Goal: Task Accomplishment & Management: Manage account settings

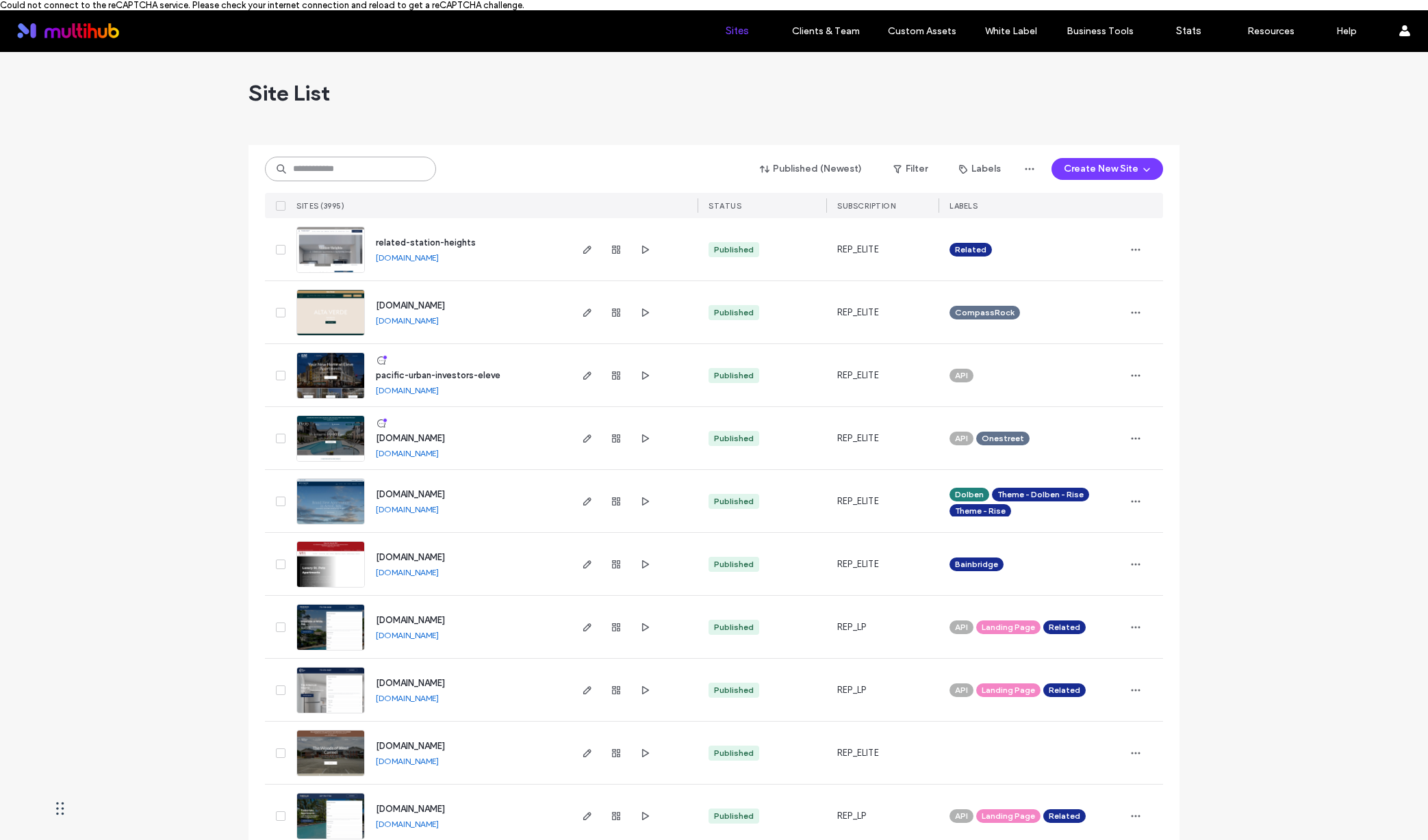
click at [331, 157] on input at bounding box center [350, 168] width 171 height 24
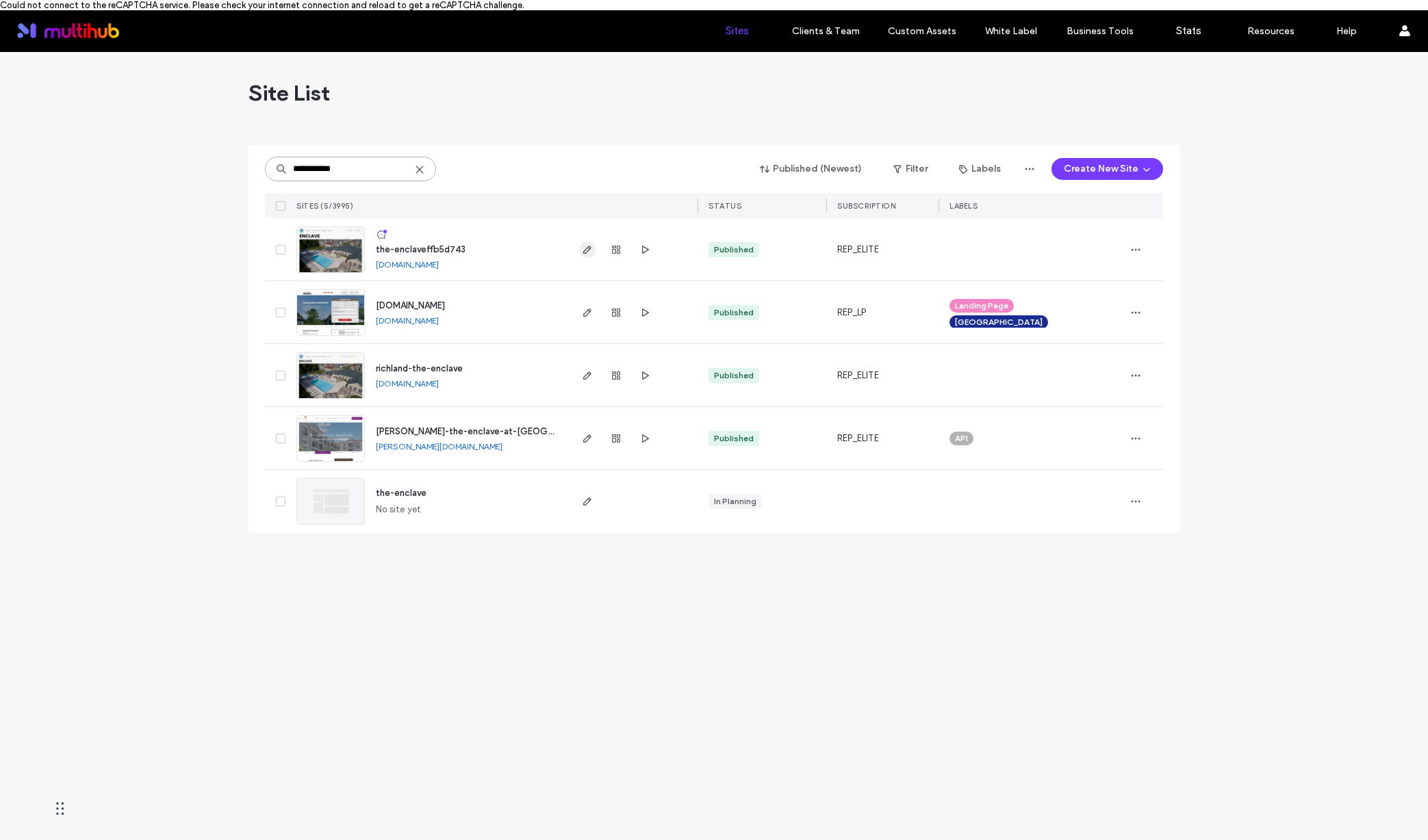
type input "**********"
click at [590, 251] on icon "button" at bounding box center [588, 250] width 11 height 11
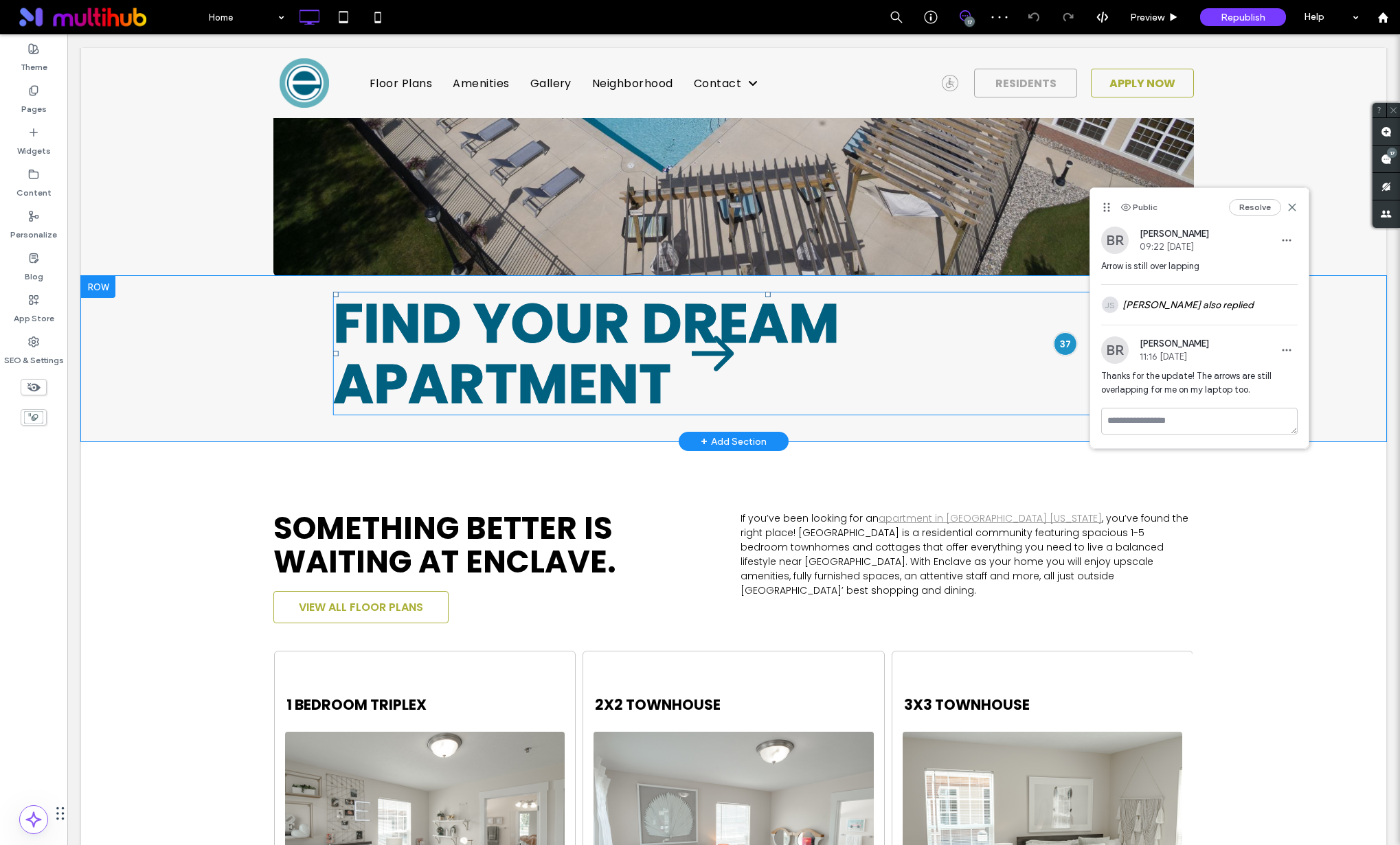
scroll to position [490, 0]
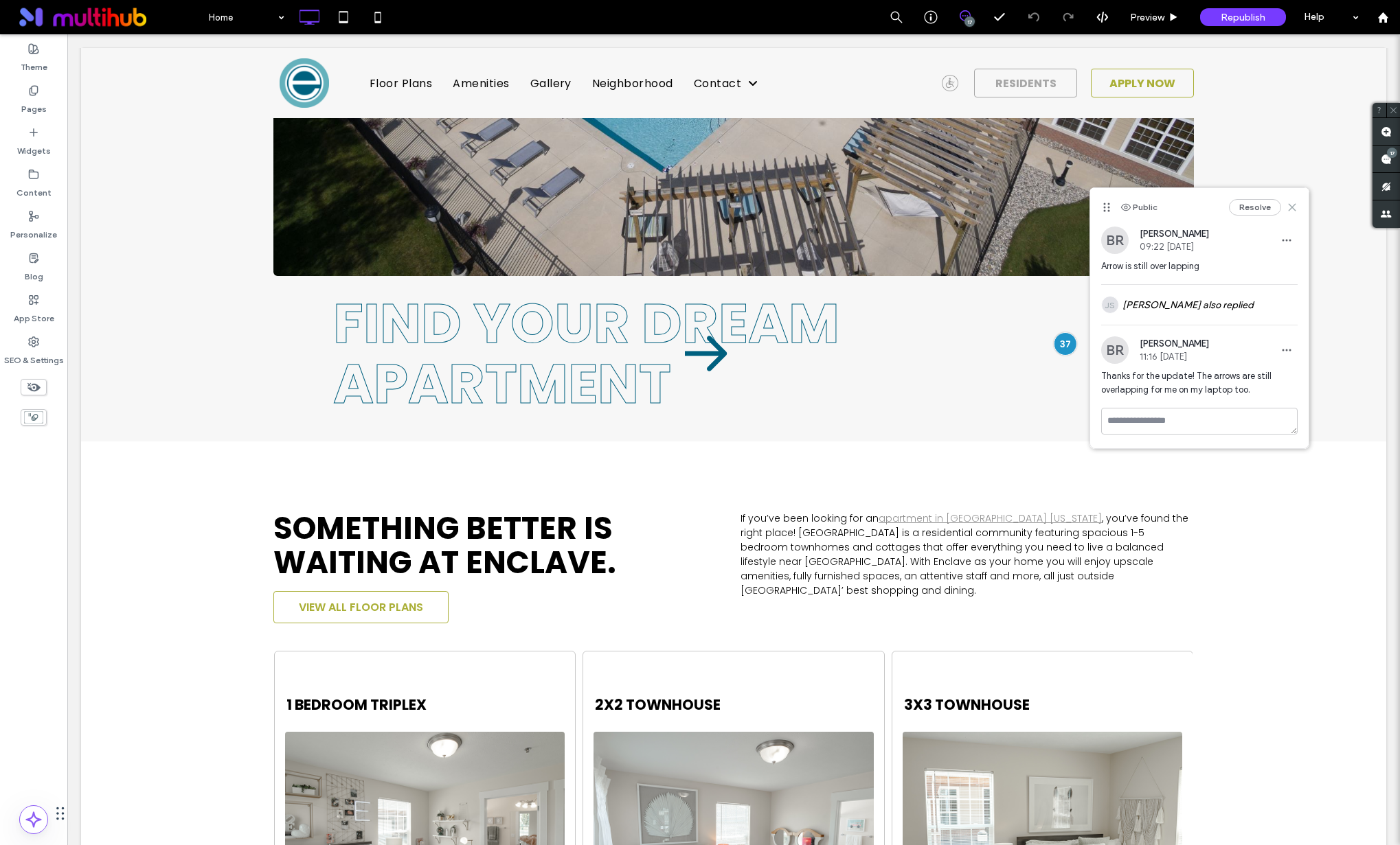
click at [1290, 207] on use at bounding box center [1291, 207] width 6 height 6
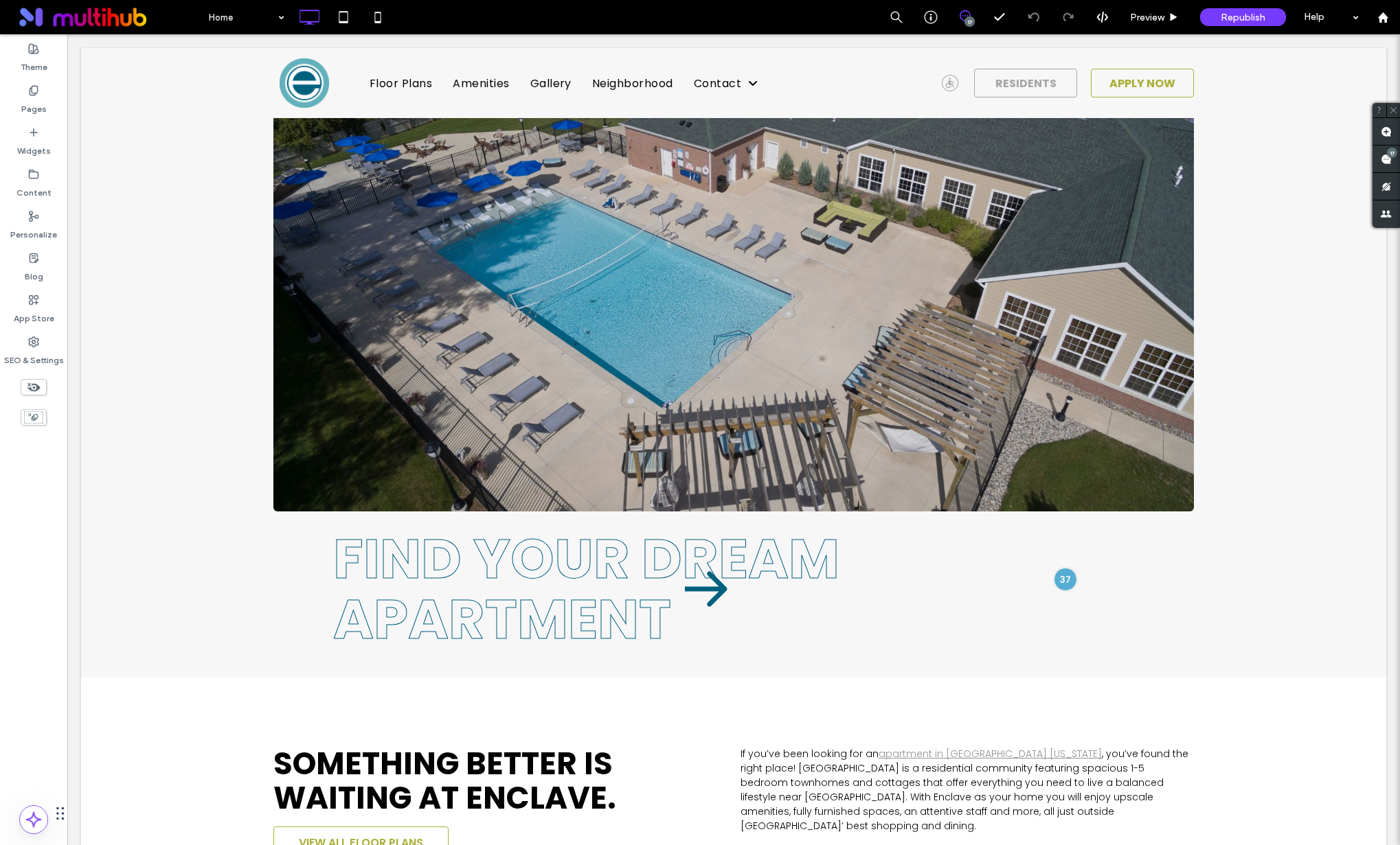
scroll to position [206, 0]
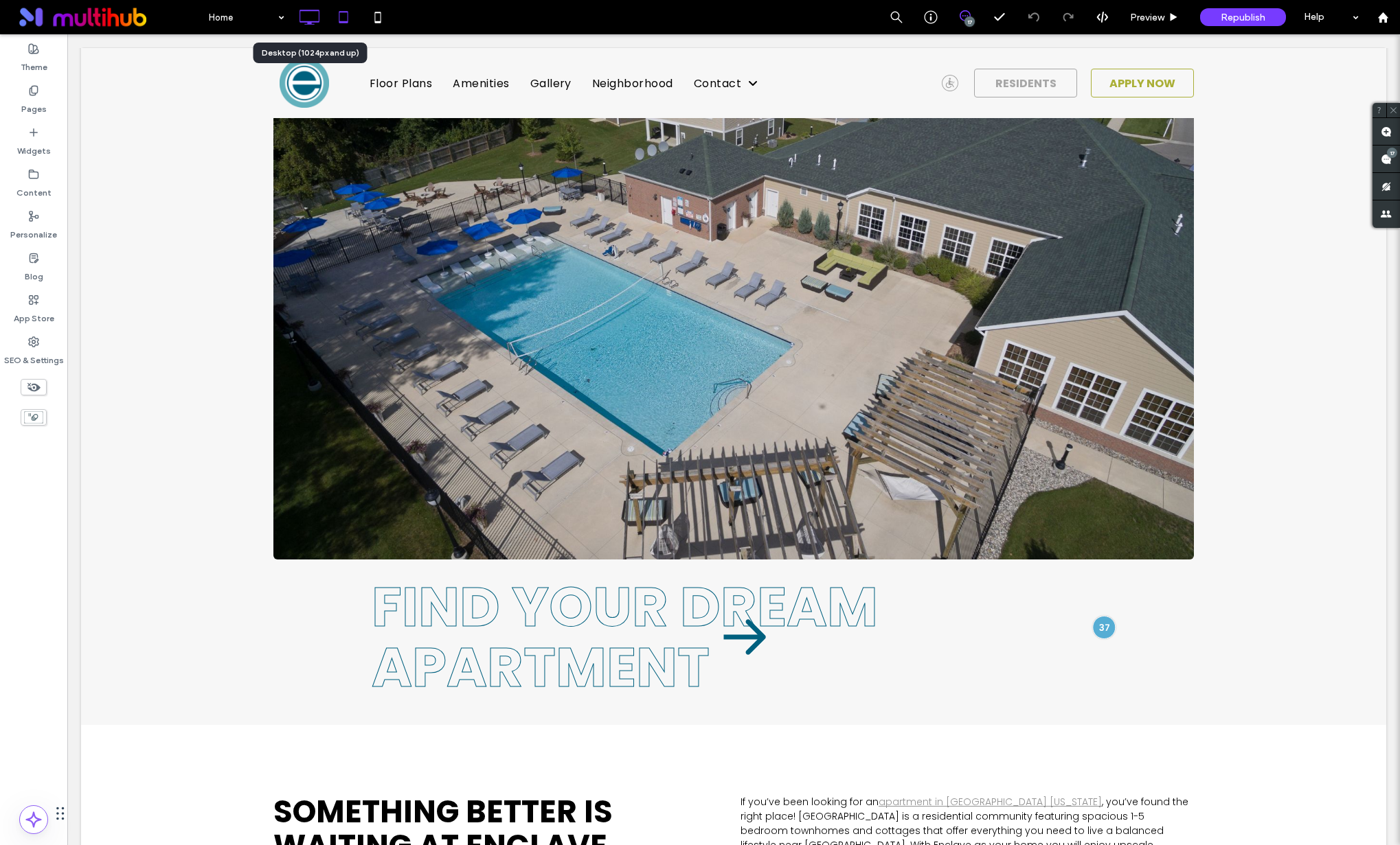
click at [334, 19] on icon at bounding box center [343, 17] width 27 height 27
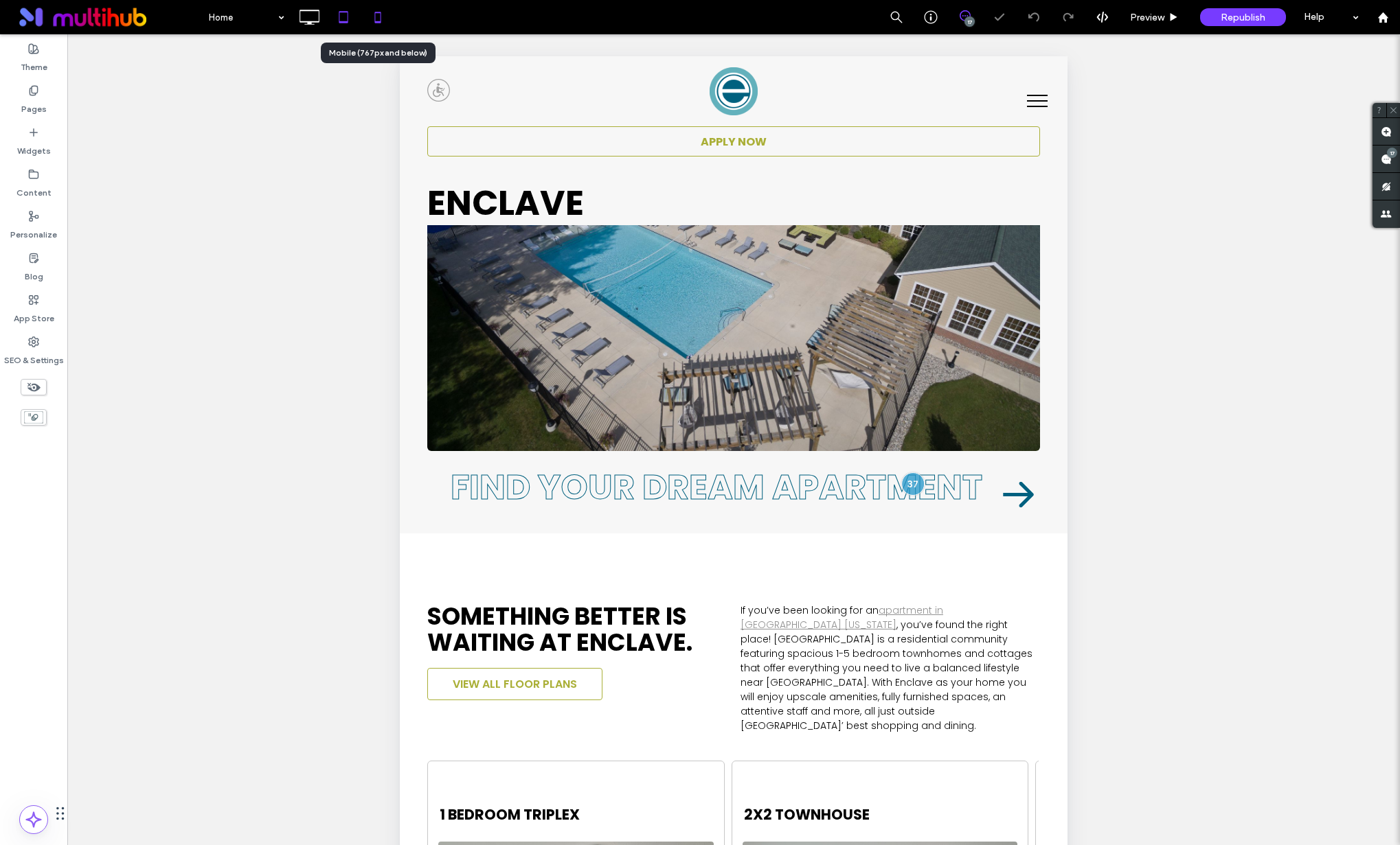
click at [381, 20] on icon at bounding box center [377, 17] width 27 height 27
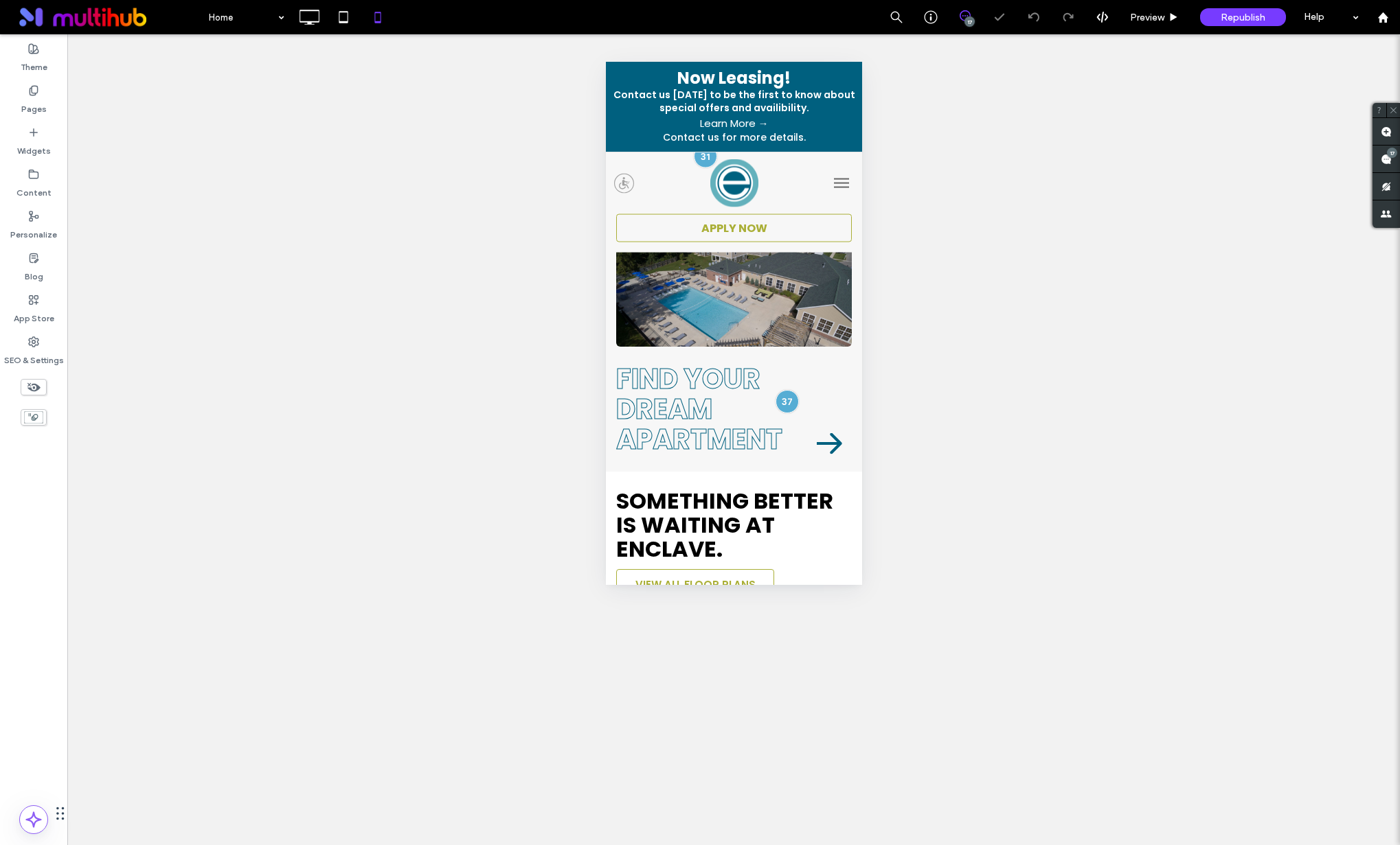
scroll to position [45, 0]
click at [306, 20] on icon at bounding box center [309, 17] width 27 height 27
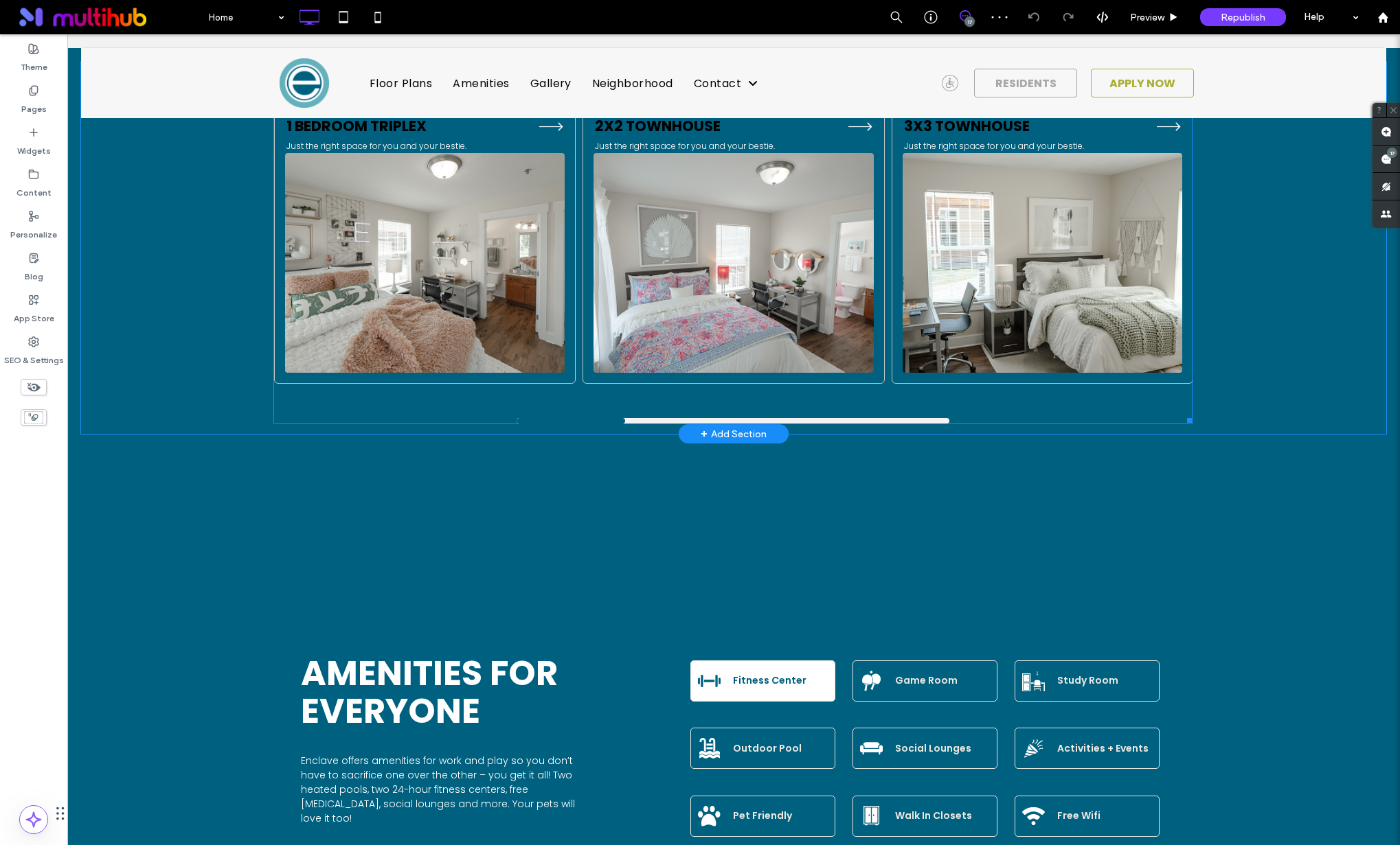
scroll to position [1037, 0]
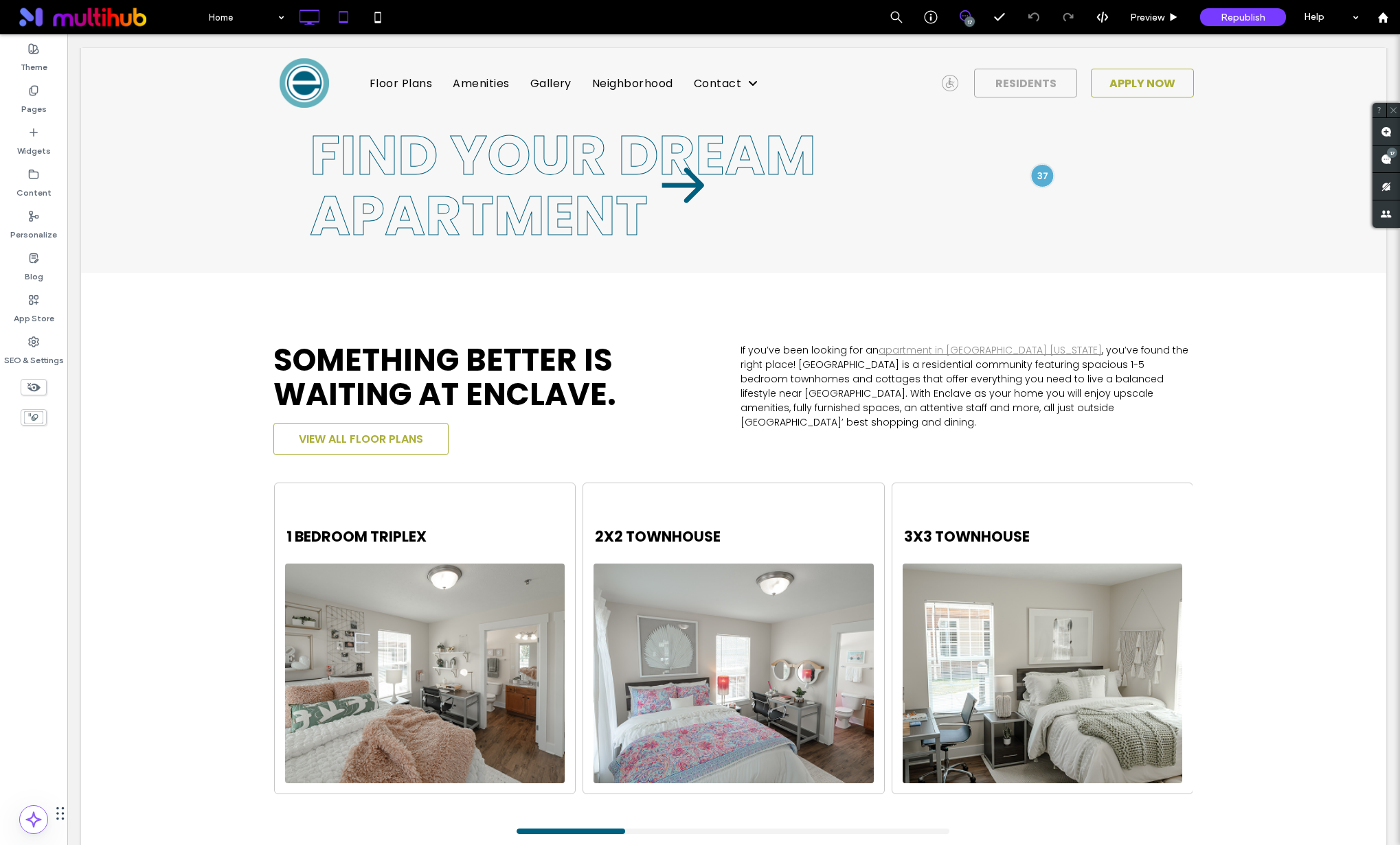
click at [353, 27] on icon at bounding box center [343, 17] width 27 height 27
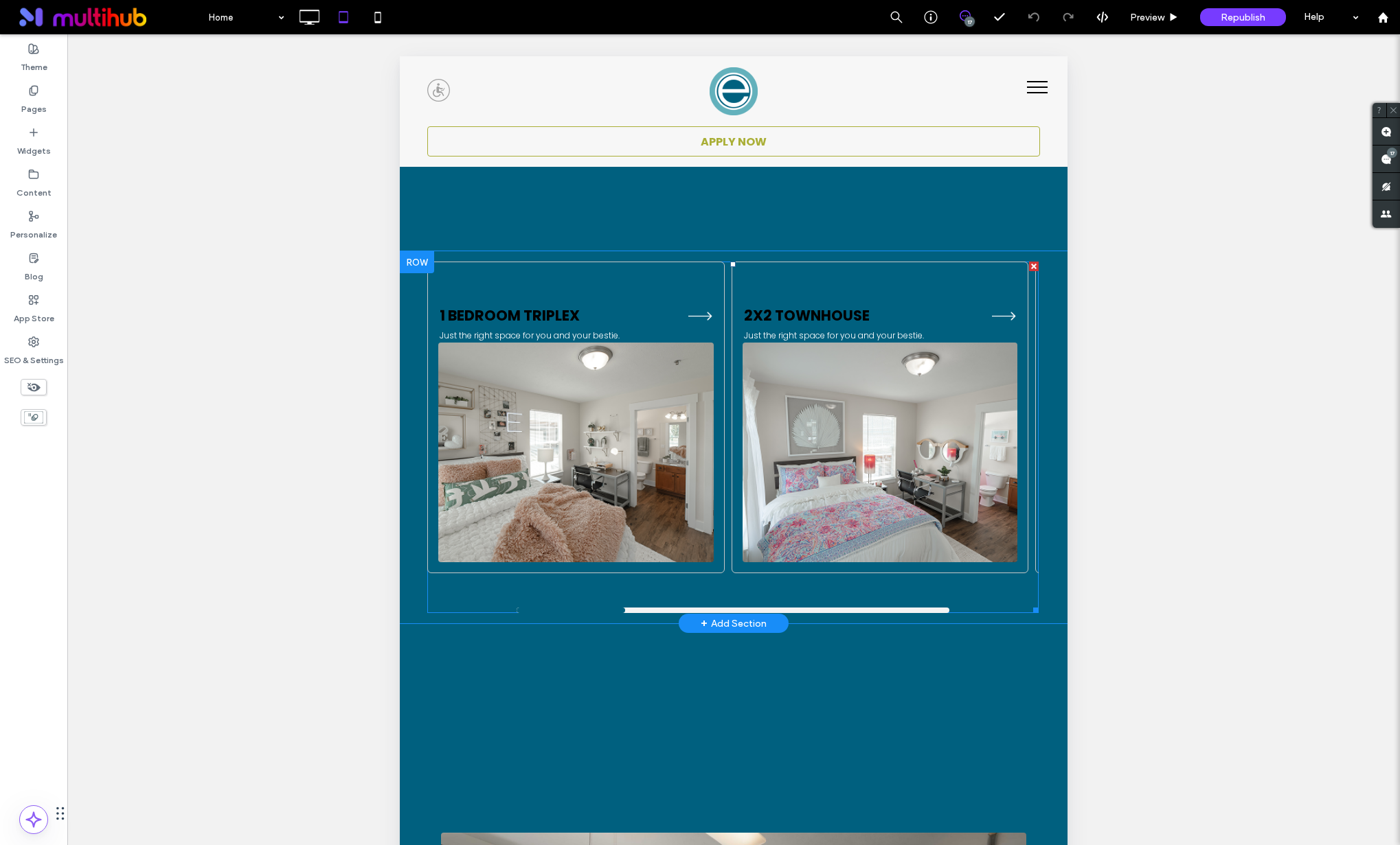
scroll to position [754, 0]
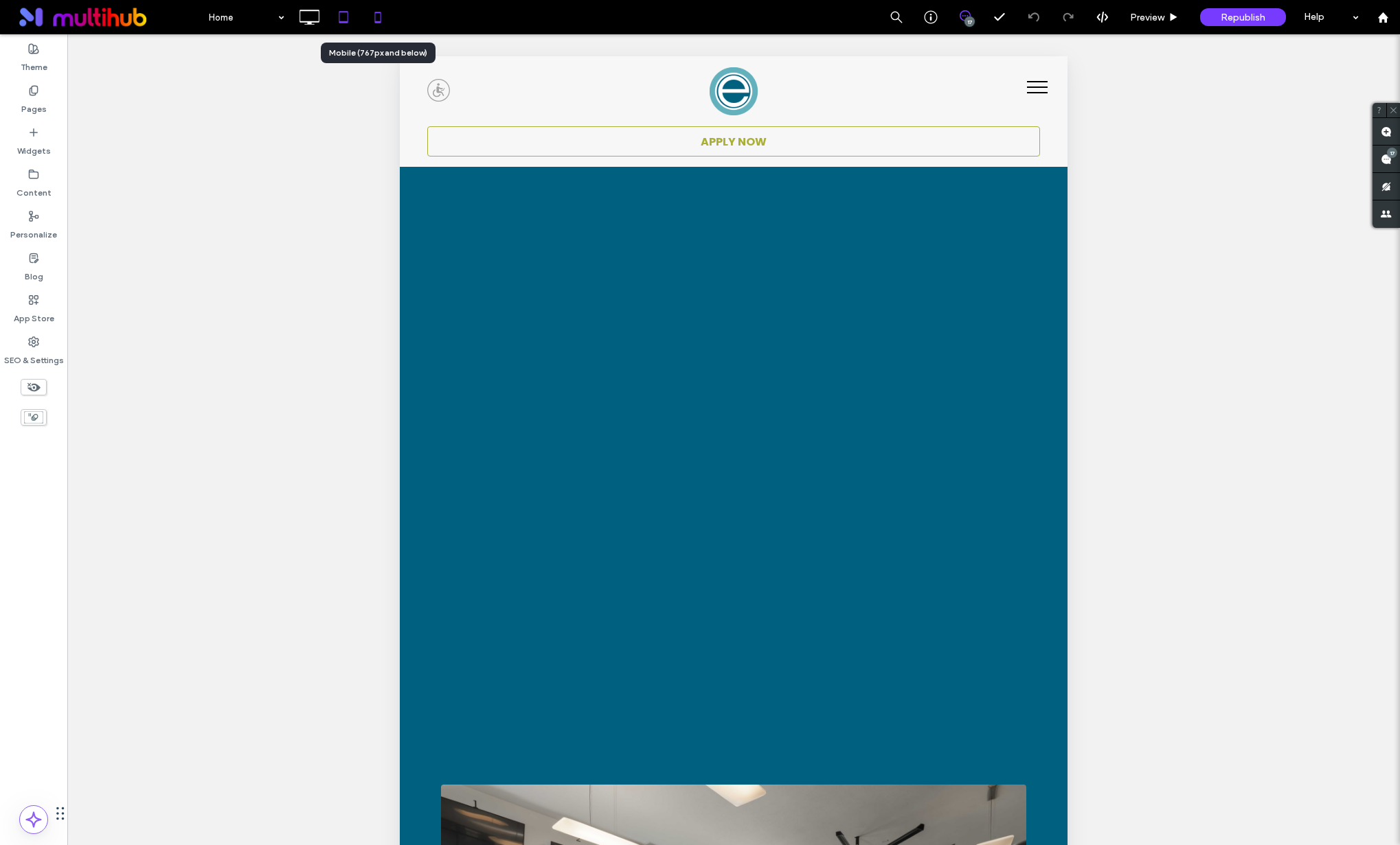
click at [389, 20] on icon at bounding box center [377, 17] width 27 height 27
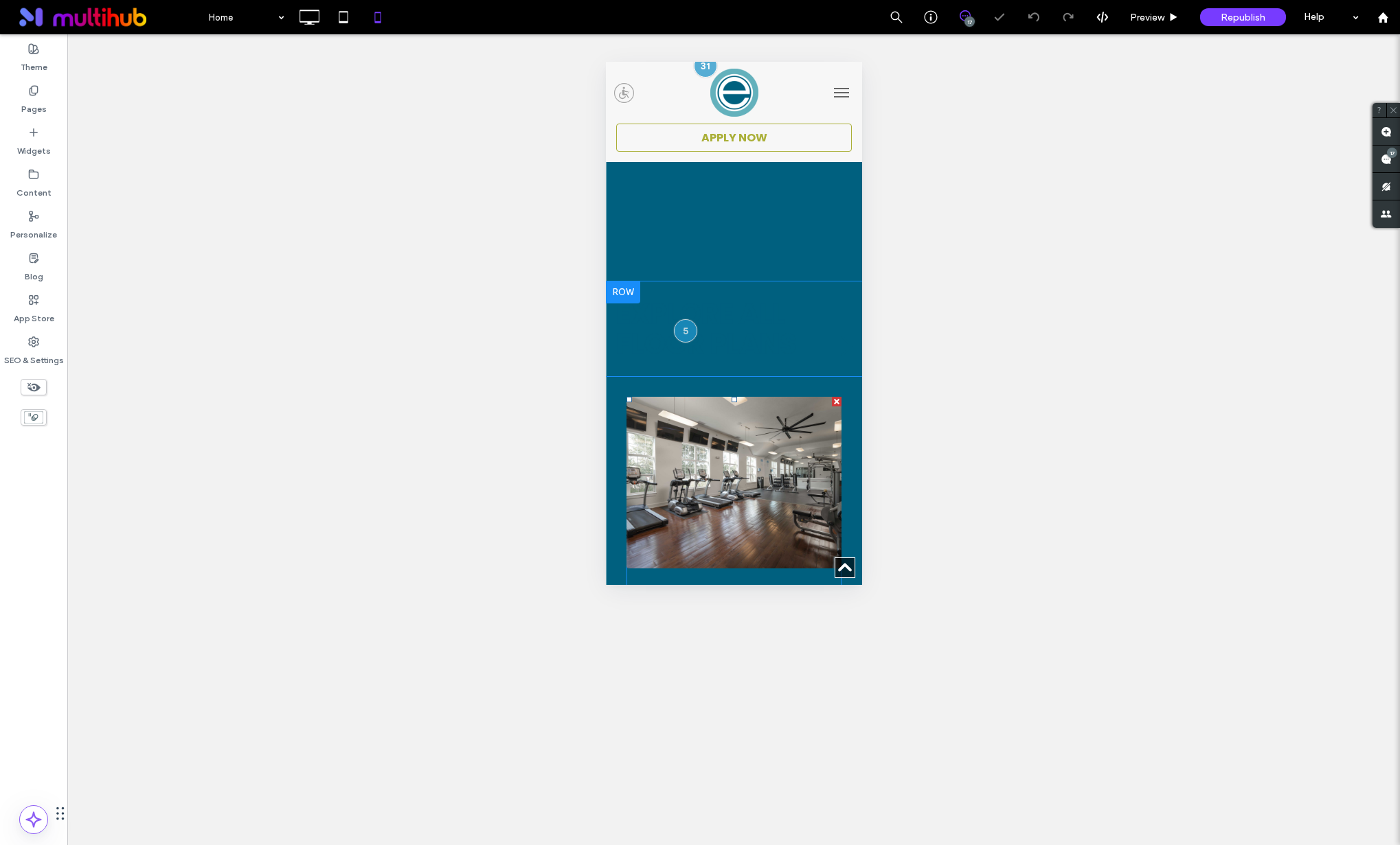
scroll to position [895, 0]
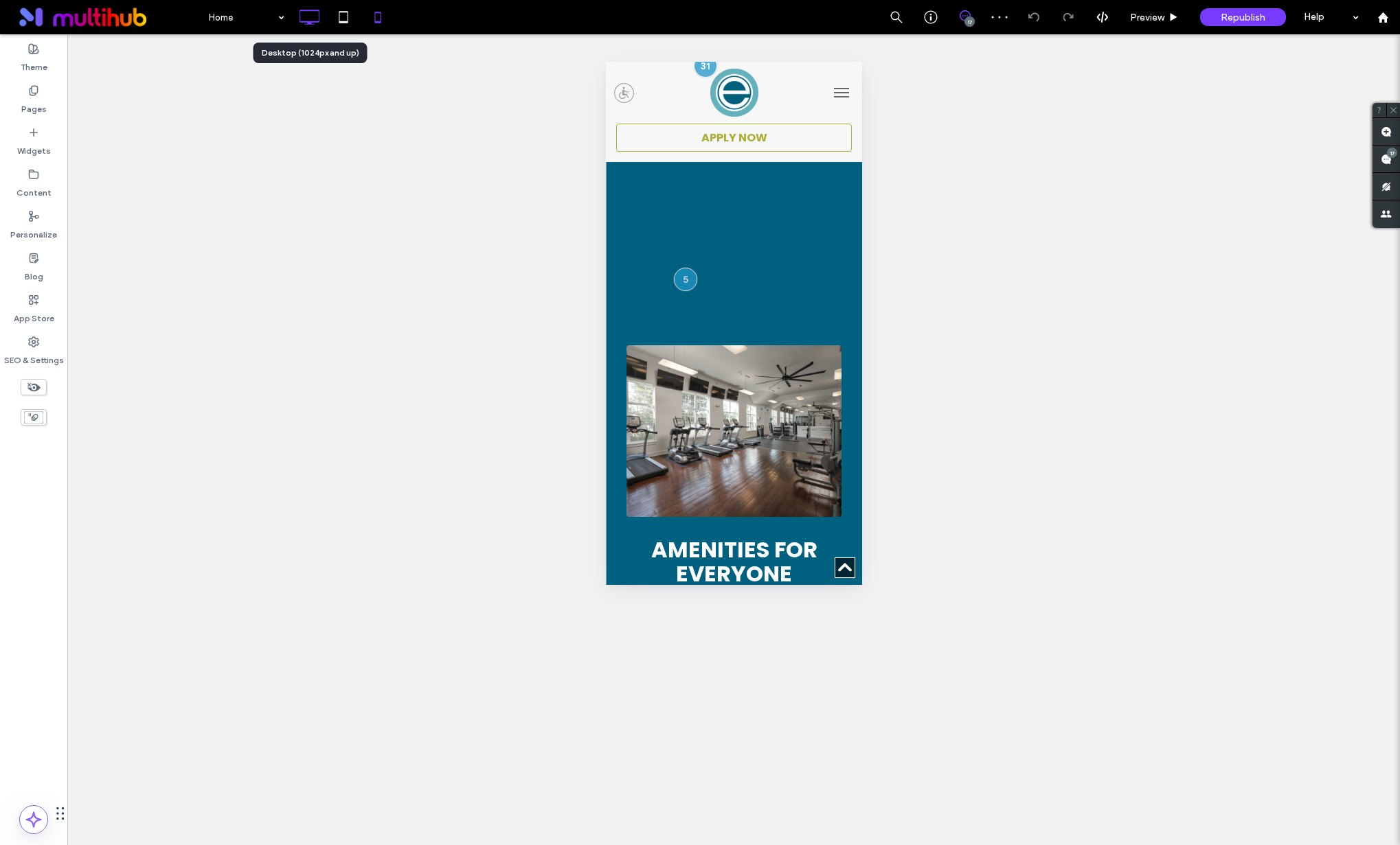
click at [317, 20] on icon at bounding box center [309, 17] width 27 height 27
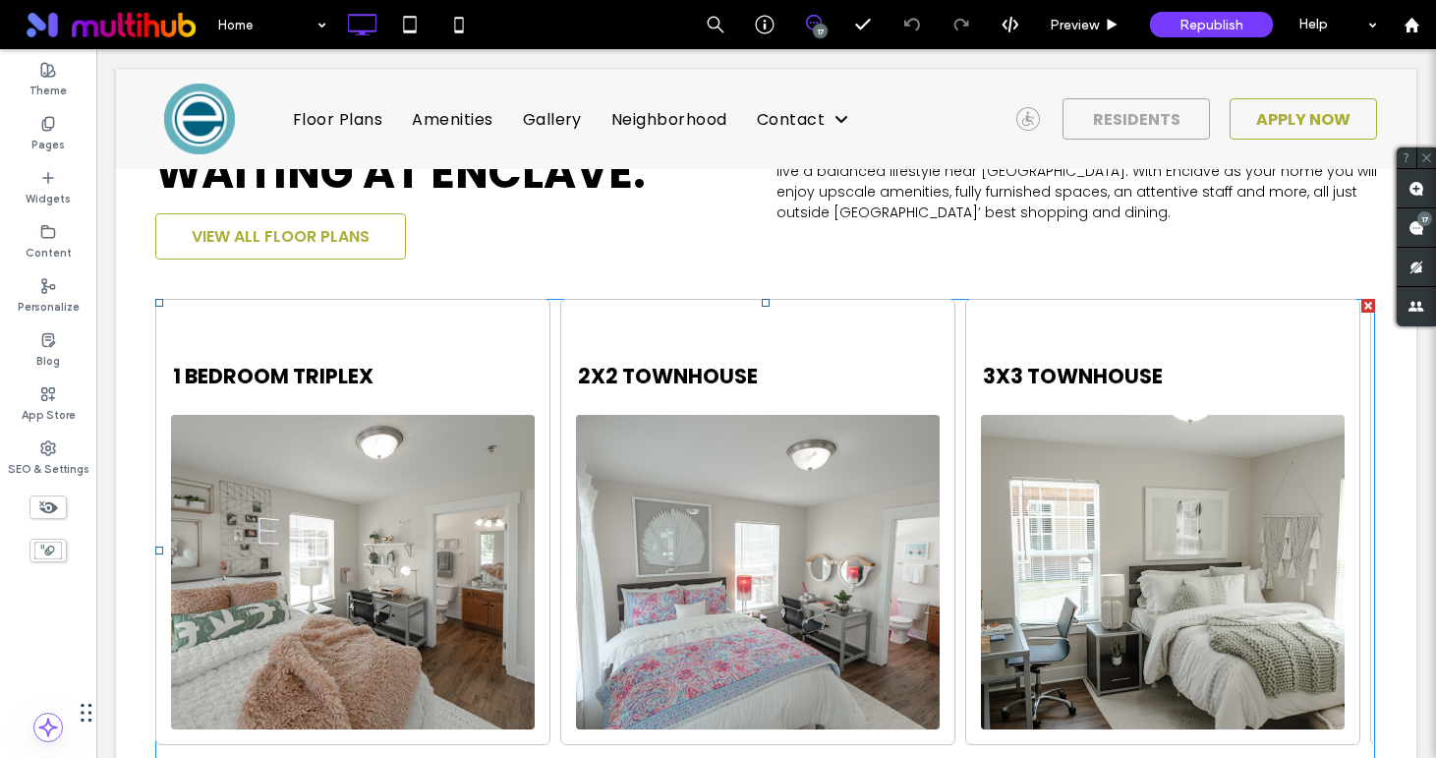
scroll to position [1397, 0]
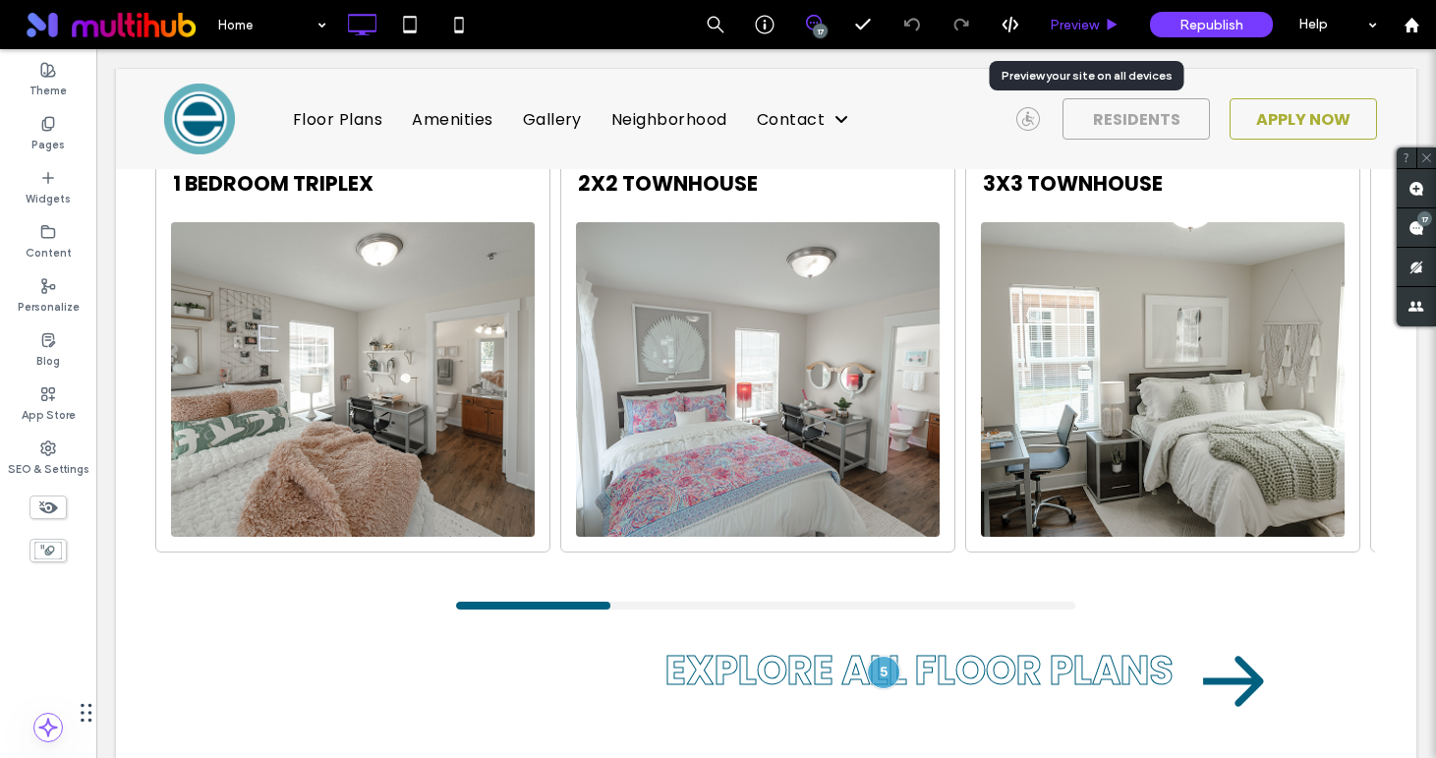
click at [1079, 28] on span "Preview" at bounding box center [1074, 25] width 49 height 17
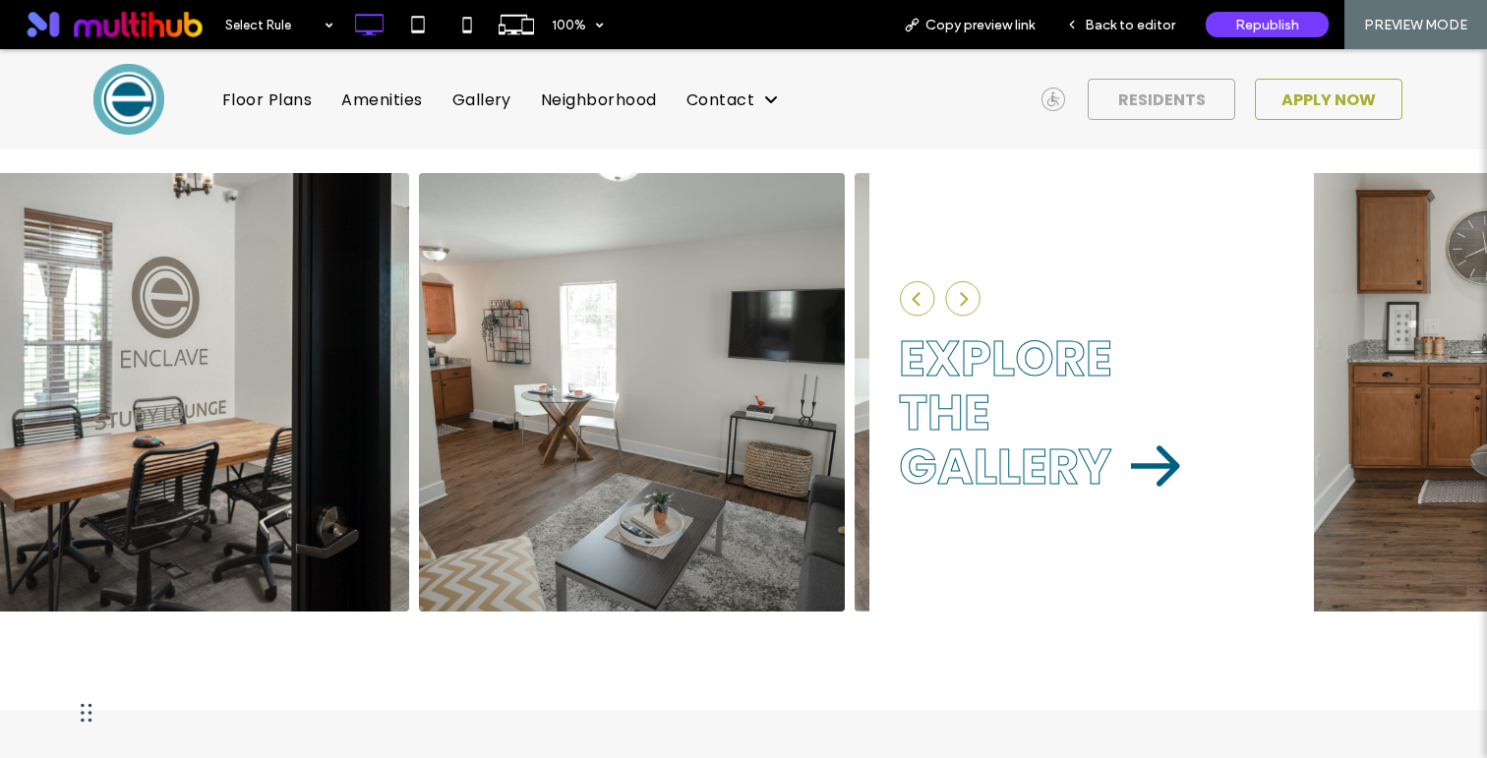
scroll to position [3236, 0]
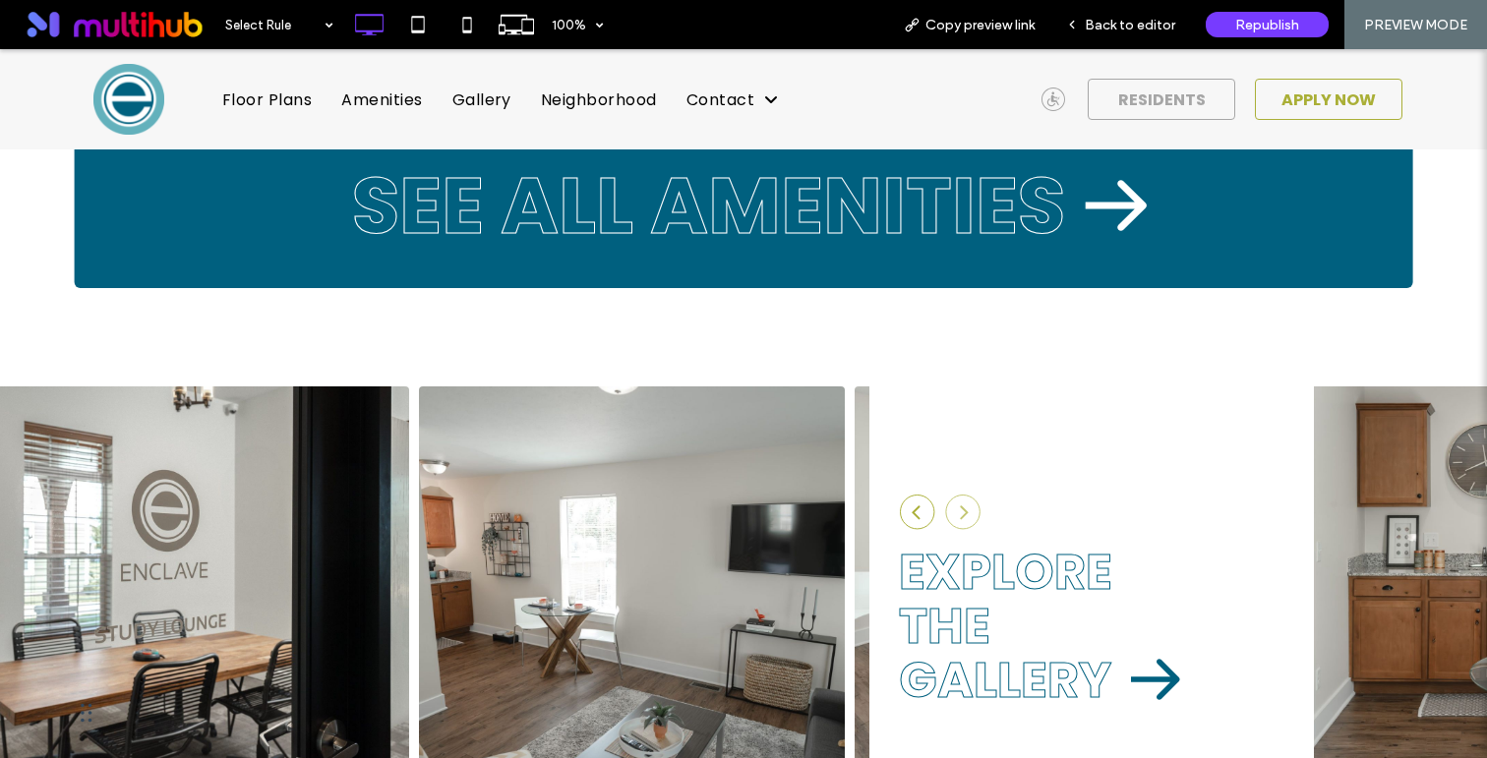
click at [968, 495] on img at bounding box center [962, 512] width 35 height 35
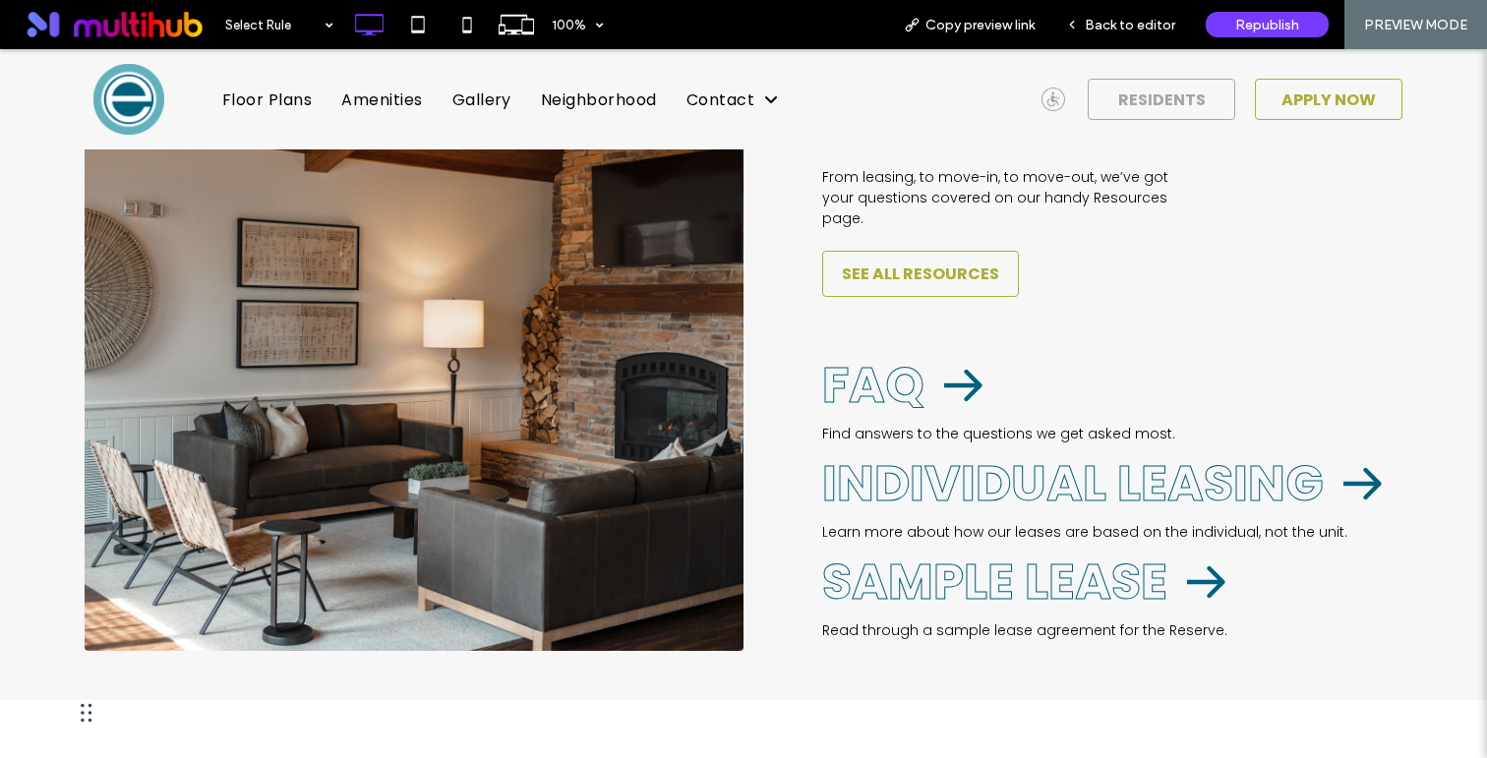
scroll to position [4356, 0]
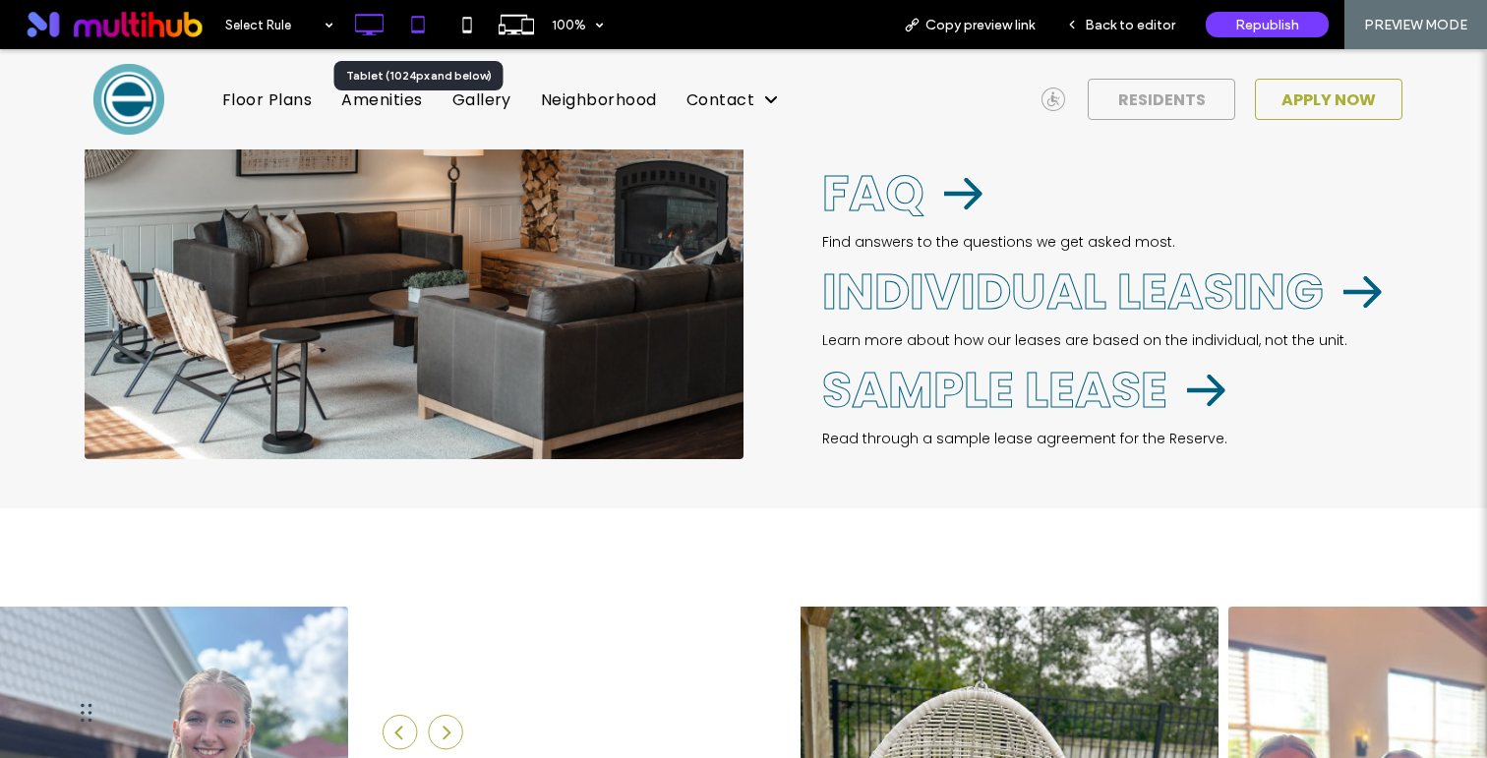
click at [427, 34] on icon at bounding box center [417, 24] width 39 height 39
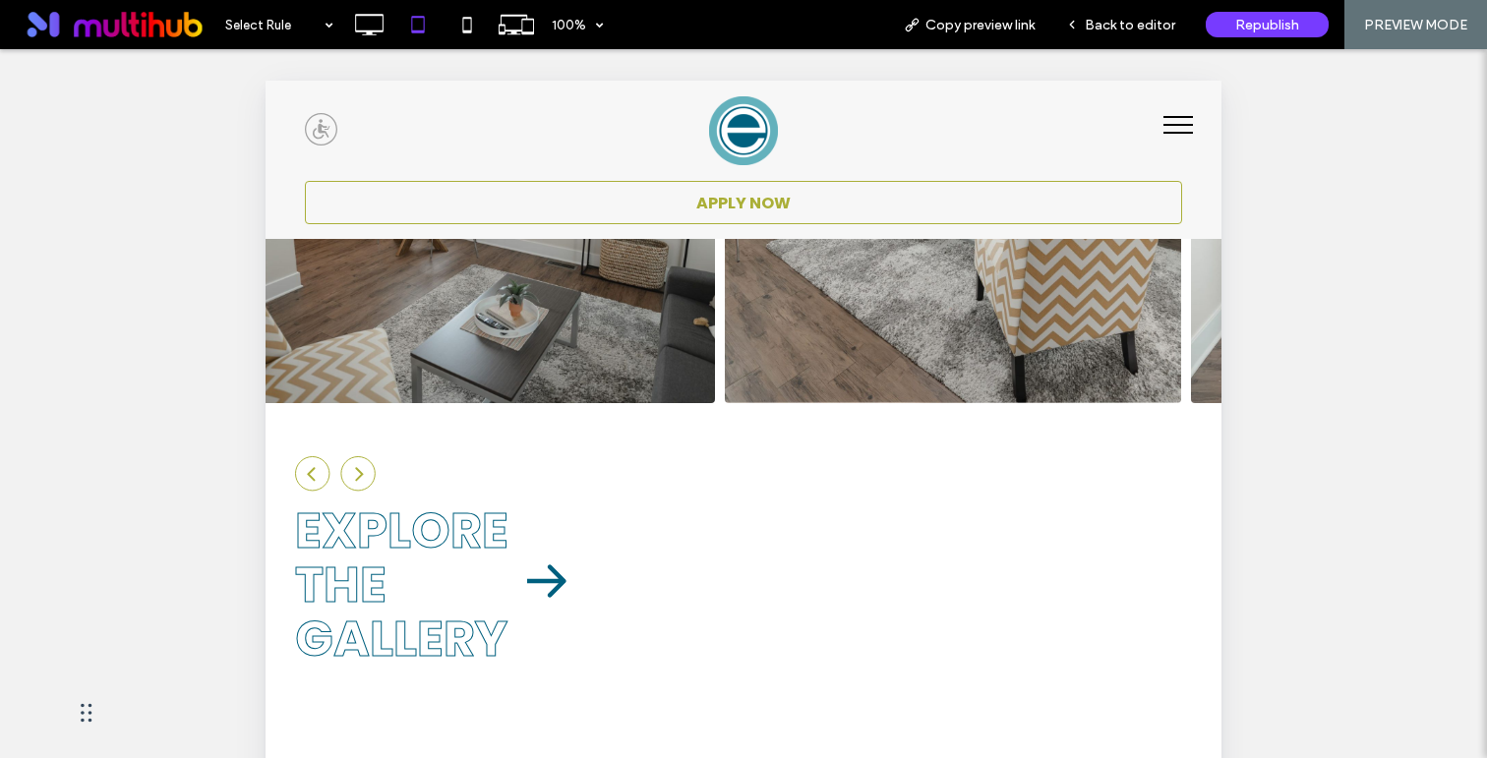
scroll to position [3460, 0]
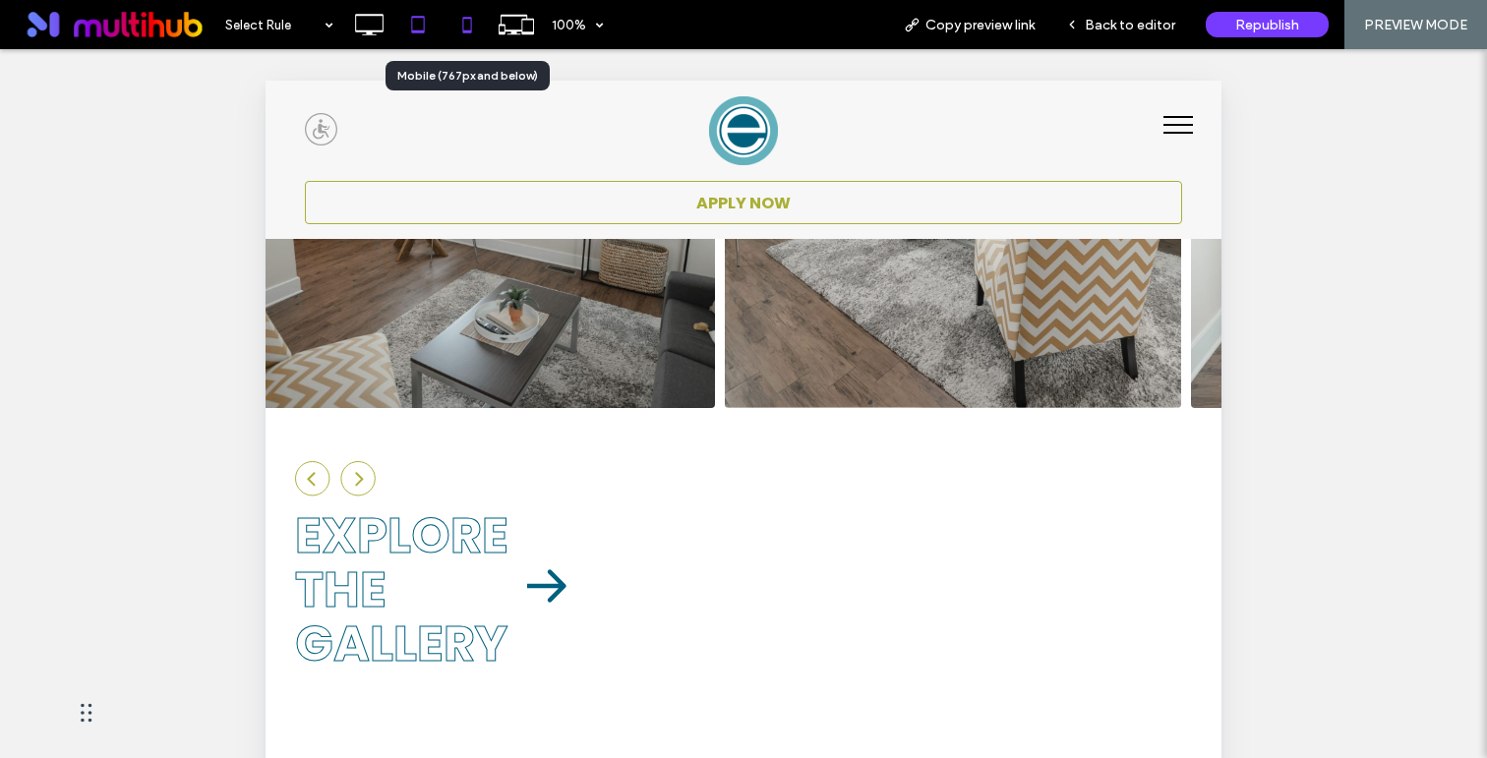
click at [475, 32] on icon at bounding box center [466, 24] width 39 height 39
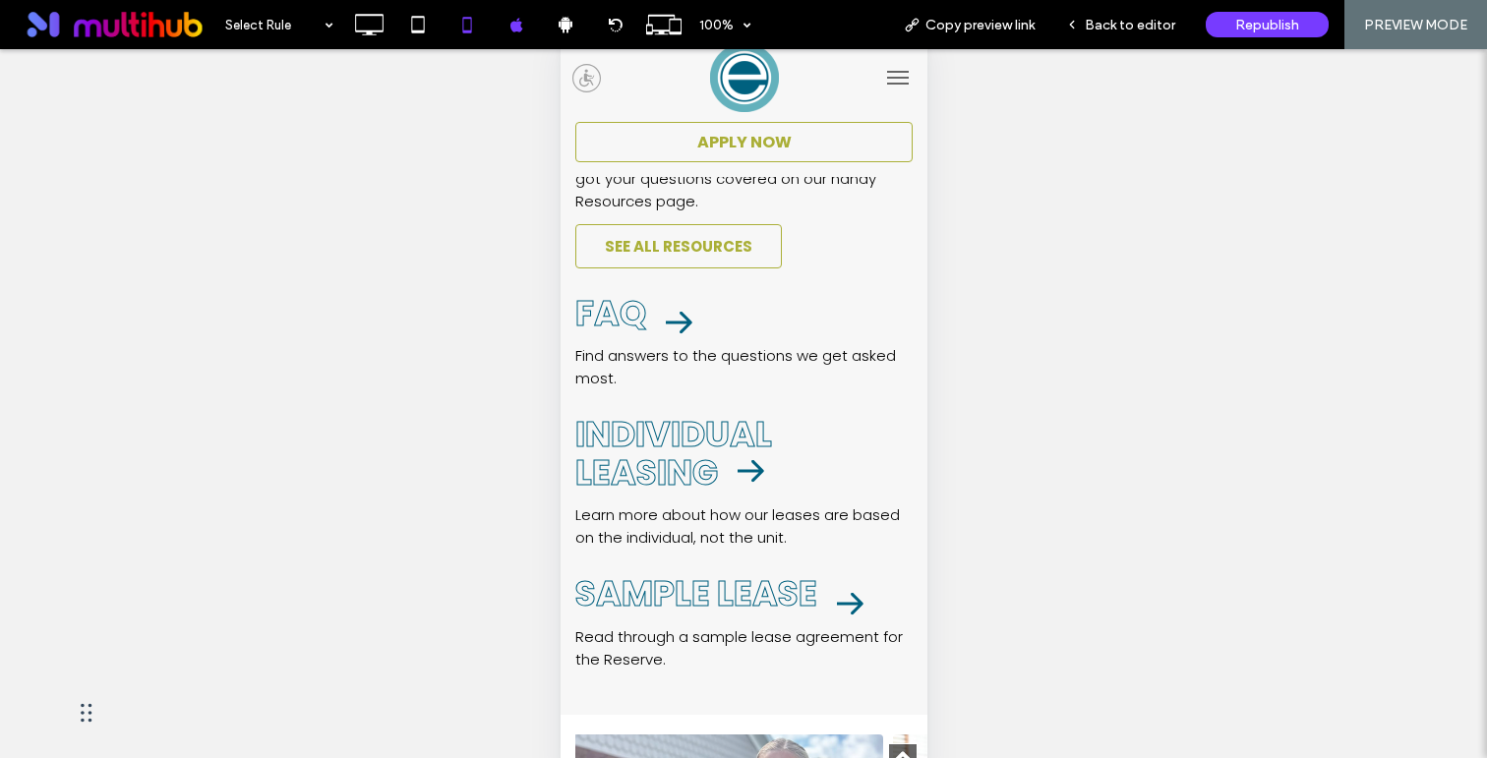
scroll to position [2079, 0]
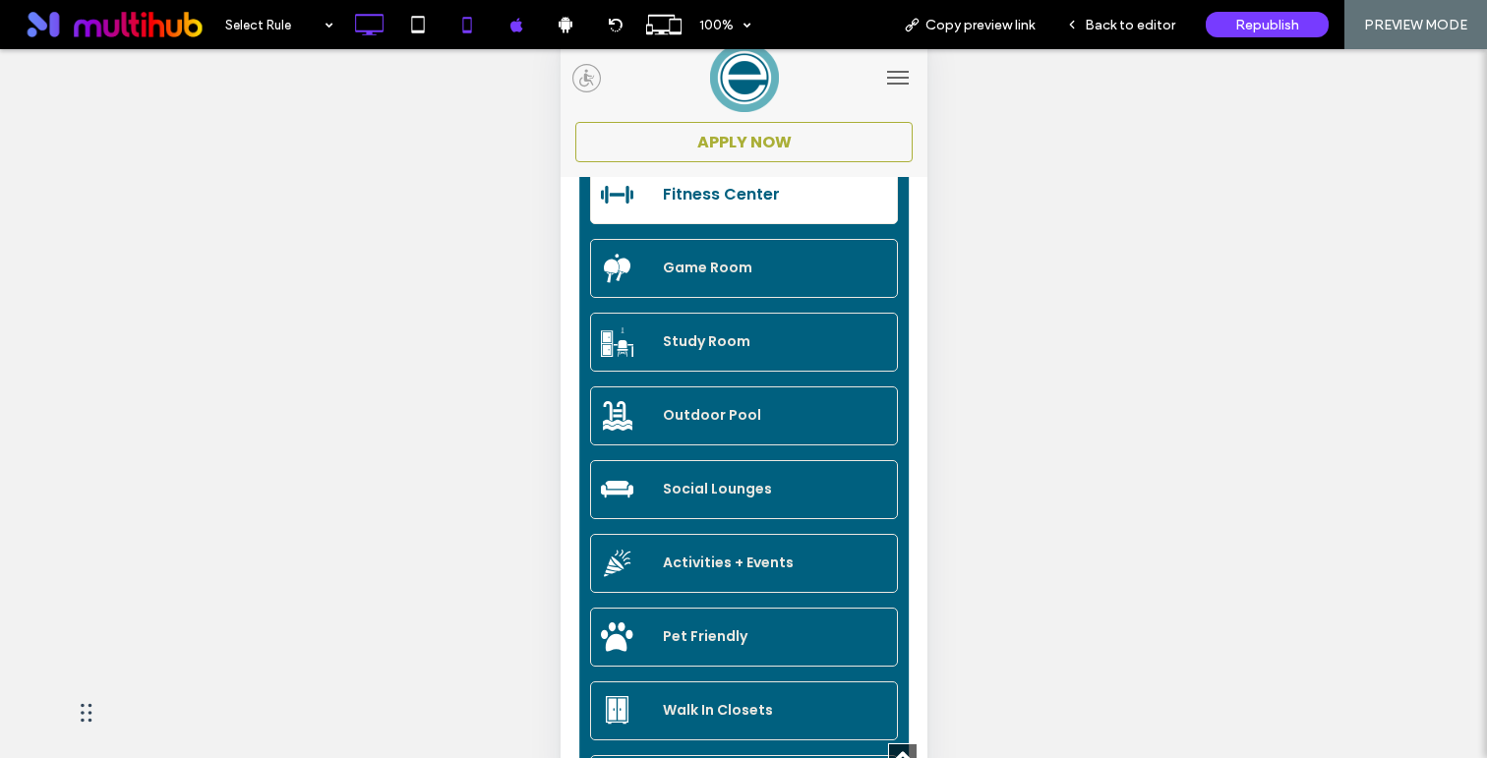
click at [388, 42] on div at bounding box center [368, 24] width 49 height 39
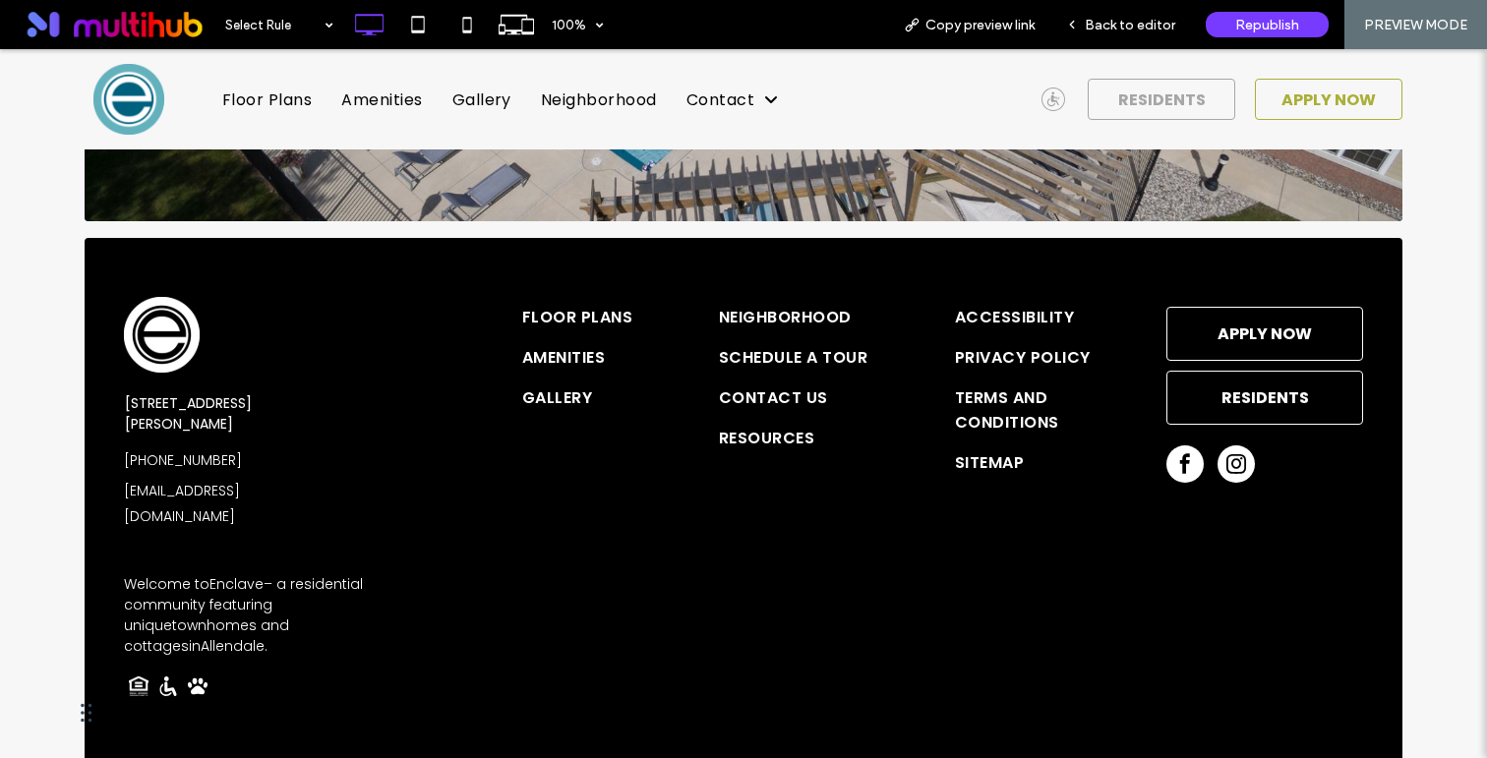
scroll to position [5503, 0]
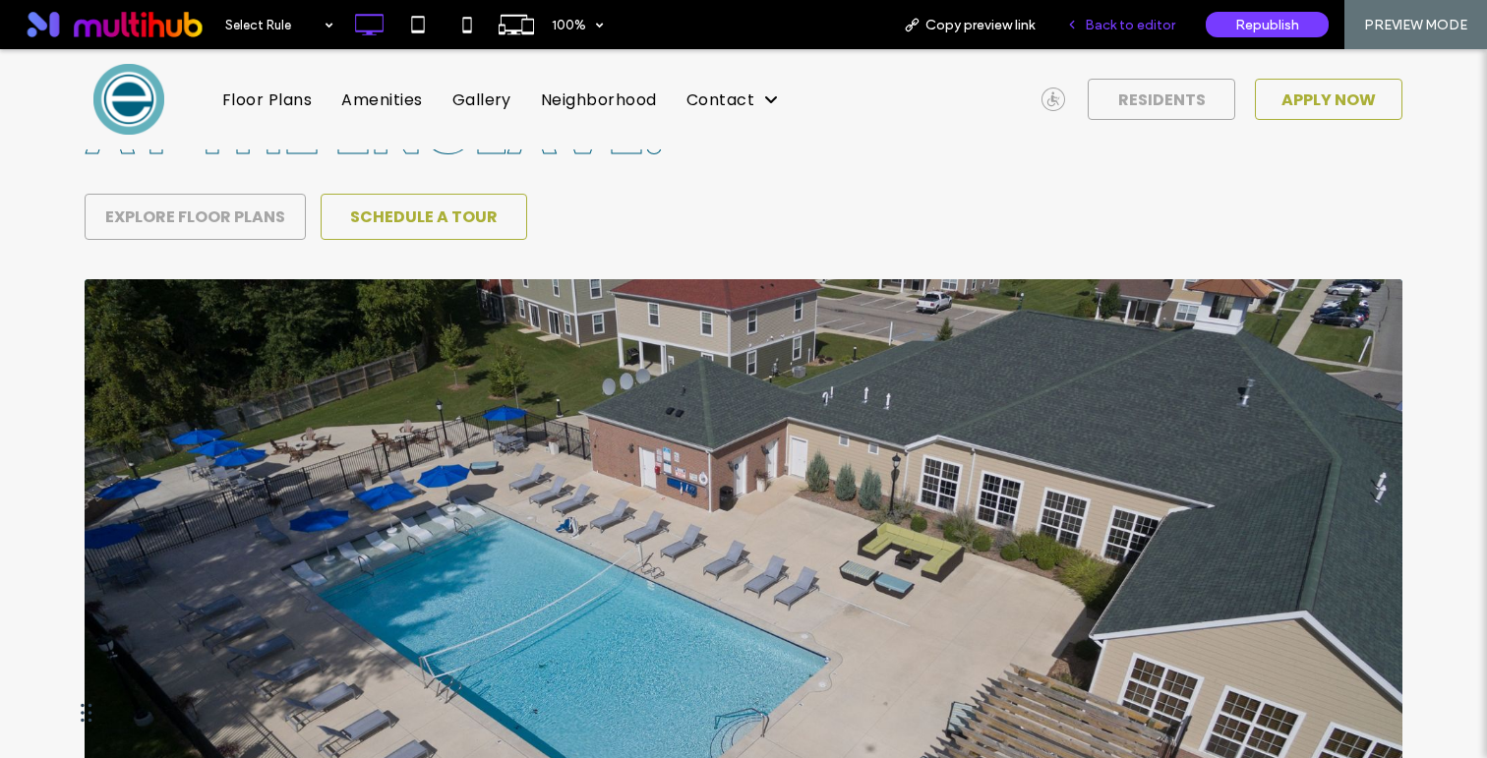
click at [1117, 24] on span "Back to editor" at bounding box center [1129, 25] width 90 height 17
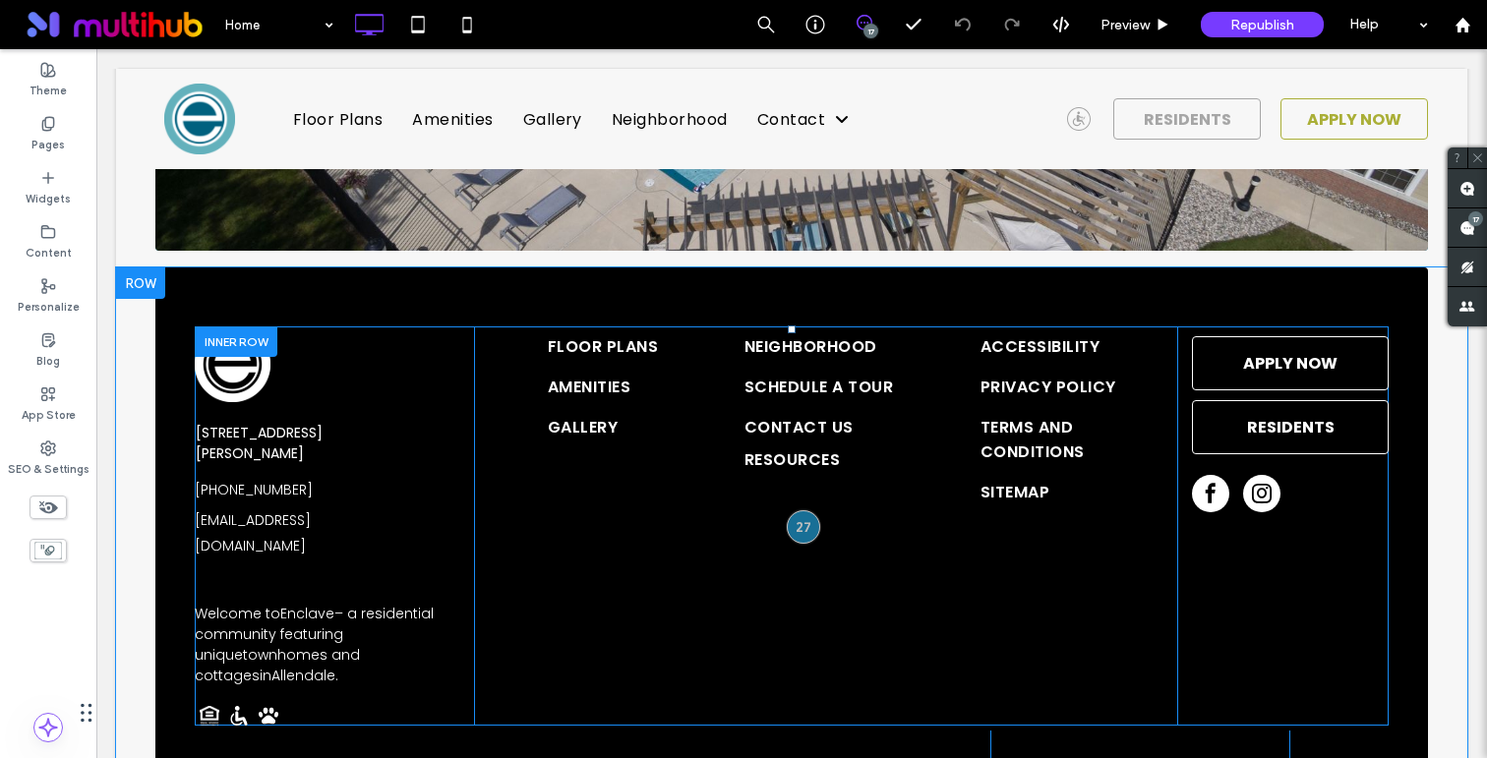
scroll to position [5581, 0]
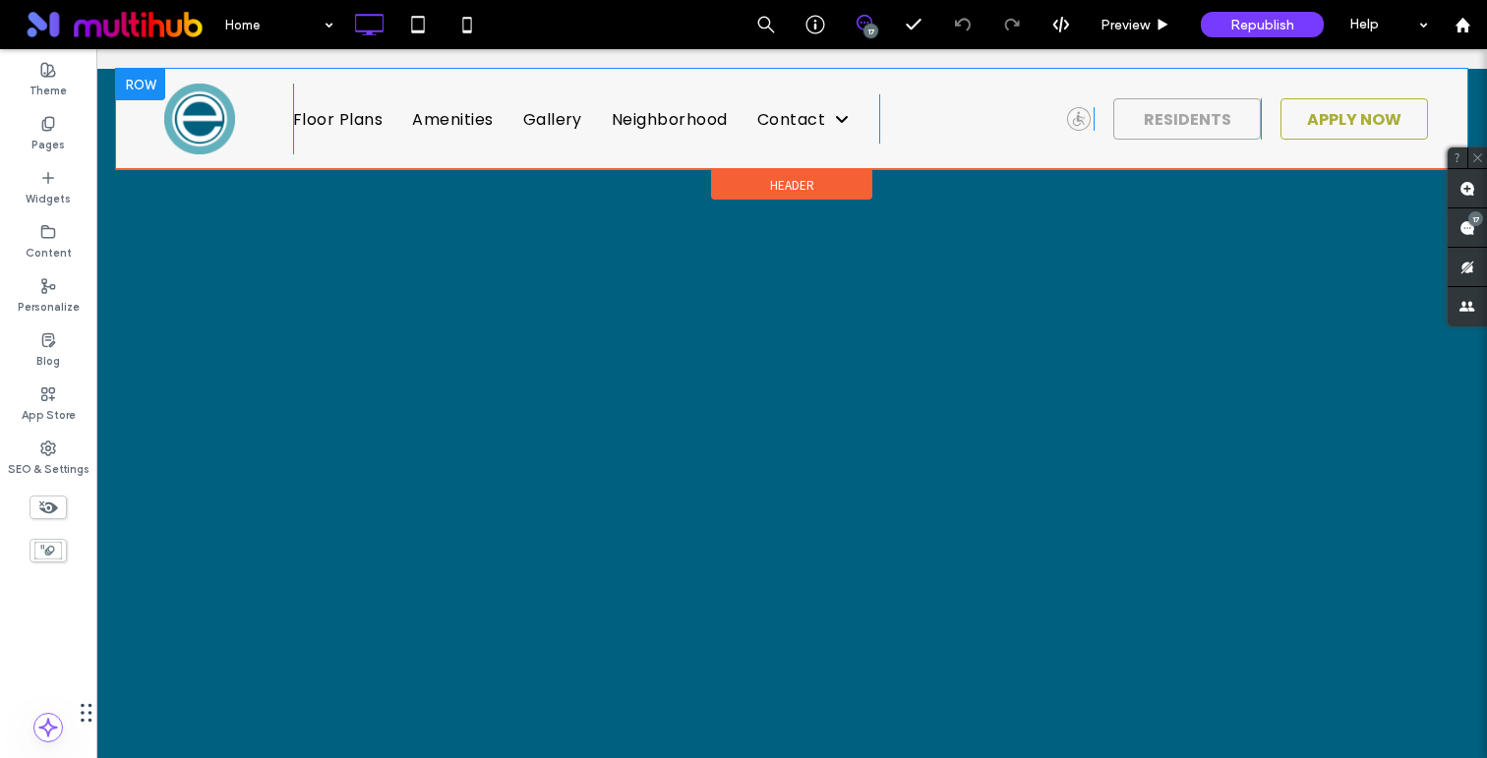
scroll to position [242, 0]
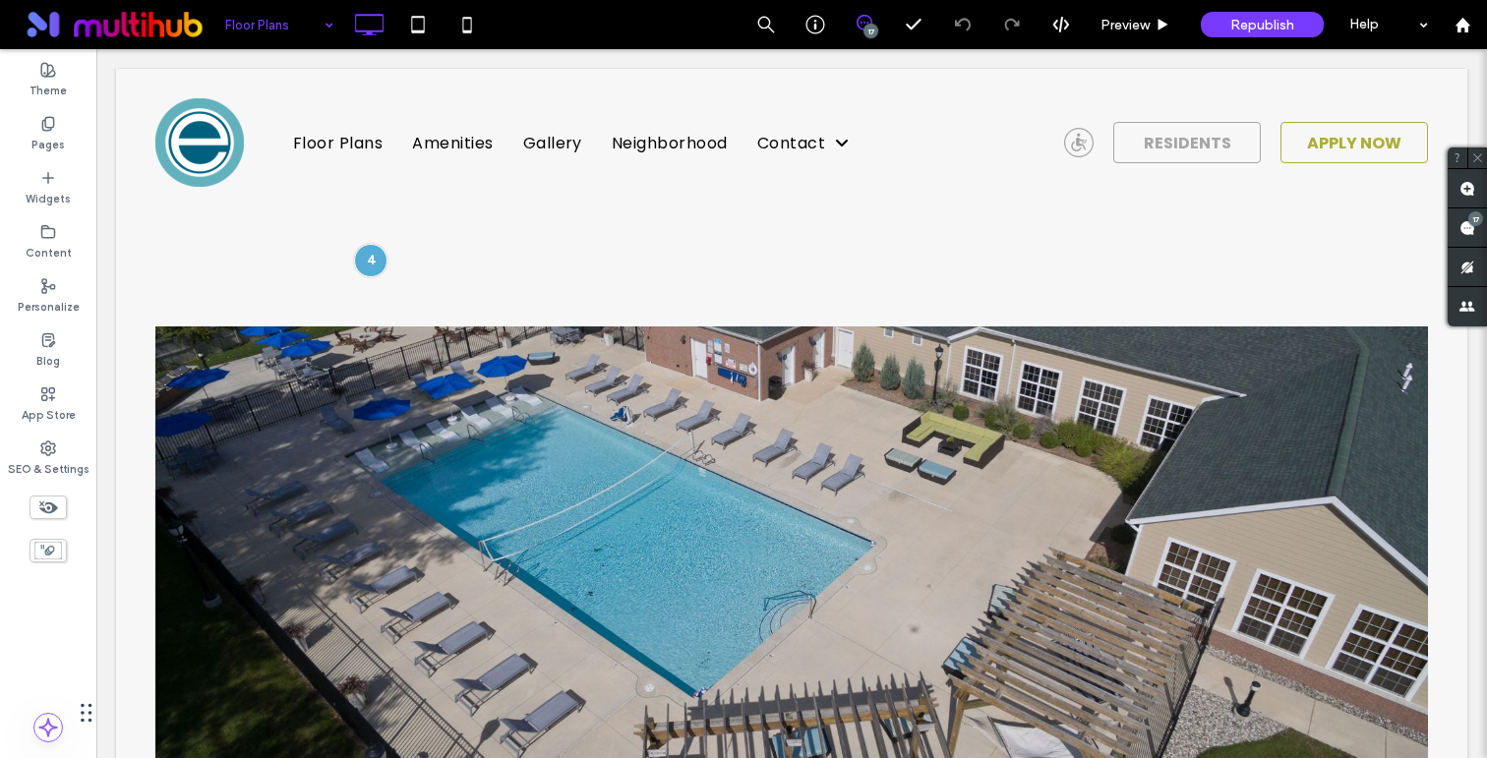
drag, startPoint x: 263, startPoint y: 100, endPoint x: 312, endPoint y: 61, distance: 63.0
click at [301, 16] on input at bounding box center [274, 24] width 98 height 49
click at [298, 22] on input at bounding box center [274, 24] width 98 height 49
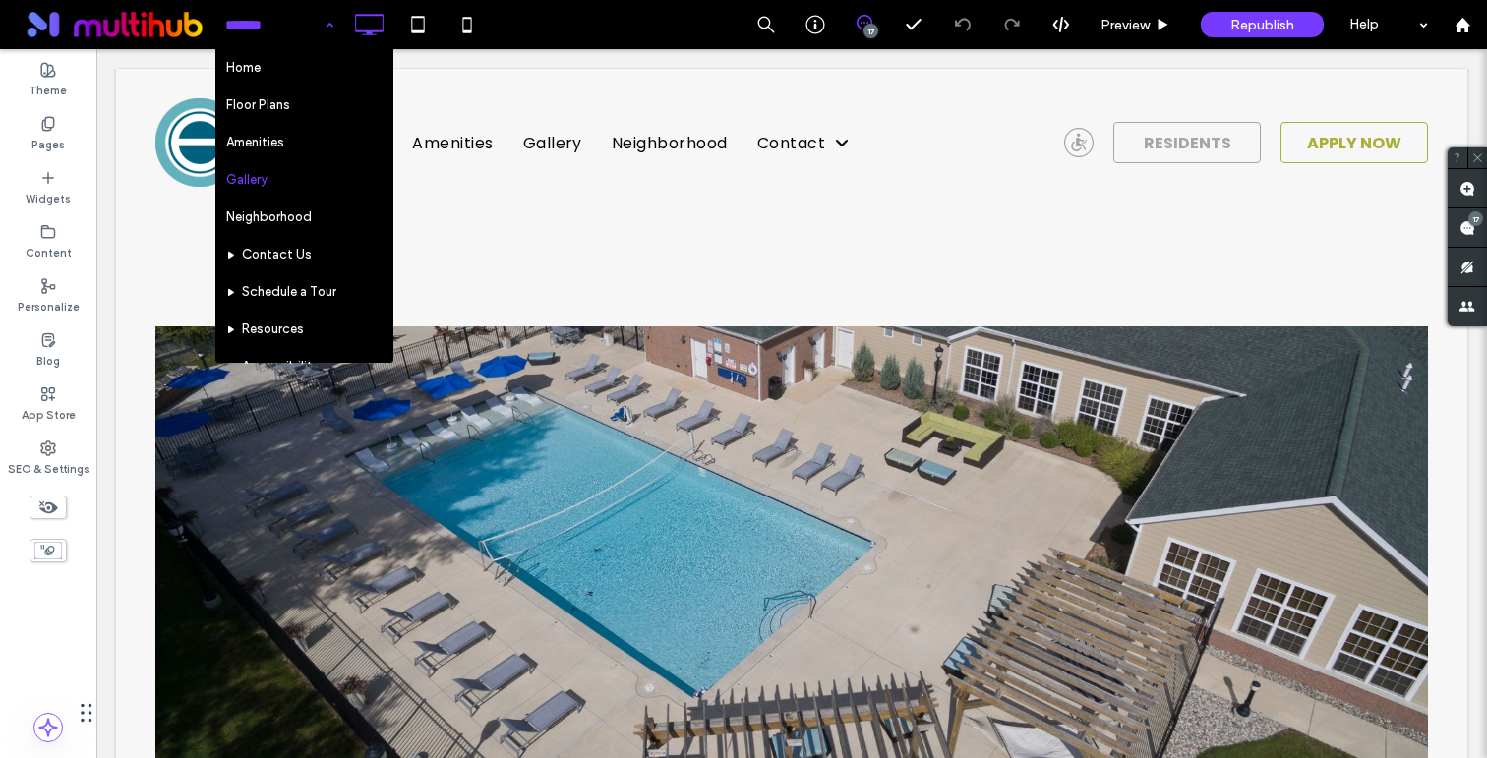
click at [328, 22] on div "Home Floor Plans Amenities Gallery Neighborhood Contact Us Schedule a Tour Reso…" at bounding box center [279, 24] width 128 height 49
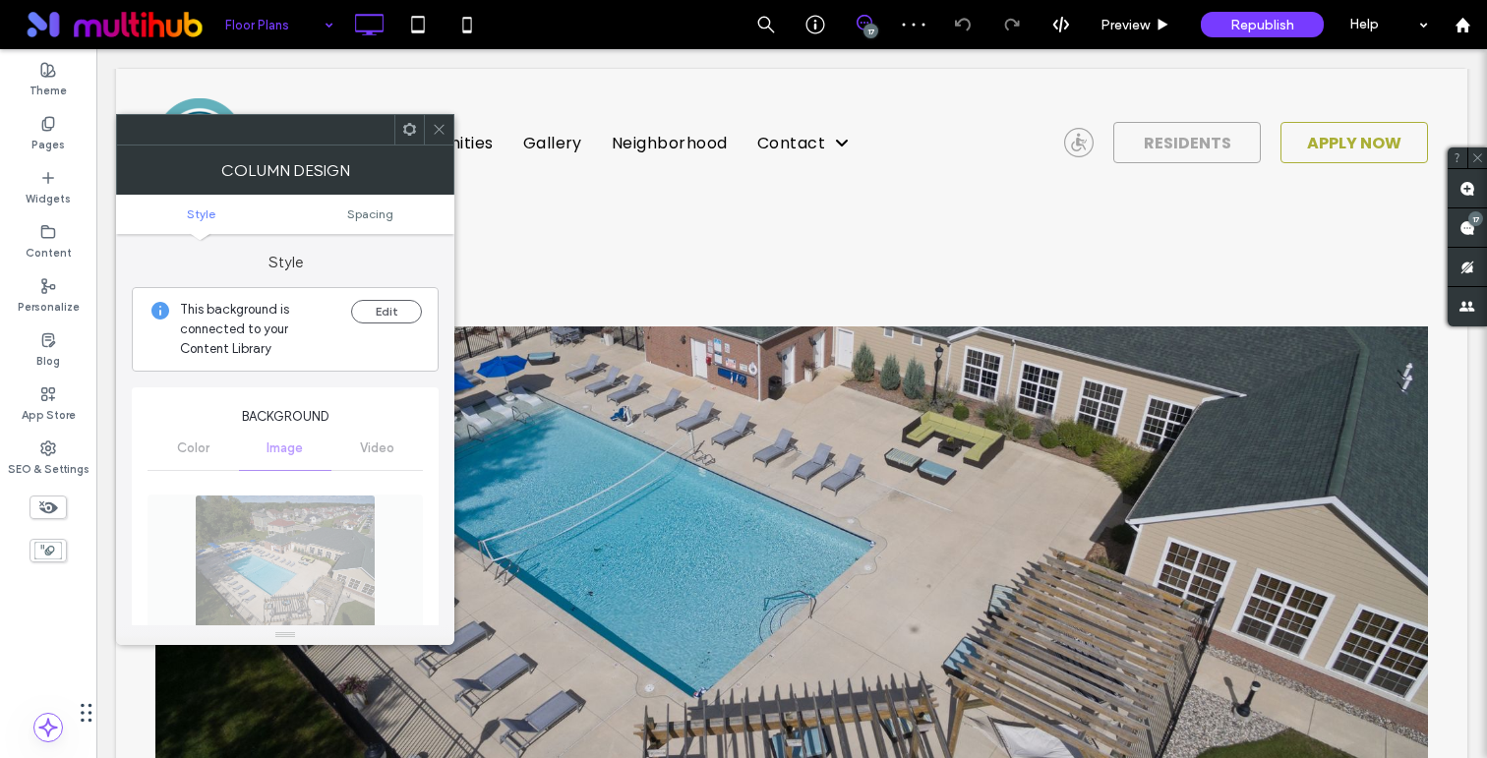
click at [442, 128] on icon at bounding box center [439, 129] width 15 height 15
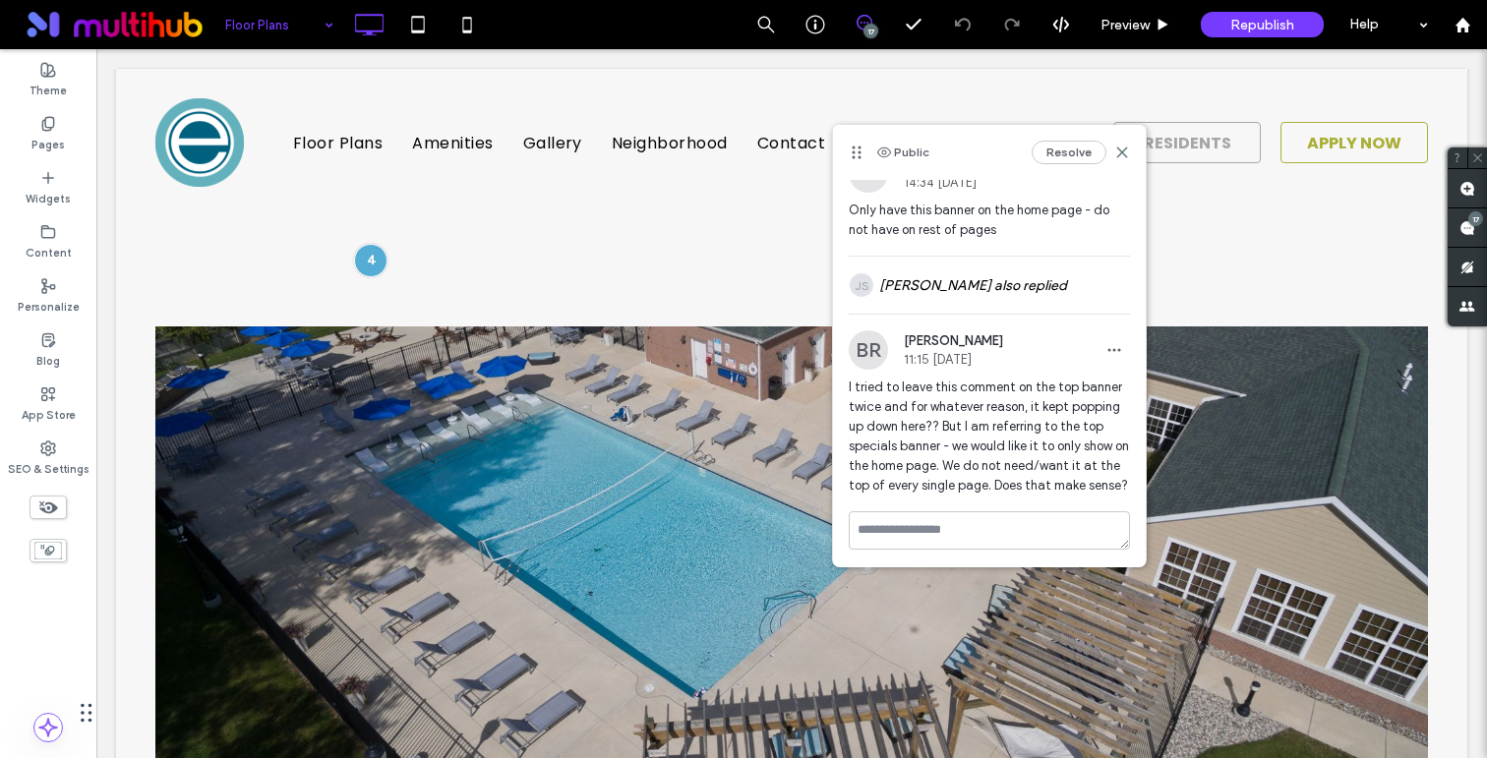
scroll to position [49, 0]
drag, startPoint x: 980, startPoint y: 390, endPoint x: 1035, endPoint y: 394, distance: 55.2
click at [1033, 393] on span "I tried to leave this comment on the top banner twice and for whatever reason, …" at bounding box center [988, 434] width 281 height 118
click at [1035, 393] on span "I tried to leave this comment on the top banner twice and for whatever reason, …" at bounding box center [988, 434] width 281 height 118
click at [1023, 413] on span "I tried to leave this comment on the top banner twice and for whatever reason, …" at bounding box center [988, 434] width 281 height 118
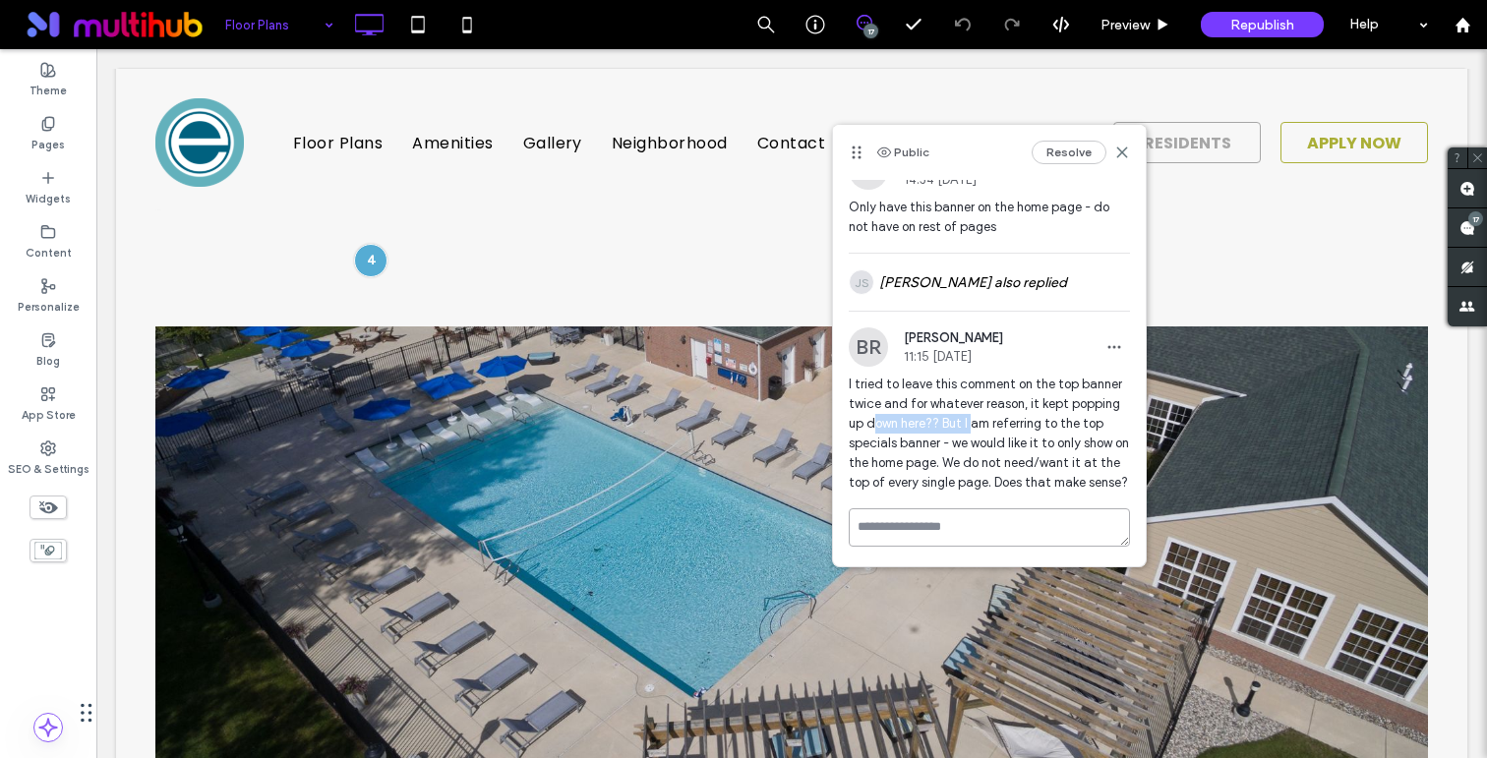
click at [933, 531] on textarea at bounding box center [988, 527] width 281 height 38
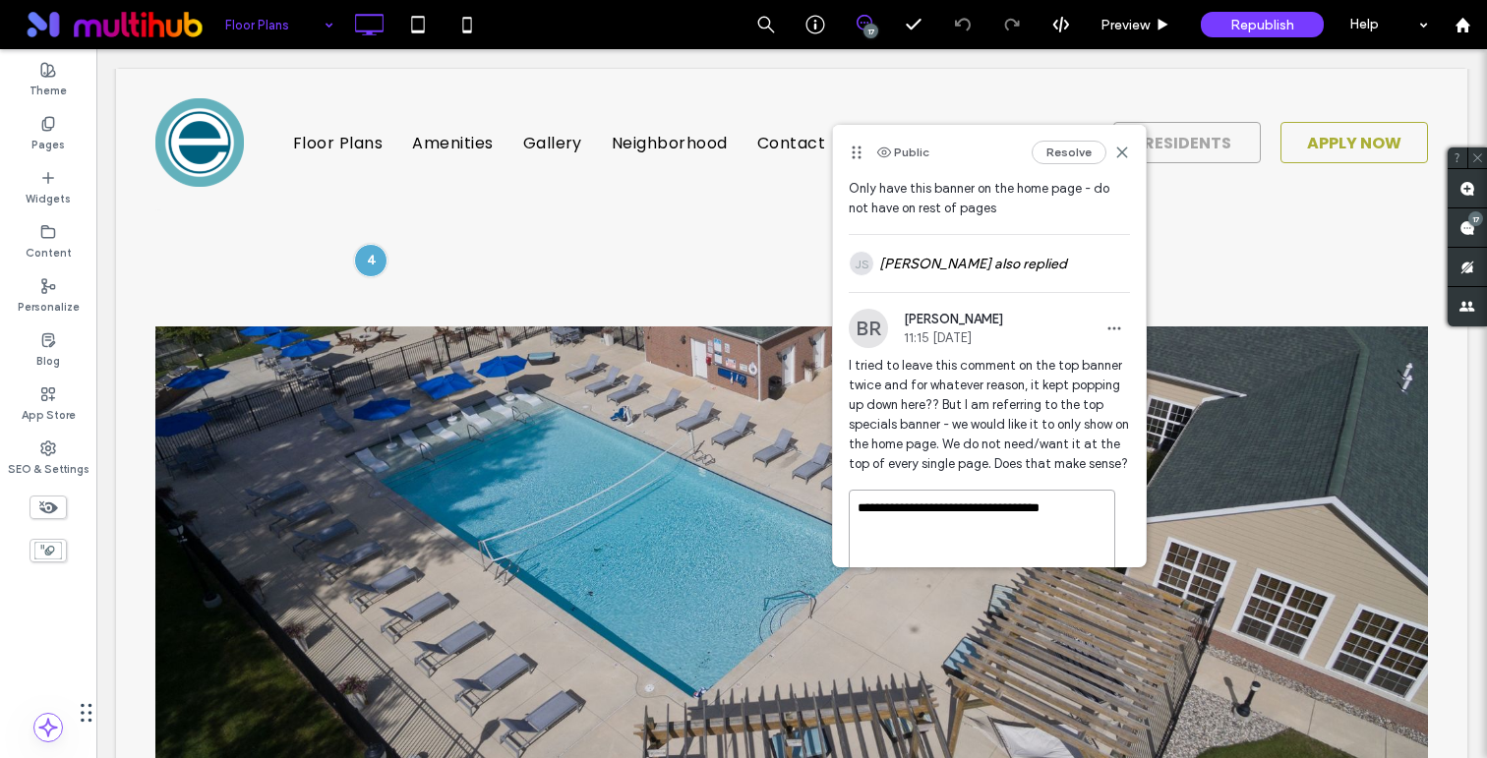
scroll to position [156, 0]
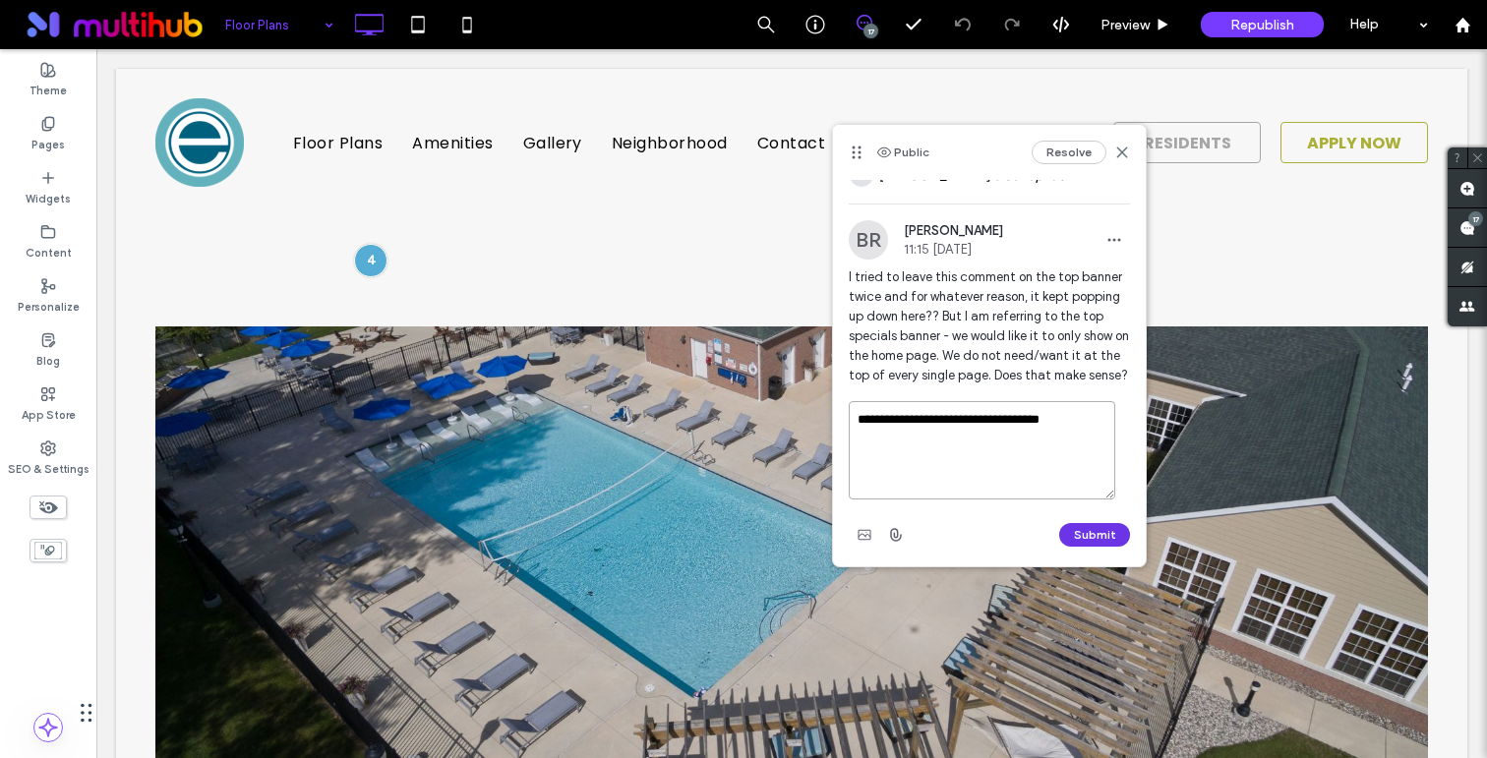
type textarea "**********"
click at [1061, 528] on button "Submit" at bounding box center [1094, 535] width 71 height 24
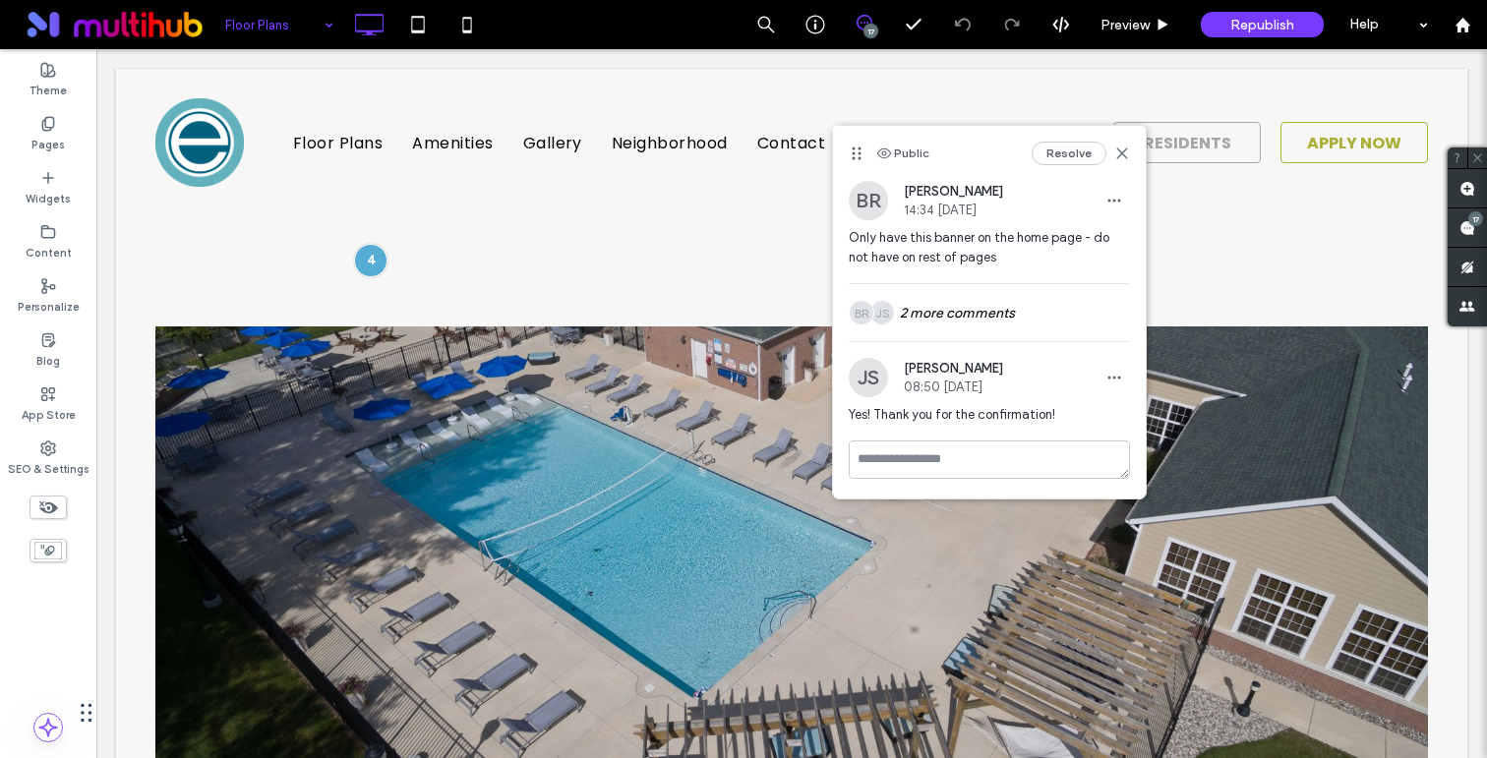
scroll to position [0, 0]
click at [1019, 315] on div "JS BR 2 more comments" at bounding box center [988, 312] width 281 height 57
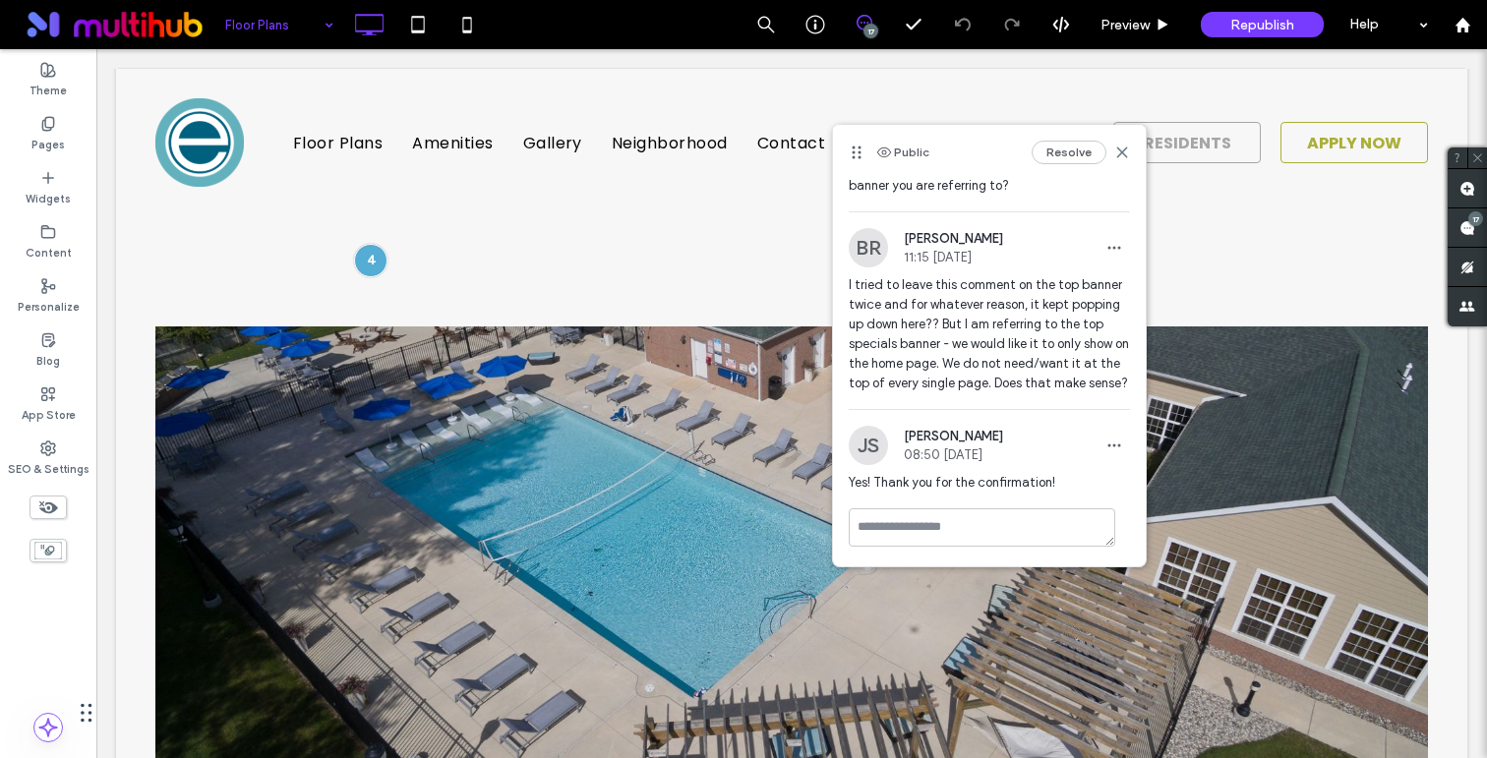
scroll to position [214, 0]
click at [1106, 240] on icon "button" at bounding box center [1114, 248] width 16 height 16
click at [999, 302] on span "I tried to leave this comment on the top banner twice and for whatever reason, …" at bounding box center [988, 334] width 281 height 118
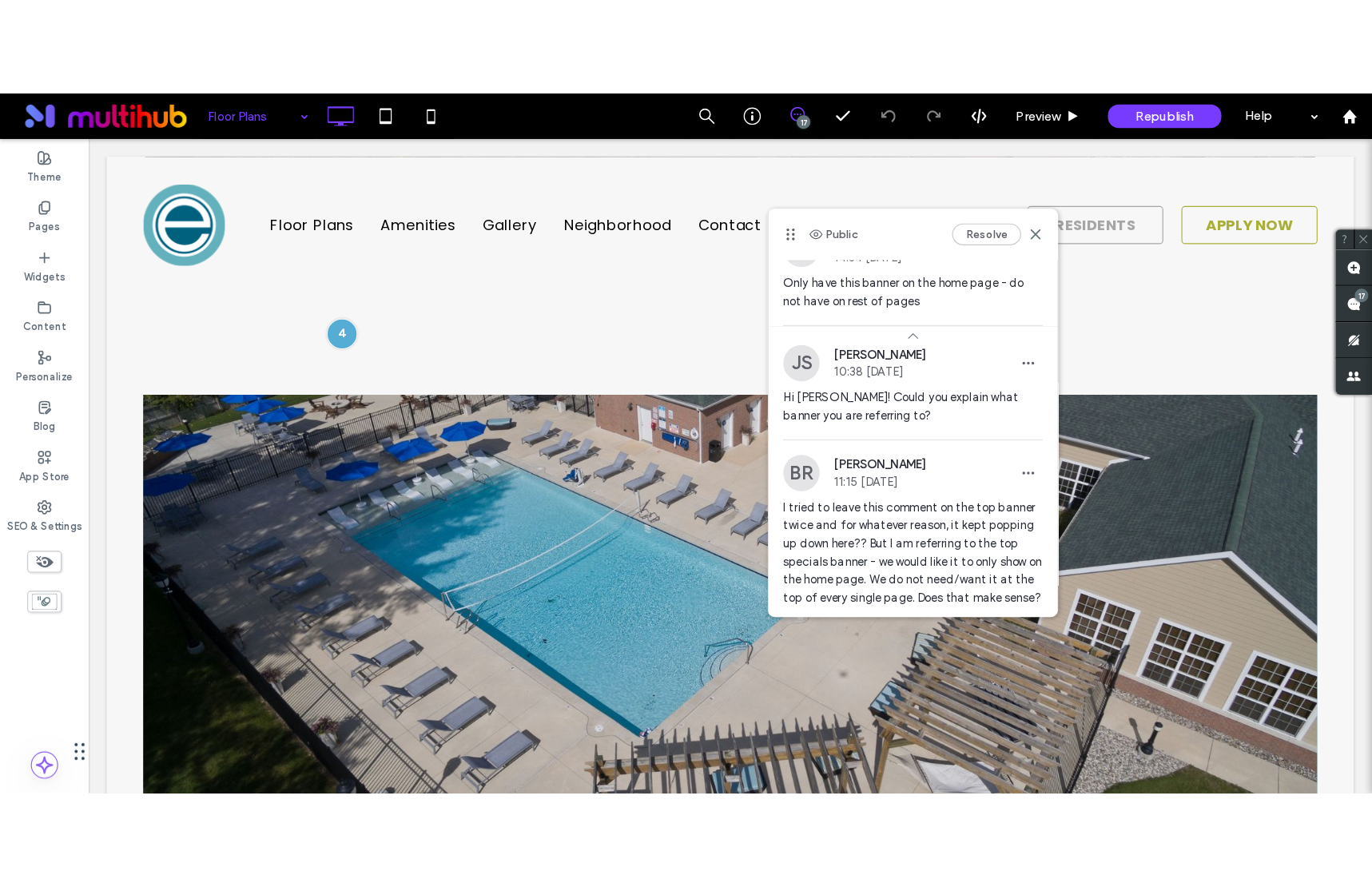
scroll to position [24, 0]
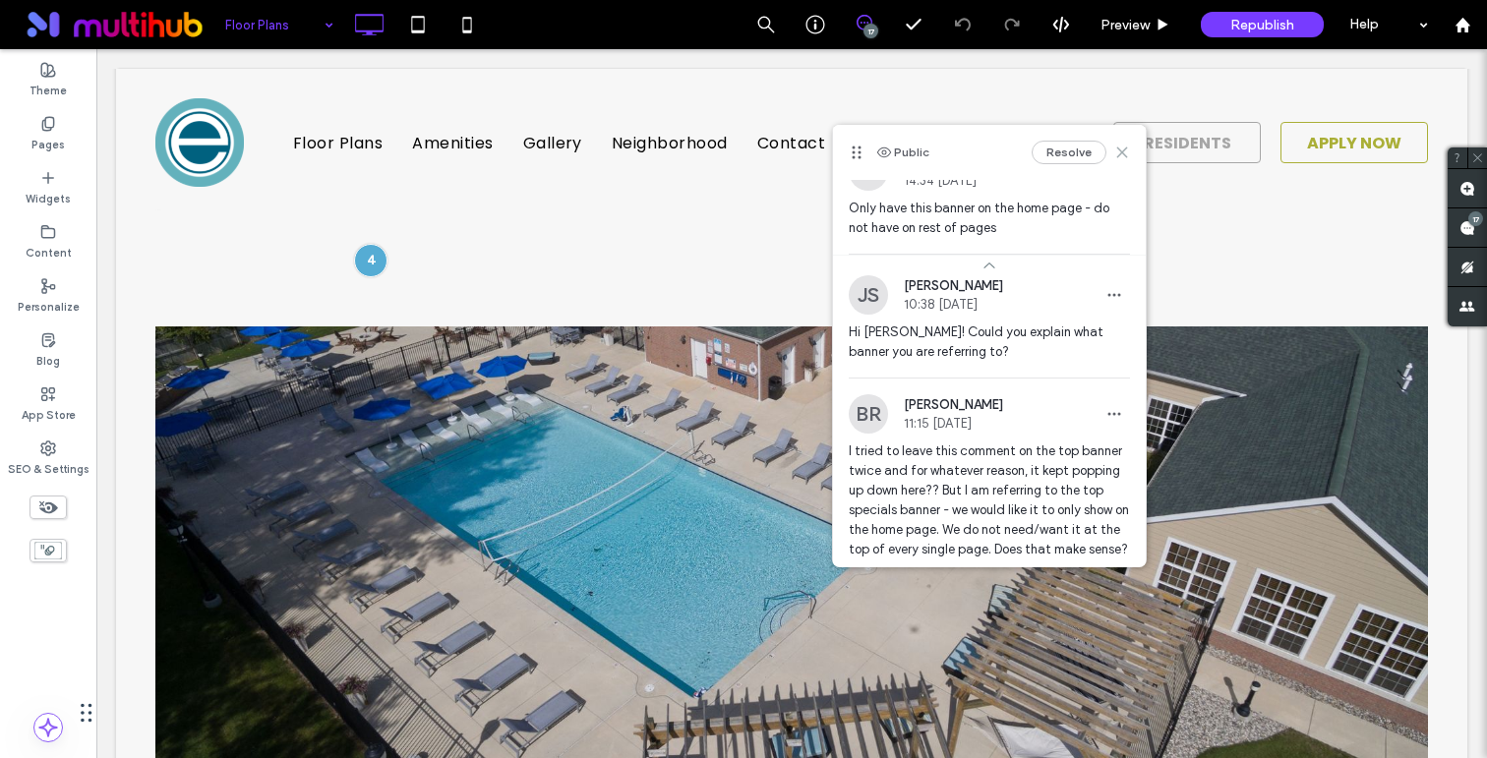
click at [1117, 150] on use at bounding box center [1121, 152] width 9 height 9
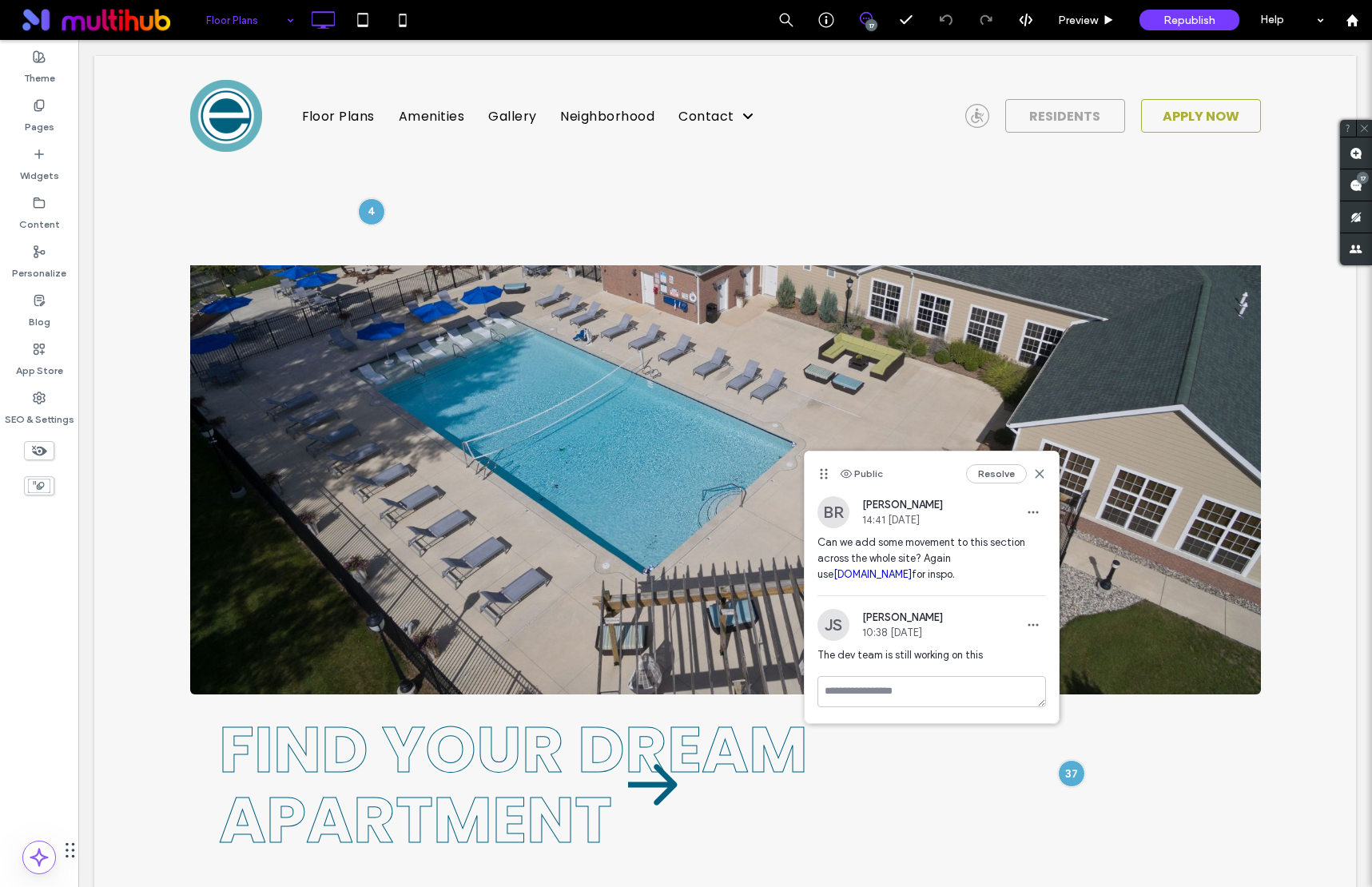
click at [931, 615] on span "The dev team is still working on this" at bounding box center [931, 655] width 228 height 16
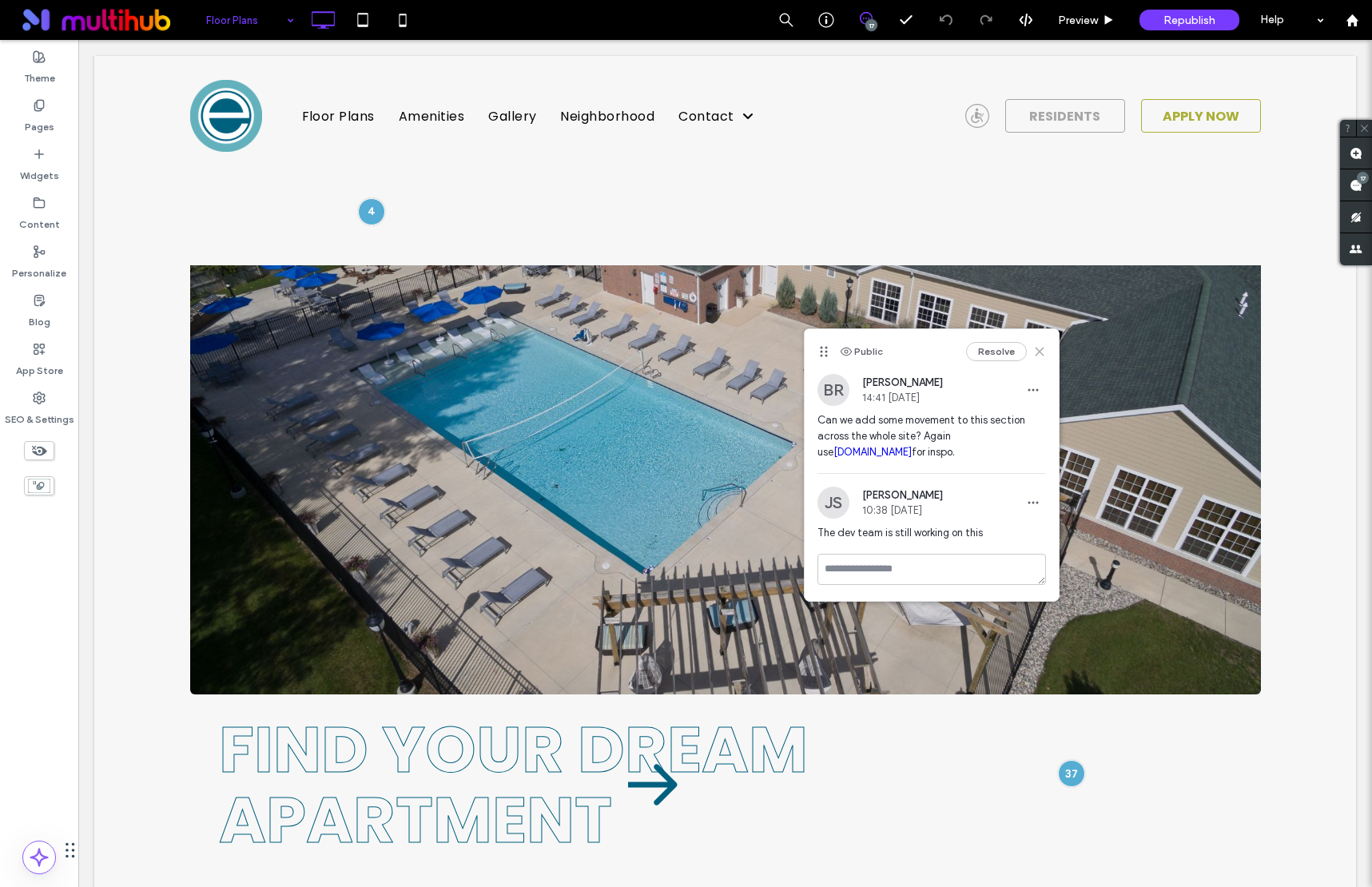
click at [1042, 351] on icon at bounding box center [1040, 352] width 13 height 13
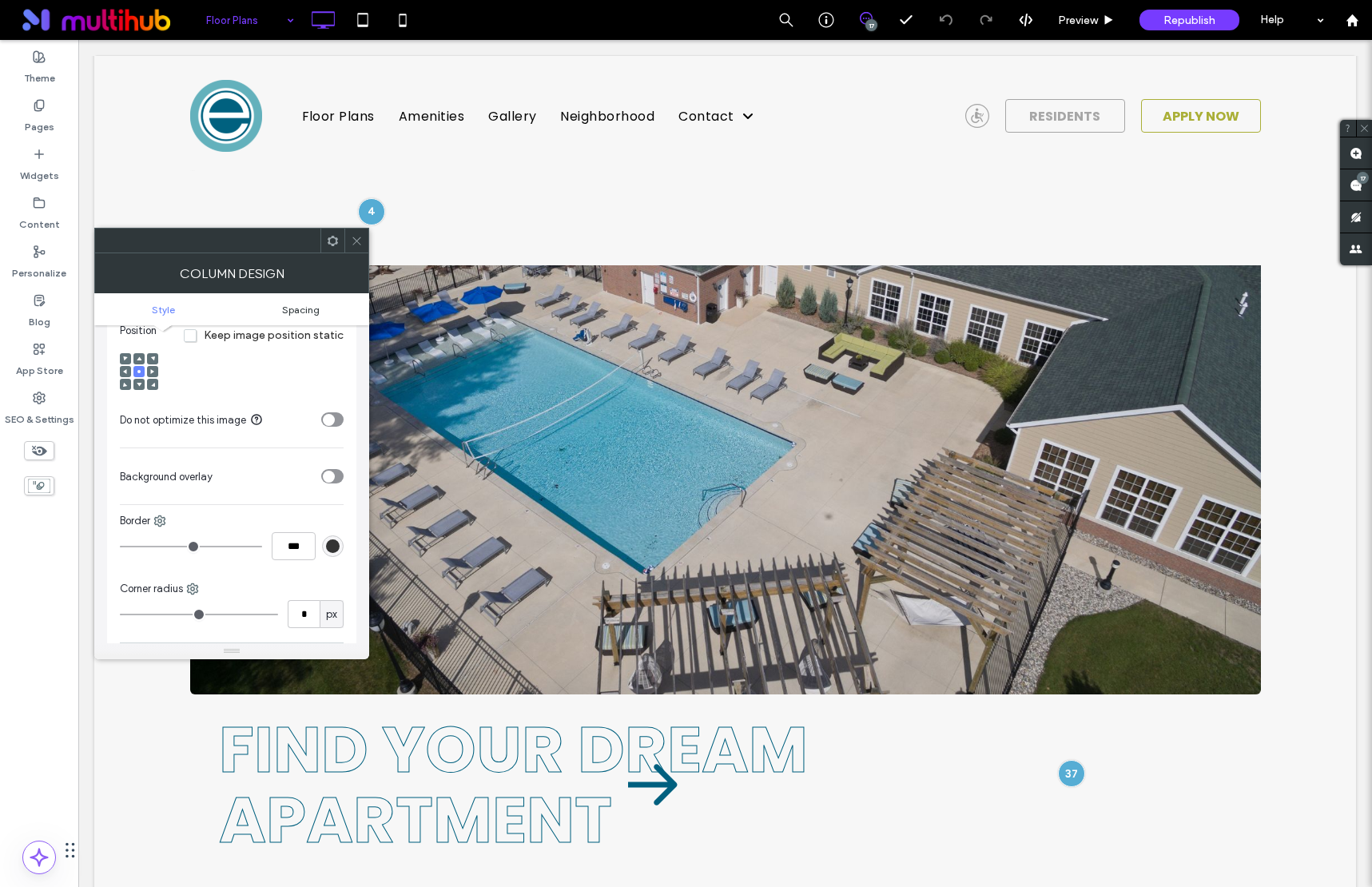
scroll to position [326, 0]
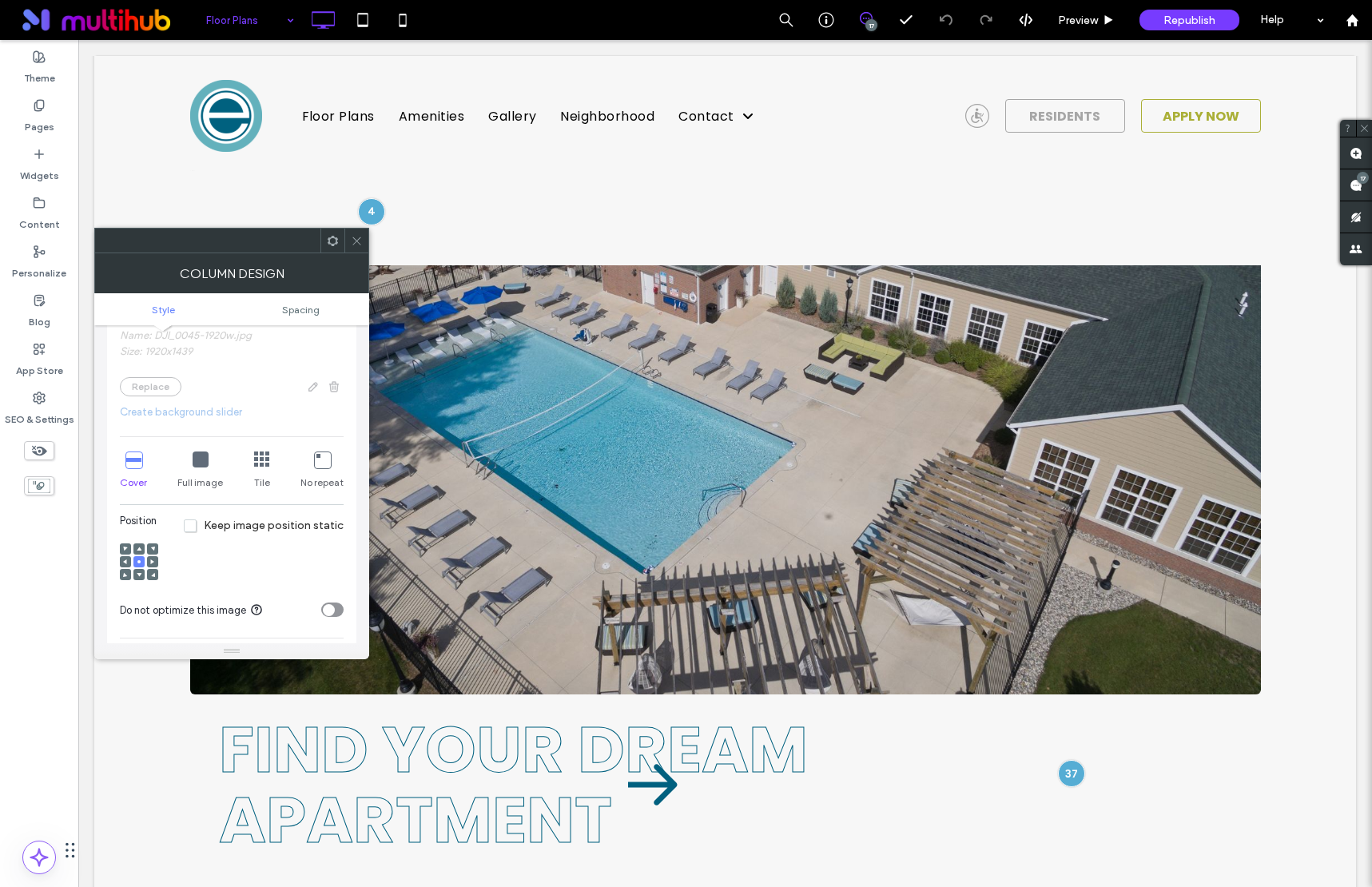
click at [354, 241] on icon at bounding box center [357, 241] width 12 height 12
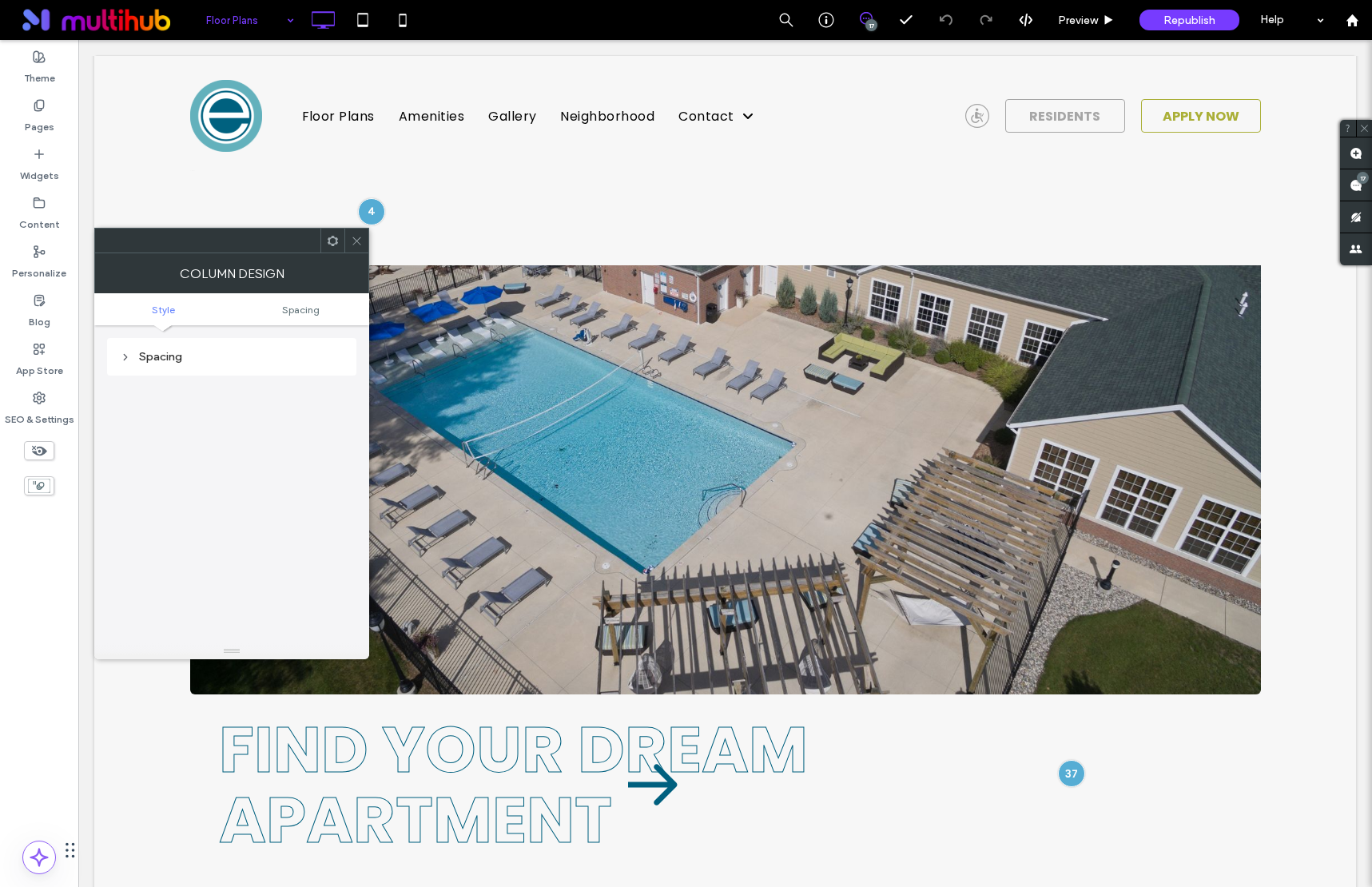
scroll to position [0, 0]
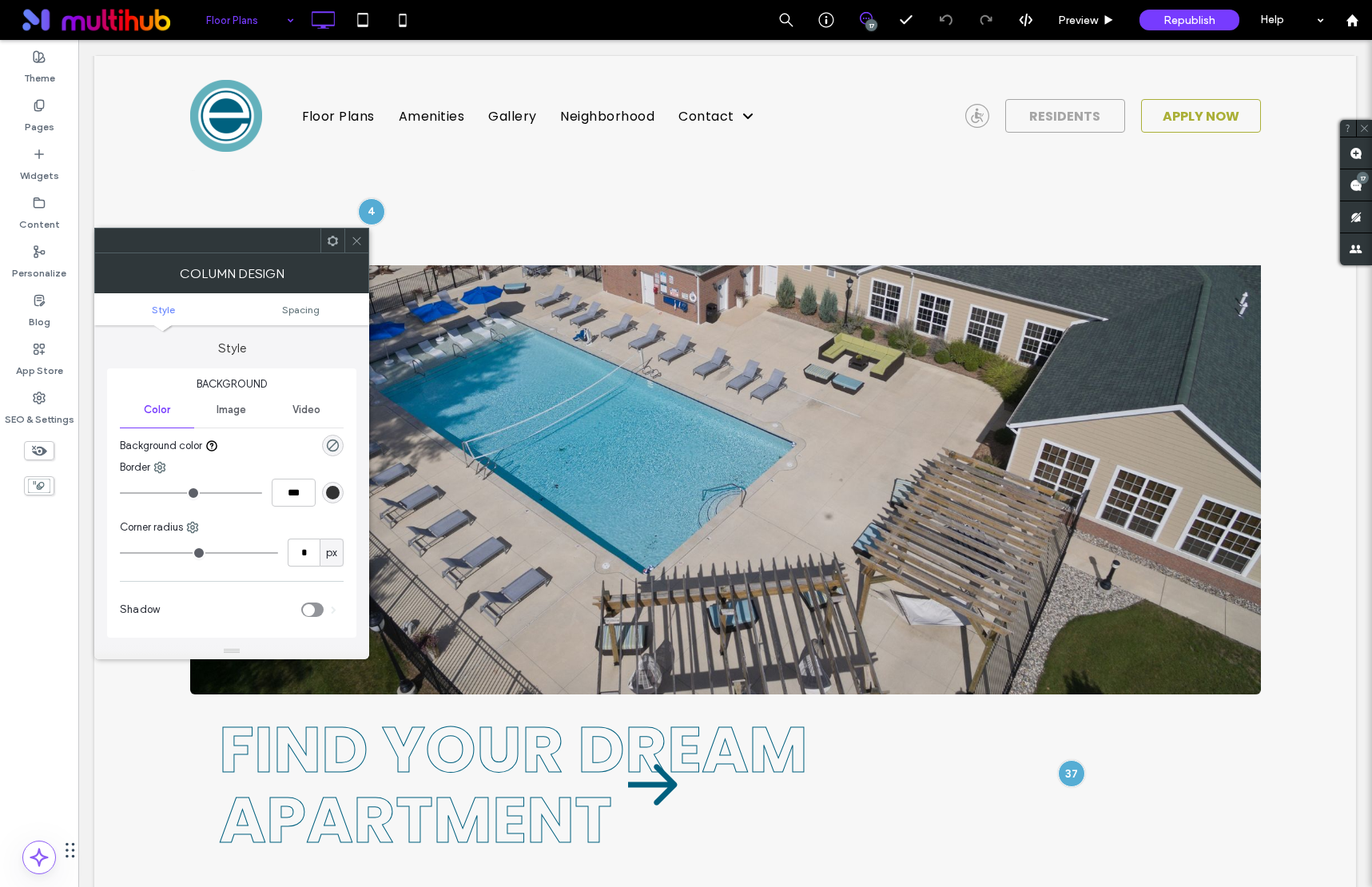
click at [354, 238] on icon at bounding box center [357, 241] width 12 height 12
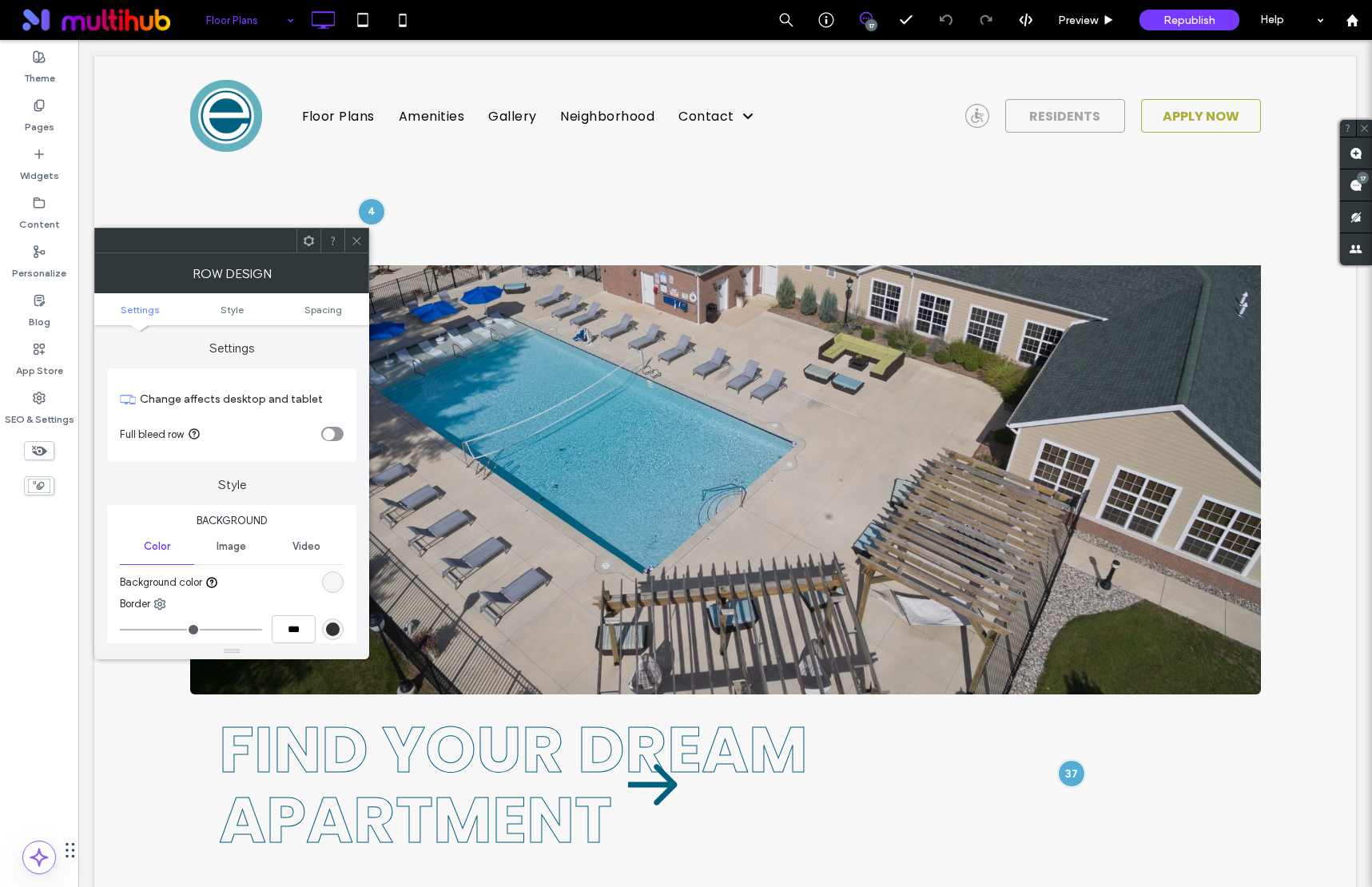
click at [354, 231] on span at bounding box center [357, 240] width 12 height 24
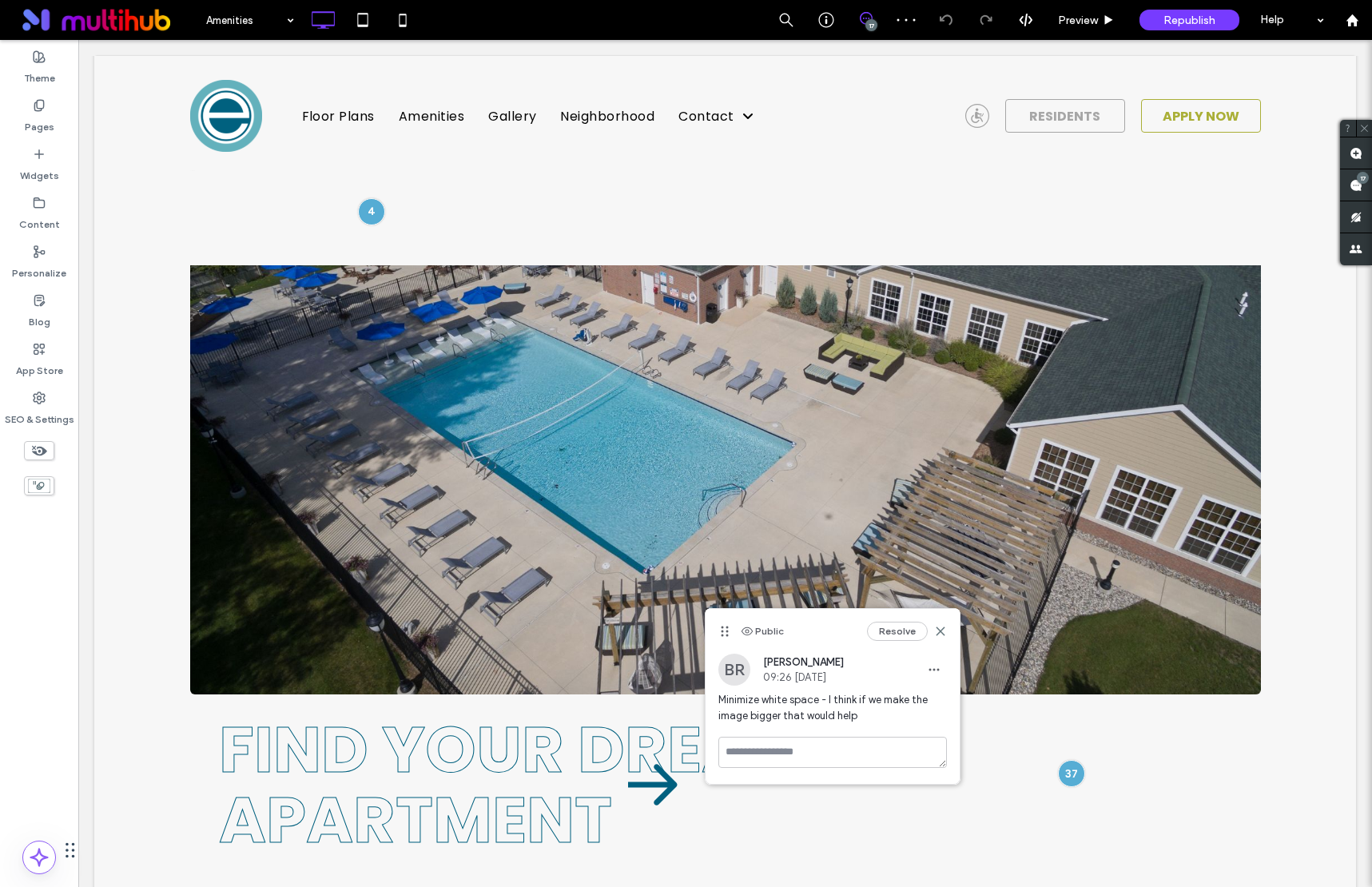
click at [942, 615] on div "Resolve" at bounding box center [907, 632] width 80 height 20
click at [938, 615] on use at bounding box center [940, 632] width 7 height 7
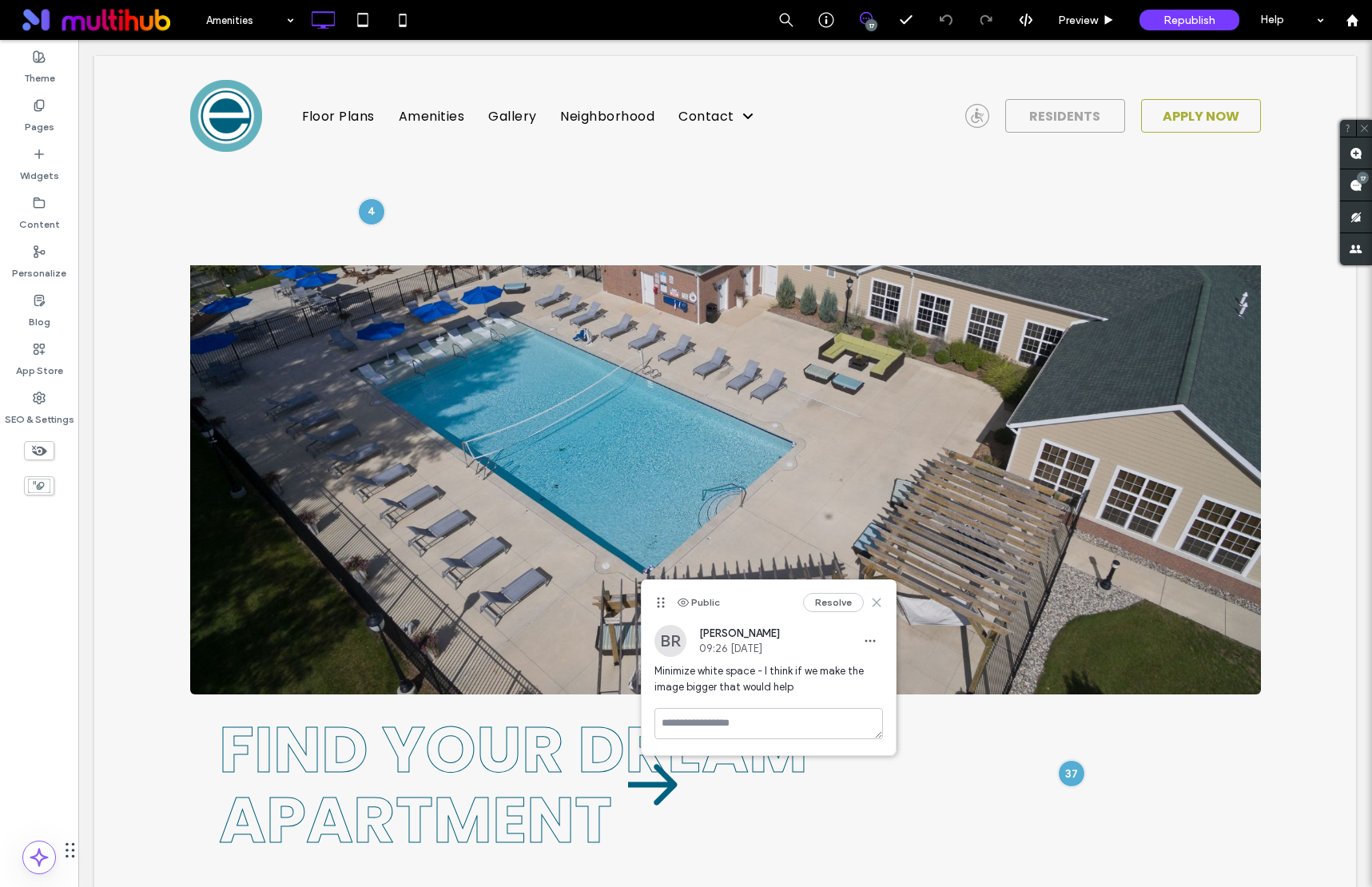
click at [879, 602] on icon at bounding box center [877, 602] width 13 height 13
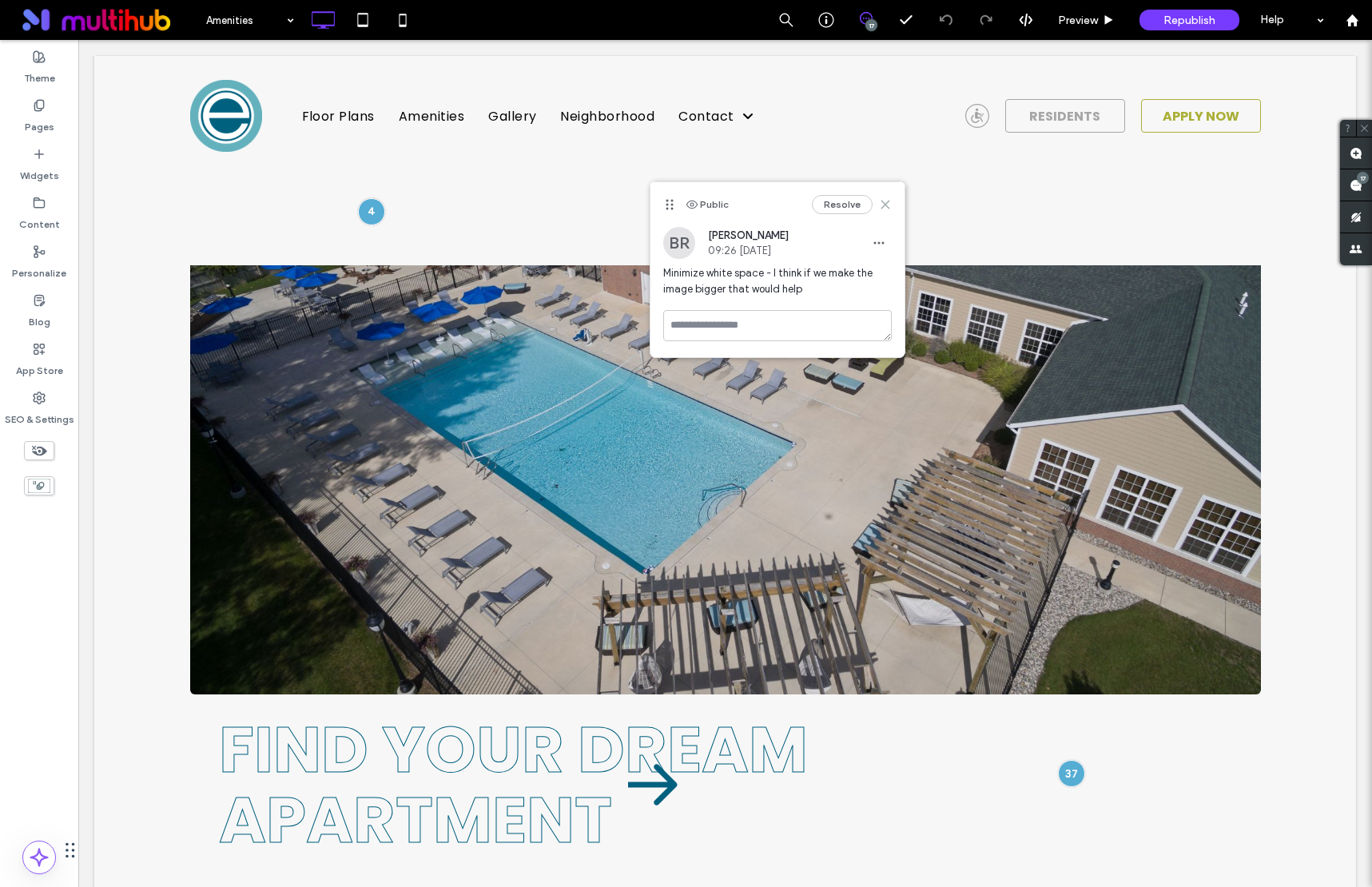
click at [884, 202] on icon at bounding box center [885, 205] width 13 height 13
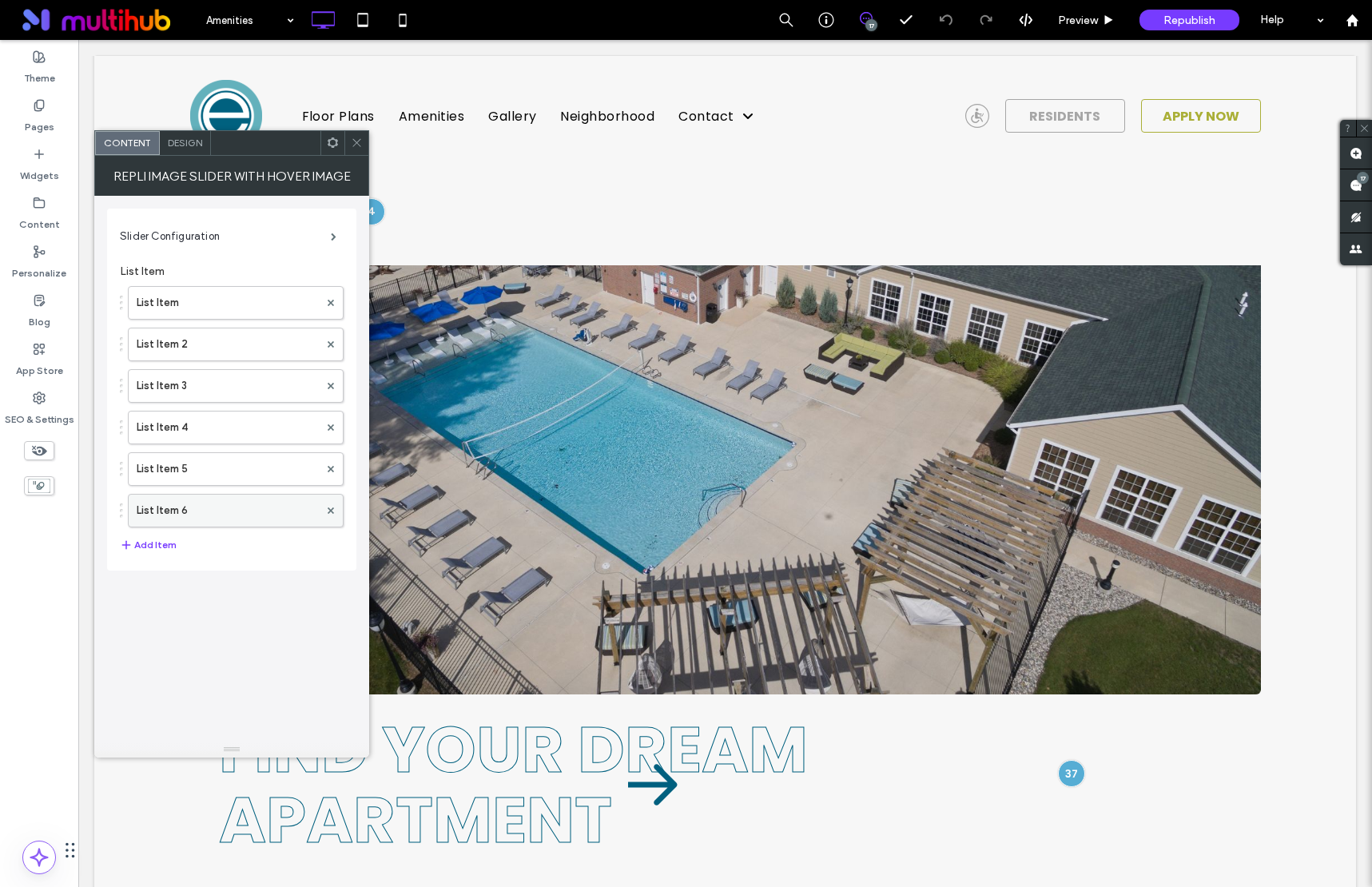
click at [206, 498] on label "List Item 6" at bounding box center [228, 511] width 182 height 32
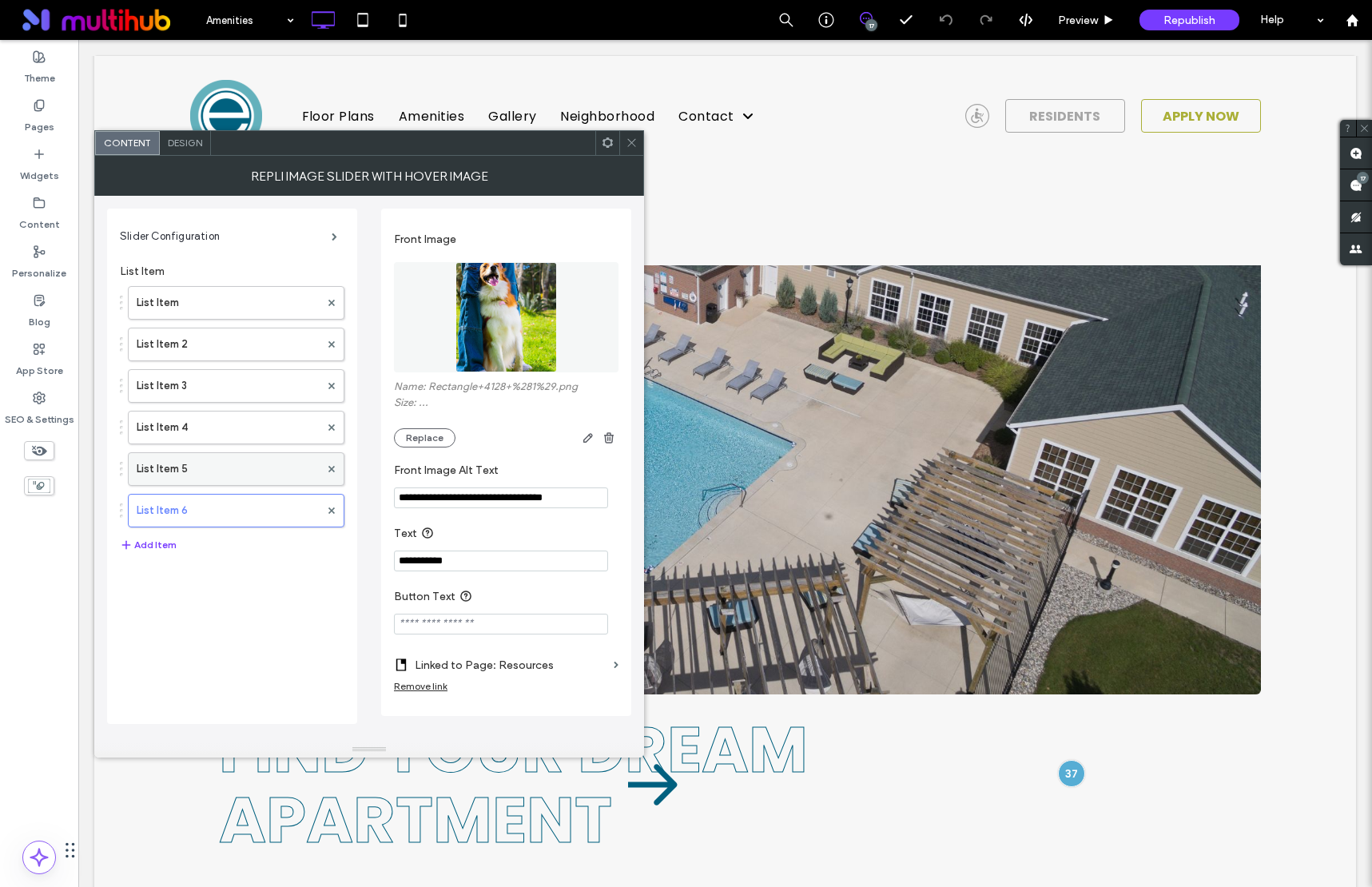
click at [219, 471] on label "List Item 5" at bounding box center [228, 468] width 183 height 32
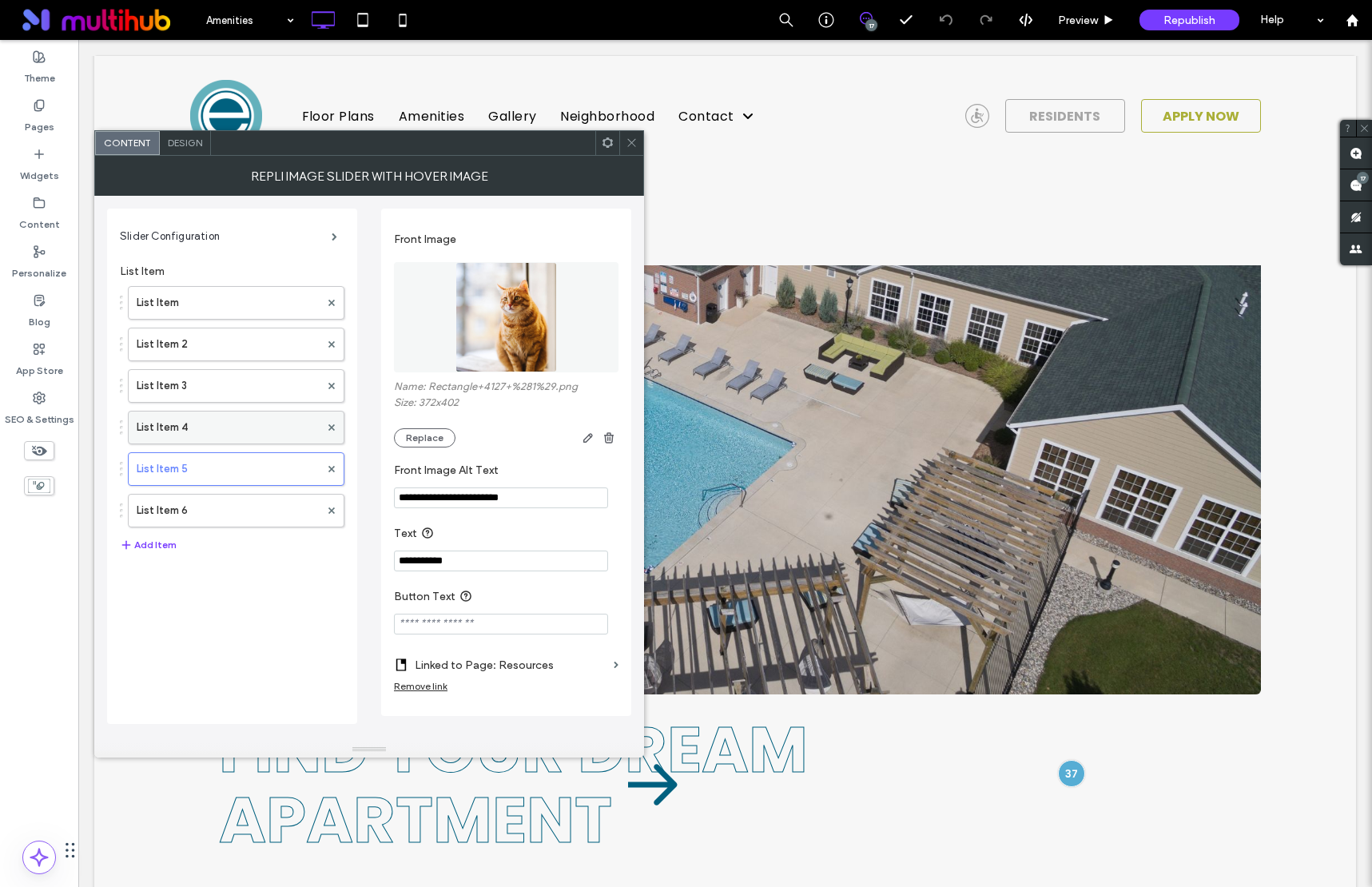
click at [230, 426] on label "List Item 4" at bounding box center [228, 427] width 183 height 32
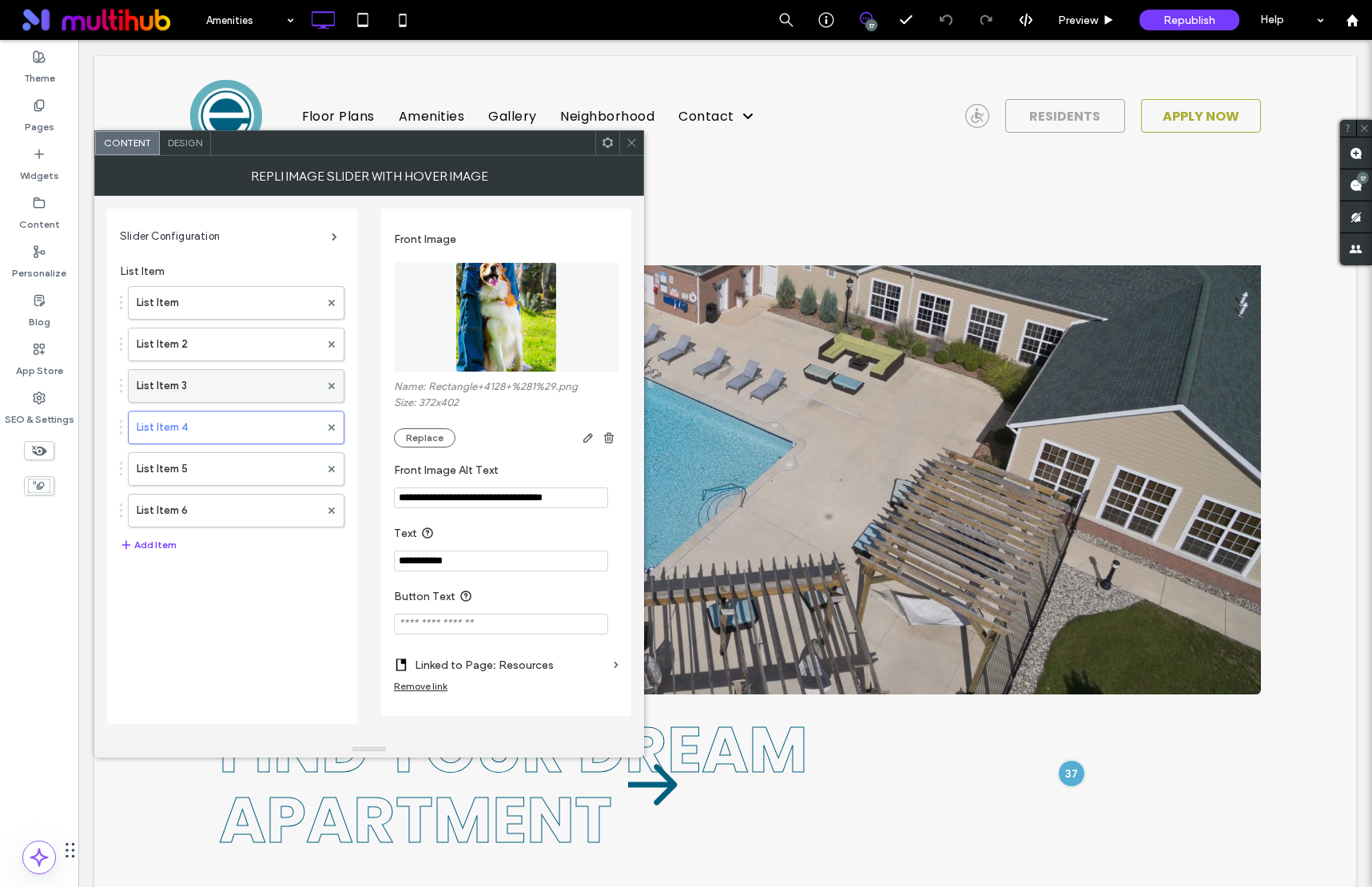
click at [234, 398] on label "List Item 3" at bounding box center [228, 385] width 183 height 32
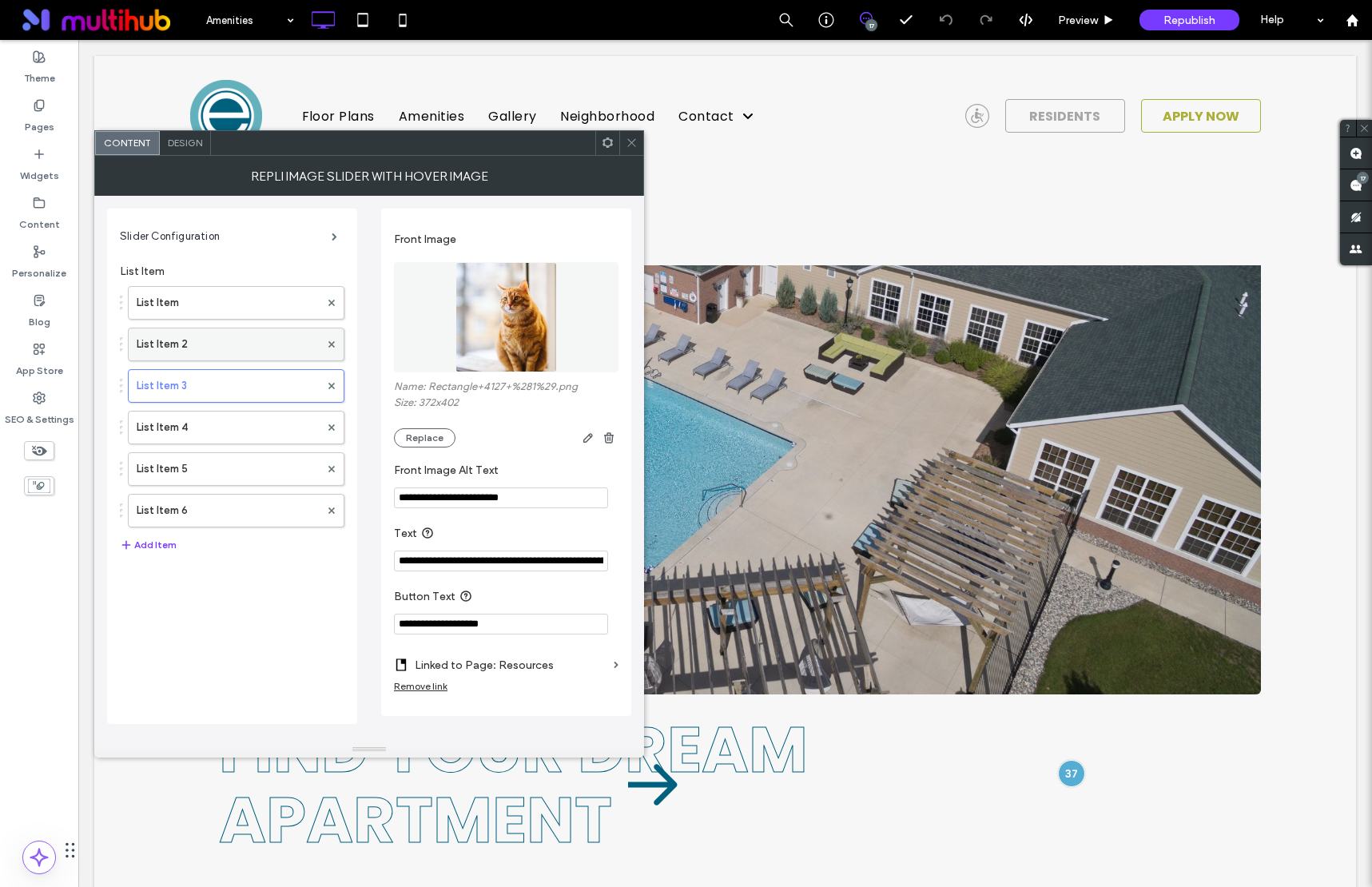
click at [234, 360] on div "List Item List Item 2 List Item 3 List Item 4 List Item 5 List Item 6" at bounding box center [232, 402] width 224 height 250
click at [235, 315] on label "List Item" at bounding box center [228, 302] width 183 height 32
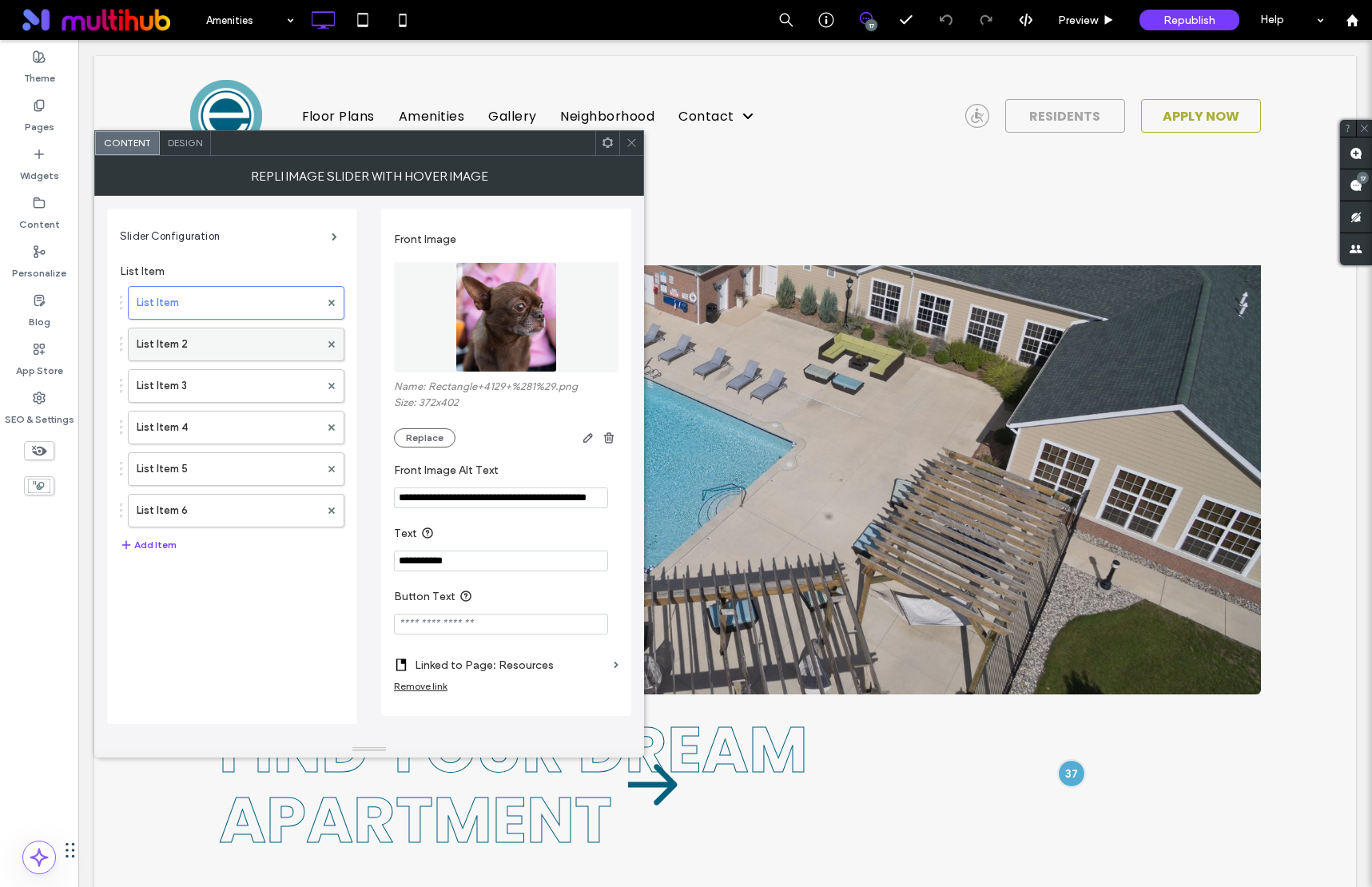
click at [258, 339] on label "List Item 2" at bounding box center [228, 344] width 183 height 32
click at [256, 356] on label "List Item 2" at bounding box center [228, 344] width 183 height 32
click at [239, 378] on label "List Item 3" at bounding box center [228, 385] width 183 height 32
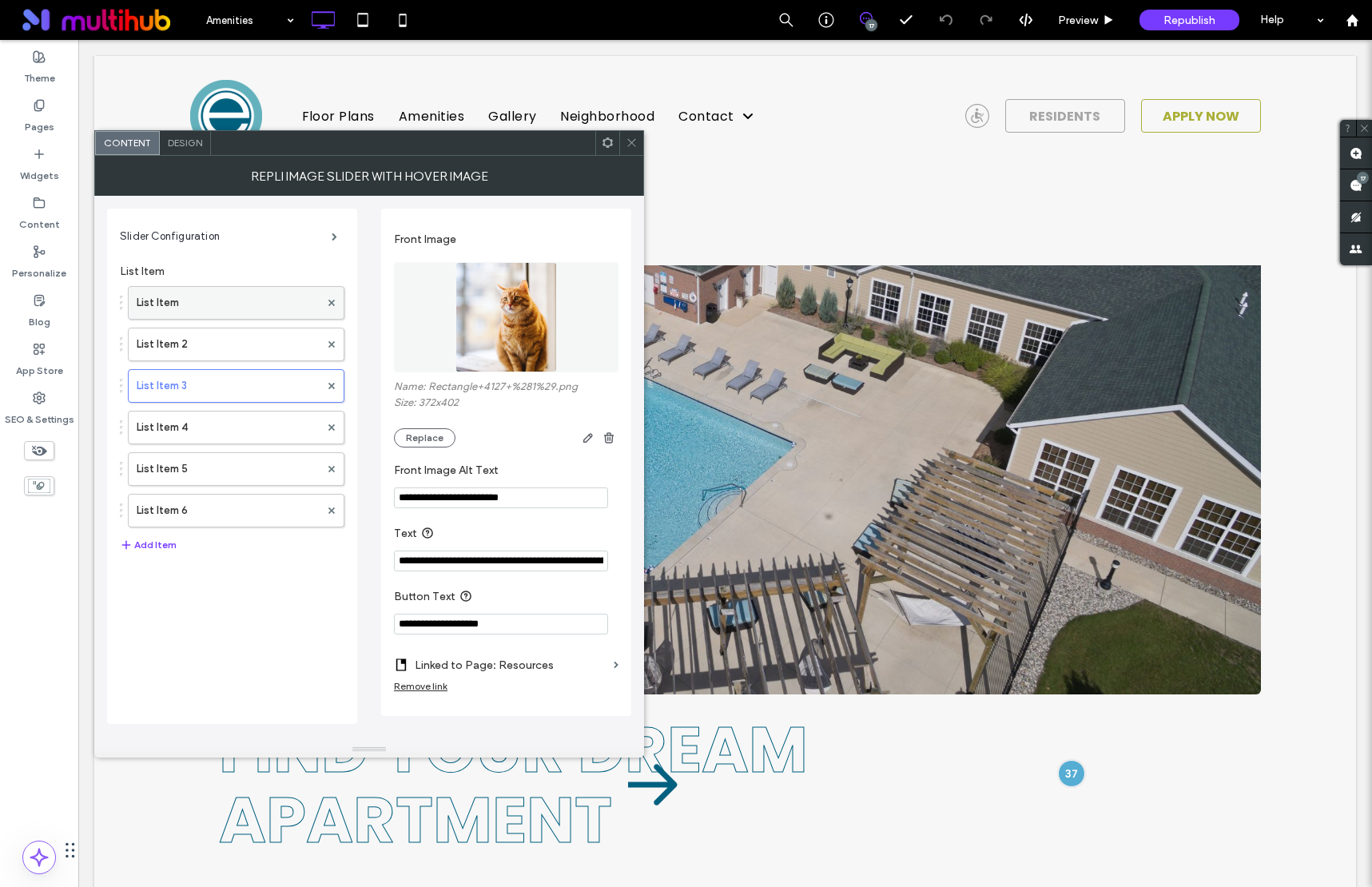
click at [237, 300] on label "List Item" at bounding box center [228, 302] width 183 height 32
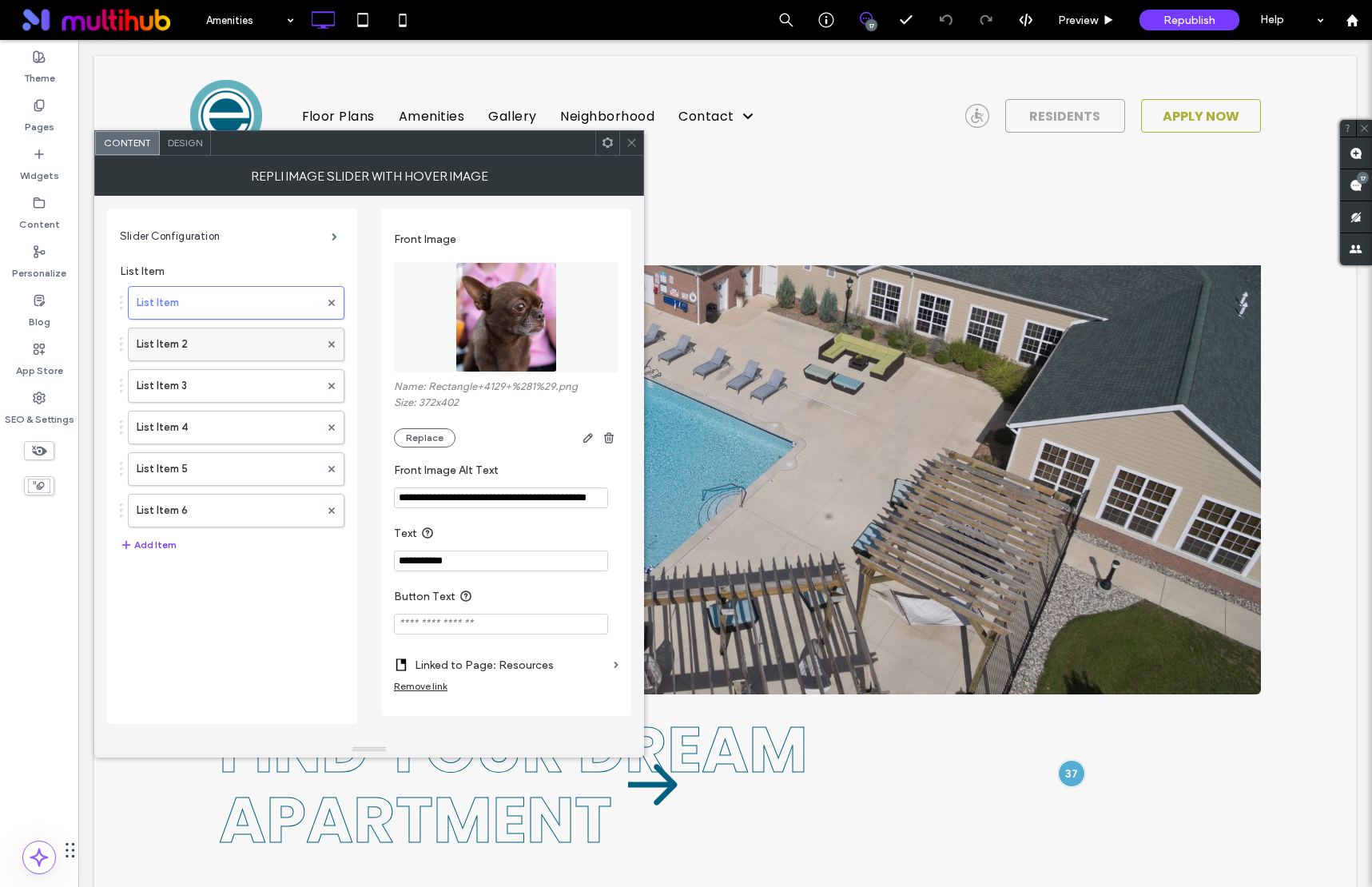
click at [232, 344] on label "List Item 2" at bounding box center [228, 344] width 183 height 32
click at [227, 382] on label "List Item 3" at bounding box center [228, 385] width 183 height 32
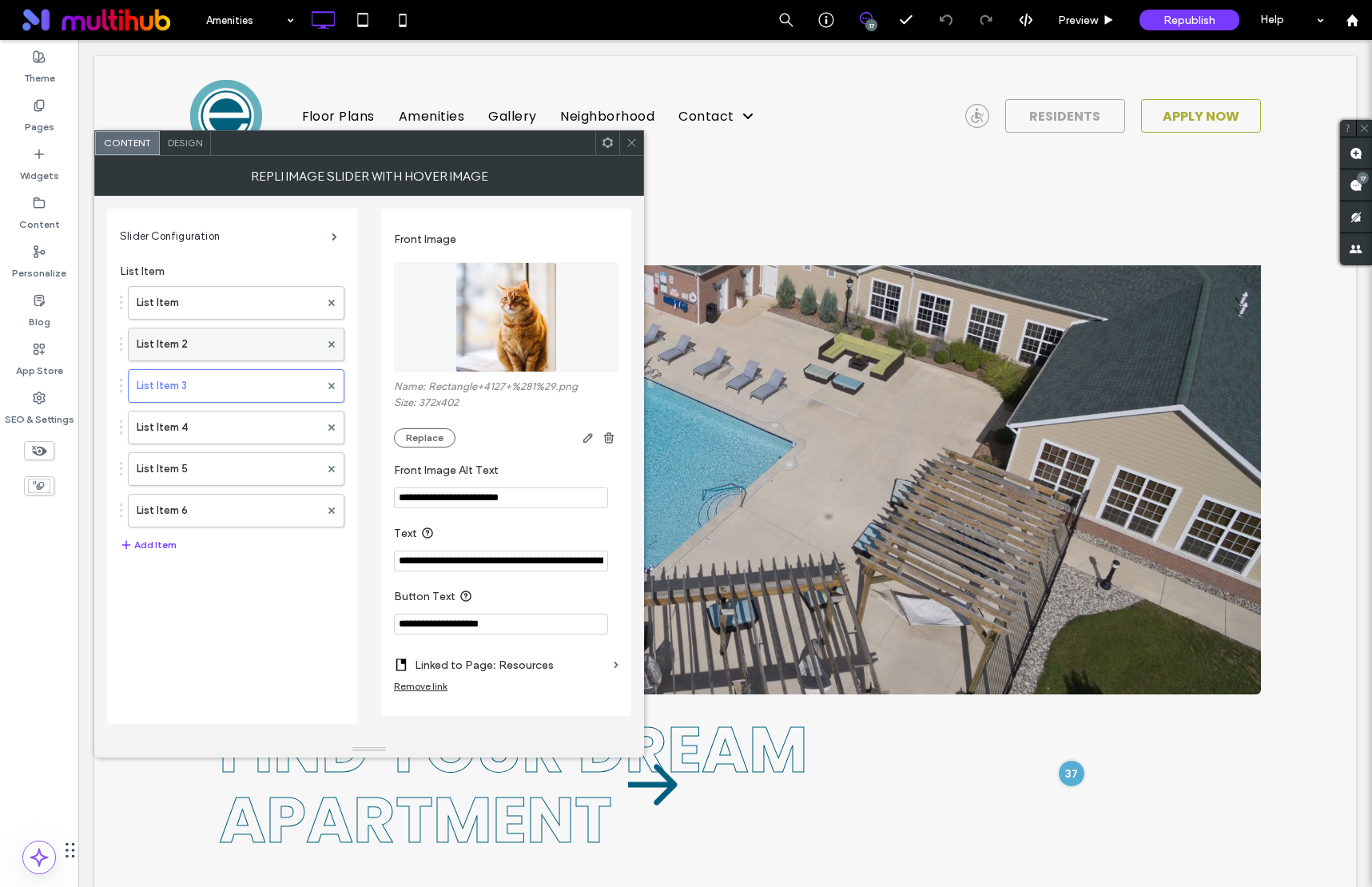
click at [232, 350] on label "List Item 2" at bounding box center [228, 344] width 183 height 32
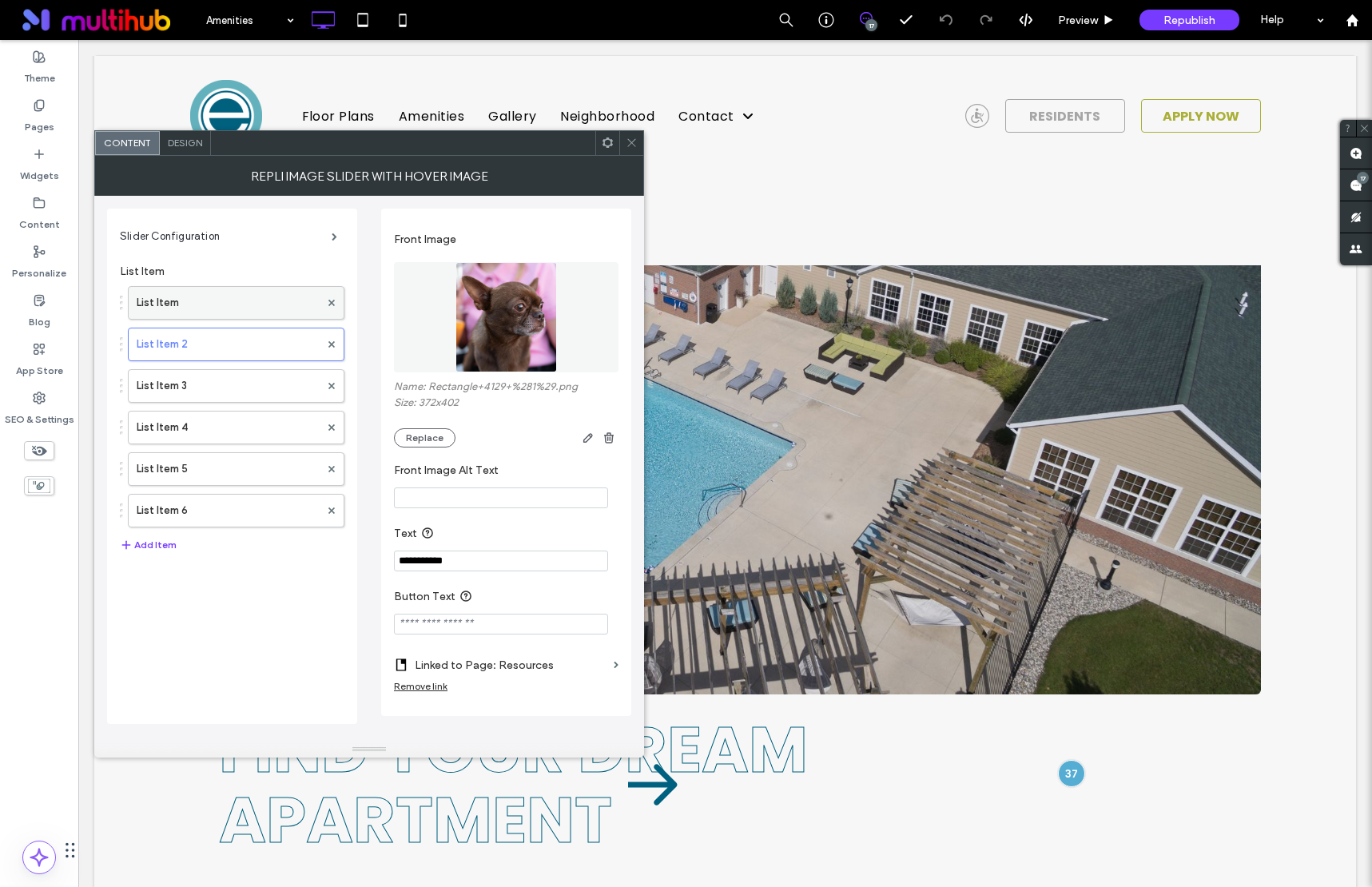
click at [226, 313] on label "List Item" at bounding box center [228, 302] width 183 height 32
click at [228, 339] on label "List Item 2" at bounding box center [228, 344] width 183 height 32
click at [334, 346] on use at bounding box center [332, 344] width 7 height 7
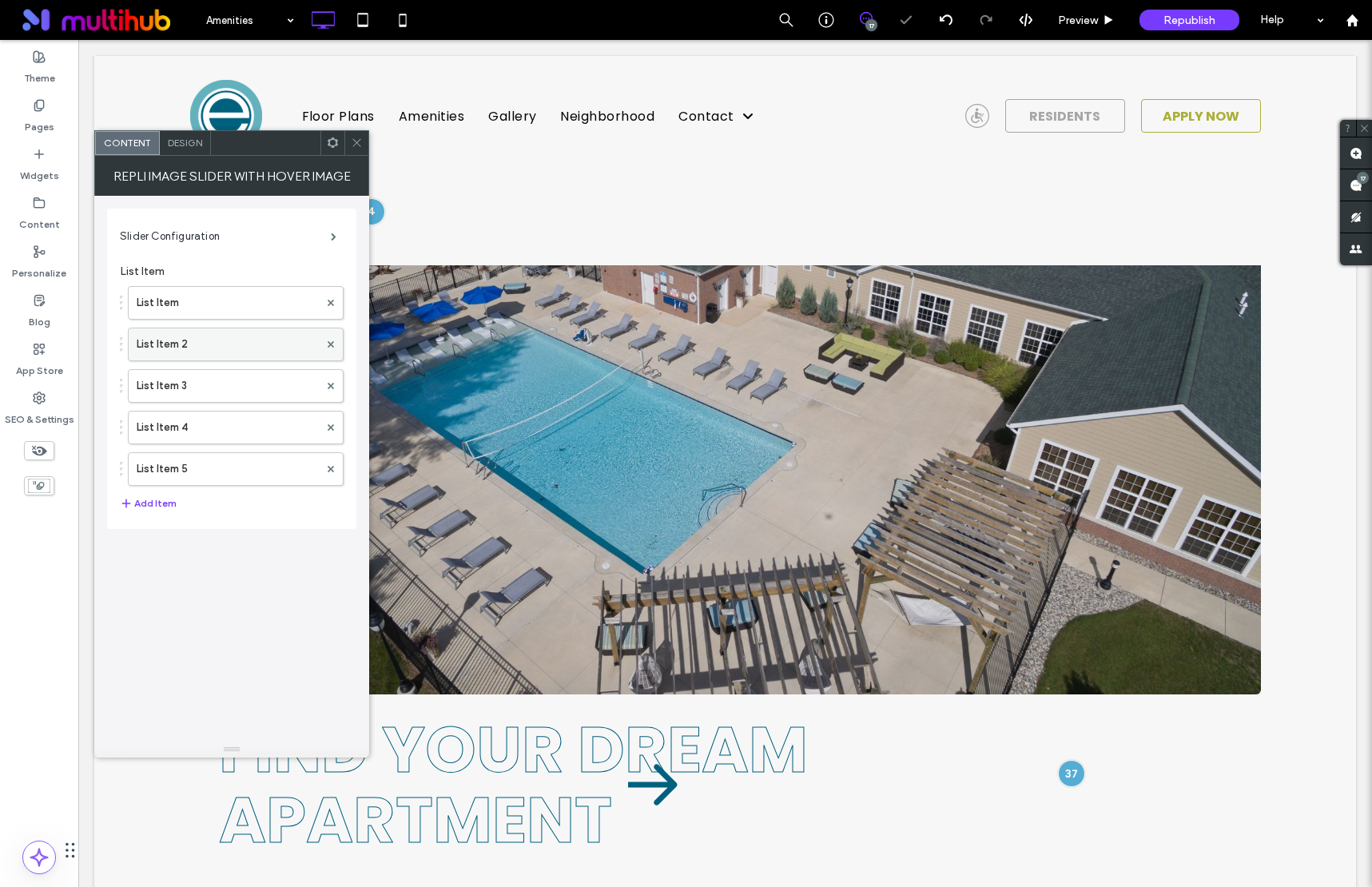
click at [250, 350] on label "List Item 2" at bounding box center [228, 344] width 182 height 32
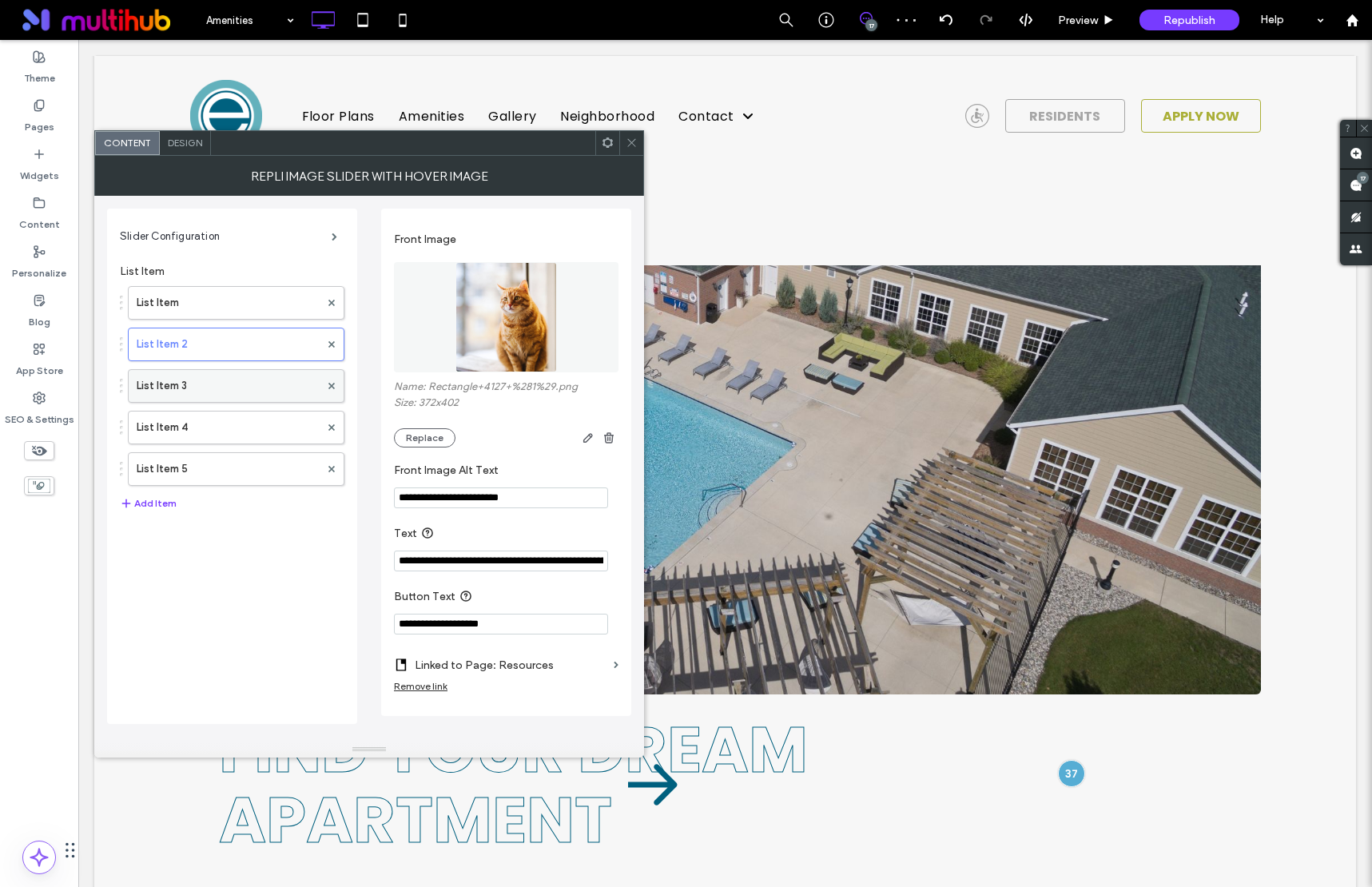
click at [245, 385] on label "List Item 3" at bounding box center [228, 385] width 183 height 32
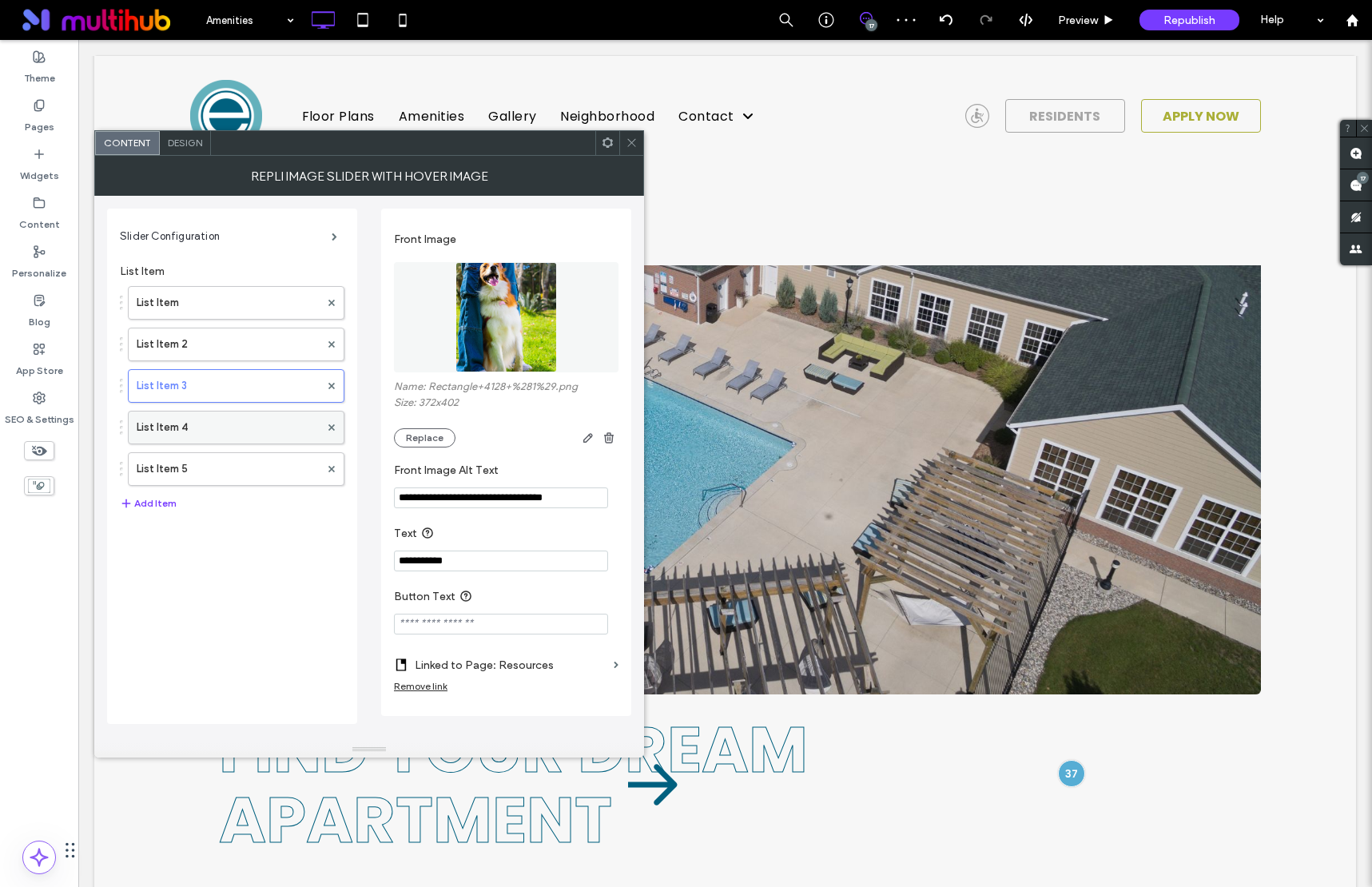
click at [240, 418] on label "List Item 4" at bounding box center [228, 427] width 183 height 32
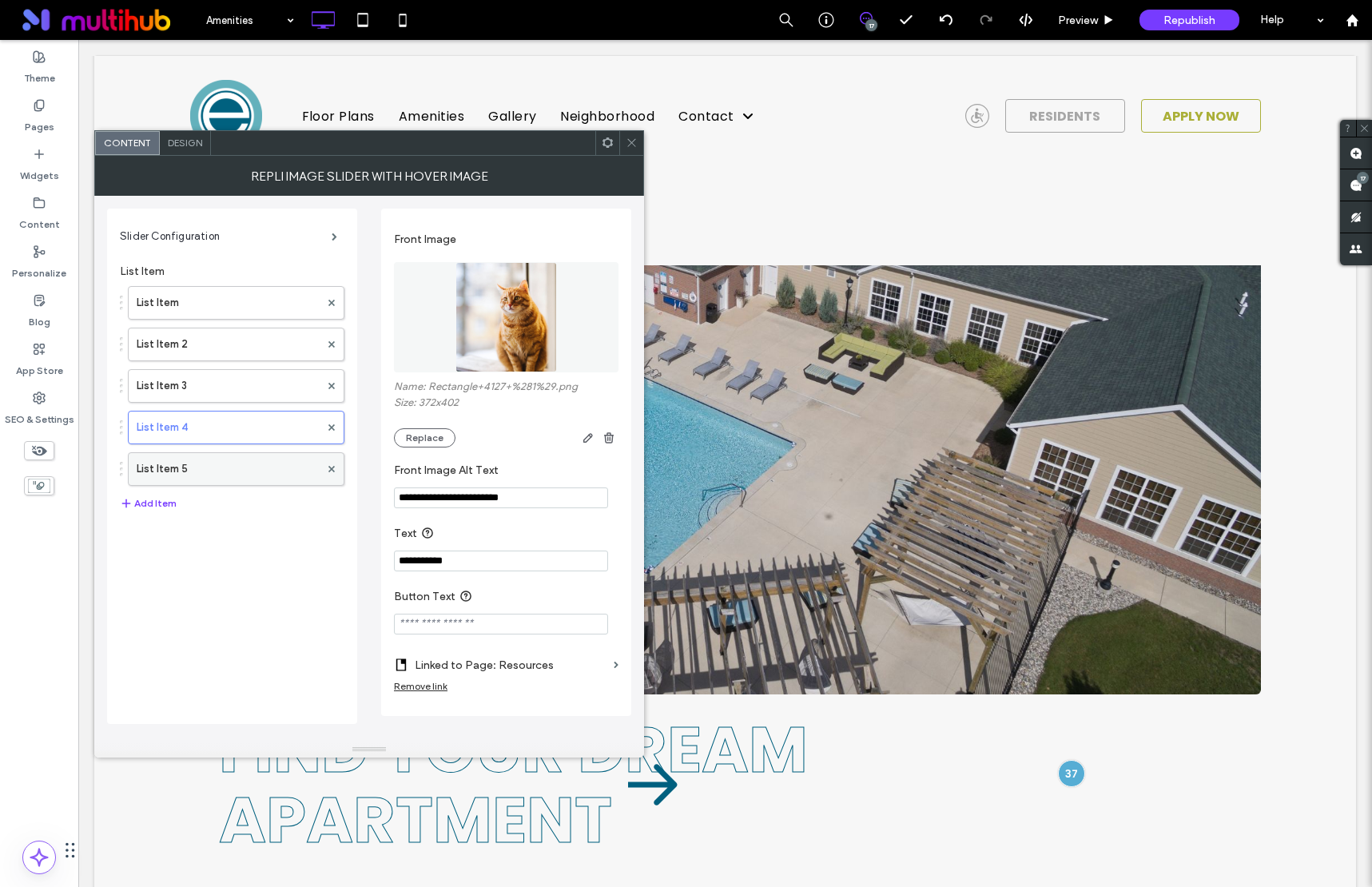
click at [304, 461] on label "List Item 5" at bounding box center [228, 468] width 183 height 32
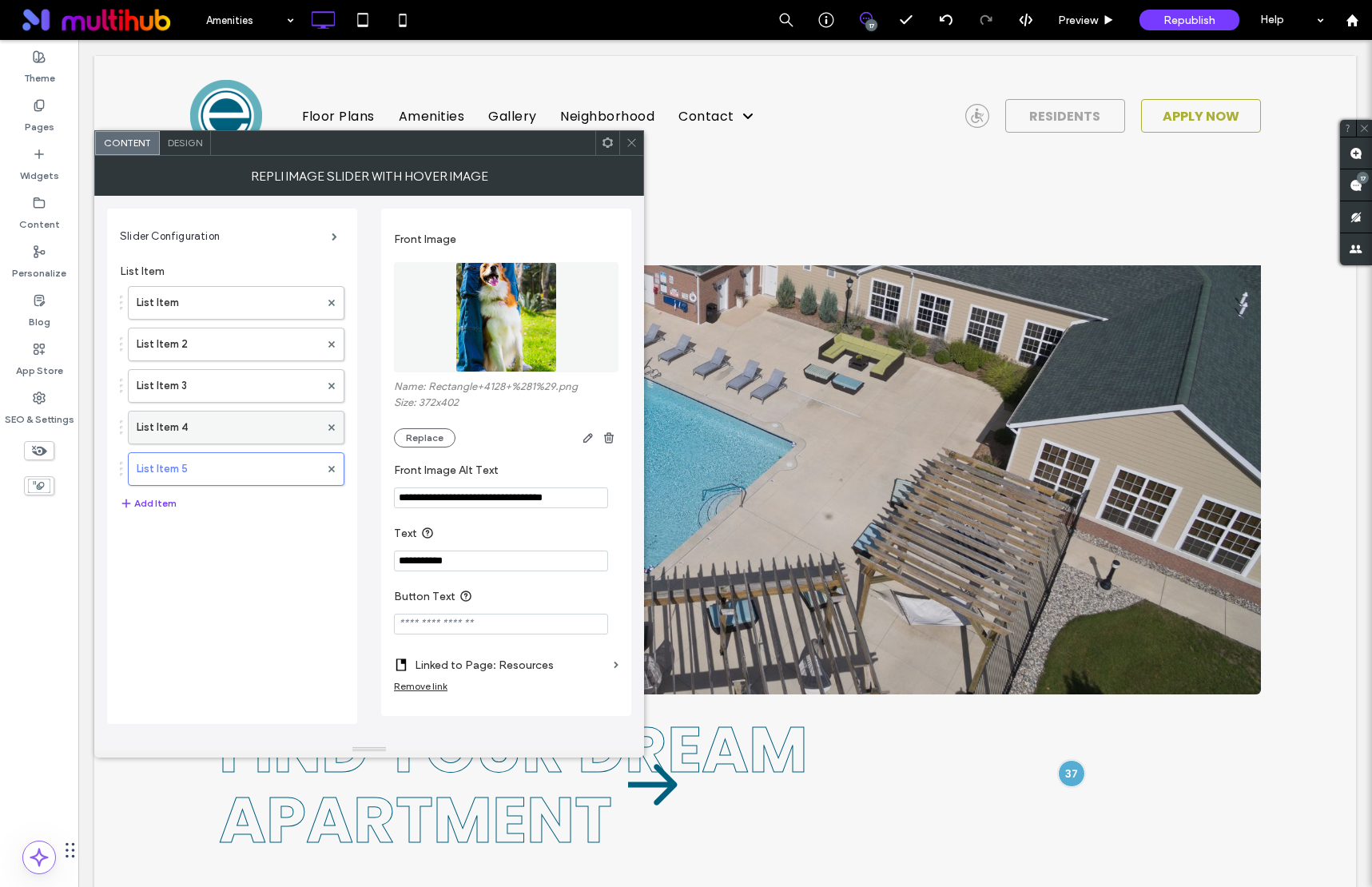
click at [267, 421] on label "List Item 4" at bounding box center [228, 427] width 183 height 32
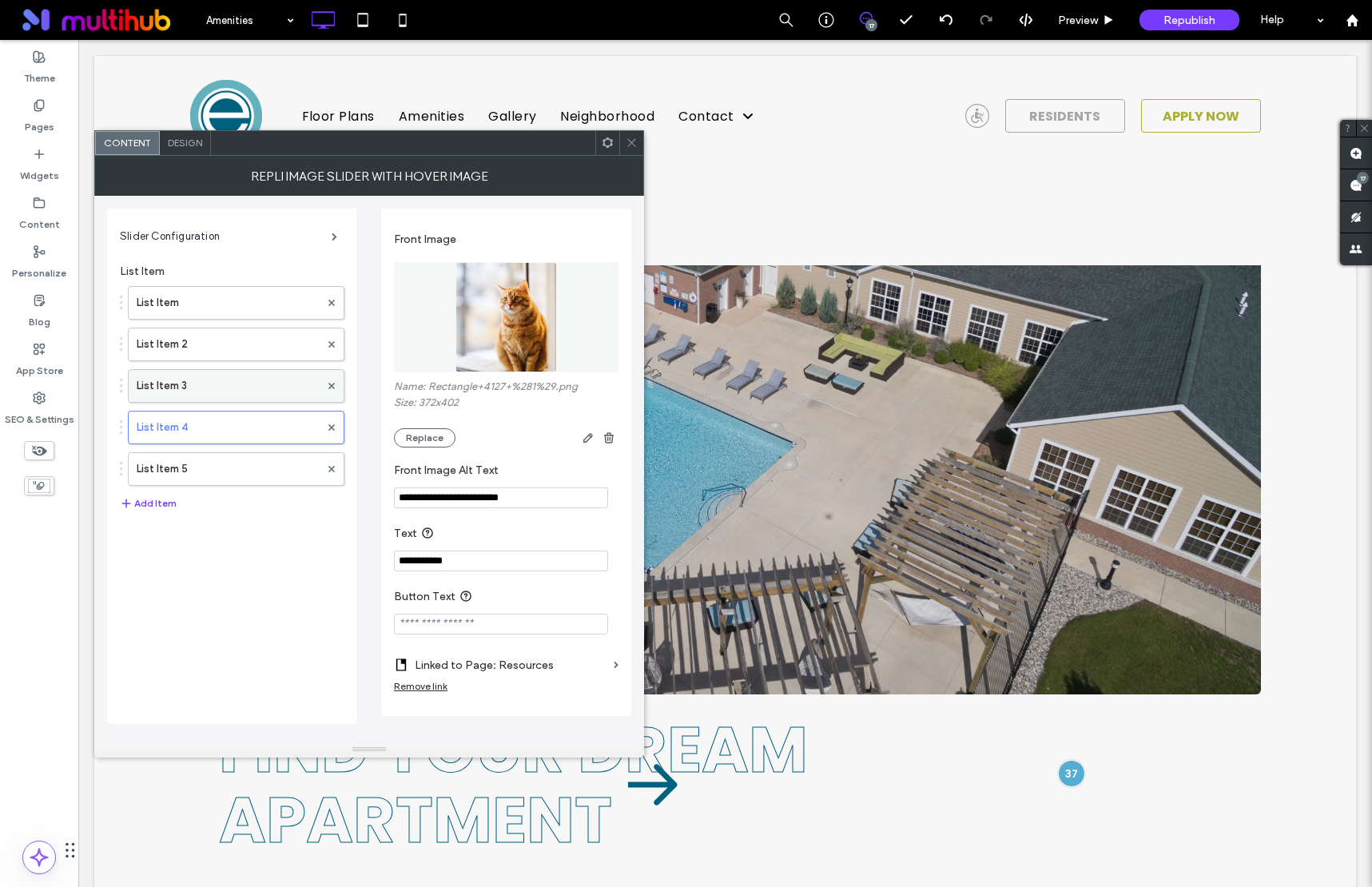
click at [243, 374] on label "List Item 3" at bounding box center [228, 385] width 183 height 32
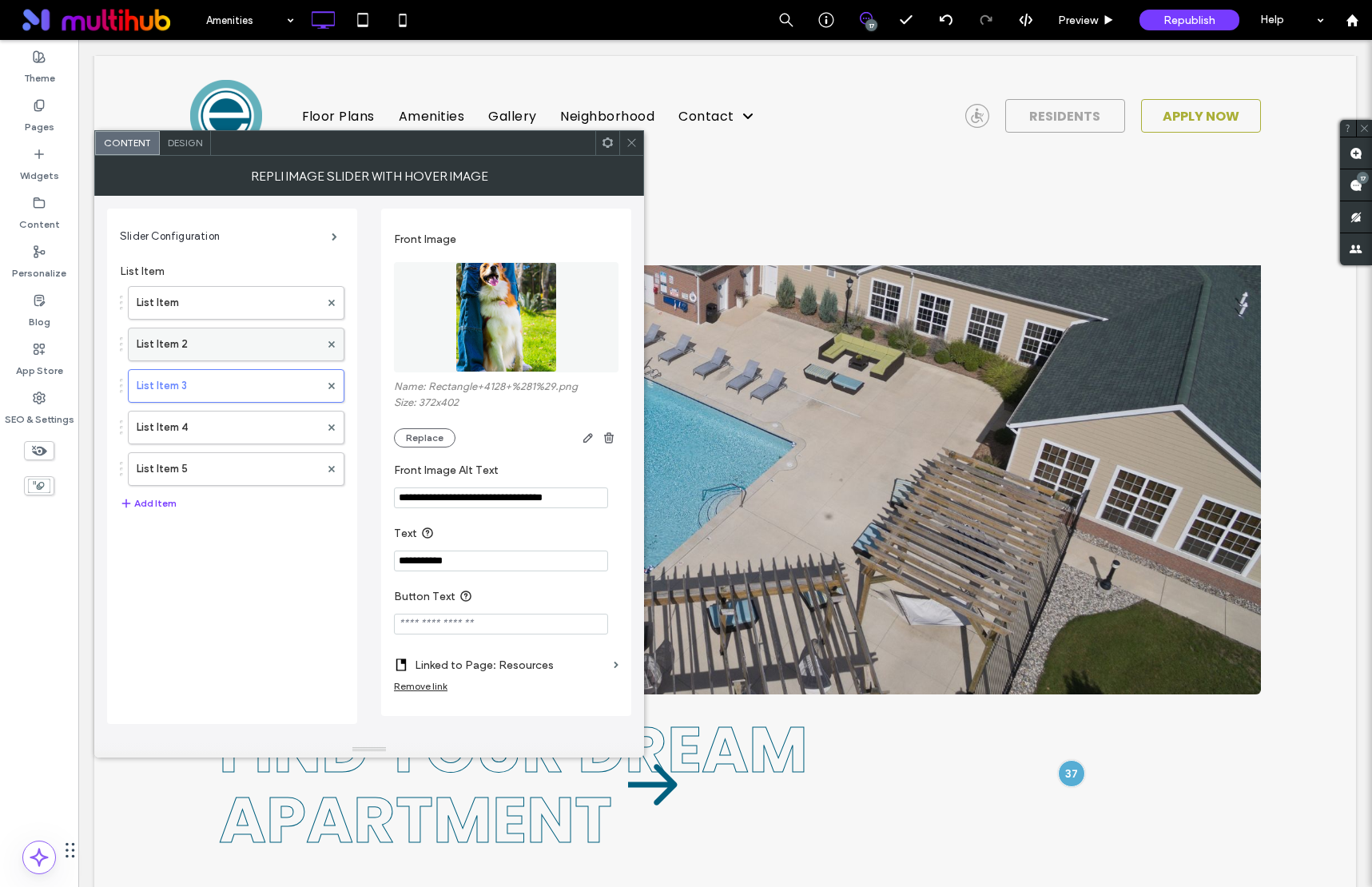
click at [245, 346] on label "List Item 2" at bounding box center [228, 344] width 183 height 32
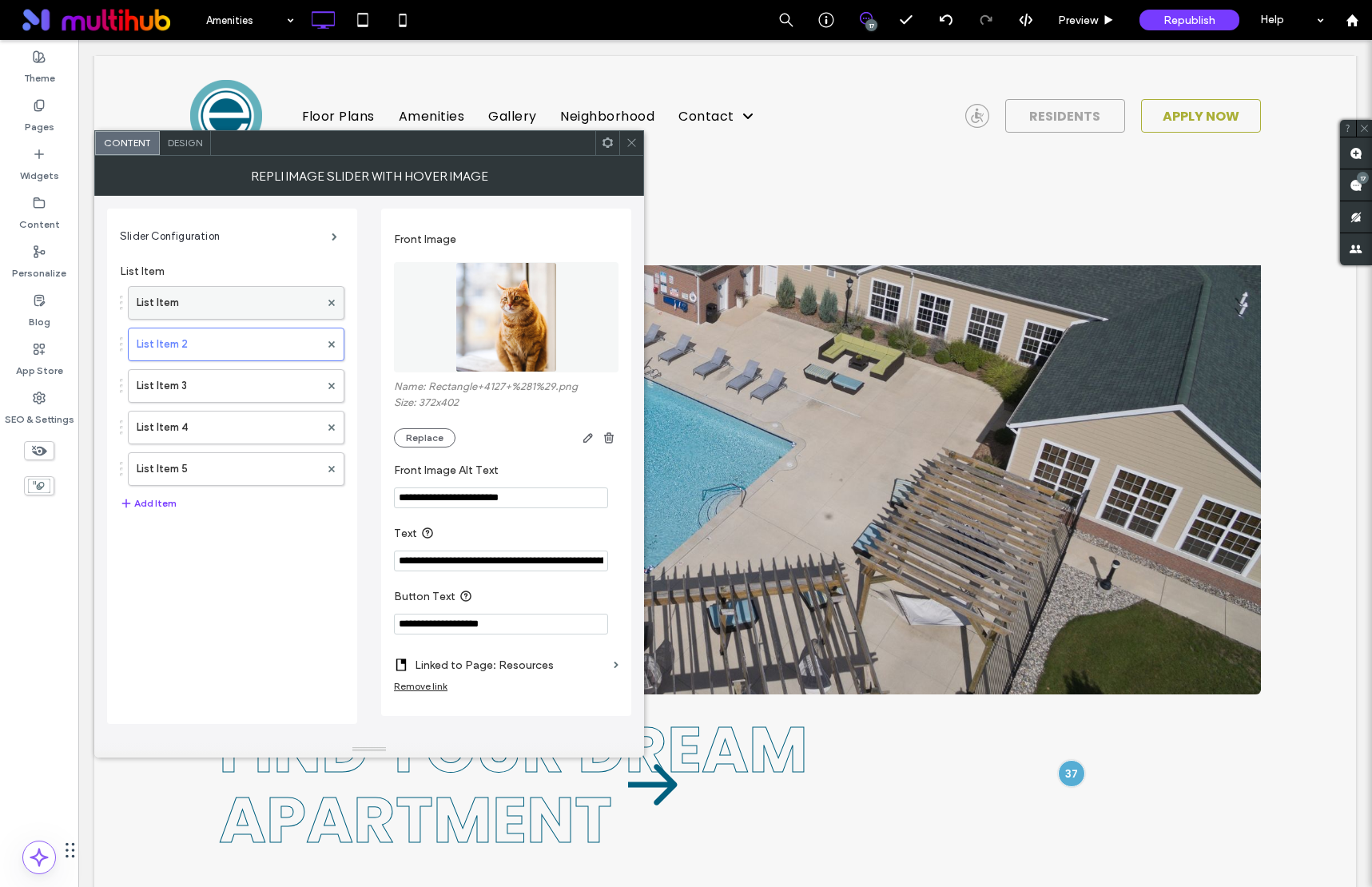
click at [250, 302] on label "List Item" at bounding box center [228, 302] width 183 height 32
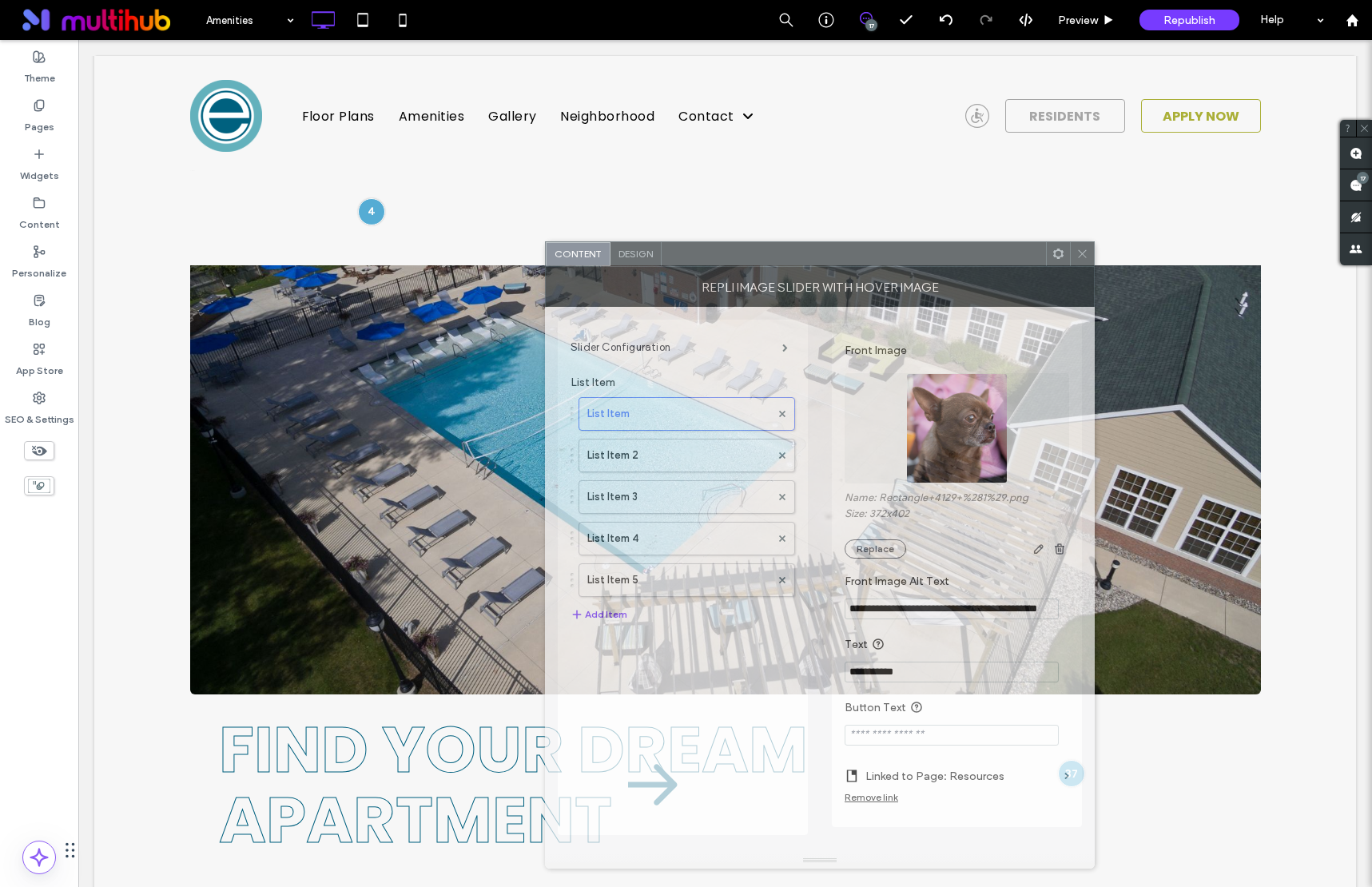
drag, startPoint x: 351, startPoint y: 147, endPoint x: 825, endPoint y: 210, distance: 478.2
click at [825, 242] on div at bounding box center [853, 254] width 384 height 24
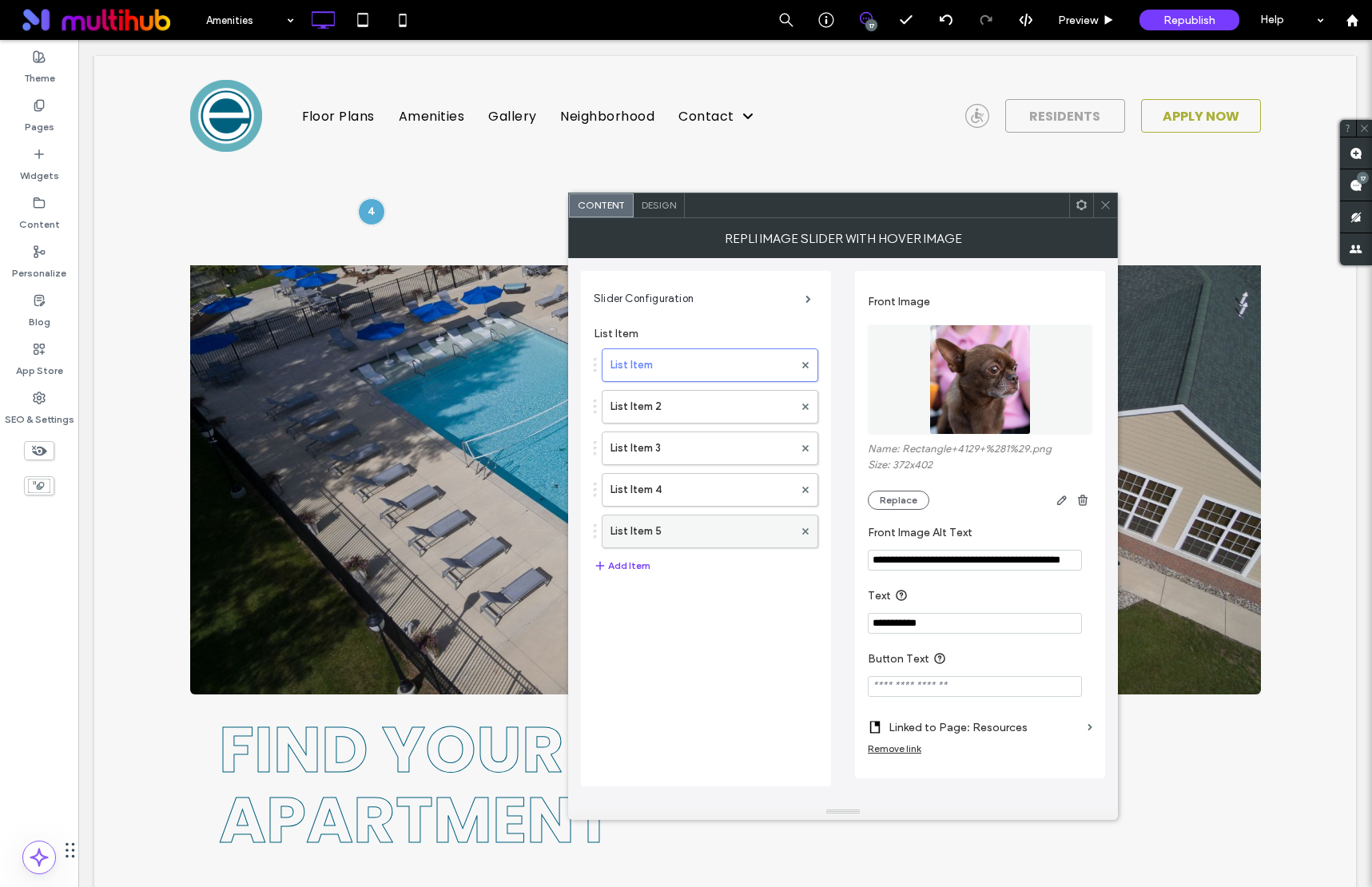
click at [739, 546] on label "List Item 5" at bounding box center [701, 531] width 183 height 32
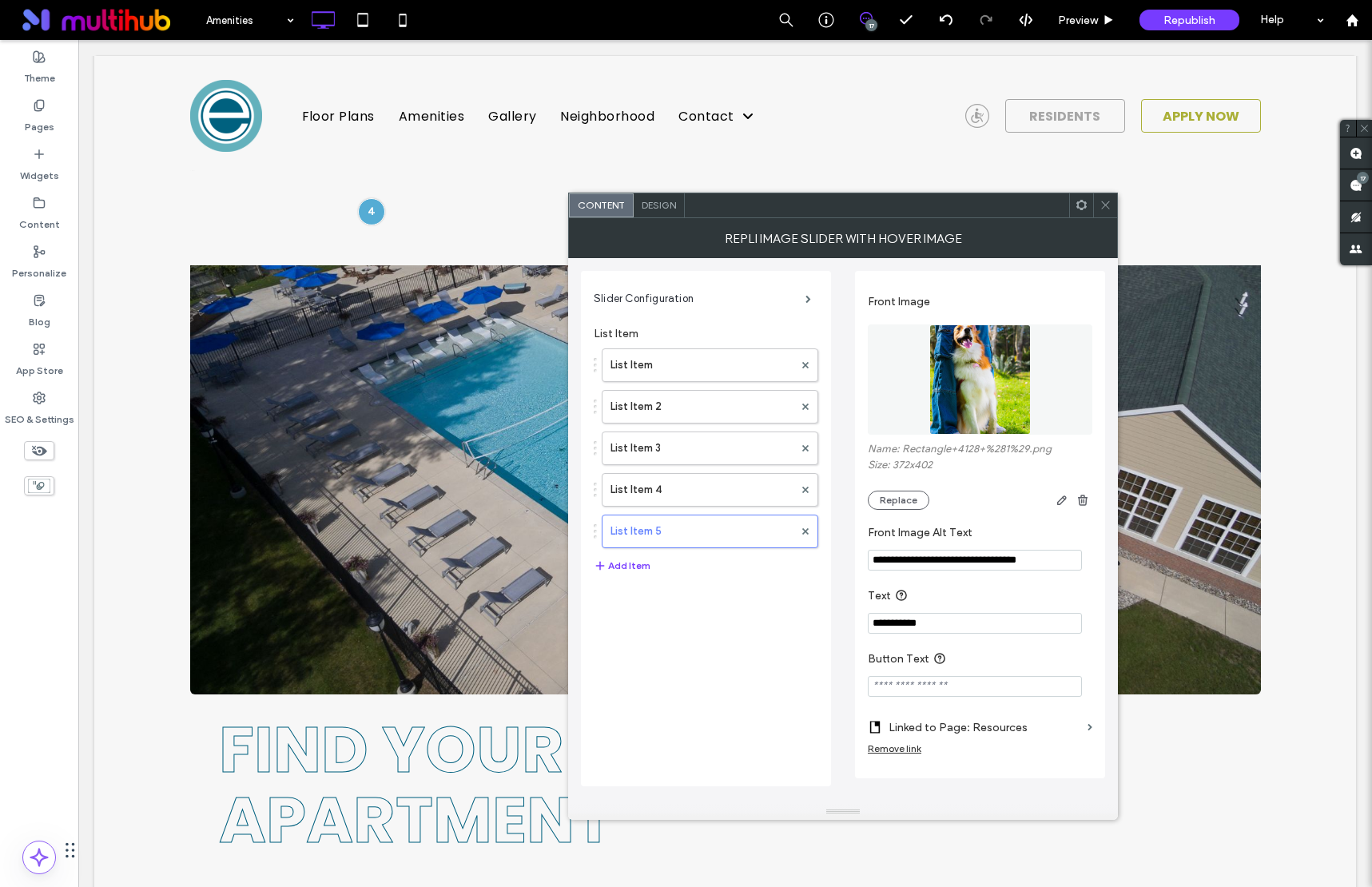
click at [753, 506] on div "List Item List Item 2 List Item 3 List Item 4 List Item 5" at bounding box center [706, 445] width 224 height 208
click at [755, 494] on label "List Item 4" at bounding box center [701, 489] width 183 height 32
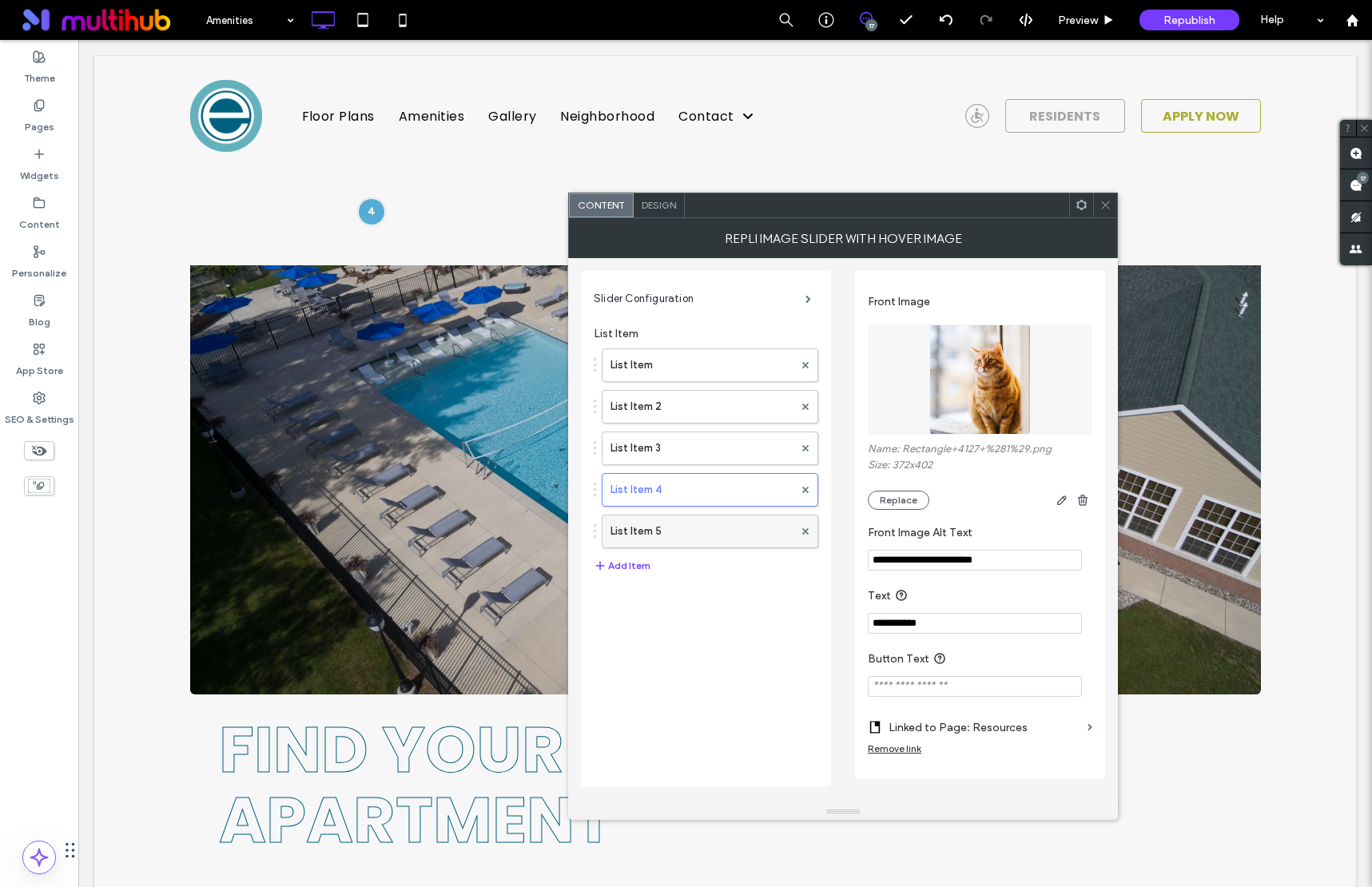
click at [745, 529] on label "List Item 5" at bounding box center [701, 531] width 183 height 32
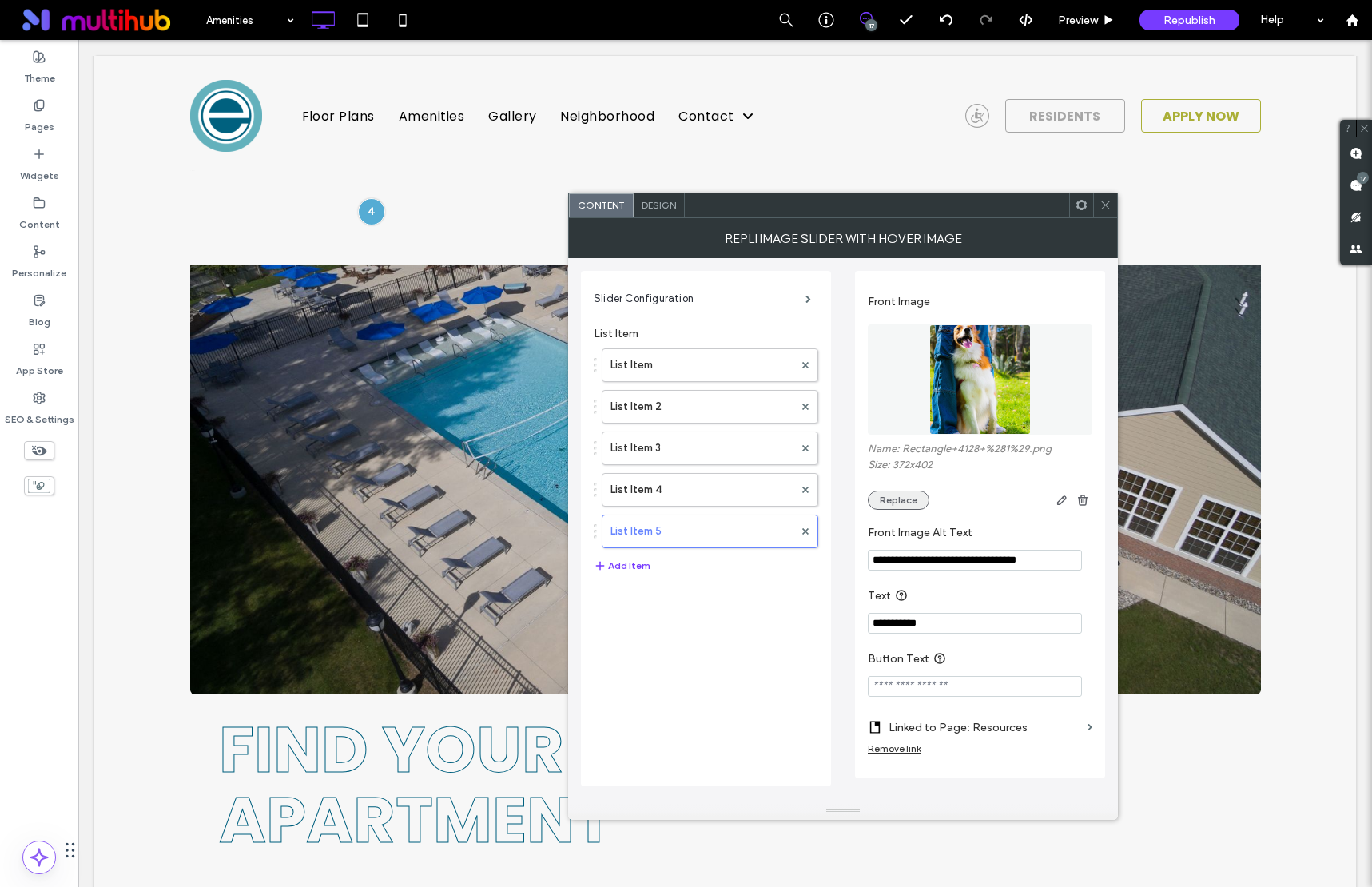
click at [897, 504] on button "Replace" at bounding box center [899, 501] width 62 height 20
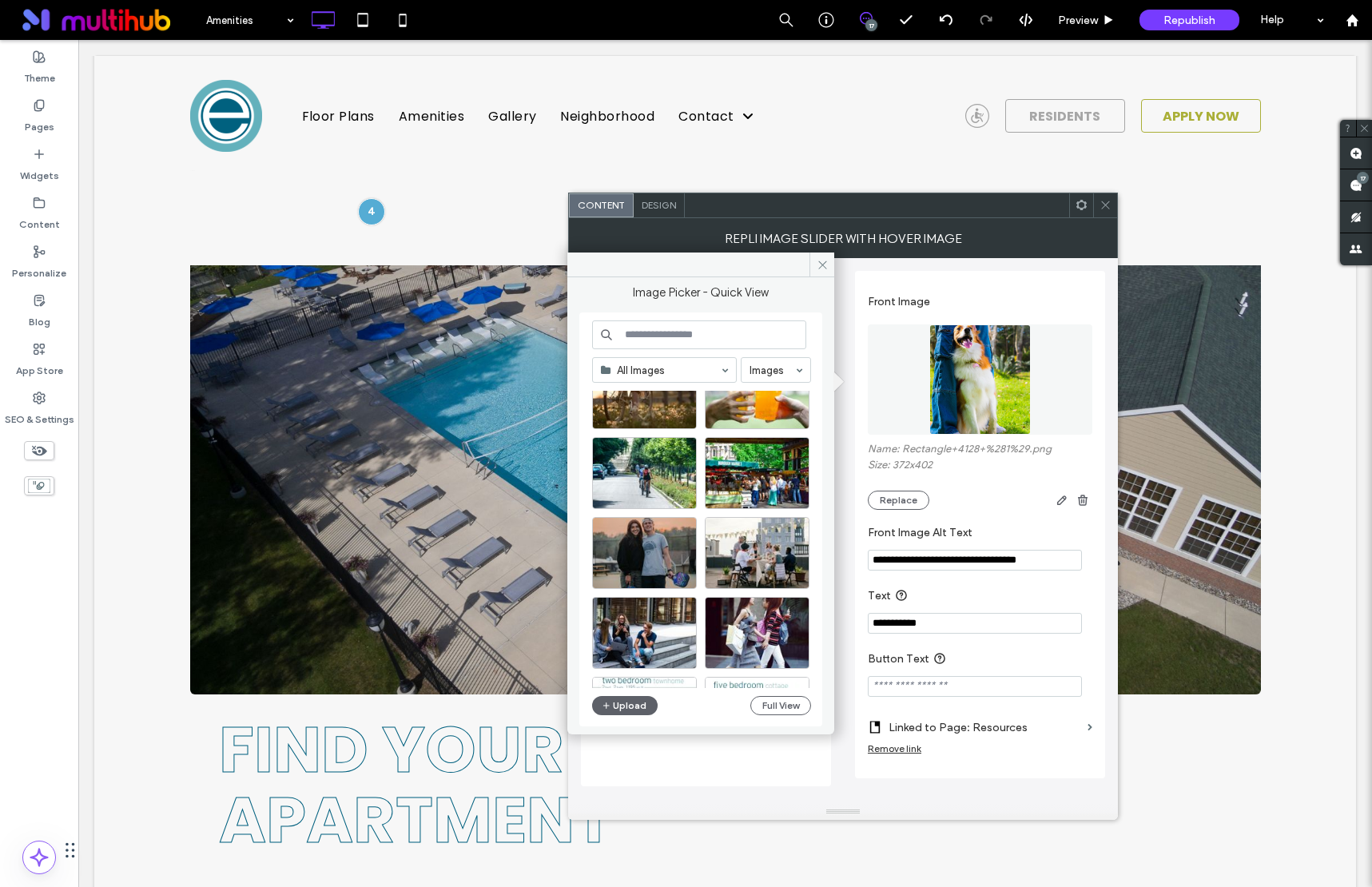
scroll to position [405, 0]
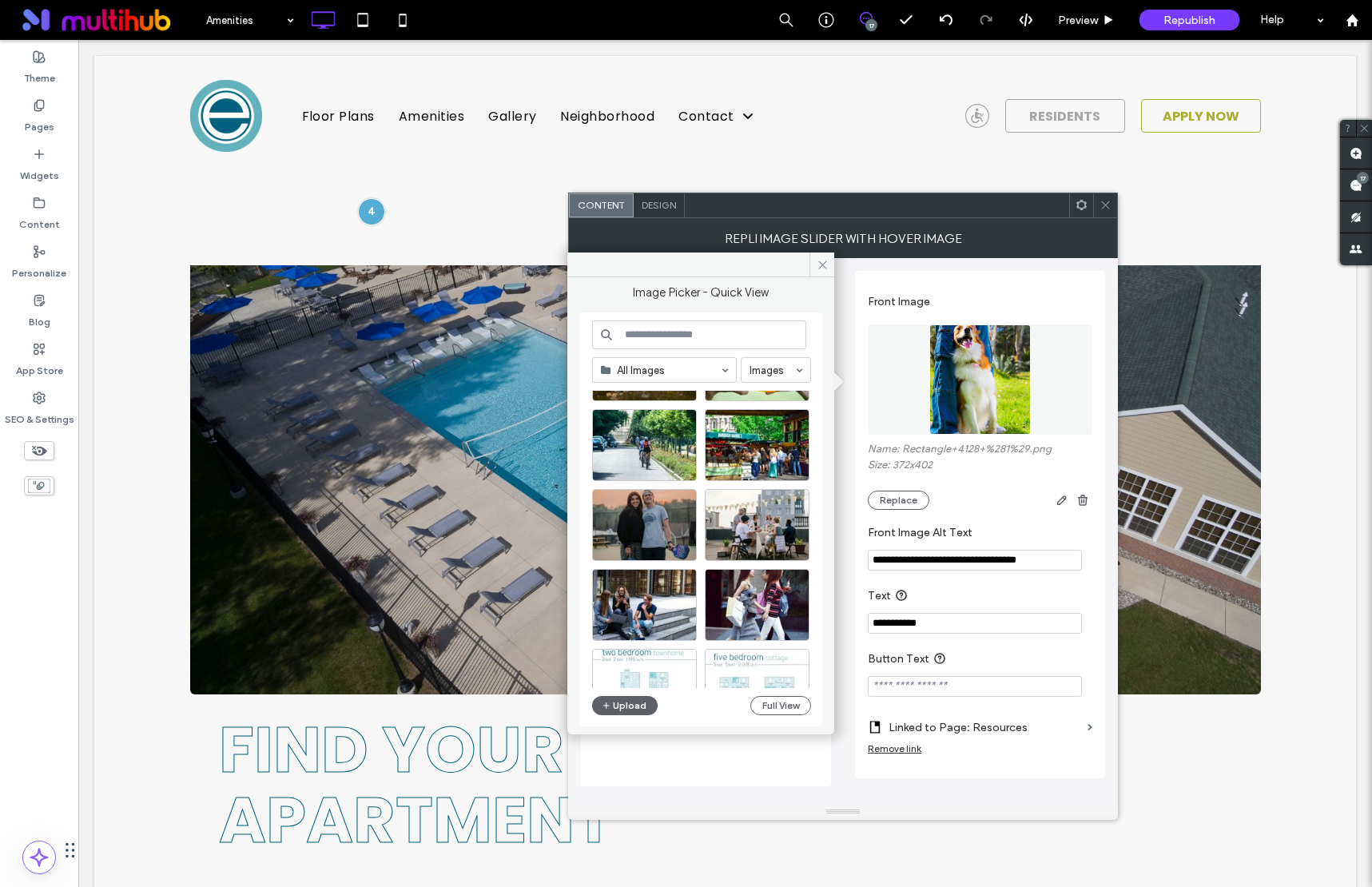
click at [688, 330] on input at bounding box center [699, 334] width 214 height 28
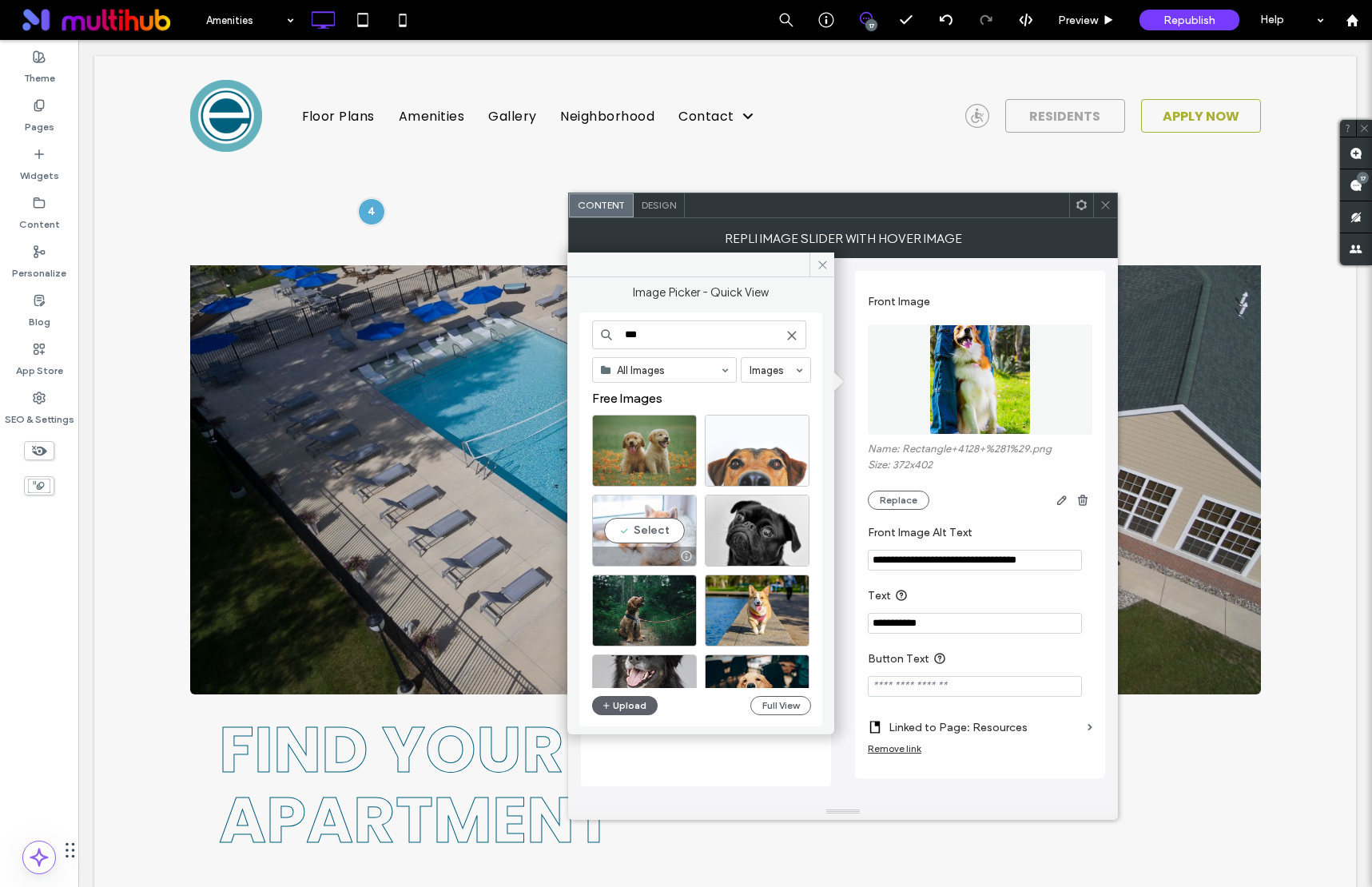
type input "***"
click at [660, 530] on div "Select" at bounding box center [645, 531] width 105 height 72
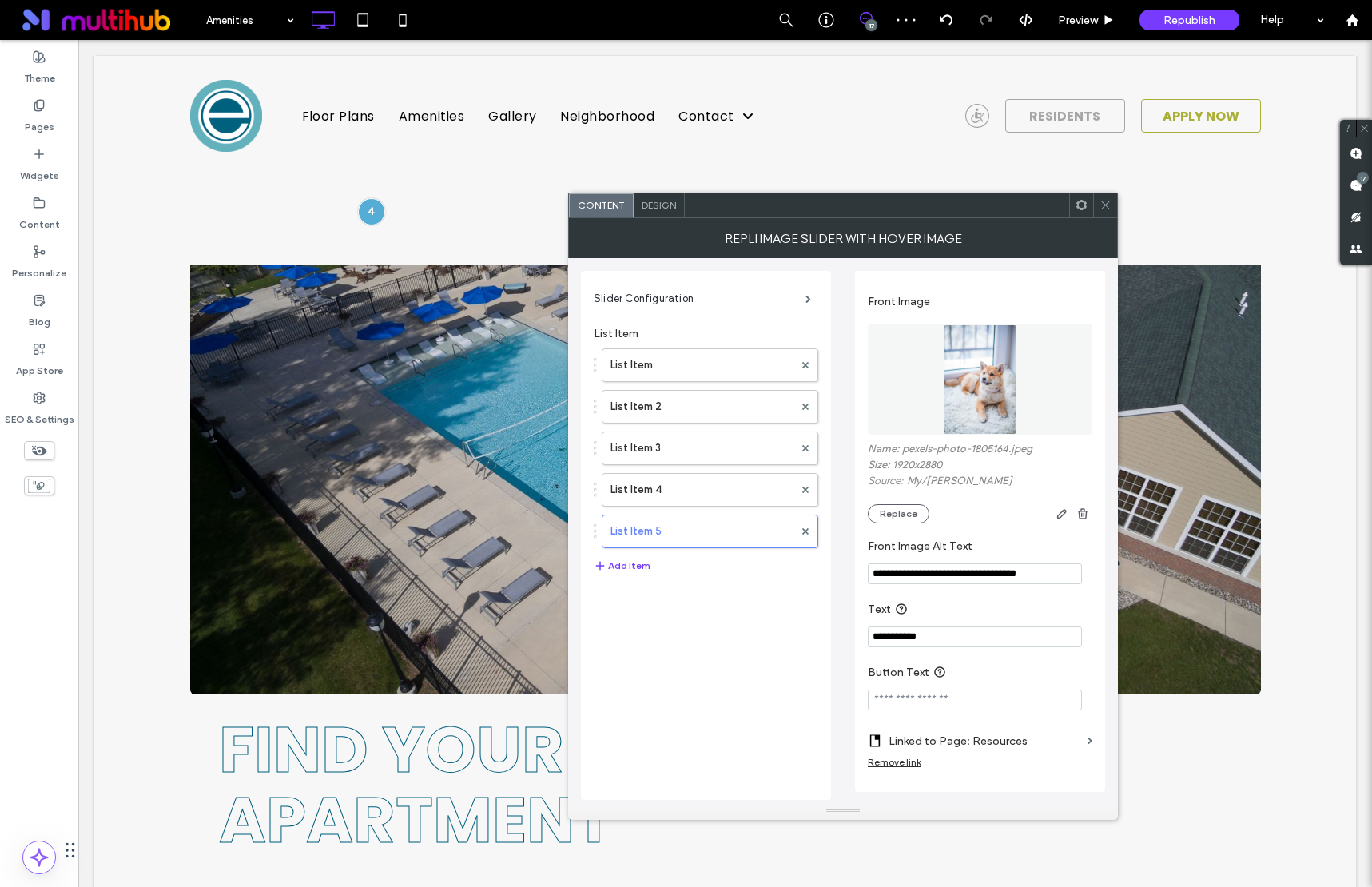
click at [978, 567] on input "**********" at bounding box center [975, 574] width 214 height 21
drag, startPoint x: 942, startPoint y: 574, endPoint x: 931, endPoint y: 575, distance: 11.0
click at [942, 574] on input "**********" at bounding box center [975, 574] width 214 height 21
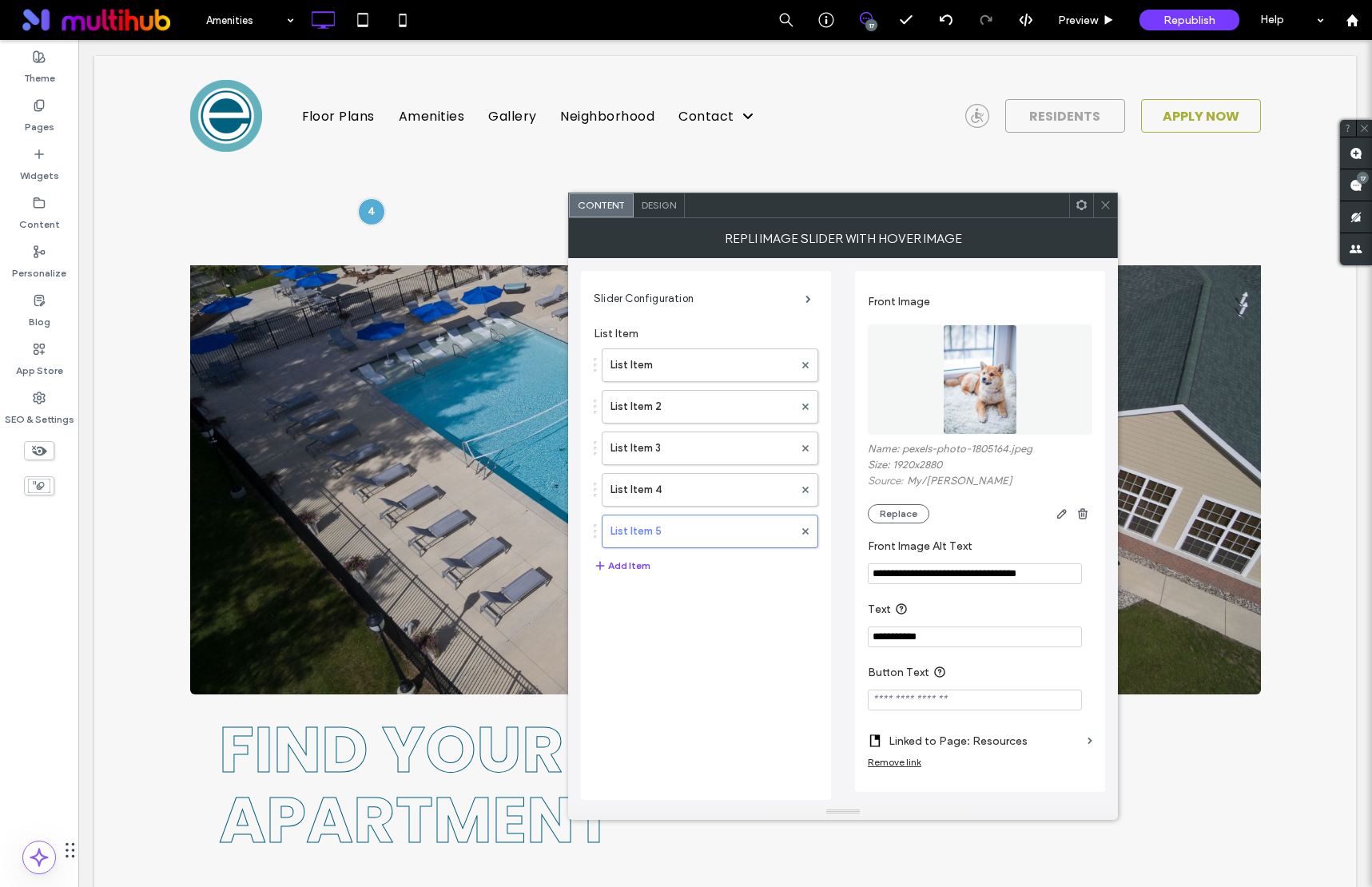
drag, startPoint x: 943, startPoint y: 583, endPoint x: 1104, endPoint y: 588, distance: 161.1
click at [1104, 587] on div "**********" at bounding box center [980, 531] width 250 height 521
type input "**********"
click at [664, 474] on label "List Item 4" at bounding box center [701, 489] width 183 height 32
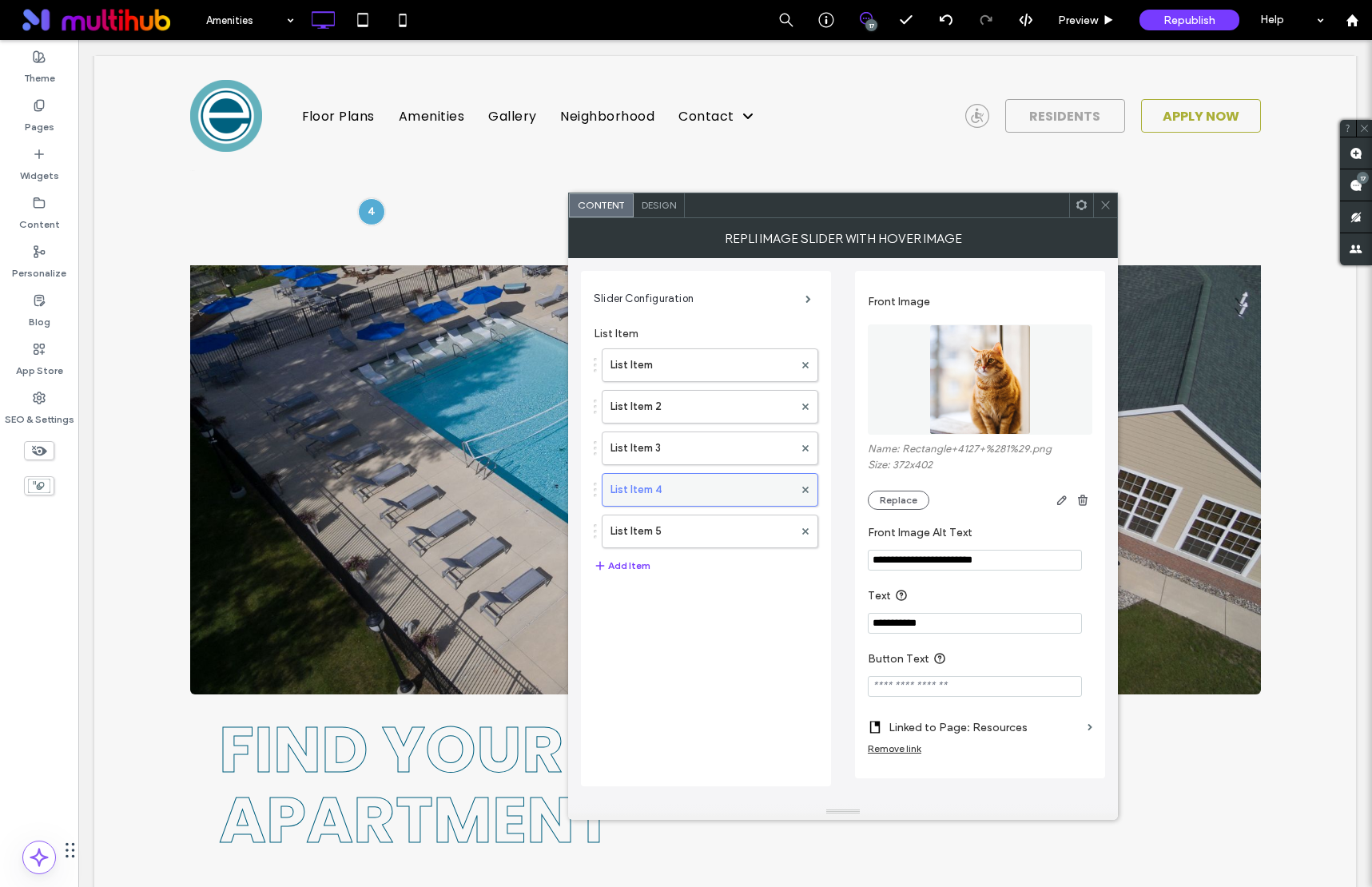
scroll to position [0, 0]
click at [666, 448] on label "List Item 3" at bounding box center [701, 448] width 183 height 32
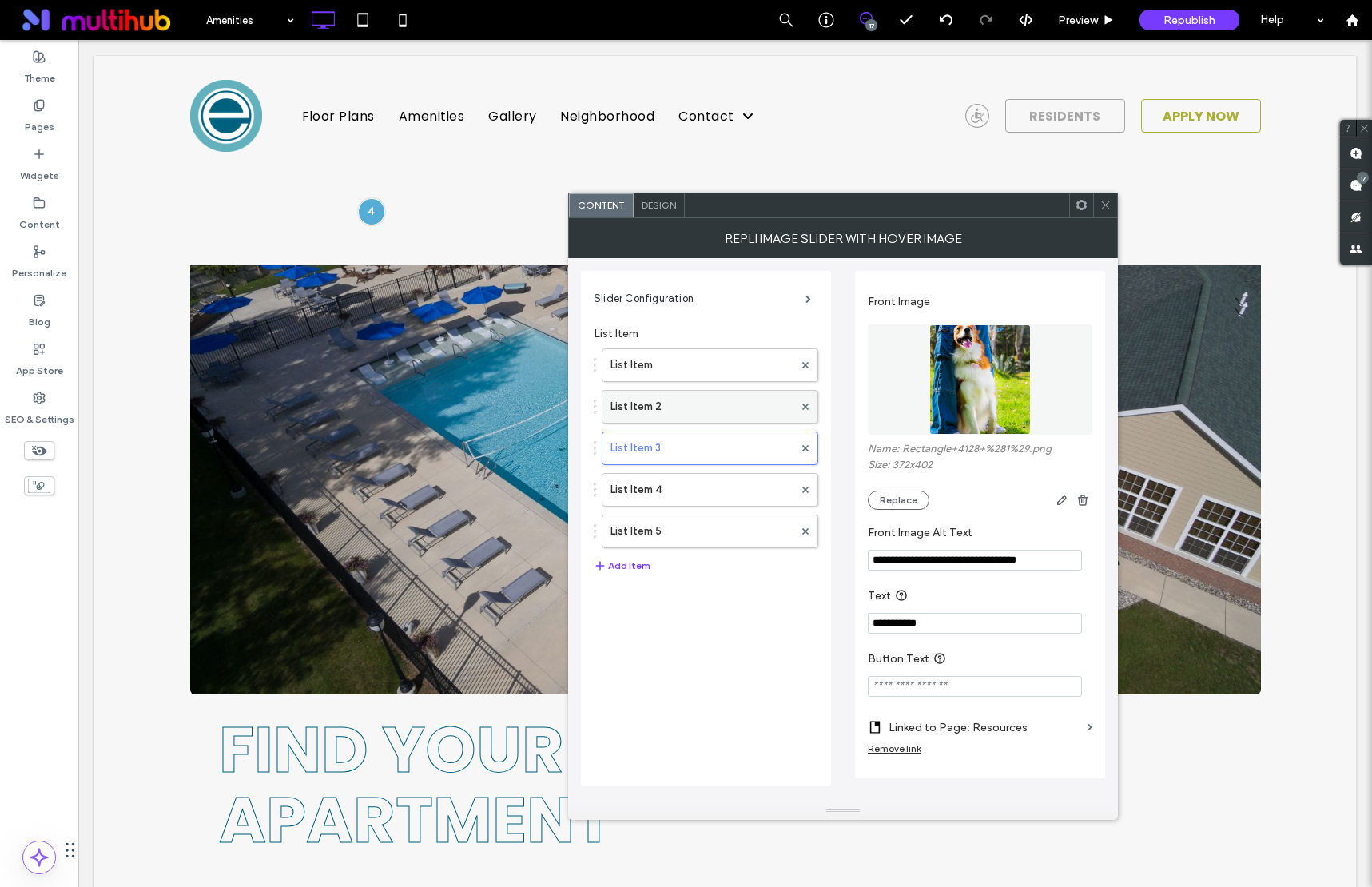
click at [670, 409] on label "List Item 2" at bounding box center [701, 407] width 183 height 32
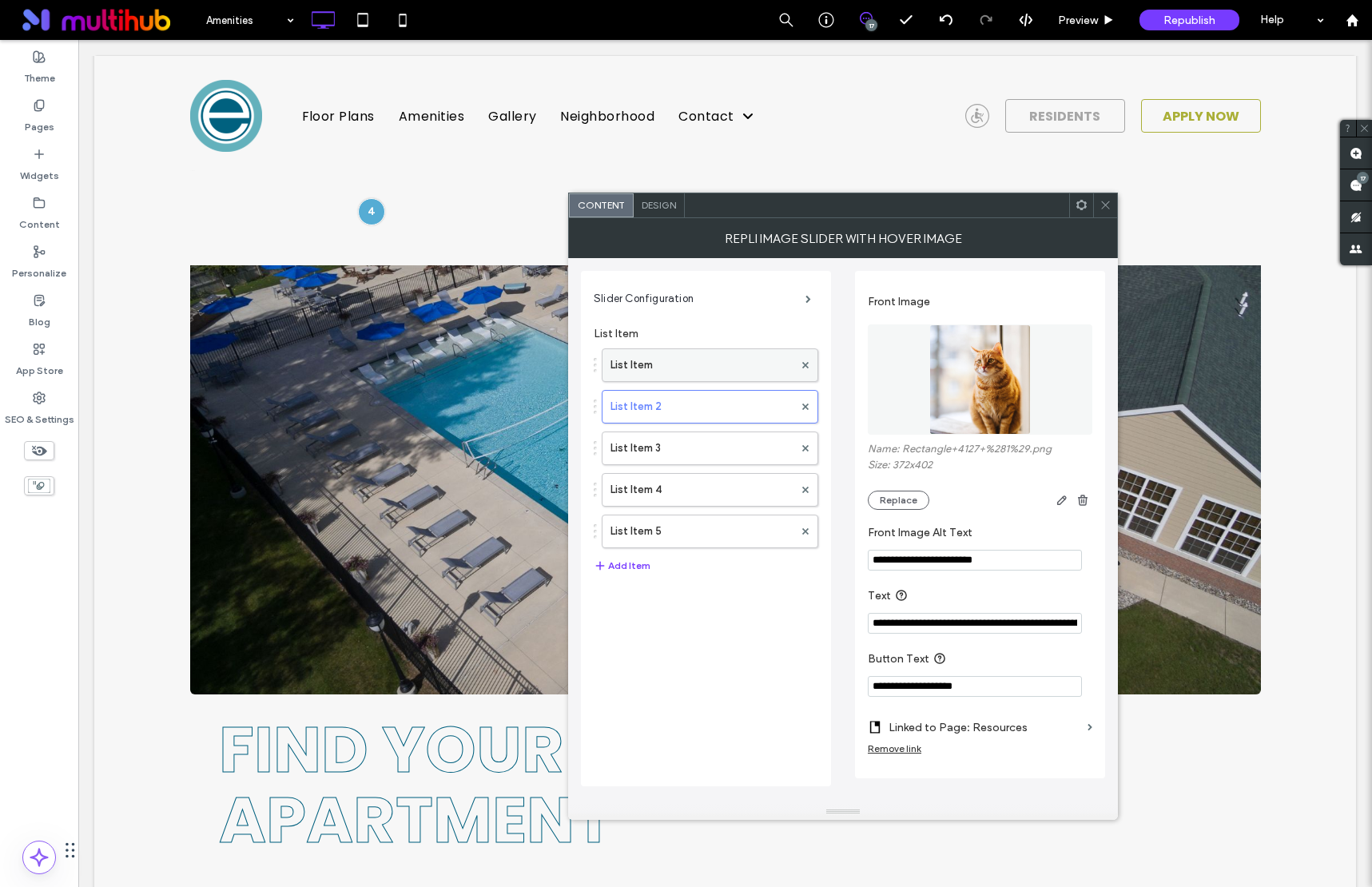
drag, startPoint x: 688, startPoint y: 357, endPoint x: 687, endPoint y: 372, distance: 15.0
click at [688, 357] on label "List Item" at bounding box center [701, 365] width 183 height 32
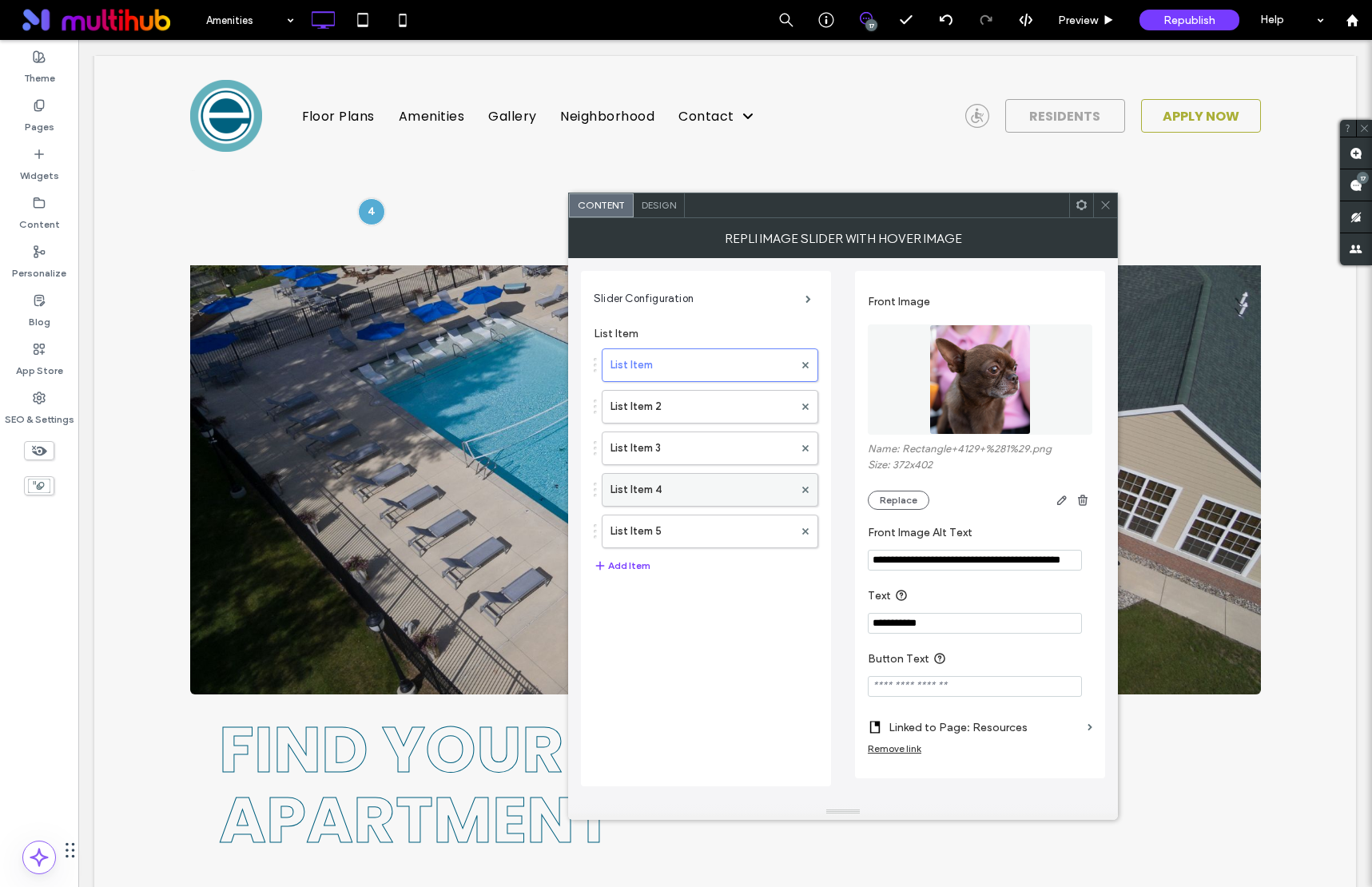
click at [683, 491] on label "List Item 4" at bounding box center [701, 489] width 183 height 32
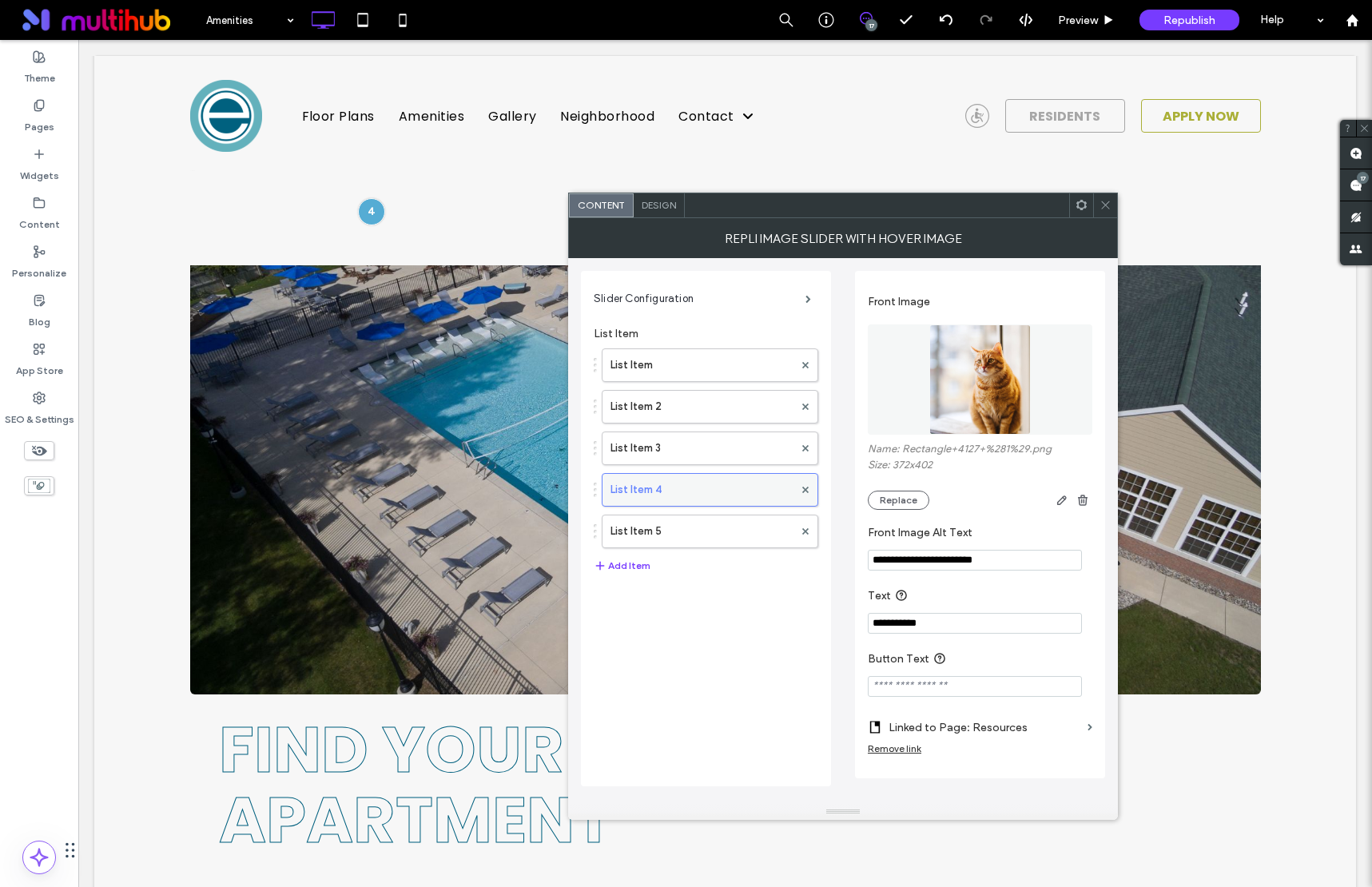
click at [684, 502] on label "List Item 4" at bounding box center [701, 489] width 183 height 32
click at [1110, 209] on icon at bounding box center [1105, 205] width 12 height 12
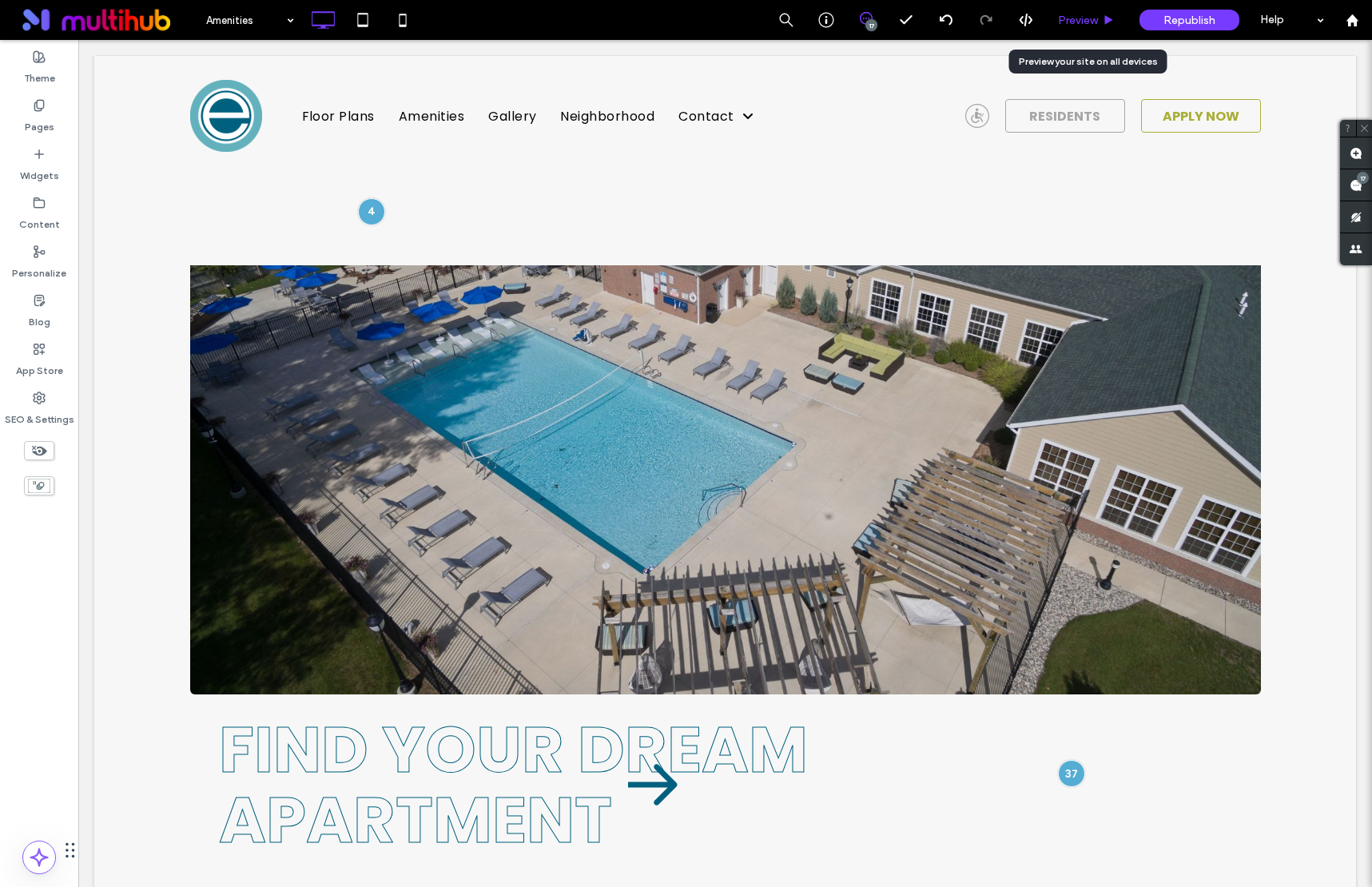
click at [1062, 17] on span "Preview" at bounding box center [1078, 20] width 40 height 14
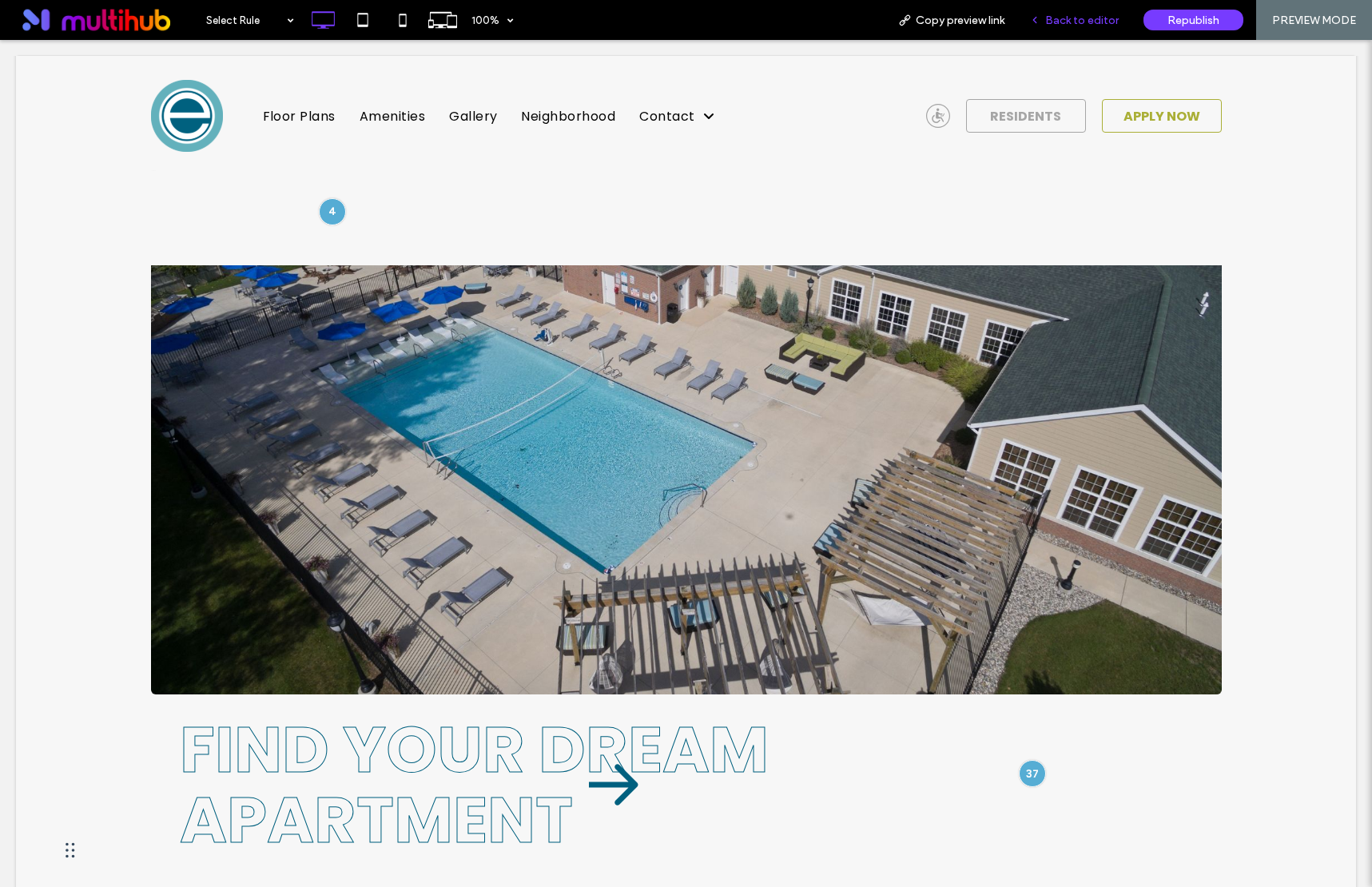
click at [1058, 16] on span "Back to editor" at bounding box center [1082, 20] width 73 height 14
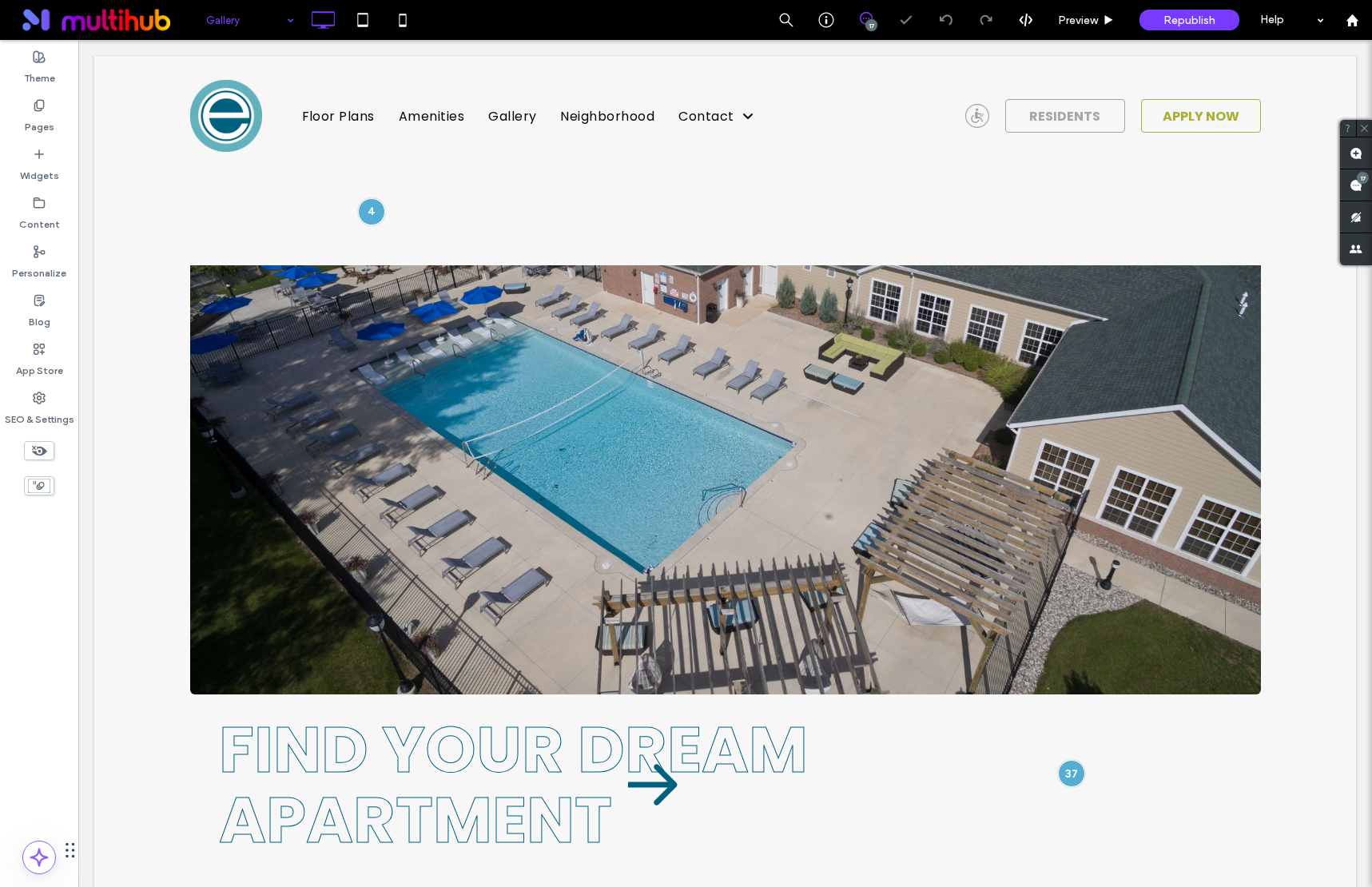
click at [263, 25] on input at bounding box center [246, 20] width 80 height 40
click at [250, 15] on input at bounding box center [246, 20] width 80 height 40
click at [268, 34] on input at bounding box center [246, 20] width 80 height 40
drag, startPoint x: 243, startPoint y: 222, endPoint x: 252, endPoint y: 218, distance: 9.8
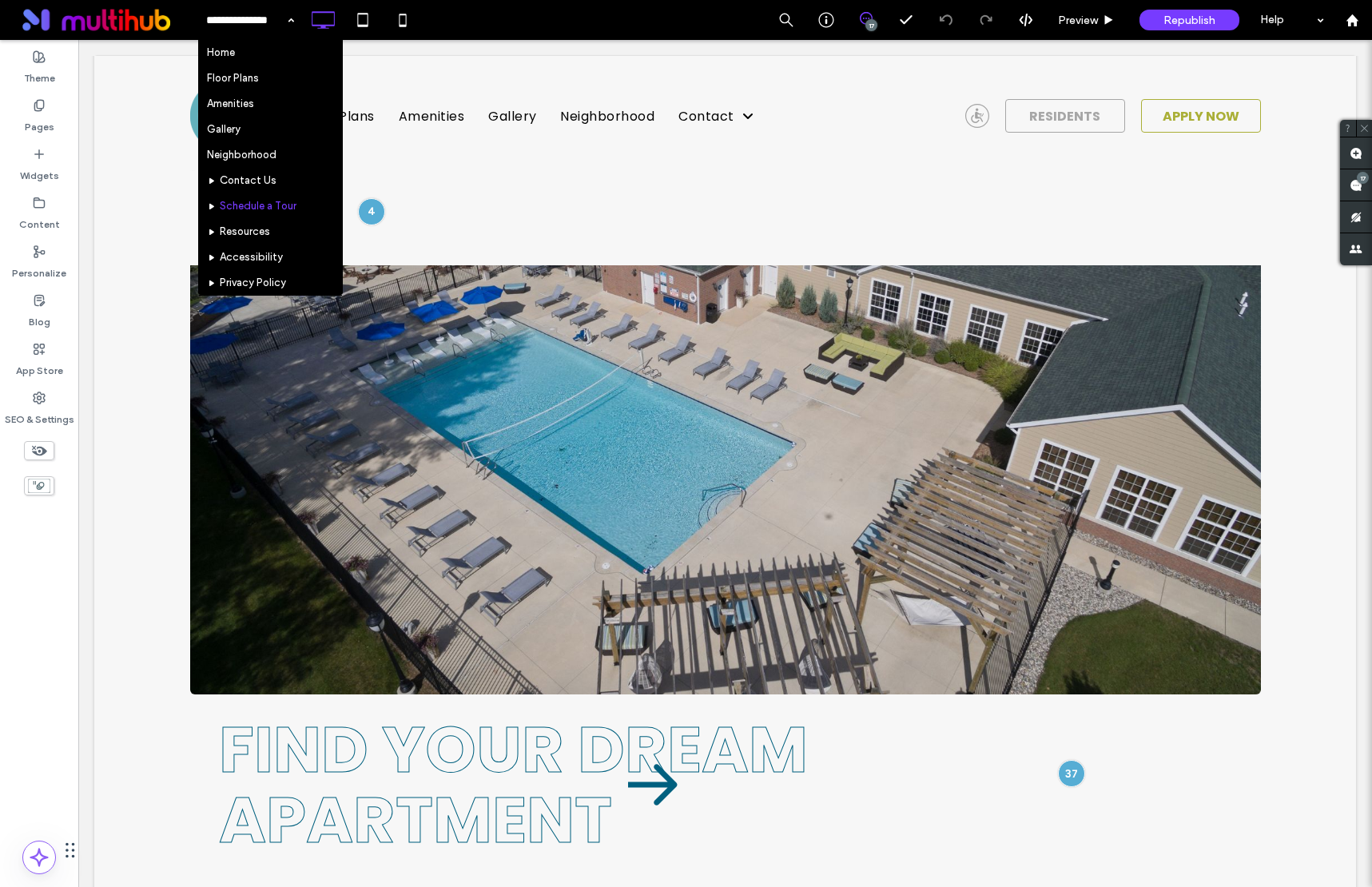
drag, startPoint x: 237, startPoint y: 227, endPoint x: 268, endPoint y: 216, distance: 32.9
click at [271, 24] on input at bounding box center [246, 20] width 80 height 40
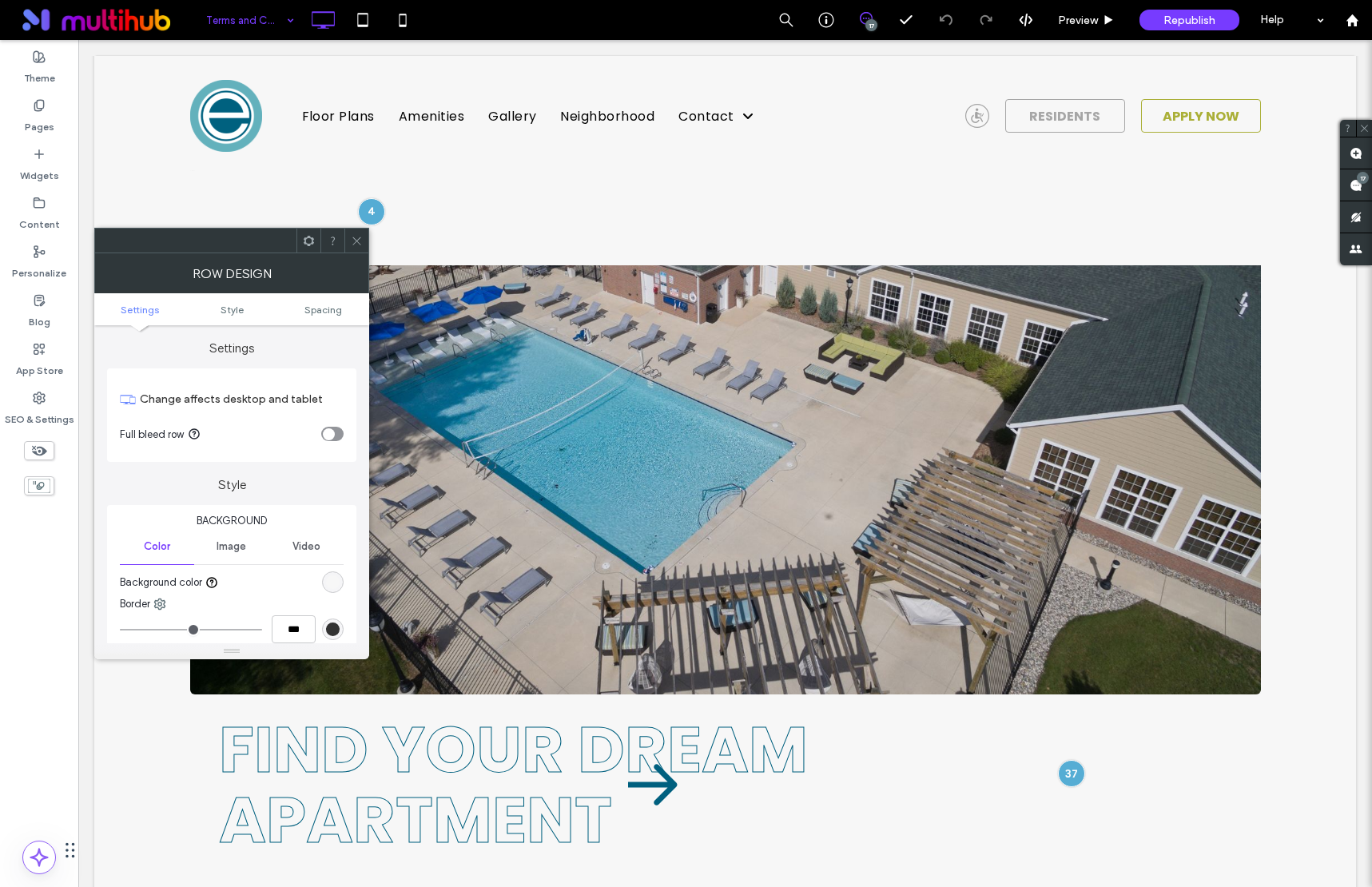
click at [303, 242] on icon at bounding box center [309, 241] width 12 height 12
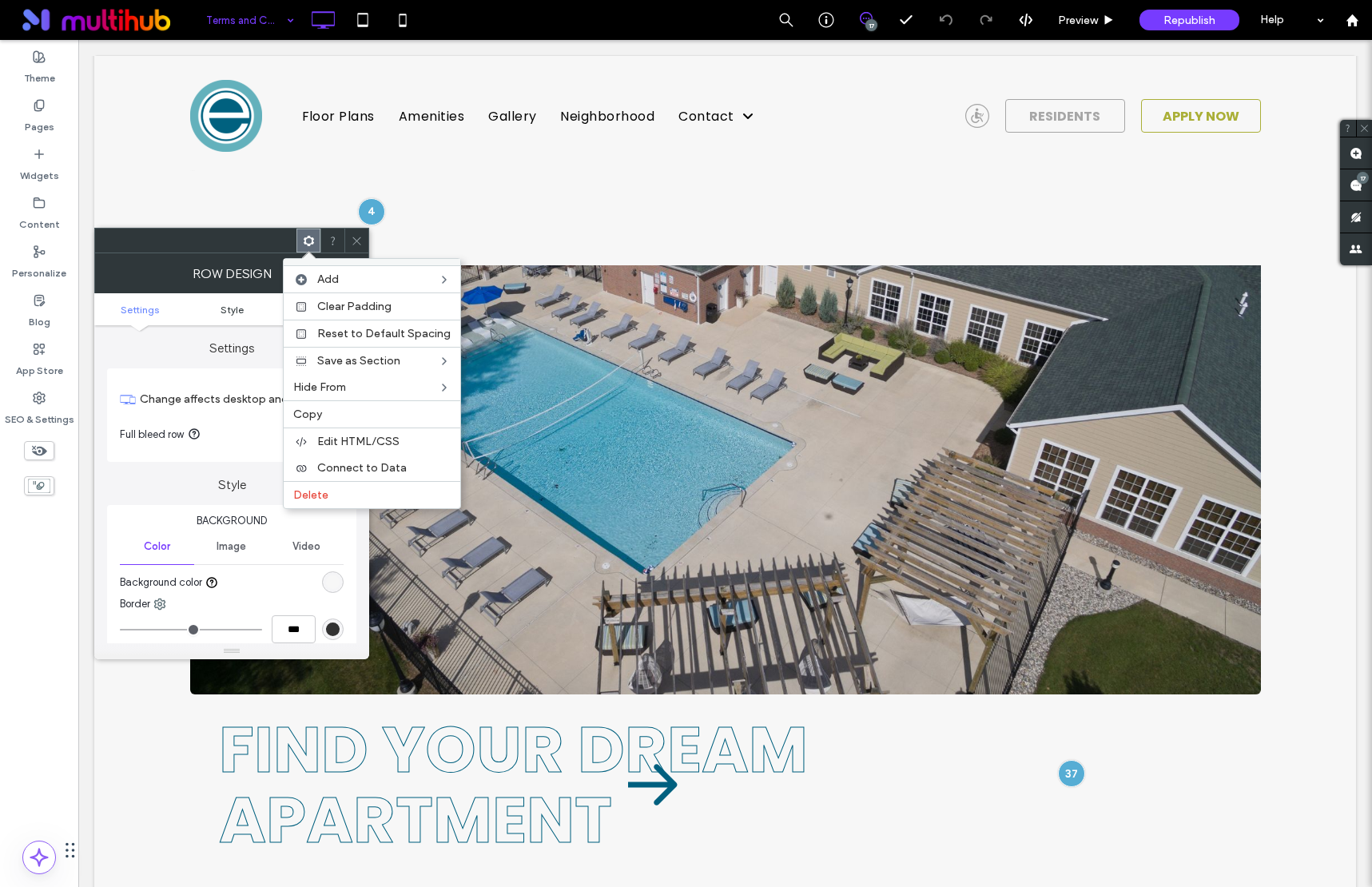
click at [213, 310] on link "Style" at bounding box center [232, 310] width 92 height 12
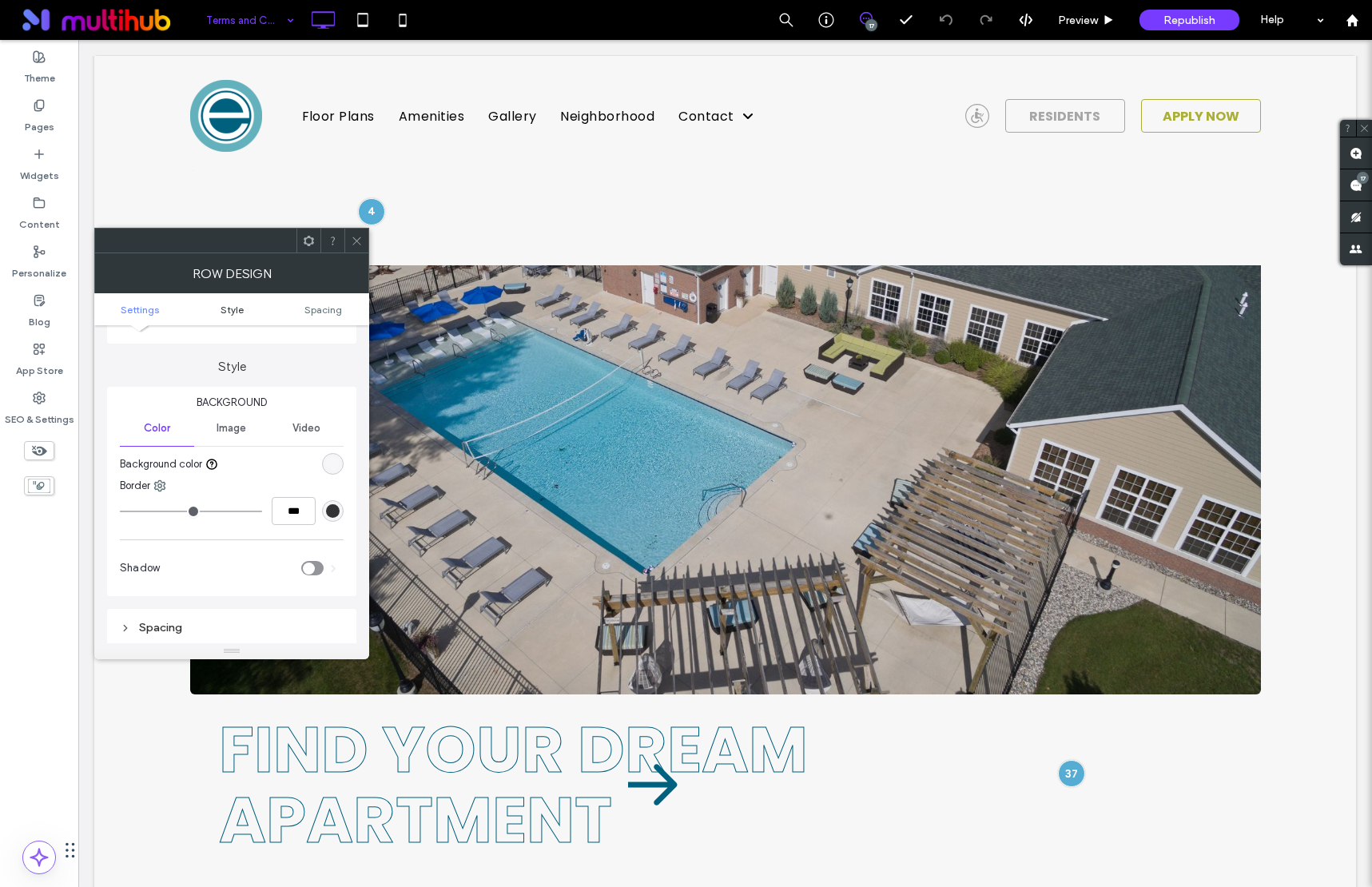
scroll to position [137, 0]
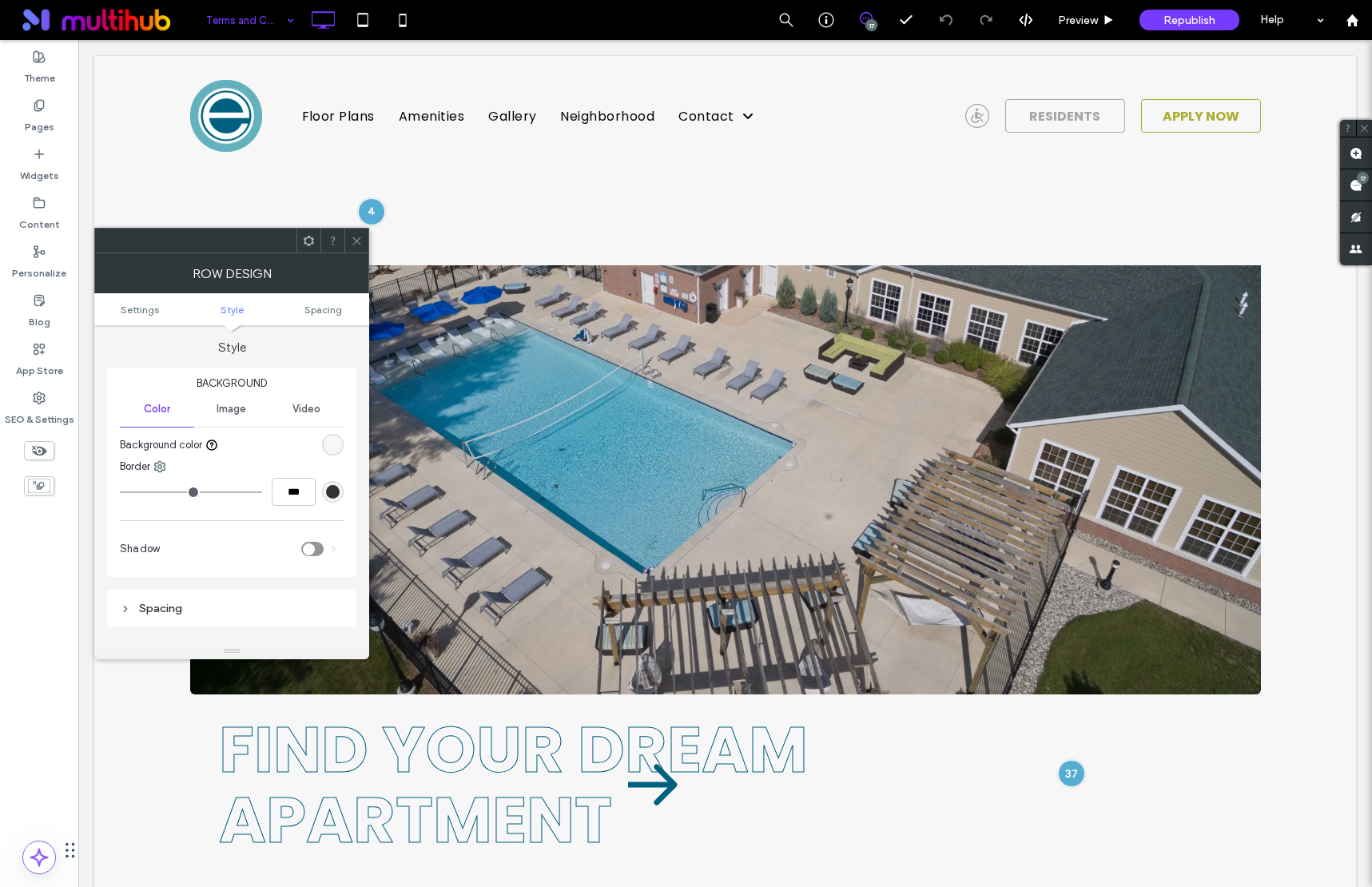
click at [352, 248] on span at bounding box center [357, 240] width 12 height 24
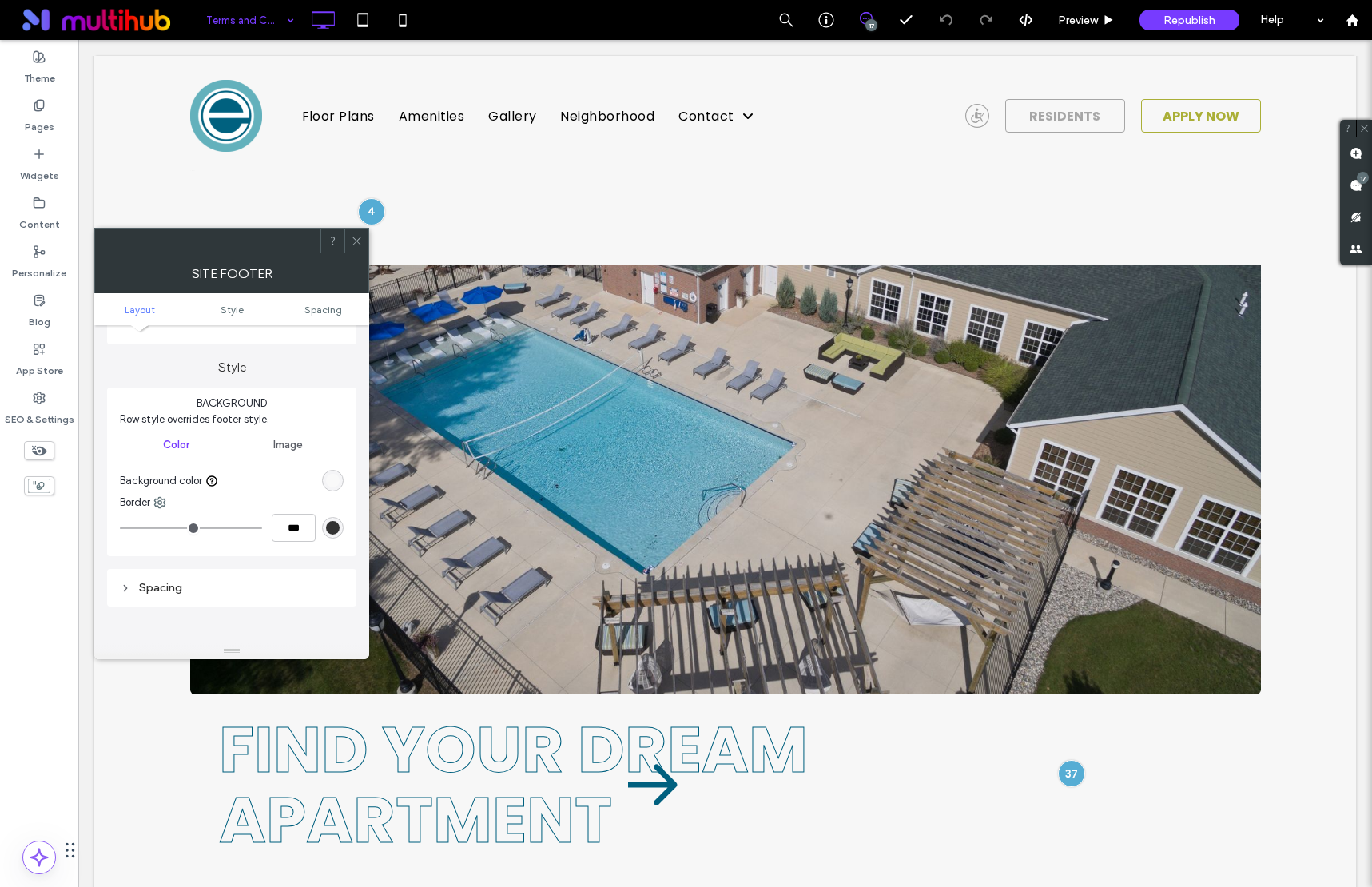
scroll to position [0, 0]
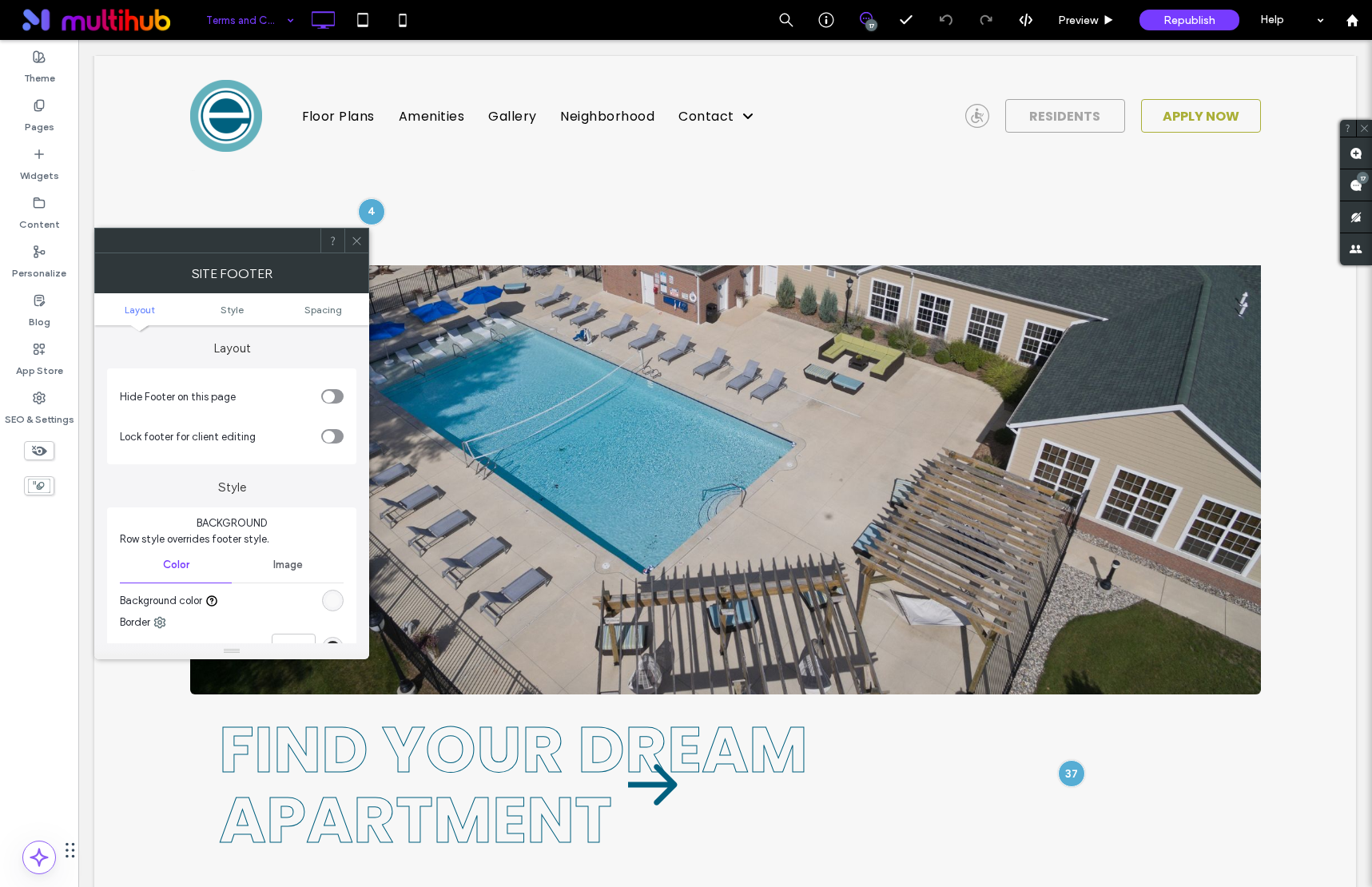
click at [359, 243] on icon at bounding box center [357, 241] width 12 height 12
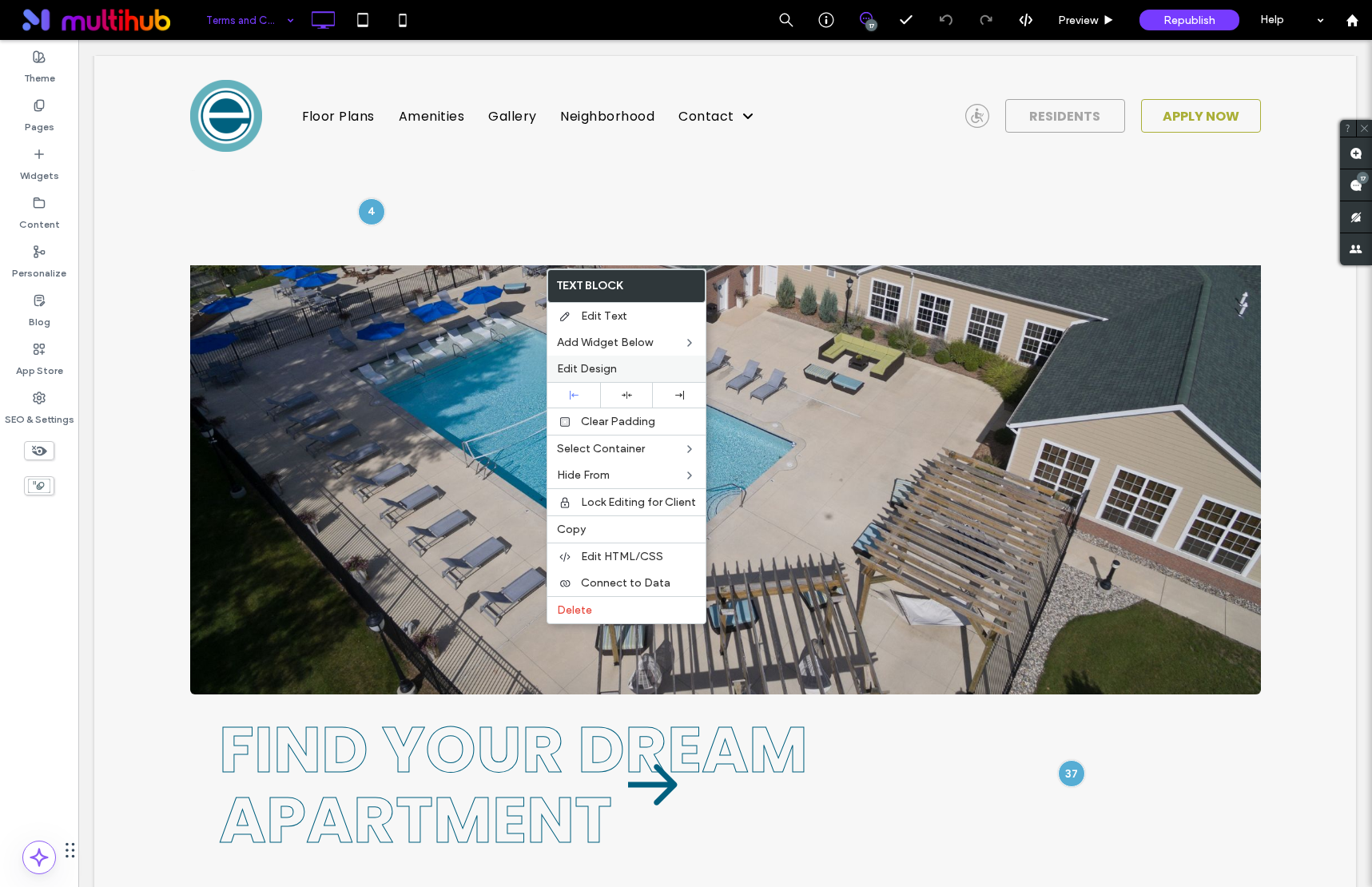
click at [624, 359] on div "Edit Design" at bounding box center [626, 369] width 158 height 26
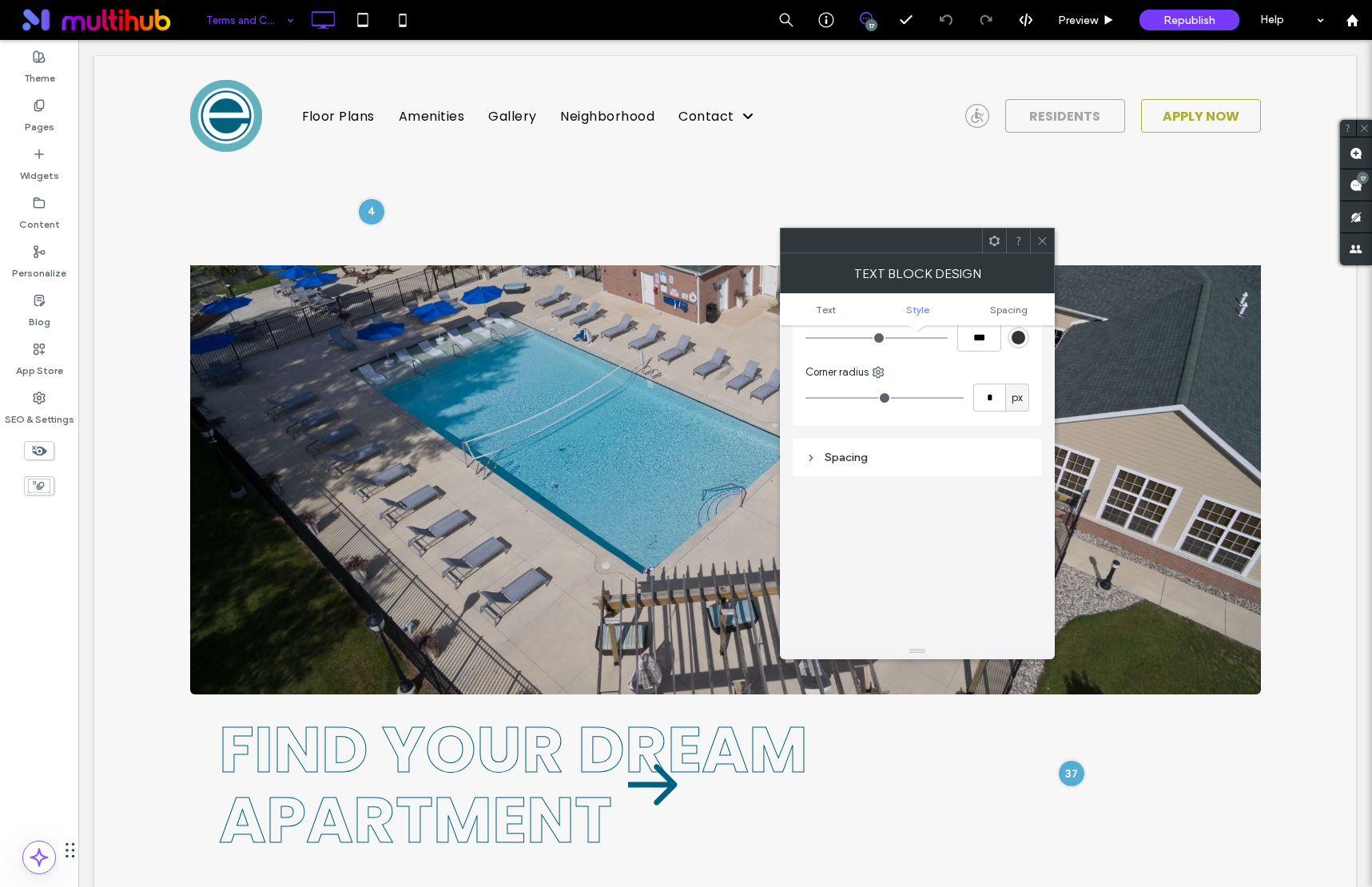
scroll to position [300, 0]
drag, startPoint x: 823, startPoint y: 298, endPoint x: 830, endPoint y: 302, distance: 8.1
click at [823, 298] on ul "Text Style Spacing" at bounding box center [918, 309] width 275 height 32
click at [997, 241] on icon at bounding box center [994, 241] width 12 height 12
click at [1045, 235] on icon at bounding box center [1042, 241] width 12 height 12
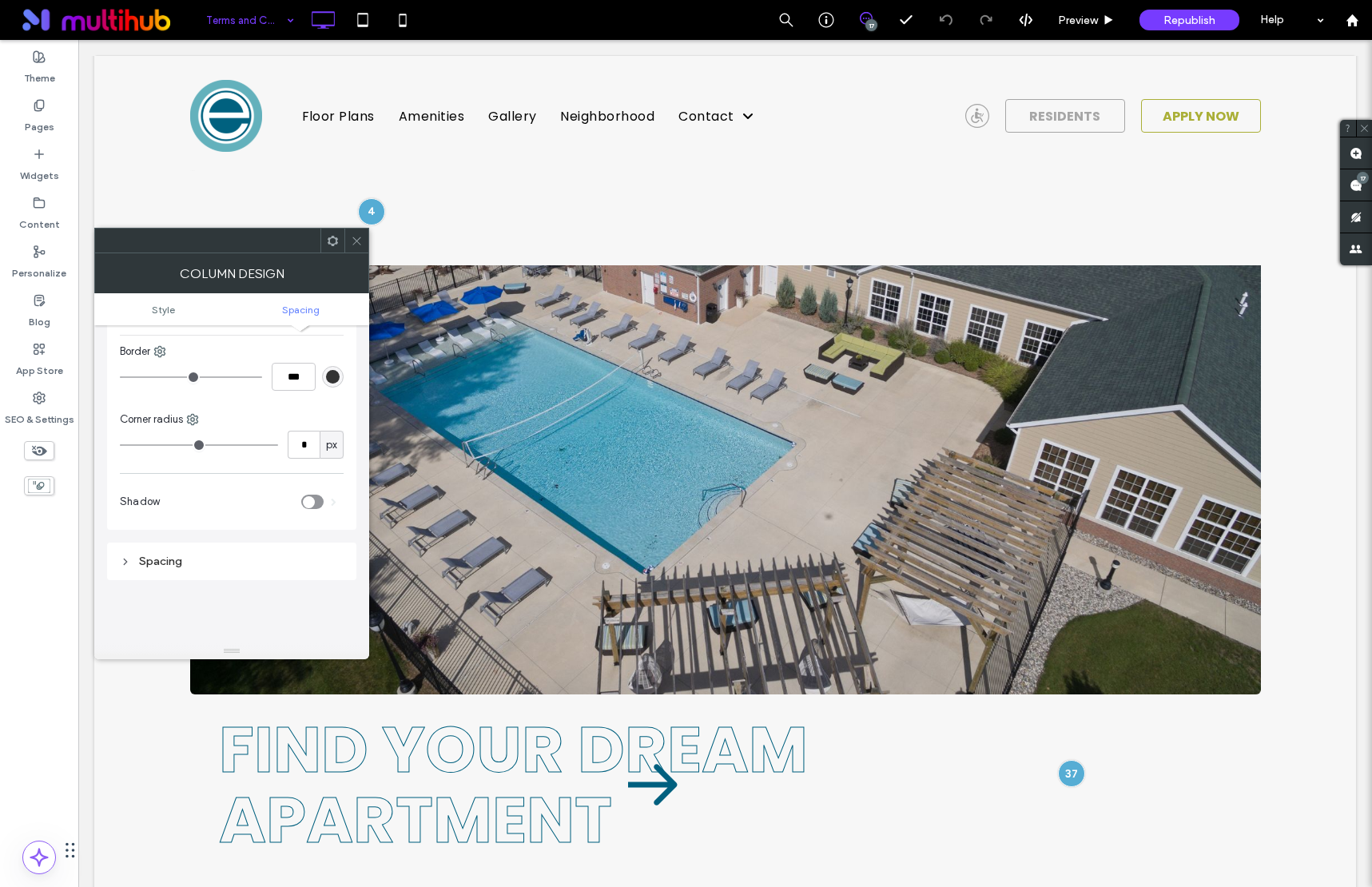
scroll to position [892, 0]
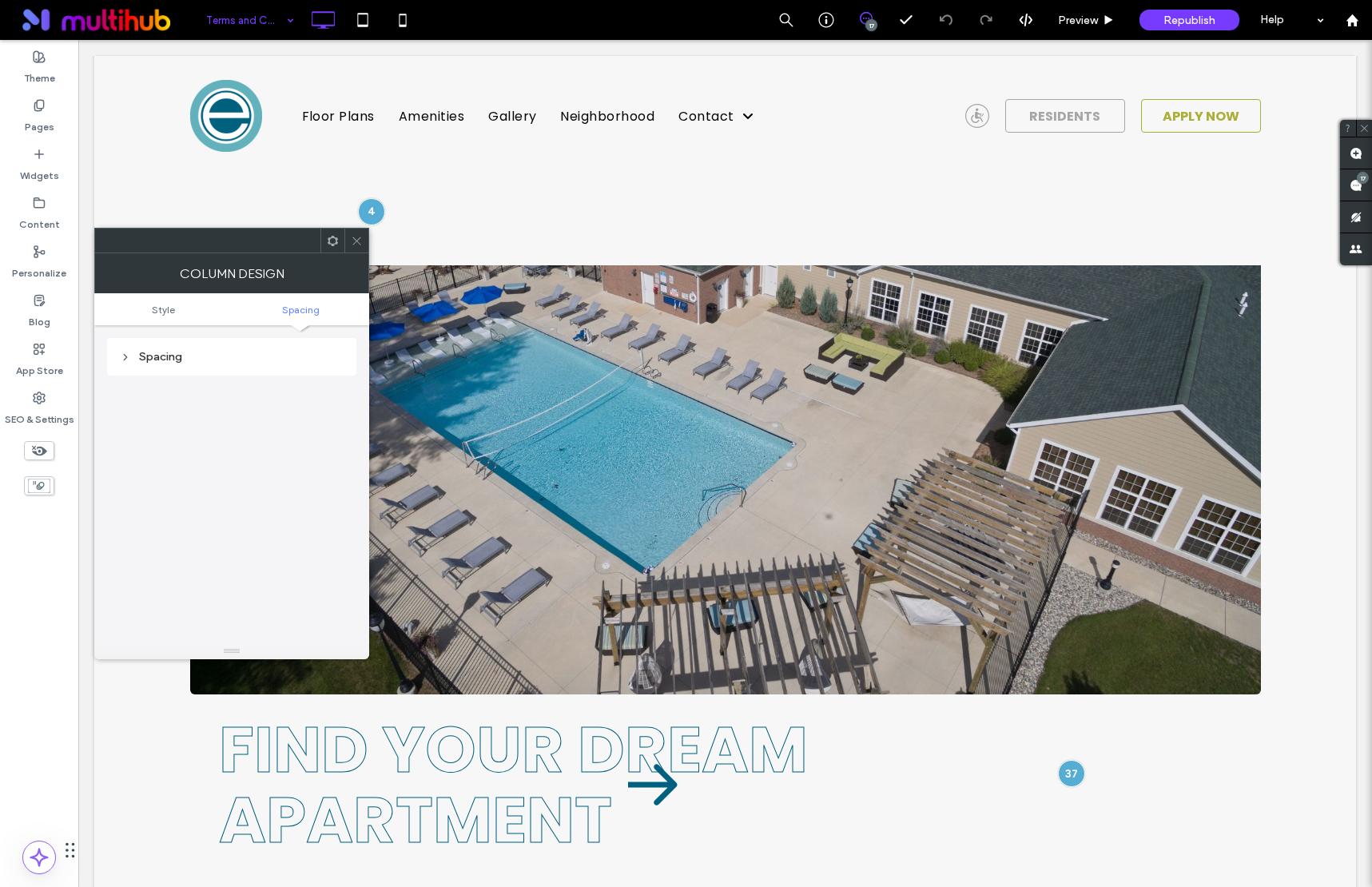
drag, startPoint x: 354, startPoint y: 239, endPoint x: 365, endPoint y: 275, distance: 37.6
click at [354, 239] on icon at bounding box center [357, 241] width 12 height 12
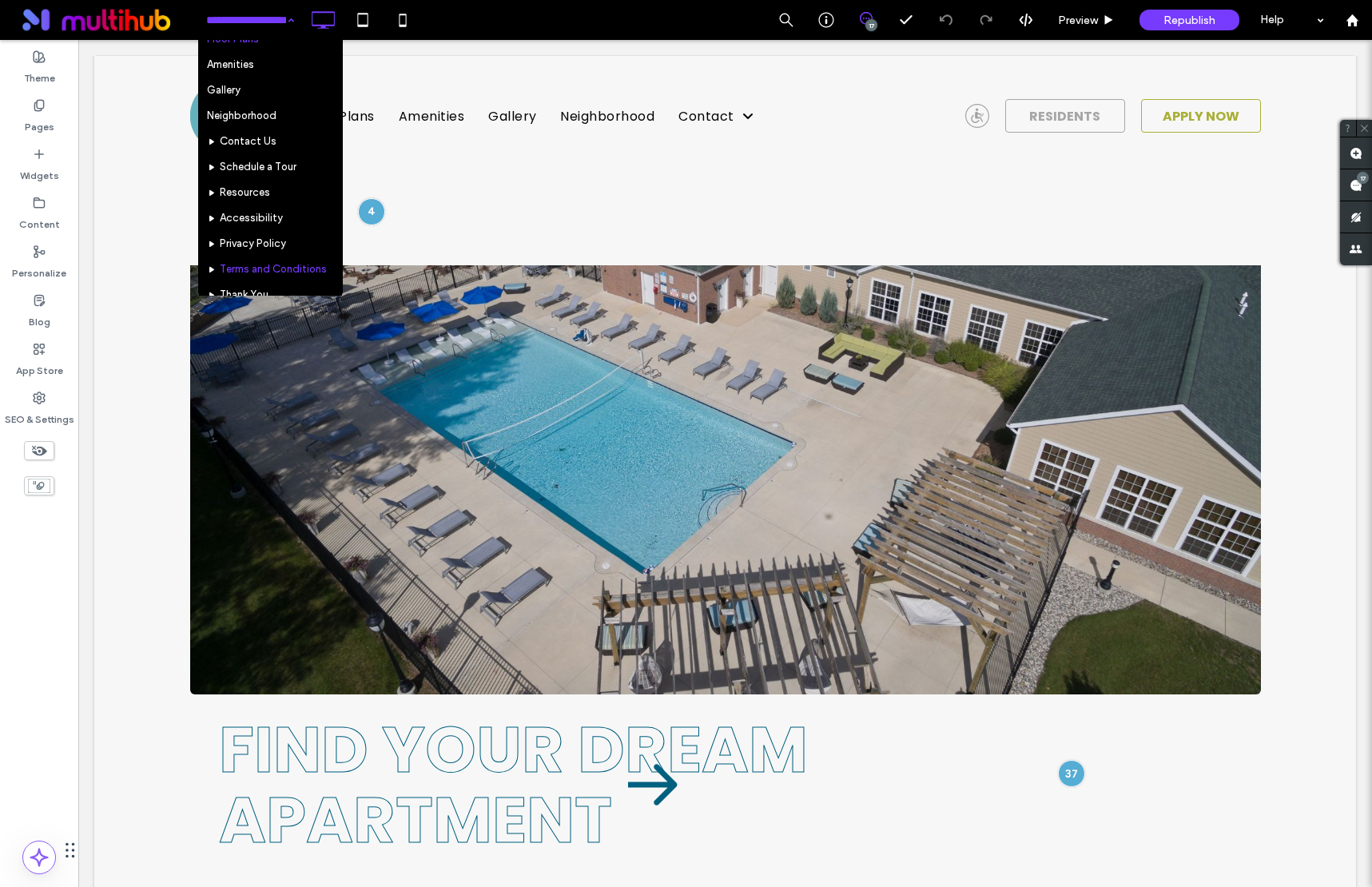
scroll to position [0, 0]
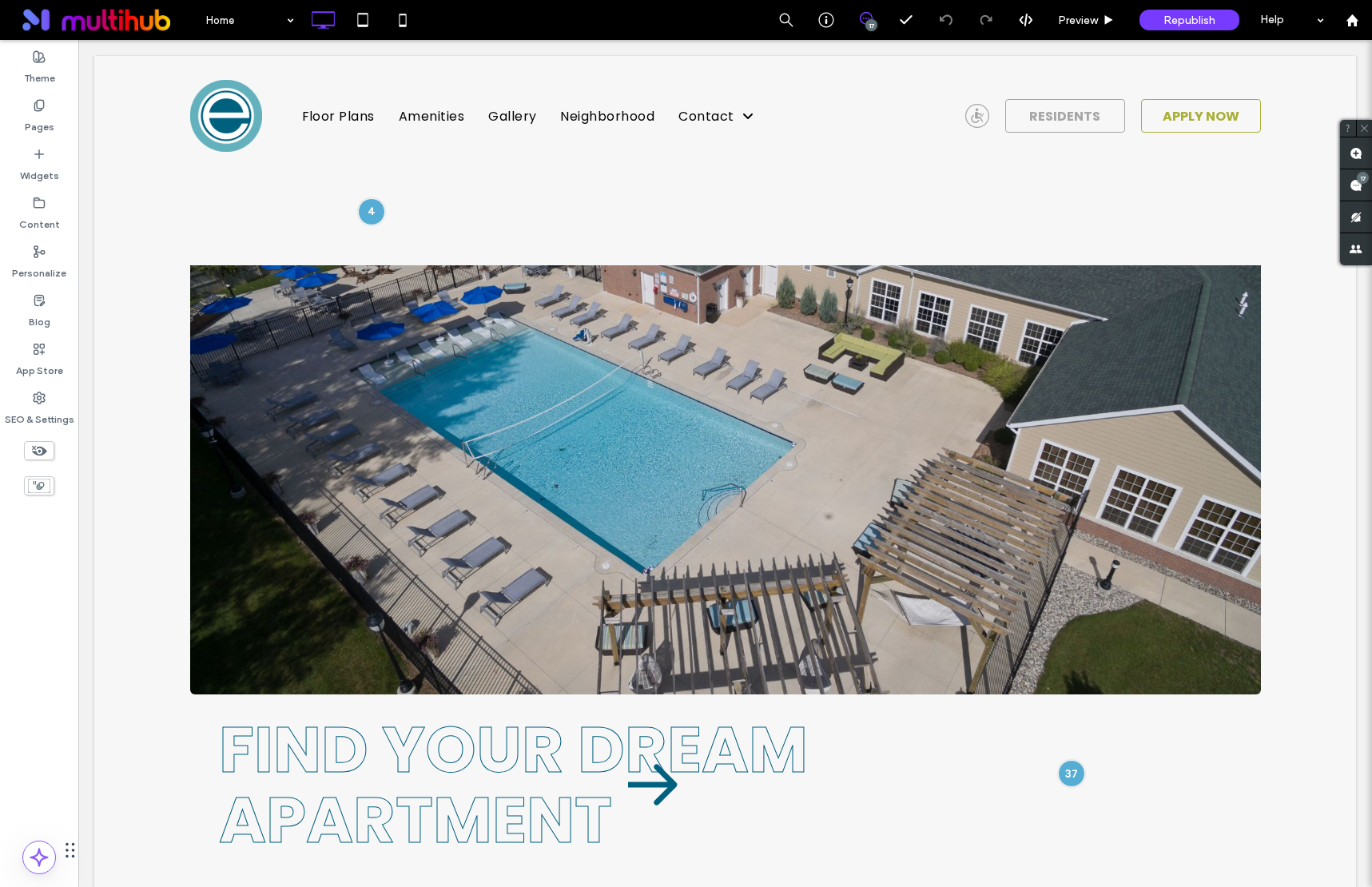
drag, startPoint x: 233, startPoint y: 44, endPoint x: 732, endPoint y: 53, distance: 499.1
click at [1196, 24] on div at bounding box center [686, 443] width 1372 height 887
click at [1196, 20] on div "Home 17 Preview Republish Help Site Comments Team & Clients Automate new commen…" at bounding box center [686, 443] width 1372 height 887
click at [1193, 18] on span "Republish" at bounding box center [1189, 20] width 52 height 14
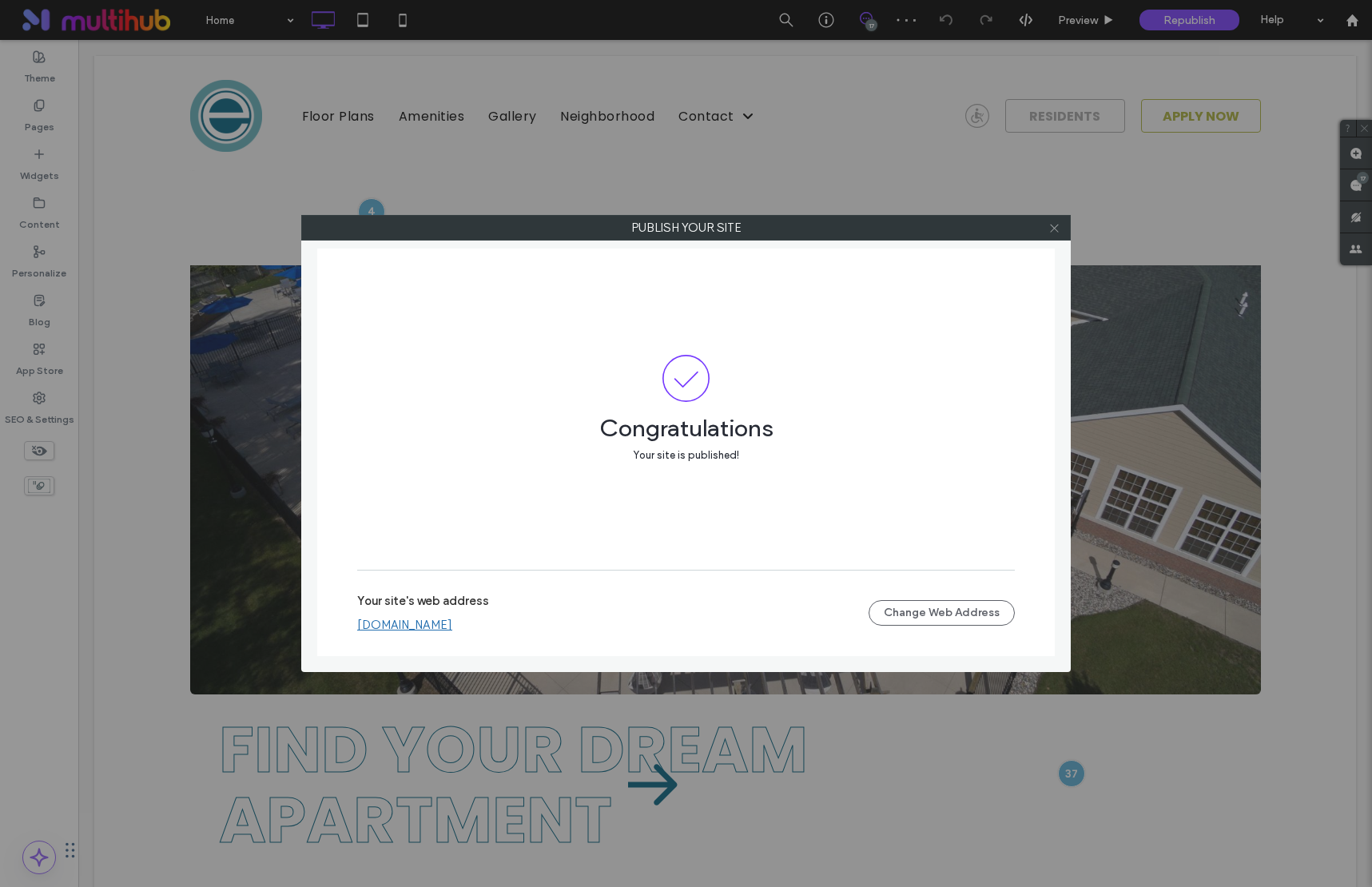
click at [1049, 230] on icon at bounding box center [1054, 228] width 12 height 12
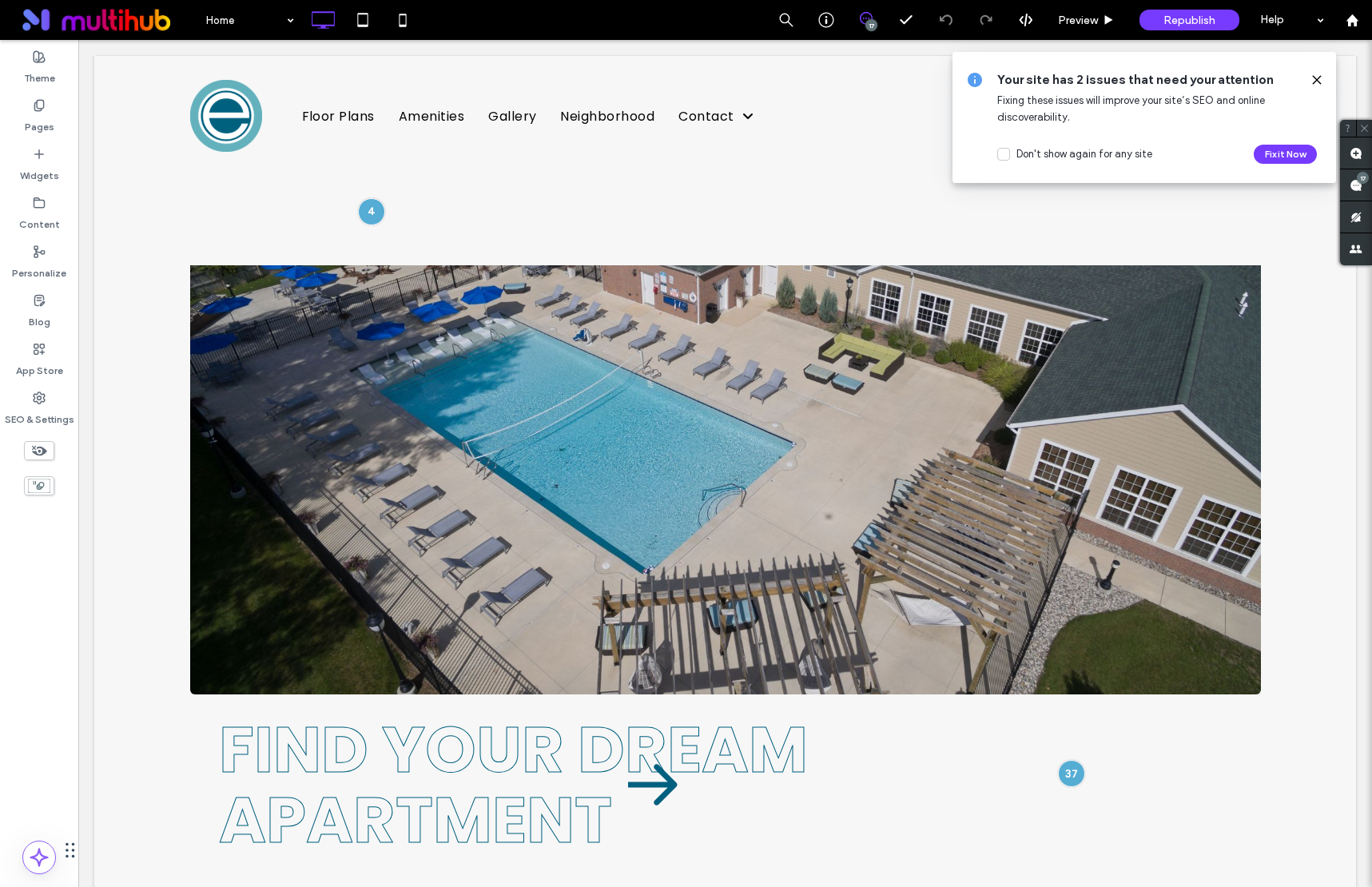
click at [1208, 76] on use at bounding box center [1316, 79] width 7 height 7
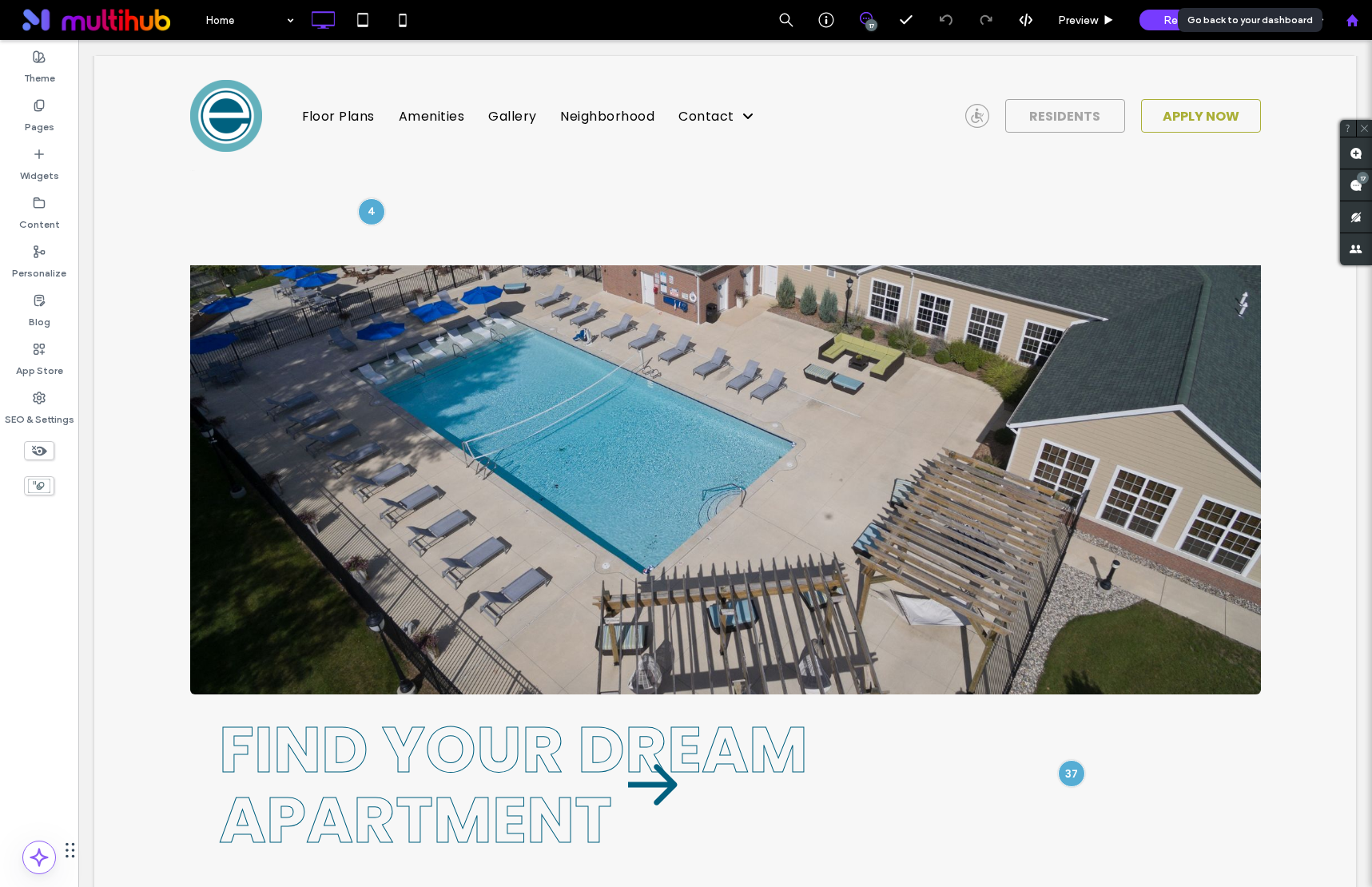
click at [1208, 22] on icon at bounding box center [1352, 20] width 14 height 14
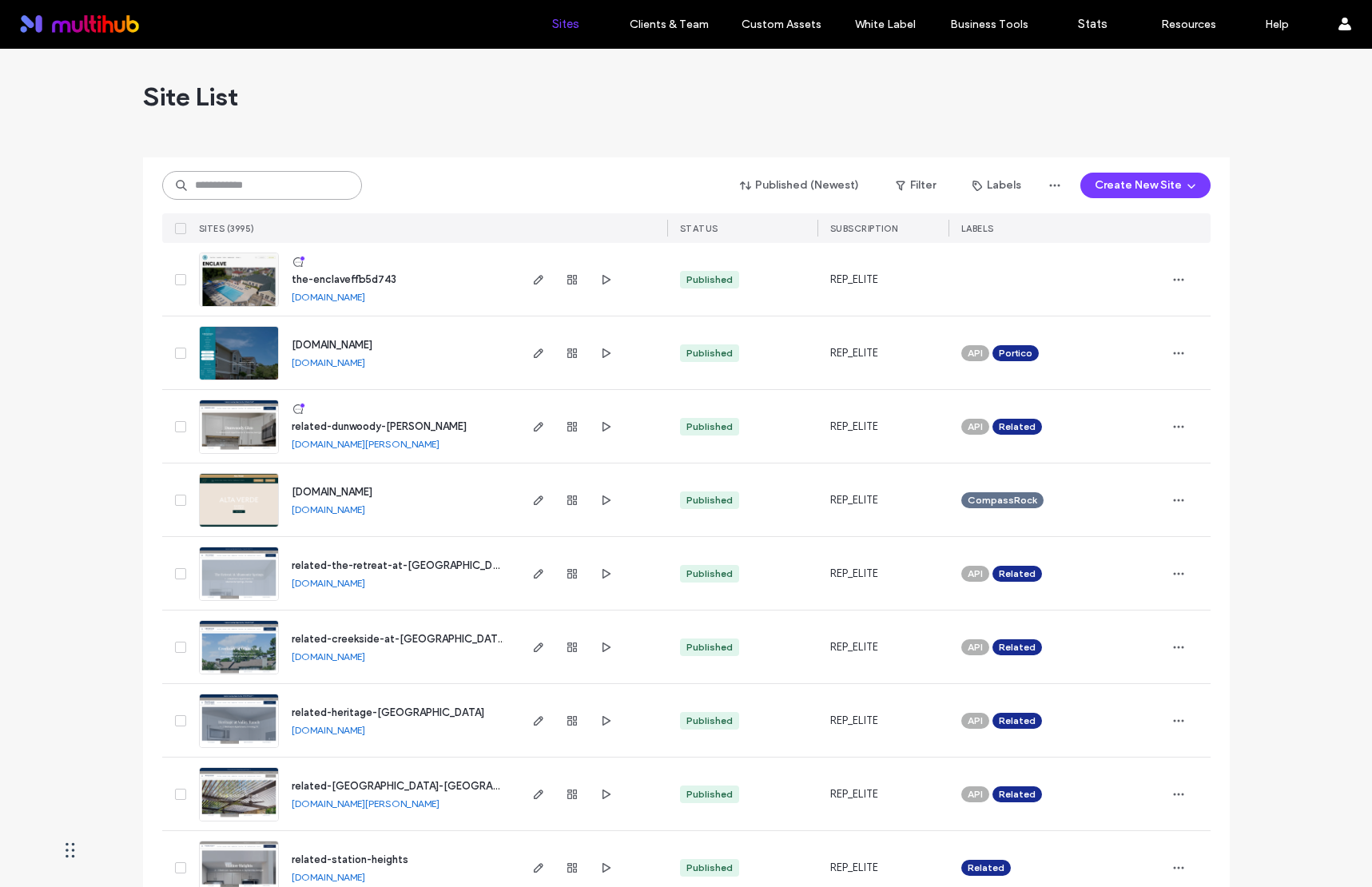
click at [306, 183] on input at bounding box center [263, 185] width 200 height 28
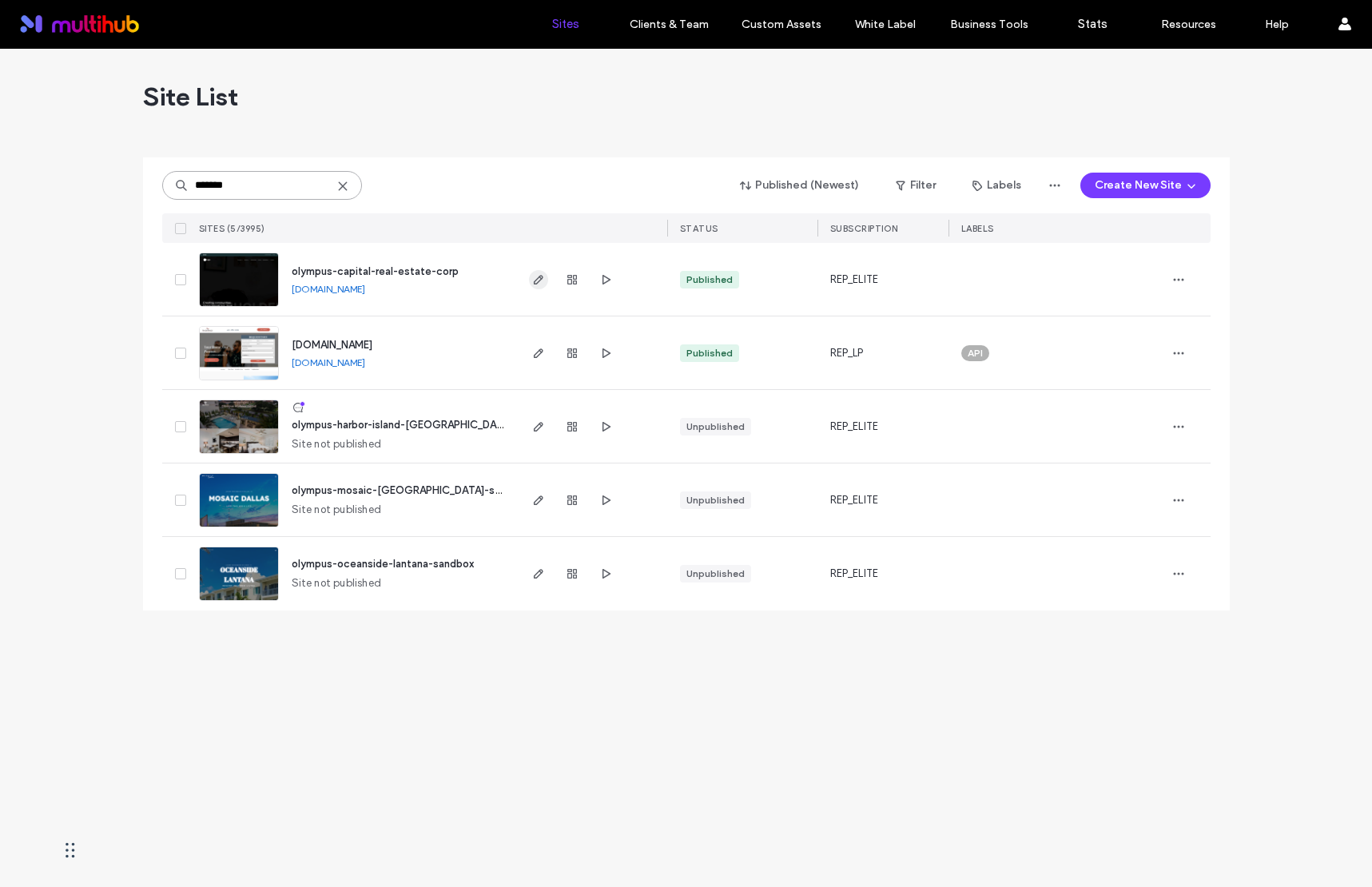
type input "*******"
click at [538, 281] on use "button" at bounding box center [538, 280] width 10 height 10
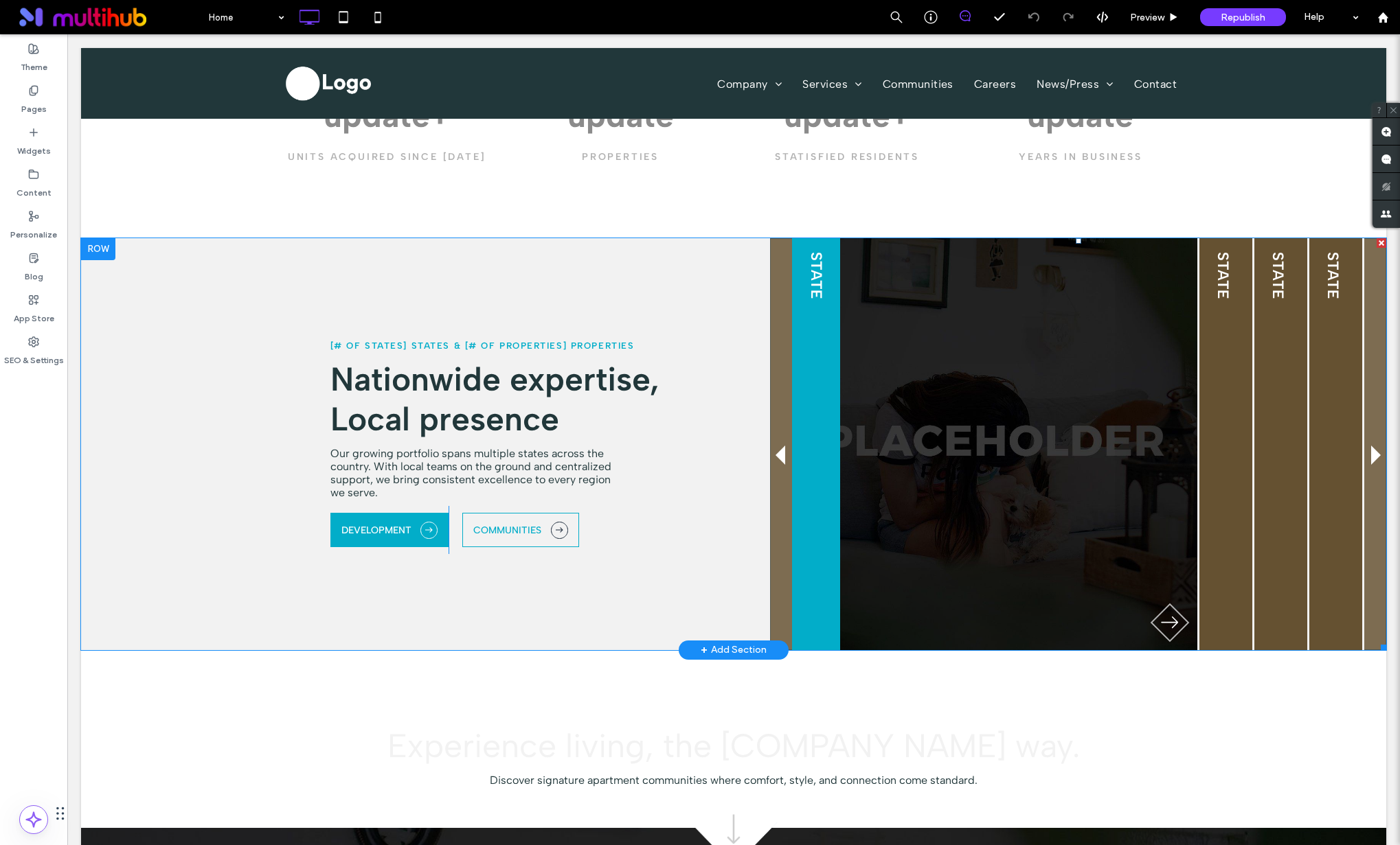
scroll to position [1226, 0]
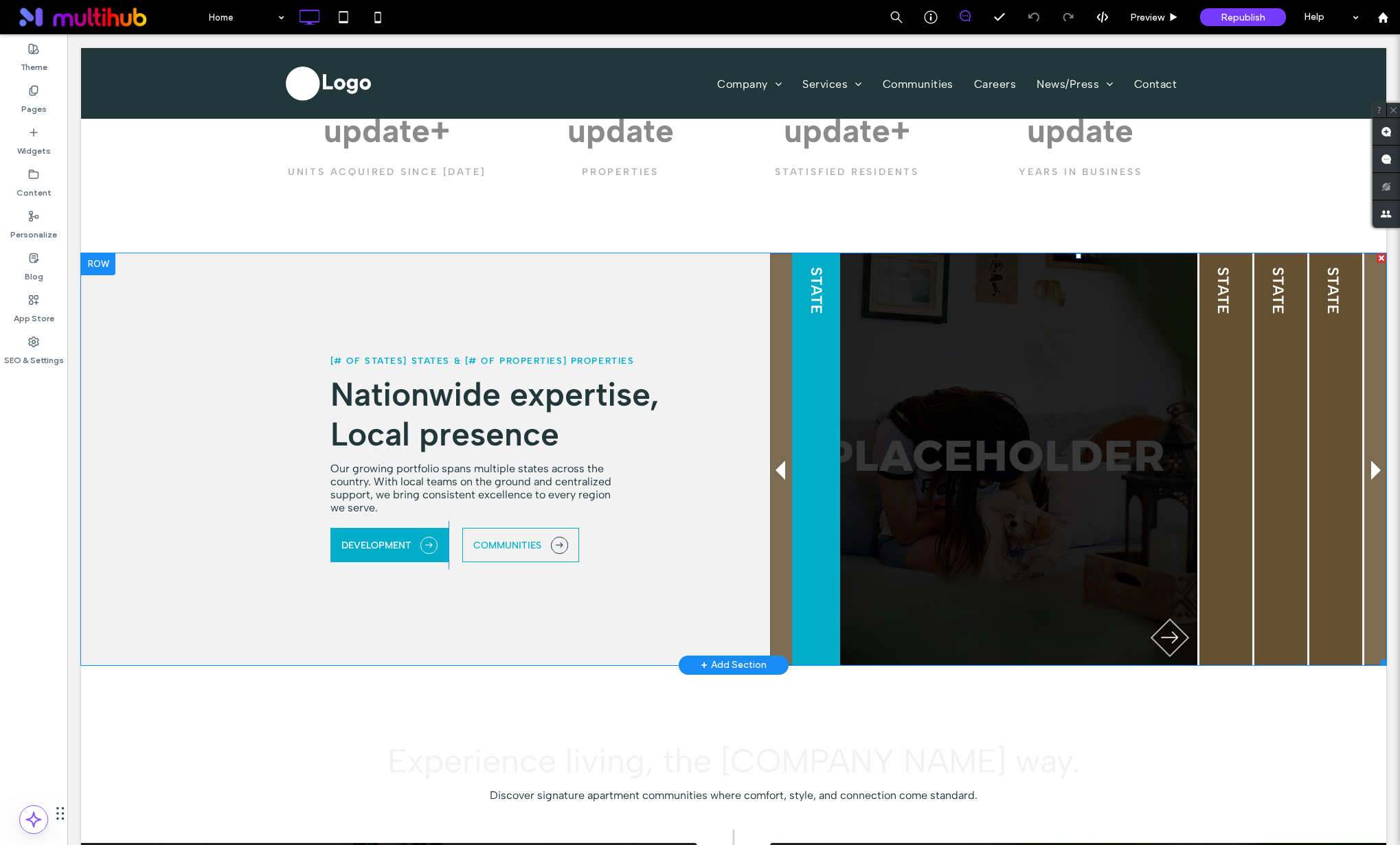
click at [778, 295] on span at bounding box center [1078, 460] width 616 height 412
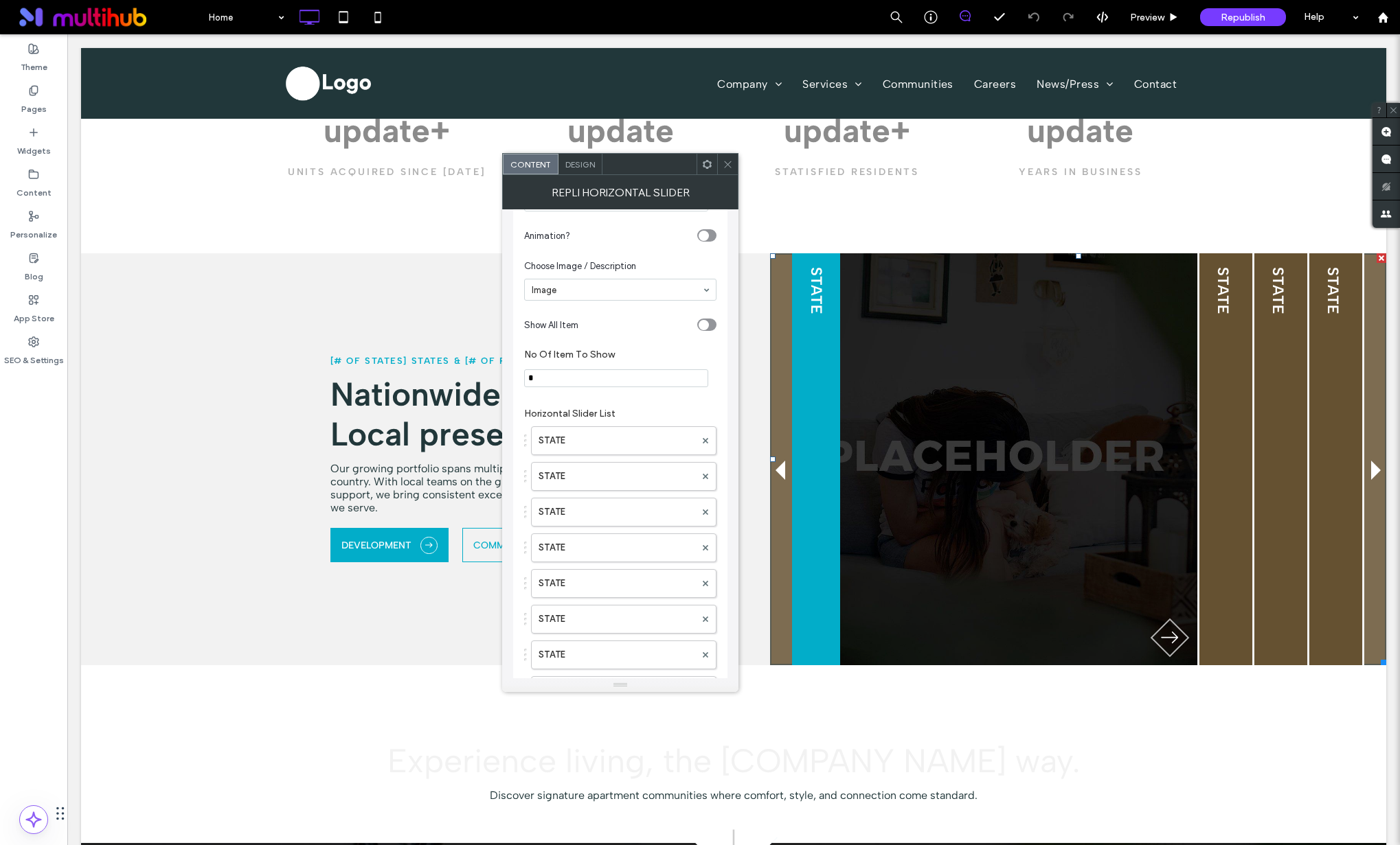
scroll to position [0, 0]
click at [575, 165] on span "Design" at bounding box center [580, 164] width 29 height 10
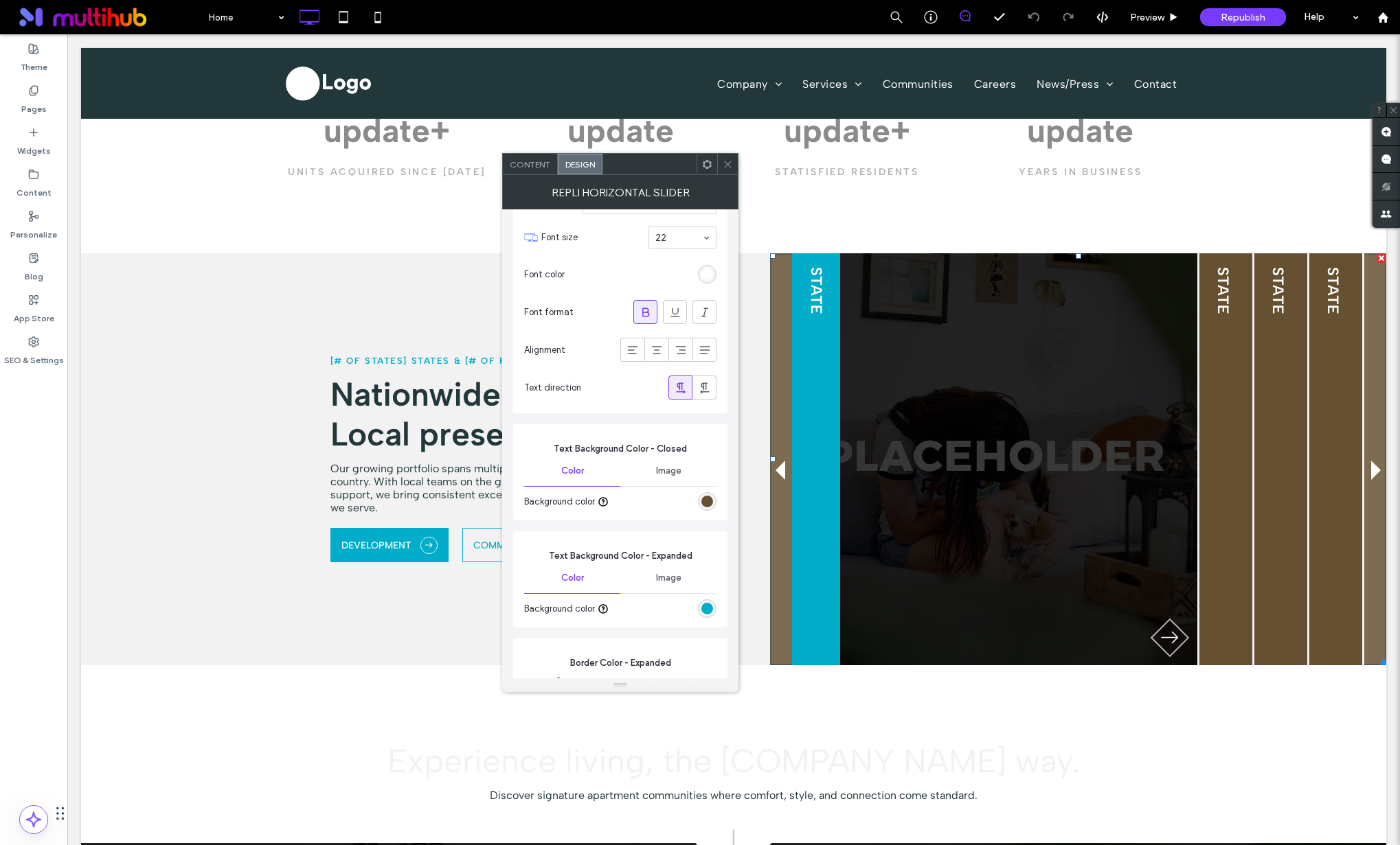
scroll to position [848, 0]
click at [710, 506] on div "rgb(101, 81, 49)" at bounding box center [707, 501] width 12 height 12
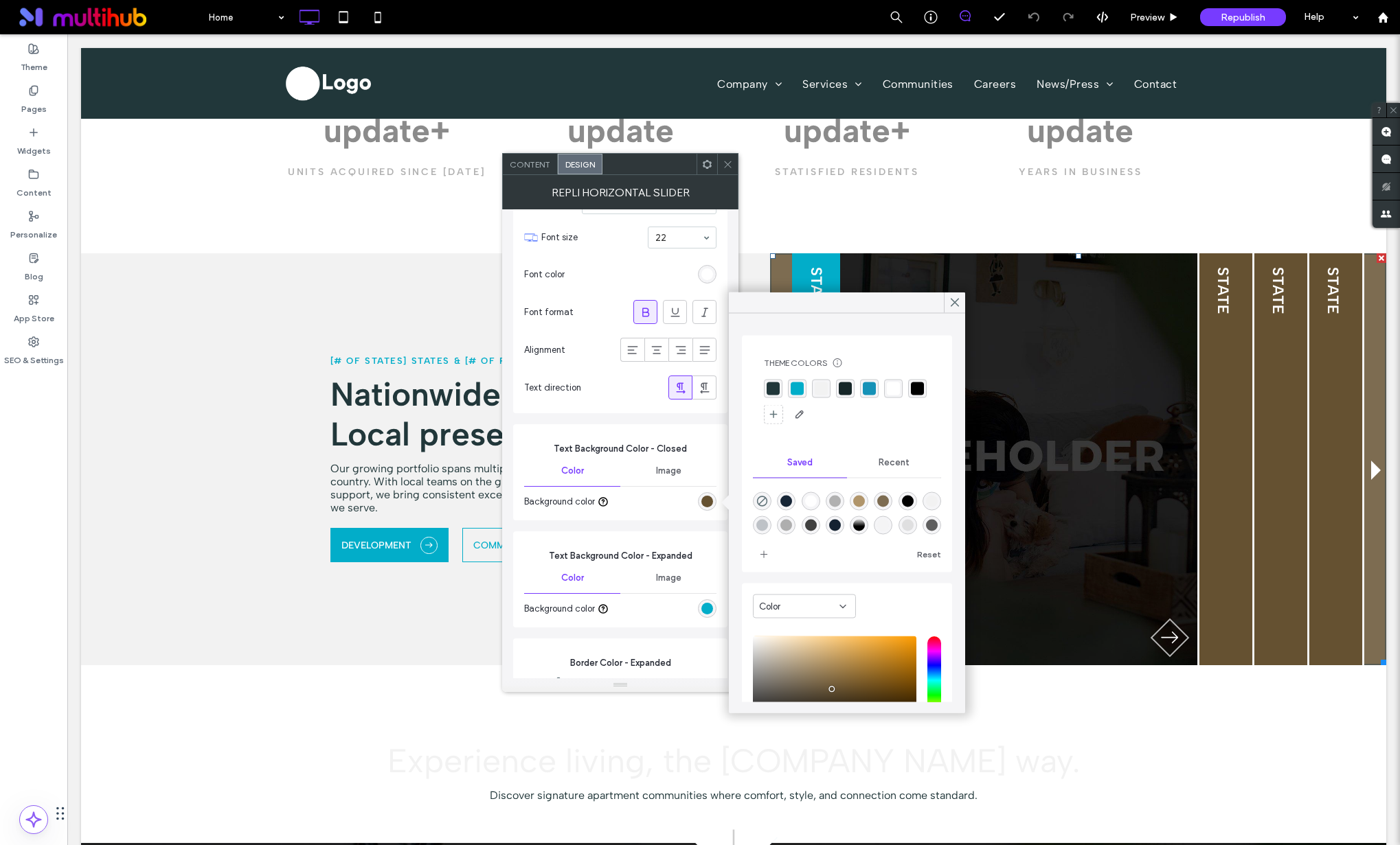
click at [771, 389] on div "rgba(33, 55, 58, 1)" at bounding box center [773, 389] width 13 height 13
click at [797, 389] on div "rgba(2, 173, 201, 1)" at bounding box center [799, 390] width 13 height 13
click at [771, 389] on div "rgba(33, 55, 58, 1)" at bounding box center [773, 390] width 13 height 13
click at [810, 501] on div "rgba(255,255,255,1)" at bounding box center [810, 503] width 12 height 12
click at [839, 503] on div "rgba(177,177,177,1)" at bounding box center [835, 503] width 12 height 12
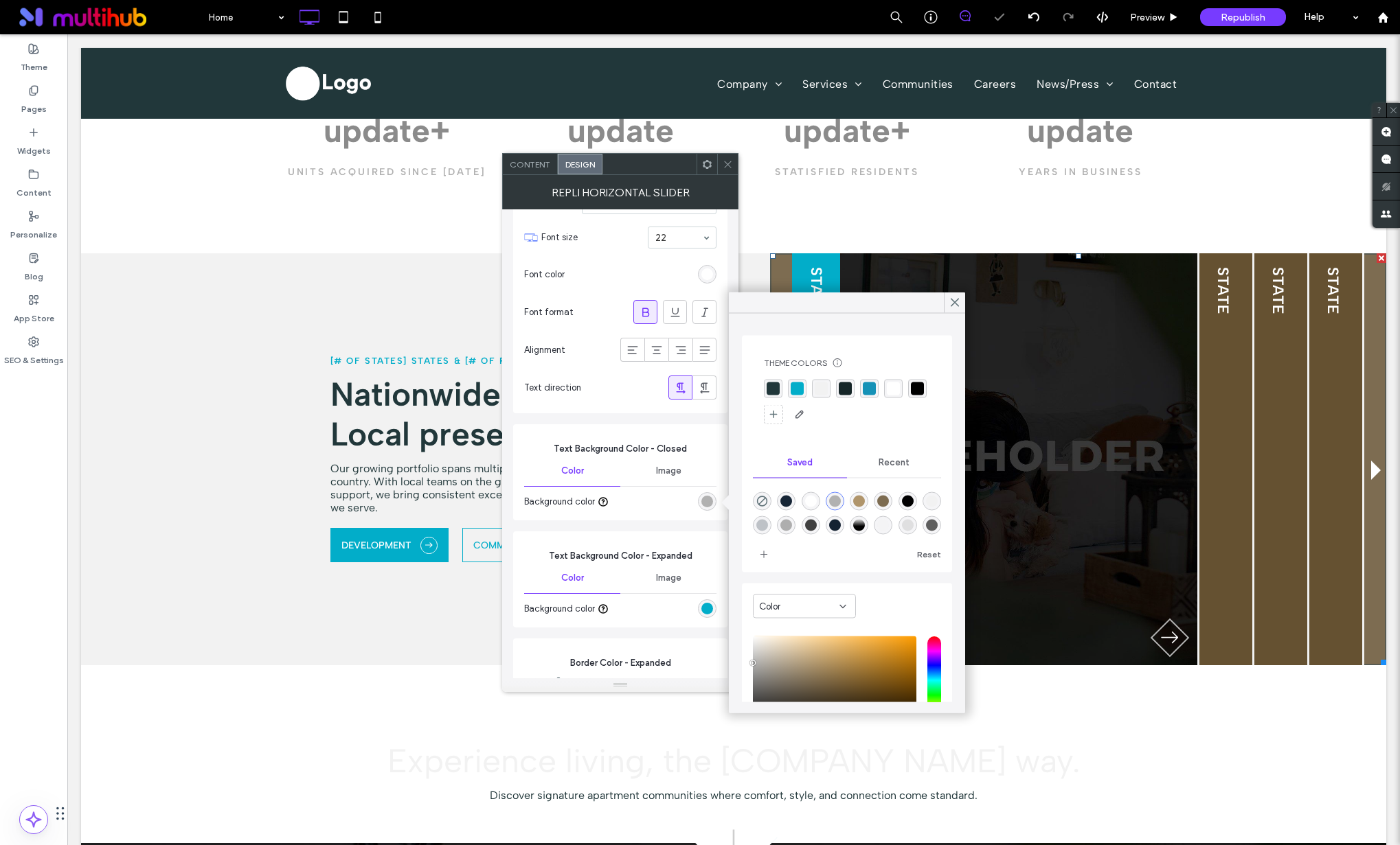
click at [888, 510] on div "rgba(101,81,49,0.83)" at bounding box center [883, 501] width 19 height 19
type input "*******"
type input "**"
type input "***"
click at [894, 512] on div at bounding box center [847, 511] width 188 height 52
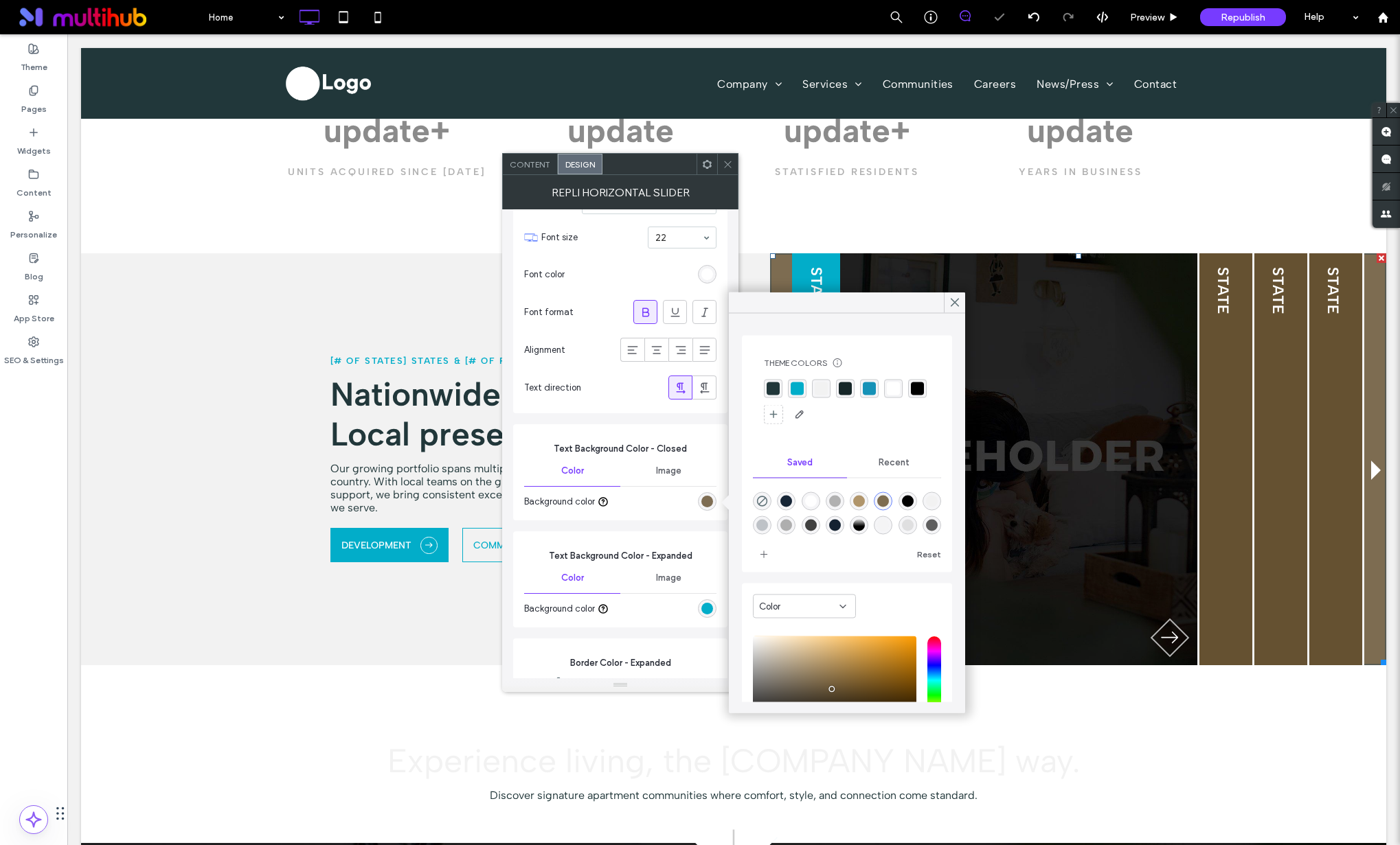
click at [865, 527] on div "linear-gradient(0deg,rgba(0,0,0,1) 41%,rgba(217,217,217,1) 100%)" at bounding box center [859, 525] width 12 height 12
type input "*******"
type input "***"
type input "****"
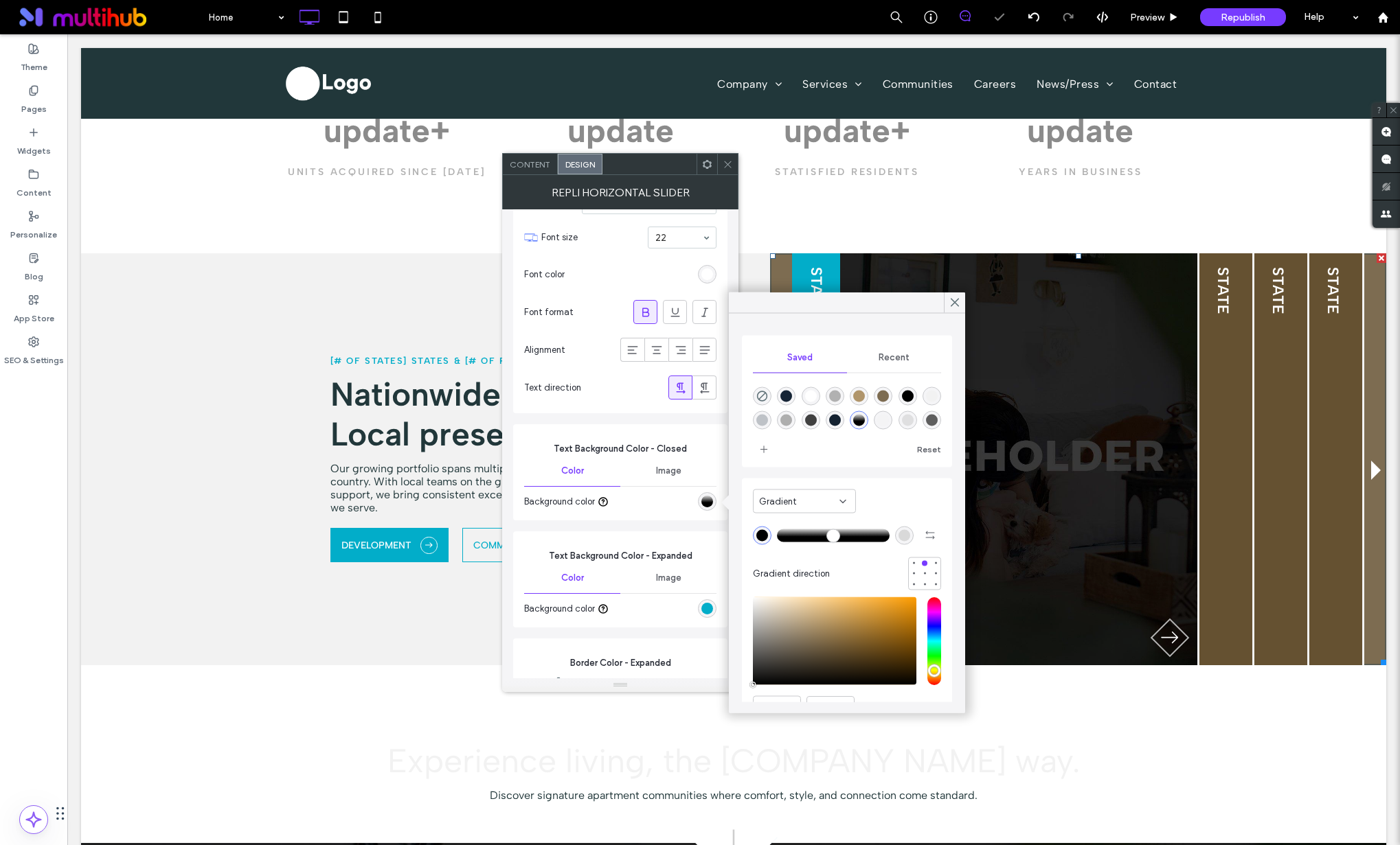
click at [919, 525] on span "button" at bounding box center [929, 535] width 22 height 22
click at [868, 420] on div "linear-gradient(0deg,rgba(0,0,0,1) 41%,rgba(217,217,217,1) 100%)" at bounding box center [859, 420] width 19 height 19
click at [889, 422] on div "rgba(234,234,233,0.15)" at bounding box center [883, 420] width 12 height 12
type input "*******"
type input "**"
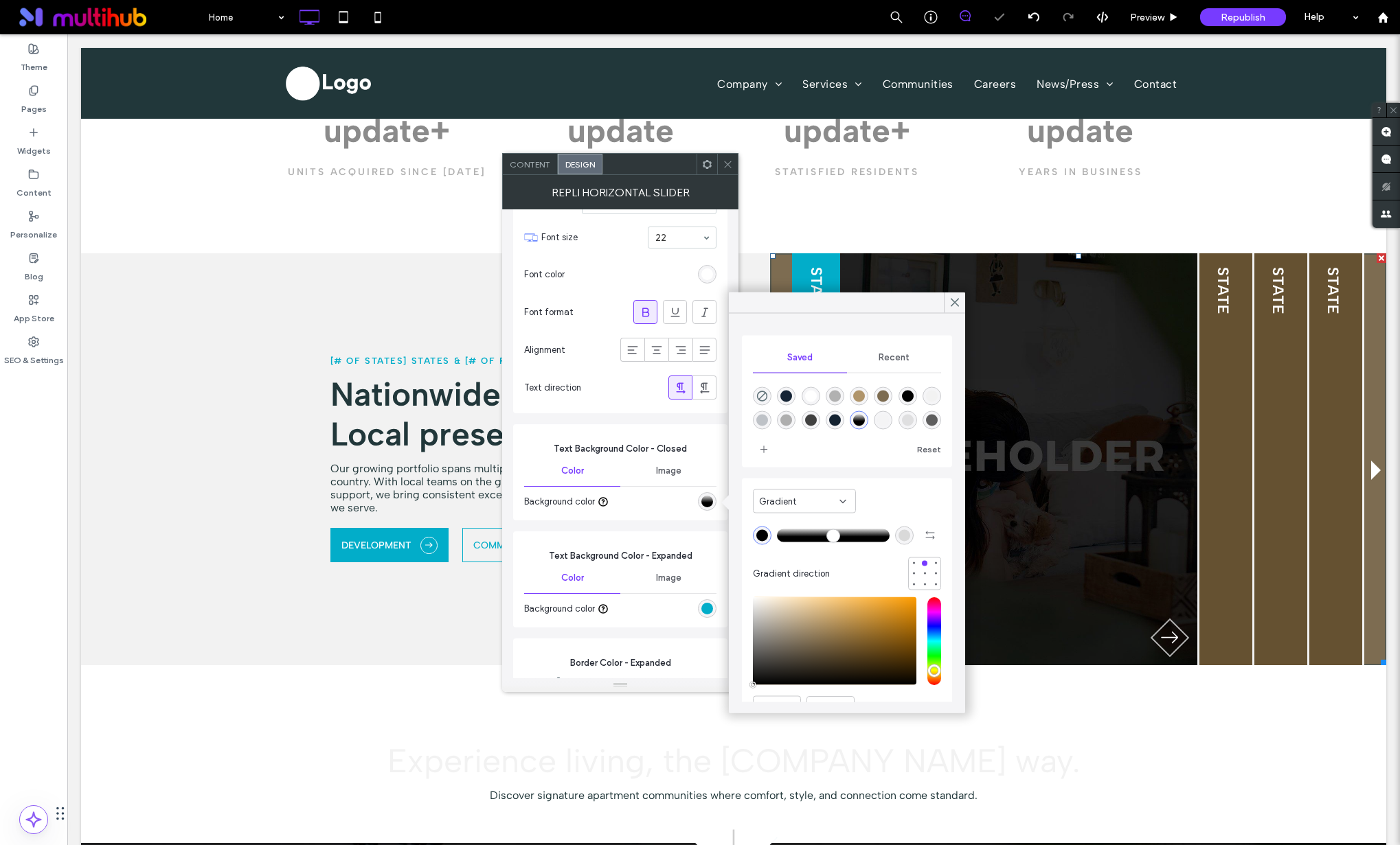
type input "***"
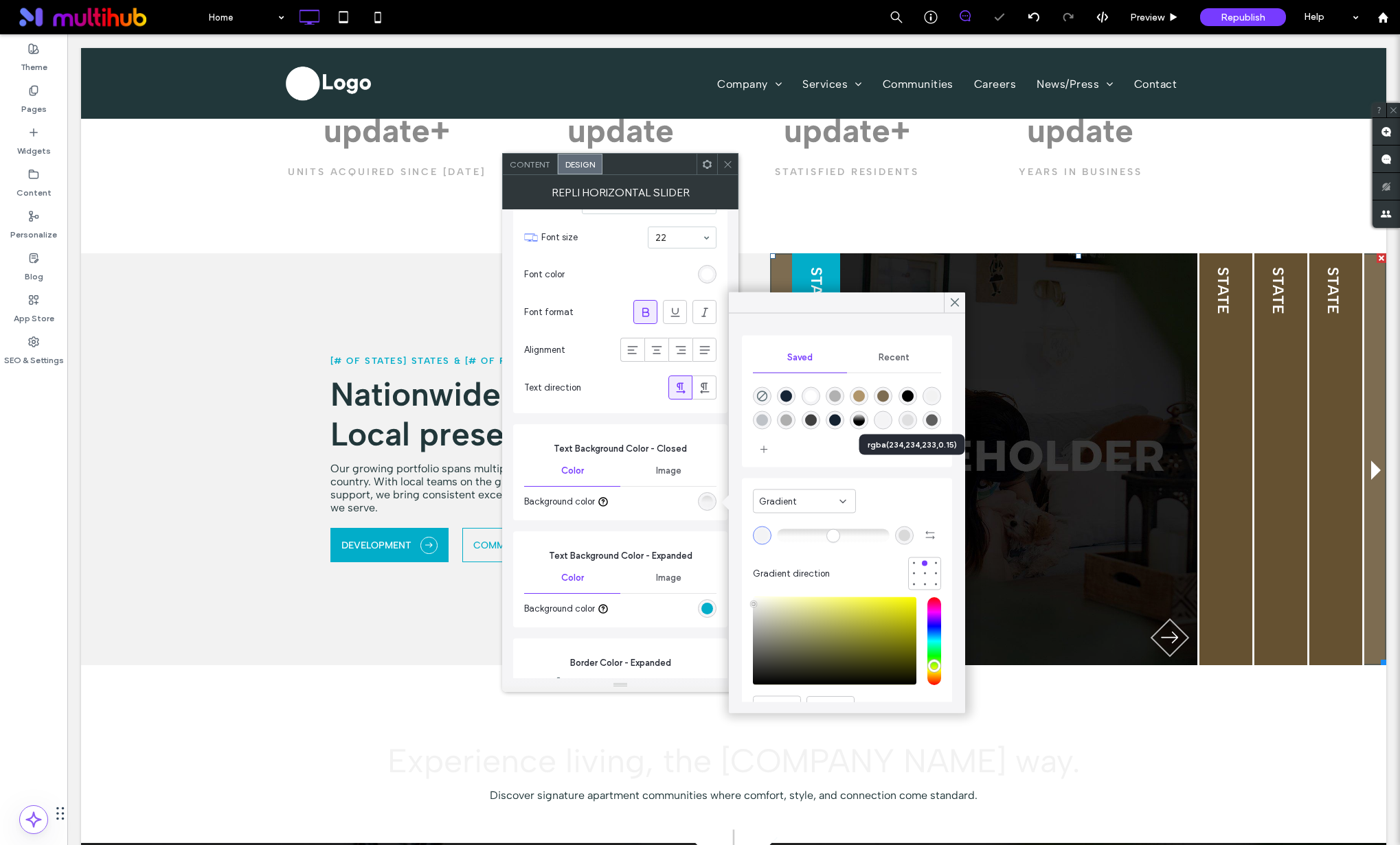
click at [911, 403] on div "rgba(0,0,0,1)" at bounding box center [907, 397] width 19 height 19
type input "*******"
type input "***"
type input "****"
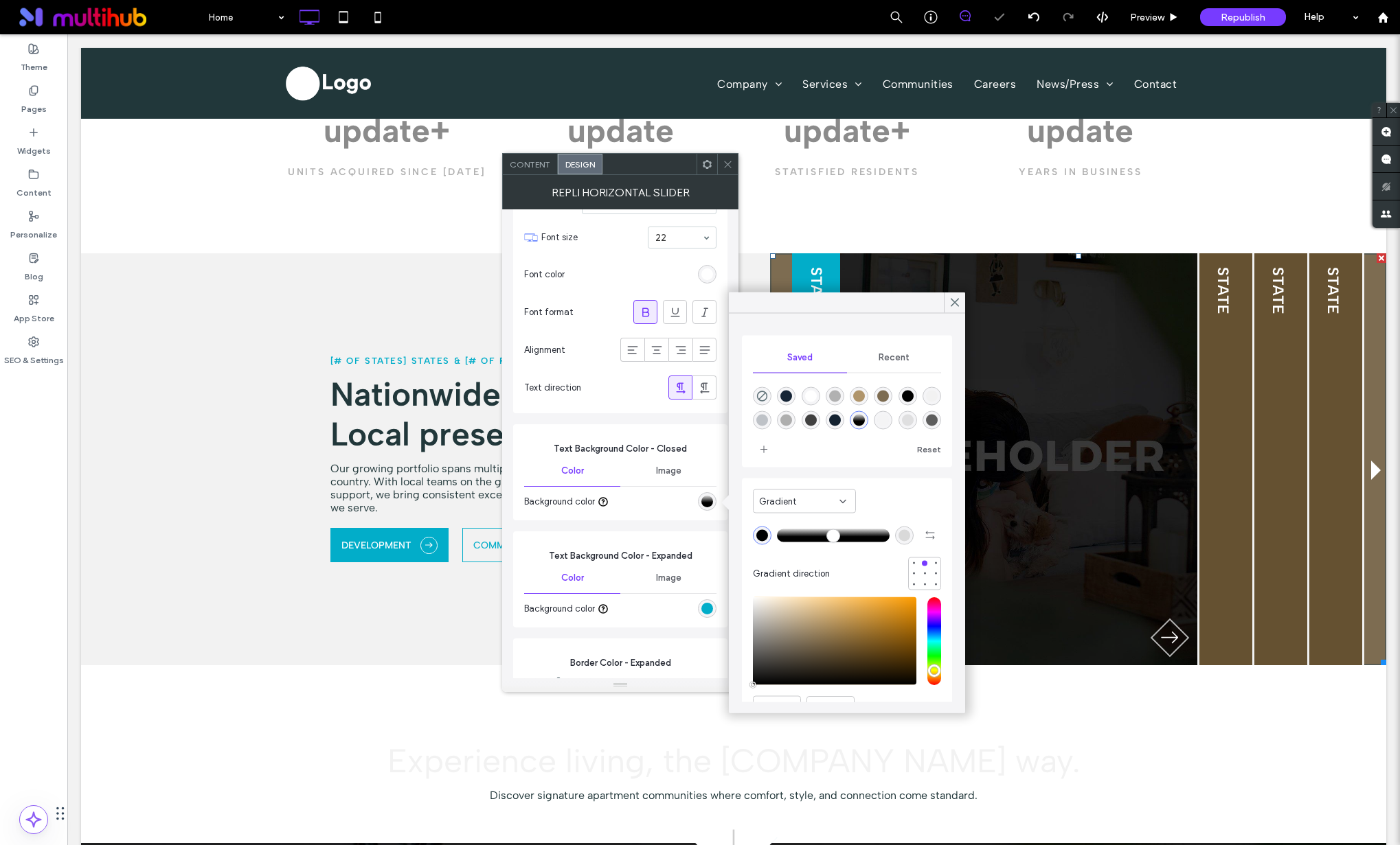
click at [878, 361] on span "Recent" at bounding box center [894, 358] width 31 height 11
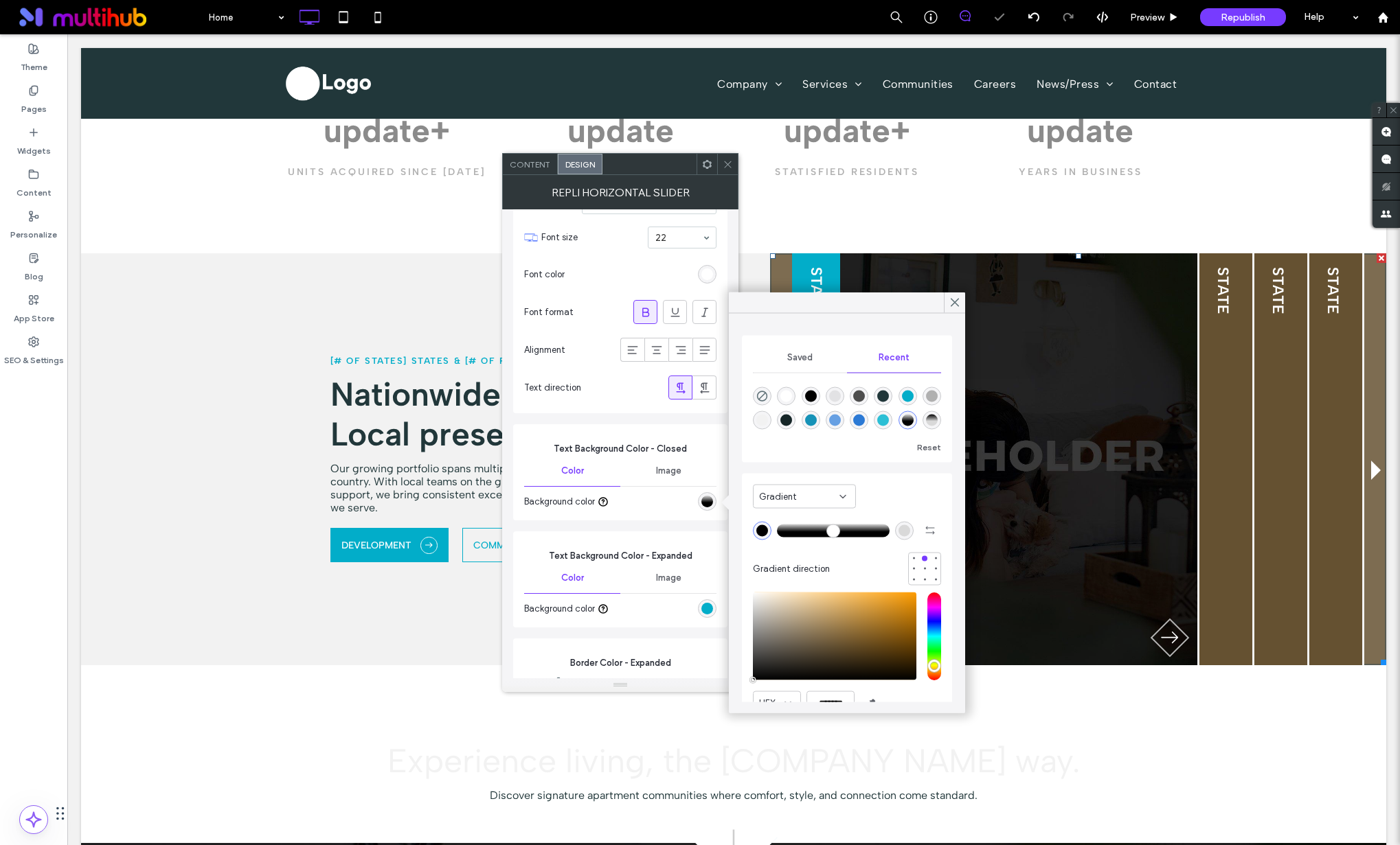
click at [817, 422] on div "rgba(22, 146, 183, 1)" at bounding box center [810, 420] width 12 height 12
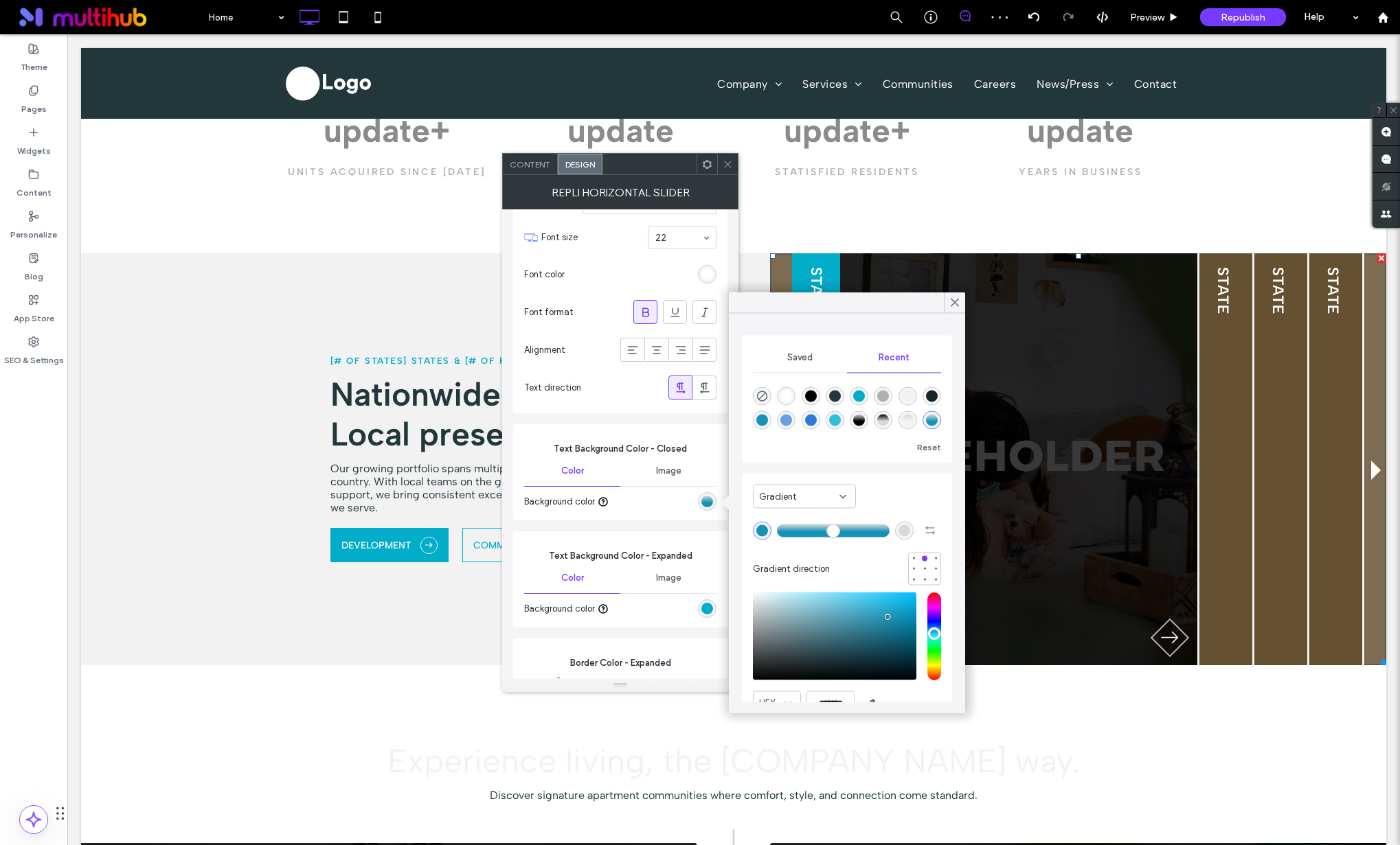
click at [864, 397] on div "rgba(2, 173, 201, 1)" at bounding box center [859, 396] width 12 height 12
click at [792, 420] on div "rgba(44, 122, 213, 1)" at bounding box center [786, 420] width 12 height 12
type input "*******"
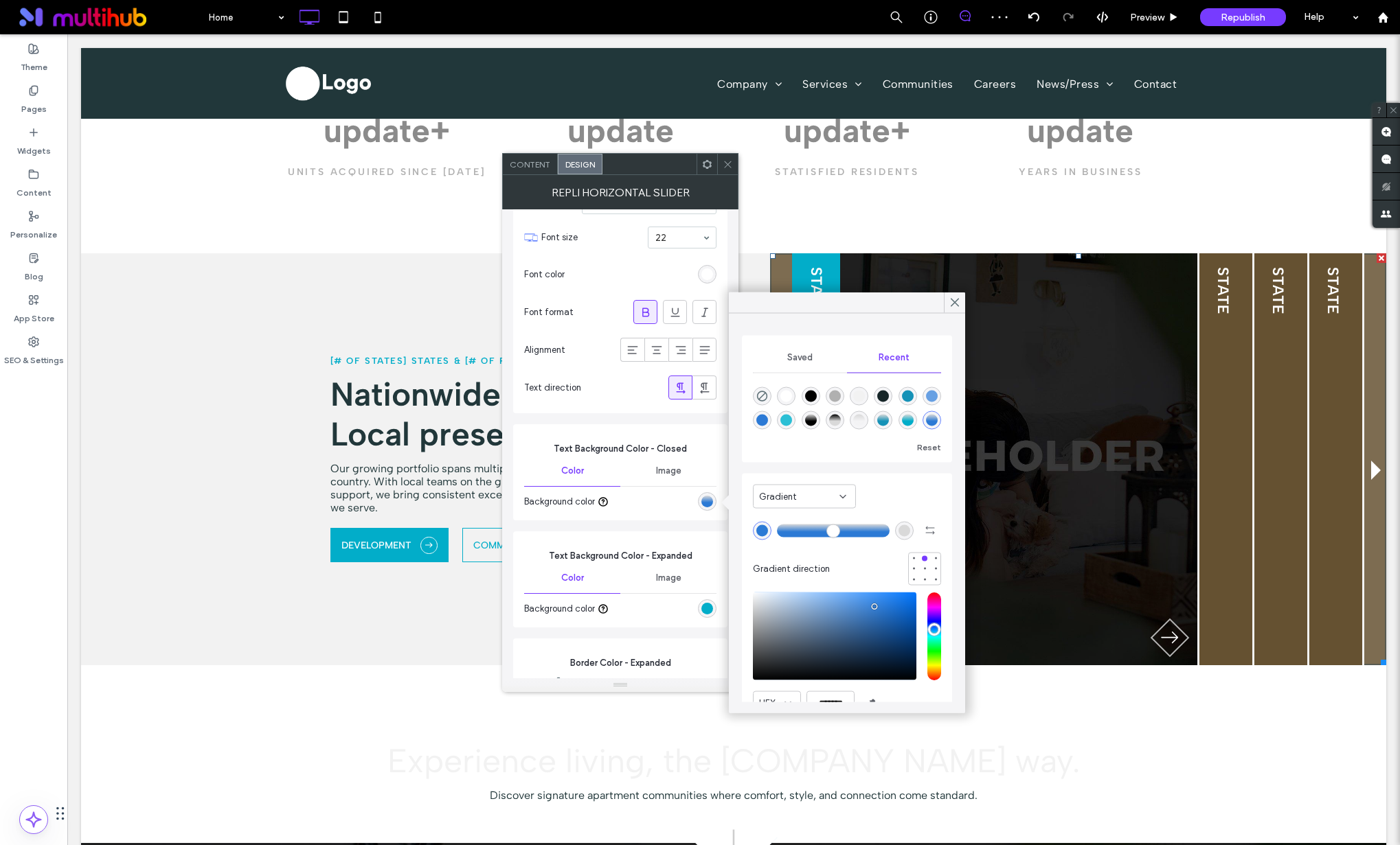
click at [822, 501] on div "Gradient" at bounding box center [799, 497] width 80 height 14
click at [820, 428] on div at bounding box center [810, 420] width 19 height 19
click at [786, 513] on div "Color" at bounding box center [805, 521] width 102 height 24
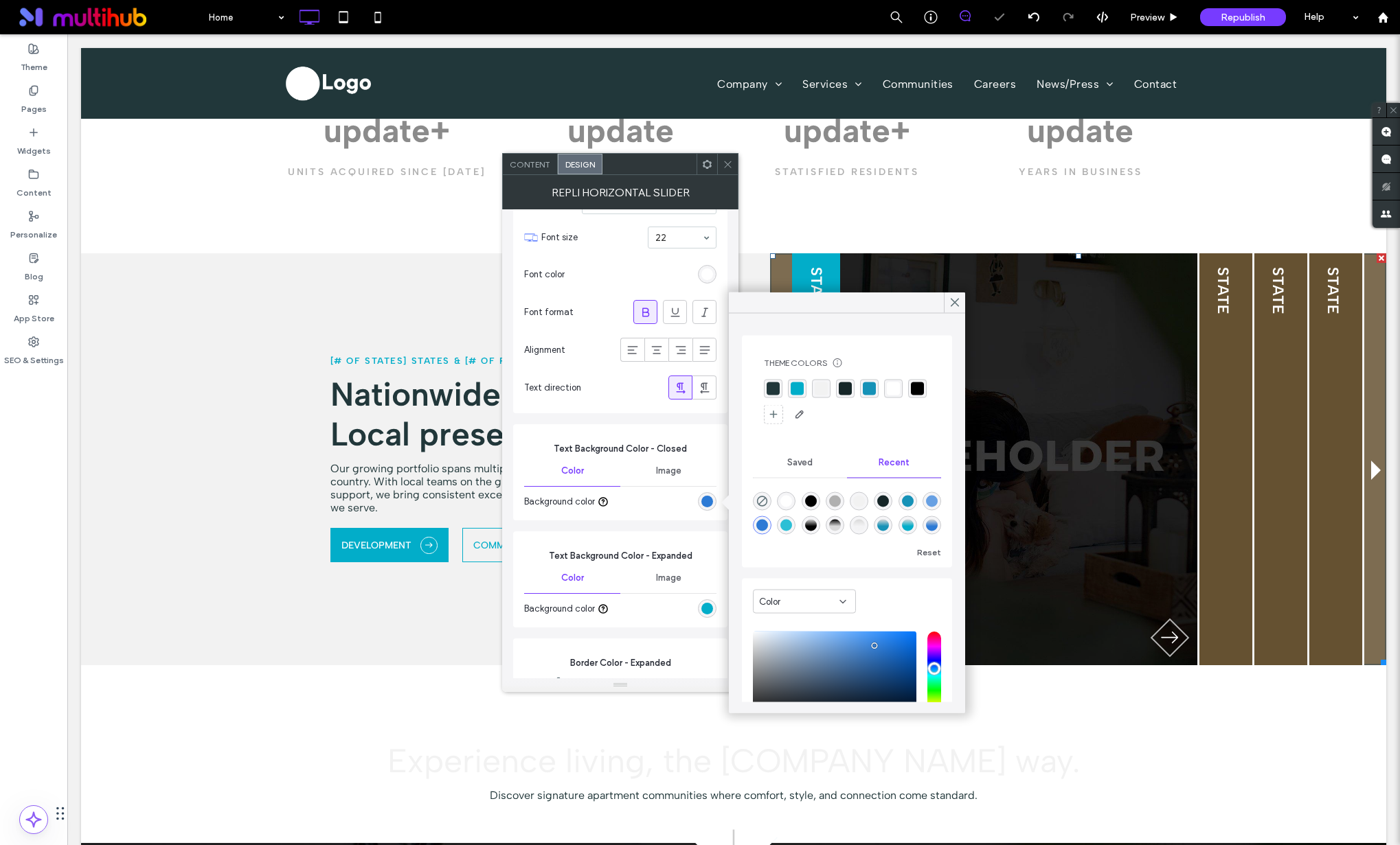
click at [768, 526] on div "rgba(44, 122, 213, 1)" at bounding box center [761, 525] width 12 height 12
click at [953, 309] on span at bounding box center [955, 302] width 13 height 20
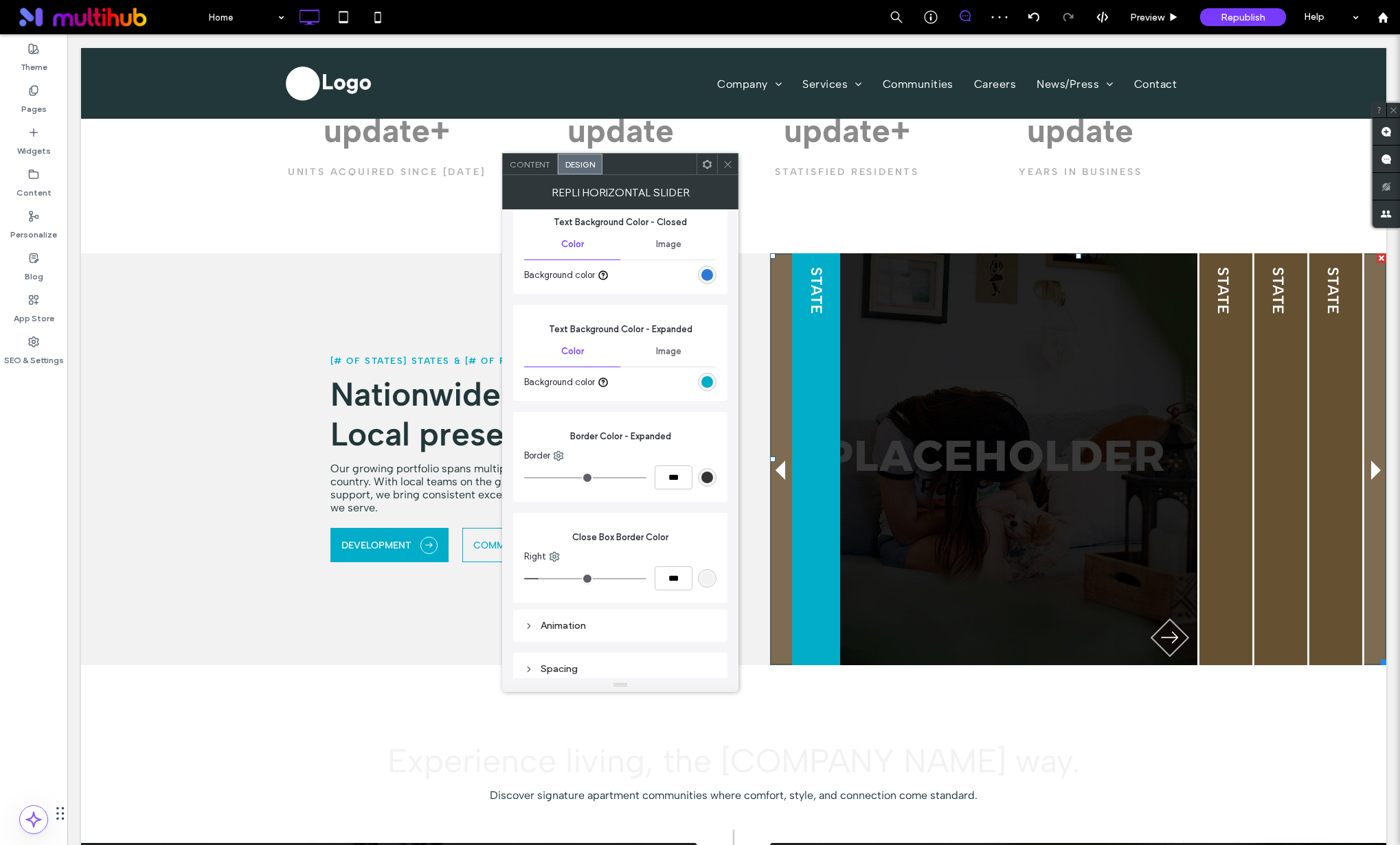
scroll to position [1083, 0]
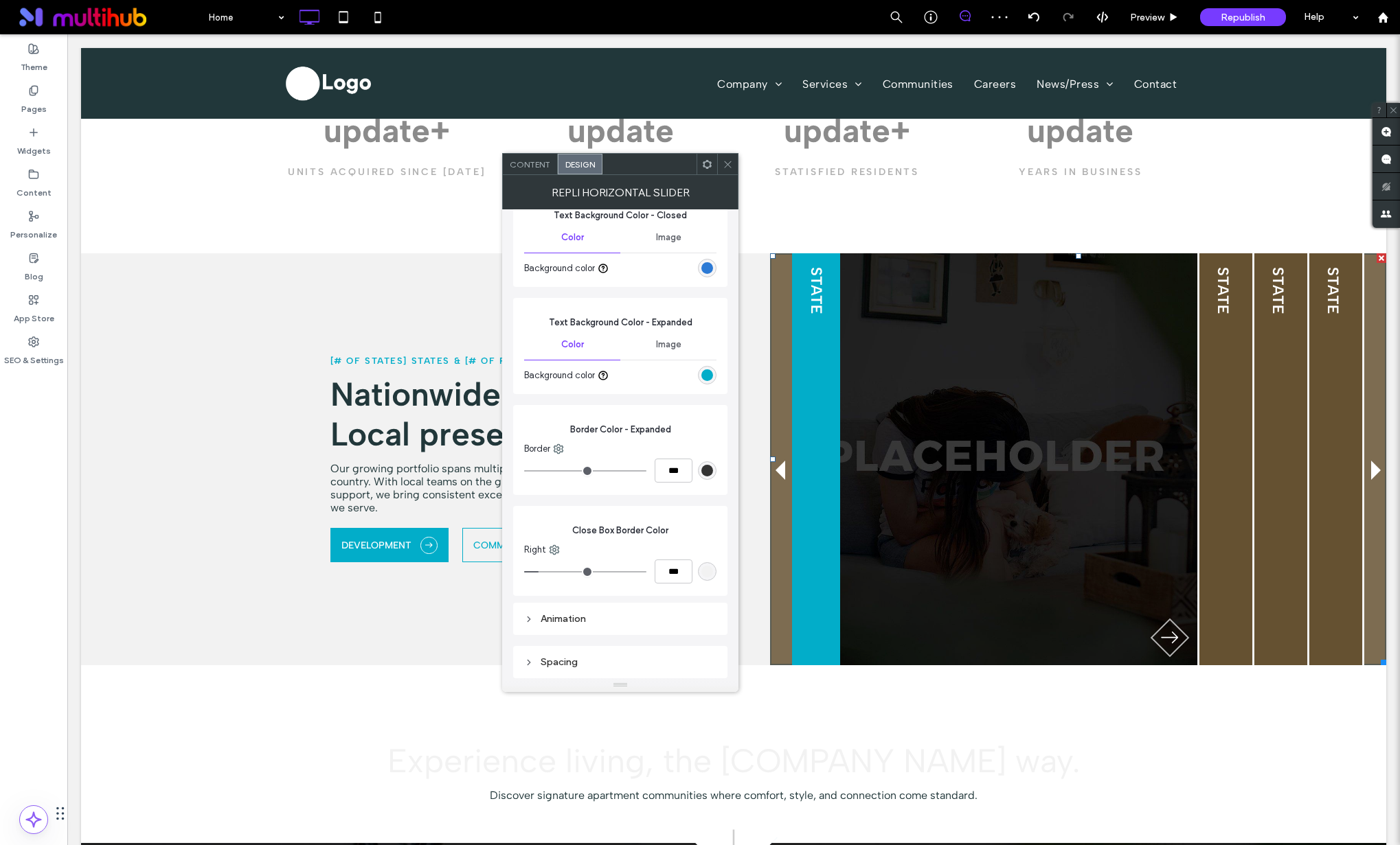
click at [707, 471] on div "rgb(51, 51, 51)" at bounding box center [707, 471] width 12 height 12
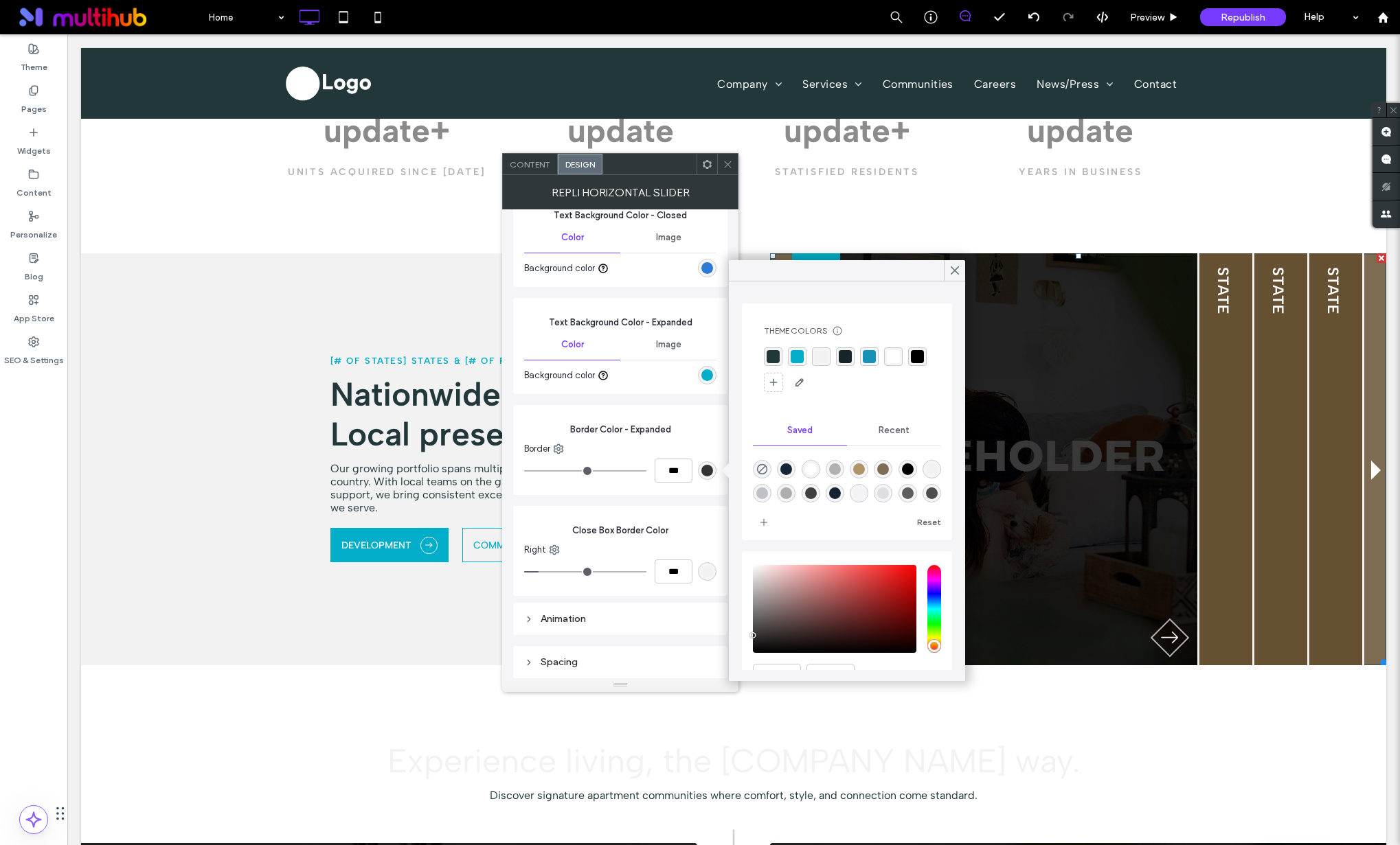
click at [795, 357] on div "rgba(2, 173, 201, 1)" at bounding box center [797, 356] width 13 height 13
type input "*"
type input "***"
drag, startPoint x: 773, startPoint y: 358, endPoint x: 801, endPoint y: 348, distance: 29.7
click at [773, 358] on div "rgba(33, 55, 58, 1)" at bounding box center [773, 357] width 13 height 13
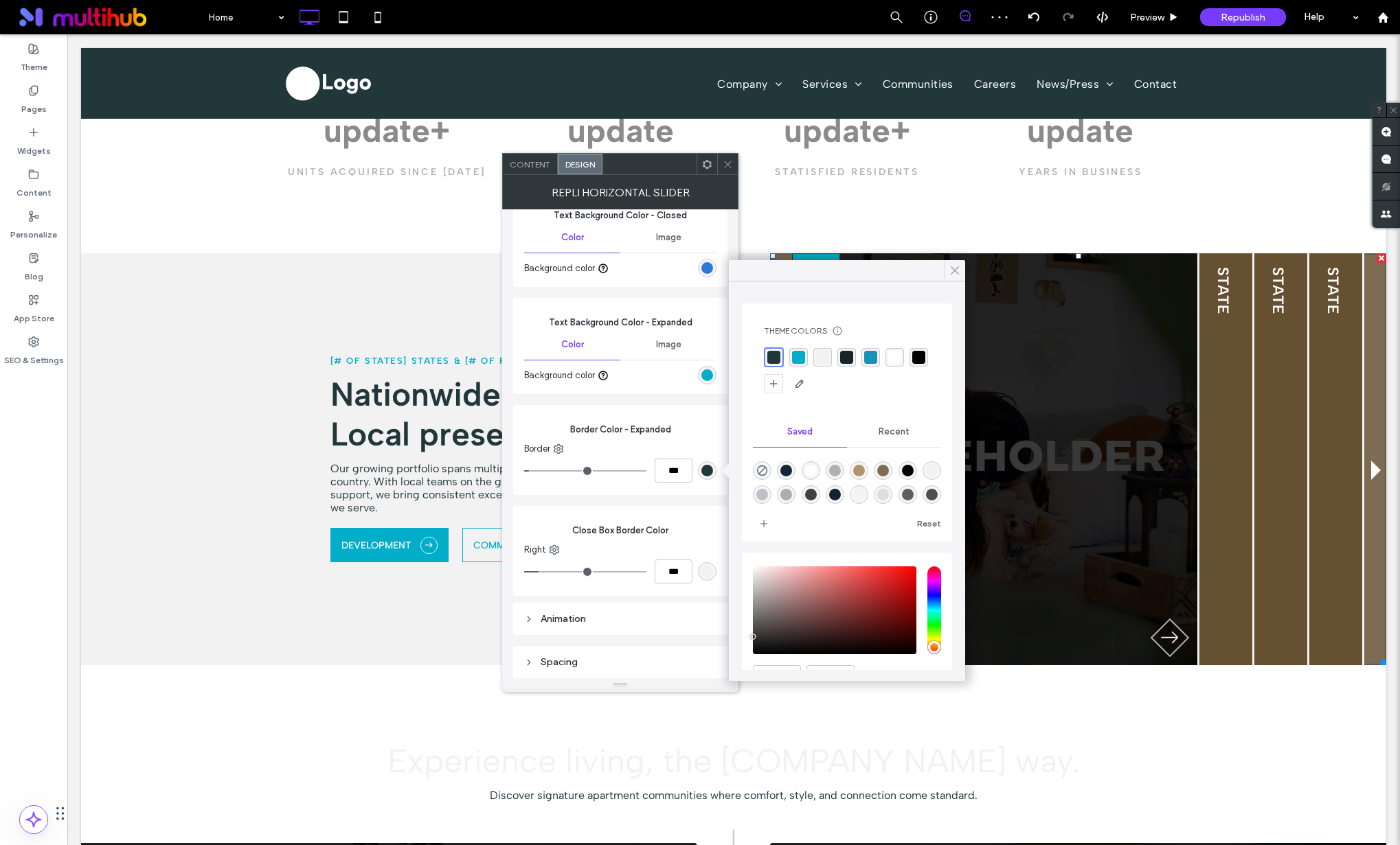
click at [949, 270] on icon at bounding box center [955, 271] width 13 height 13
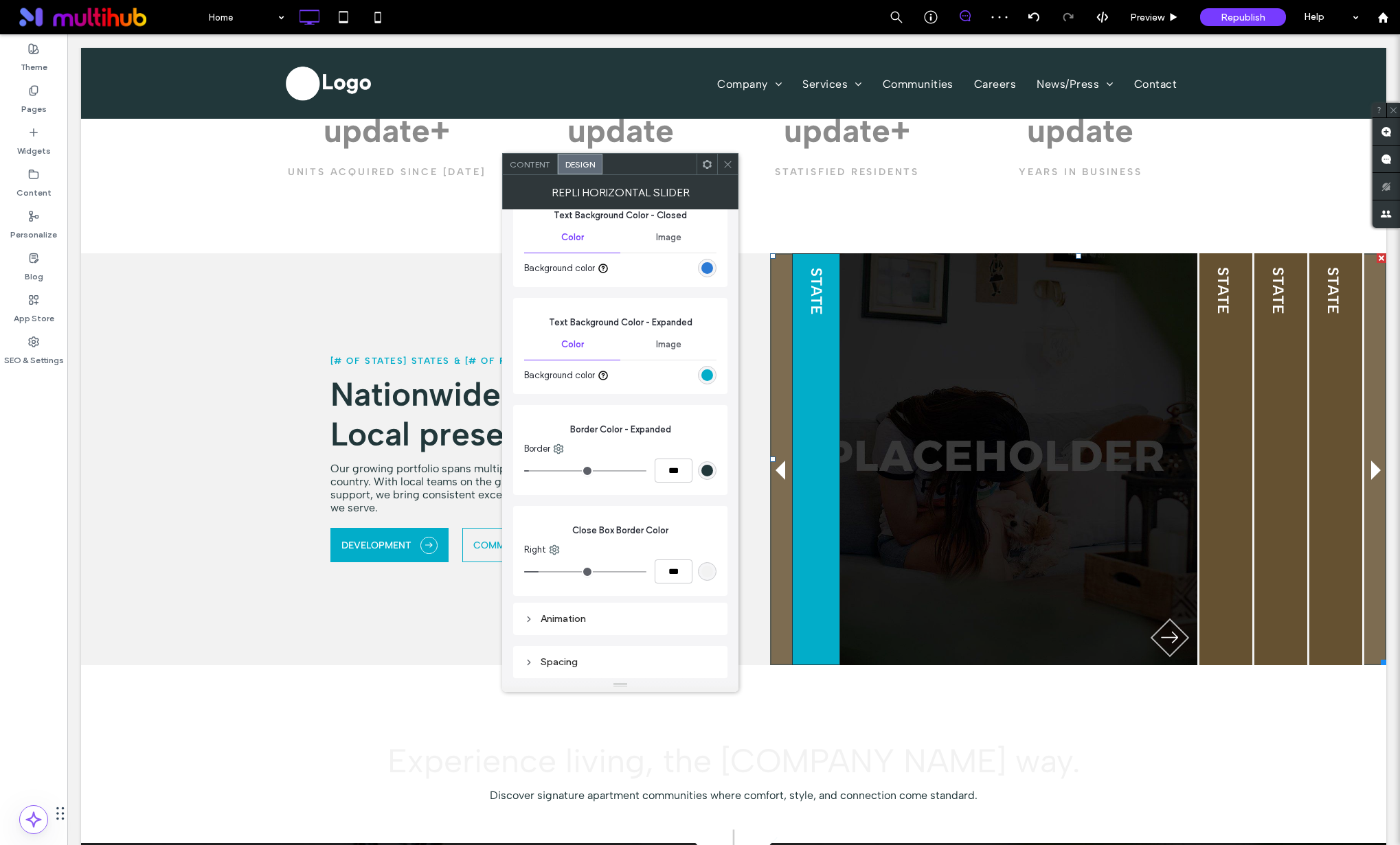
click at [729, 163] on icon at bounding box center [727, 164] width 10 height 10
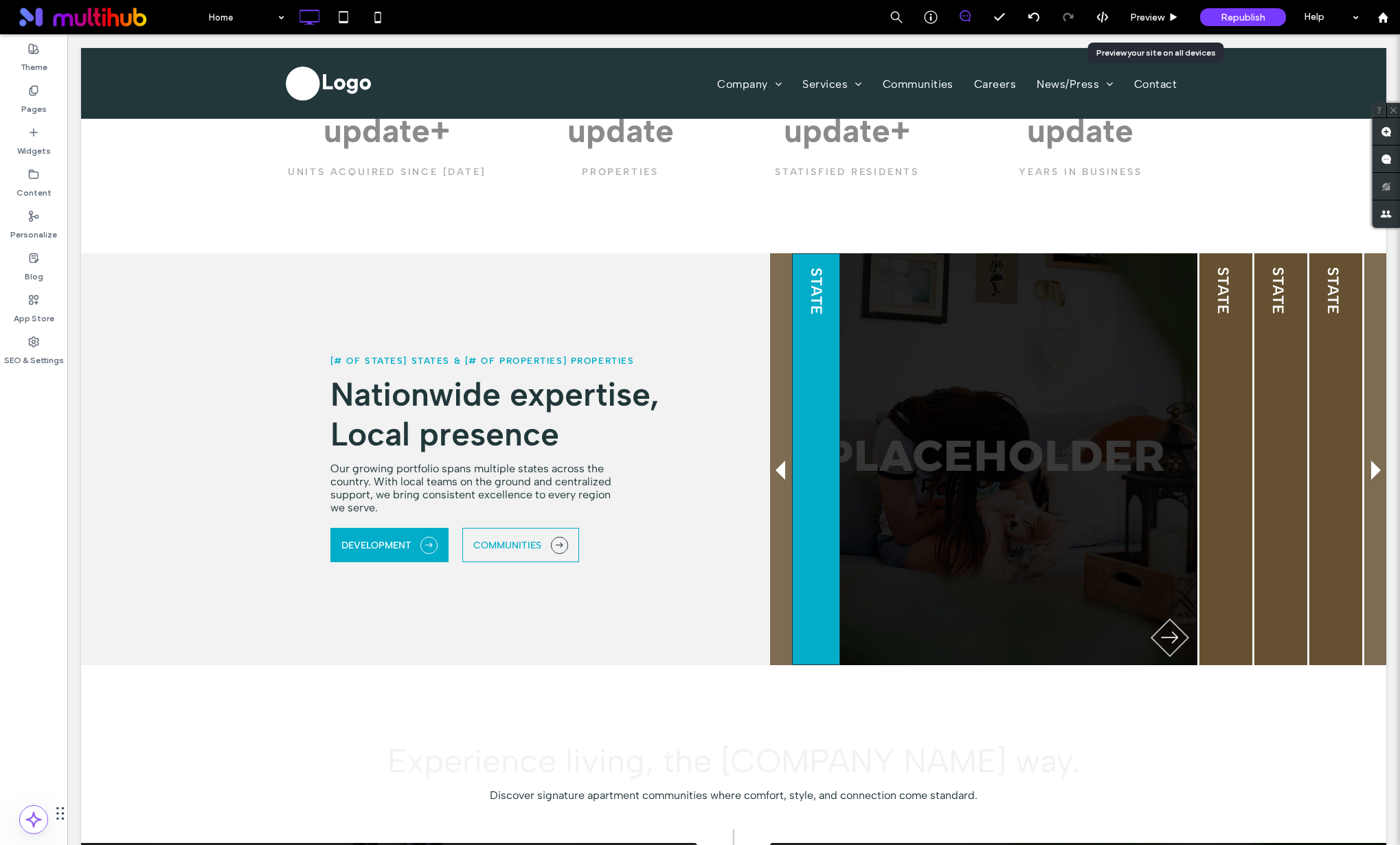
drag, startPoint x: 1151, startPoint y: 17, endPoint x: 1125, endPoint y: 54, distance: 45.2
click at [1151, 17] on span "Preview" at bounding box center [1146, 17] width 34 height 12
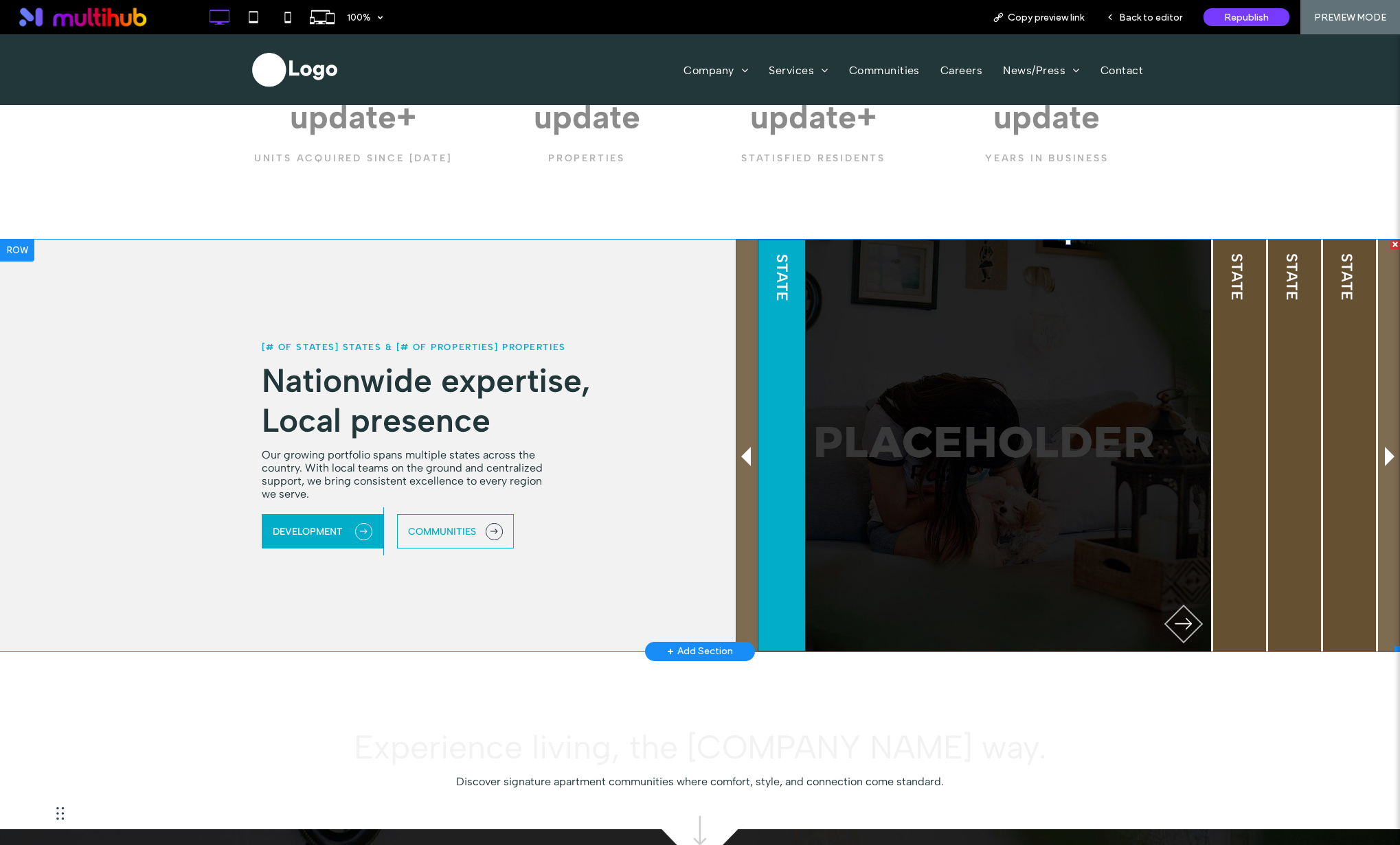
click at [738, 457] on span at bounding box center [1067, 446] width 664 height 412
click at [1179, 449] on span at bounding box center [1067, 446] width 664 height 412
click at [1179, 432] on span at bounding box center [1067, 446] width 664 height 412
click at [1179, 427] on span at bounding box center [1067, 446] width 664 height 412
click at [1179, 410] on span at bounding box center [1067, 446] width 664 height 412
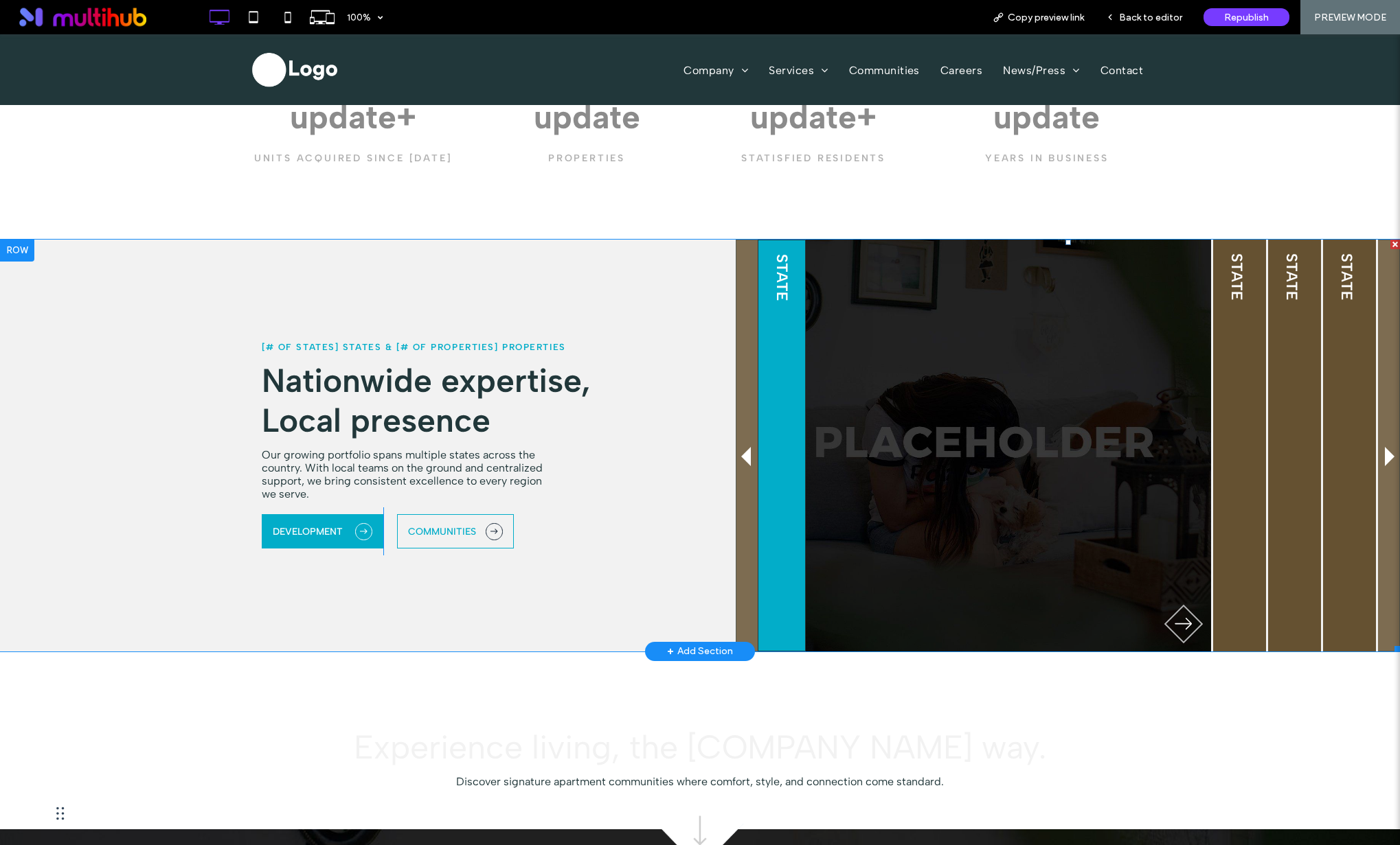
click at [1179, 376] on span at bounding box center [1067, 446] width 664 height 412
click at [1179, 436] on span at bounding box center [1067, 446] width 664 height 412
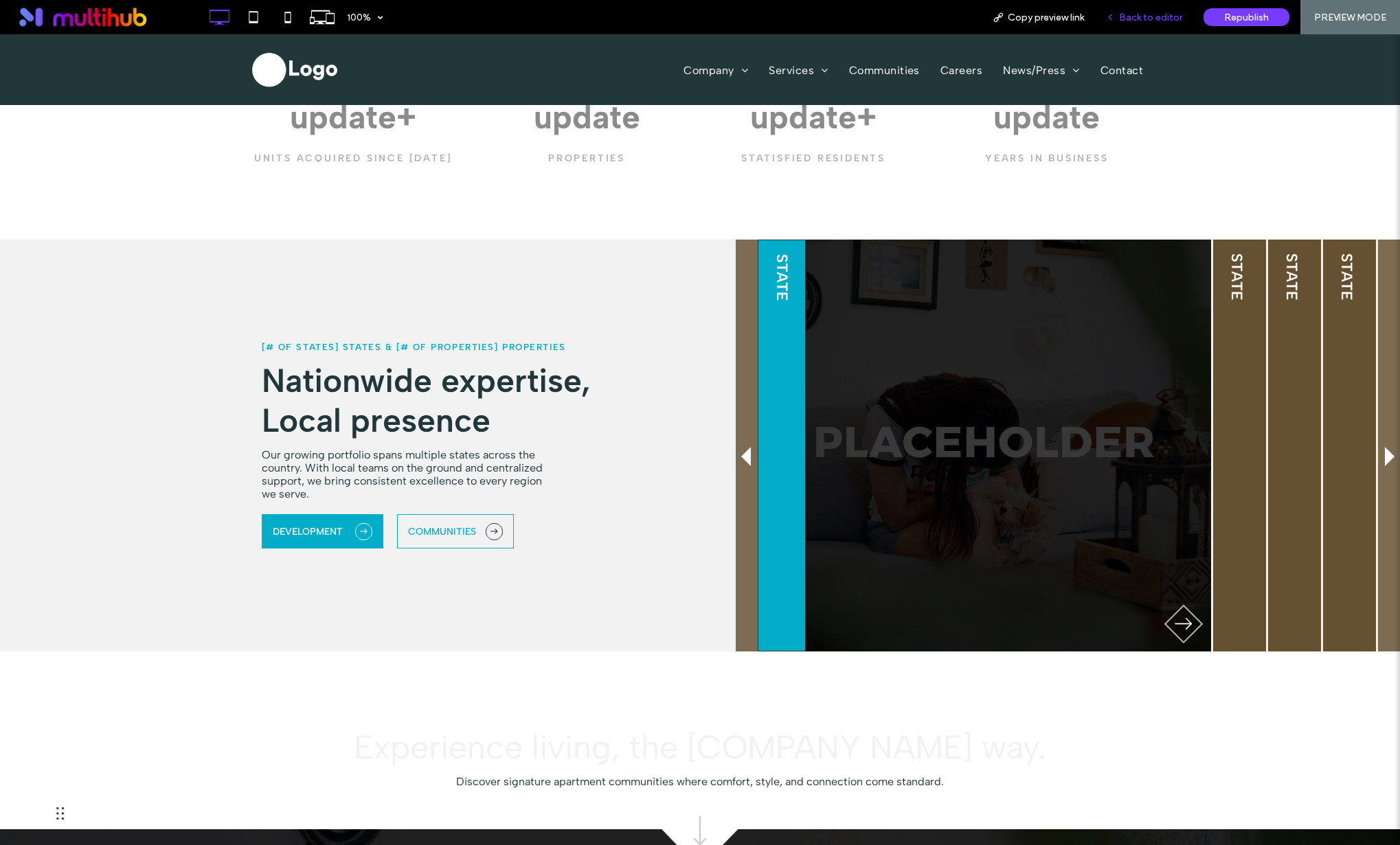
drag, startPoint x: 1146, startPoint y: 18, endPoint x: 1143, endPoint y: 47, distance: 29.2
click at [1146, 18] on span "Back to editor" at bounding box center [1151, 17] width 63 height 12
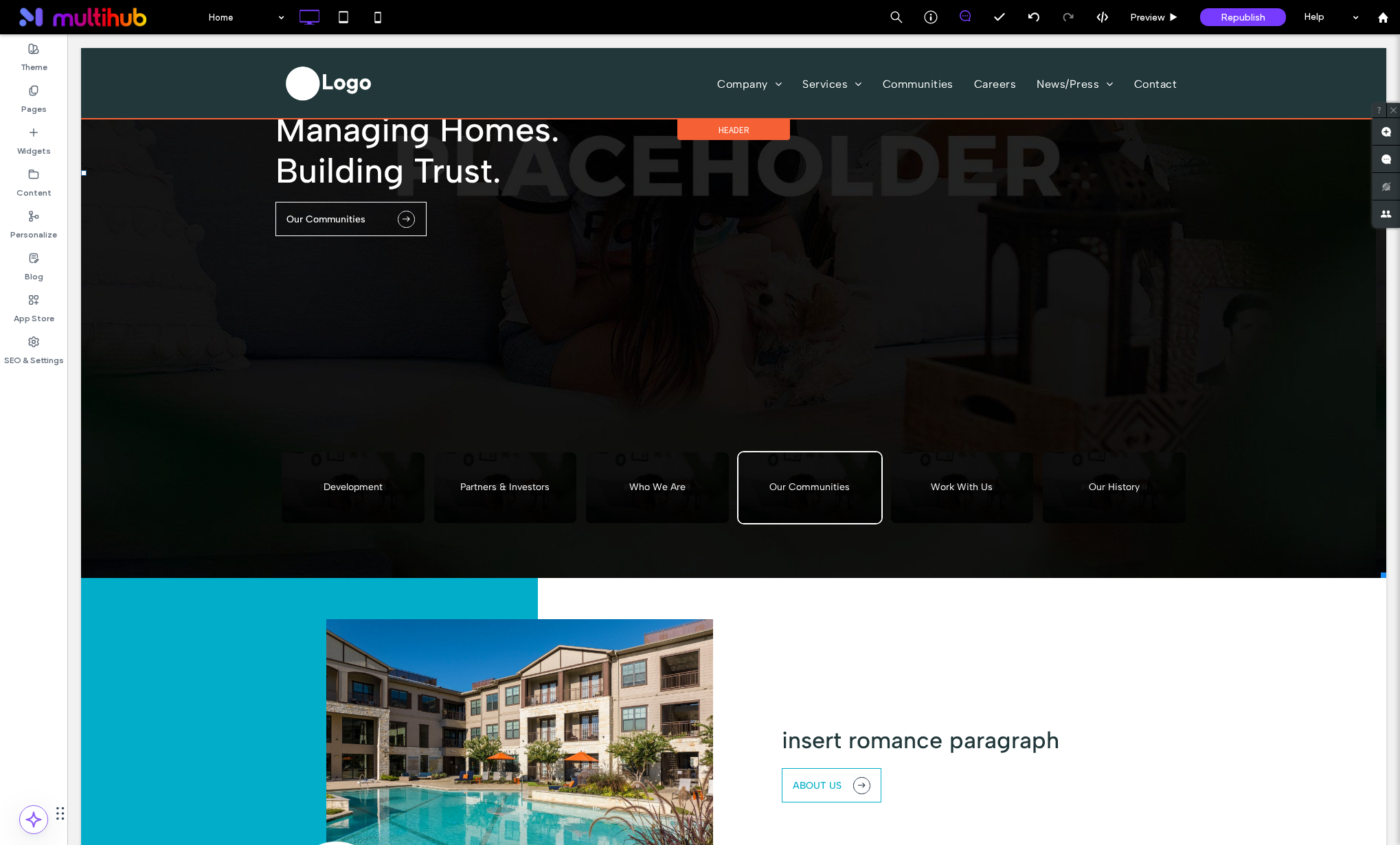
scroll to position [167, 0]
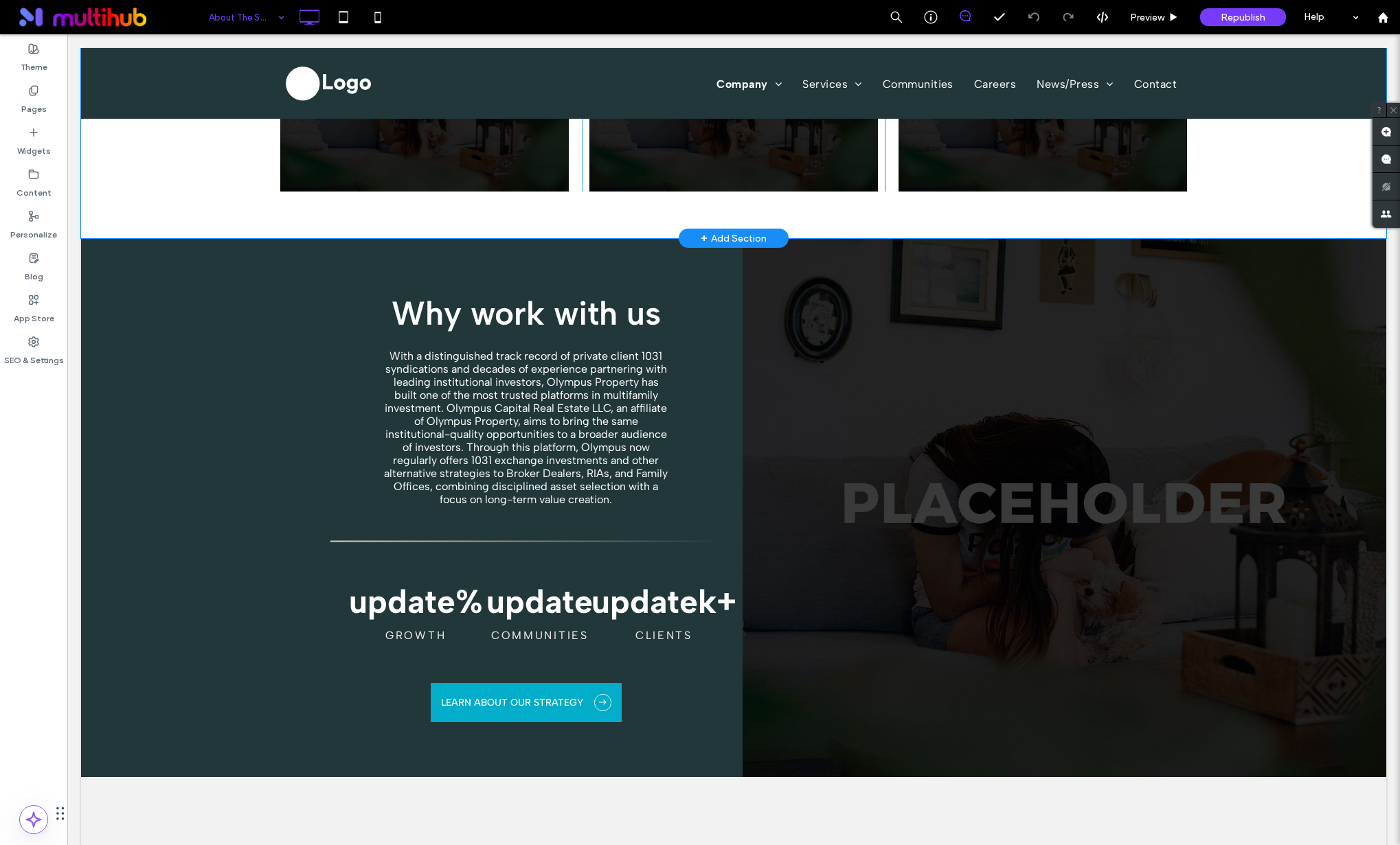
scroll to position [462, 0]
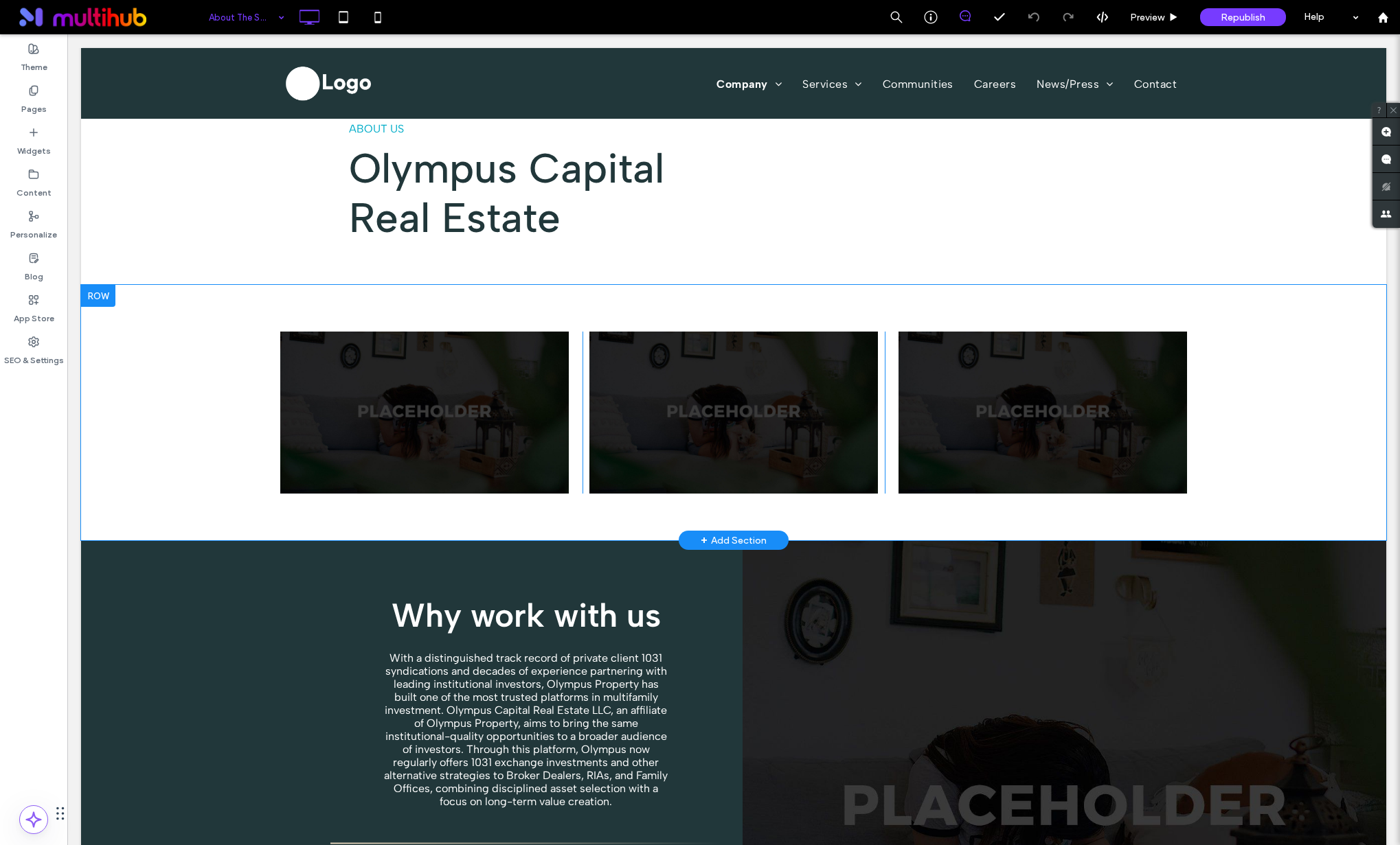
click at [148, 314] on div "Click To Paste Click To Paste Click To Paste Row + Add Section" at bounding box center [734, 413] width 1305 height 256
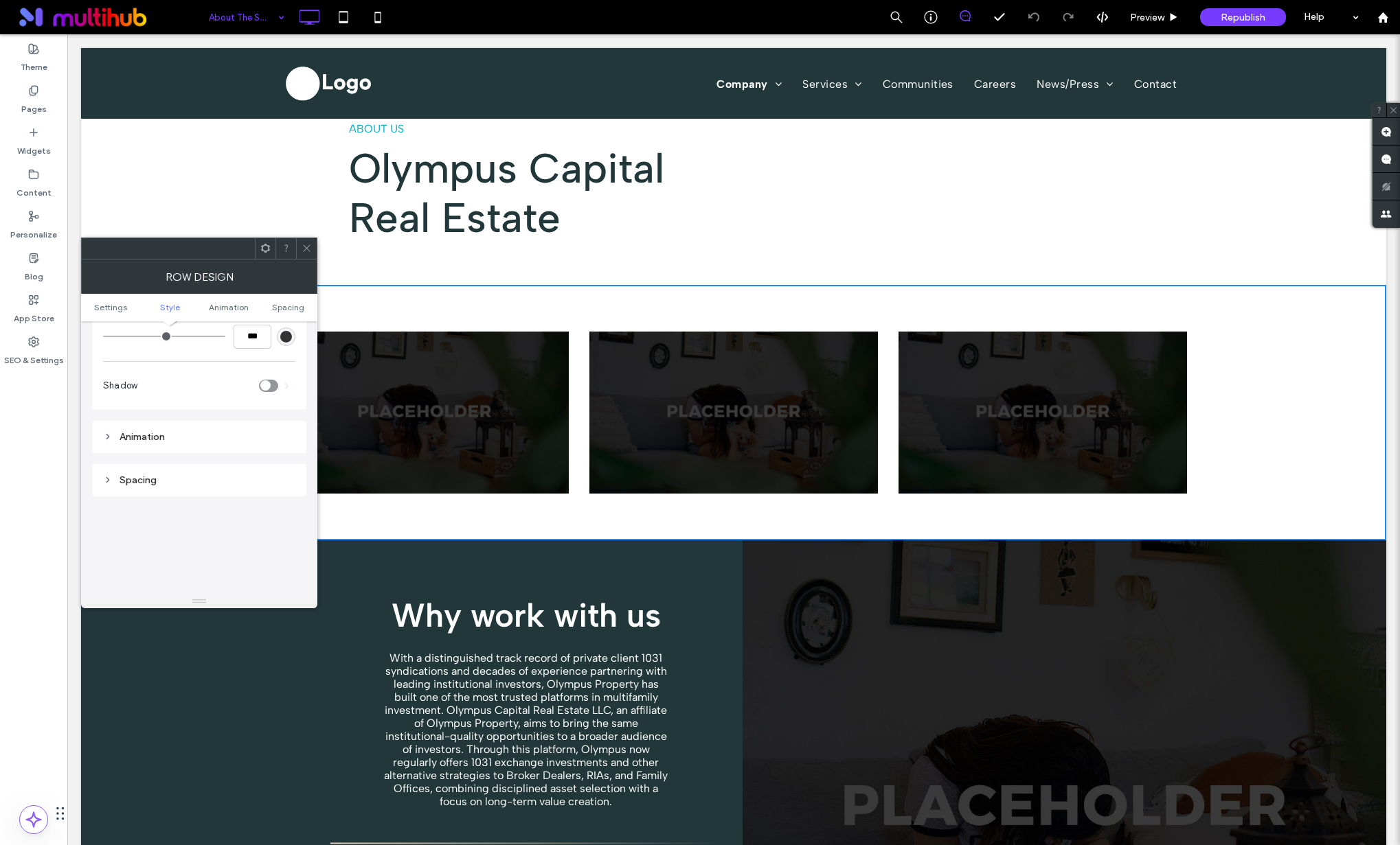
click at [140, 434] on div "Animation" at bounding box center [198, 436] width 192 height 12
click at [174, 470] on div "None" at bounding box center [194, 471] width 170 height 14
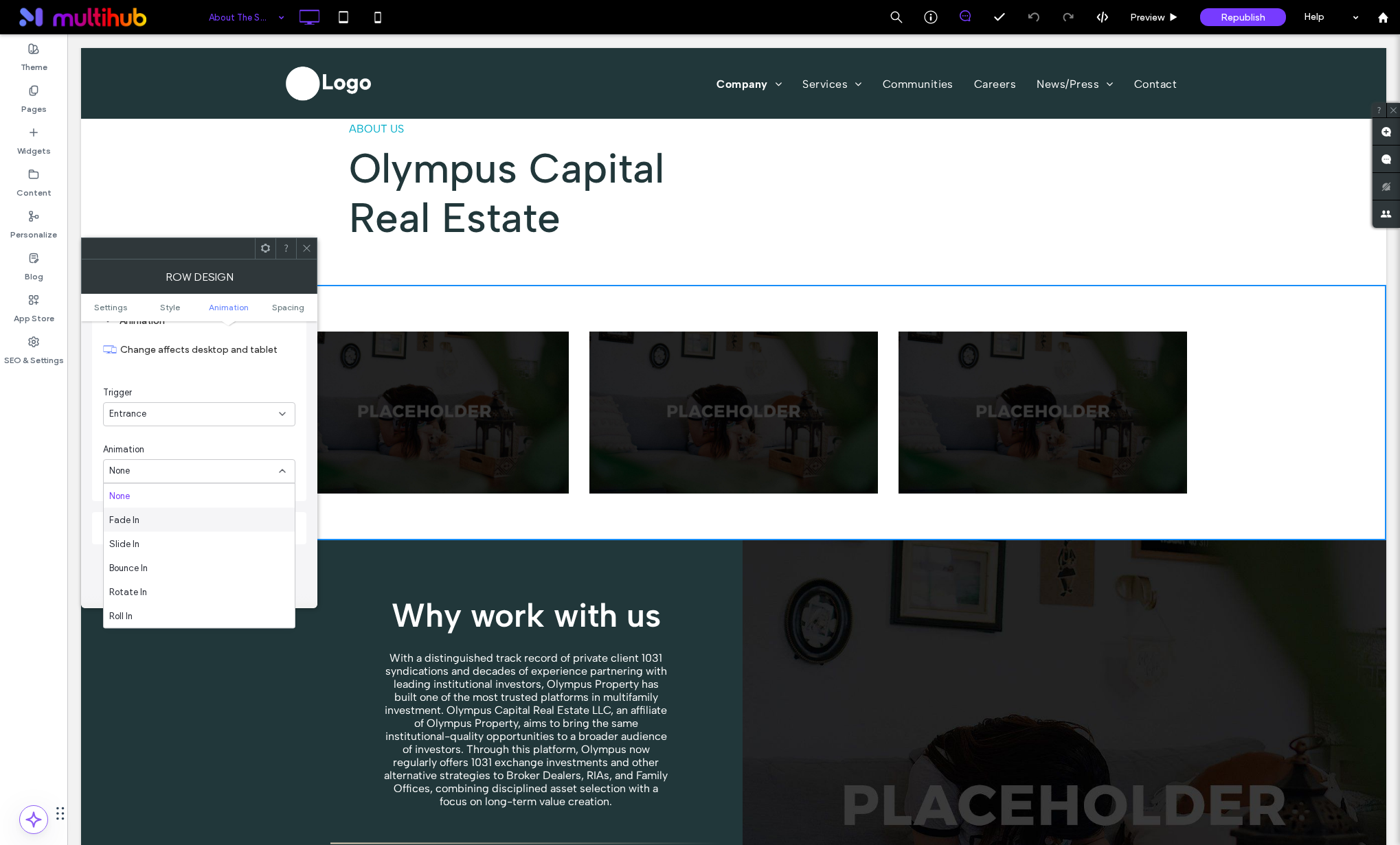
click at [180, 511] on div "Fade In" at bounding box center [198, 520] width 191 height 24
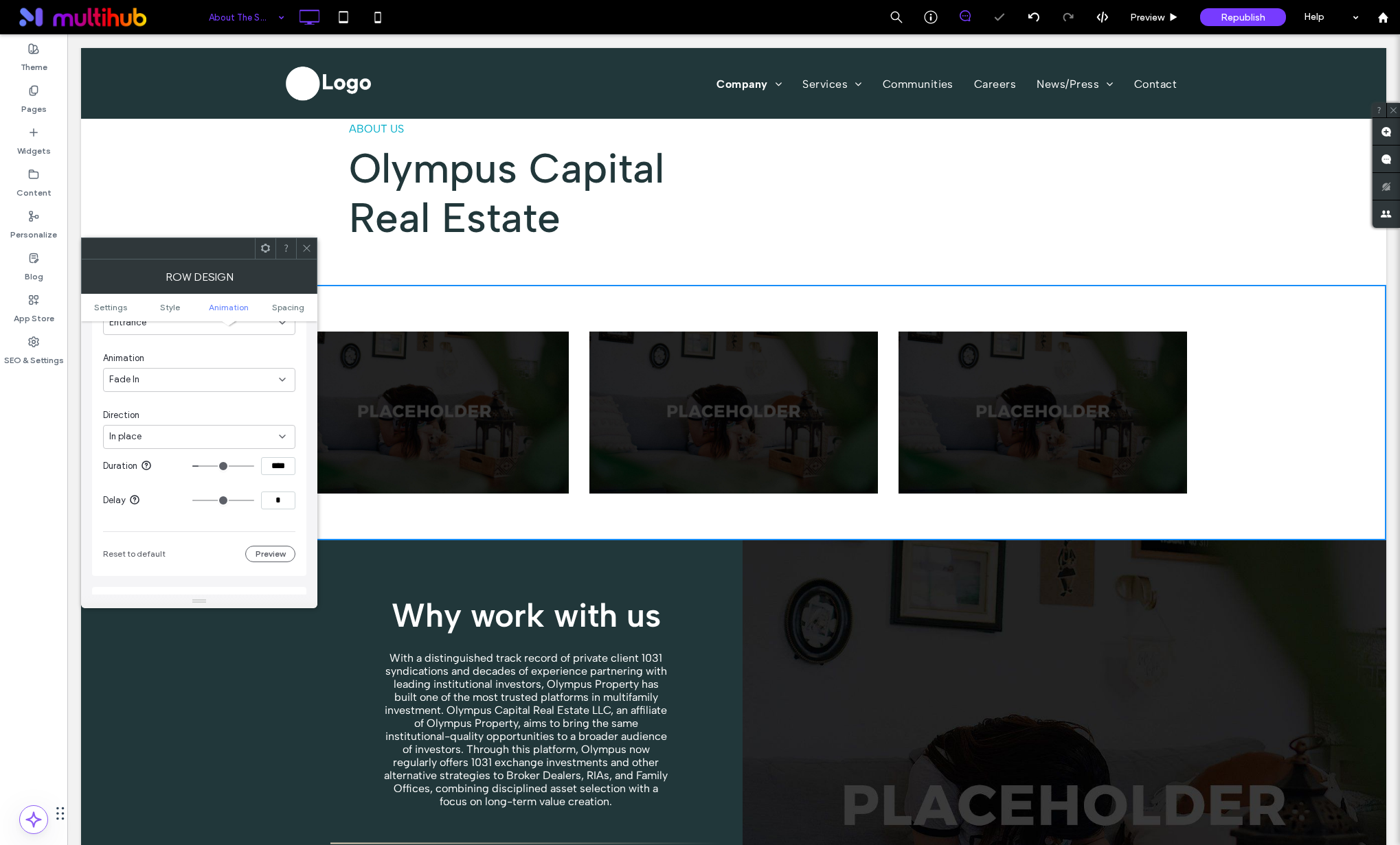
scroll to position [454, 0]
click at [180, 385] on div "Fade In" at bounding box center [194, 379] width 170 height 14
click at [177, 478] on div "Zoom In" at bounding box center [198, 476] width 191 height 24
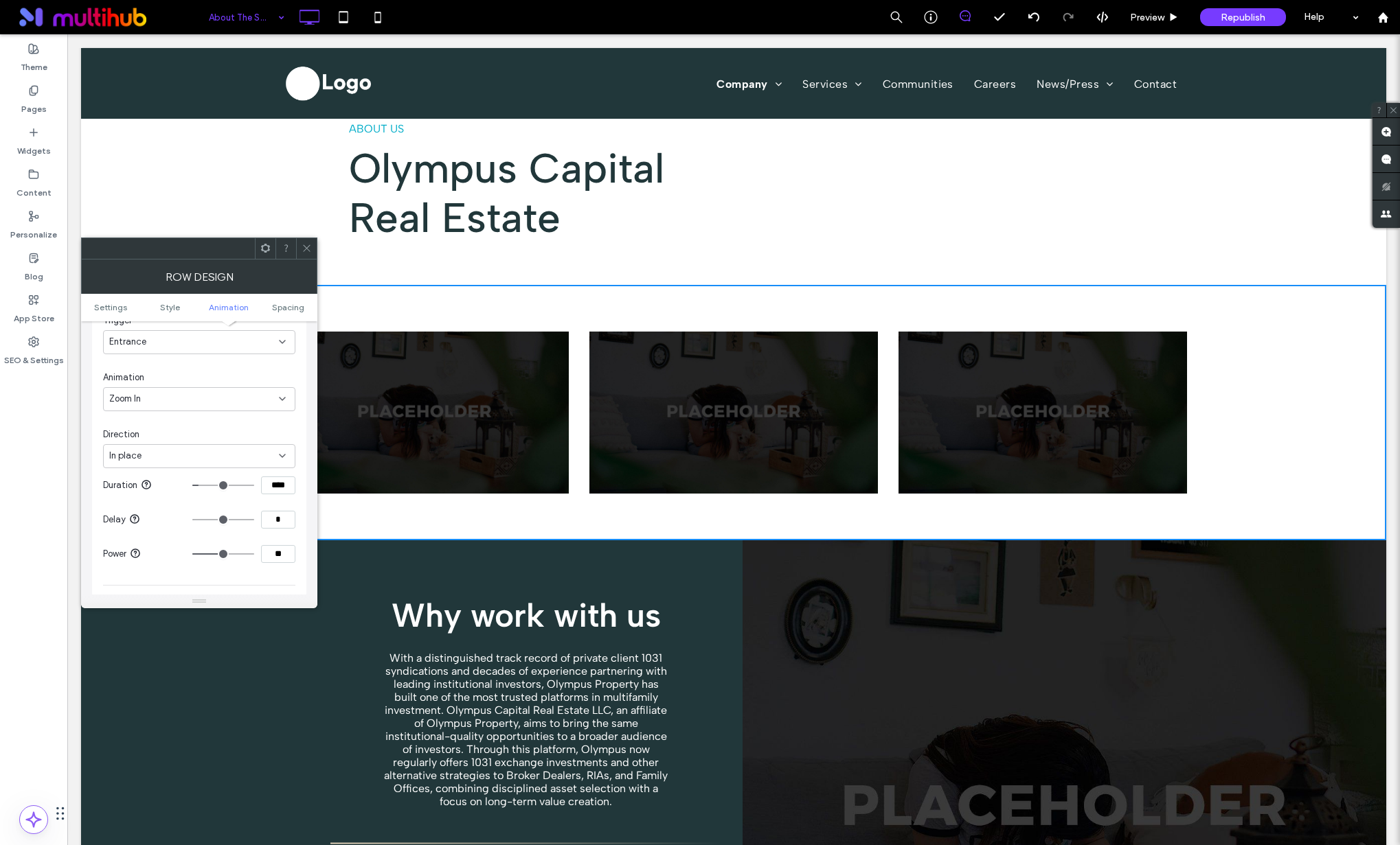
click at [183, 457] on div "In place" at bounding box center [194, 456] width 170 height 14
click at [181, 407] on div "Zoom In" at bounding box center [198, 399] width 192 height 24
click at [127, 441] on span "Fade In" at bounding box center [124, 448] width 30 height 14
click at [305, 246] on use at bounding box center [307, 249] width 7 height 7
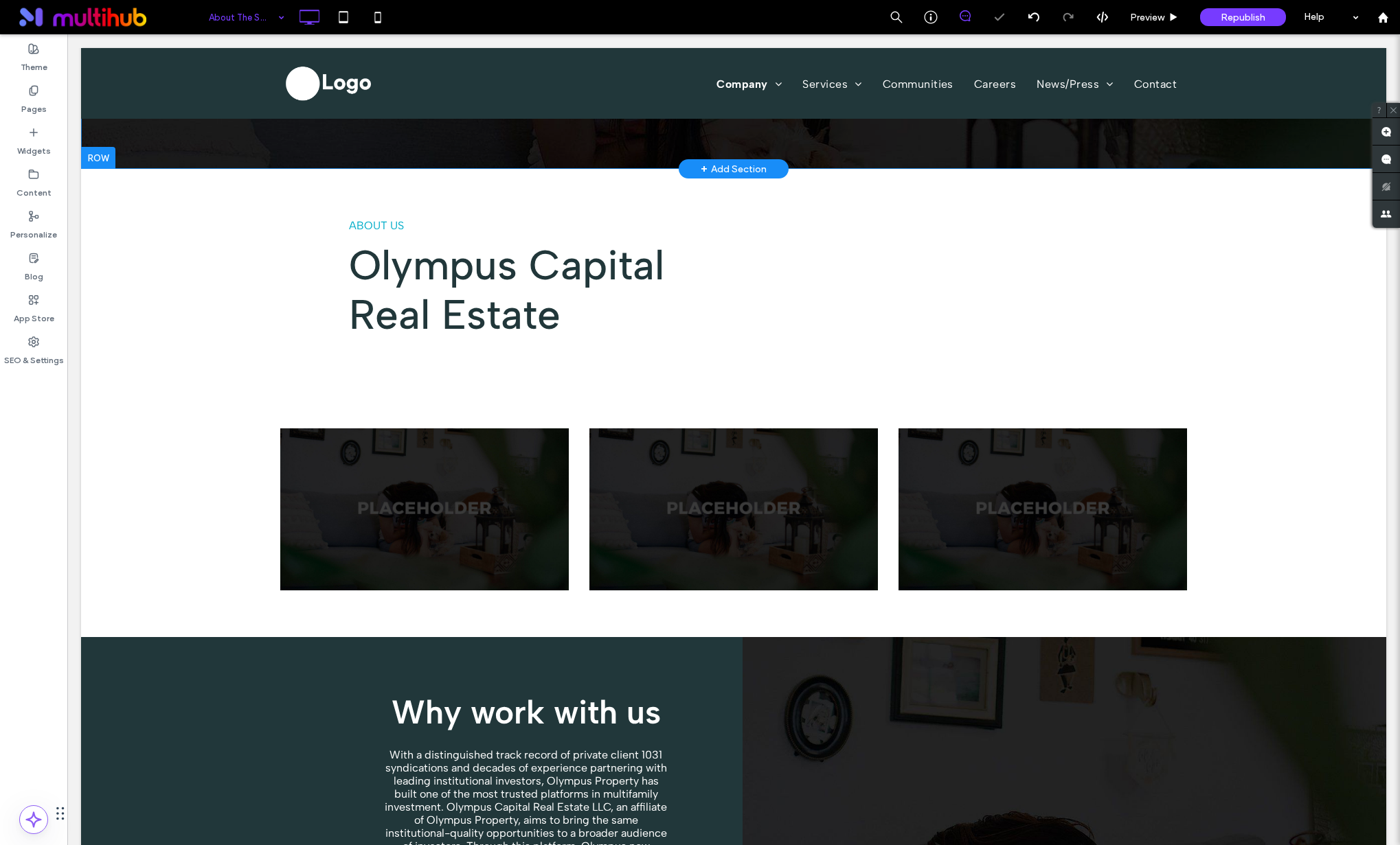
scroll to position [178, 0]
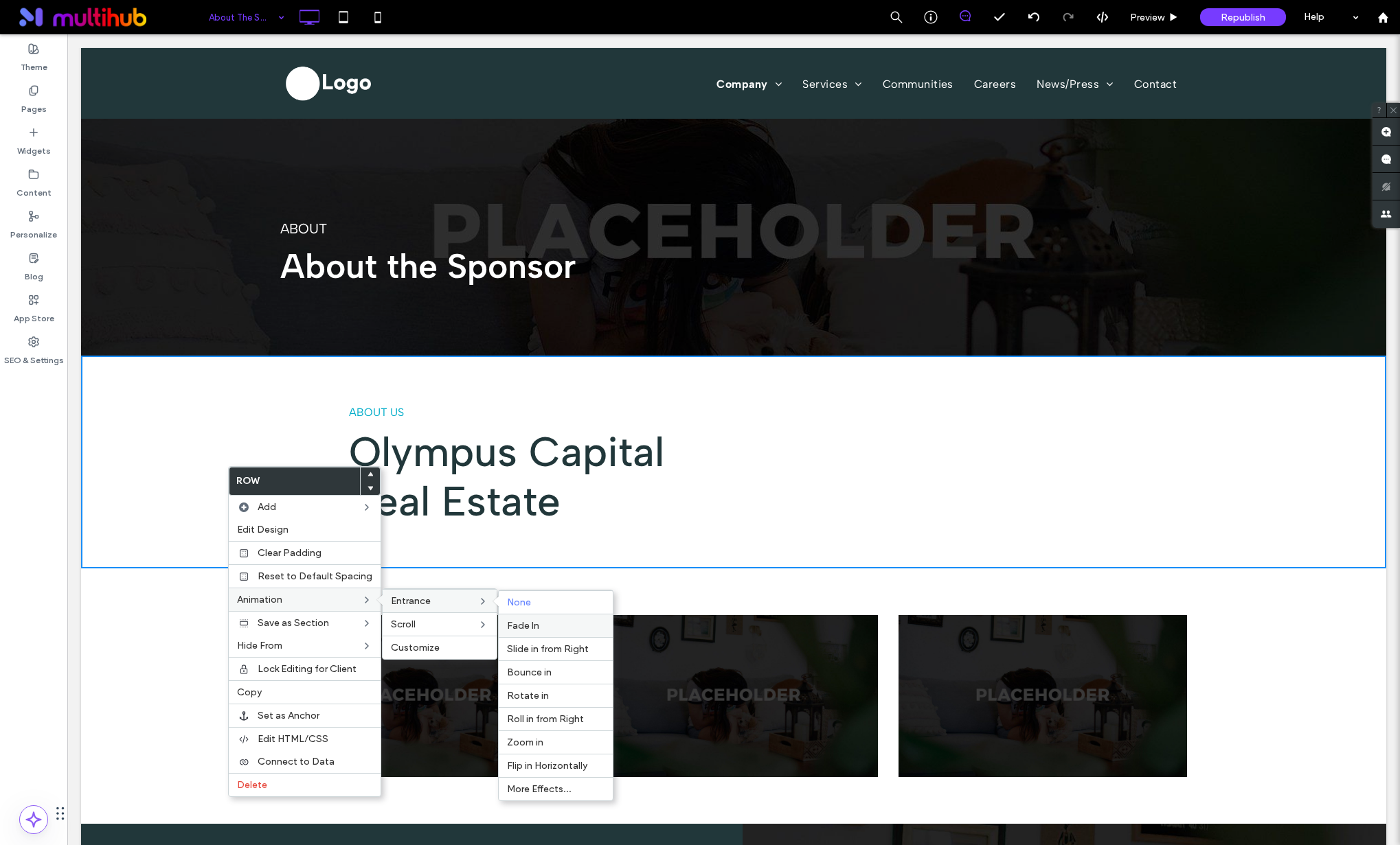
click at [524, 623] on span "Fade In" at bounding box center [523, 626] width 32 height 12
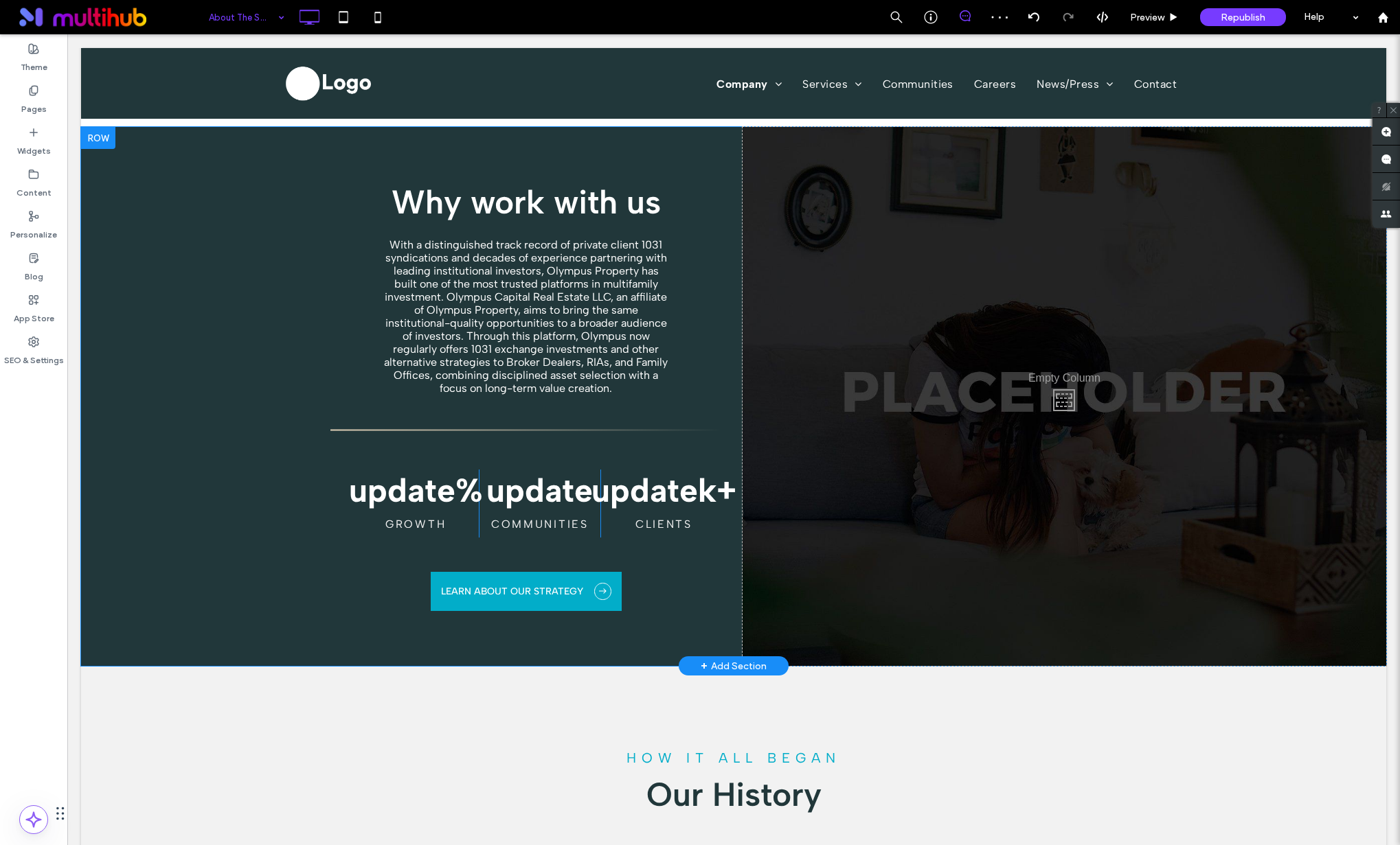
scroll to position [872, 0]
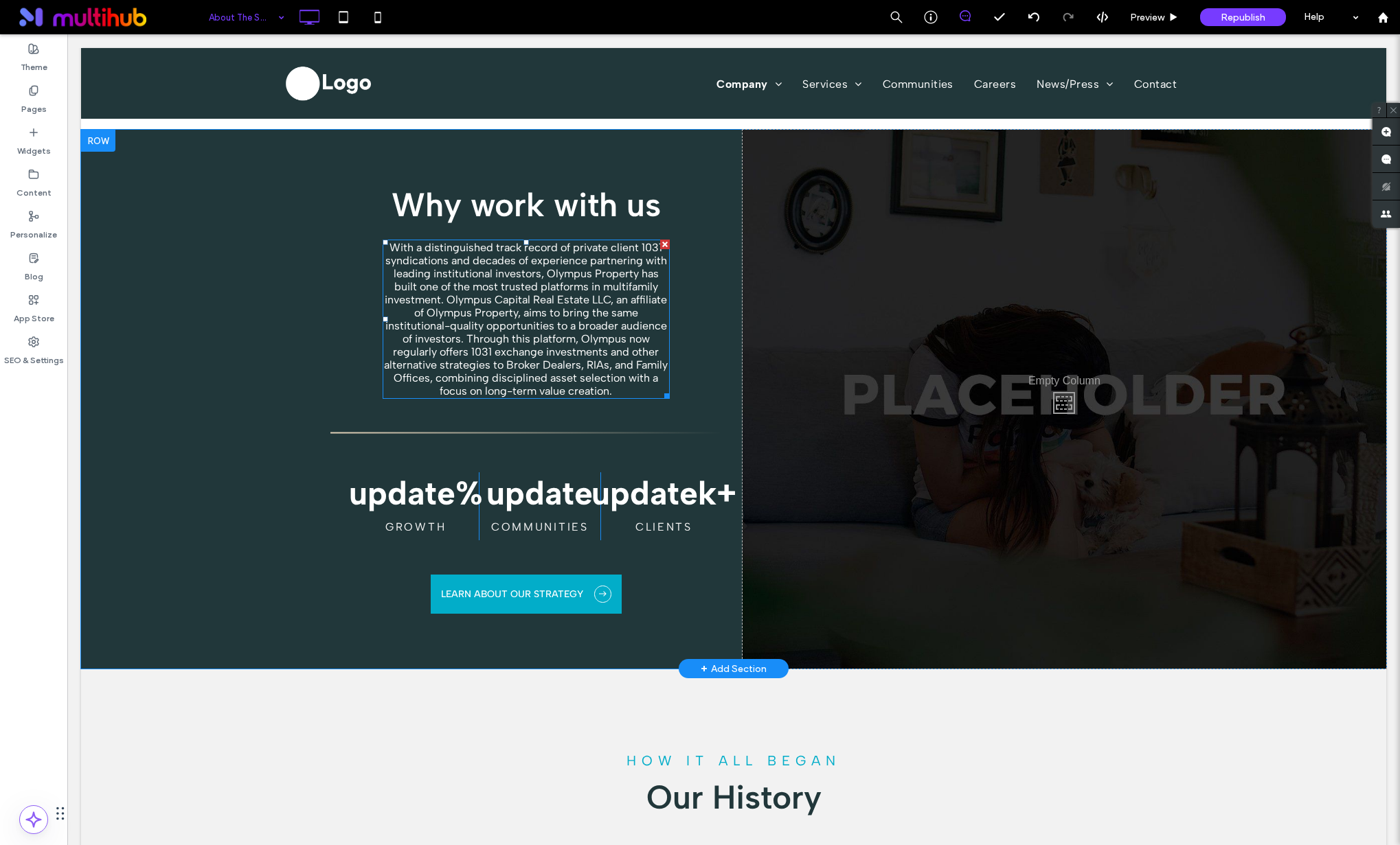
drag, startPoint x: 420, startPoint y: 346, endPoint x: 483, endPoint y: 381, distance: 72.1
click at [420, 346] on span "With a distinguished track record of private client 1031 syndications and decad…" at bounding box center [526, 319] width 284 height 156
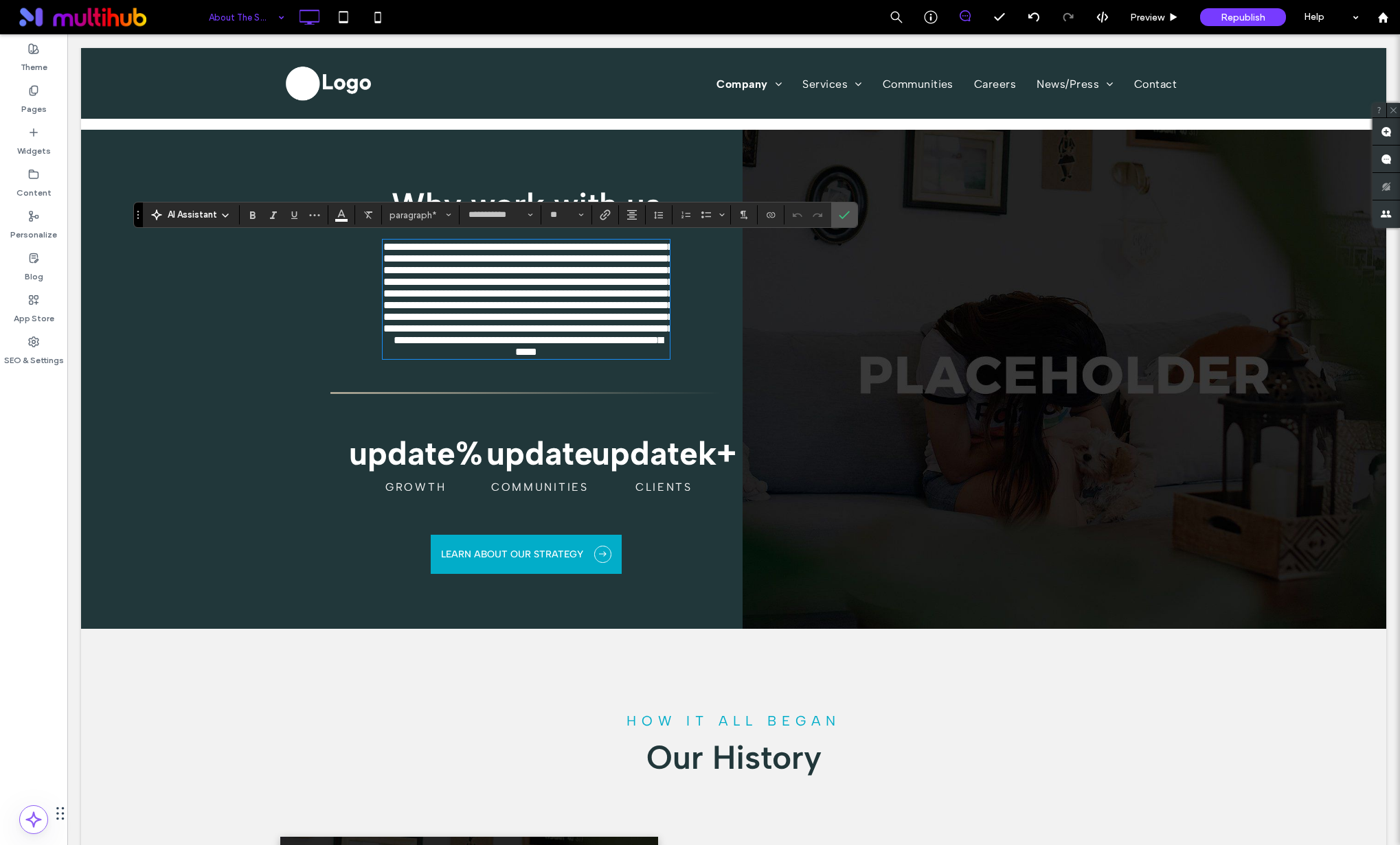
click at [468, 405] on div at bounding box center [526, 398] width 391 height 13
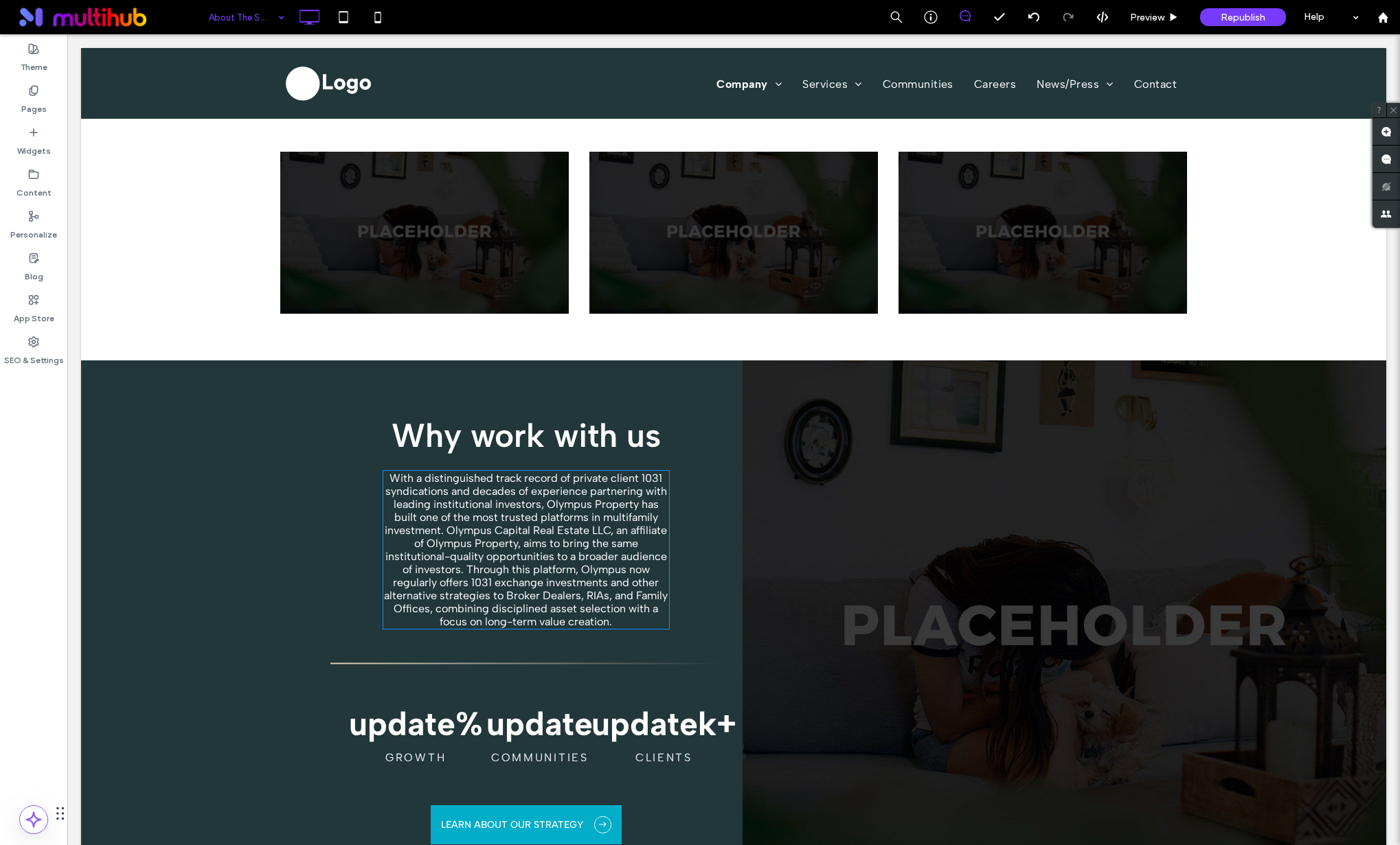
scroll to position [756, 0]
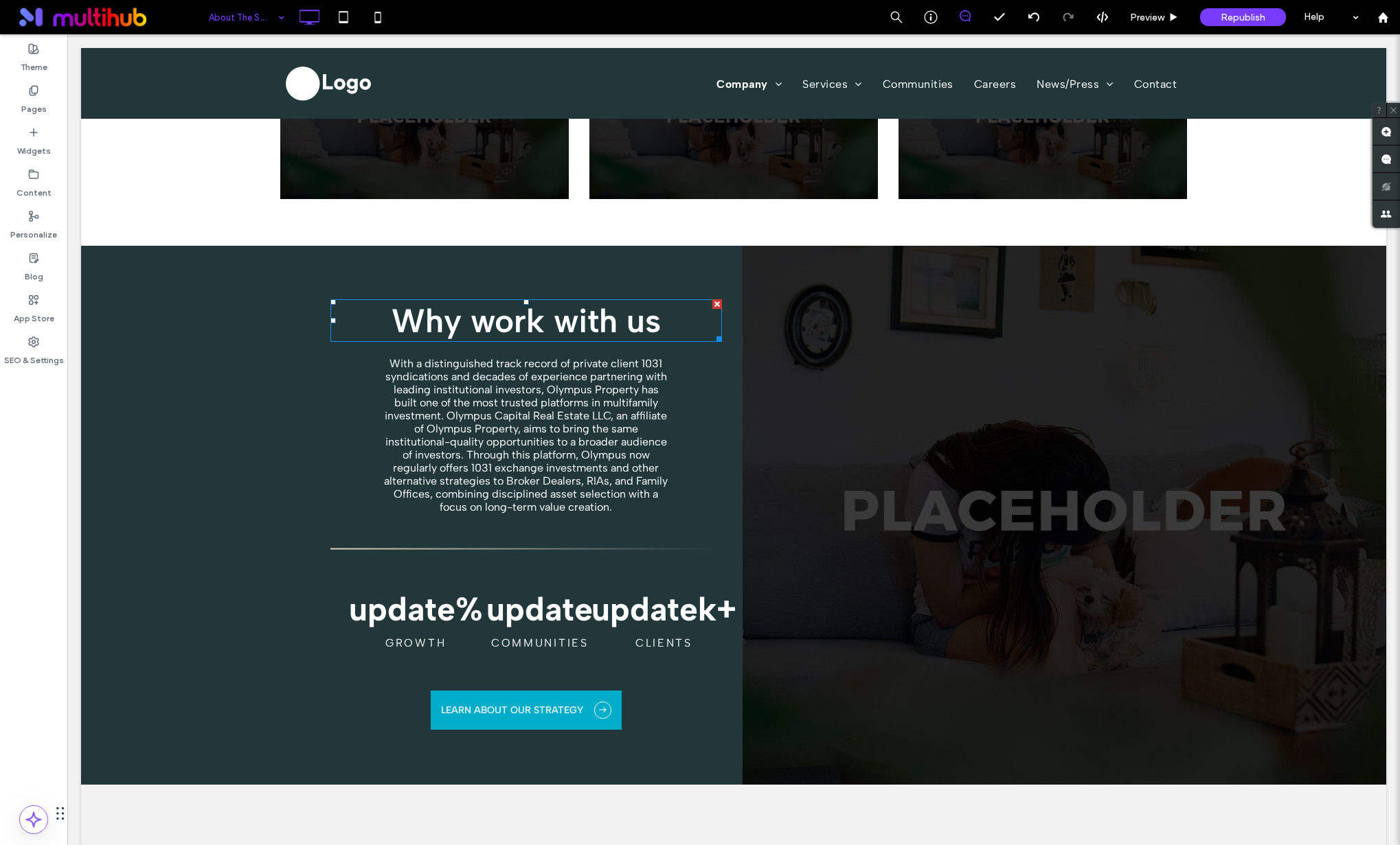
click at [553, 313] on strong "Why work with us" at bounding box center [525, 321] width 269 height 40
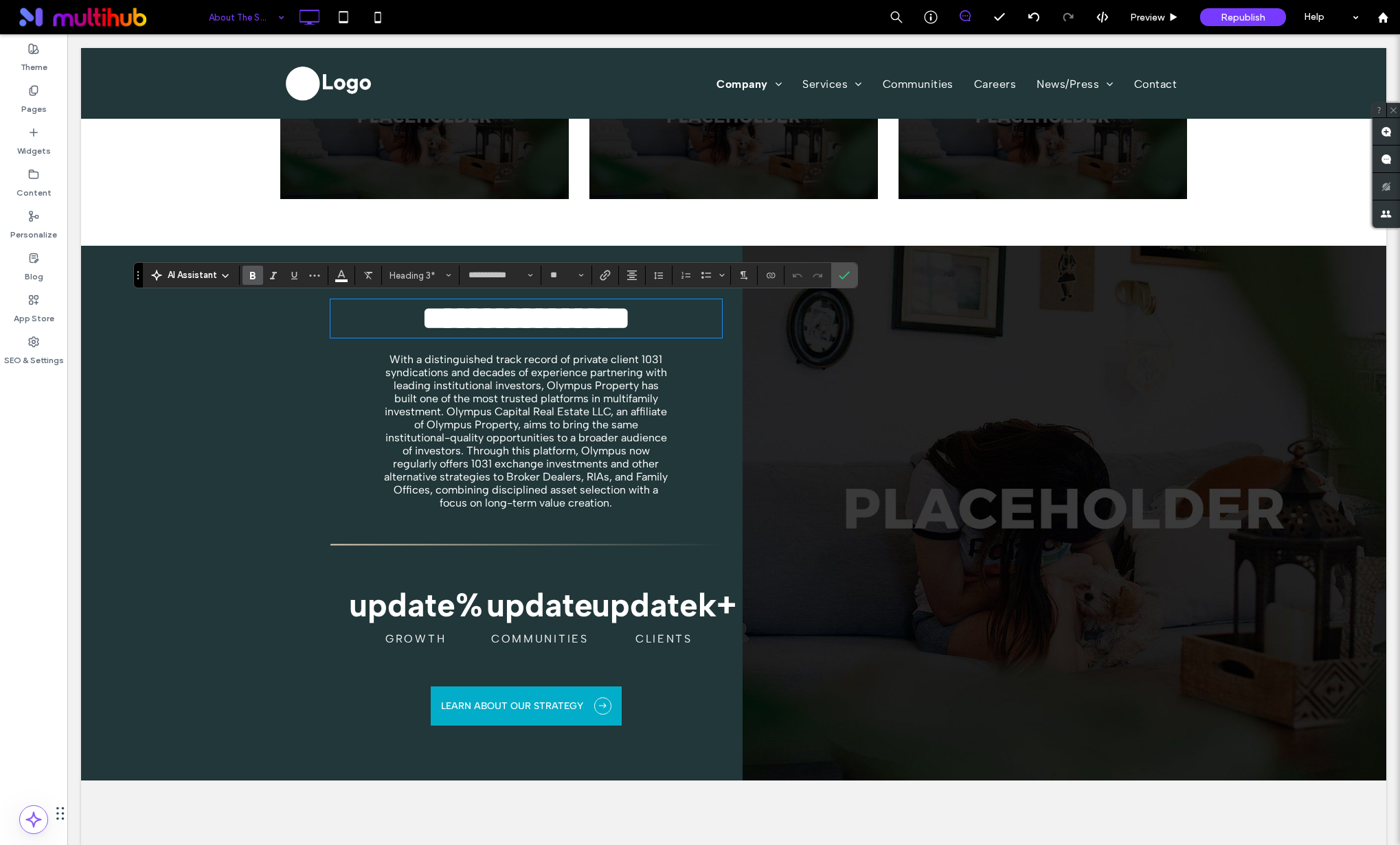
click at [585, 328] on strong "**********" at bounding box center [526, 318] width 209 height 32
click at [585, 328] on strong "**********" at bounding box center [526, 318] width 209 height 32
drag, startPoint x: 623, startPoint y: 332, endPoint x: 711, endPoint y: 344, distance: 88.8
click at [711, 343] on div "**********" at bounding box center [537, 513] width 412 height 535
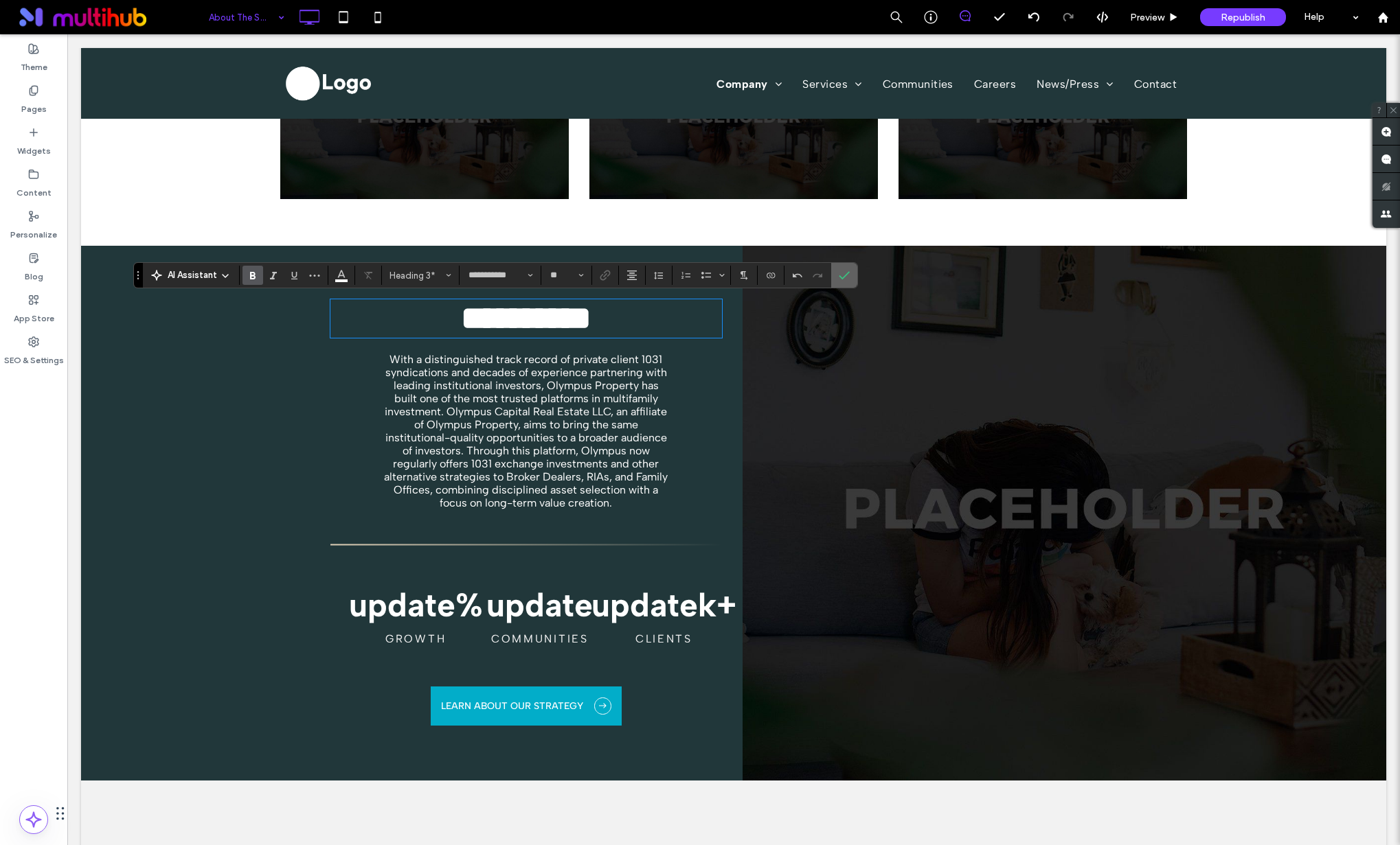
click at [836, 276] on label "Confirm" at bounding box center [844, 275] width 20 height 24
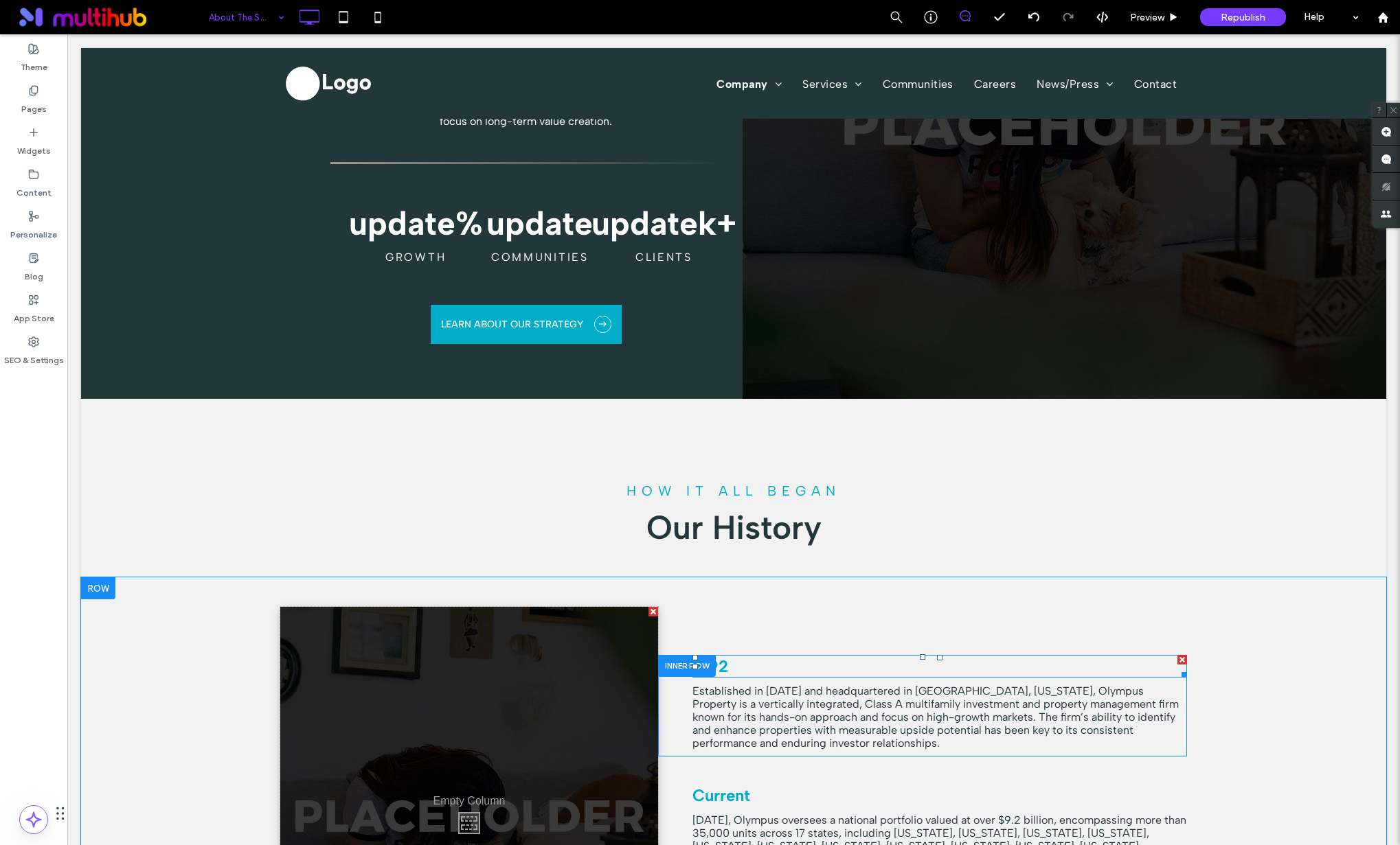
scroll to position [867, 0]
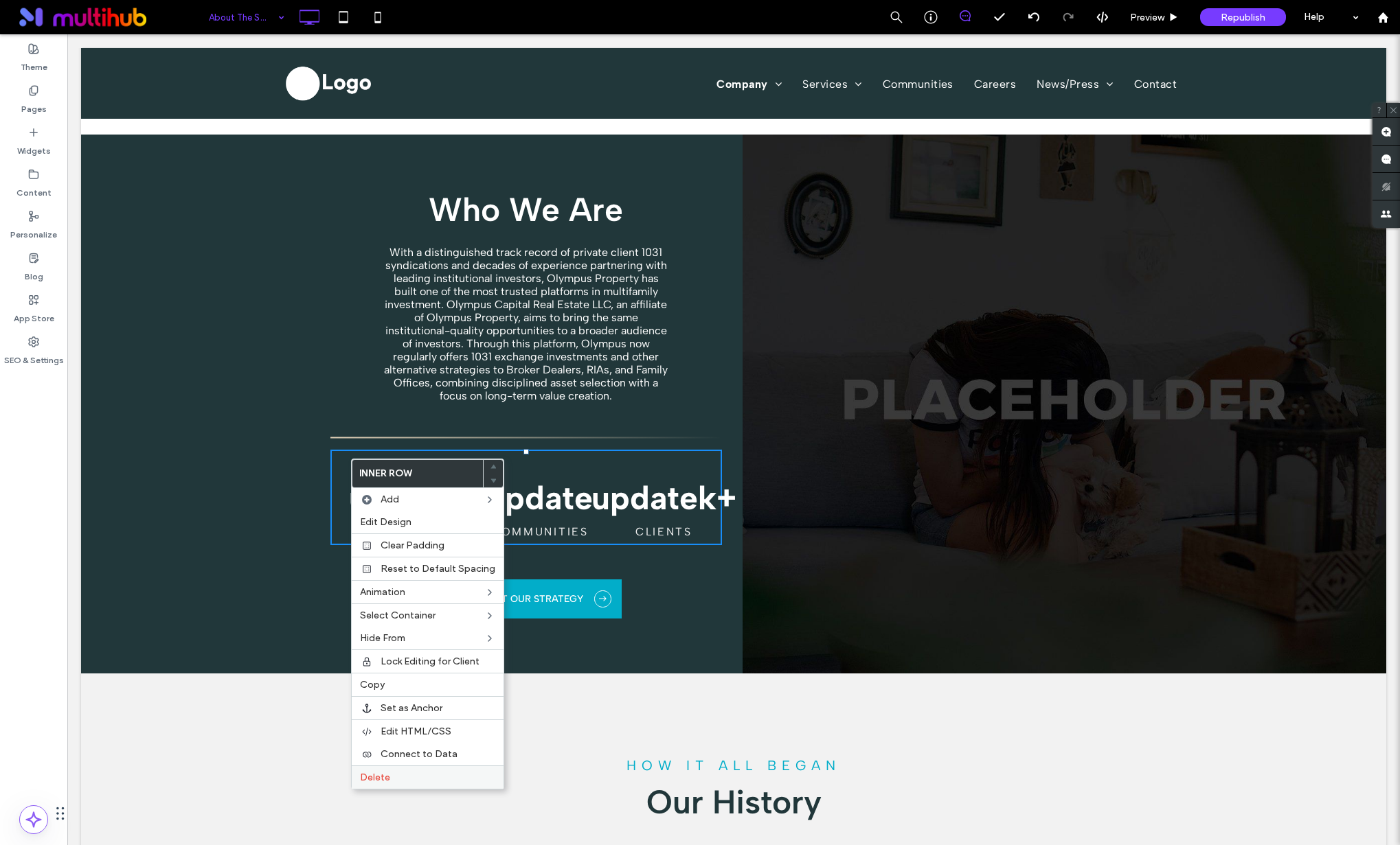
click at [400, 761] on div "Delete" at bounding box center [427, 777] width 152 height 23
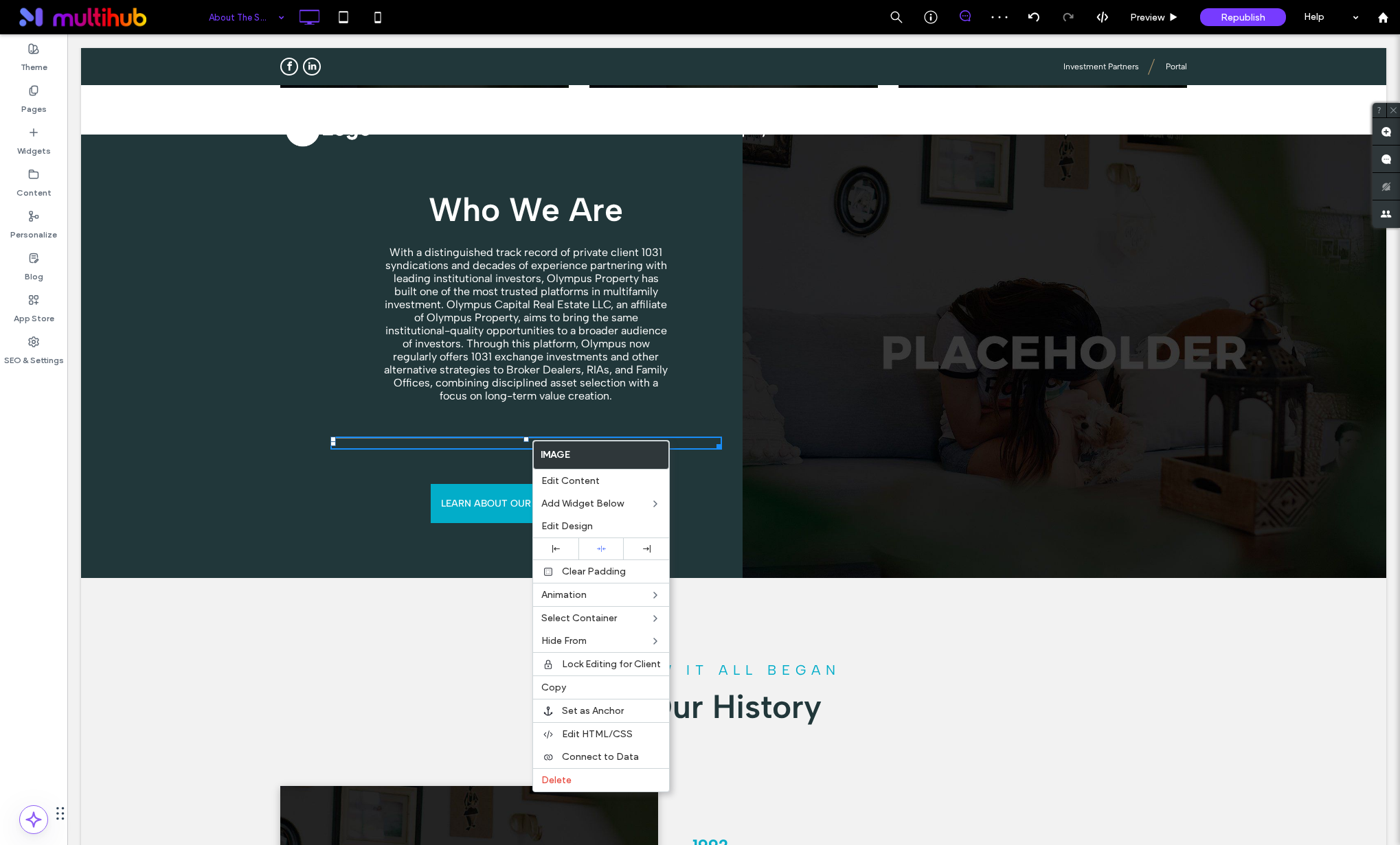
click at [494, 377] on span "With a distinguished track record of private client 1031 syndications and decad…" at bounding box center [526, 324] width 284 height 156
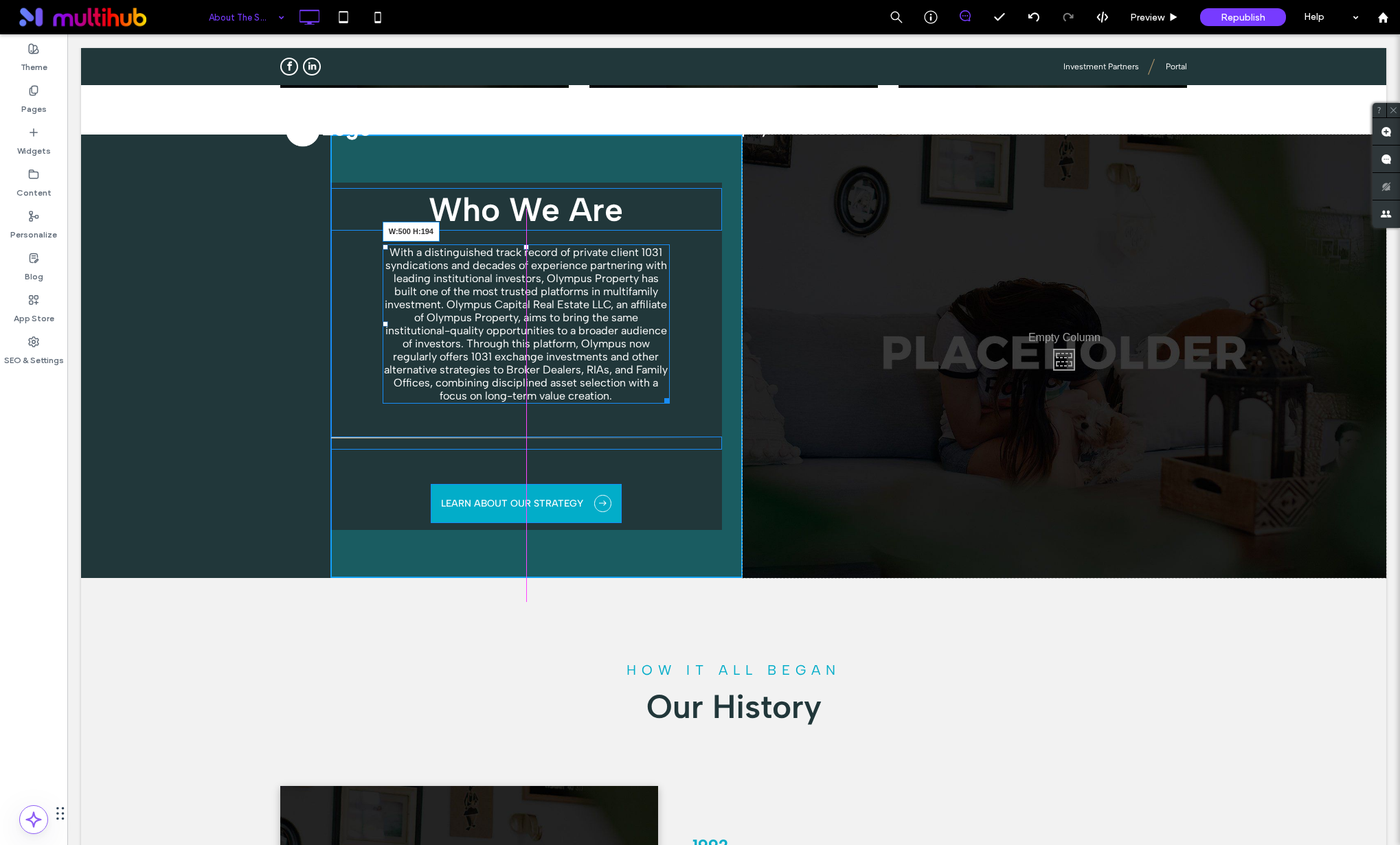
drag, startPoint x: 666, startPoint y: 401, endPoint x: 694, endPoint y: 404, distance: 28.2
click at [694, 404] on div "Who We Are With a distinguished track record of private client 1031 syndication…" at bounding box center [537, 356] width 412 height 443
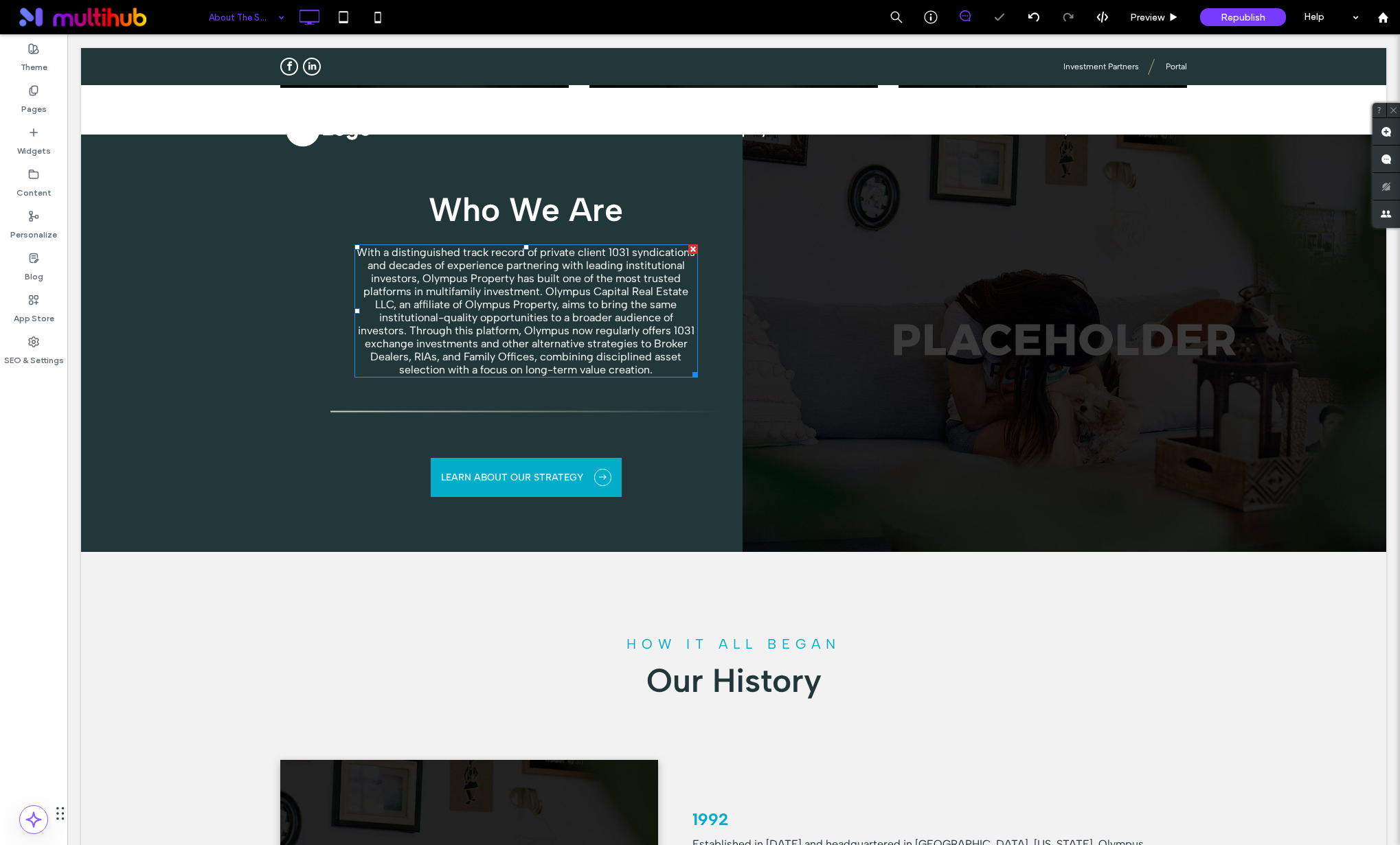
click at [555, 335] on div at bounding box center [700, 422] width 1400 height 845
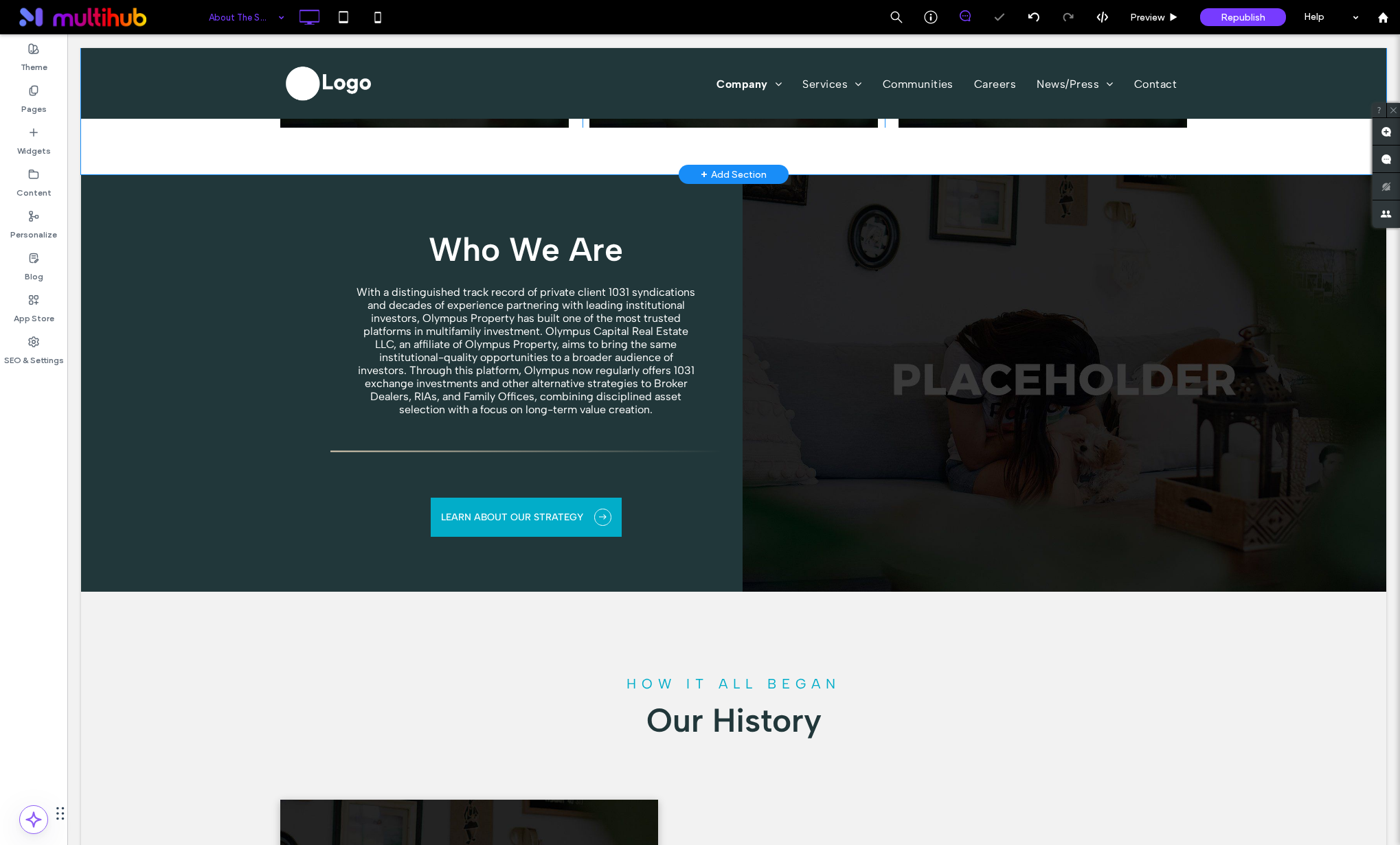
scroll to position [622, 0]
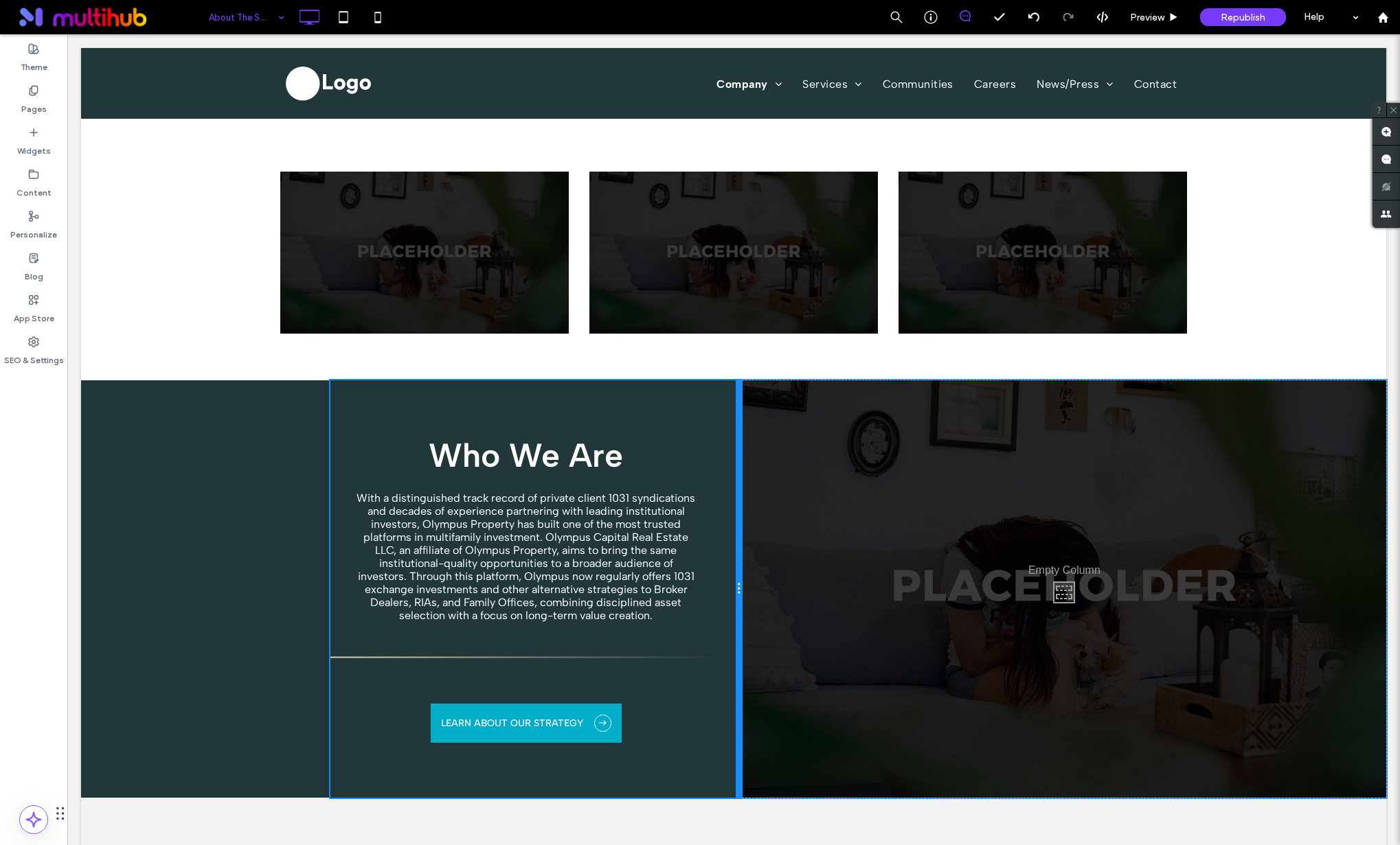
drag, startPoint x: 719, startPoint y: 402, endPoint x: 629, endPoint y: 410, distance: 90.4
click at [629, 410] on div "Who We Are With a distinguished track record of private client 1031 syndication…" at bounding box center [537, 589] width 412 height 418
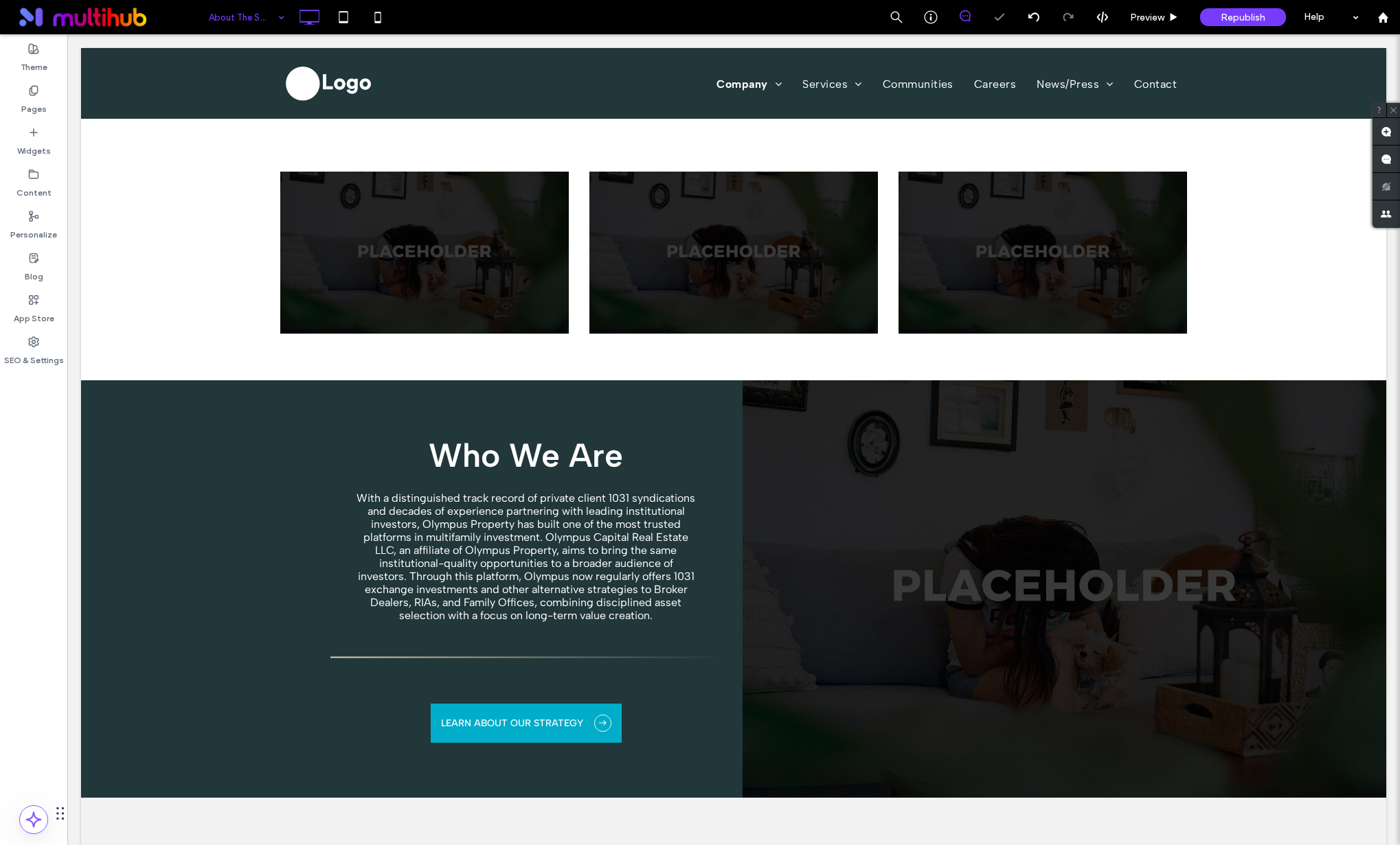
click at [353, 460] on div at bounding box center [700, 422] width 1400 height 845
click at [261, 422] on div "Who We Are With a distinguished track record of private client 1031 syndication…" at bounding box center [734, 589] width 1305 height 418
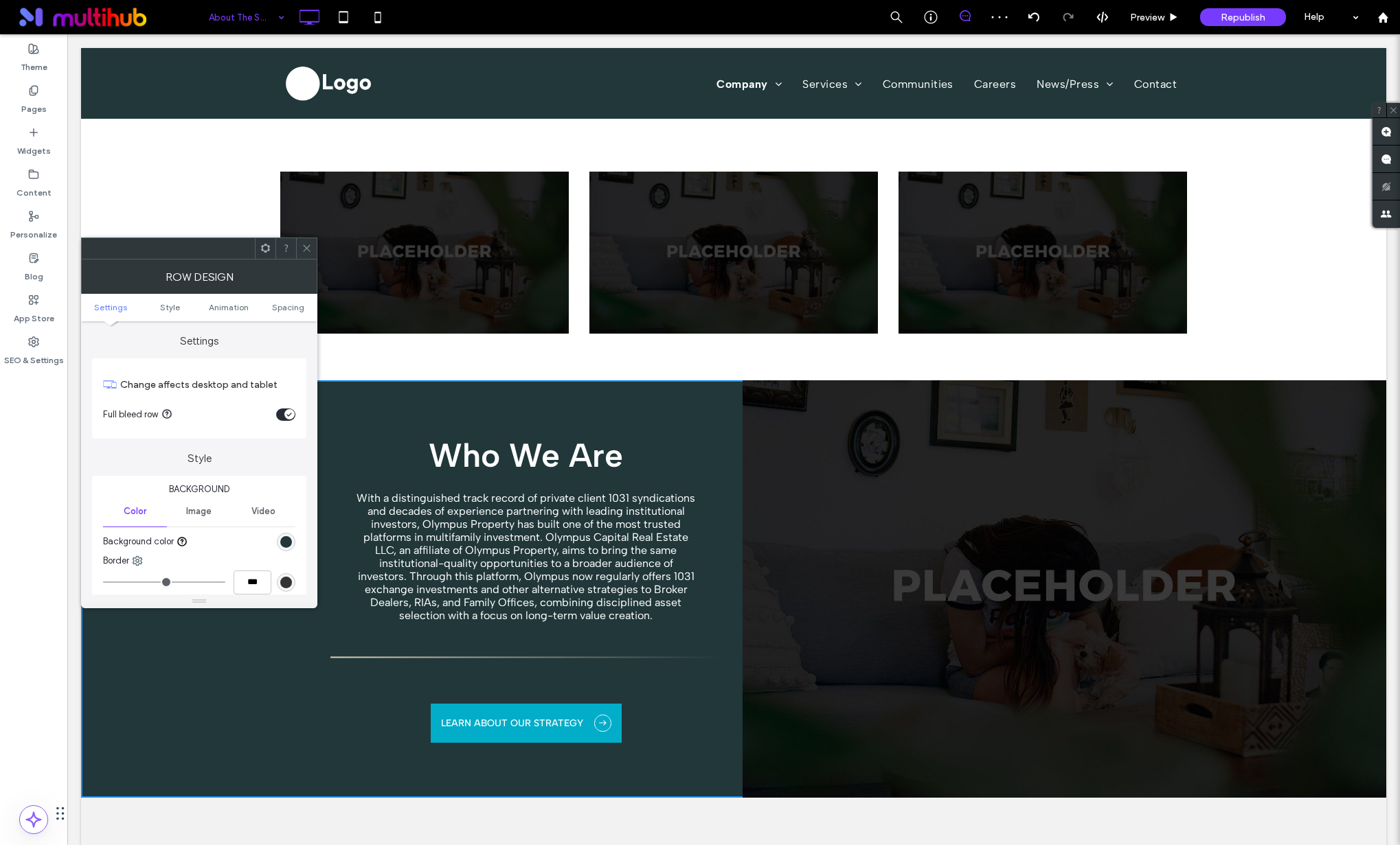
click at [302, 246] on icon at bounding box center [307, 248] width 10 height 10
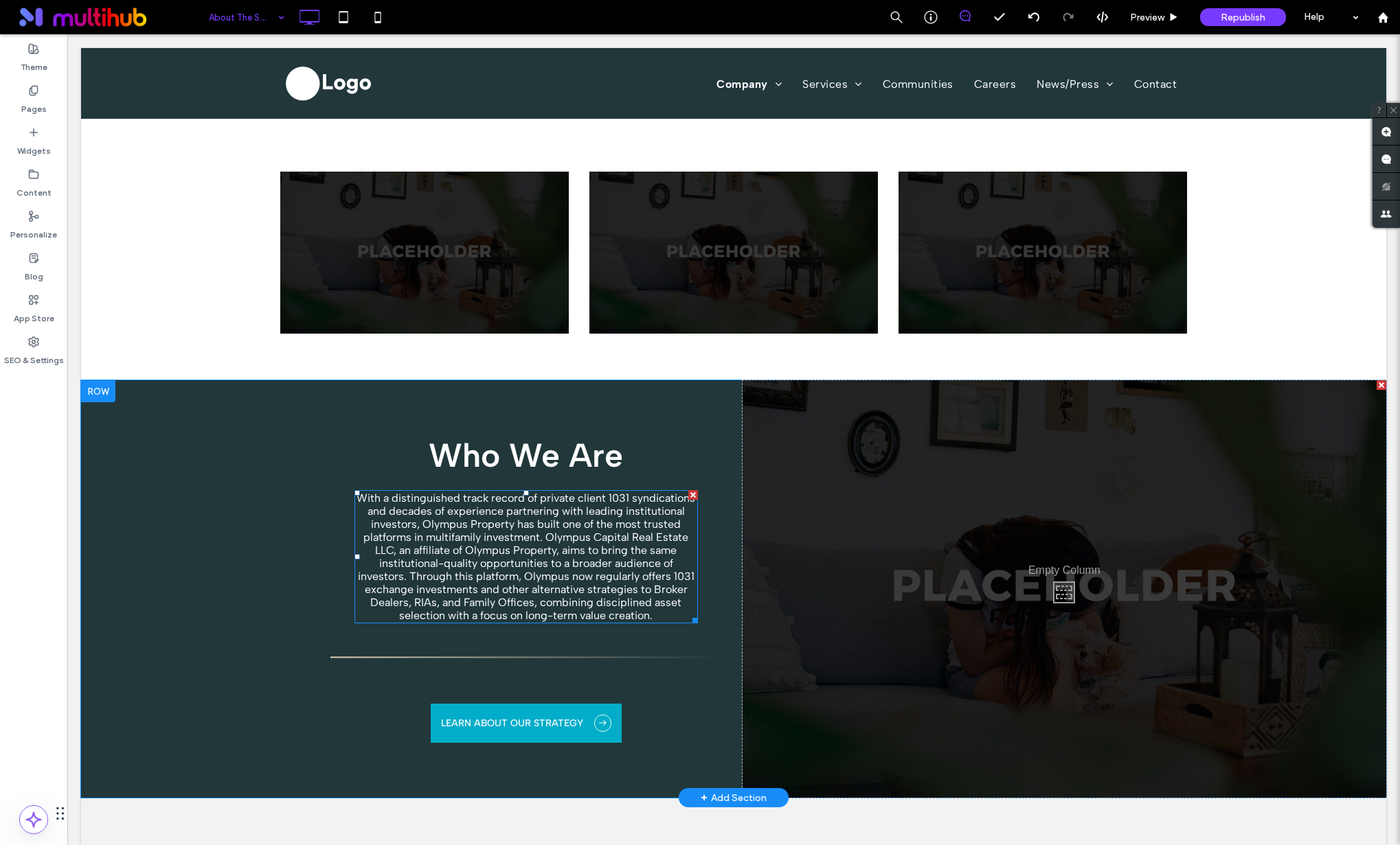
click at [623, 587] on span "With a distinguished track record of private client 1031 syndications and decad…" at bounding box center [525, 557] width 339 height 131
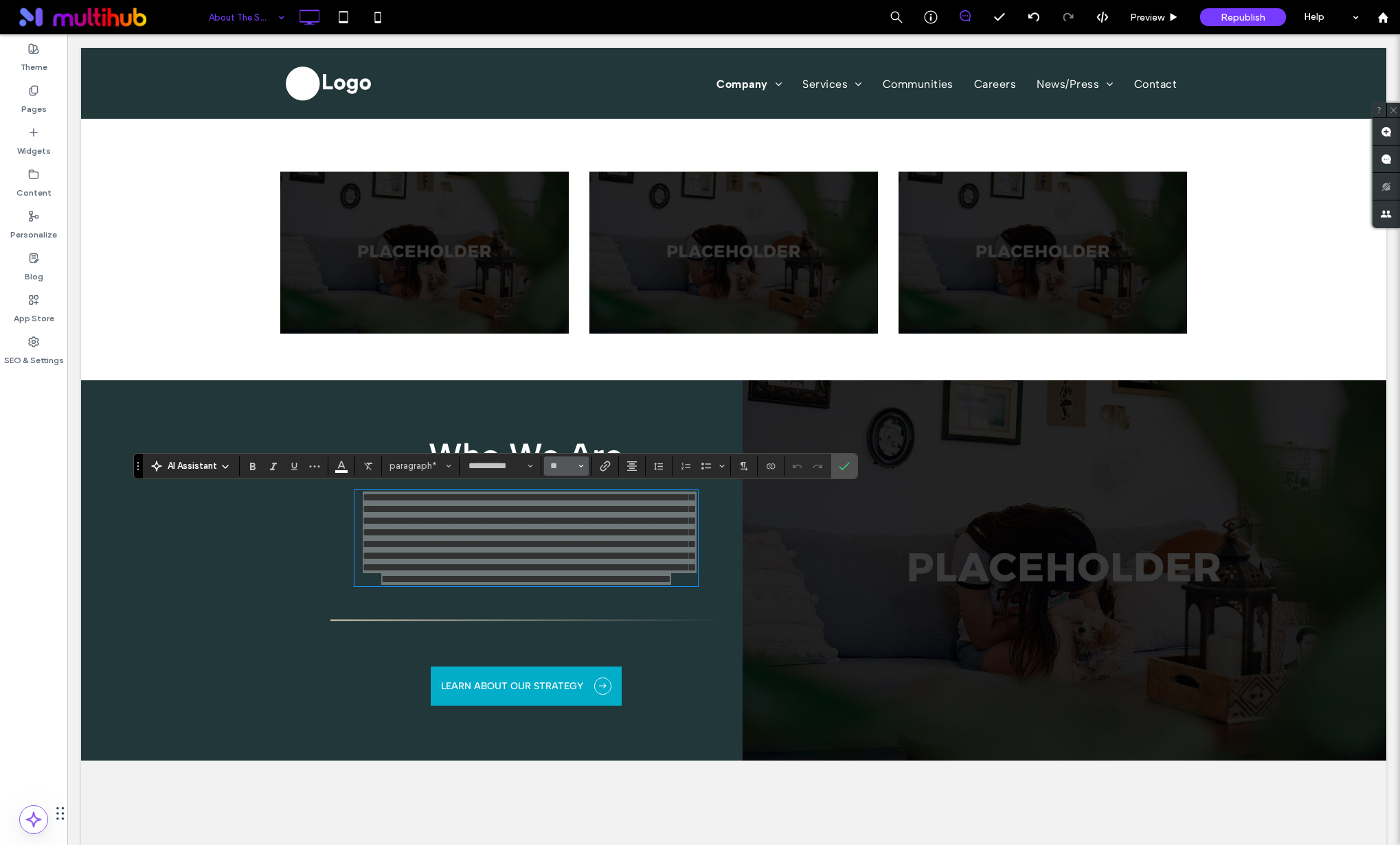
click at [571, 472] on button "**" at bounding box center [567, 466] width 45 height 20
click at [571, 571] on label "24" at bounding box center [566, 563] width 44 height 20
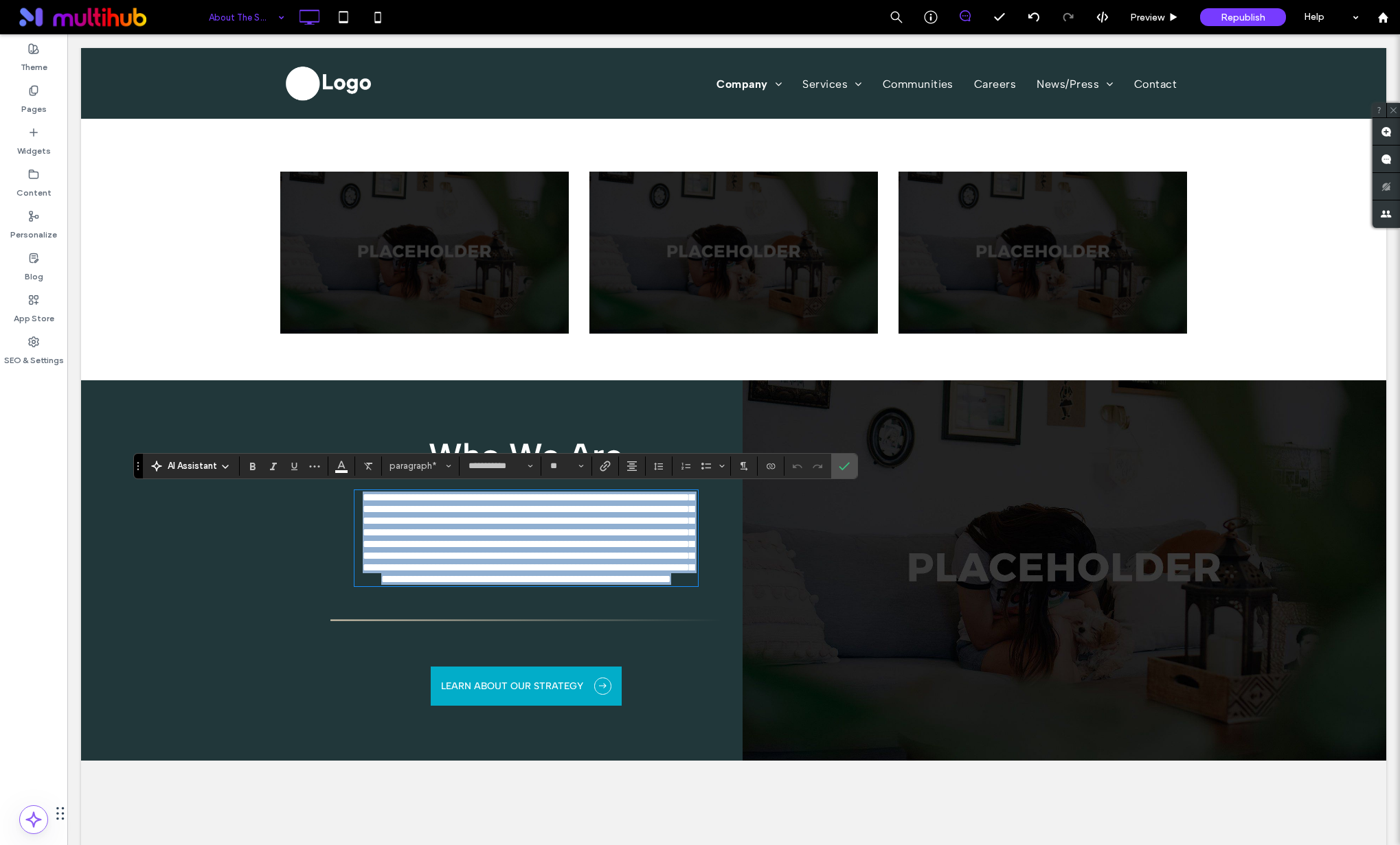
type input "**"
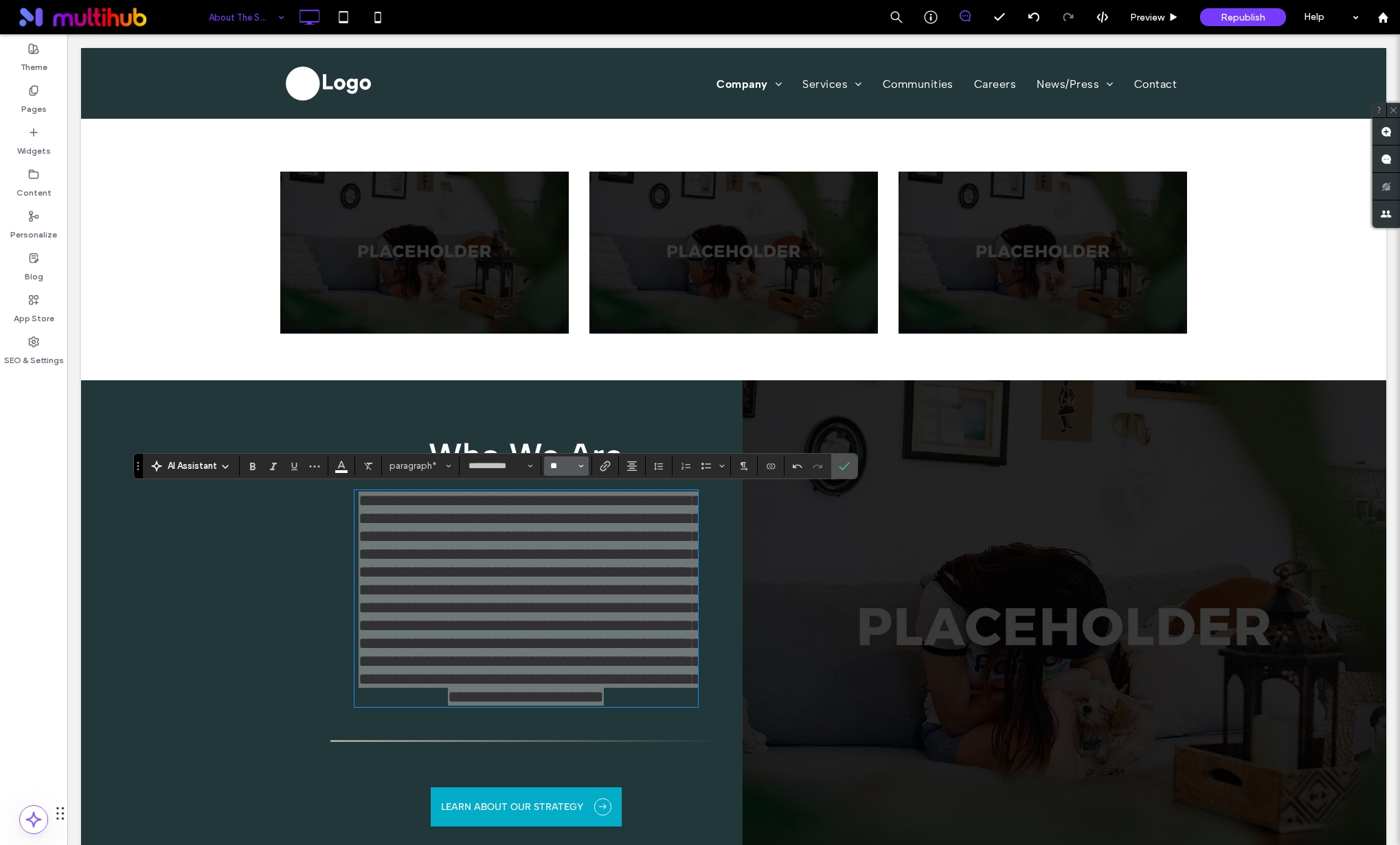
click at [560, 468] on input "**" at bounding box center [562, 466] width 27 height 11
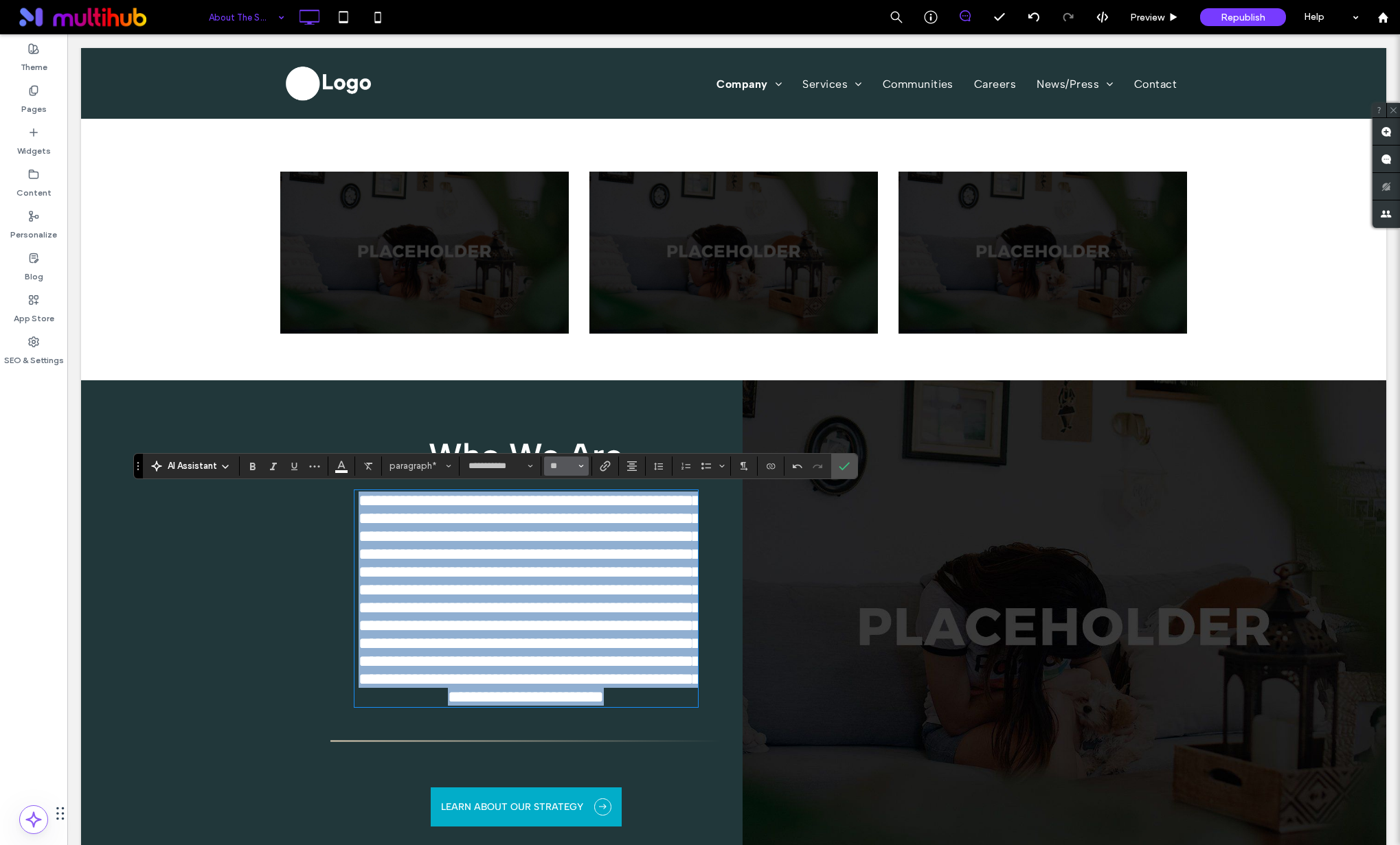
type input "**"
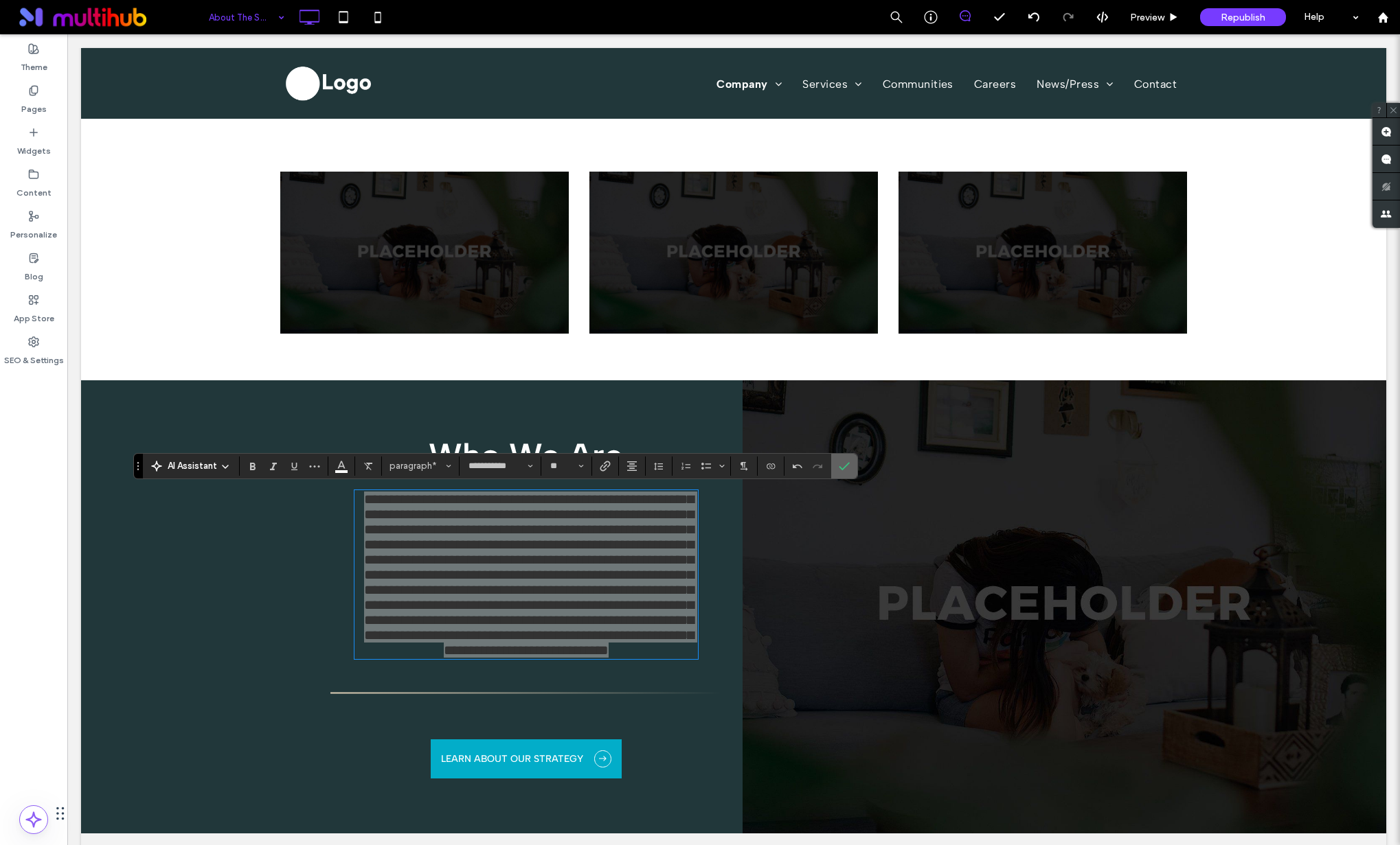
click at [850, 469] on label "Confirm" at bounding box center [844, 466] width 20 height 24
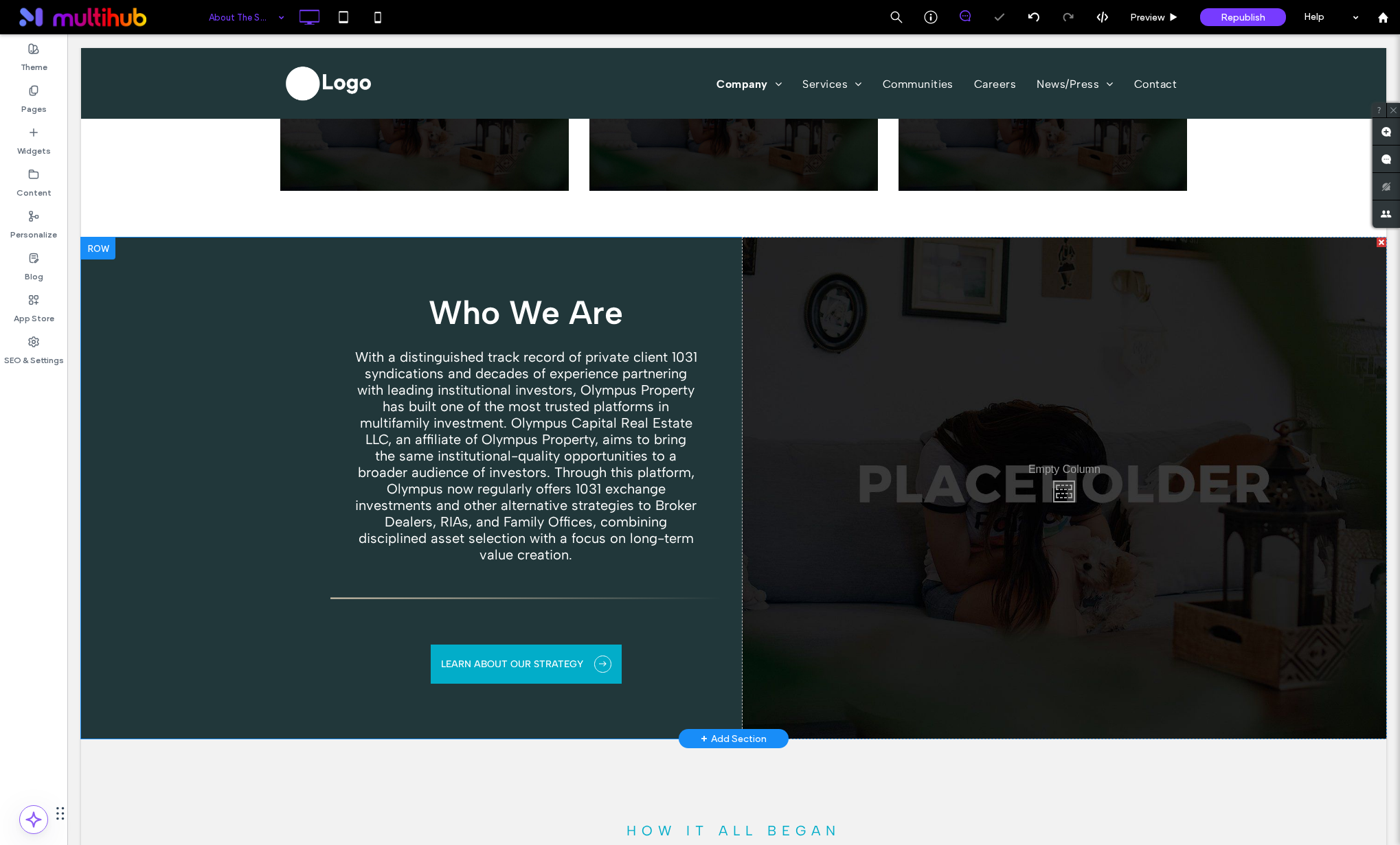
scroll to position [772, 0]
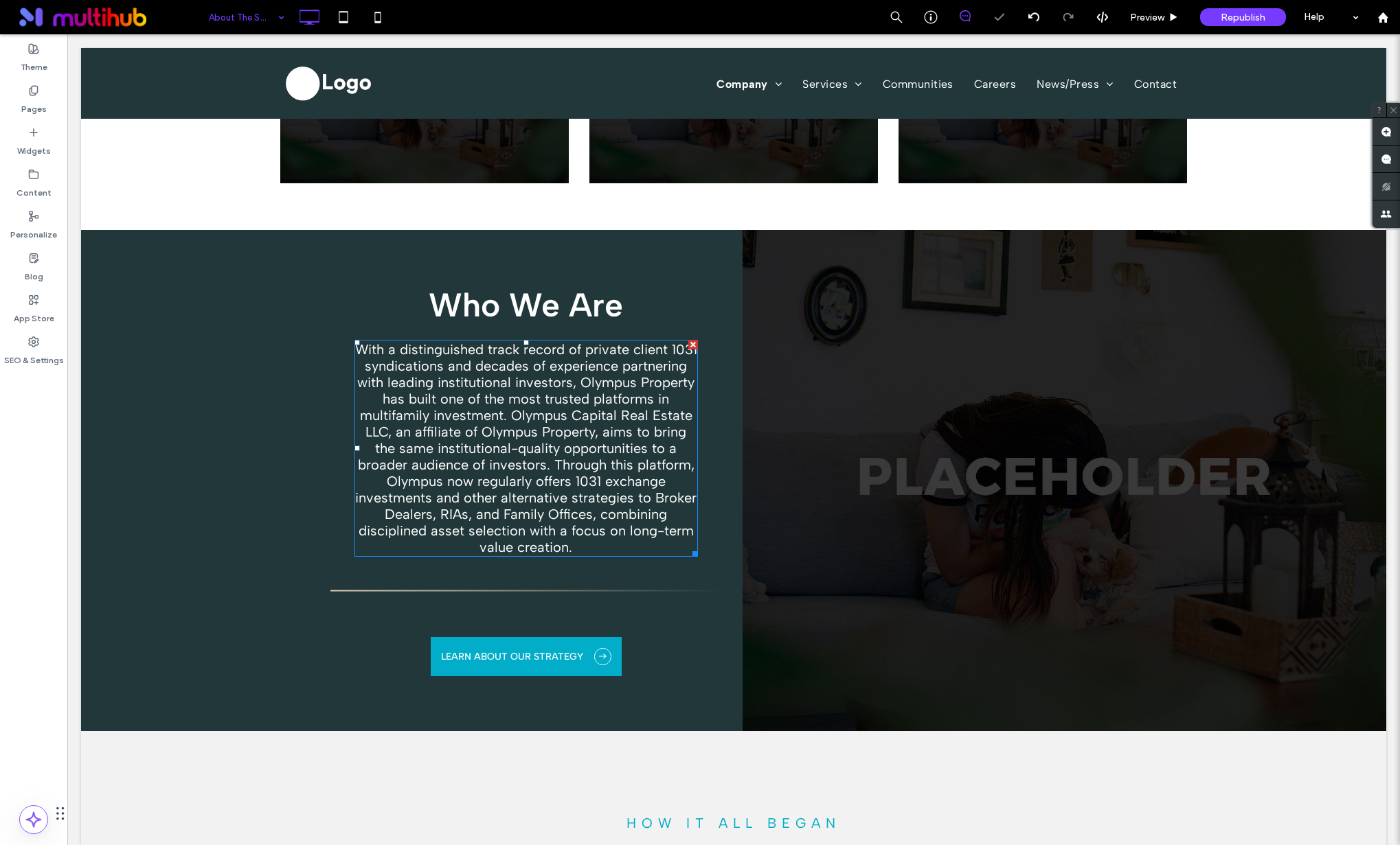
click at [592, 455] on span "With a distinguished track record of private client 1031 syndications and decad…" at bounding box center [526, 448] width 342 height 214
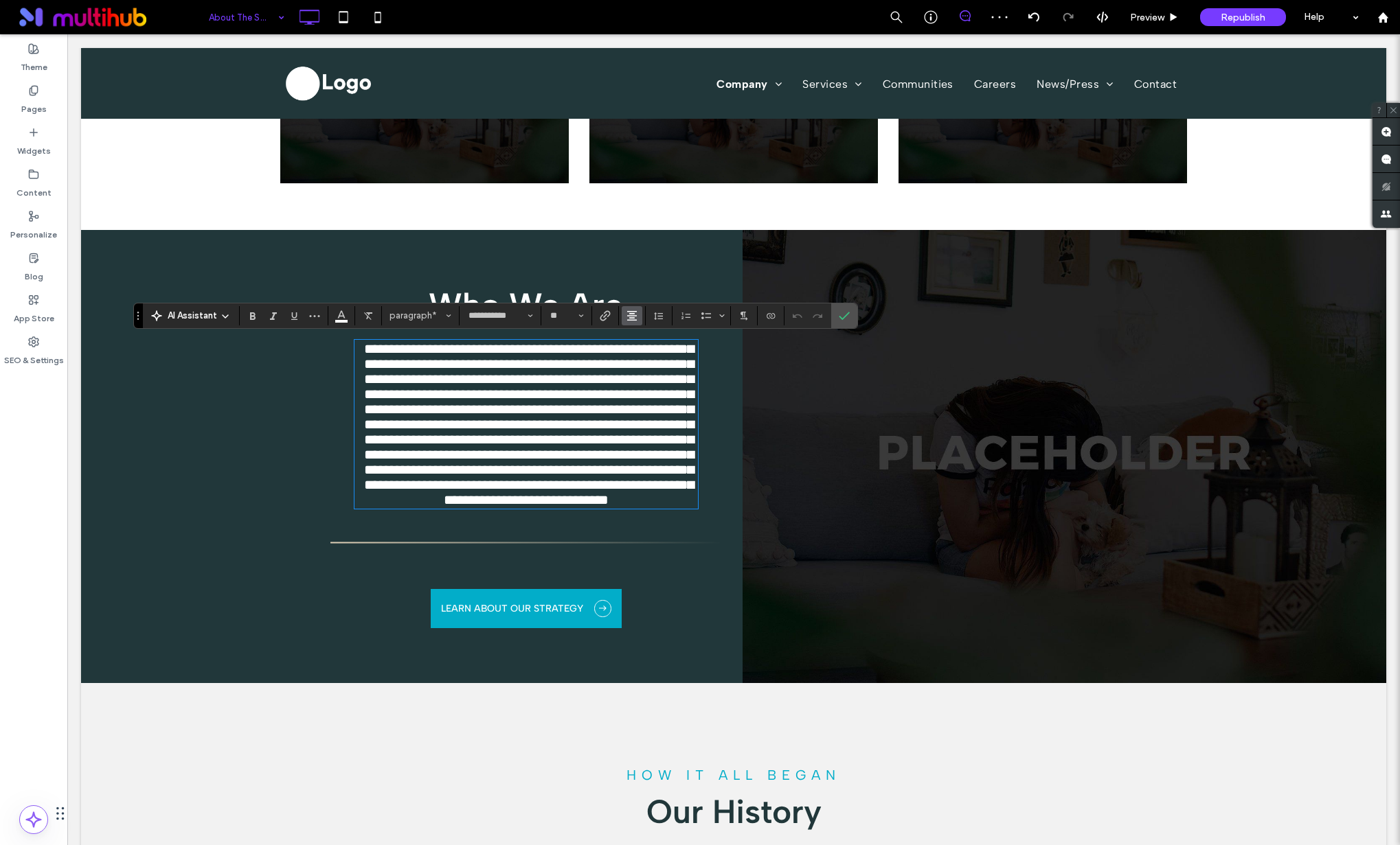
click at [626, 319] on button "Alignment" at bounding box center [632, 316] width 20 height 20
click at [631, 339] on icon "ui.textEditor.alignment.left" at bounding box center [629, 338] width 6 height 5
click at [850, 314] on label "Confirm" at bounding box center [844, 316] width 20 height 24
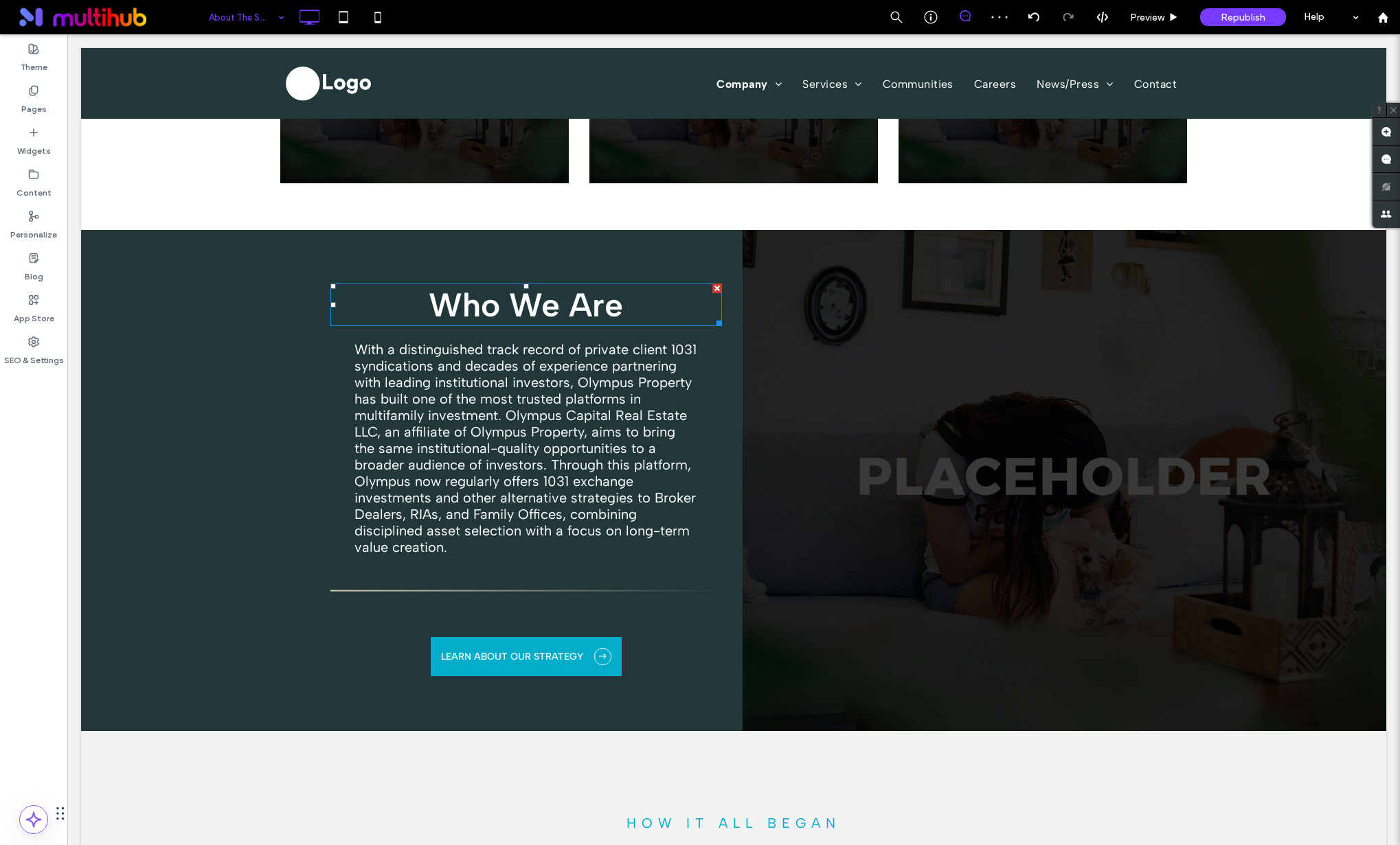
click at [493, 300] on strong "Who We Are" at bounding box center [525, 304] width 194 height 40
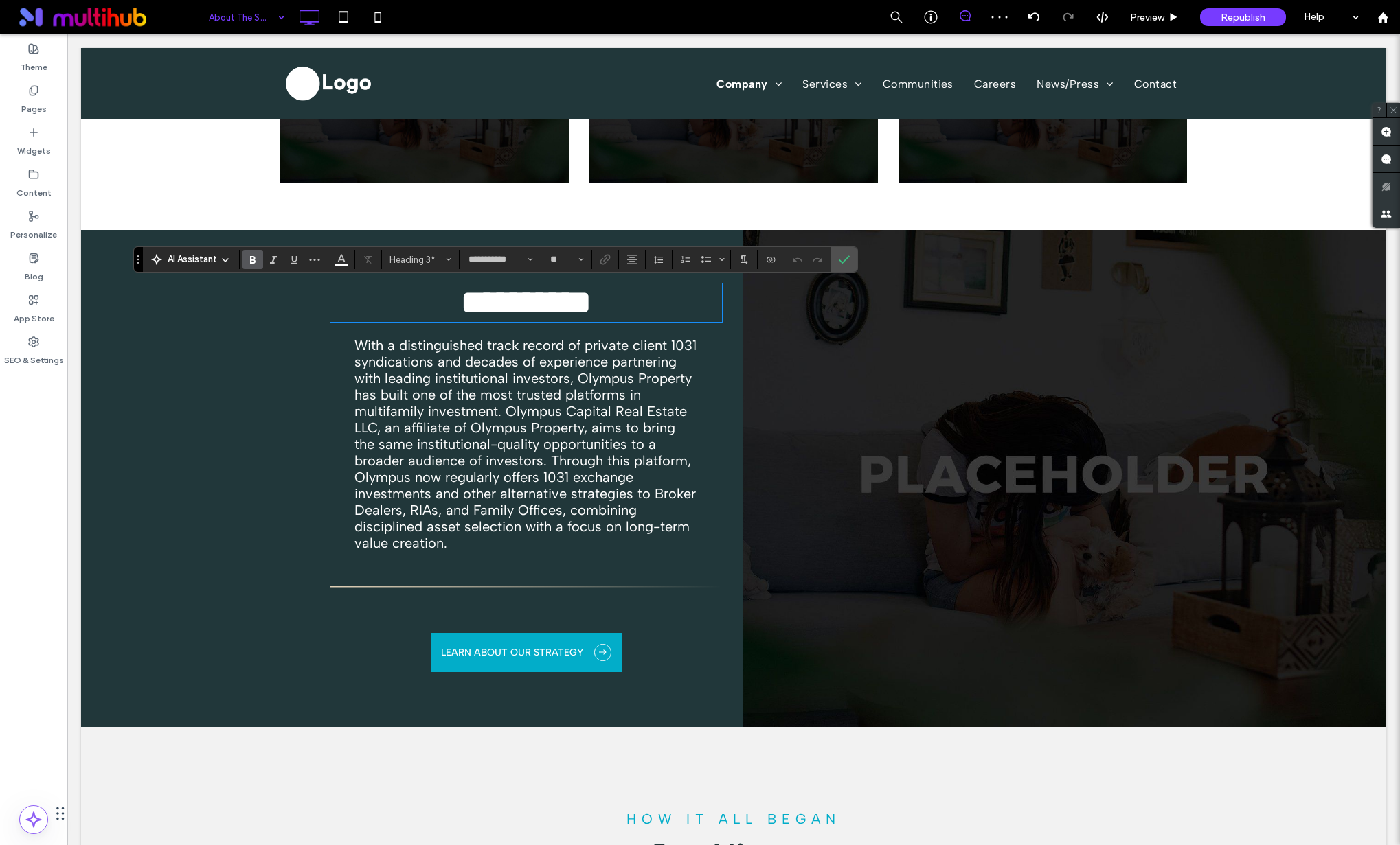
click at [493, 300] on strong "**********" at bounding box center [526, 302] width 131 height 32
click at [492, 300] on strong "**********" at bounding box center [526, 302] width 131 height 32
click at [493, 300] on strong "**********" at bounding box center [526, 302] width 131 height 32
click at [620, 258] on section at bounding box center [632, 260] width 27 height 20
click at [627, 257] on icon "Alignment" at bounding box center [632, 260] width 11 height 11
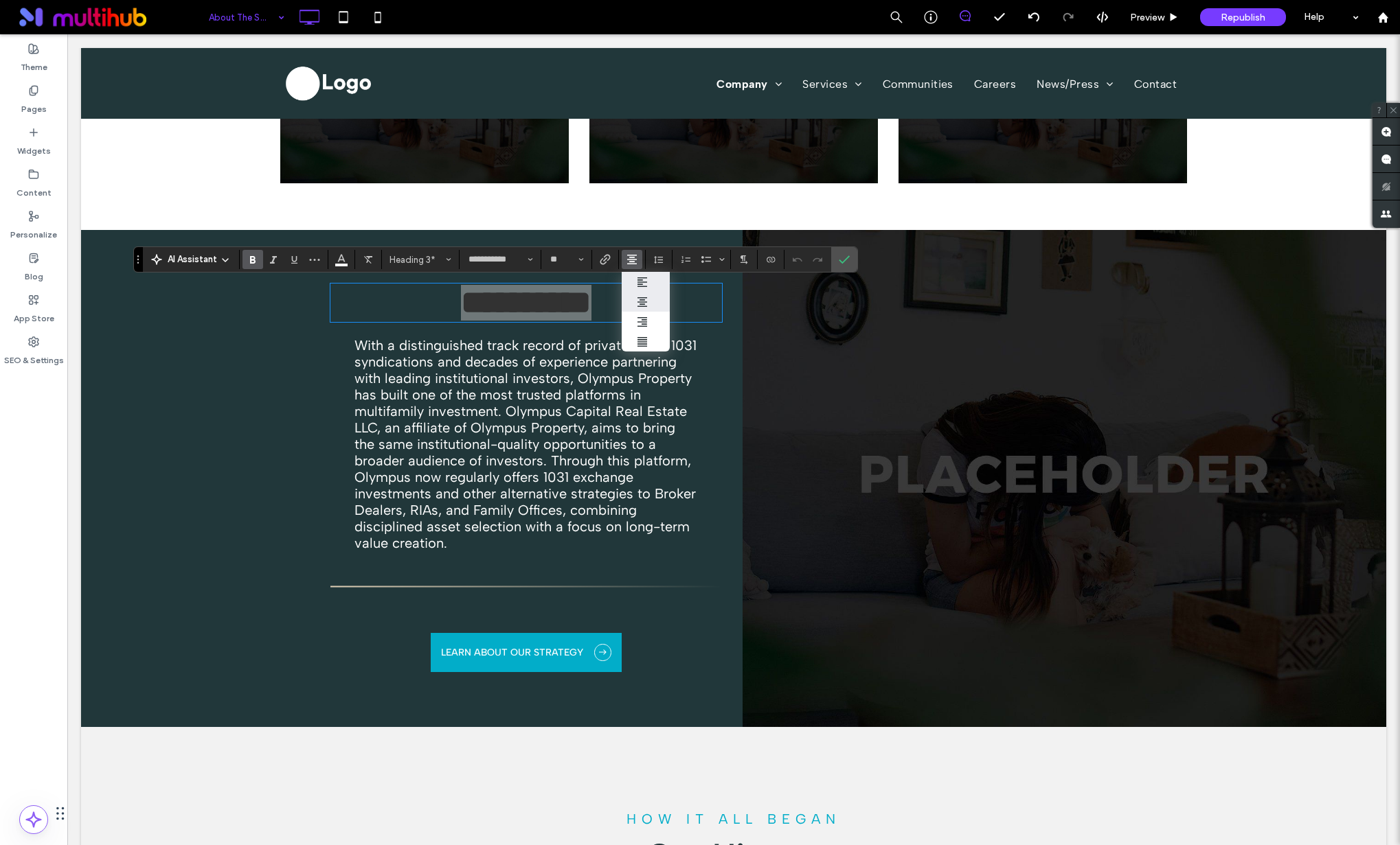
click at [641, 284] on use "ui.textEditor.alignment.left" at bounding box center [642, 282] width 10 height 10
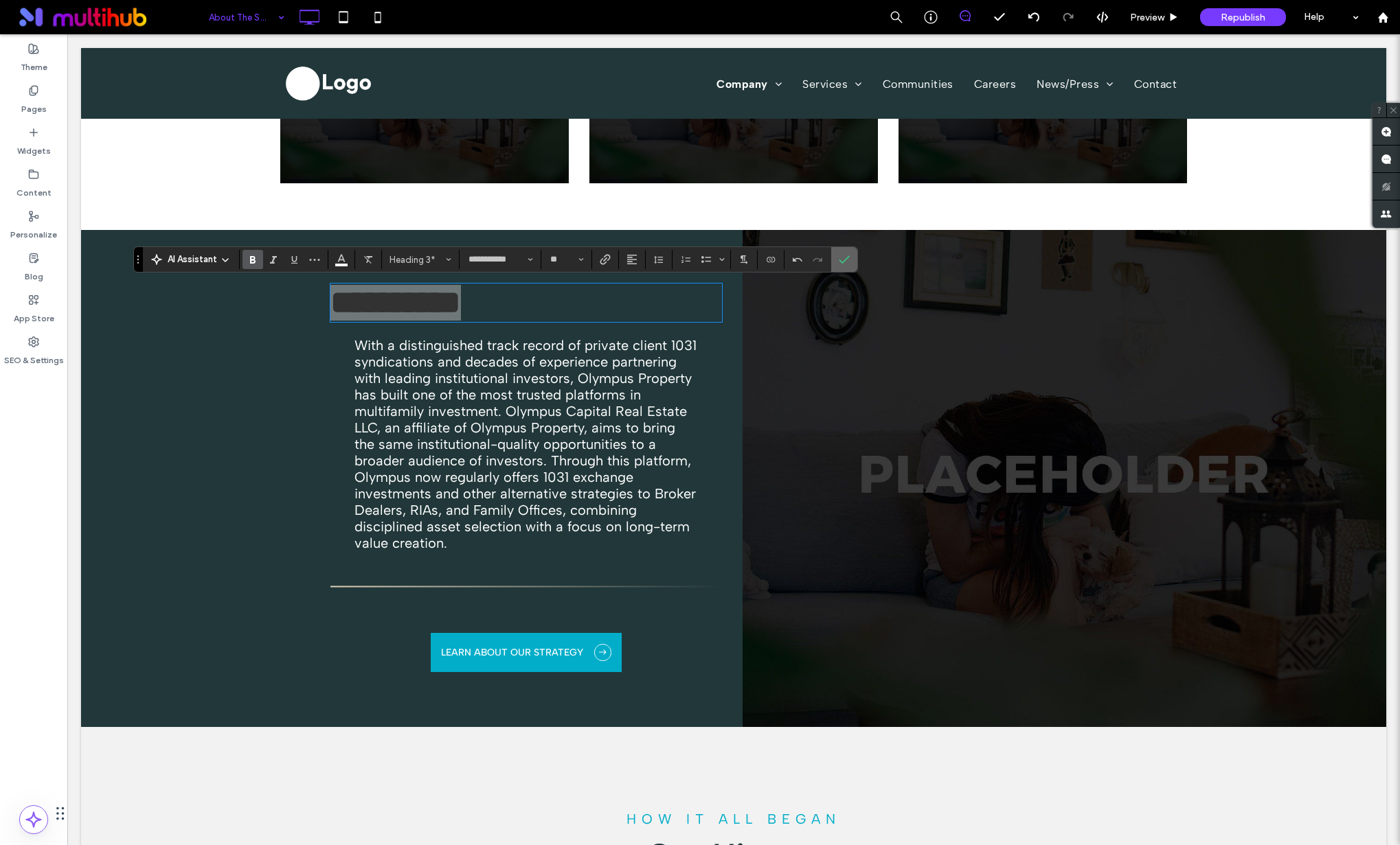
click at [834, 264] on label "Confirm" at bounding box center [844, 259] width 20 height 24
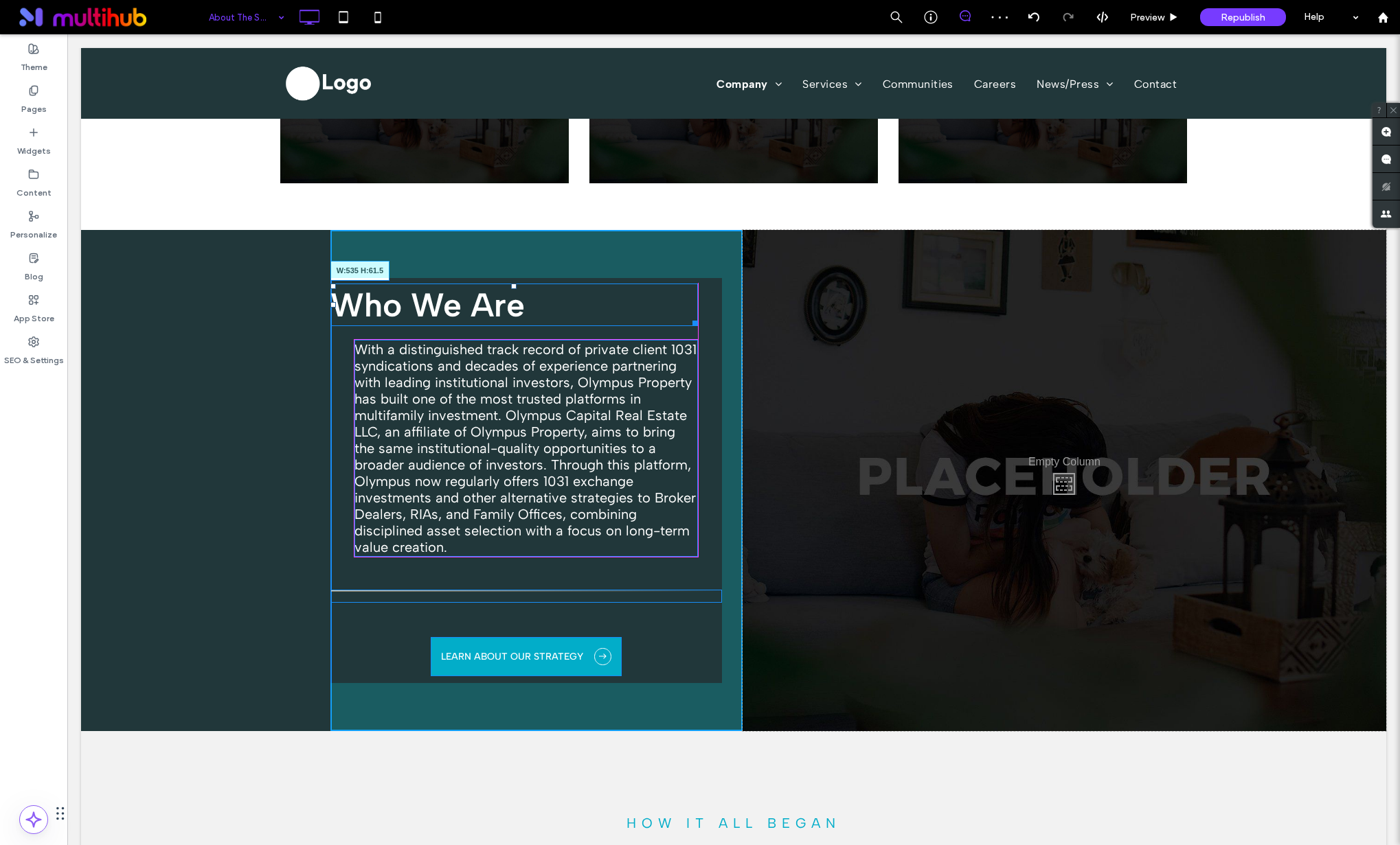
drag, startPoint x: 717, startPoint y: 323, endPoint x: 692, endPoint y: 323, distance: 25.0
click at [692, 323] on div at bounding box center [692, 321] width 10 height 10
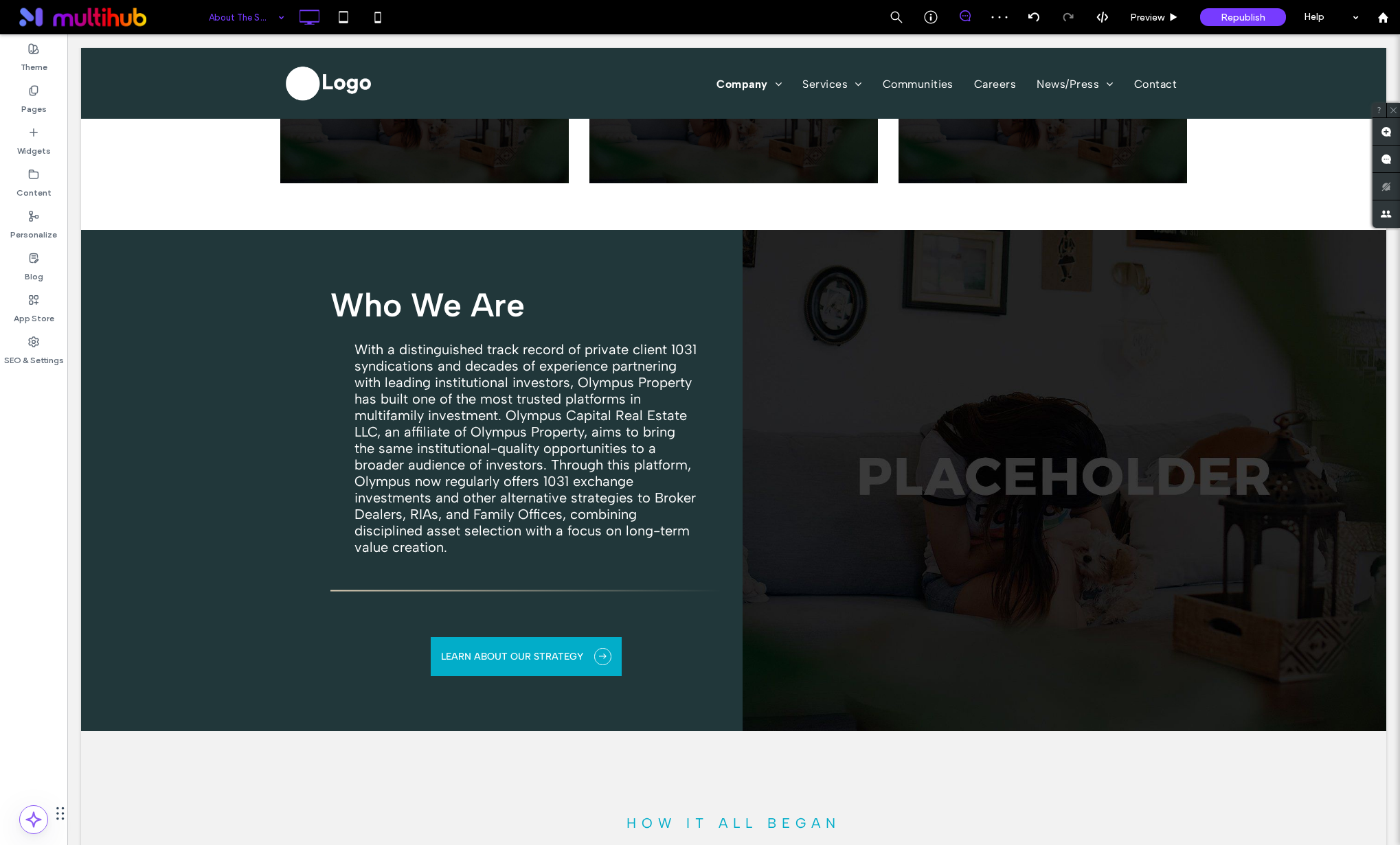
drag, startPoint x: 476, startPoint y: 388, endPoint x: 409, endPoint y: 353, distance: 75.6
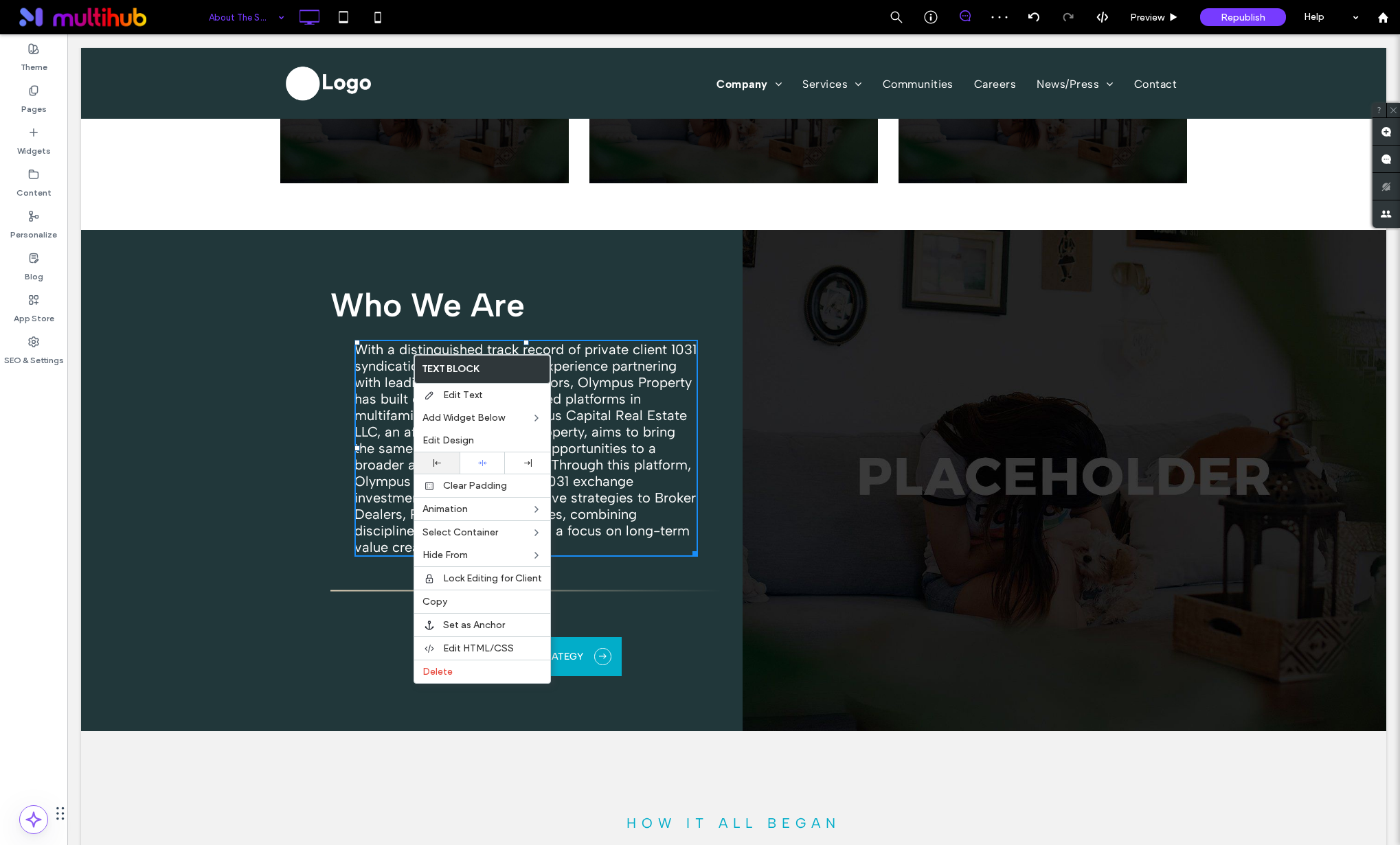
click at [447, 462] on div at bounding box center [437, 463] width 31 height 8
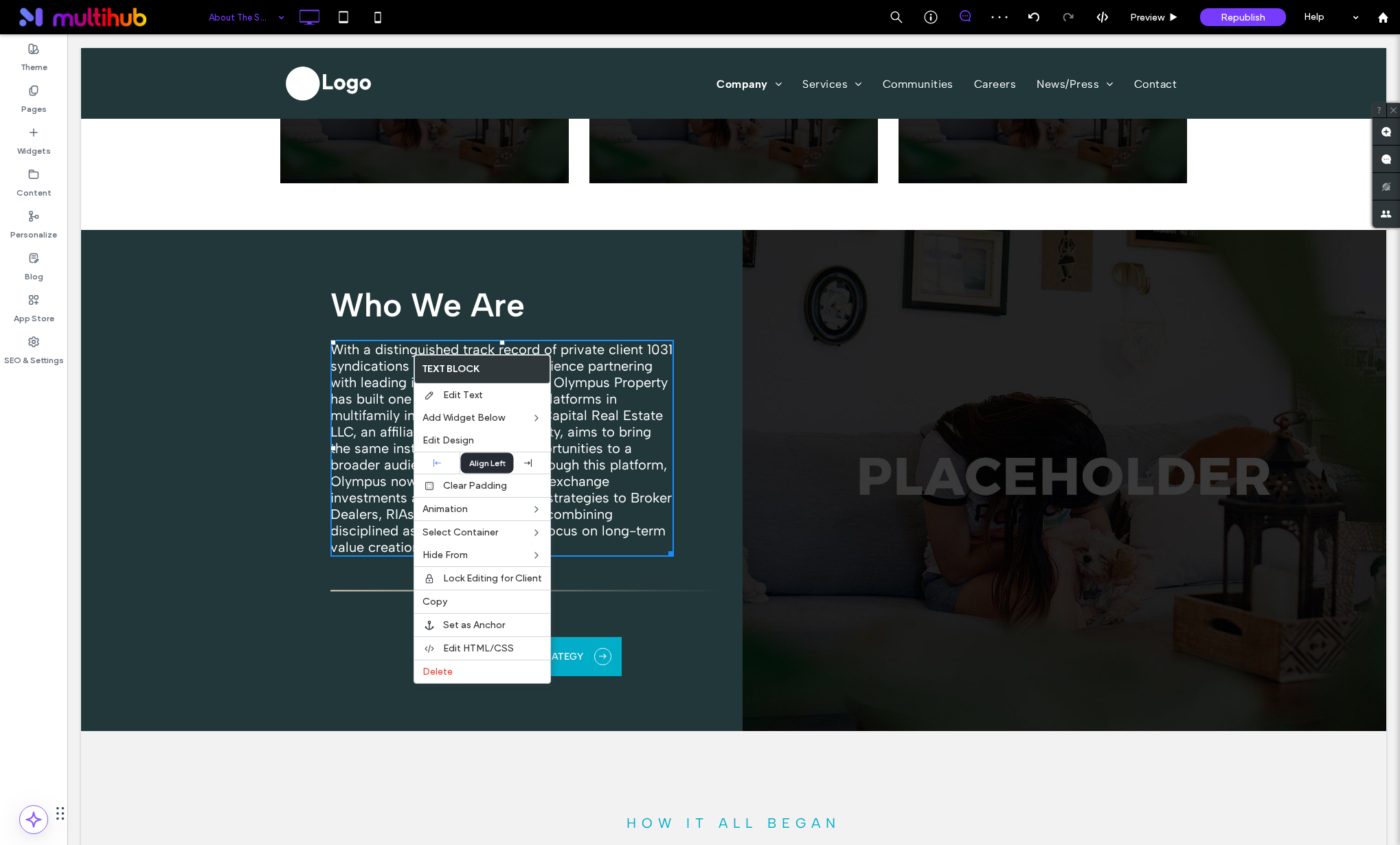
drag, startPoint x: 661, startPoint y: 341, endPoint x: 595, endPoint y: 306, distance: 74.7
click at [592, 306] on h3 "Who We Are" at bounding box center [514, 304] width 367 height 40
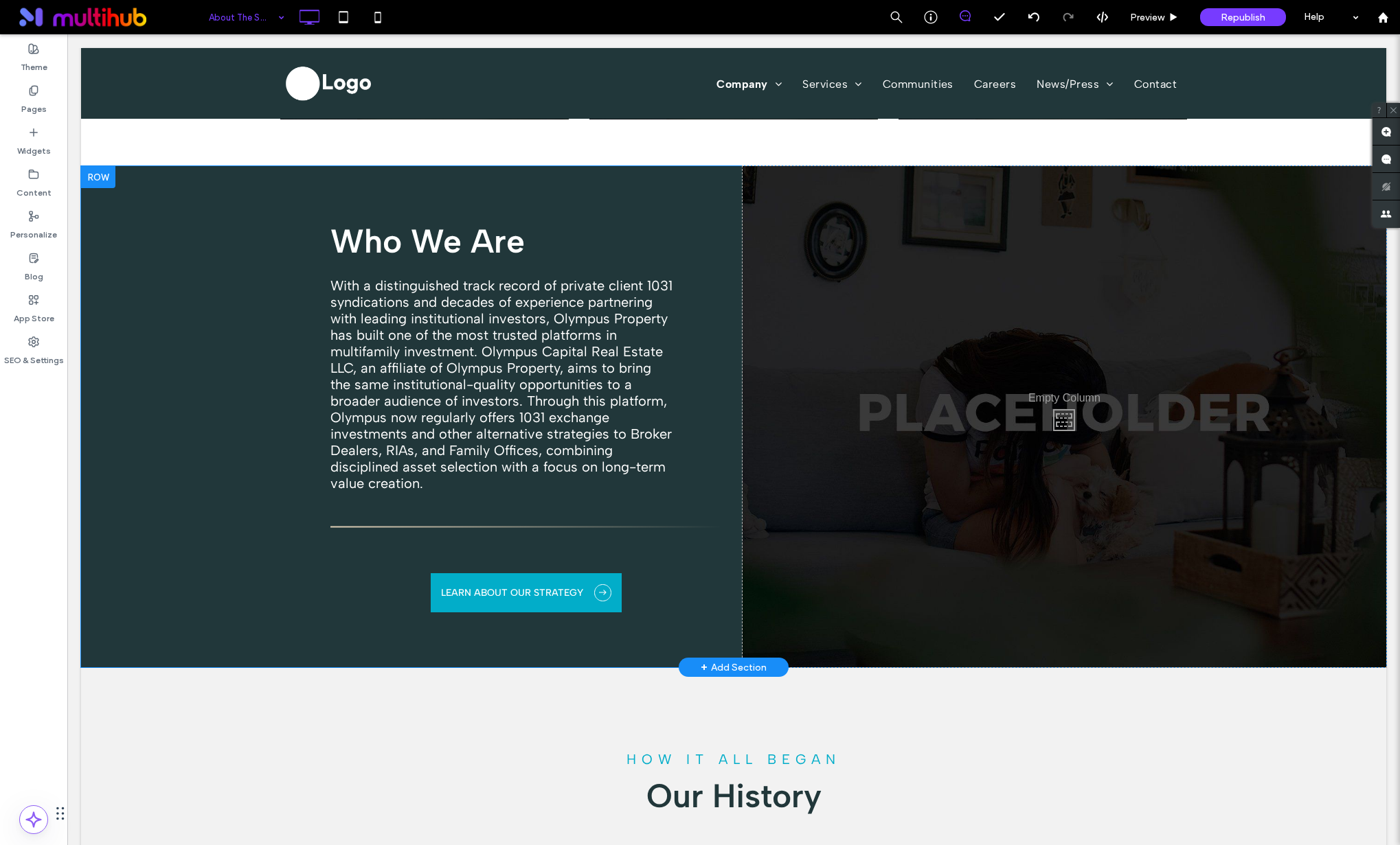
scroll to position [833, 0]
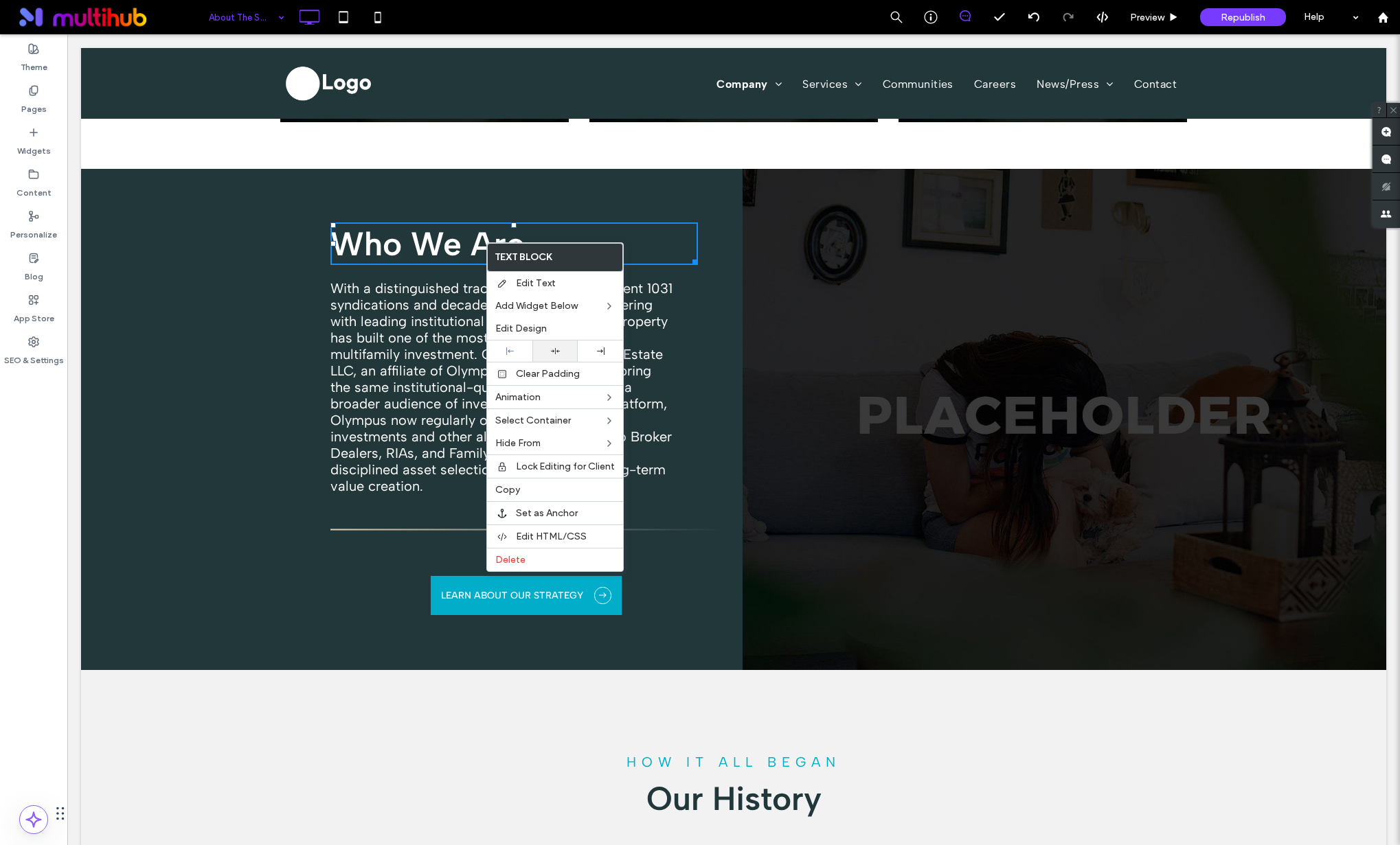
click at [555, 346] on icon at bounding box center [555, 351] width 9 height 9
click at [518, 344] on div at bounding box center [509, 351] width 45 height 21
click at [445, 240] on strong "Who We Are" at bounding box center [428, 244] width 194 height 40
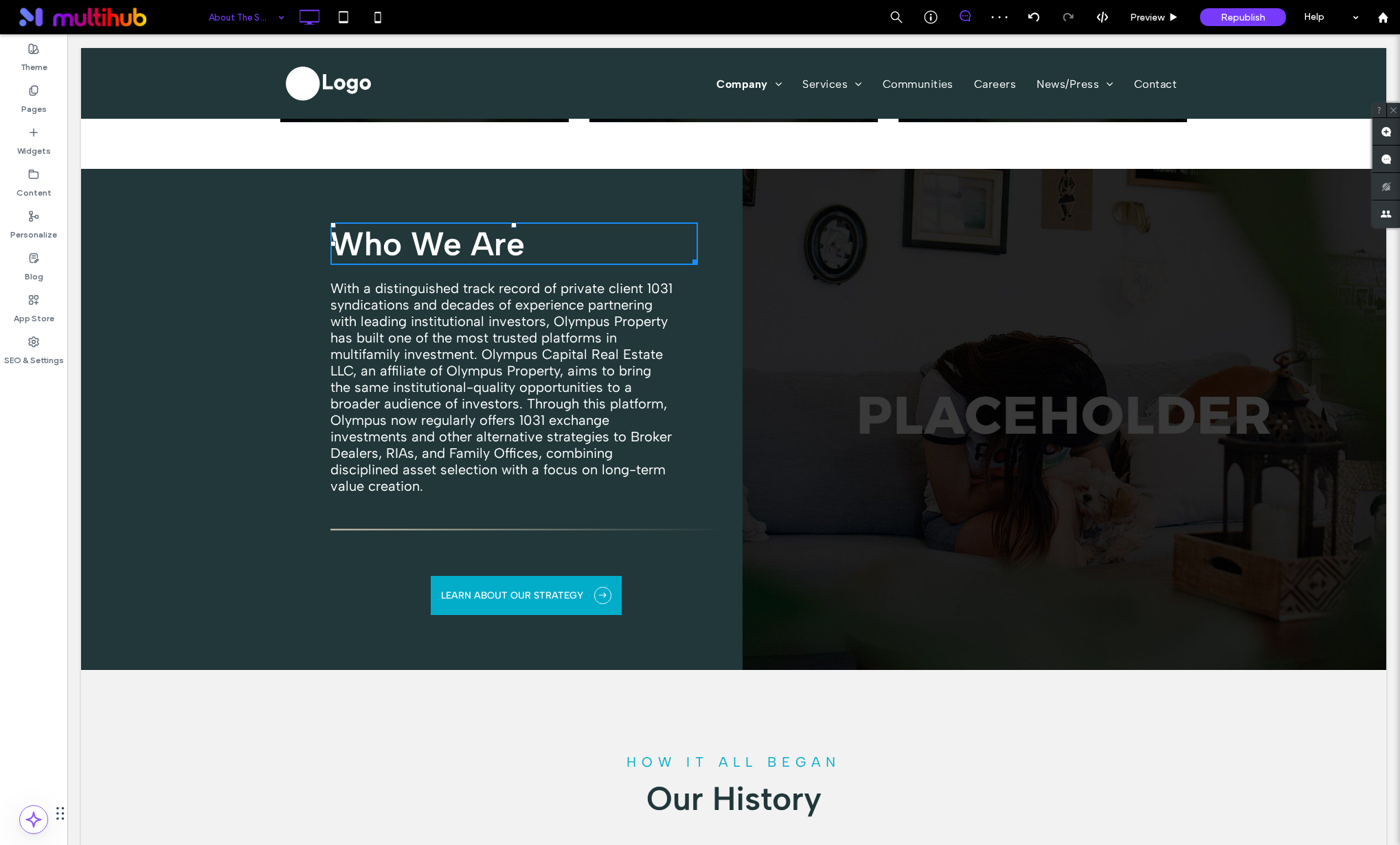
click at [445, 240] on strong "Who We Are" at bounding box center [428, 244] width 194 height 40
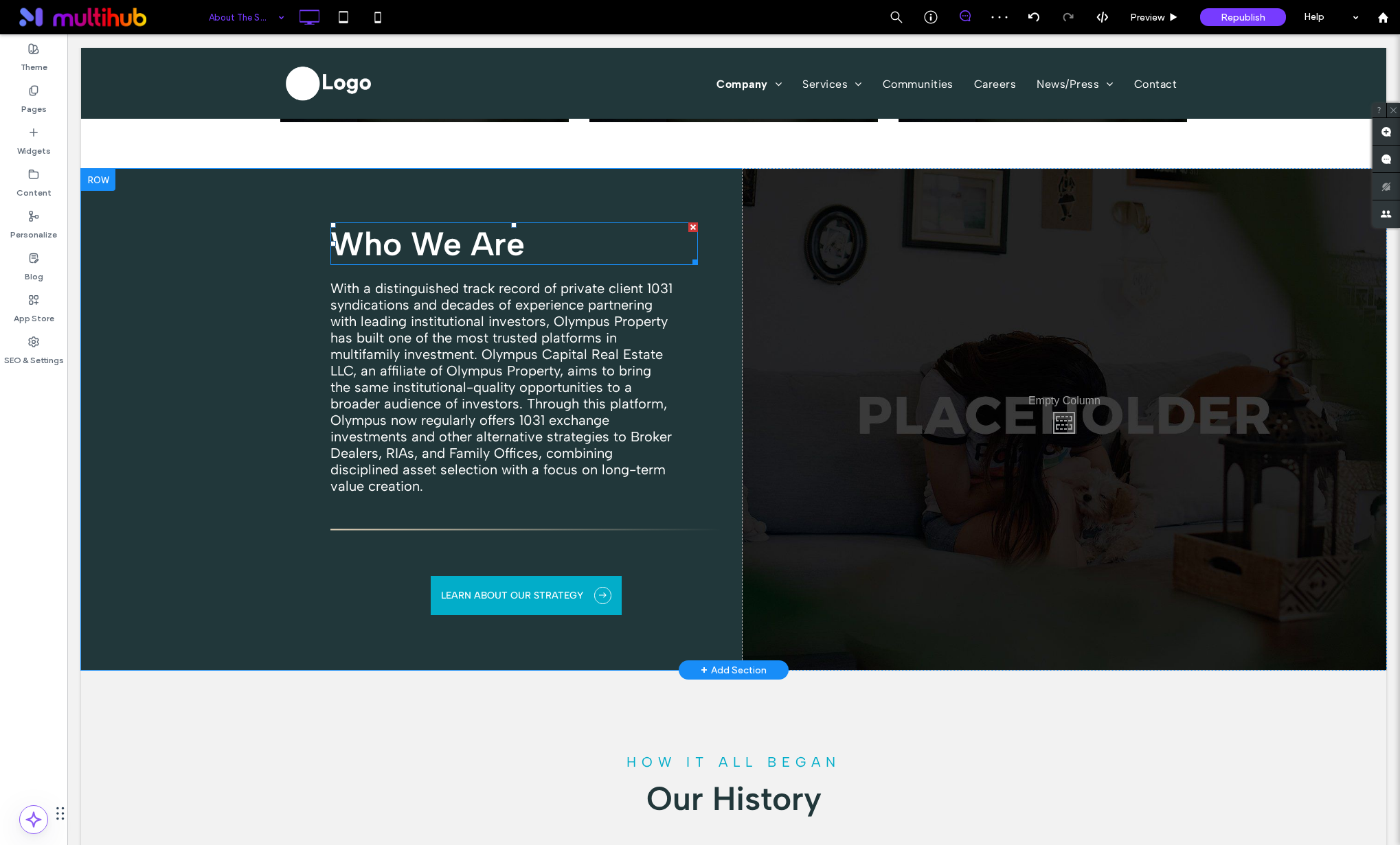
click at [445, 240] on strong "Who We Are" at bounding box center [428, 244] width 194 height 40
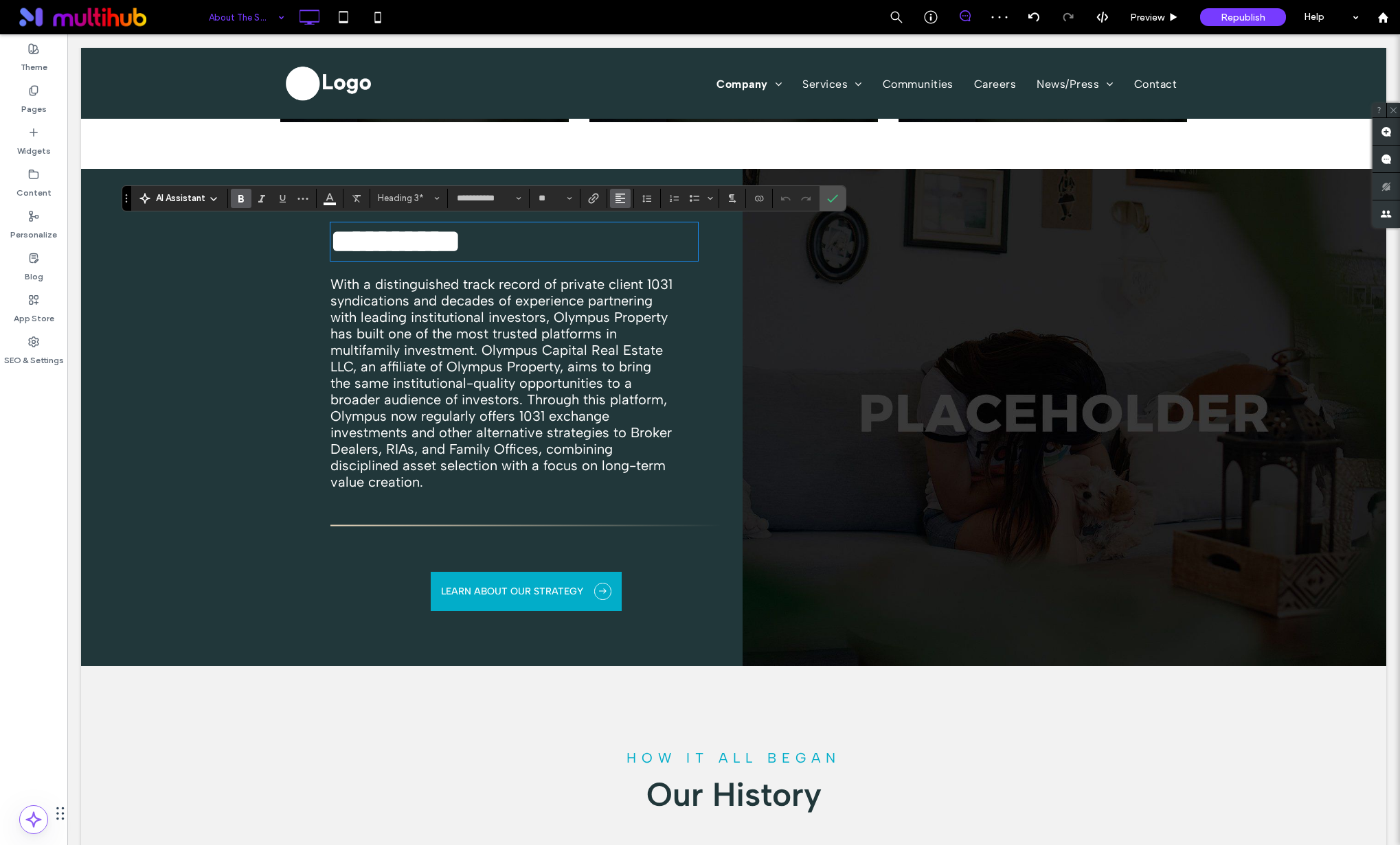
click at [619, 193] on use "Alignment" at bounding box center [620, 198] width 10 height 10
click at [630, 240] on icon "ui.textEditor.alignment.center" at bounding box center [631, 240] width 11 height 11
click at [826, 201] on label "Confirm" at bounding box center [832, 198] width 20 height 24
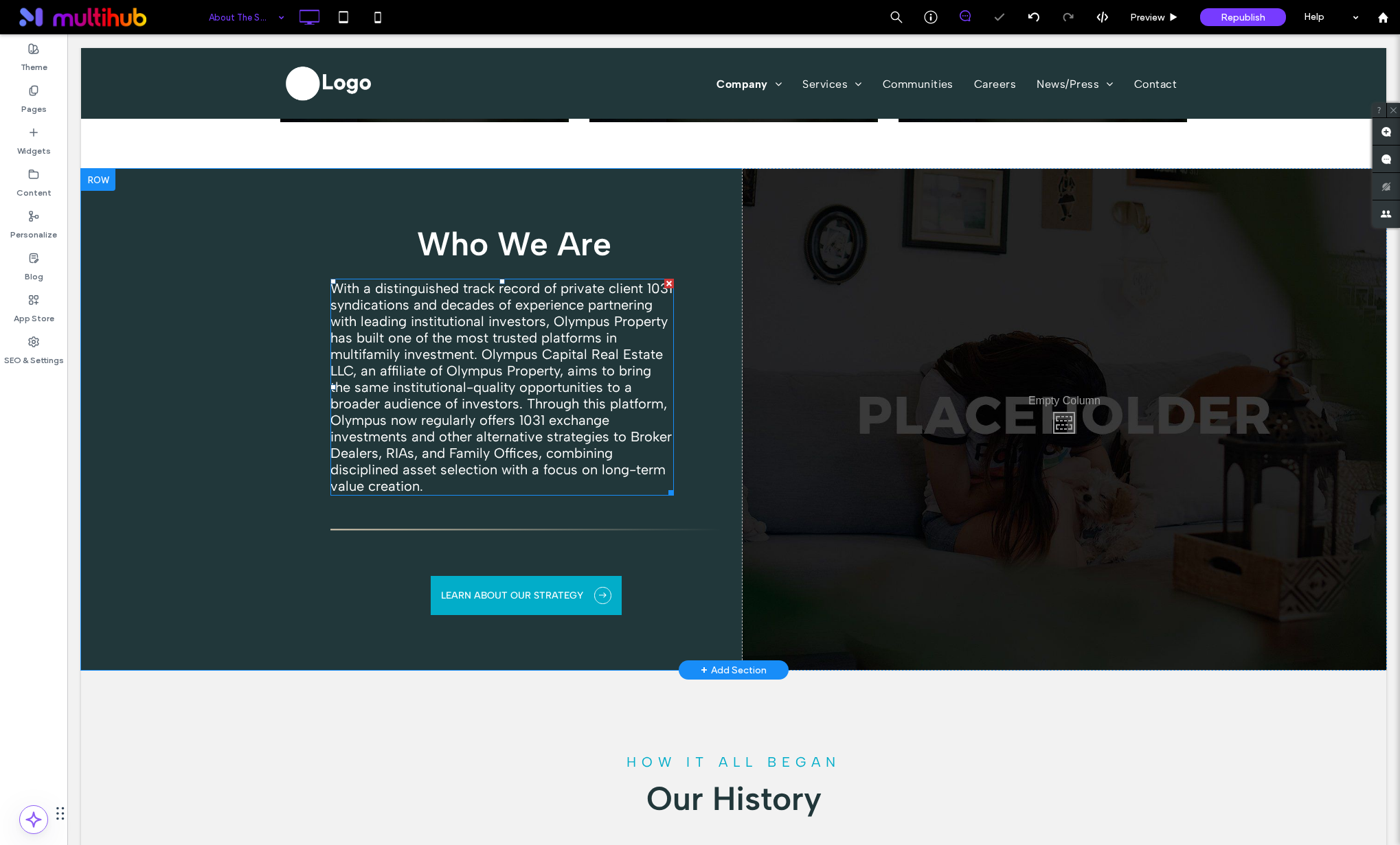
click at [569, 340] on span "With a distinguished track record of private client 1031 syndications and decad…" at bounding box center [502, 387] width 342 height 214
type input "**********"
type input "**"
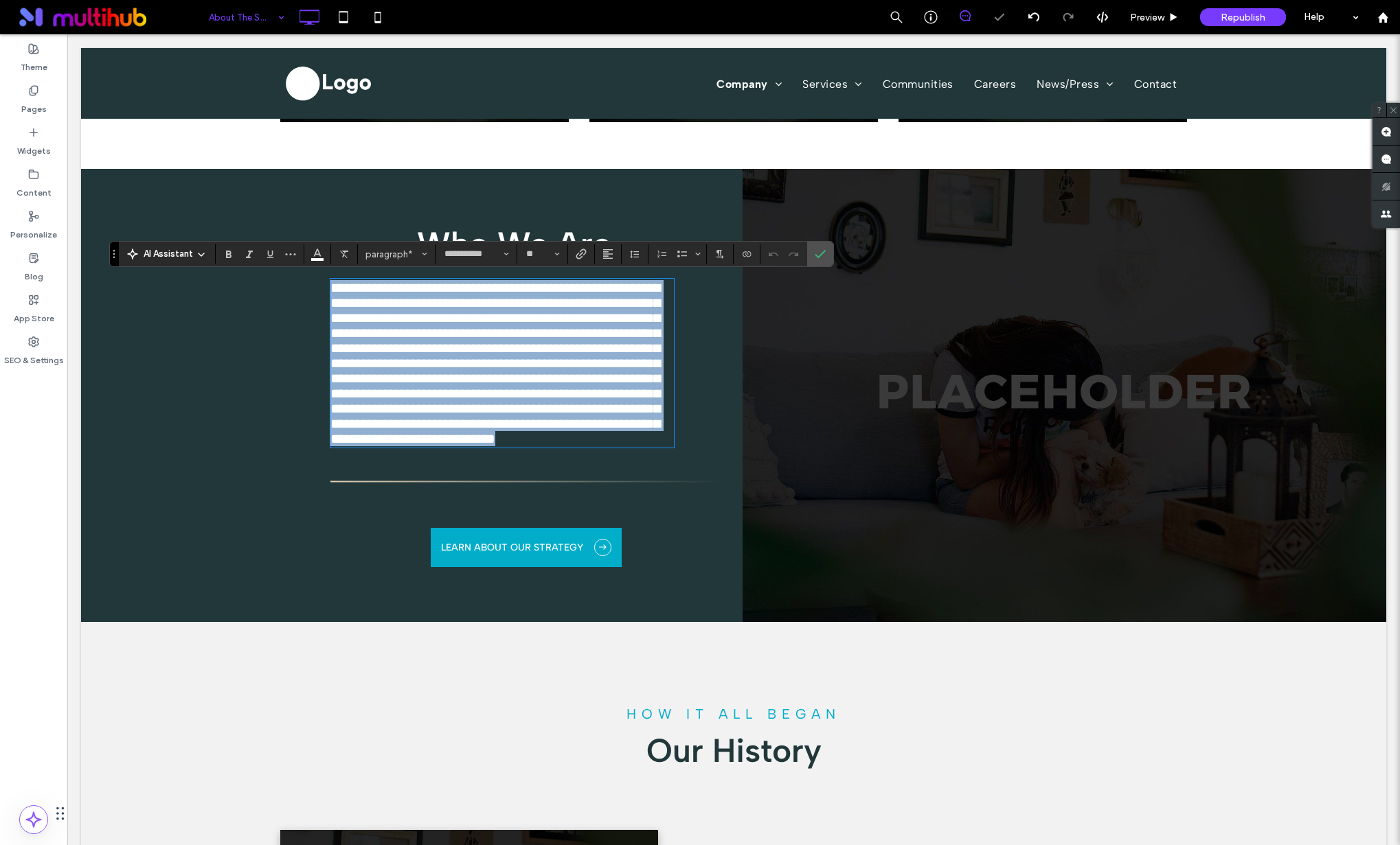
click at [569, 340] on span "**********" at bounding box center [495, 363] width 330 height 165
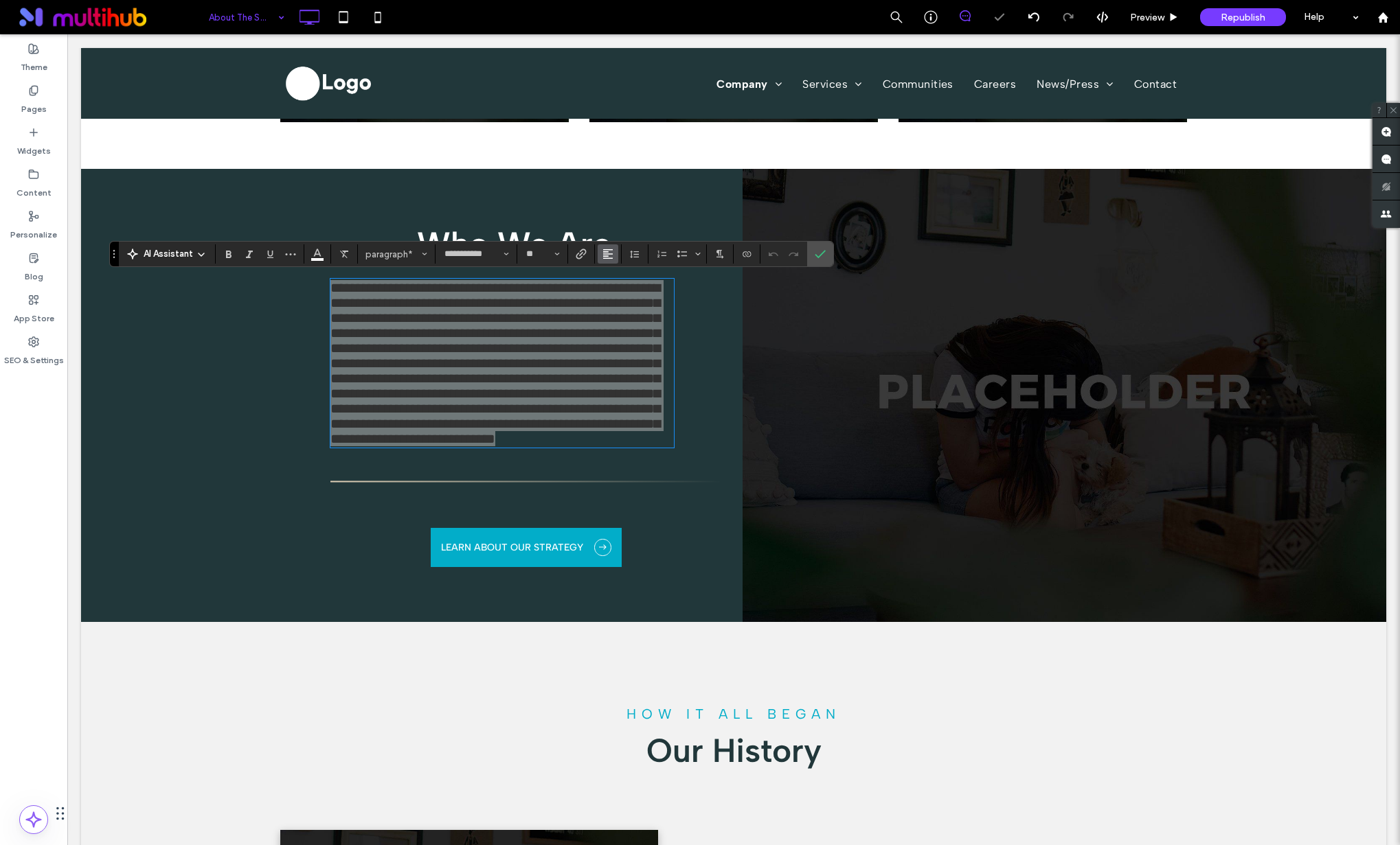
click at [607, 255] on use "Alignment" at bounding box center [608, 254] width 10 height 10
click at [627, 300] on div "ui.textEditor.alignment.center" at bounding box center [622, 297] width 18 height 11
drag, startPoint x: 751, startPoint y: 217, endPoint x: 818, endPoint y: 251, distance: 75.1
click at [818, 251] on icon "Confirm" at bounding box center [820, 254] width 11 height 11
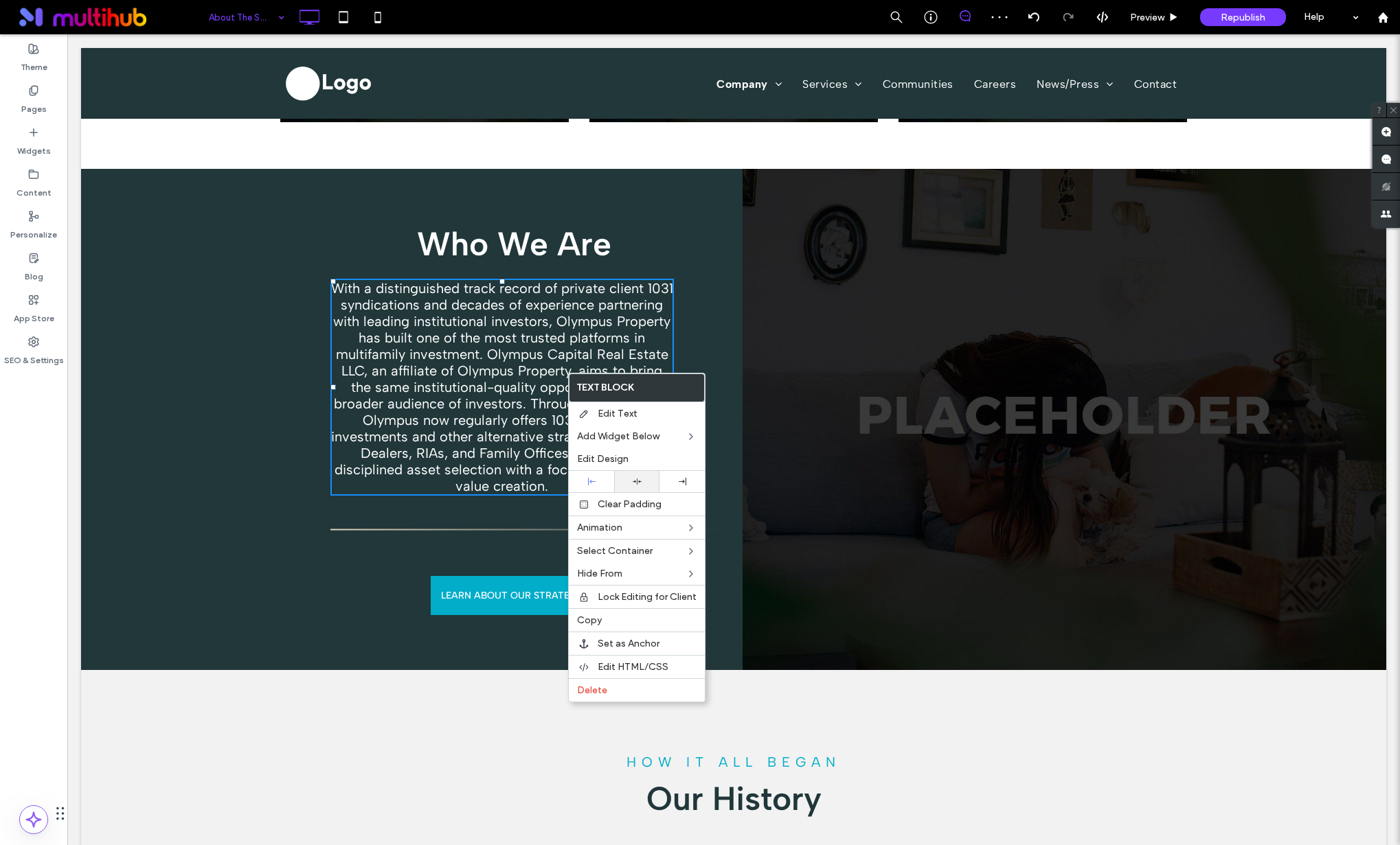
click at [629, 480] on div at bounding box center [636, 481] width 31 height 9
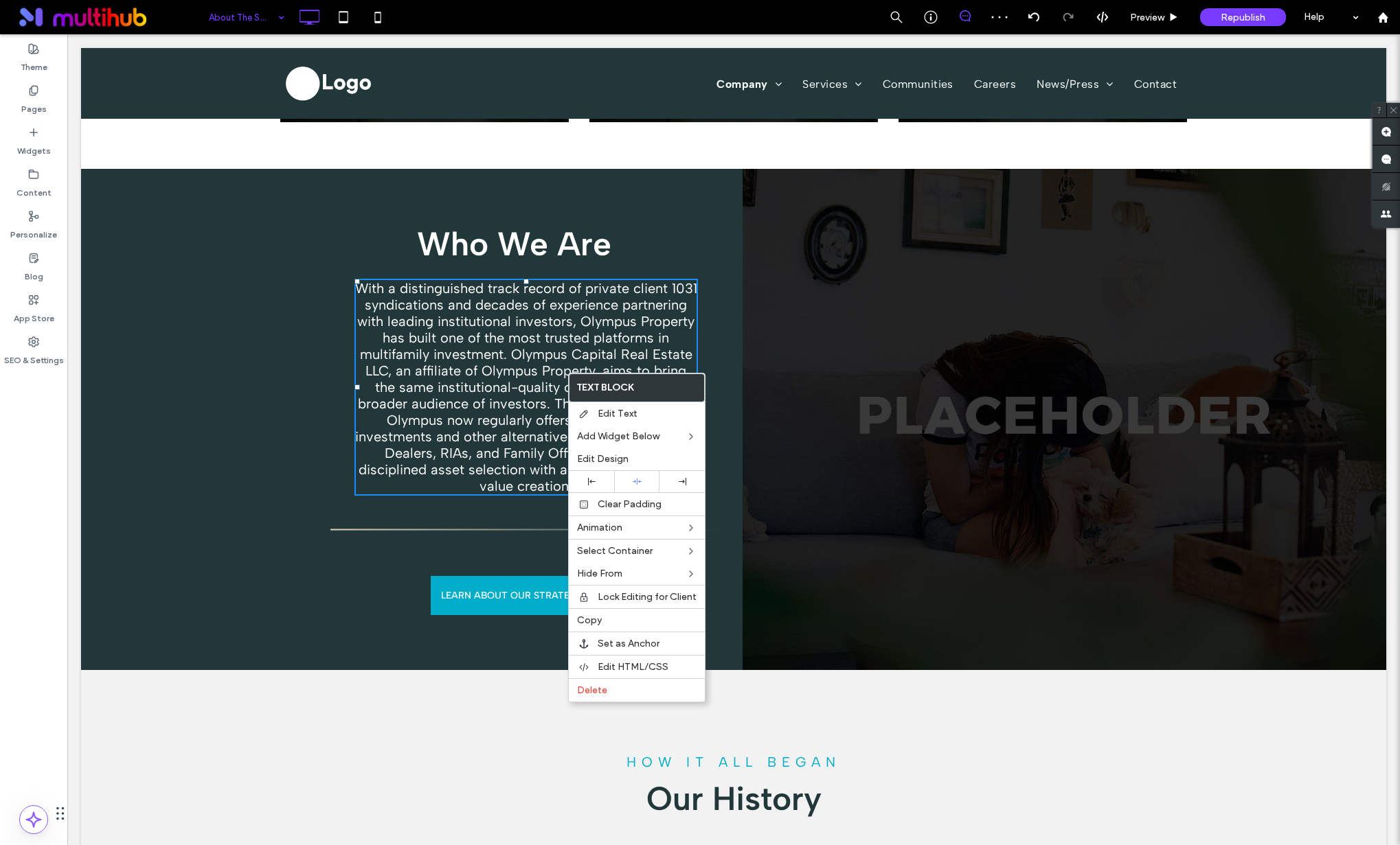
click at [632, 237] on h3 "Who We Are" at bounding box center [514, 244] width 367 height 40
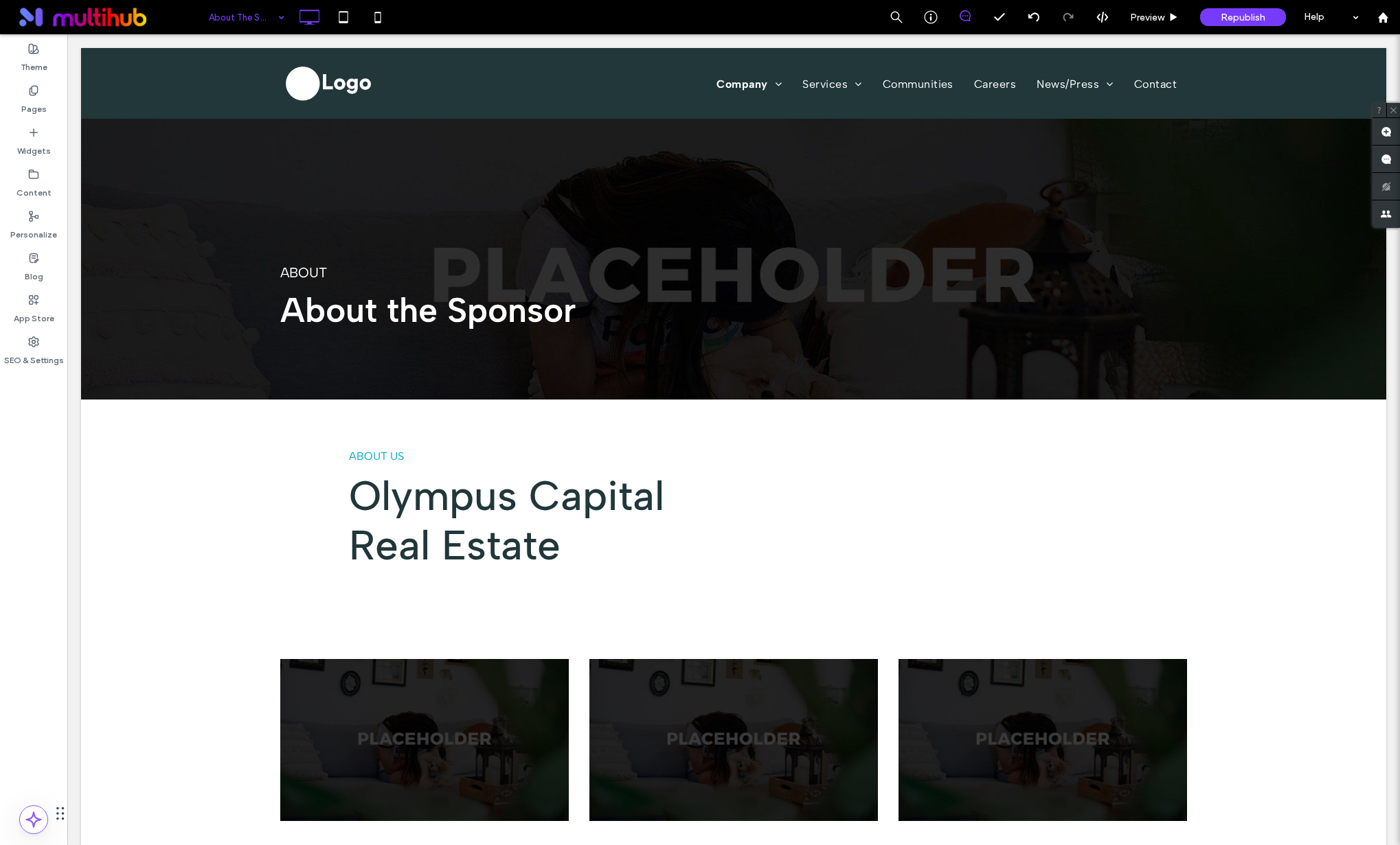
scroll to position [1017, 0]
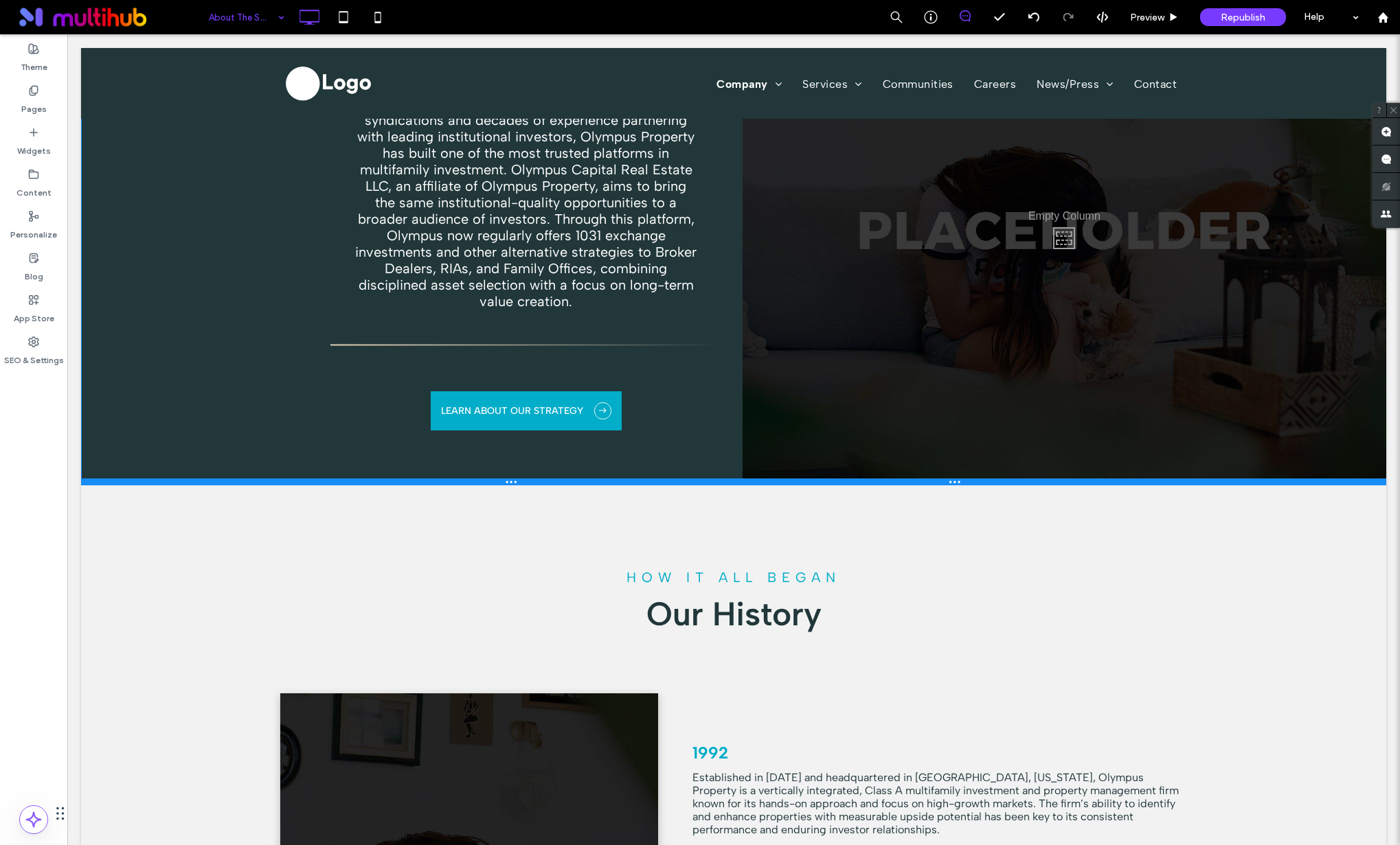
drag, startPoint x: 570, startPoint y: 482, endPoint x: 571, endPoint y: 464, distance: 18.0
click at [571, 464] on div "Who We Are With a distinguished track record of private client 1031 syndication…" at bounding box center [734, 235] width 1305 height 501
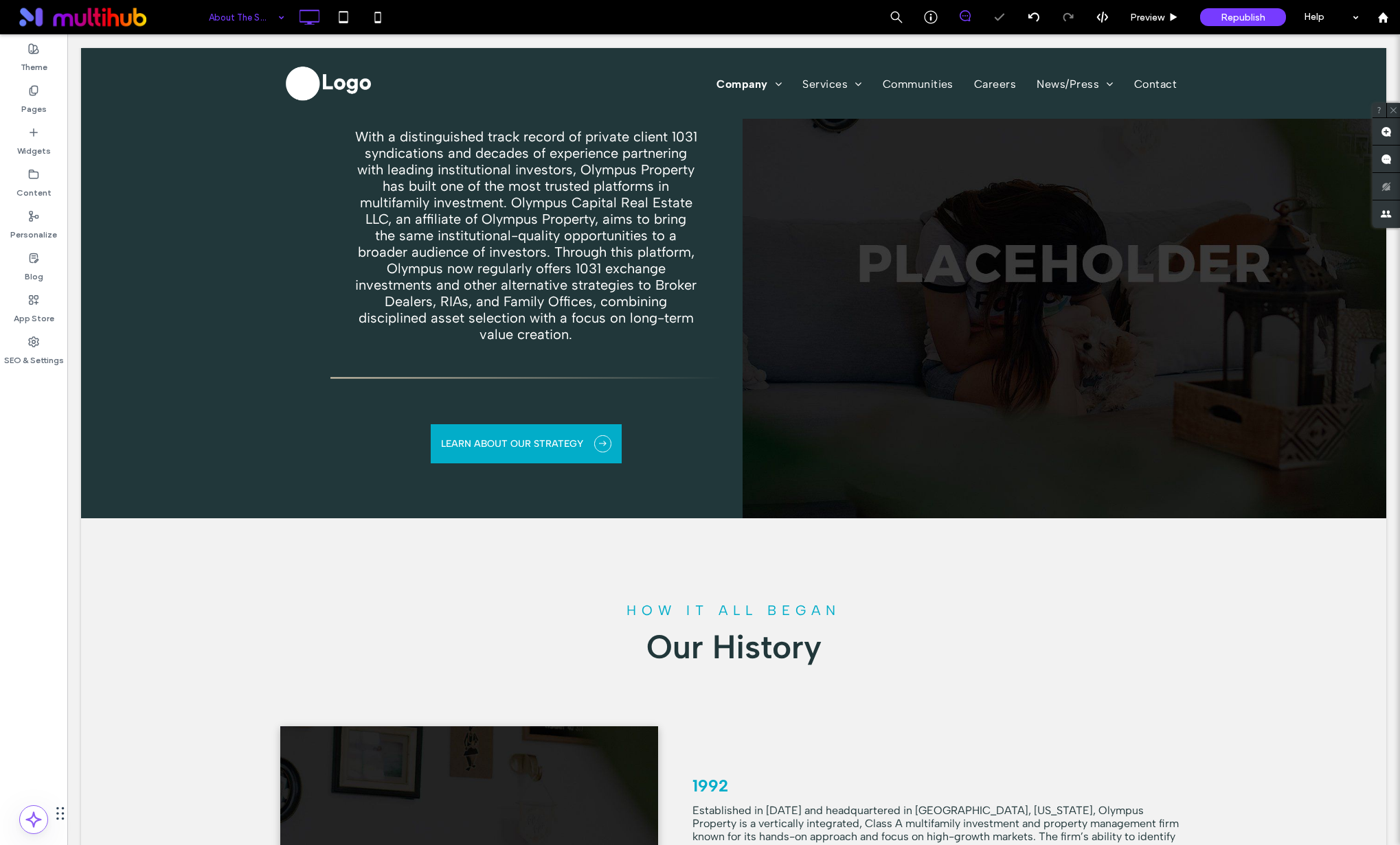
scroll to position [958, 0]
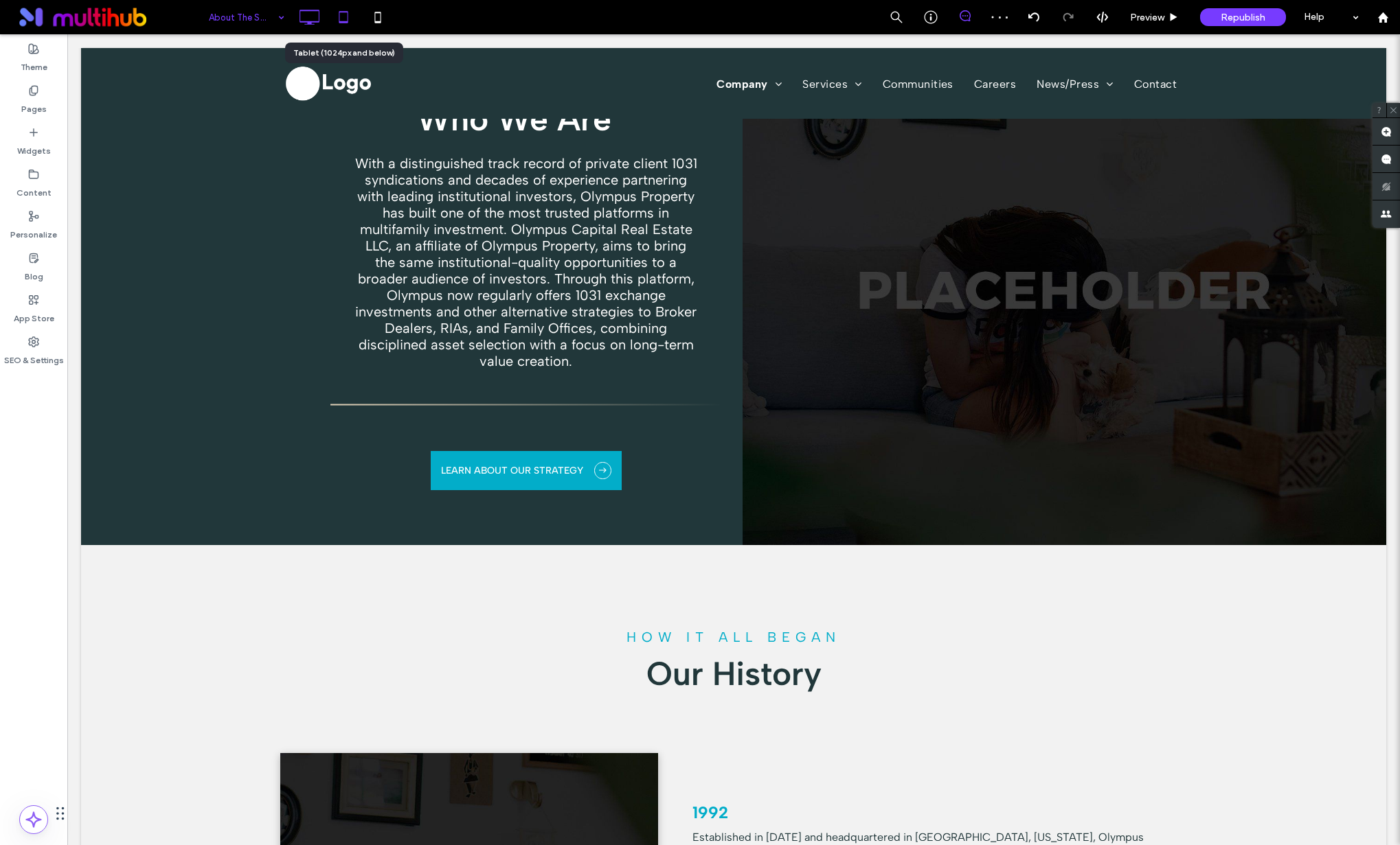
click at [337, 18] on icon at bounding box center [343, 17] width 27 height 27
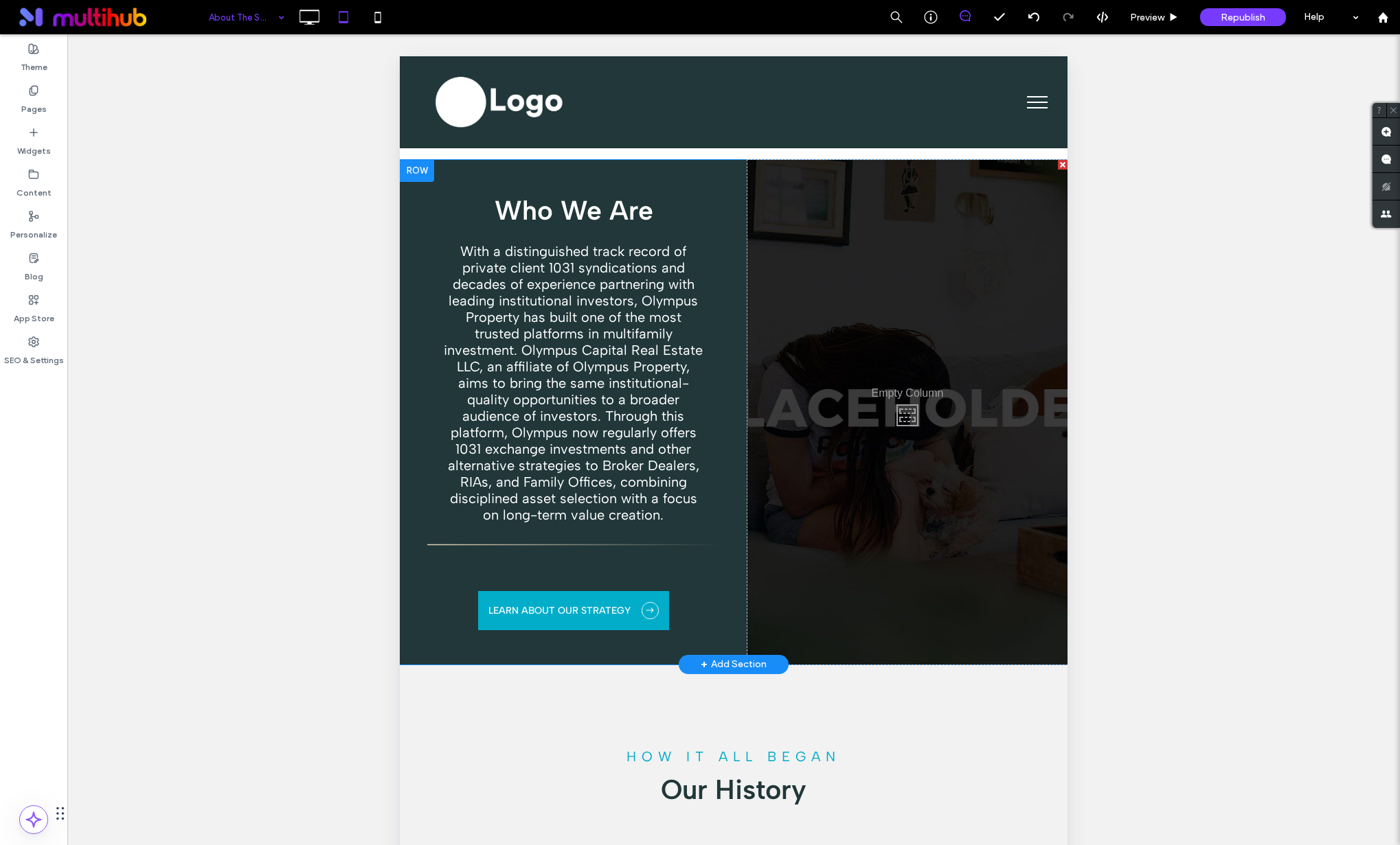
scroll to position [797, 0]
click at [647, 397] on span "With a distinguished track record of private client 1031 syndications and decad…" at bounding box center [573, 383] width 259 height 280
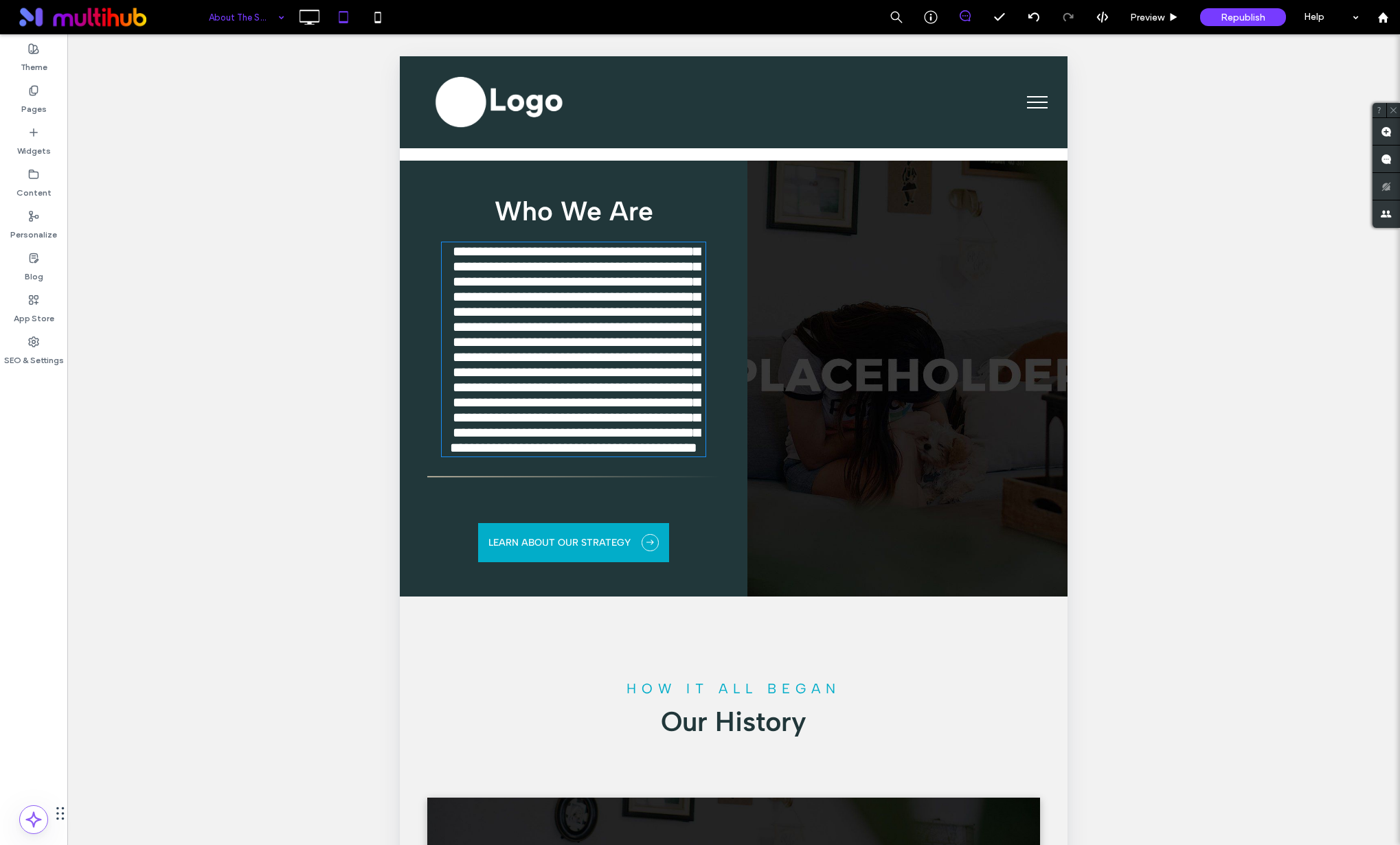
type input "**********"
type input "**"
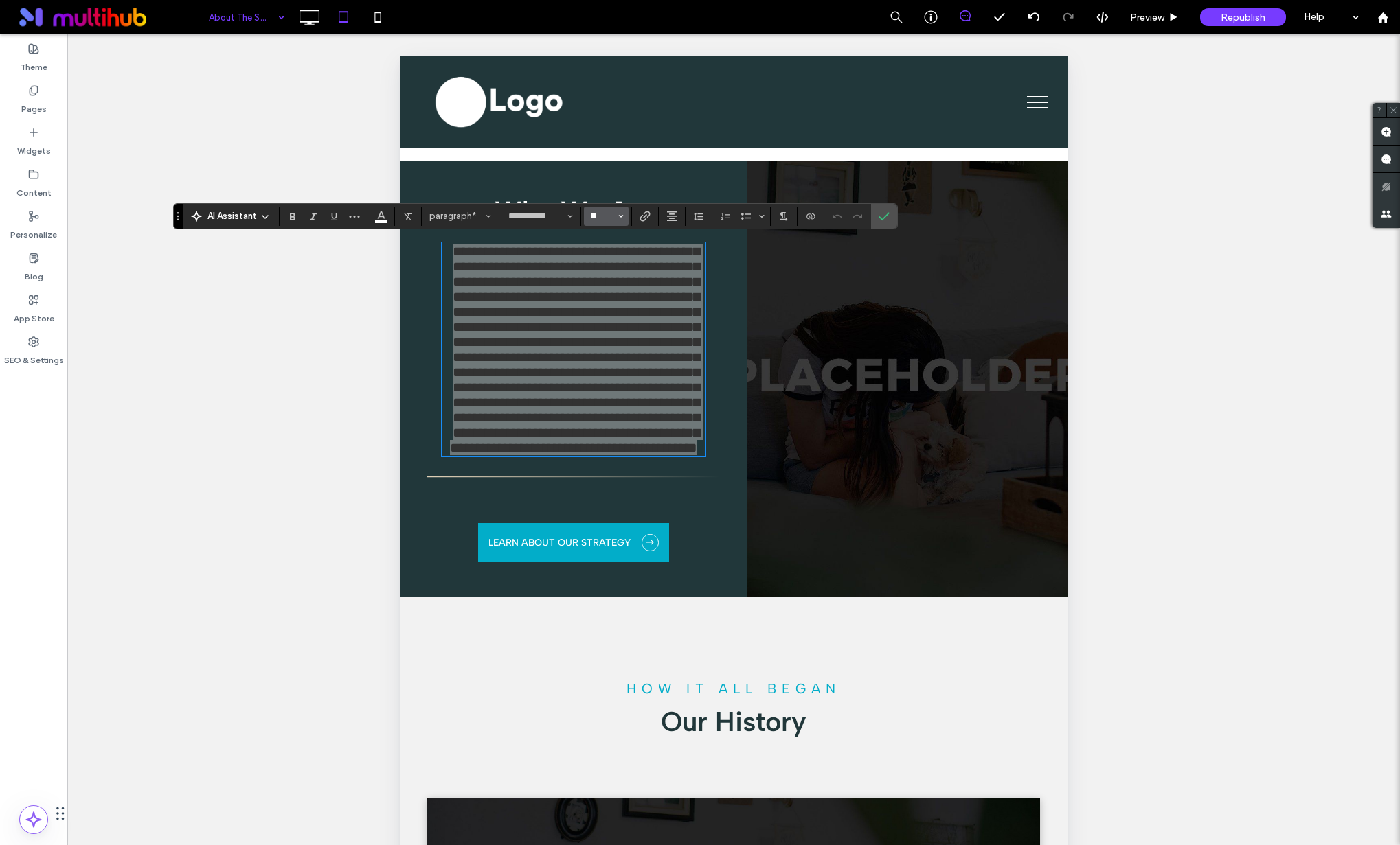
click at [608, 216] on input "**" at bounding box center [602, 216] width 27 height 11
drag, startPoint x: 611, startPoint y: 366, endPoint x: 217, endPoint y: 309, distance: 398.1
click at [611, 366] on label "18" at bounding box center [606, 367] width 44 height 20
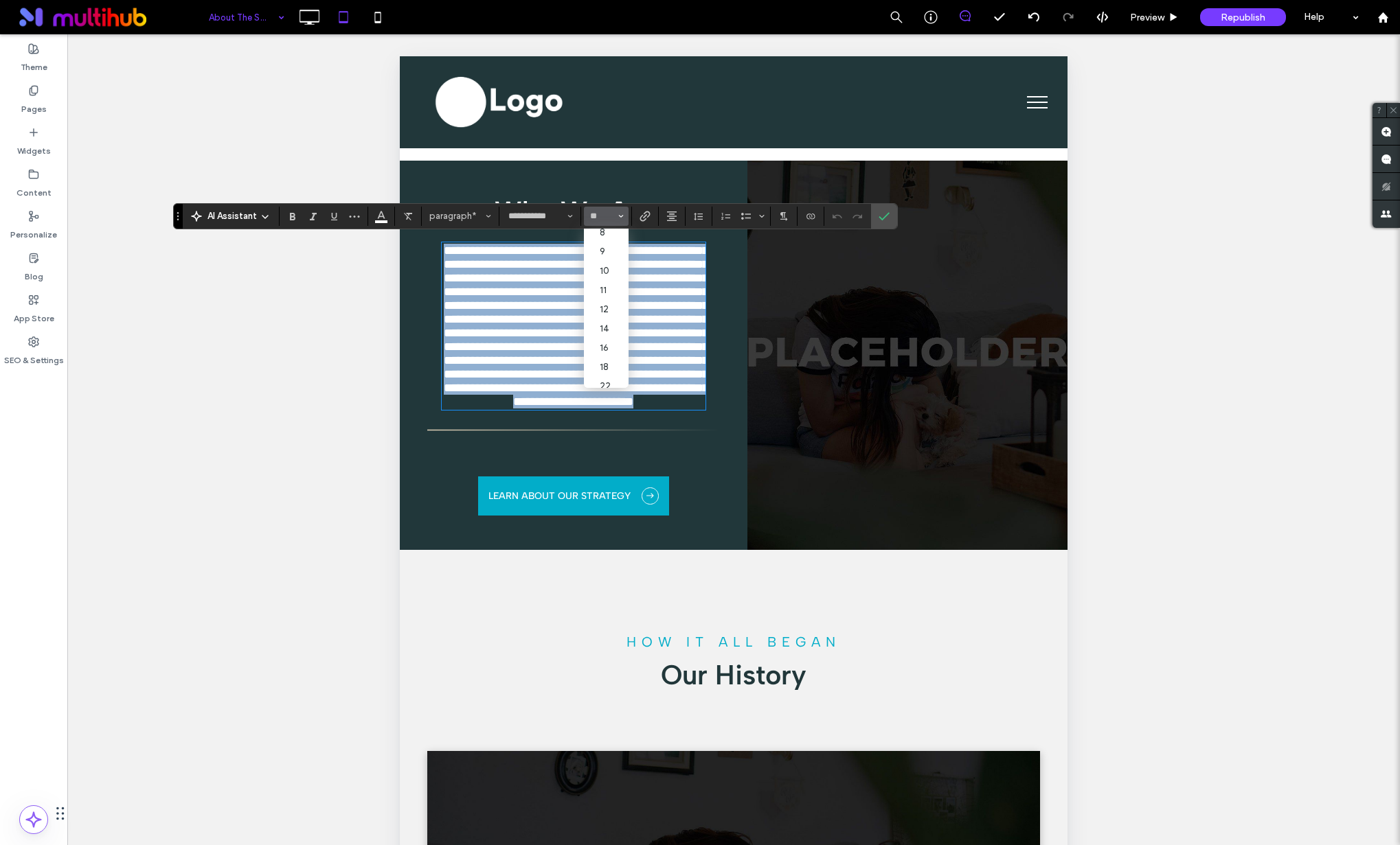
type input "**"
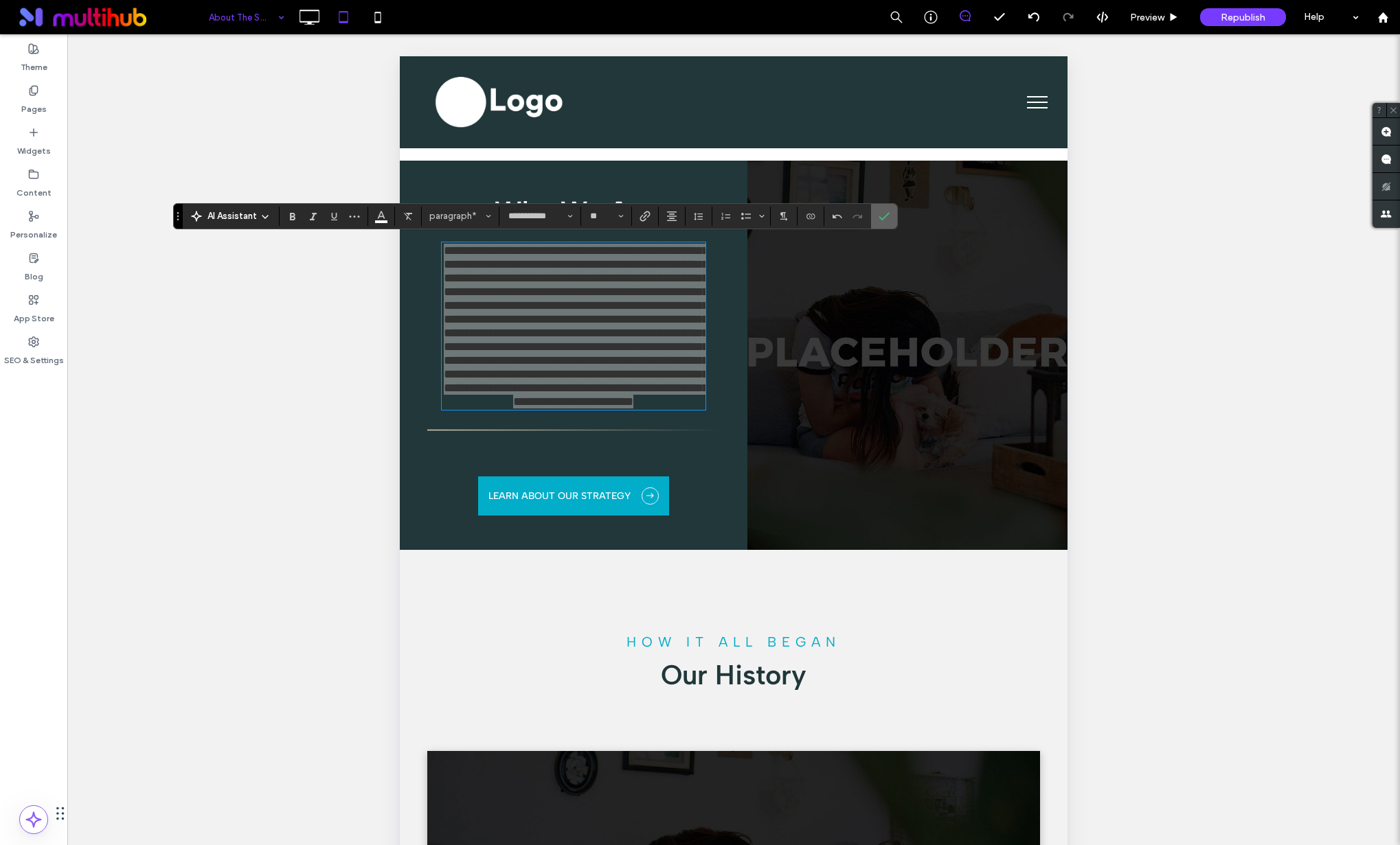
drag, startPoint x: 886, startPoint y: 212, endPoint x: 491, endPoint y: 155, distance: 399.1
click at [886, 212] on icon "Confirm" at bounding box center [884, 216] width 11 height 11
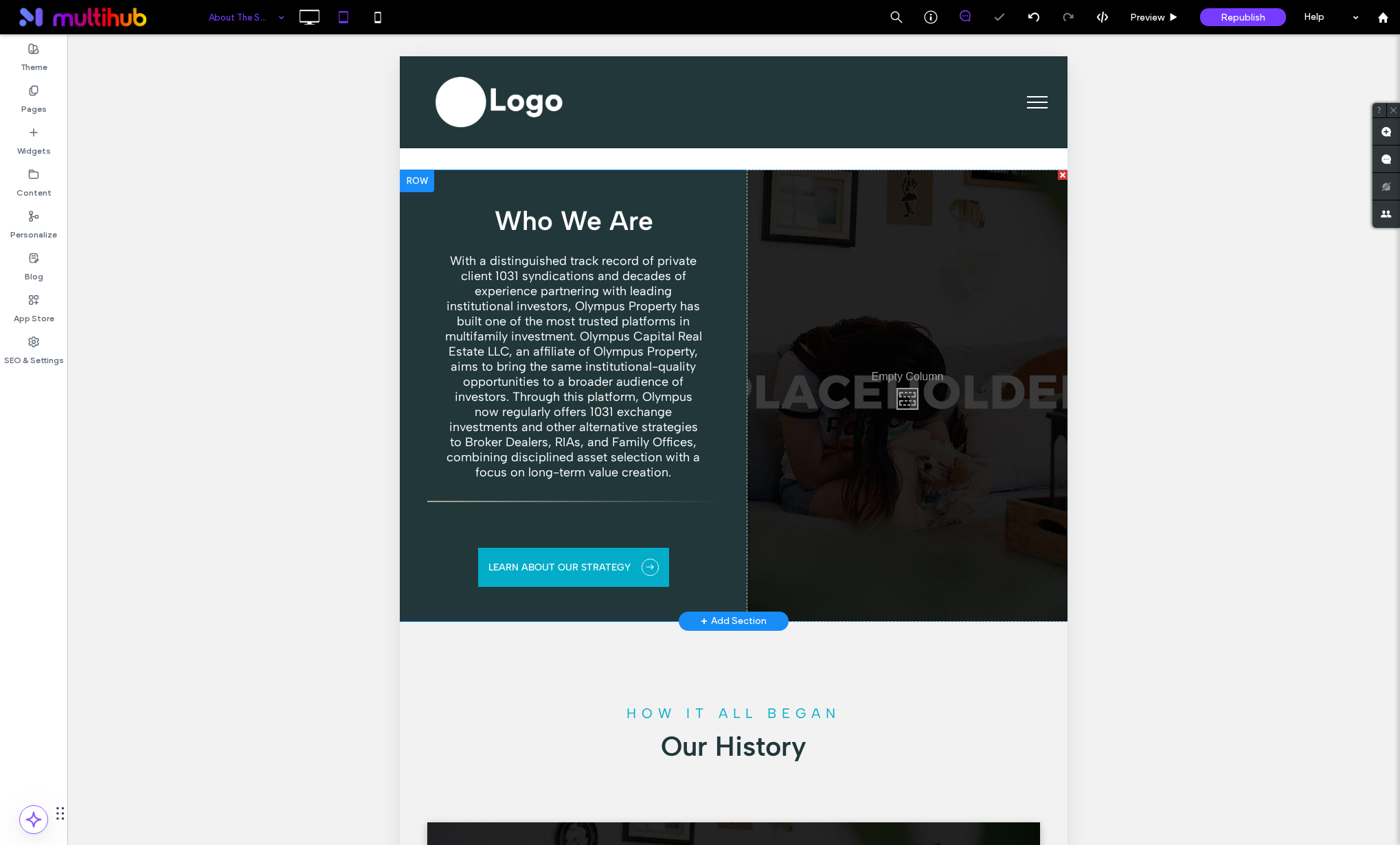
scroll to position [773, 0]
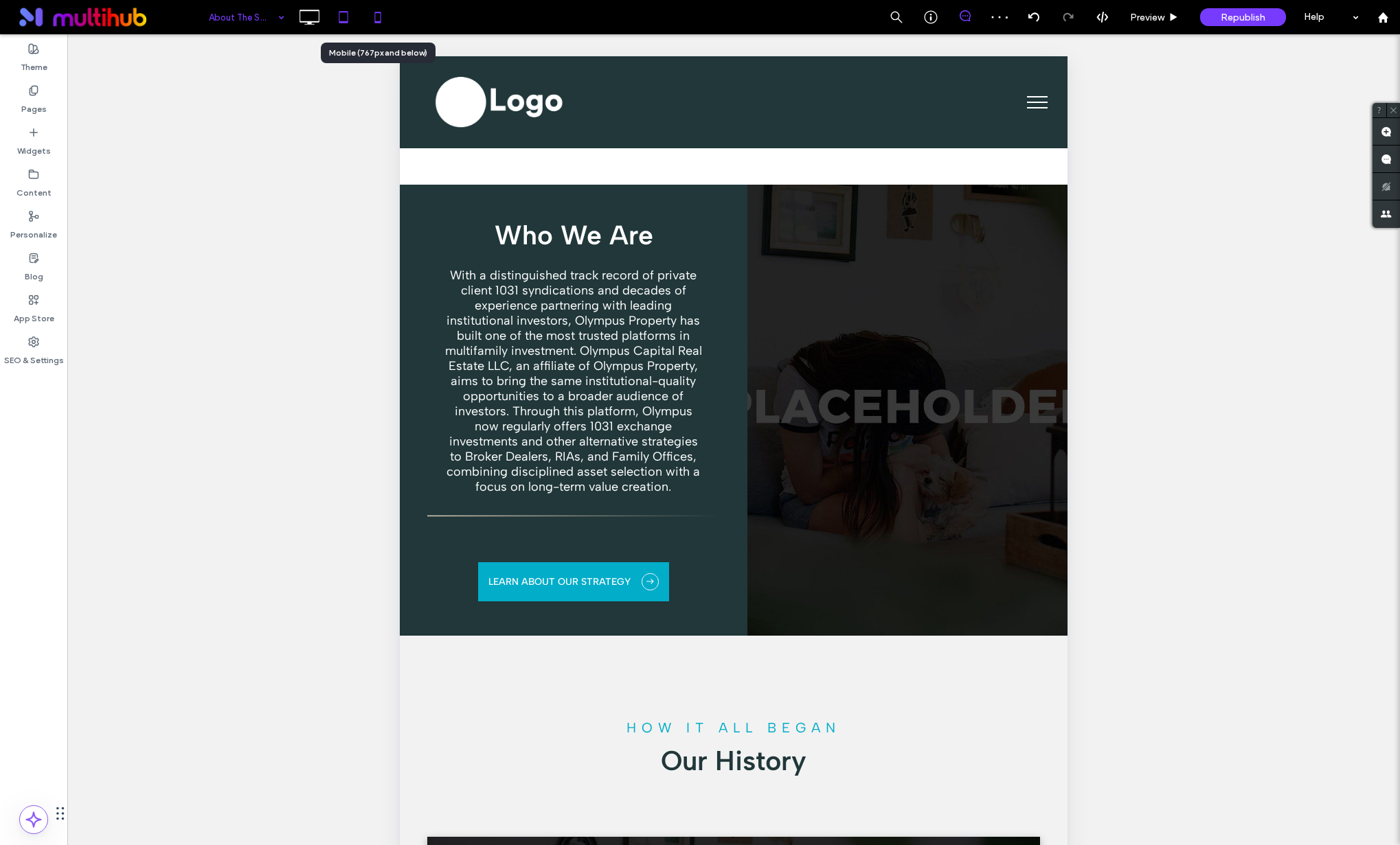
click at [383, 18] on icon at bounding box center [377, 17] width 27 height 27
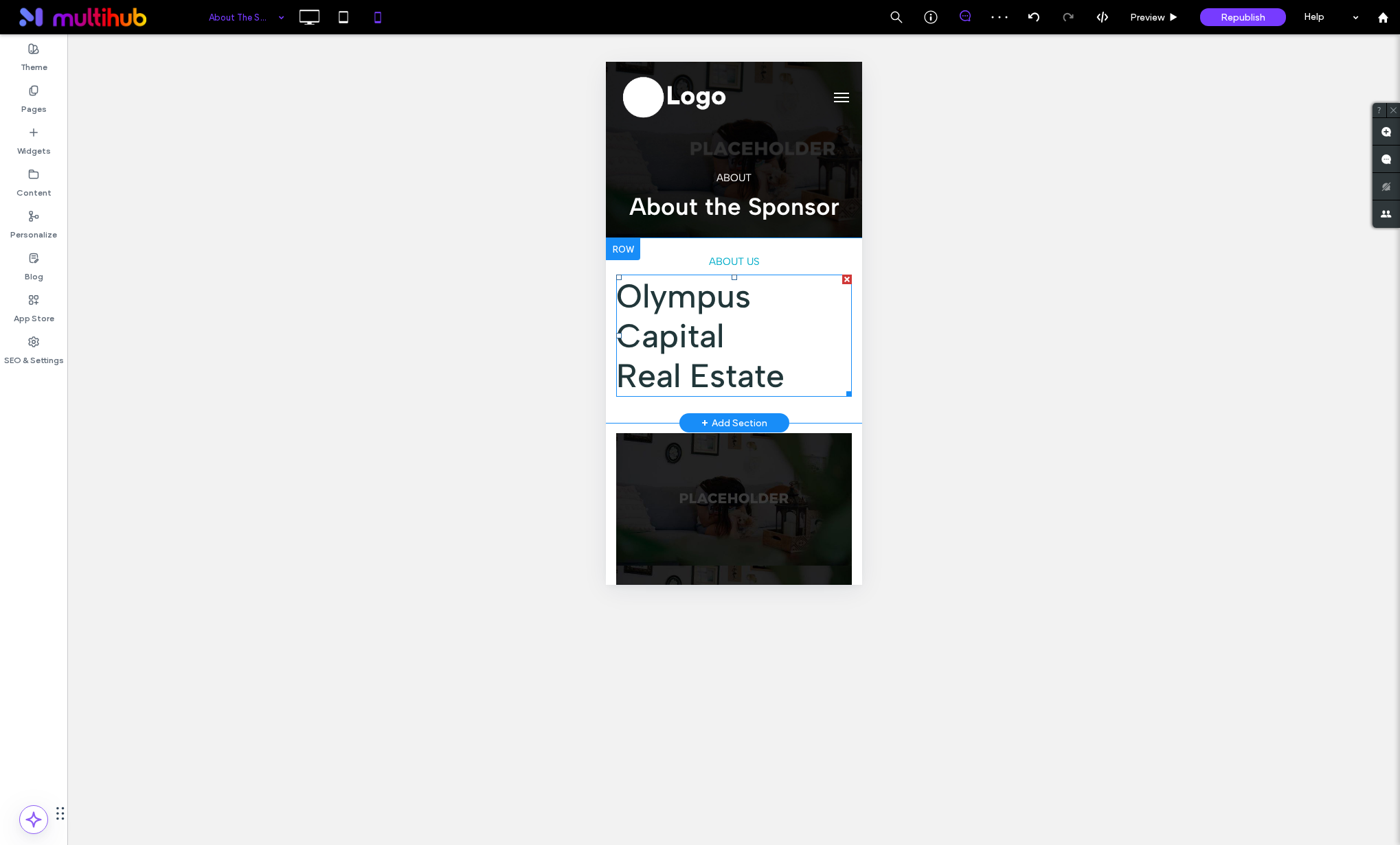
scroll to position [206, 225]
click at [750, 339] on p "Olympus Capital" at bounding box center [733, 316] width 235 height 80
type input "**********"
type input "**"
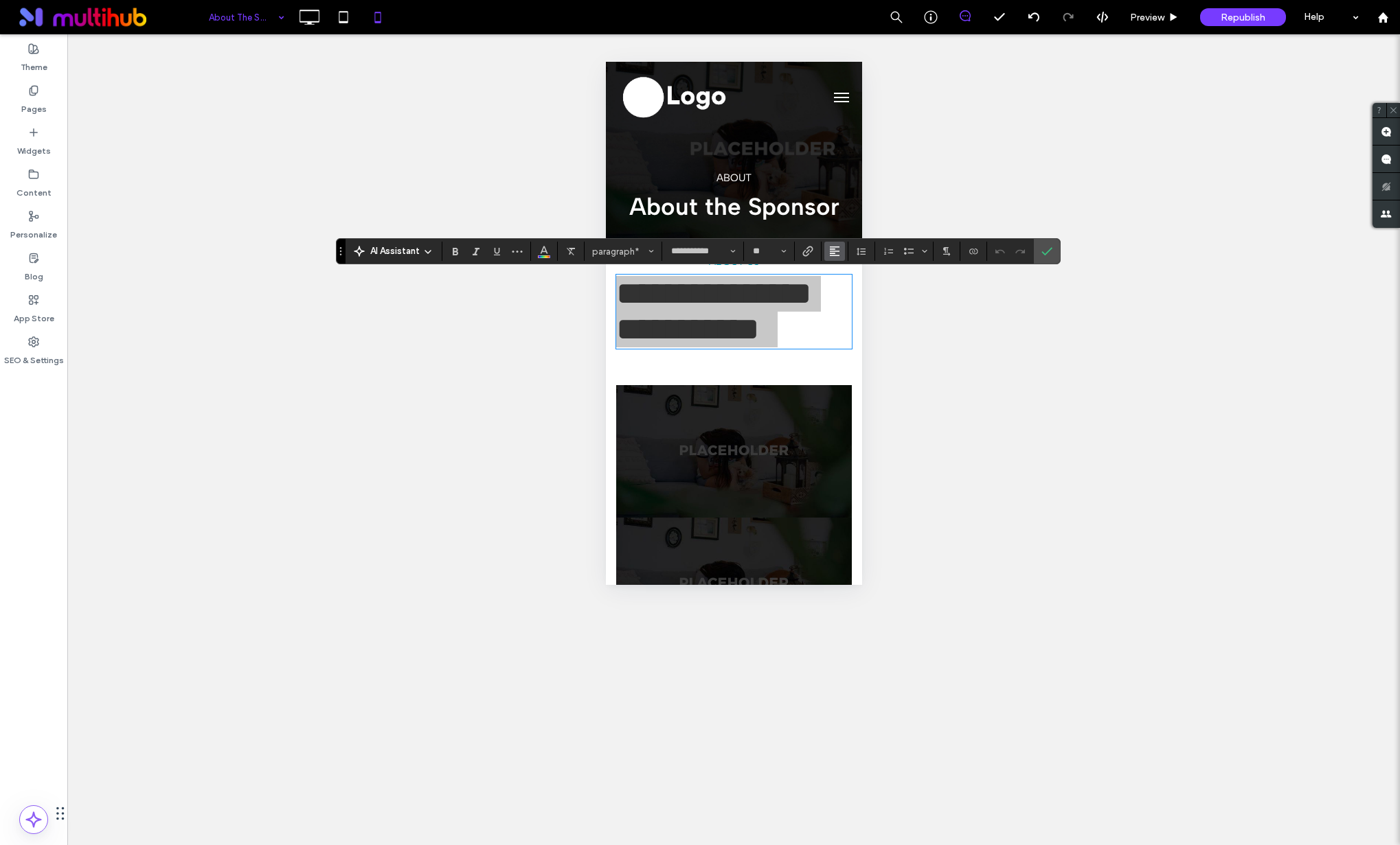
click at [840, 247] on button "Alignment" at bounding box center [834, 251] width 20 height 20
click at [838, 293] on label "ui.textEditor.alignment.center" at bounding box center [848, 293] width 48 height 20
click at [1046, 251] on icon "Confirm" at bounding box center [1047, 251] width 11 height 11
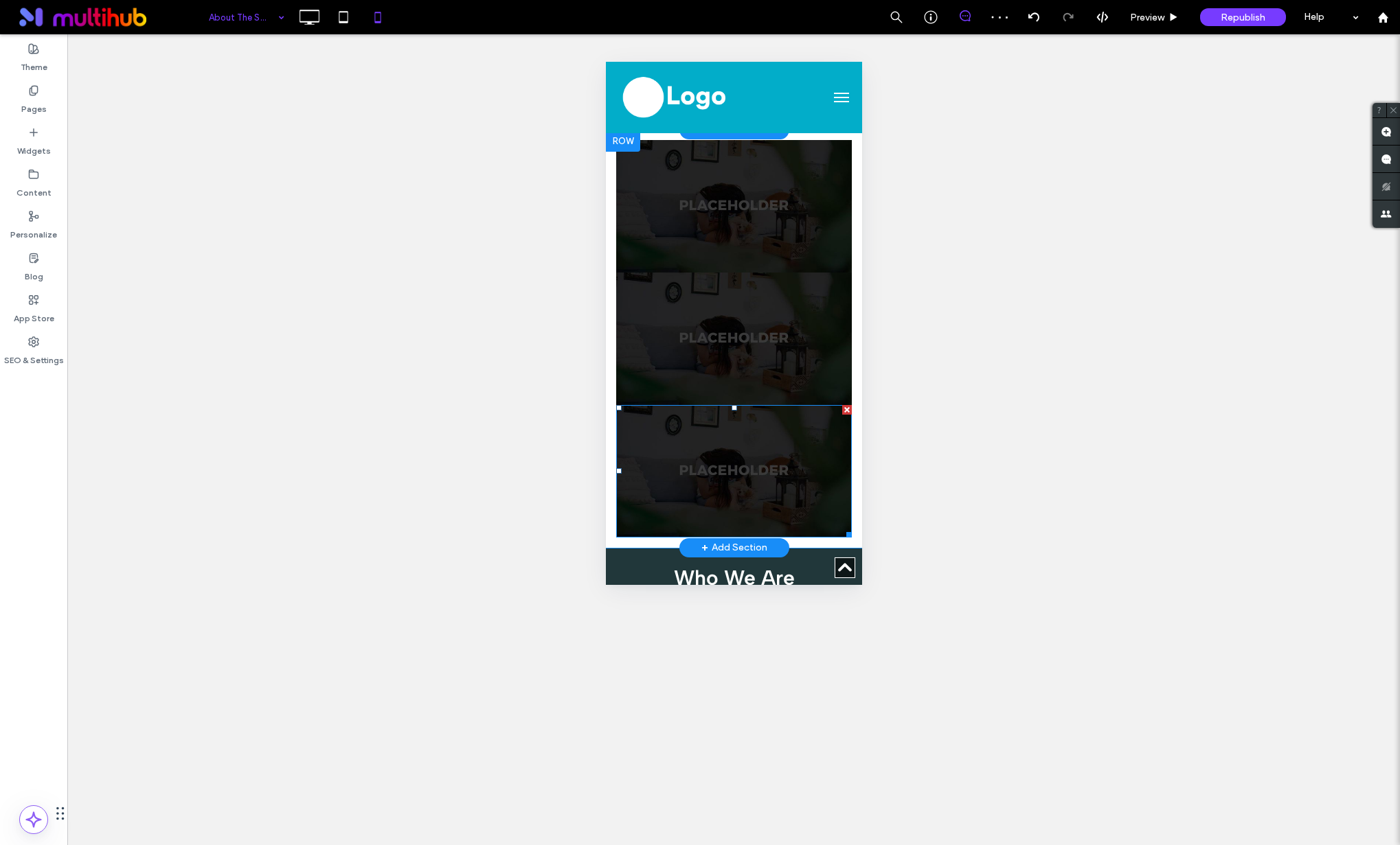
scroll to position [256, 0]
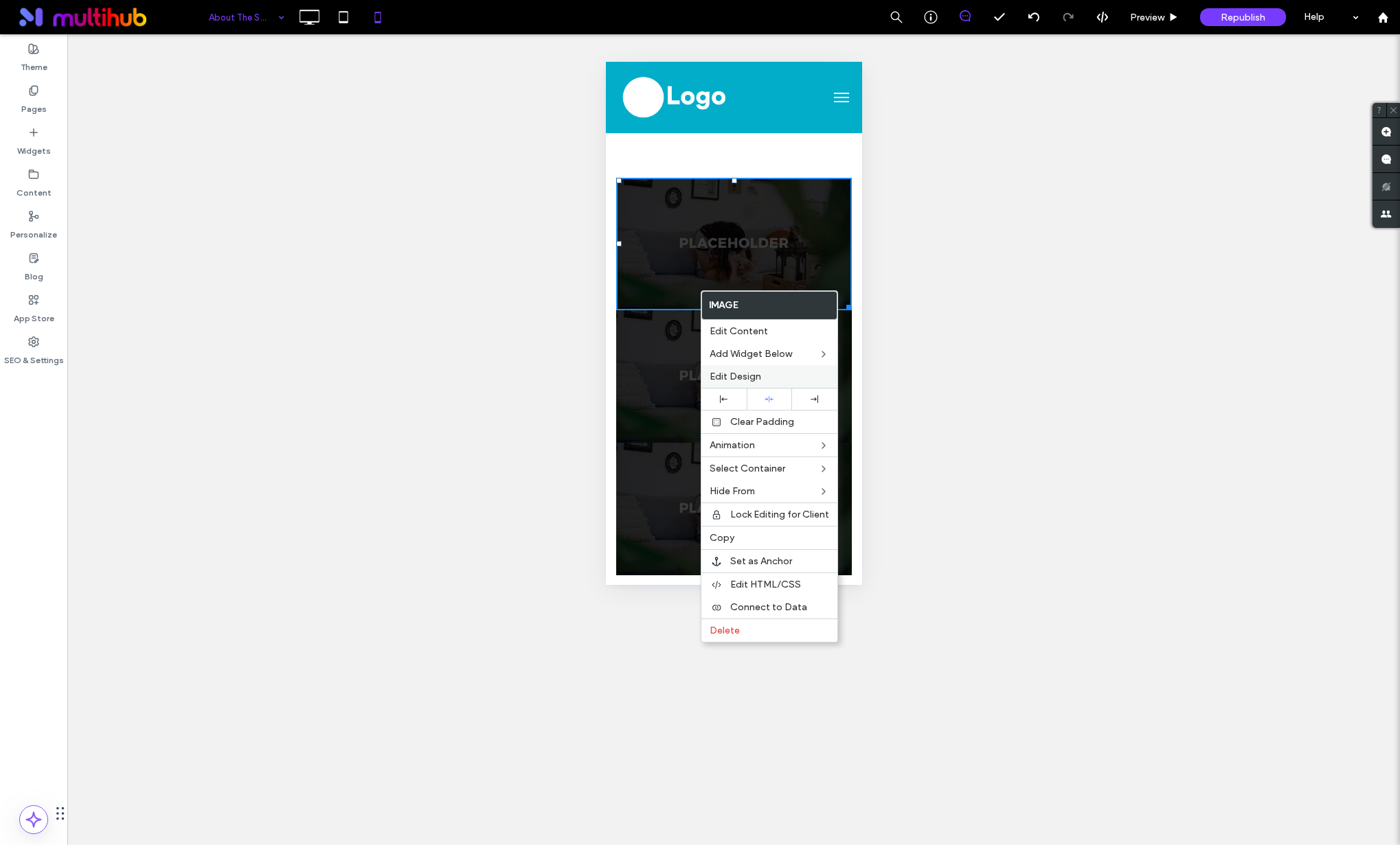
click at [753, 377] on span "Edit Design" at bounding box center [736, 376] width 52 height 12
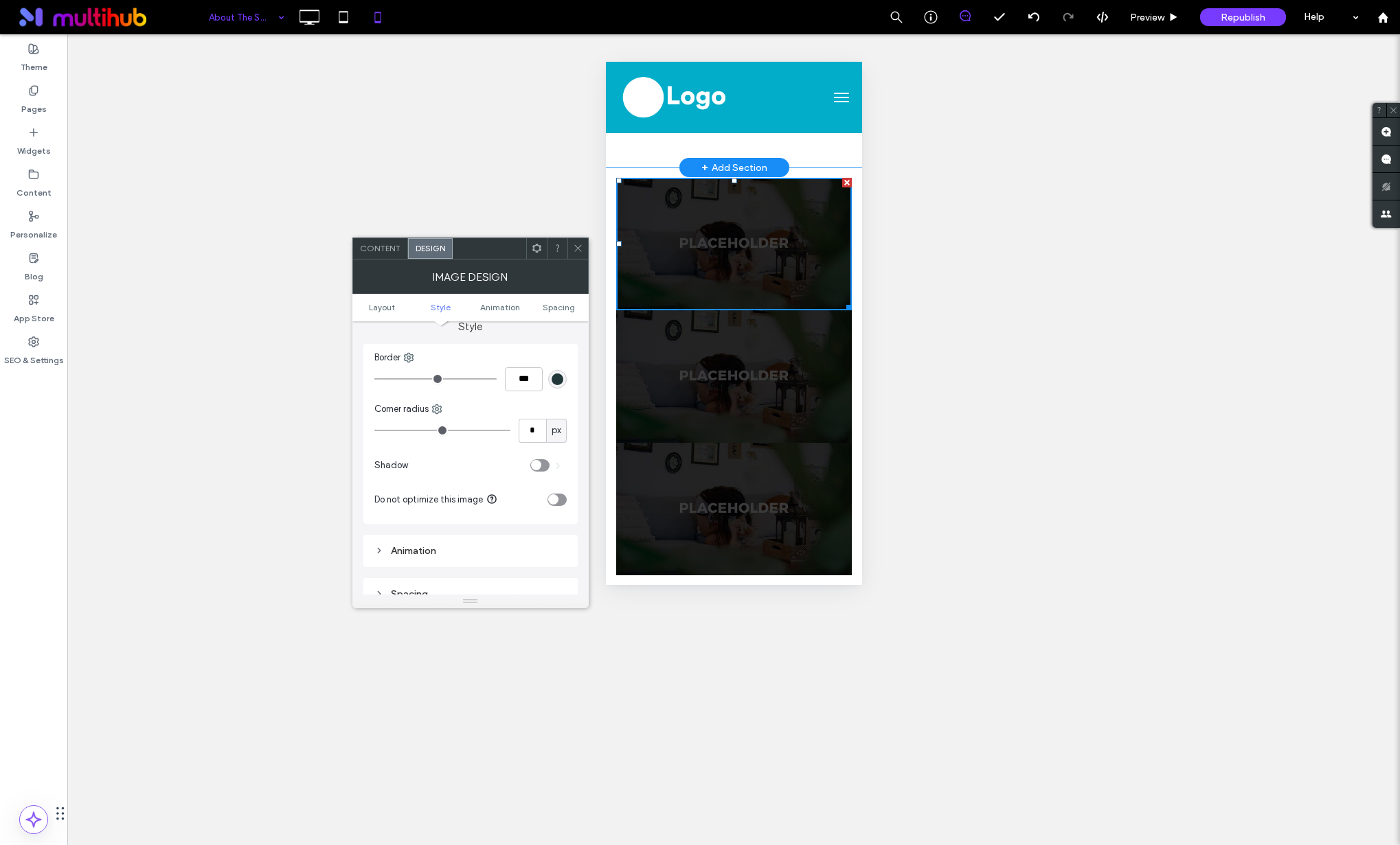
scroll to position [471, 0]
click at [442, 436] on div "Spacing" at bounding box center [470, 425] width 214 height 32
click at [467, 432] on div "Spacing" at bounding box center [470, 425] width 192 height 19
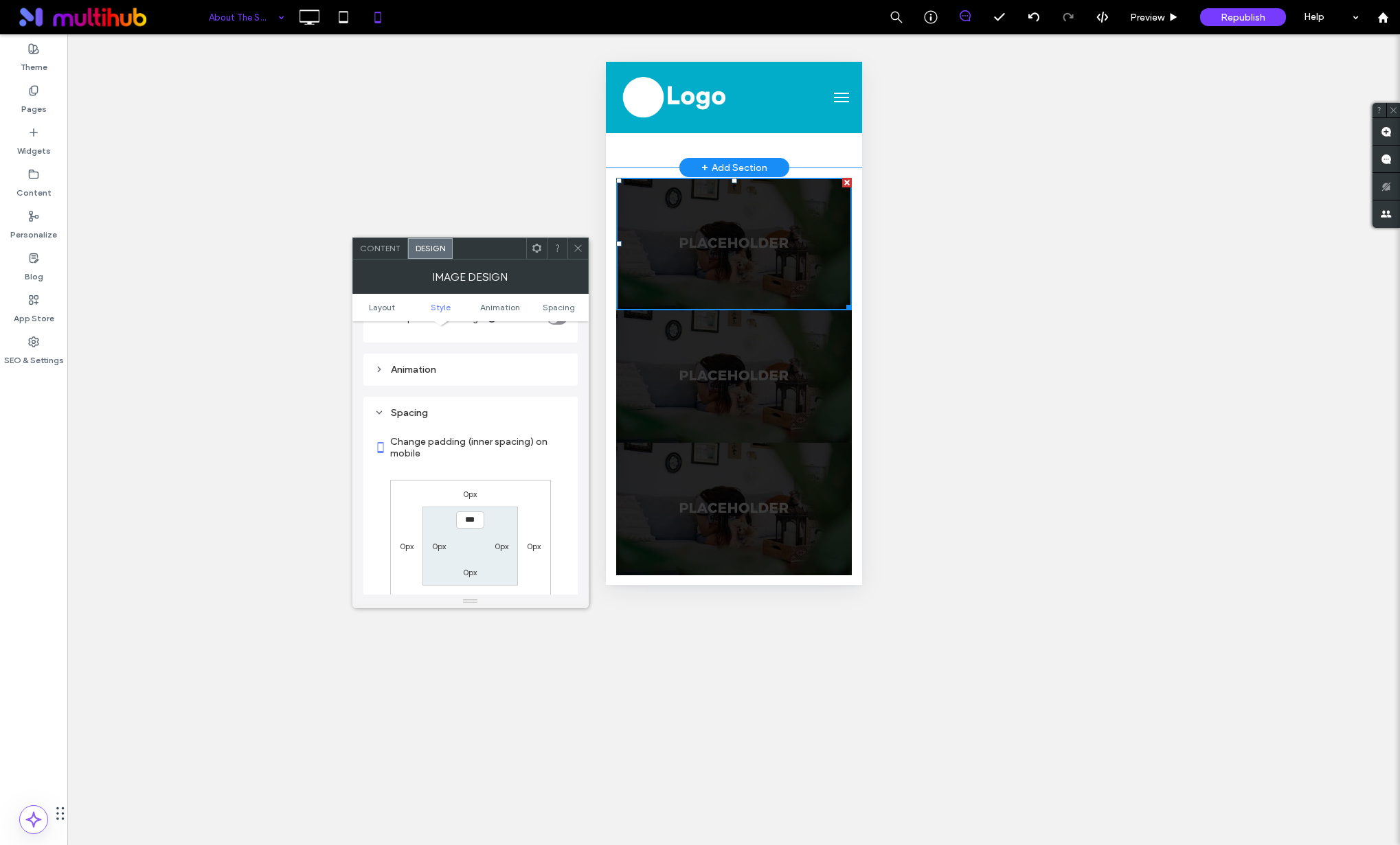
scroll to position [494, 0]
click at [476, 485] on label "0px" at bounding box center [470, 483] width 14 height 10
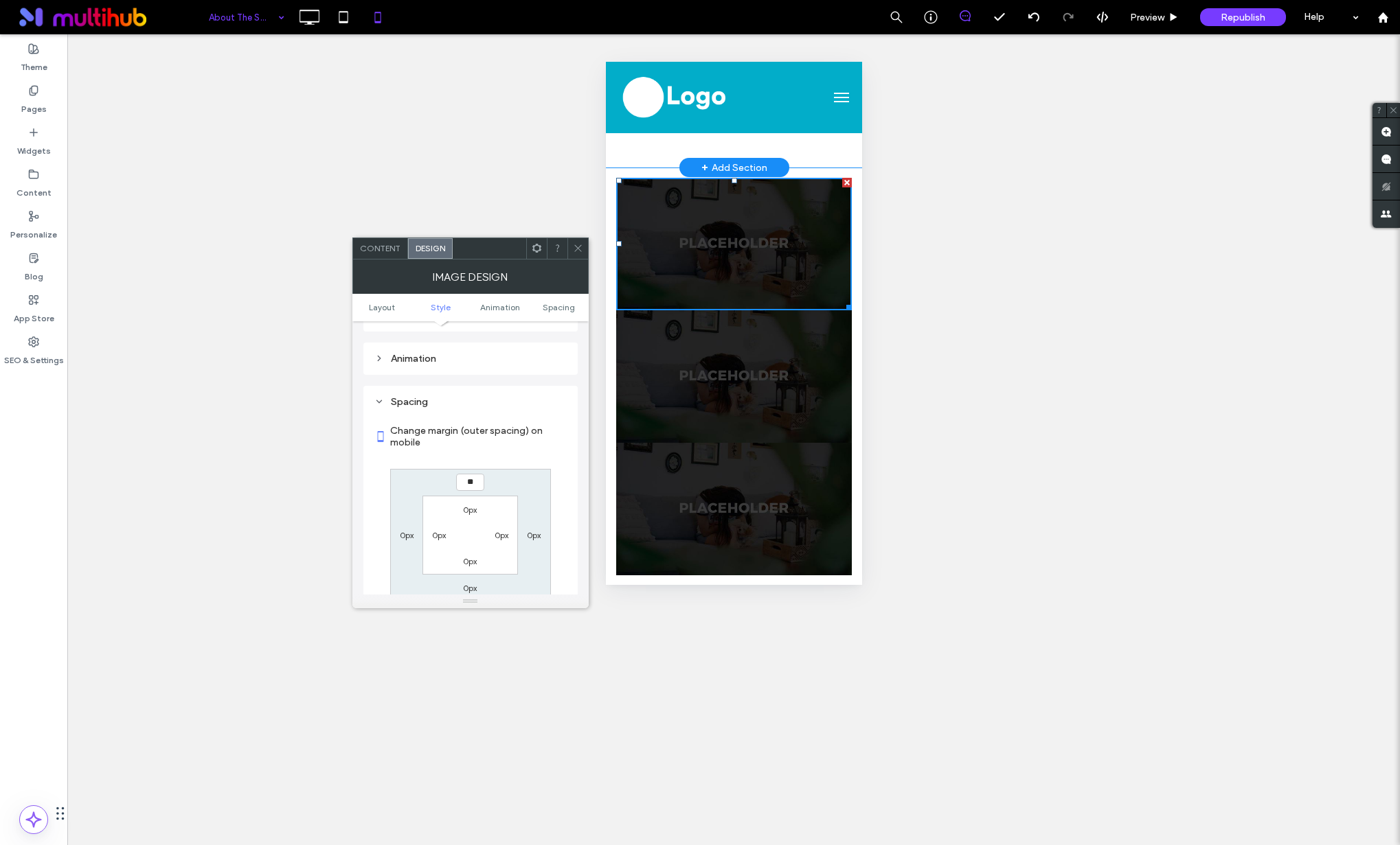
type input "**"
type input "****"
click at [469, 585] on label "0px" at bounding box center [470, 588] width 14 height 10
type input "*"
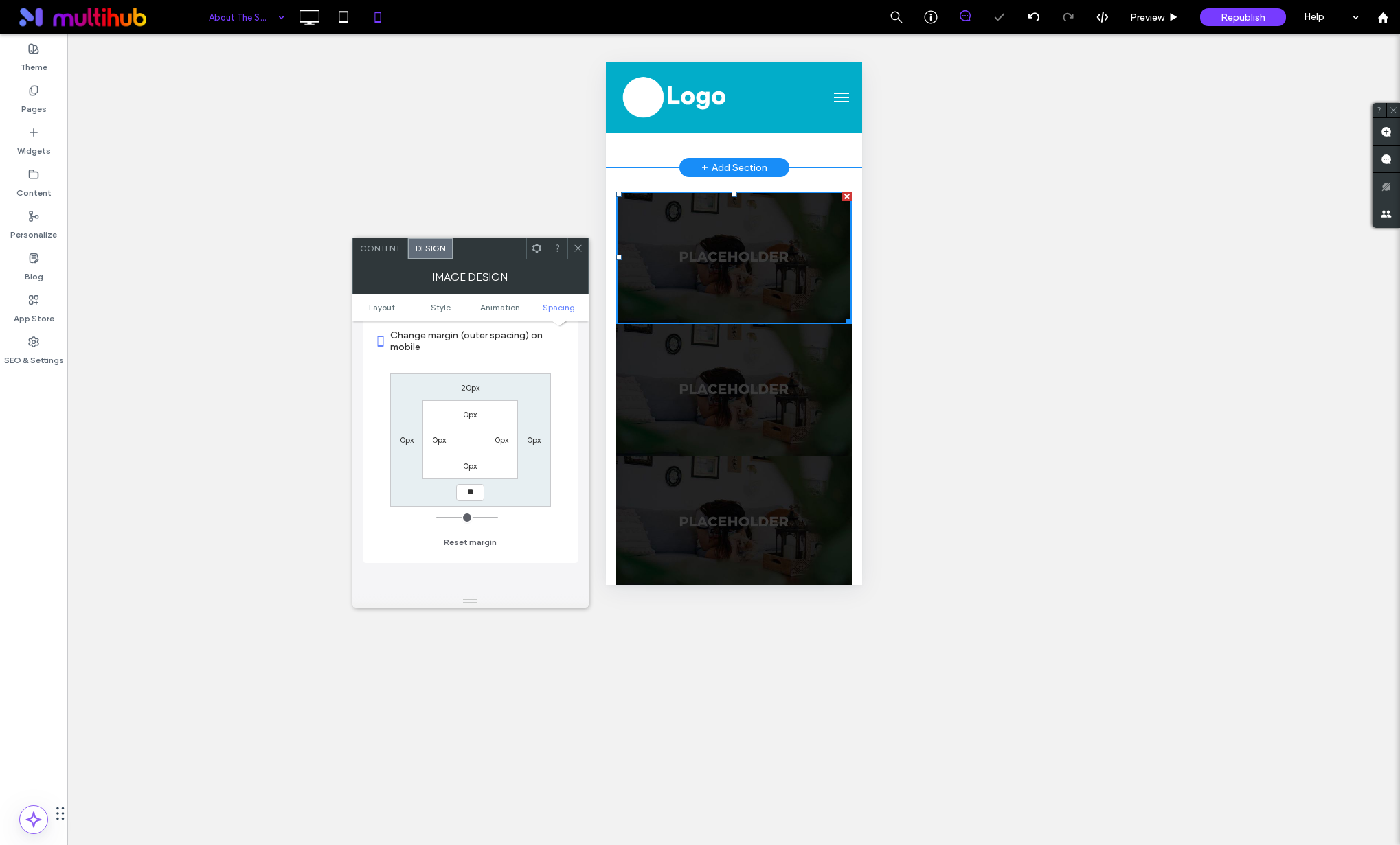
scroll to position [597, 0]
type input "**"
type input "****"
click at [516, 369] on div "20px 0px **** 0px 0px 0px 0px 0px" at bounding box center [470, 432] width 161 height 133
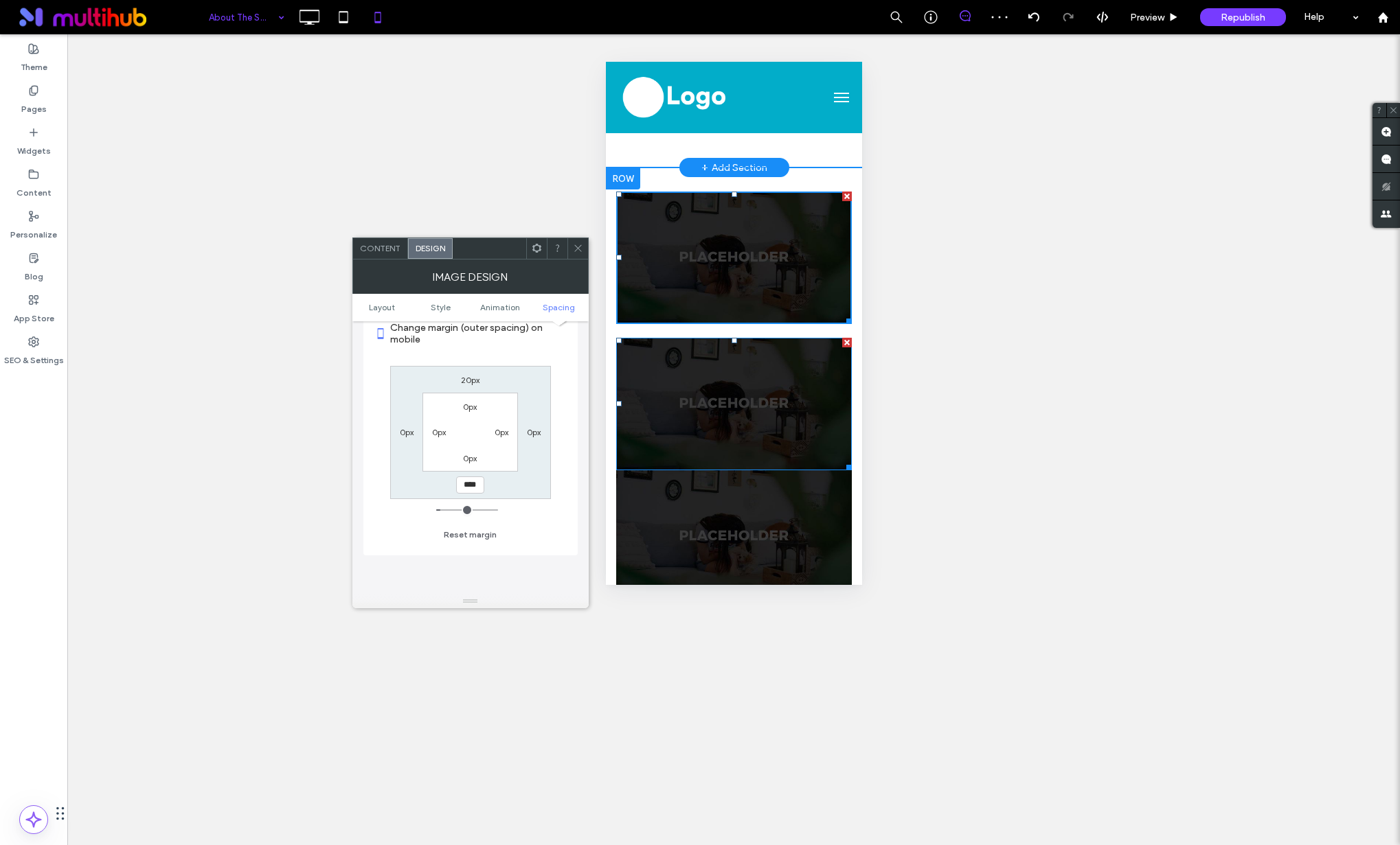
click at [666, 432] on img at bounding box center [733, 404] width 235 height 133
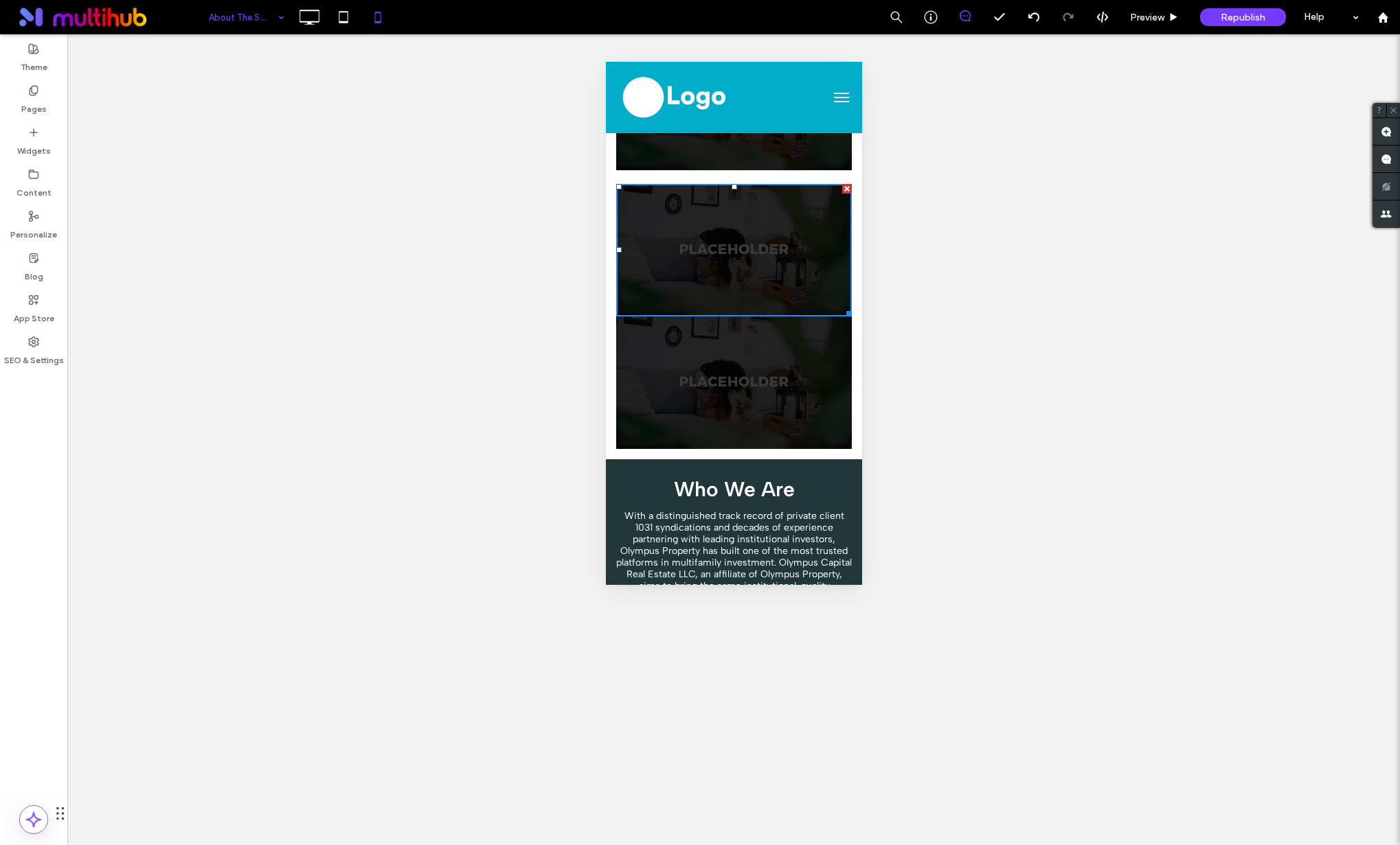
scroll to position [233, 0]
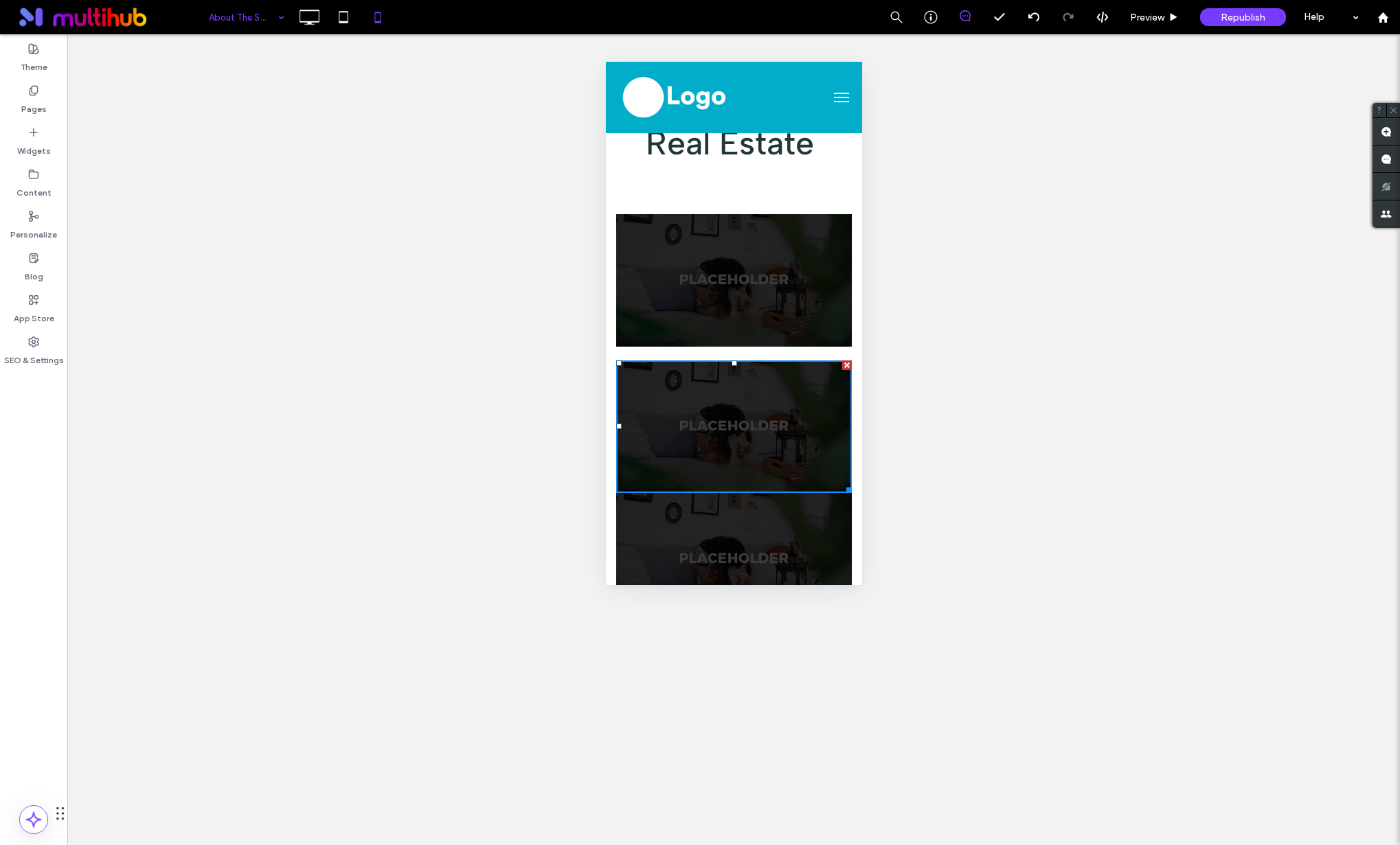
click at [671, 502] on img at bounding box center [733, 559] width 235 height 133
click at [694, 379] on img at bounding box center [733, 427] width 235 height 133
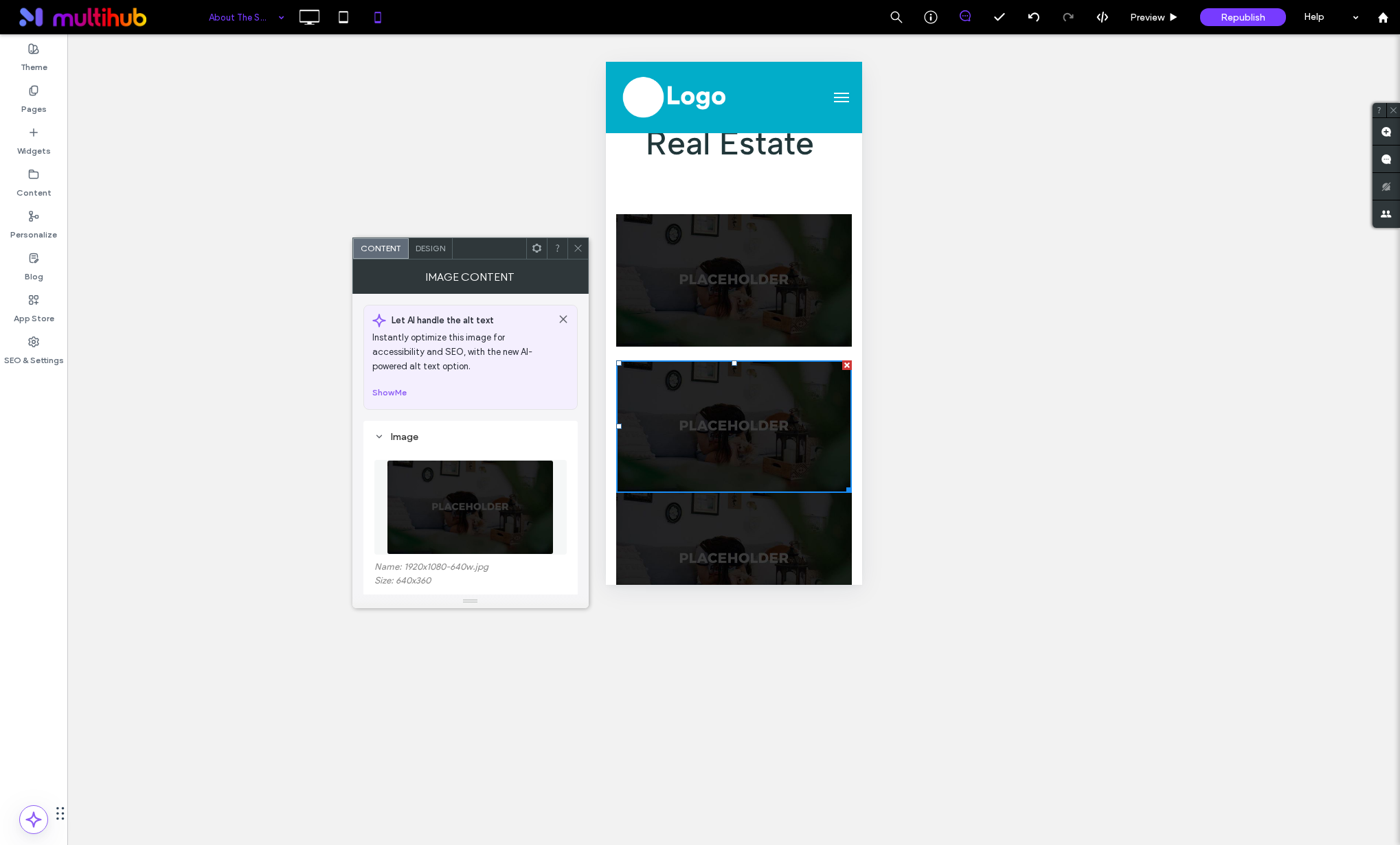
click at [426, 253] on span "Design" at bounding box center [430, 248] width 29 height 10
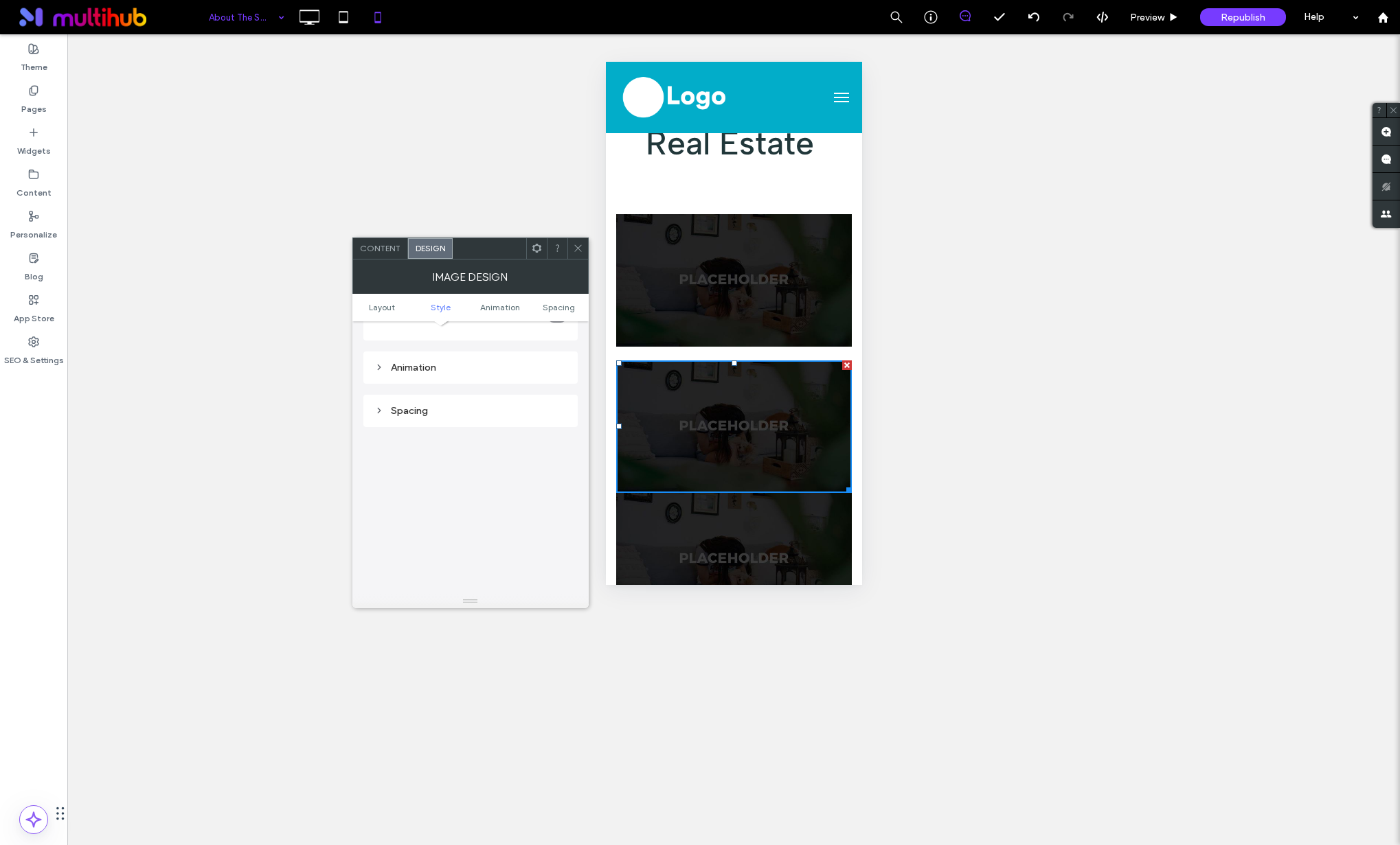
scroll to position [440, 0]
click at [408, 455] on div "Spacing" at bounding box center [470, 456] width 192 height 12
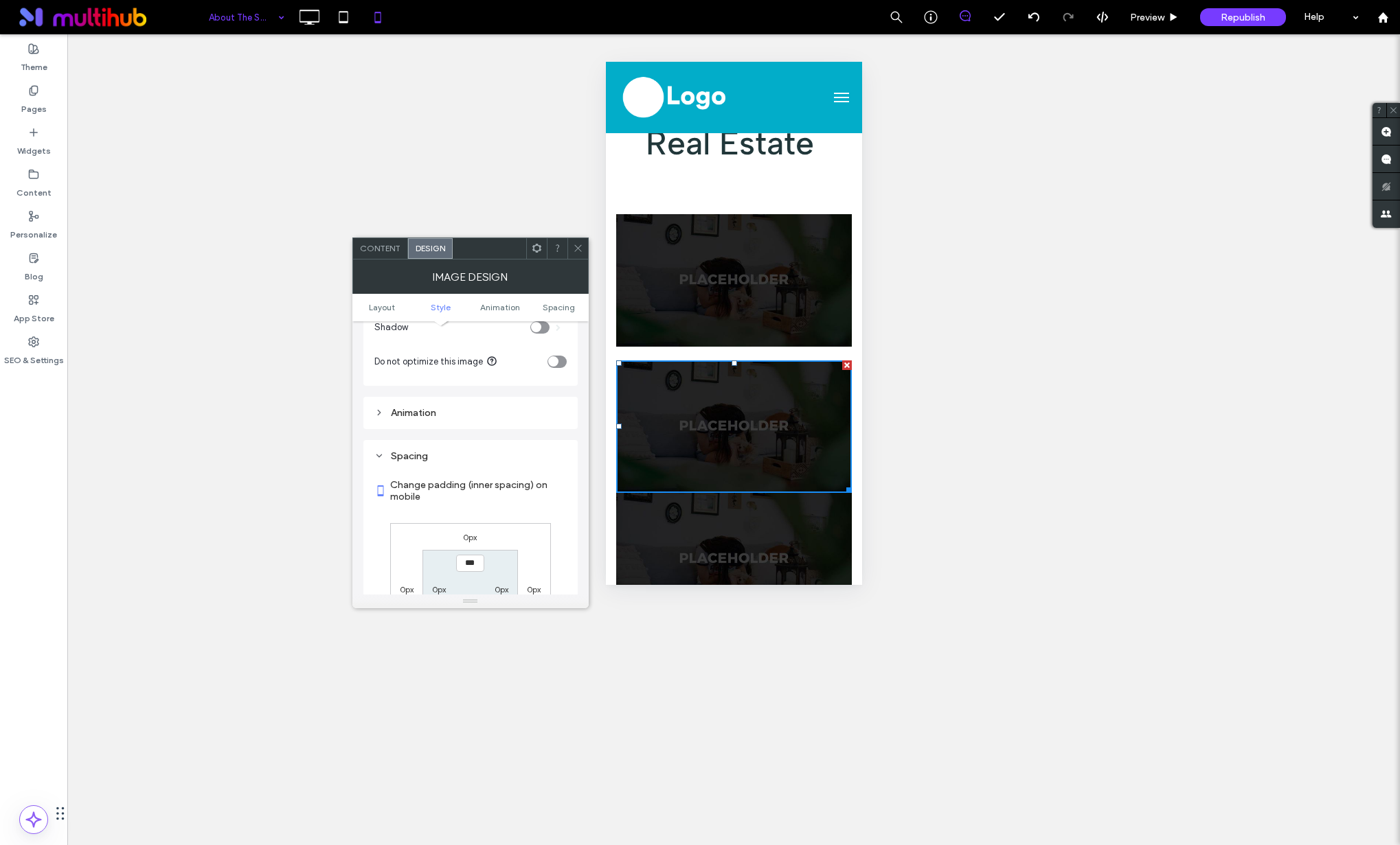
click at [469, 535] on label "0px" at bounding box center [470, 537] width 14 height 10
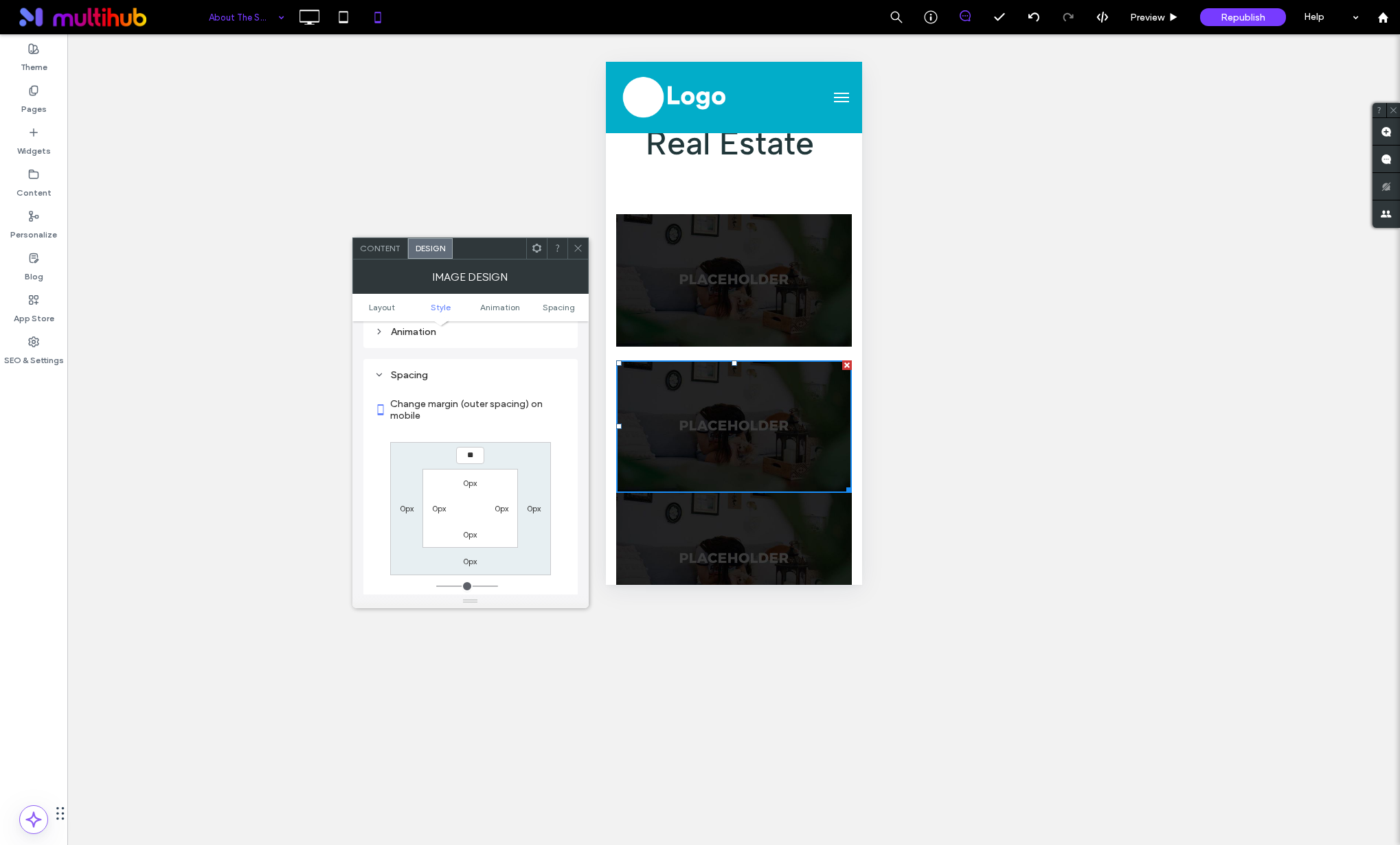
scroll to position [571, 0]
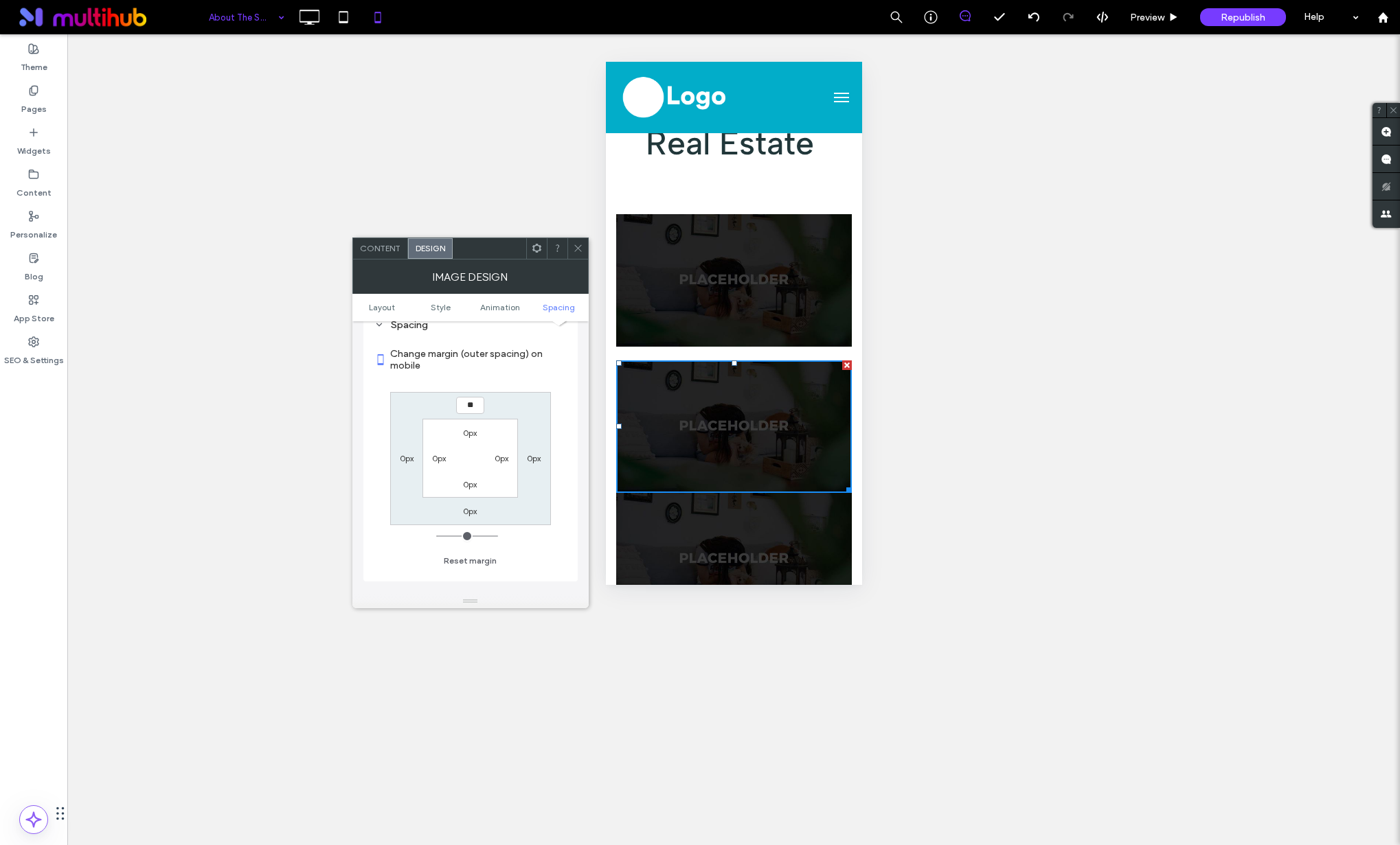
type input "**"
type input "****"
click at [472, 513] on label "0px" at bounding box center [470, 511] width 14 height 10
type input "*"
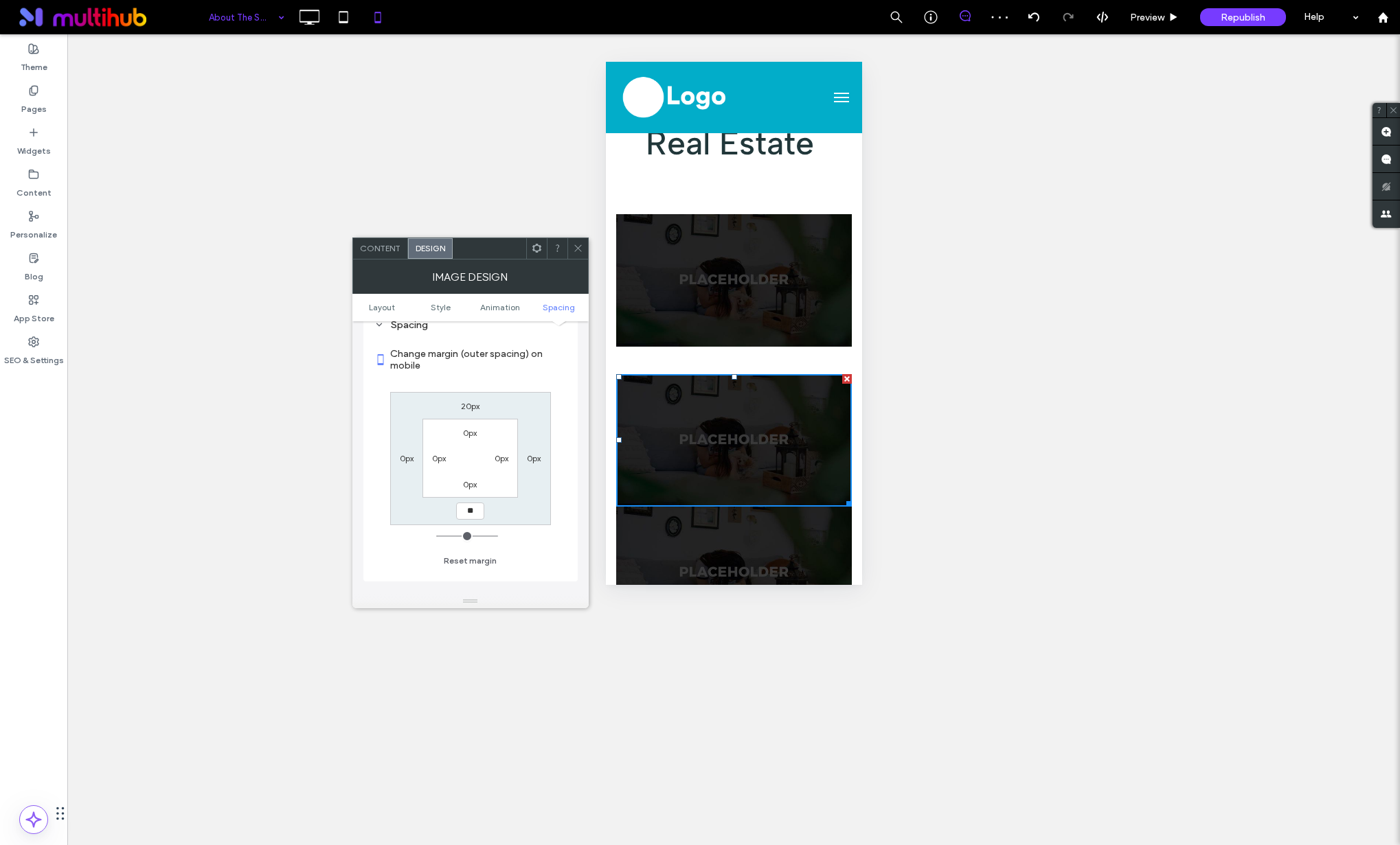
type input "**"
type input "****"
click at [574, 243] on icon at bounding box center [578, 248] width 10 height 10
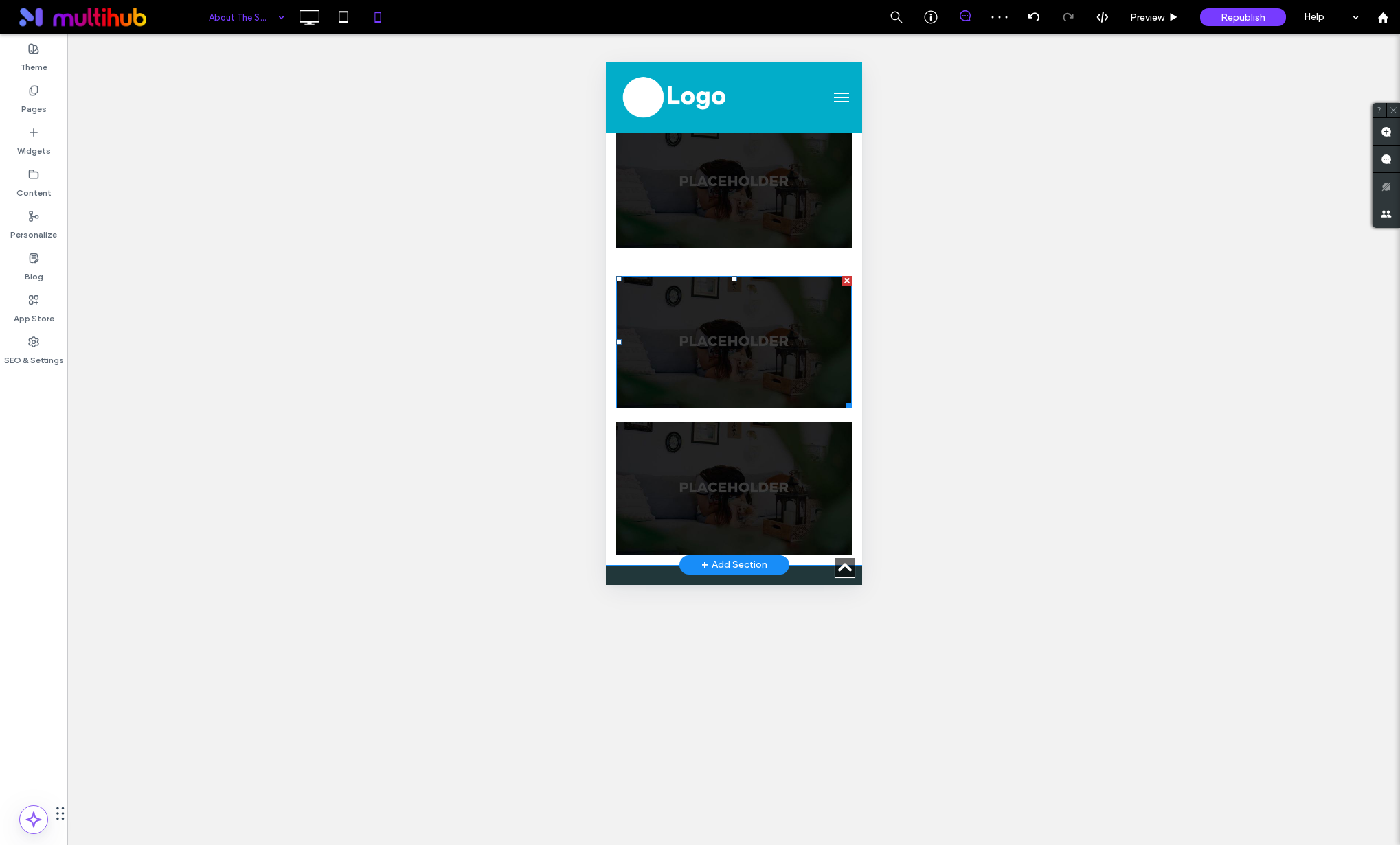
scroll to position [334, 0]
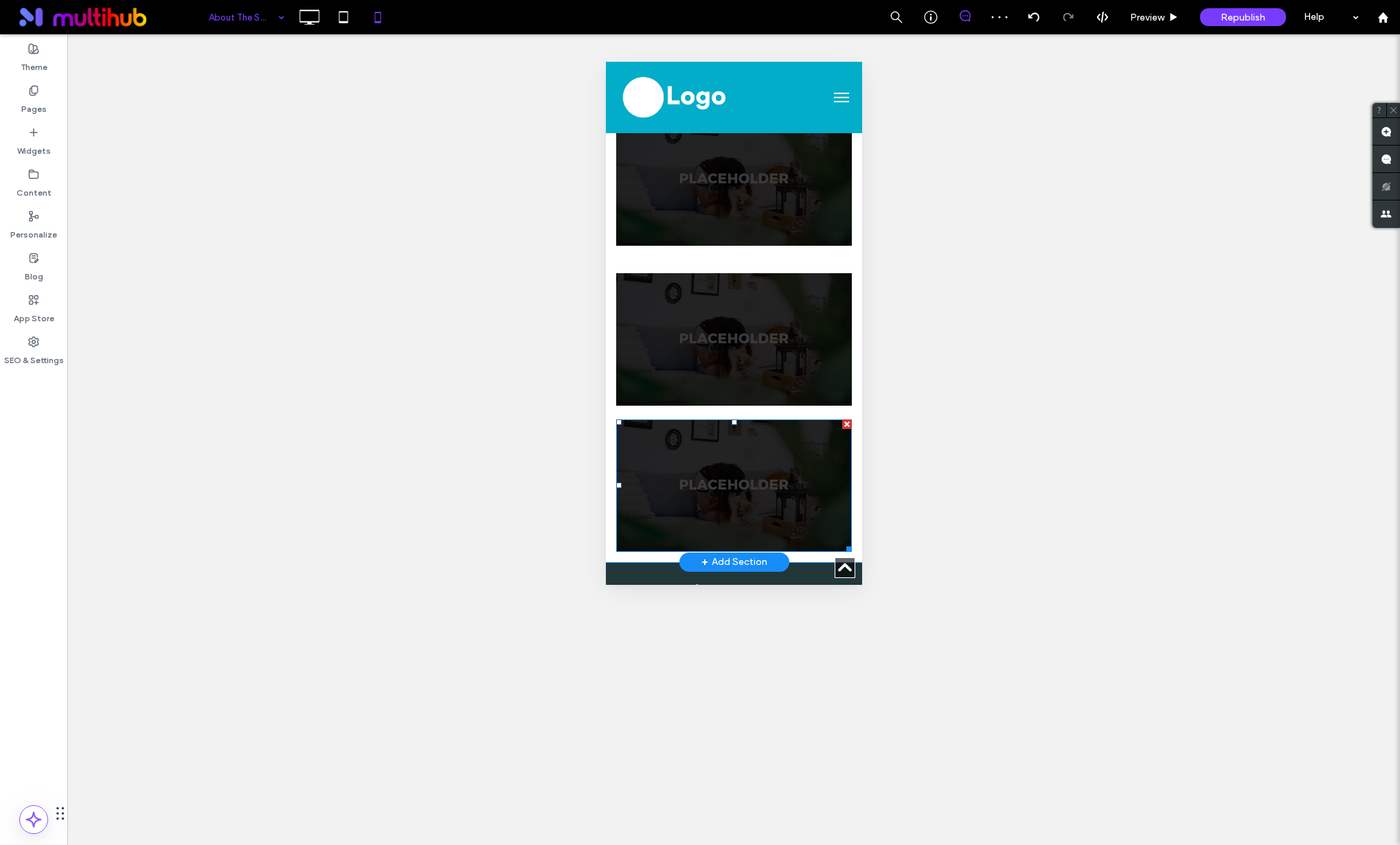
click at [710, 480] on img at bounding box center [733, 486] width 235 height 133
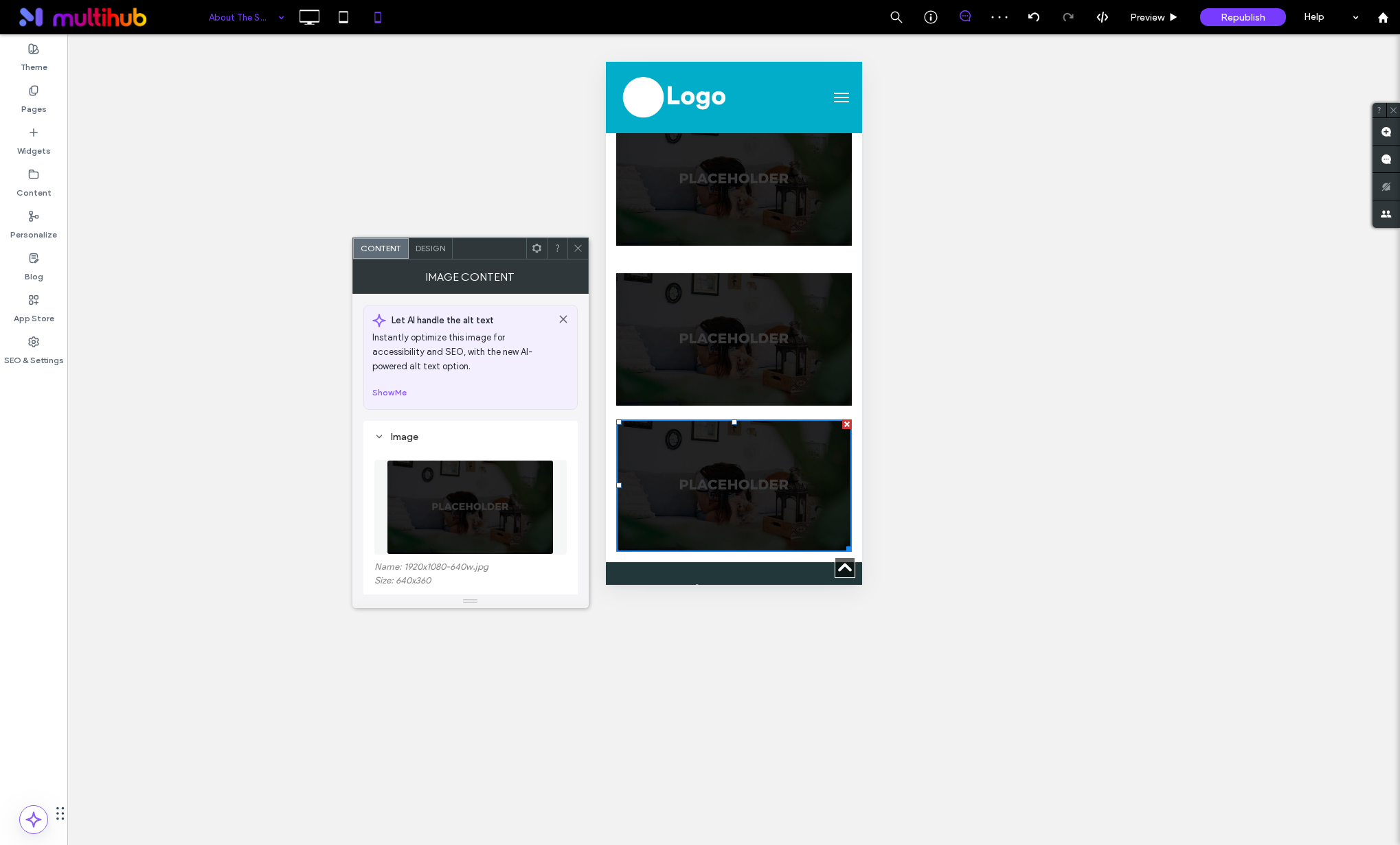
click at [754, 284] on img at bounding box center [733, 339] width 235 height 133
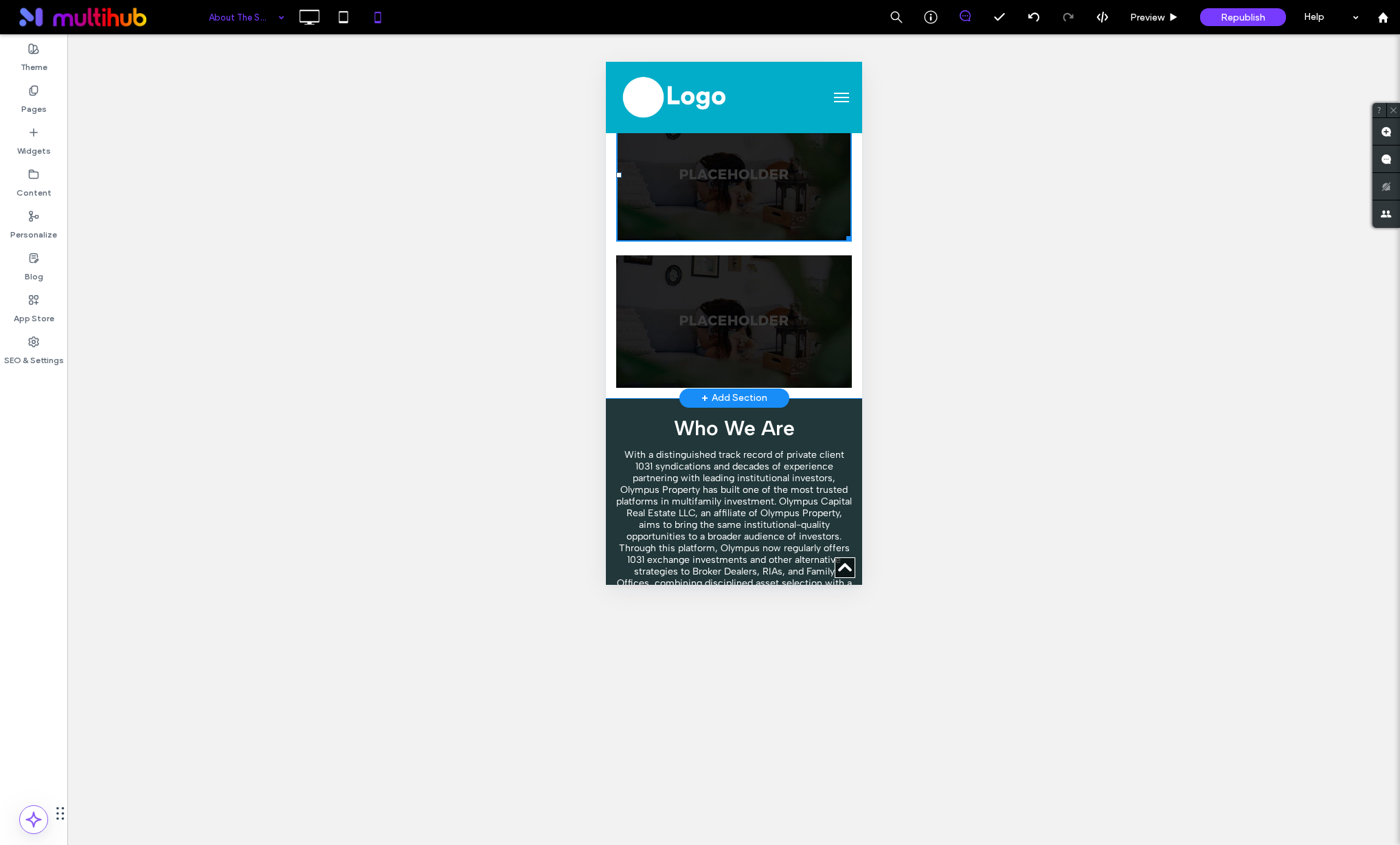
scroll to position [498, 0]
click at [717, 328] on img at bounding box center [733, 322] width 235 height 133
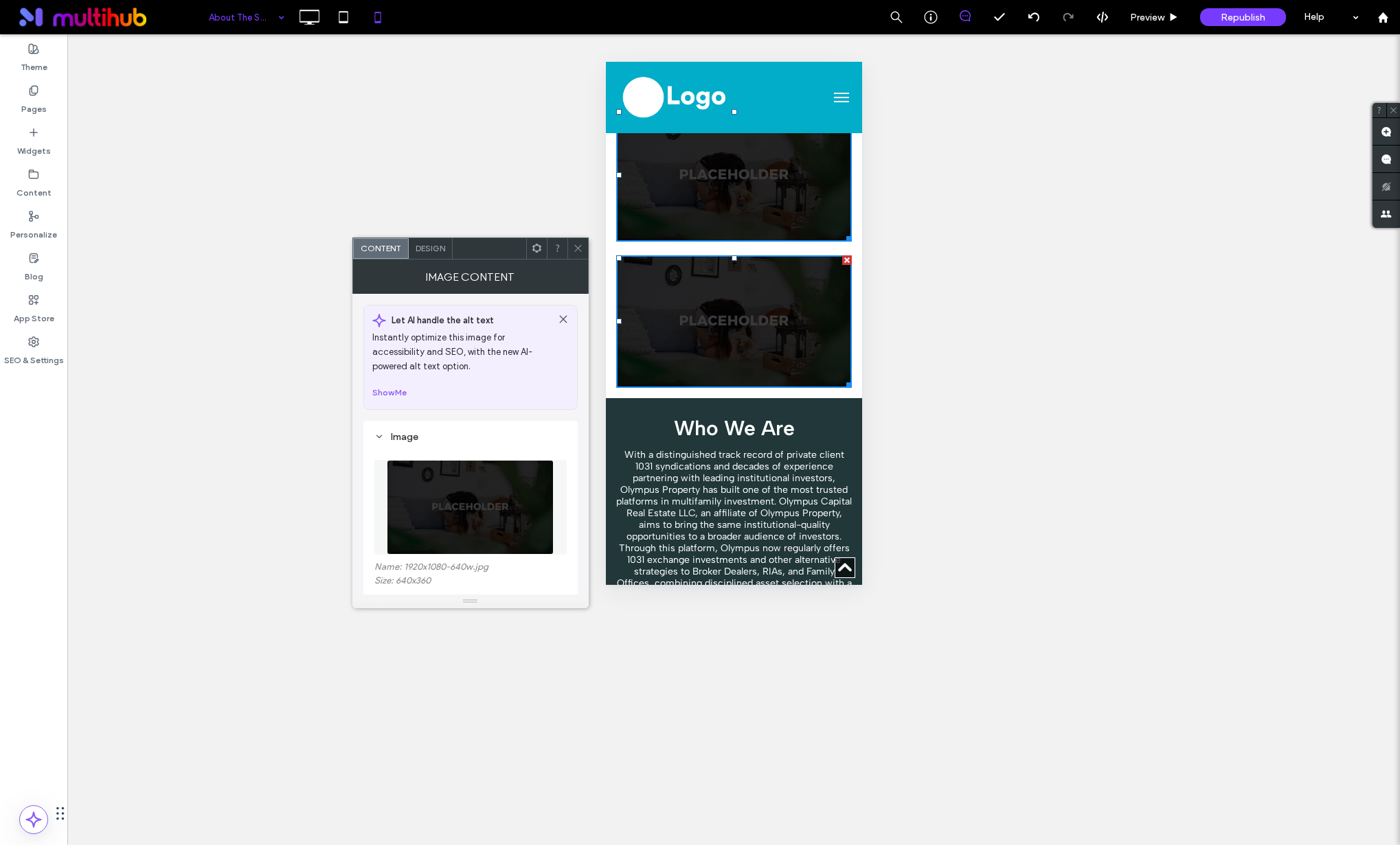
scroll to position [132, 0]
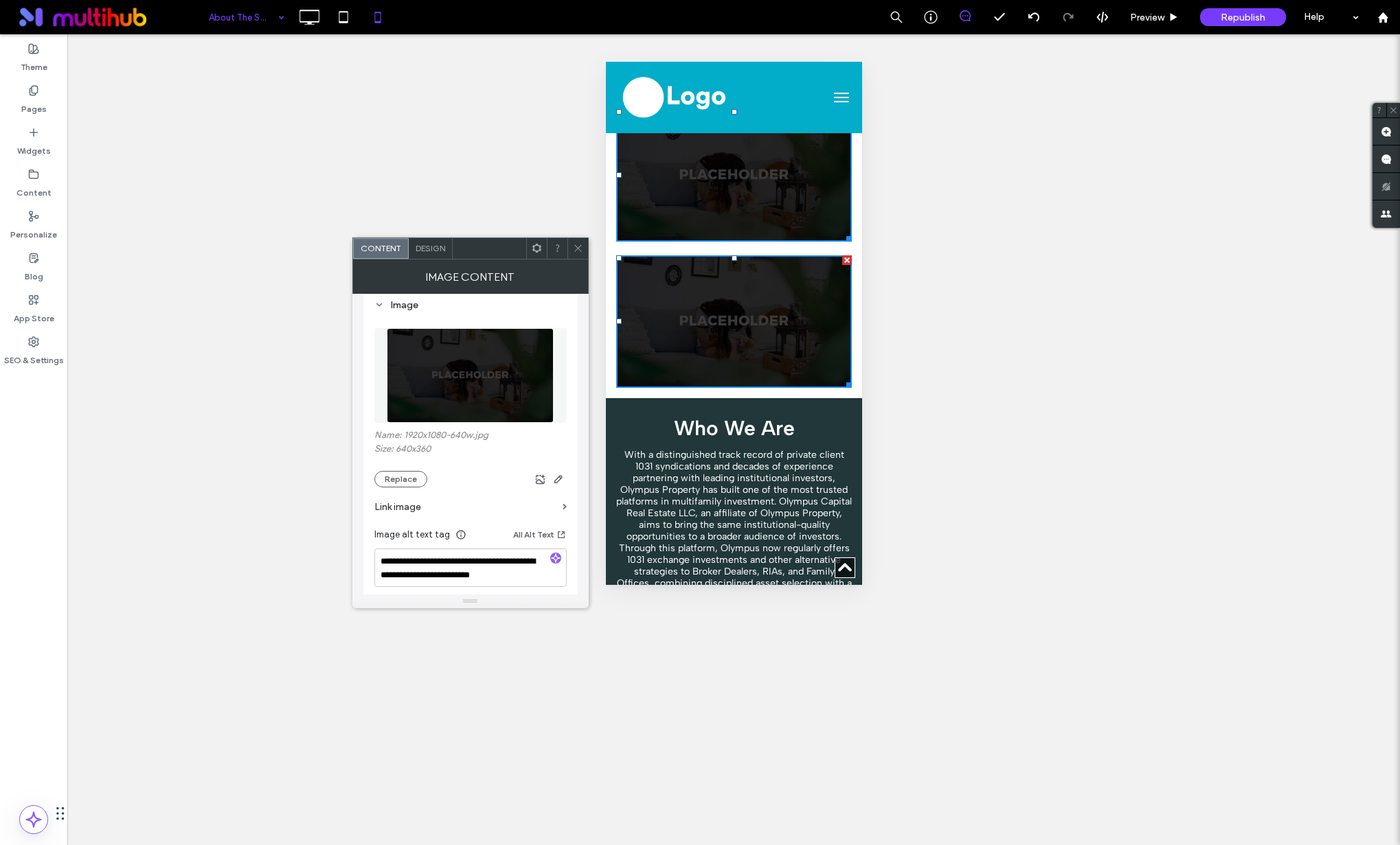
click at [437, 252] on span "Design" at bounding box center [430, 248] width 29 height 10
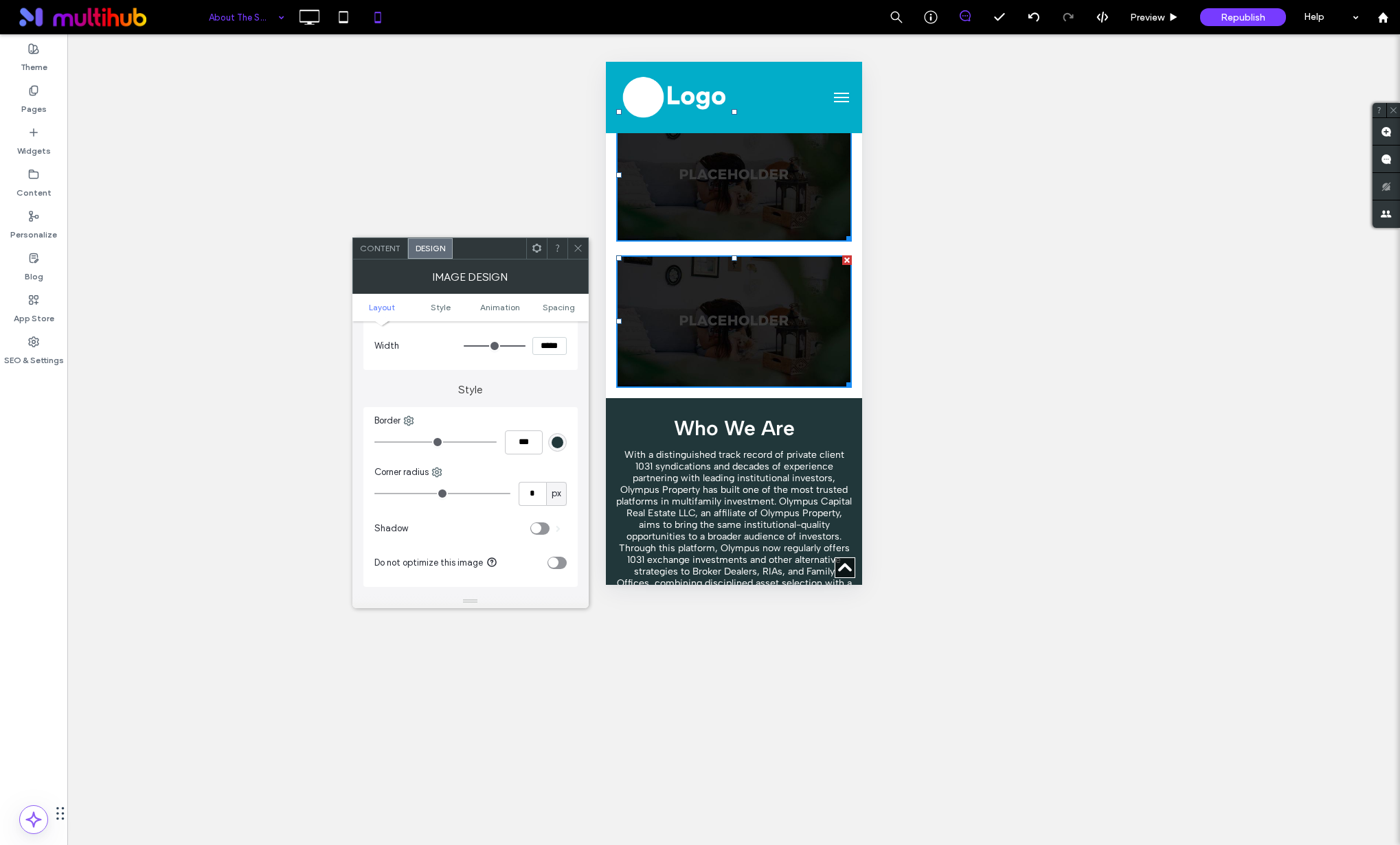
scroll to position [362, 0]
drag, startPoint x: 444, startPoint y: 539, endPoint x: 445, endPoint y: 532, distance: 7.1
click at [444, 539] on div "Spacing" at bounding box center [470, 534] width 192 height 19
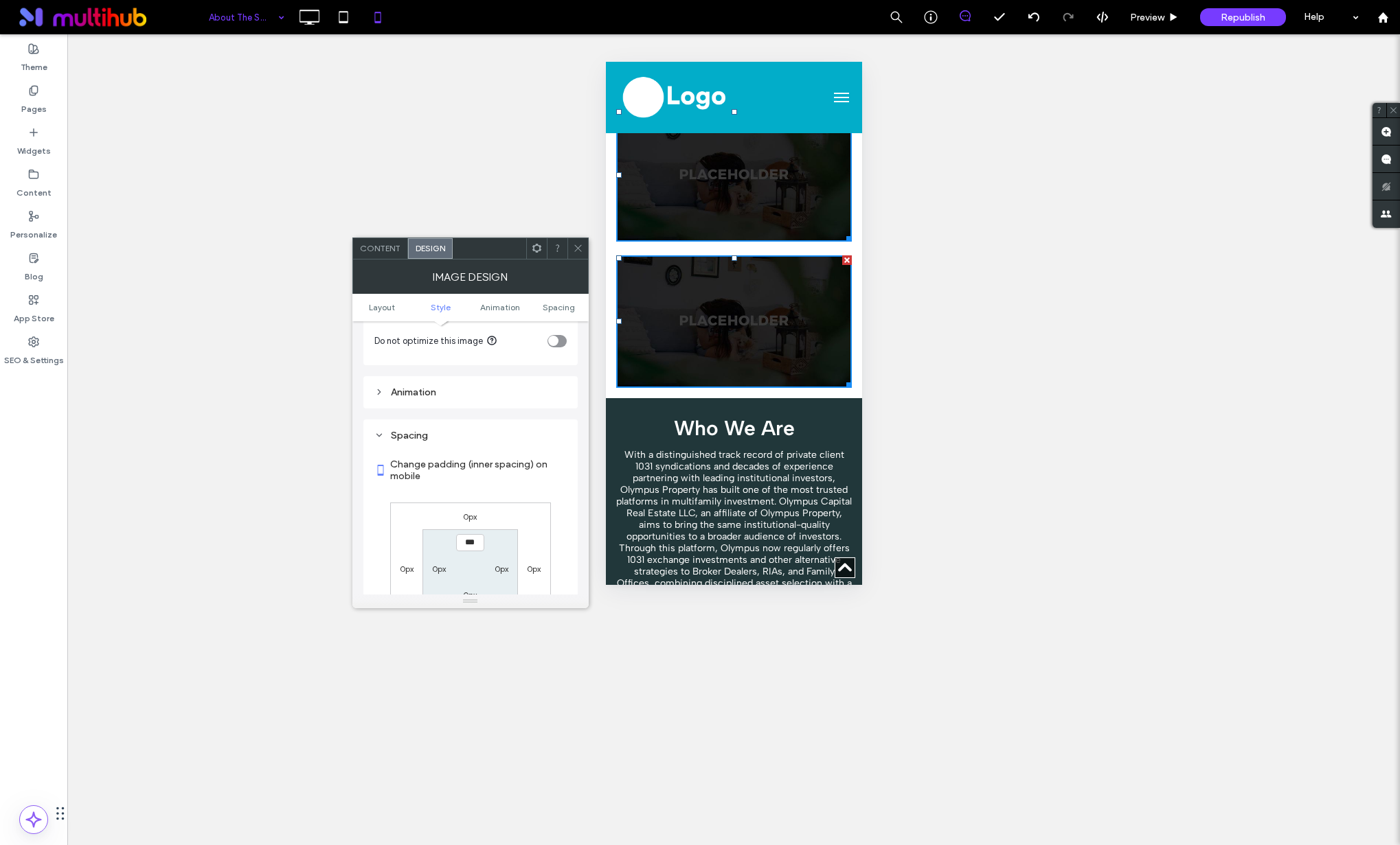
scroll to position [479, 0]
click at [471, 500] on label "0px" at bounding box center [470, 498] width 14 height 10
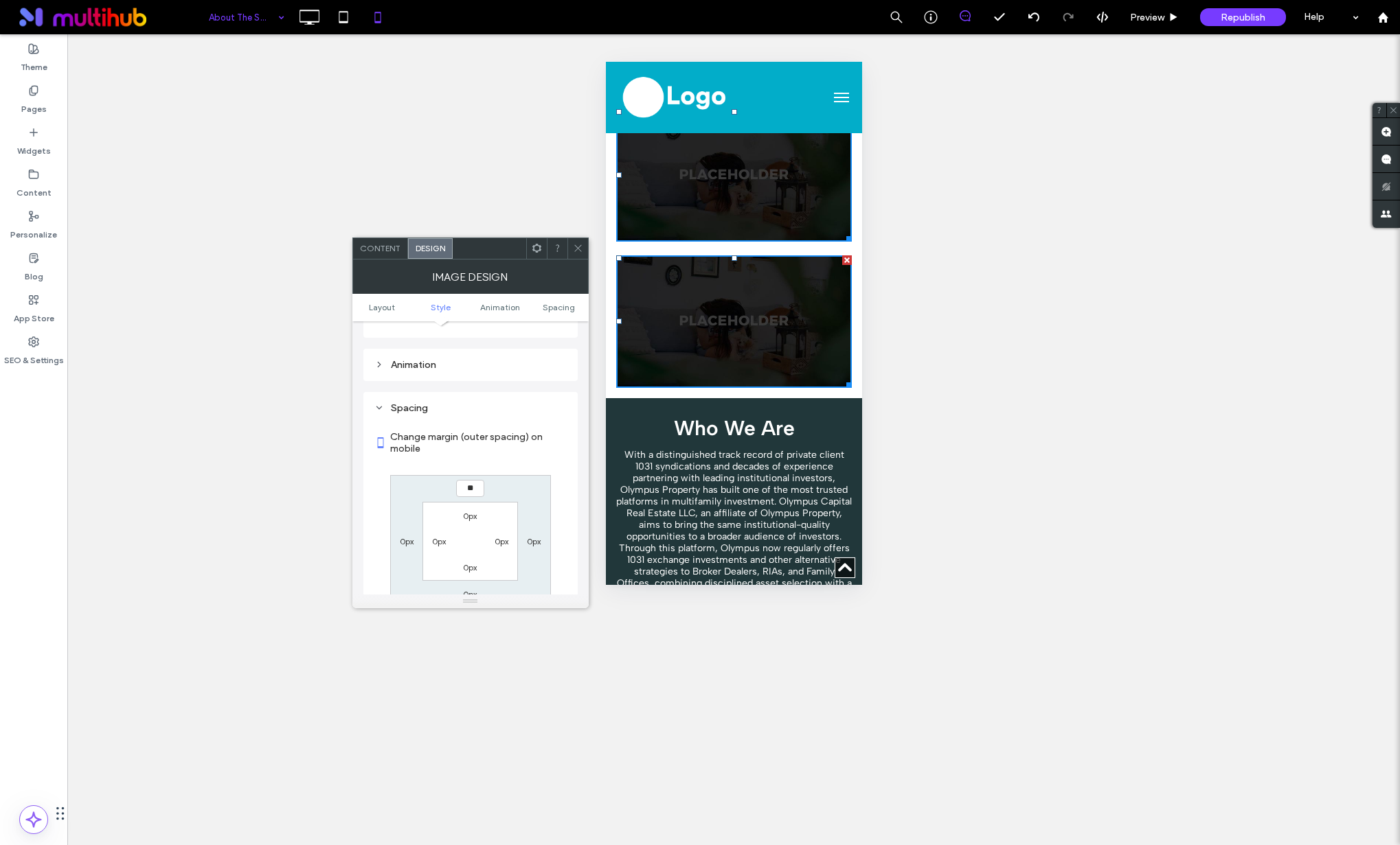
scroll to position [506, 0]
type input "**"
type input "****"
click at [471, 576] on label "0px" at bounding box center [470, 577] width 14 height 10
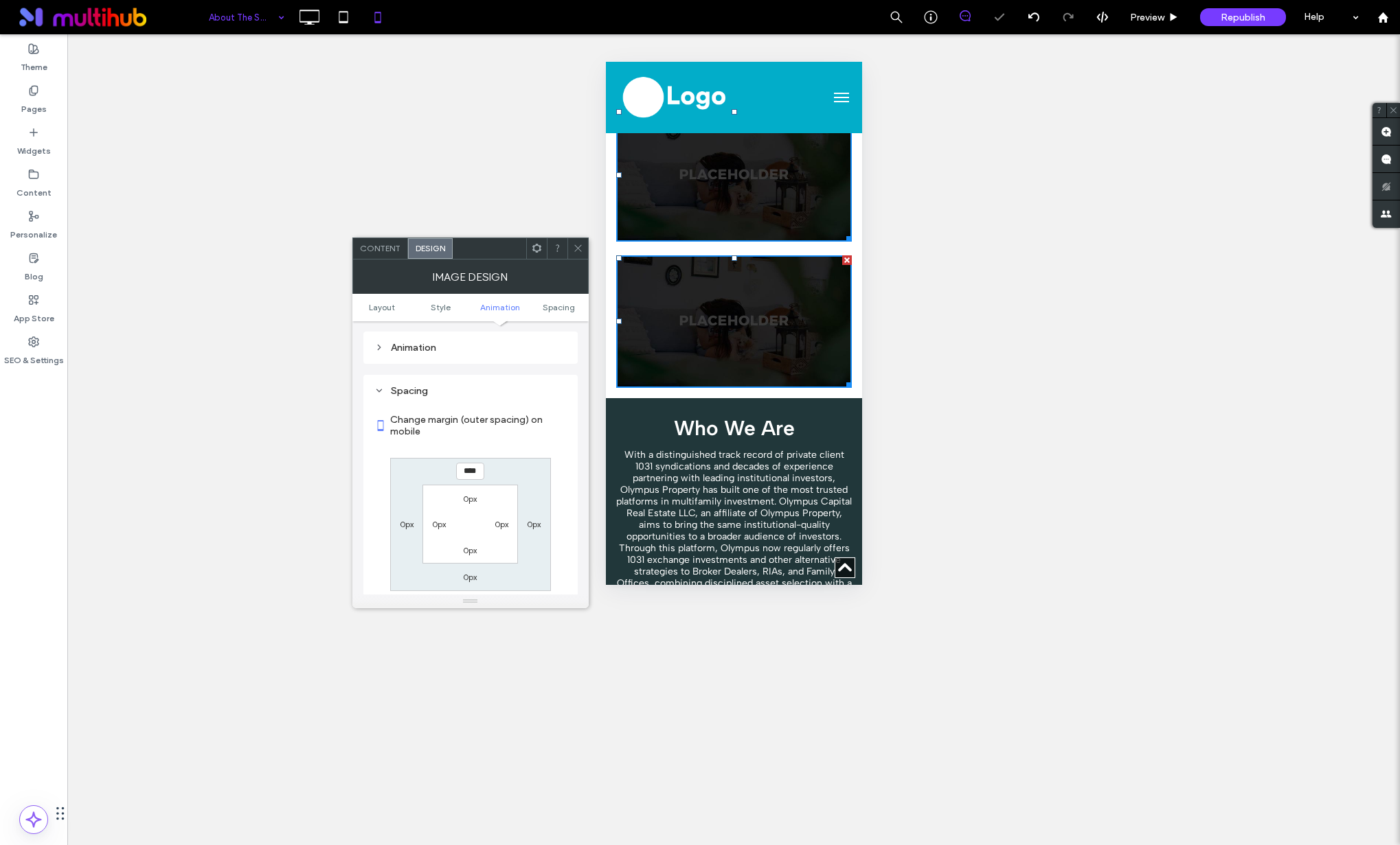
type input "*"
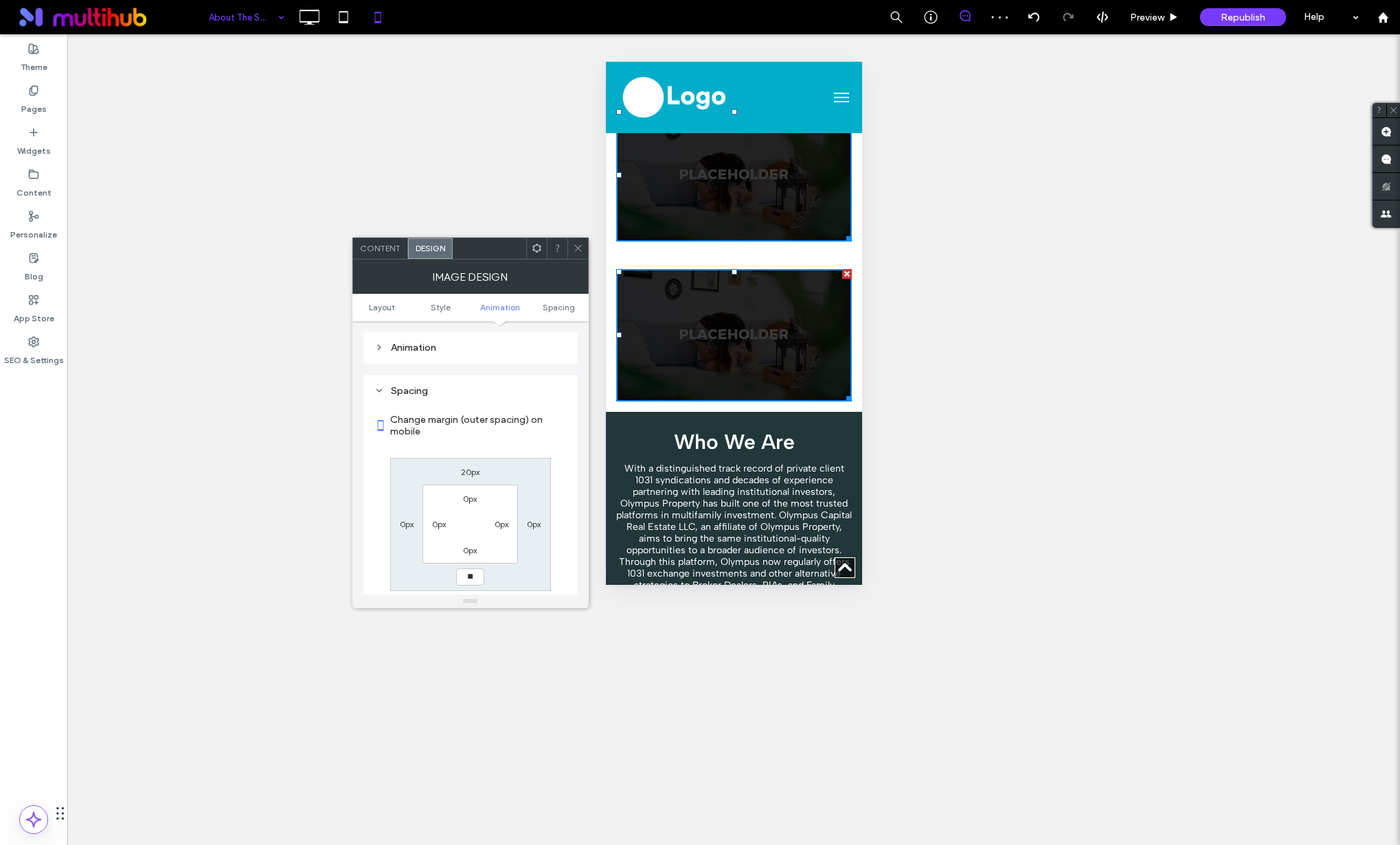
type input "**"
type input "****"
click at [497, 435] on label "Change margin (outer spacing) on mobile" at bounding box center [478, 425] width 177 height 37
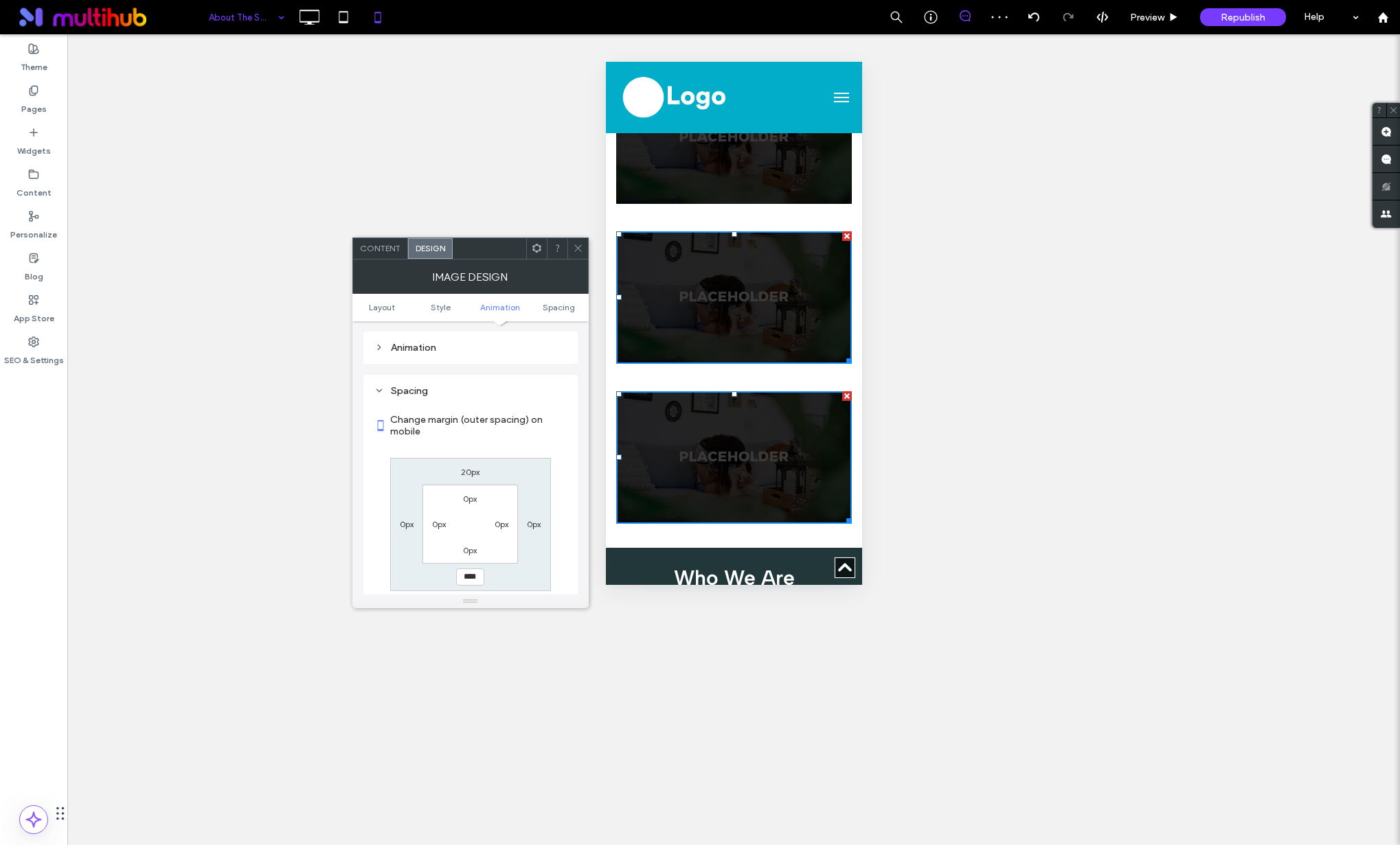
scroll to position [365, 0]
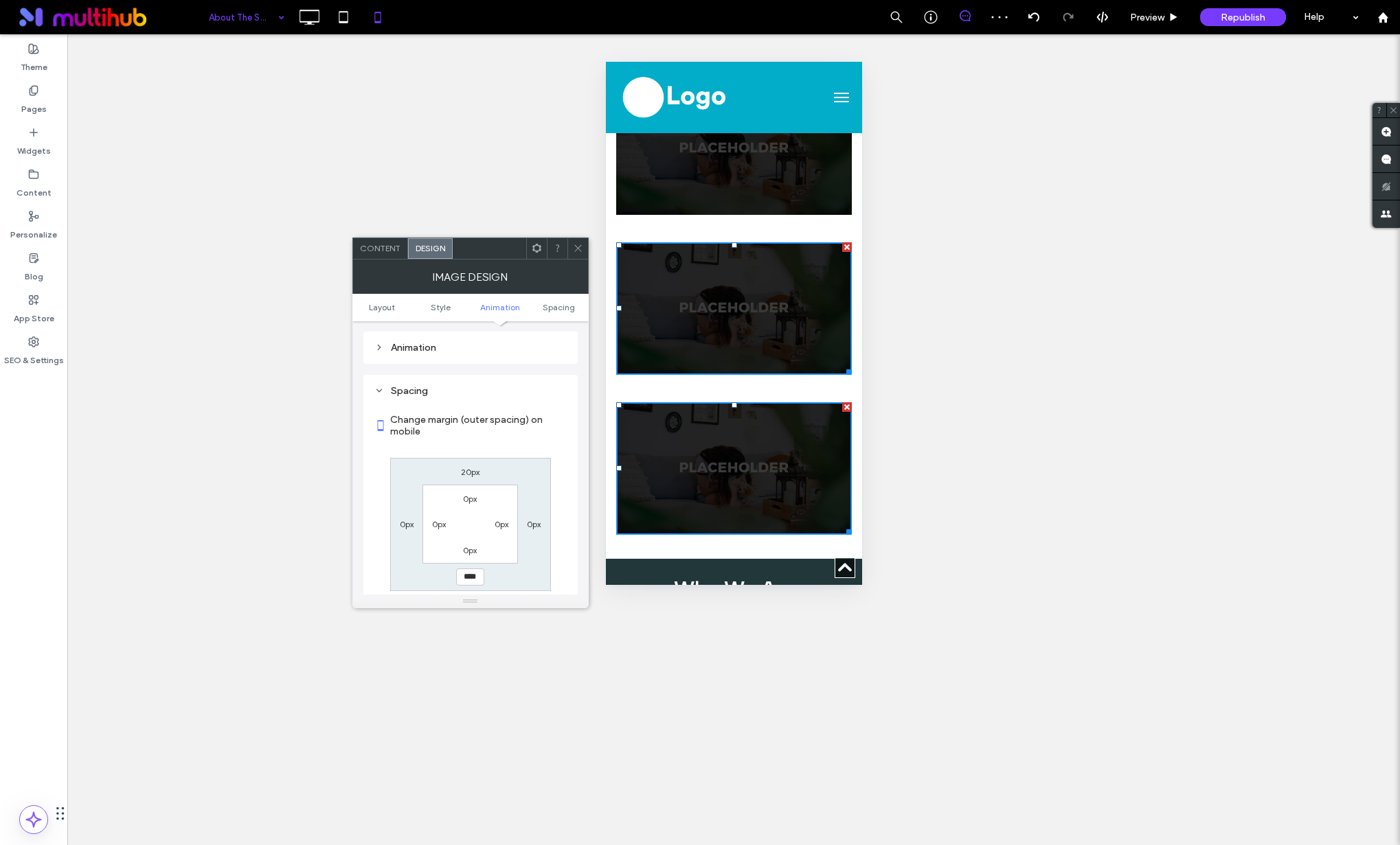
click at [730, 291] on img at bounding box center [733, 309] width 235 height 133
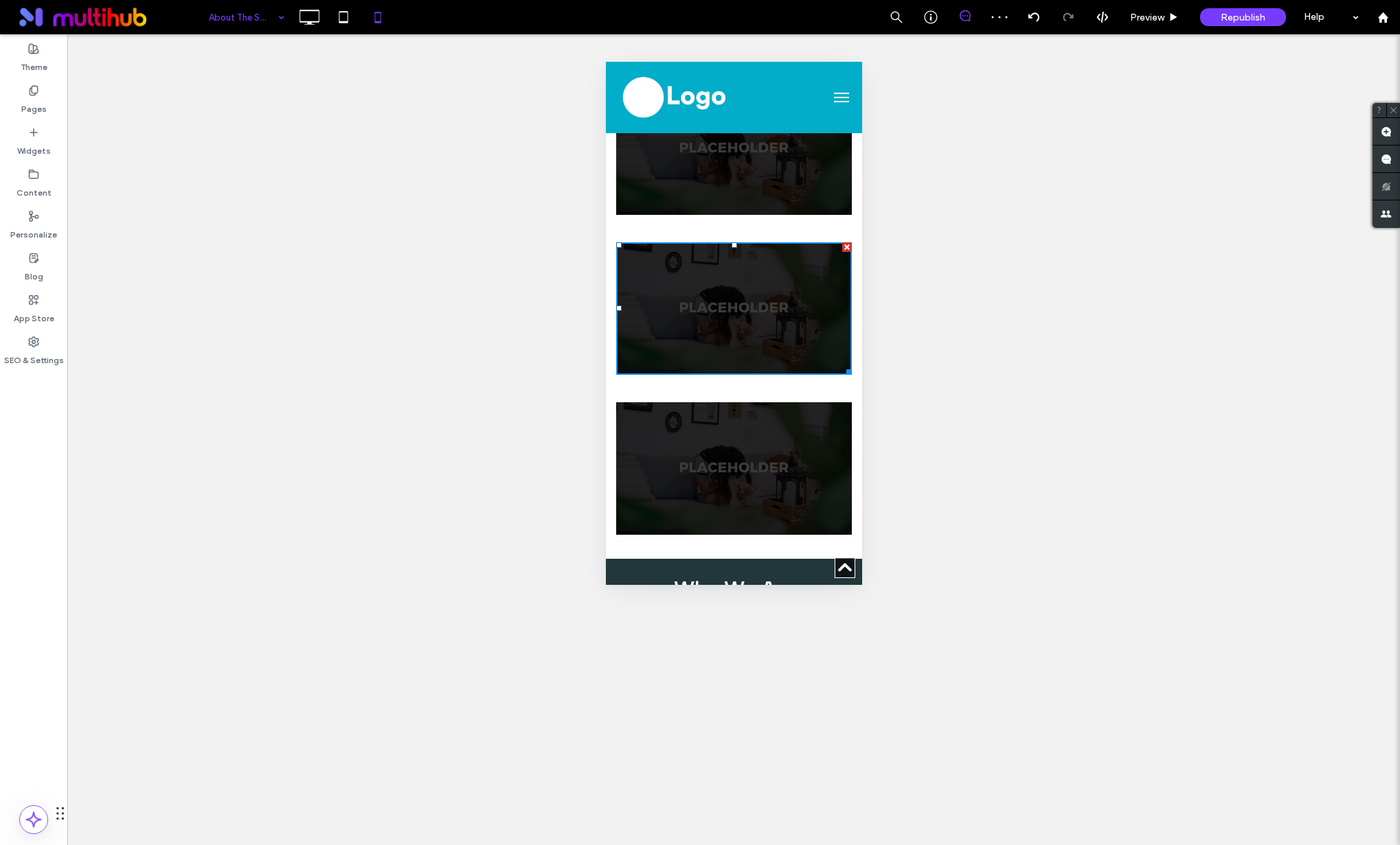
drag, startPoint x: 700, startPoint y: 278, endPoint x: 693, endPoint y: 276, distance: 7.3
click at [700, 278] on img at bounding box center [733, 309] width 235 height 133
drag, startPoint x: 489, startPoint y: 304, endPoint x: 504, endPoint y: 304, distance: 15.0
click at [490, 304] on div "Unhide? Yes" at bounding box center [733, 439] width 1332 height 811
click at [917, 272] on div "Unhide? Yes" at bounding box center [733, 439] width 1332 height 811
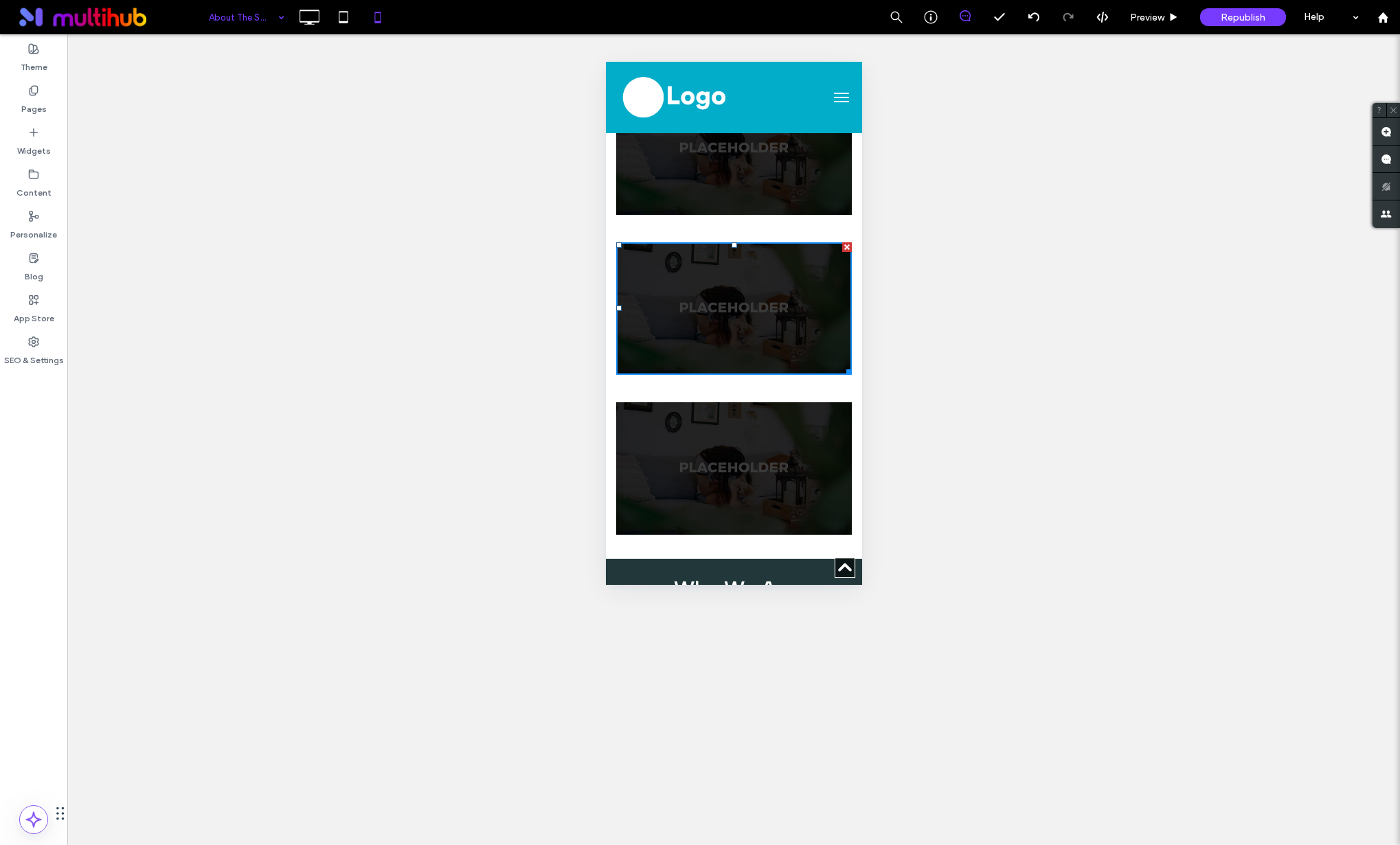
click at [916, 272] on div "Unhide? Yes" at bounding box center [733, 439] width 1332 height 811
click at [769, 179] on img at bounding box center [733, 149] width 235 height 133
click at [748, 291] on img at bounding box center [733, 309] width 235 height 133
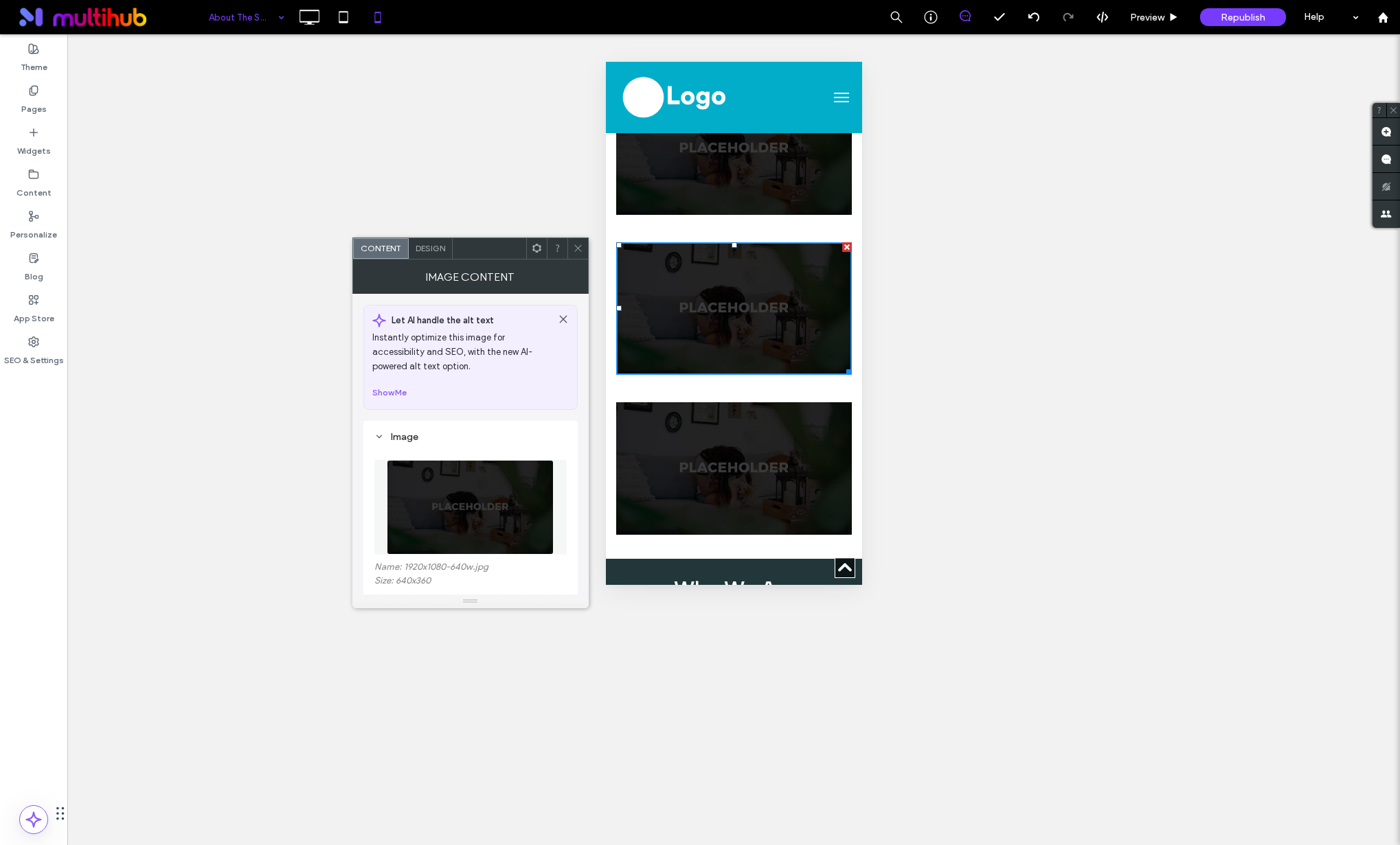
click at [428, 247] on span "Design" at bounding box center [430, 248] width 29 height 10
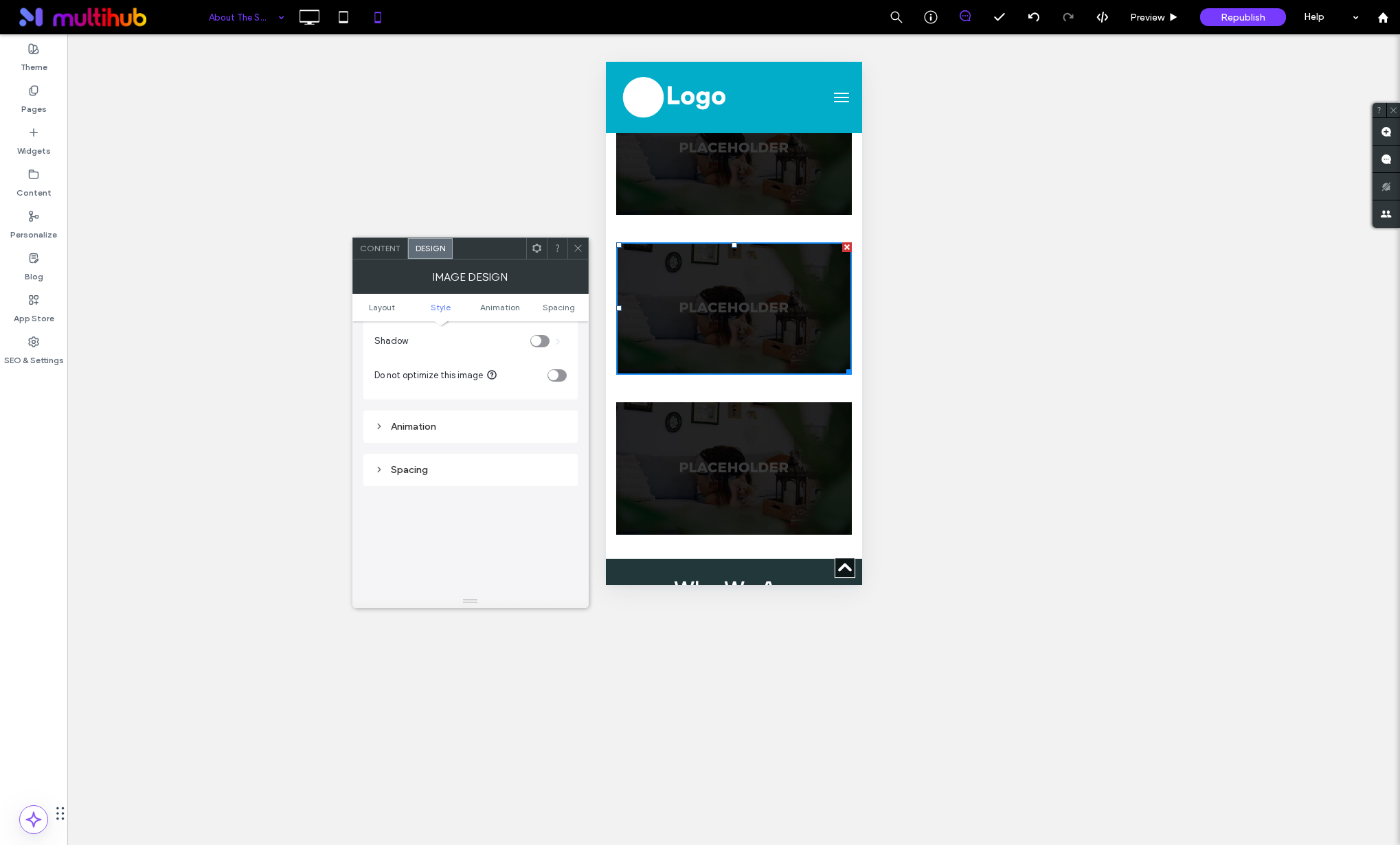
scroll to position [480, 0]
click at [448, 379] on div "Animation" at bounding box center [470, 372] width 192 height 12
click at [430, 450] on div "Spacing" at bounding box center [470, 442] width 192 height 19
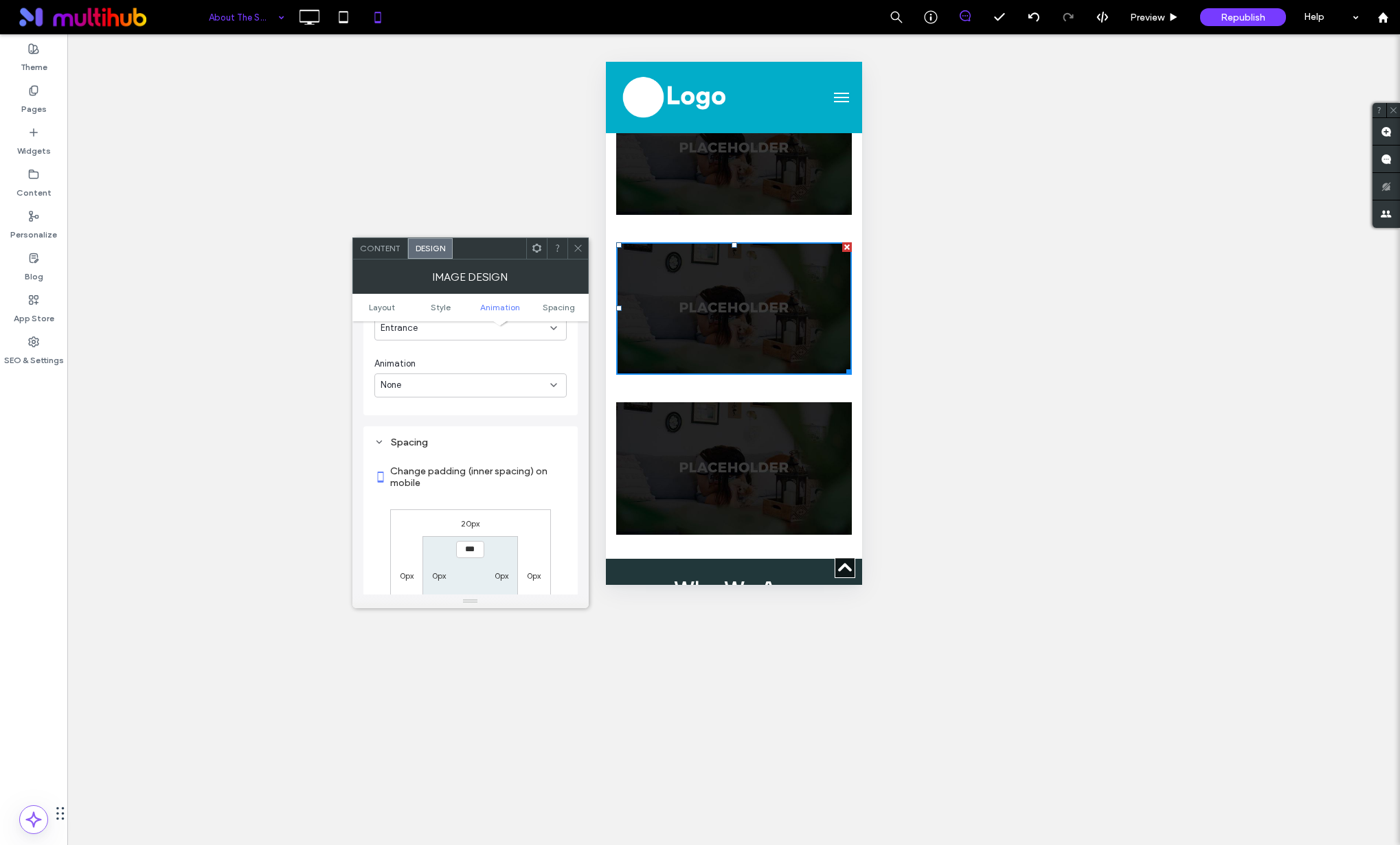
click at [465, 517] on div "20px" at bounding box center [470, 523] width 19 height 14
click at [467, 520] on label "20px" at bounding box center [470, 523] width 19 height 10
type input "**"
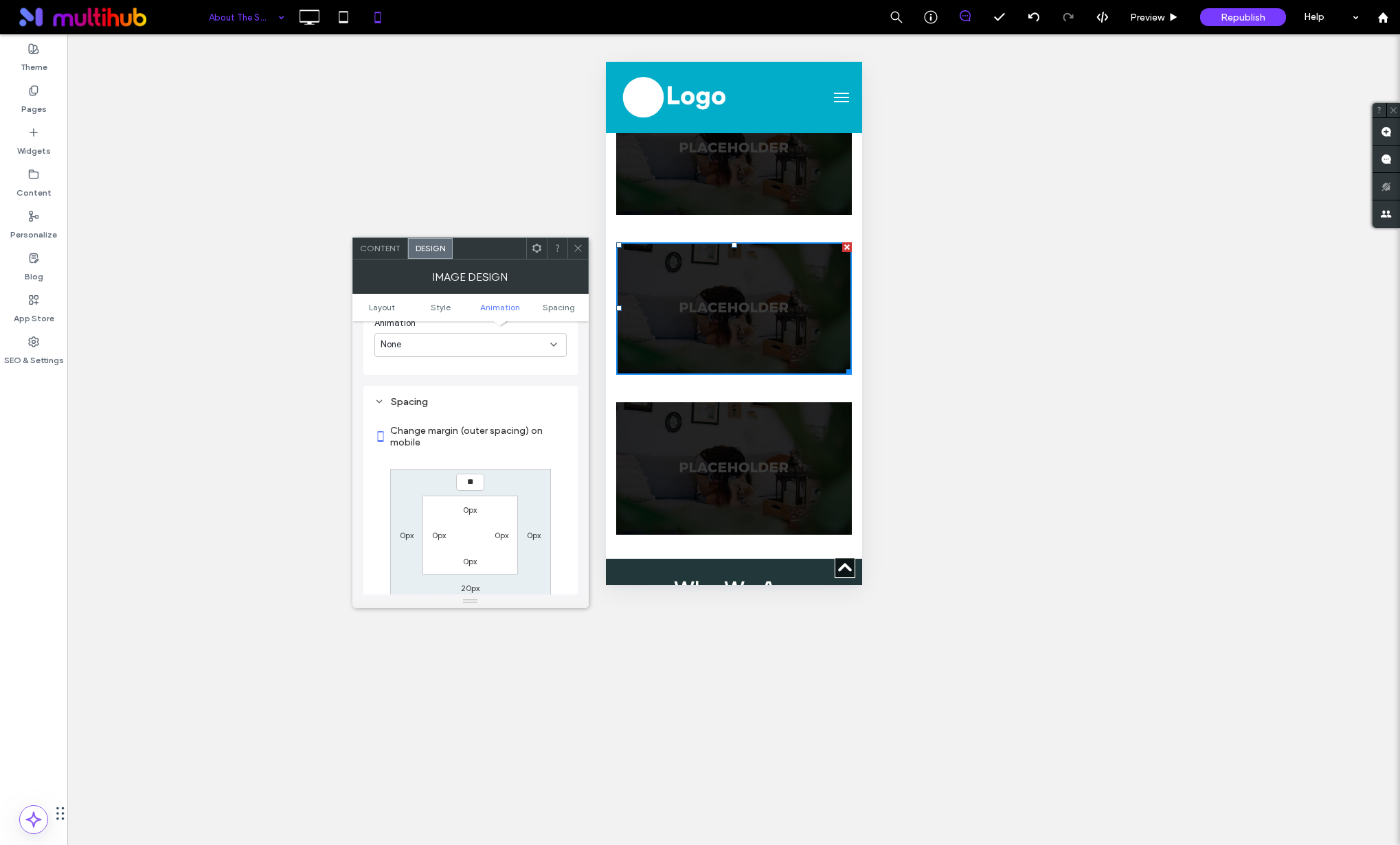
scroll to position [742, 0]
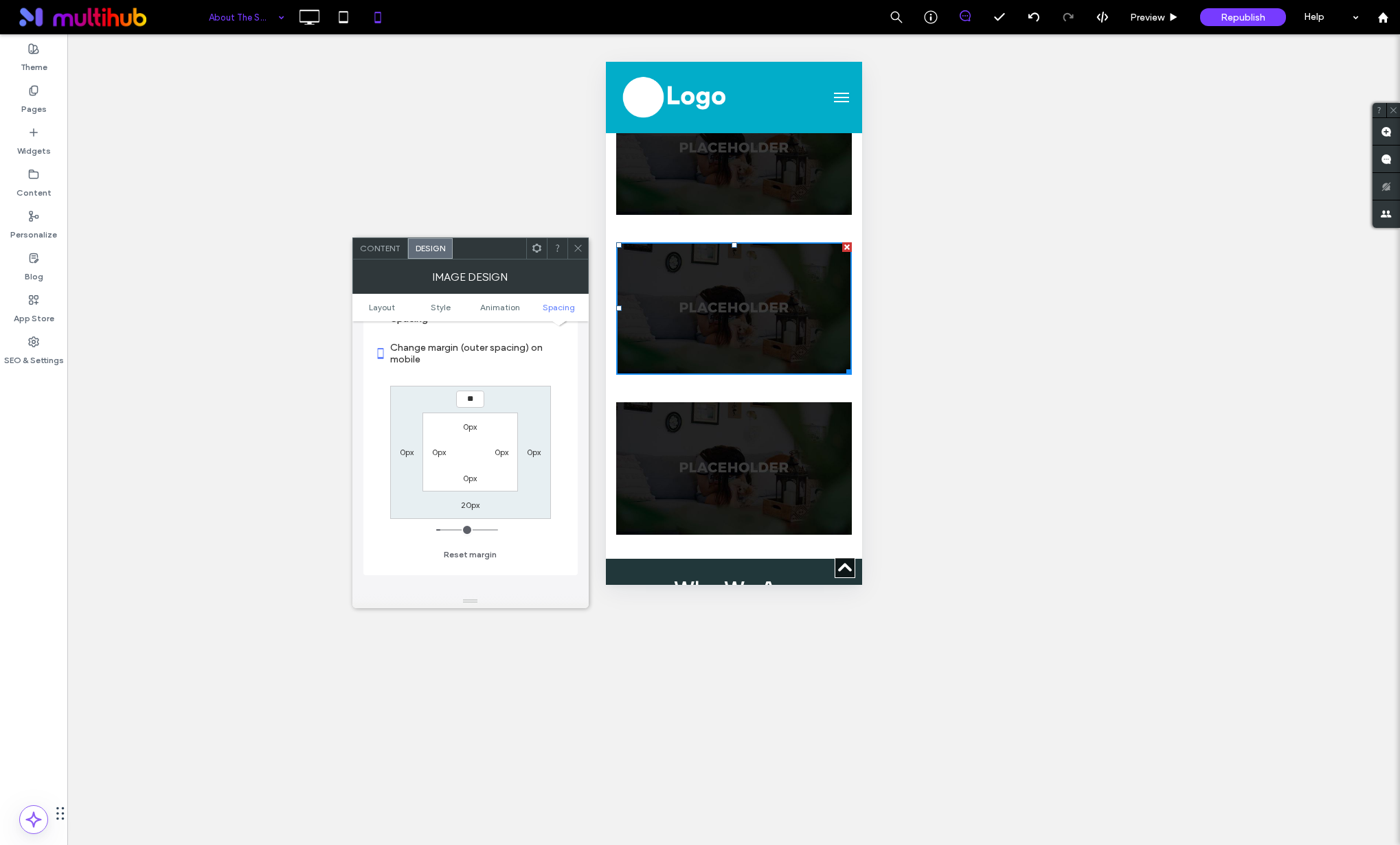
type input "**"
type input "****"
click at [467, 506] on label "20px" at bounding box center [470, 505] width 19 height 10
type input "**"
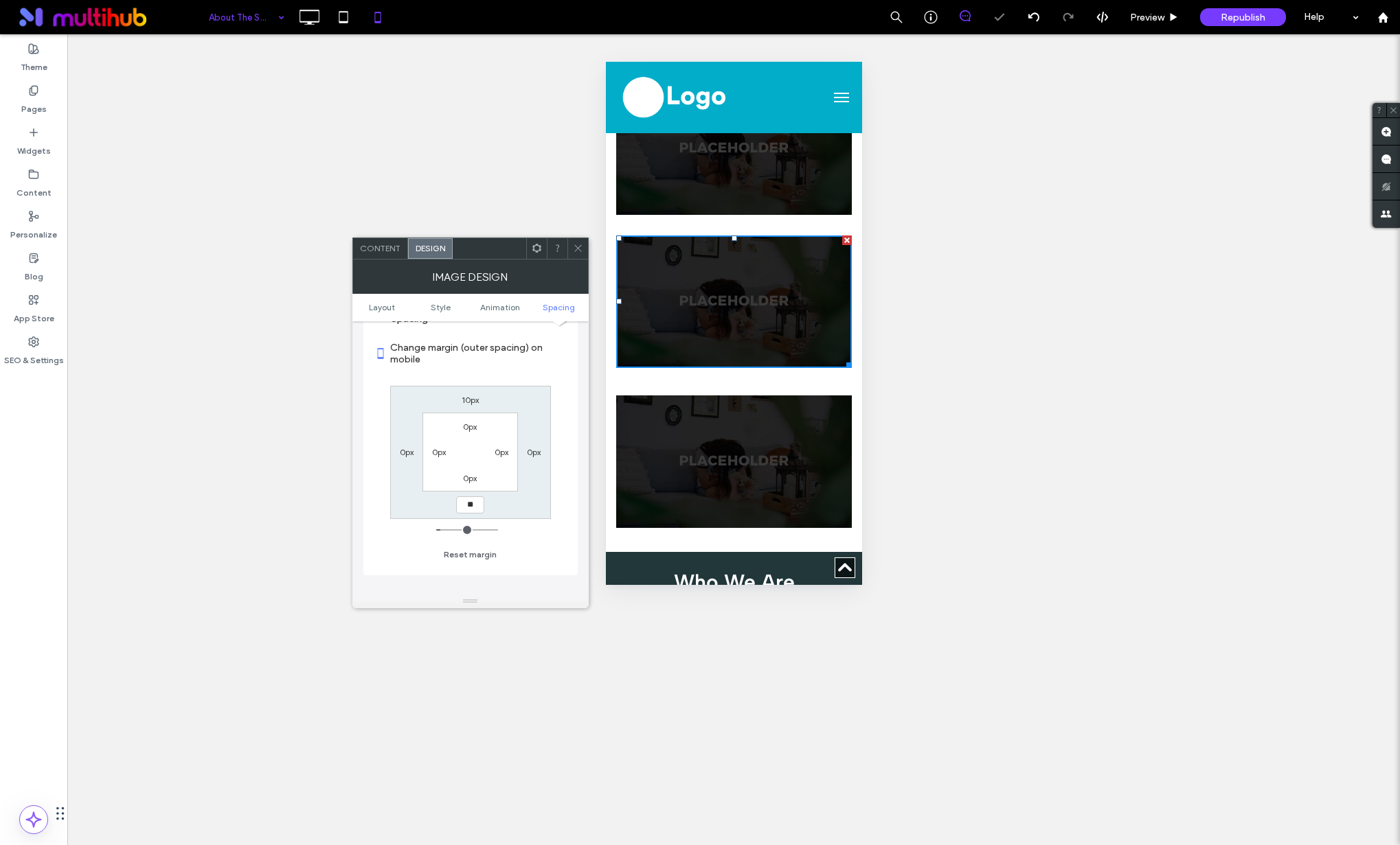
type input "**"
type input "****"
click at [509, 364] on label "Change margin (outer spacing) on mobile" at bounding box center [478, 353] width 177 height 37
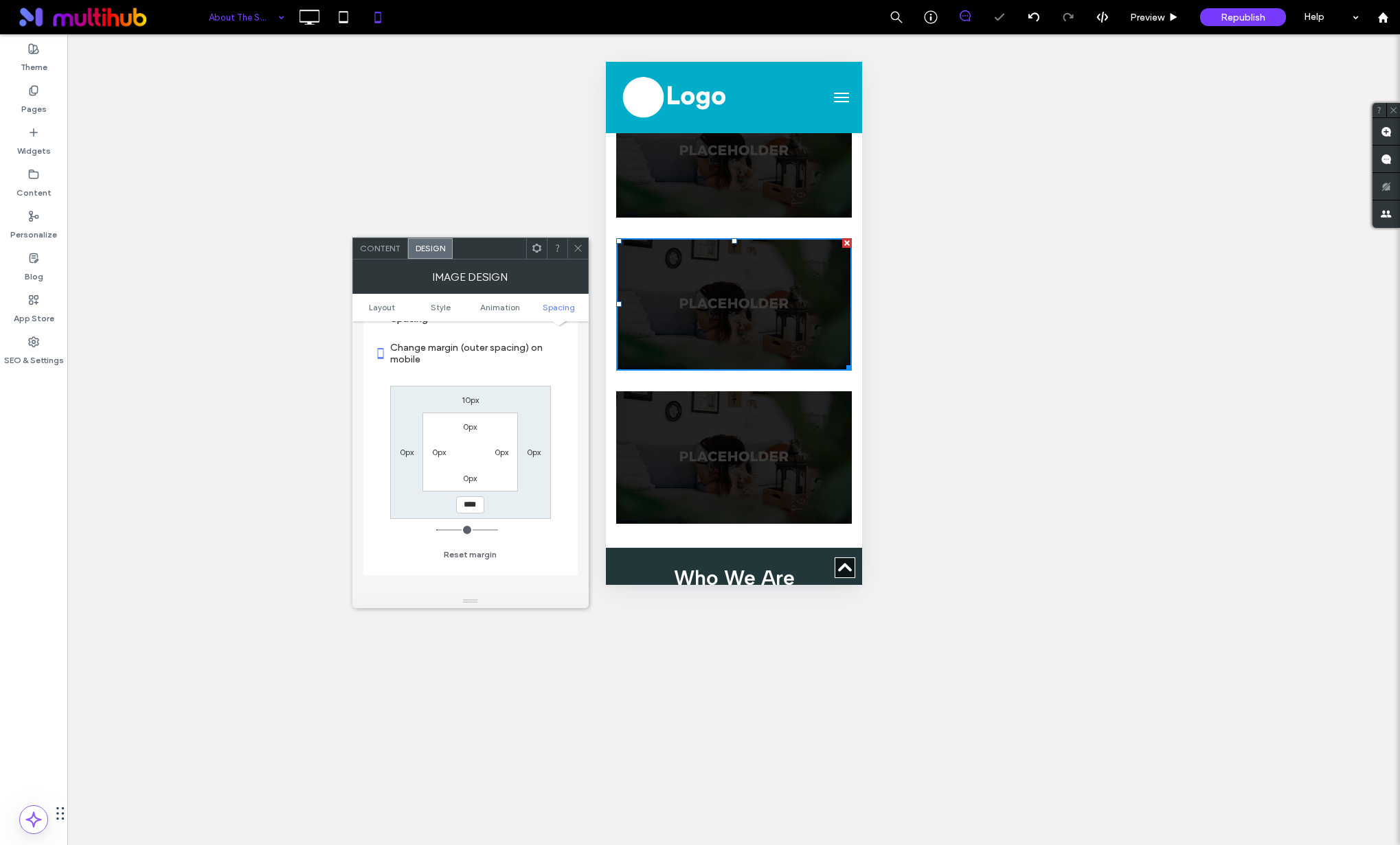
drag, startPoint x: 581, startPoint y: 247, endPoint x: 587, endPoint y: 251, distance: 7.2
click at [581, 247] on icon at bounding box center [578, 248] width 10 height 10
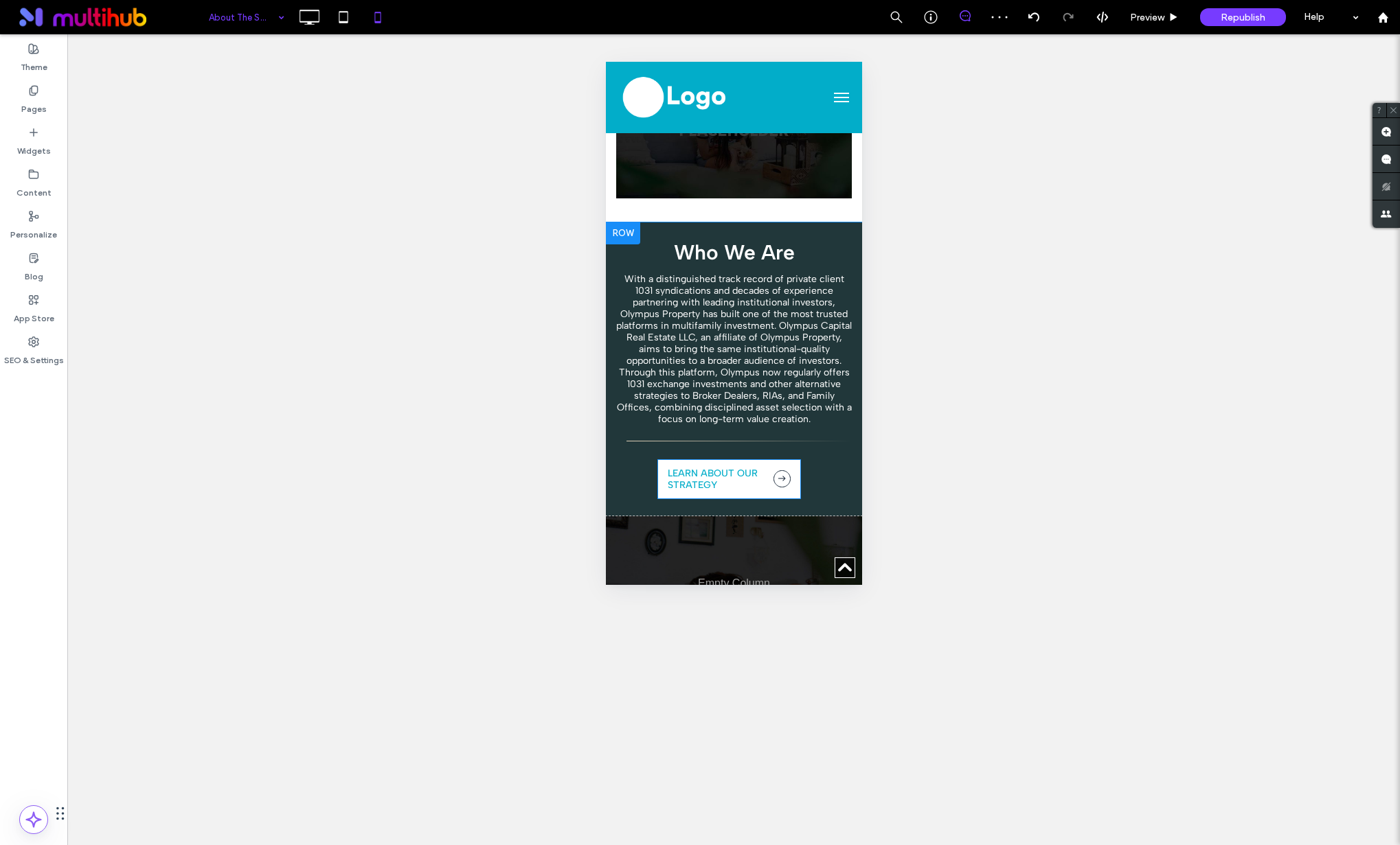
scroll to position [739, 0]
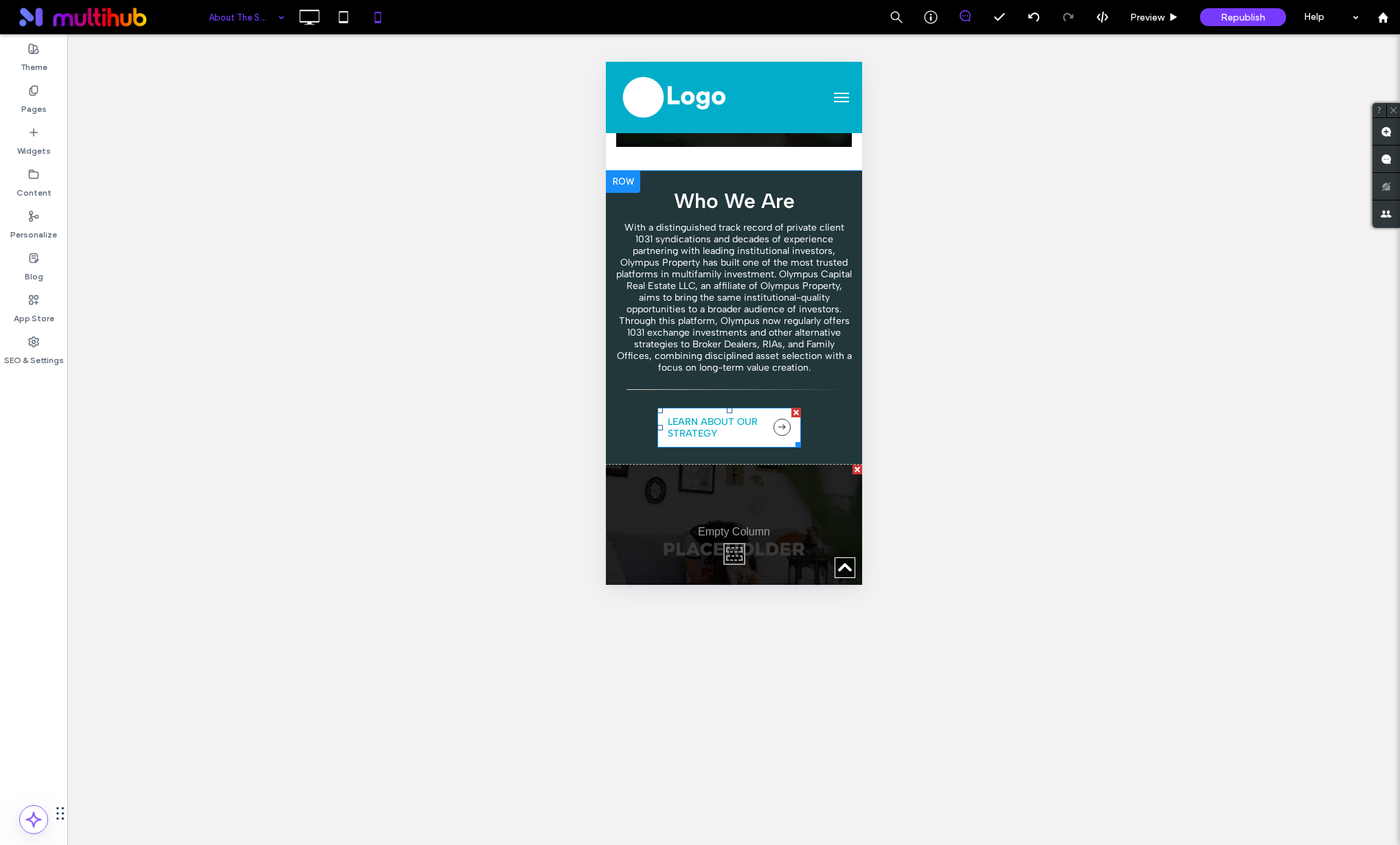
click at [719, 418] on span "LEARN ABOUT OUR STRATEGY" at bounding box center [734, 427] width 133 height 23
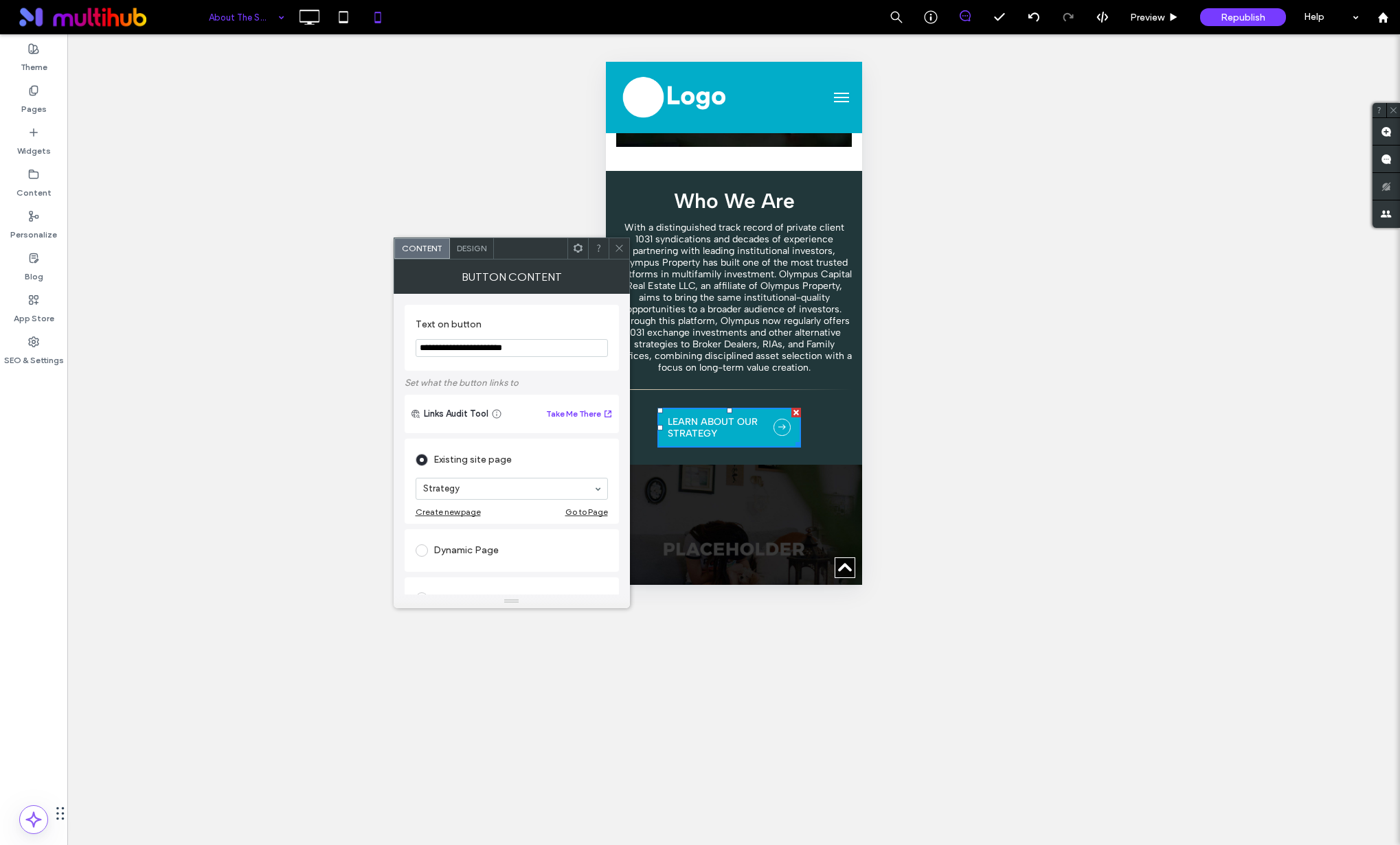
drag, startPoint x: 485, startPoint y: 351, endPoint x: 591, endPoint y: 355, distance: 106.1
click at [591, 355] on input "**********" at bounding box center [511, 348] width 192 height 18
type input "**********"
click at [621, 247] on icon at bounding box center [619, 248] width 10 height 10
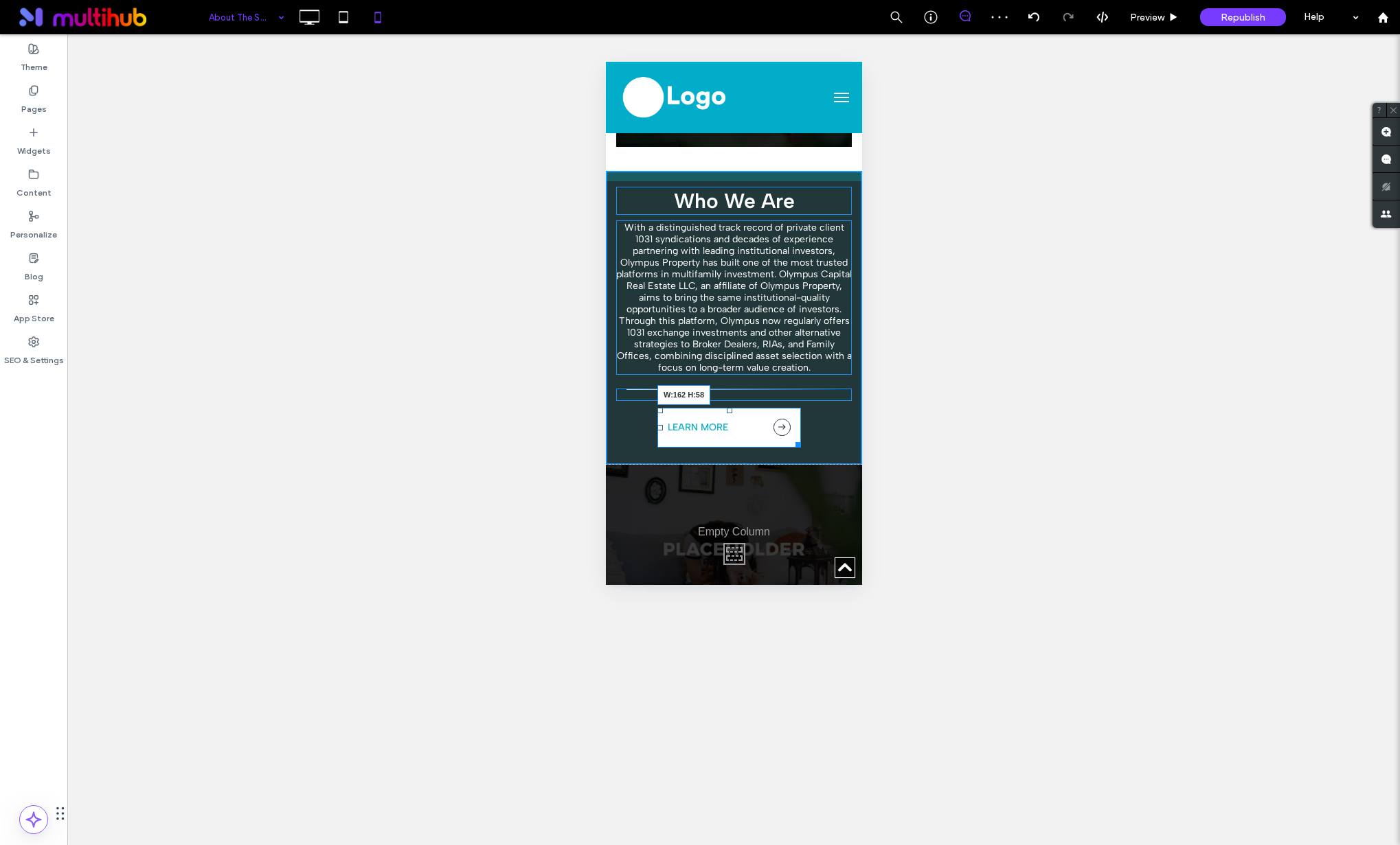
drag, startPoint x: 796, startPoint y: 434, endPoint x: 1378, endPoint y: 492, distance: 584.9
click at [790, 437] on div at bounding box center [795, 442] width 10 height 10
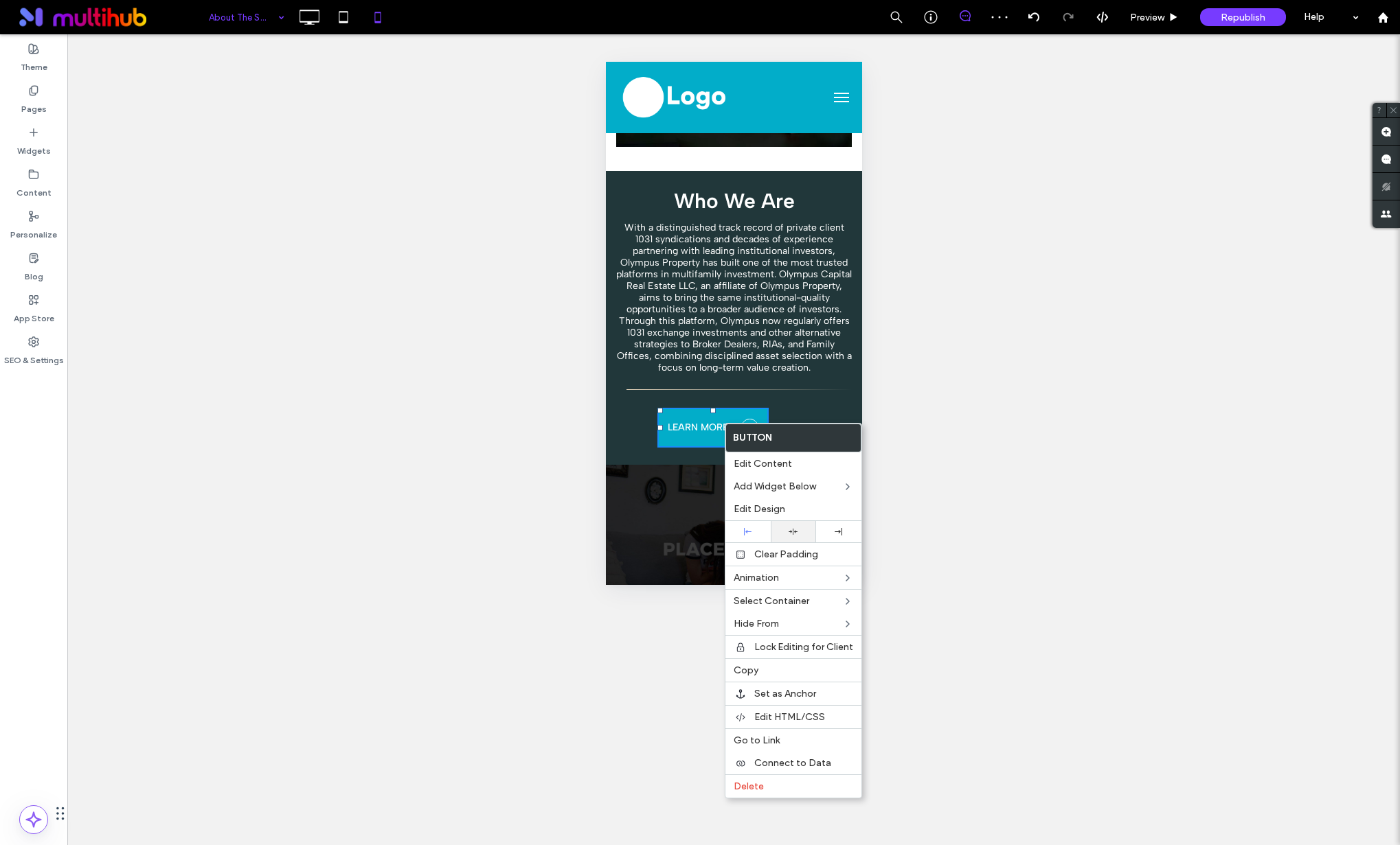
click at [791, 538] on div at bounding box center [793, 531] width 45 height 21
drag, startPoint x: 882, startPoint y: 358, endPoint x: 252, endPoint y: 314, distance: 631.5
click at [882, 358] on div "Unhide? Yes" at bounding box center [733, 439] width 1332 height 811
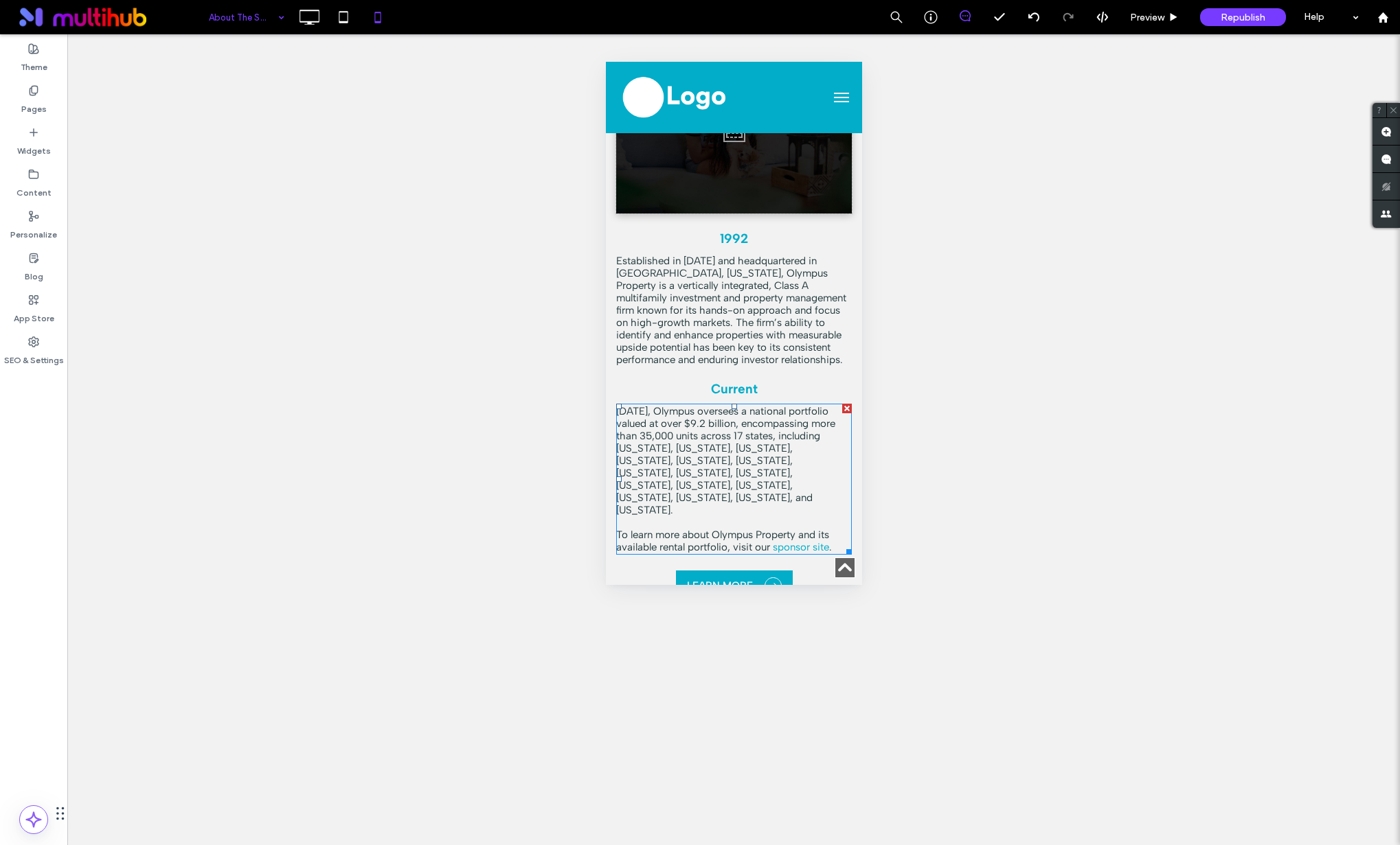
scroll to position [1358, 0]
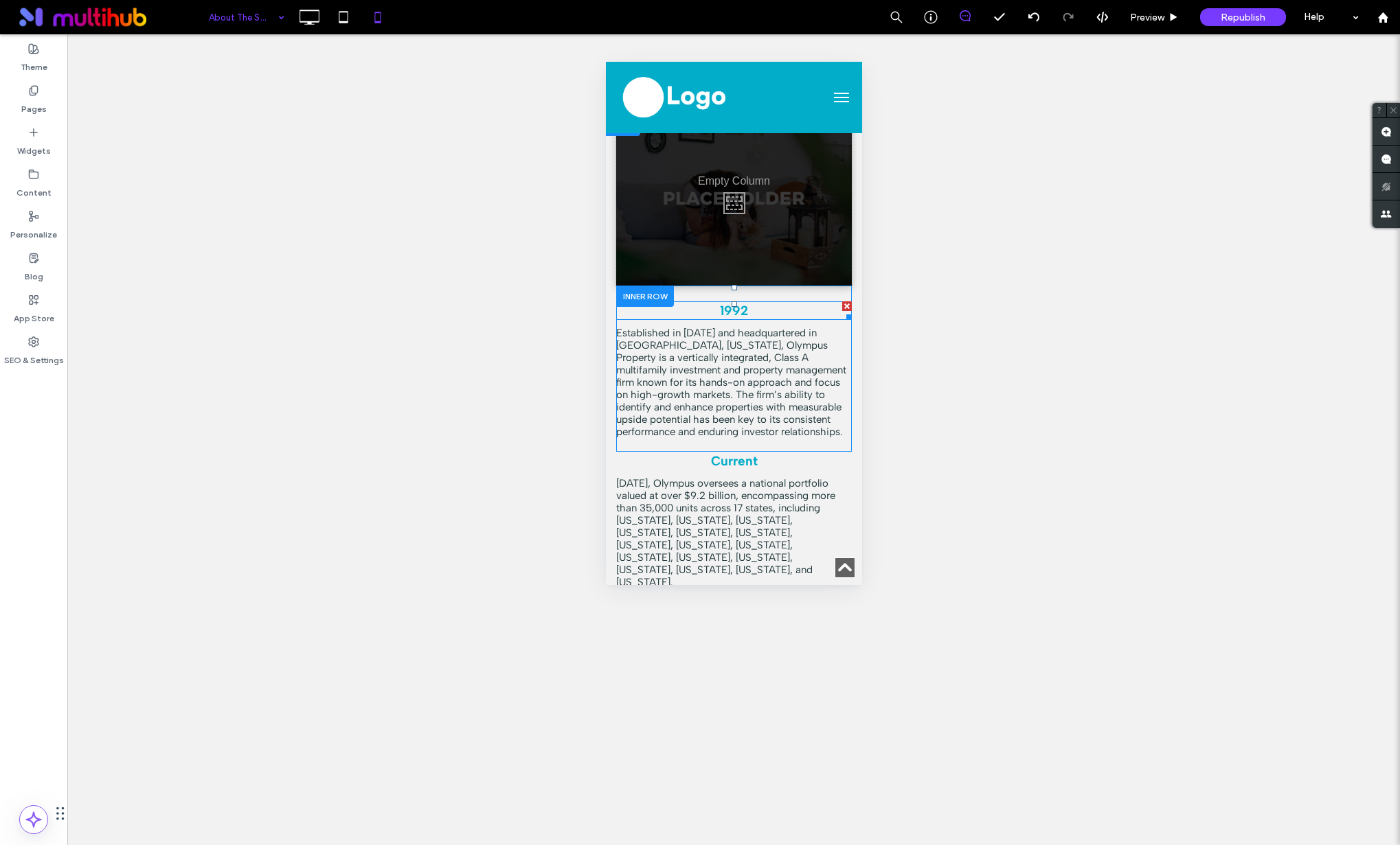
click at [728, 307] on strong "1992" at bounding box center [733, 311] width 28 height 16
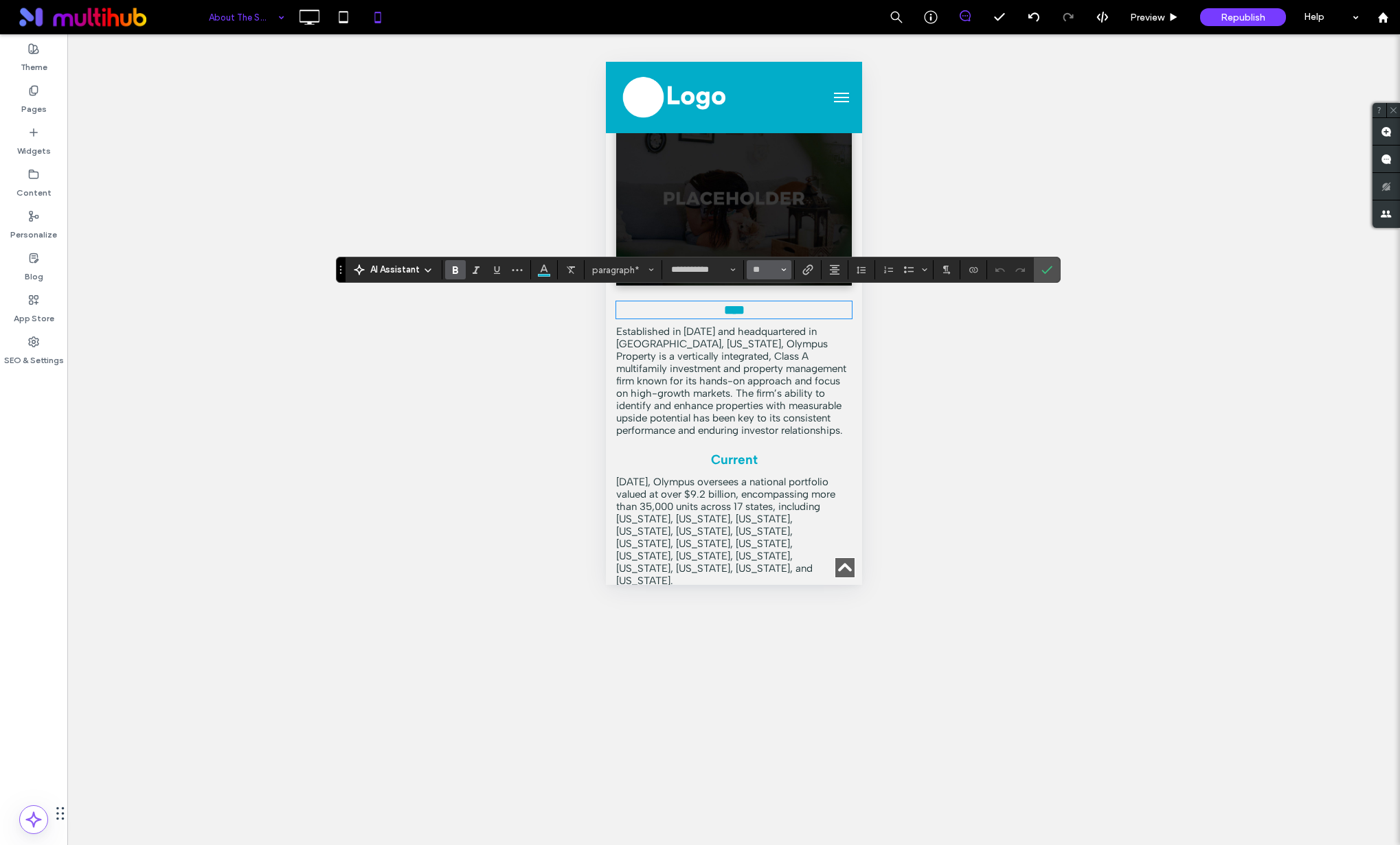
click at [779, 270] on button "**" at bounding box center [769, 270] width 45 height 20
click at [775, 409] on label "24" at bounding box center [768, 409] width 44 height 20
type input "**"
click at [1049, 265] on icon "Confirm" at bounding box center [1047, 270] width 11 height 11
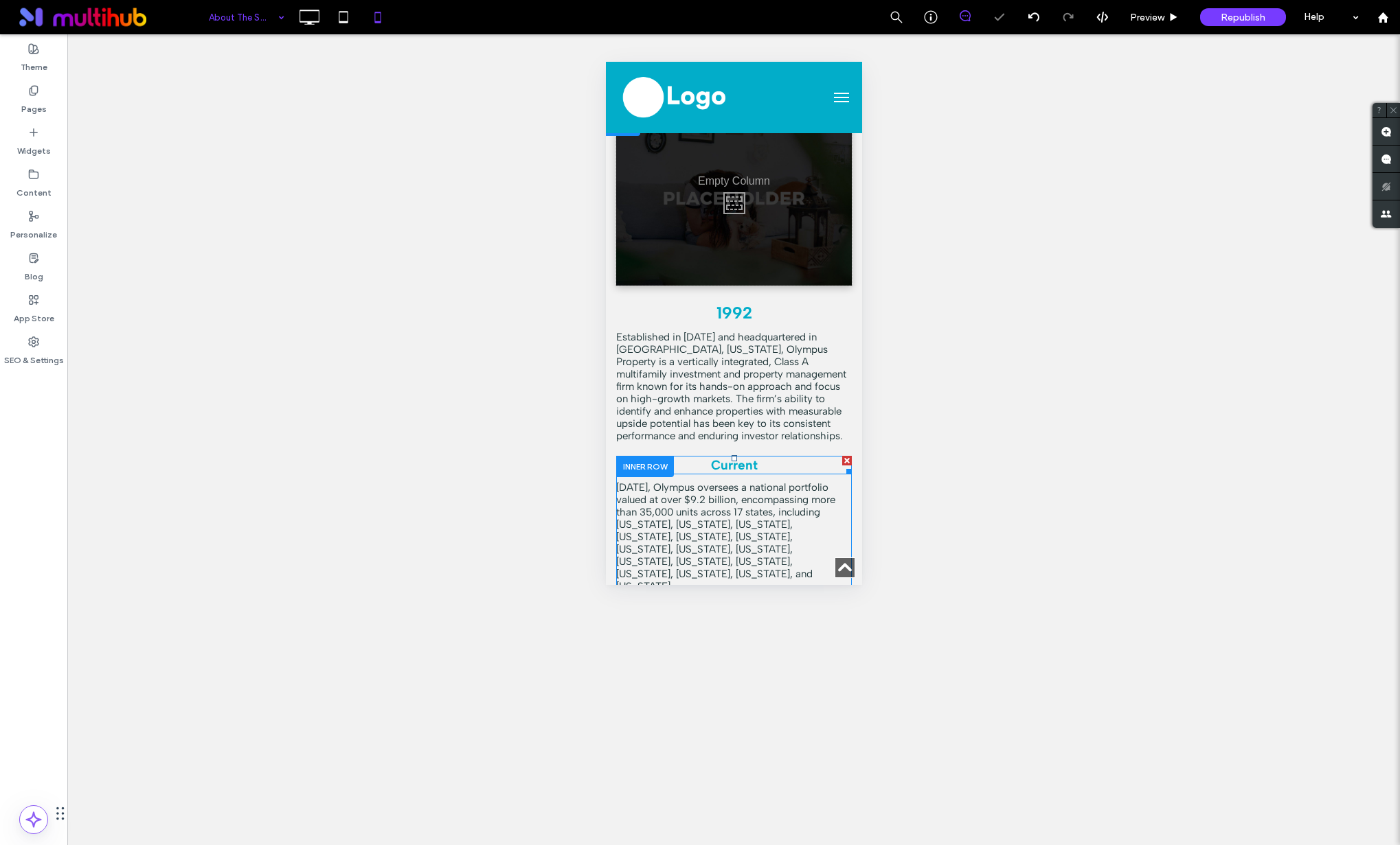
click at [749, 466] on span "Current" at bounding box center [734, 465] width 47 height 16
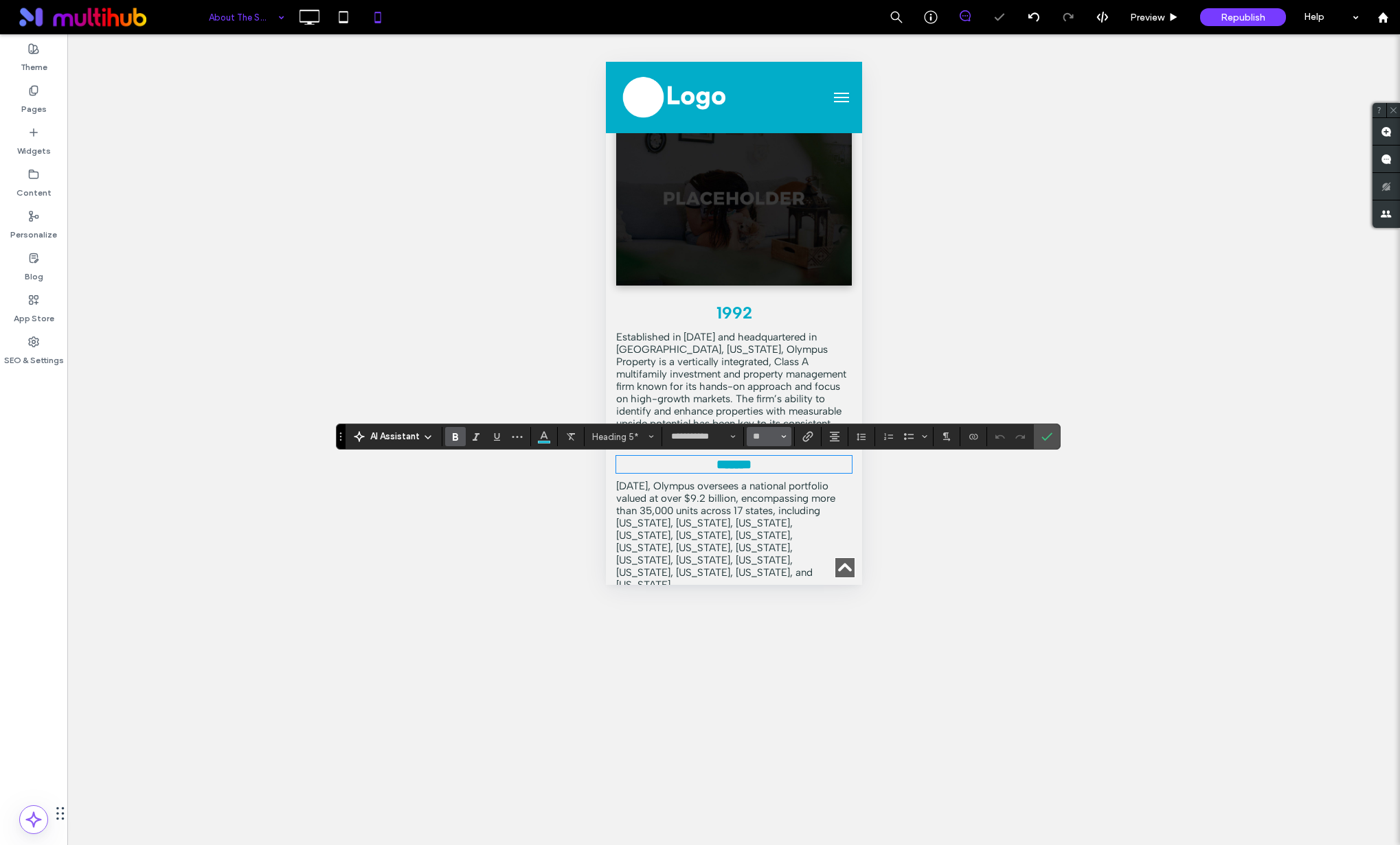
click at [781, 439] on span "Size" at bounding box center [784, 437] width 6 height 18
click at [777, 510] on label "24" at bounding box center [768, 500] width 44 height 20
type input "**"
click at [1042, 431] on icon "Confirm" at bounding box center [1047, 436] width 11 height 11
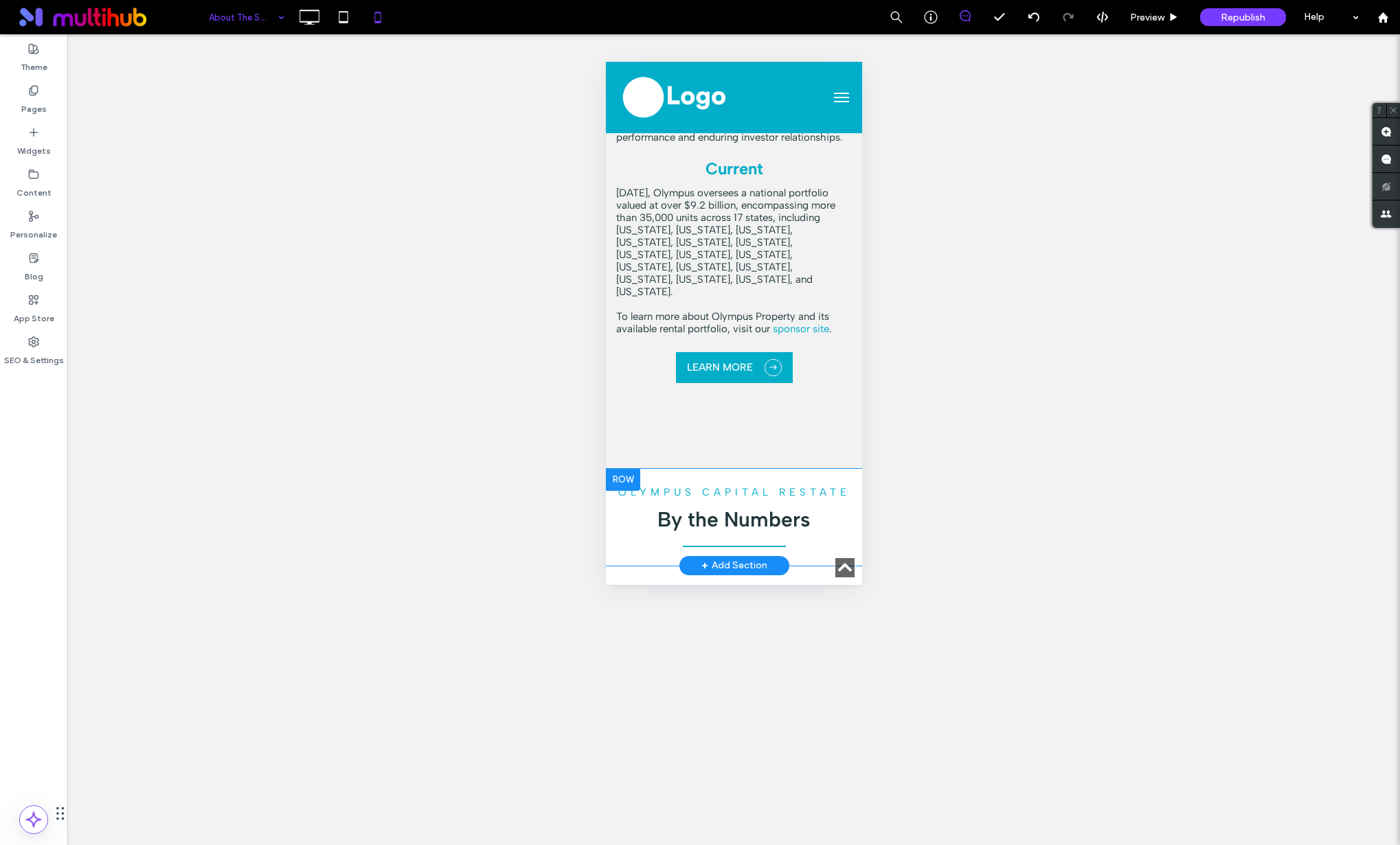
scroll to position [1667, 0]
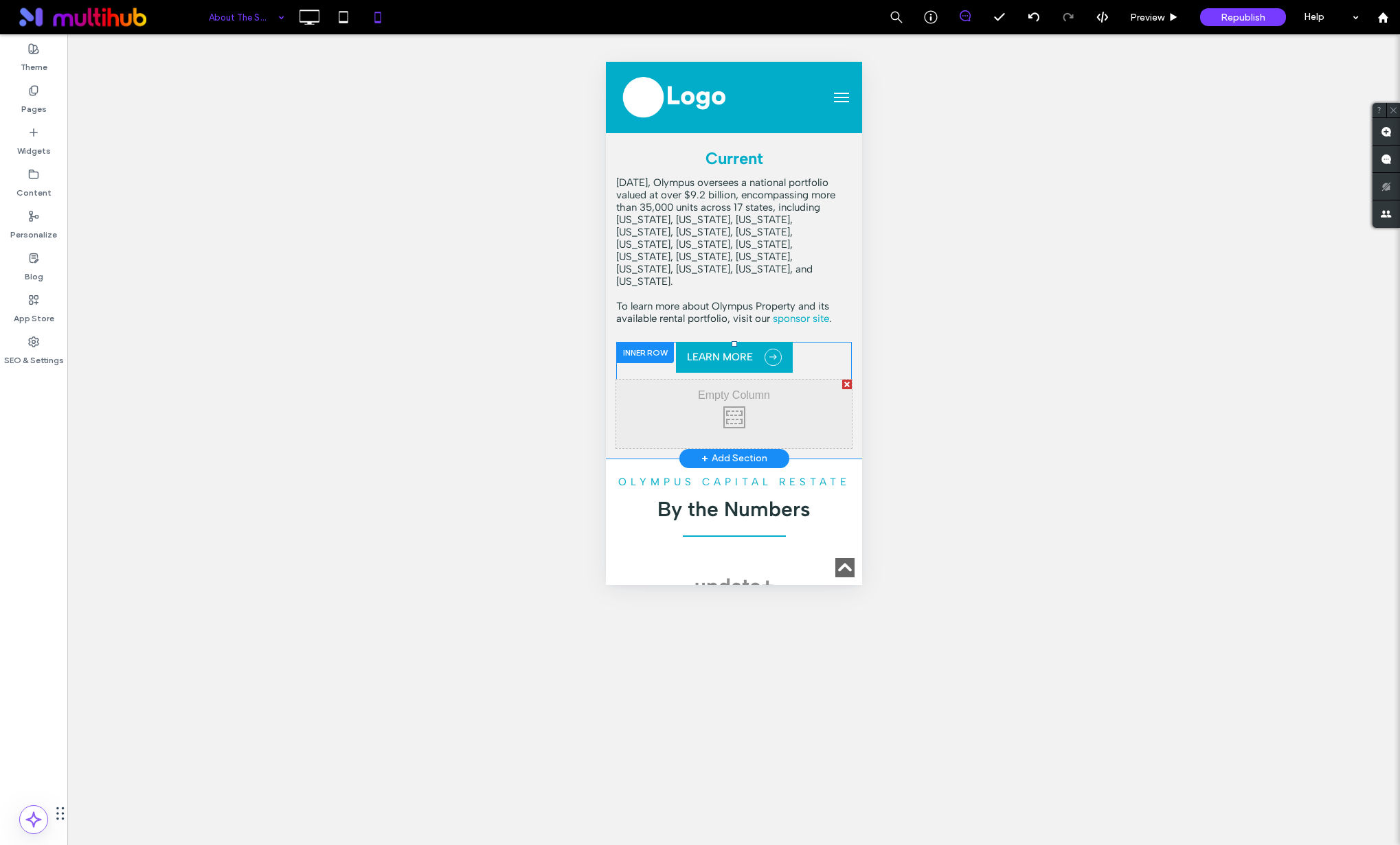
click at [841, 380] on div at bounding box center [846, 385] width 10 height 10
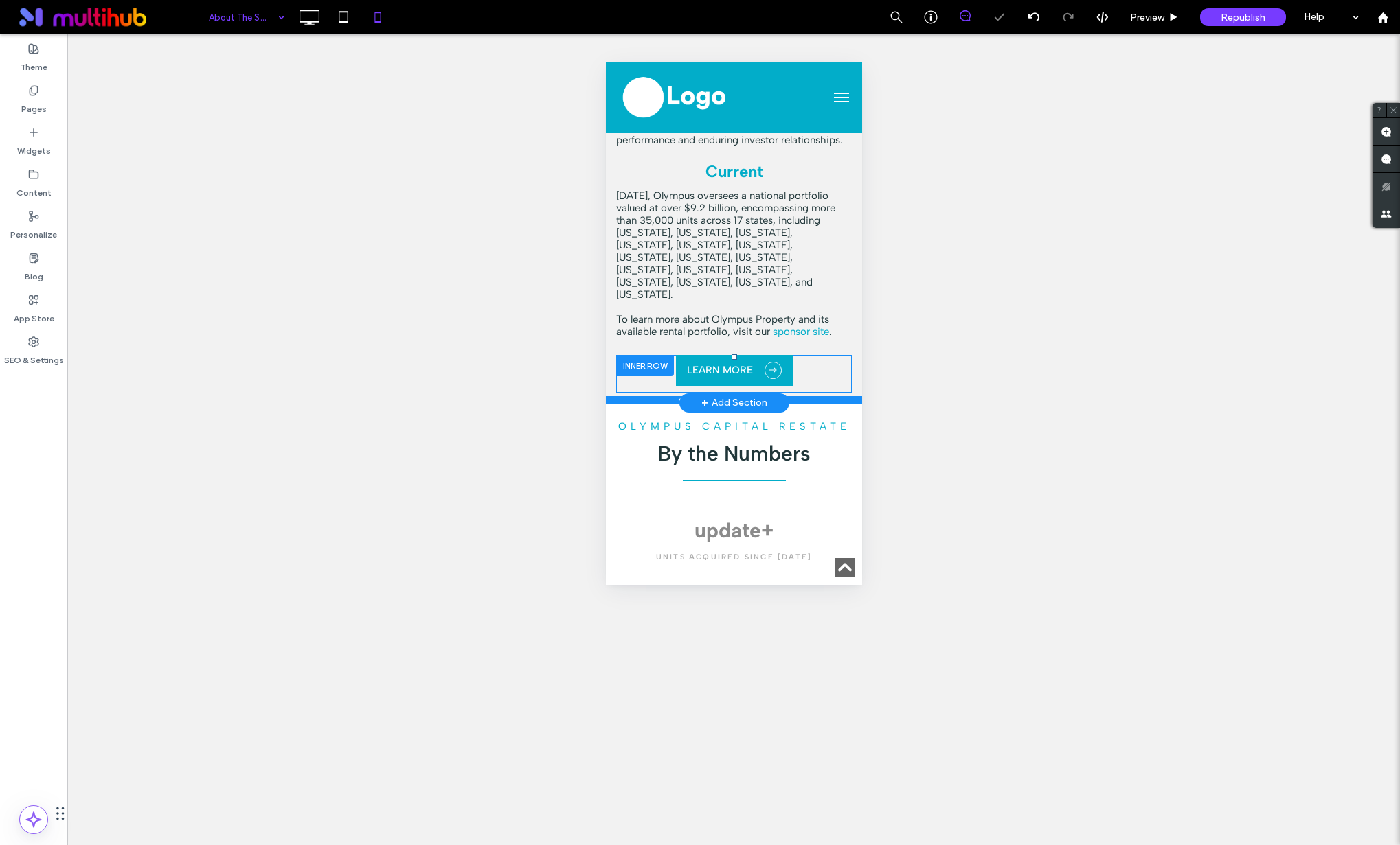
scroll to position [1643, 0]
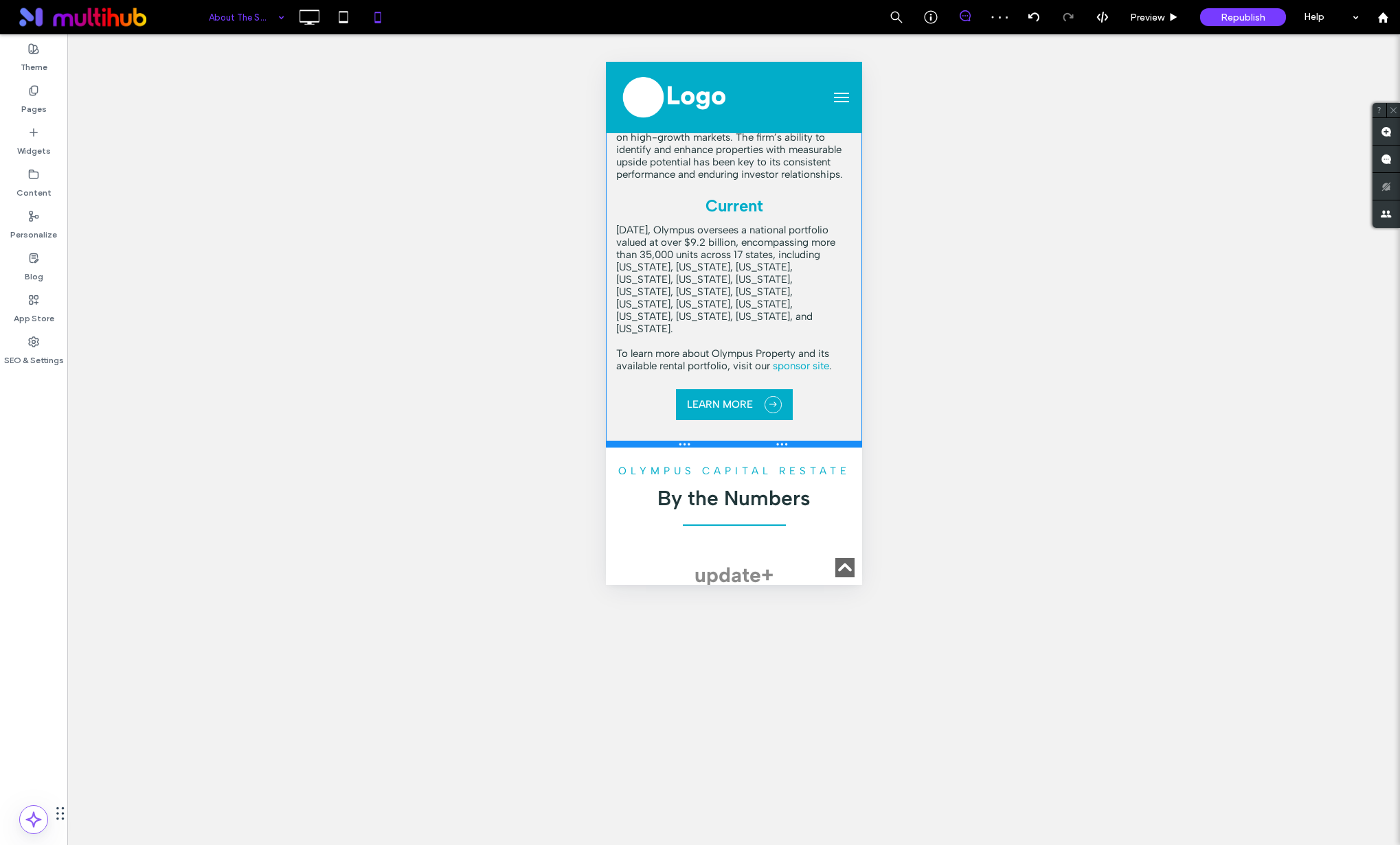
drag, startPoint x: 796, startPoint y: 392, endPoint x: 799, endPoint y: 438, distance: 46.1
click at [799, 441] on div at bounding box center [733, 444] width 256 height 7
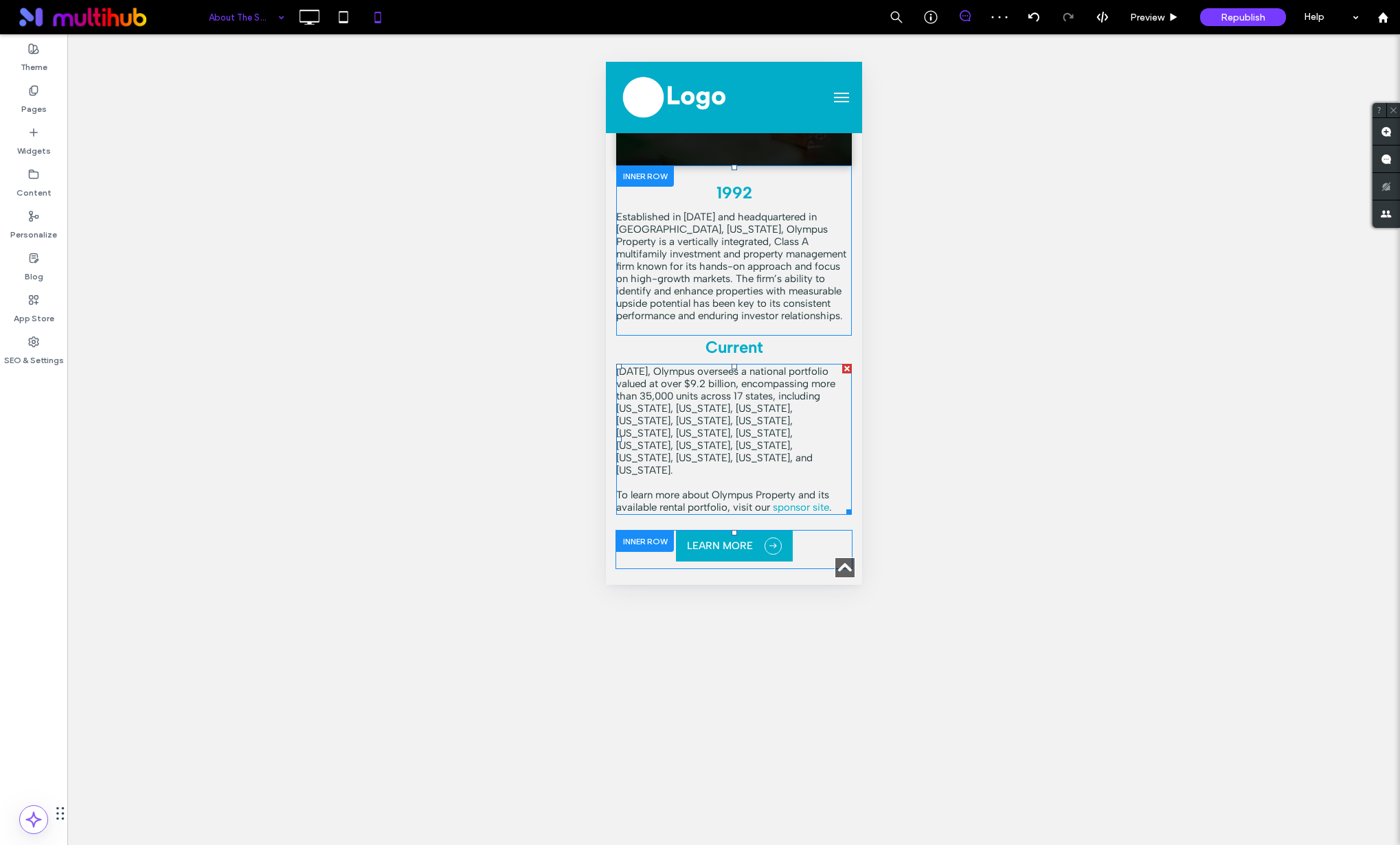
scroll to position [1446, 0]
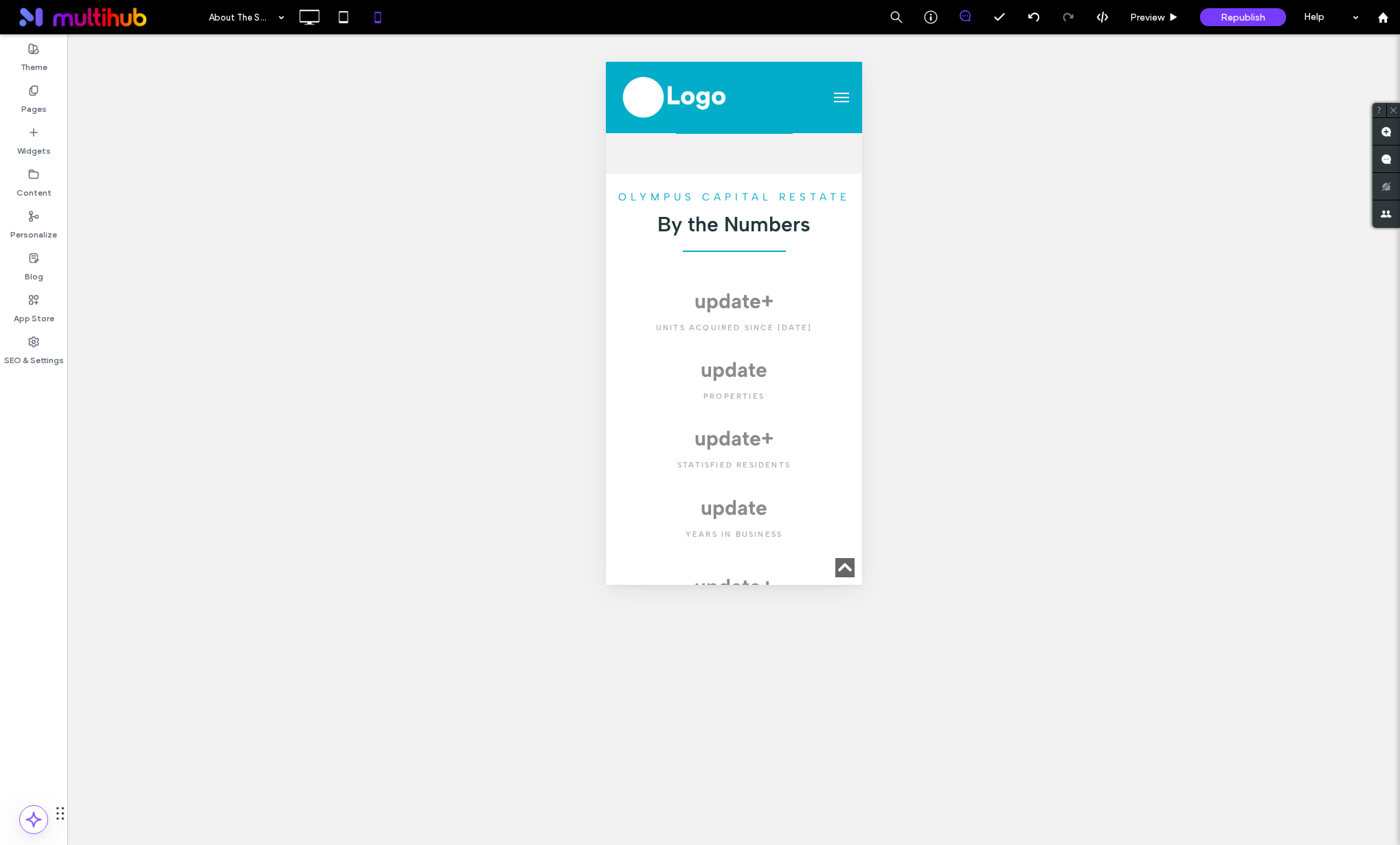
scroll to position [3336, 0]
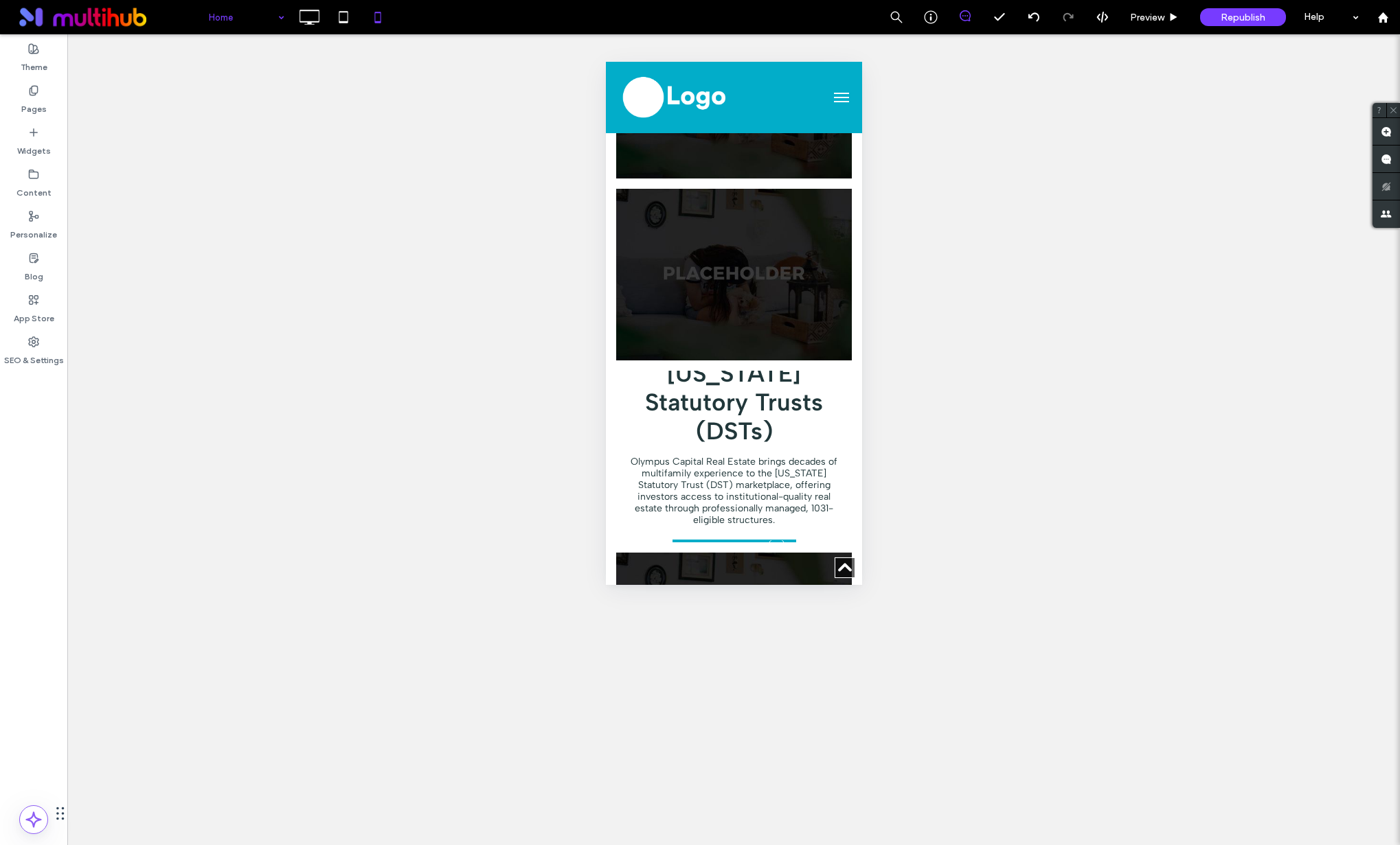
click at [307, 12] on div at bounding box center [700, 422] width 1400 height 845
click at [308, 12] on icon at bounding box center [309, 17] width 27 height 27
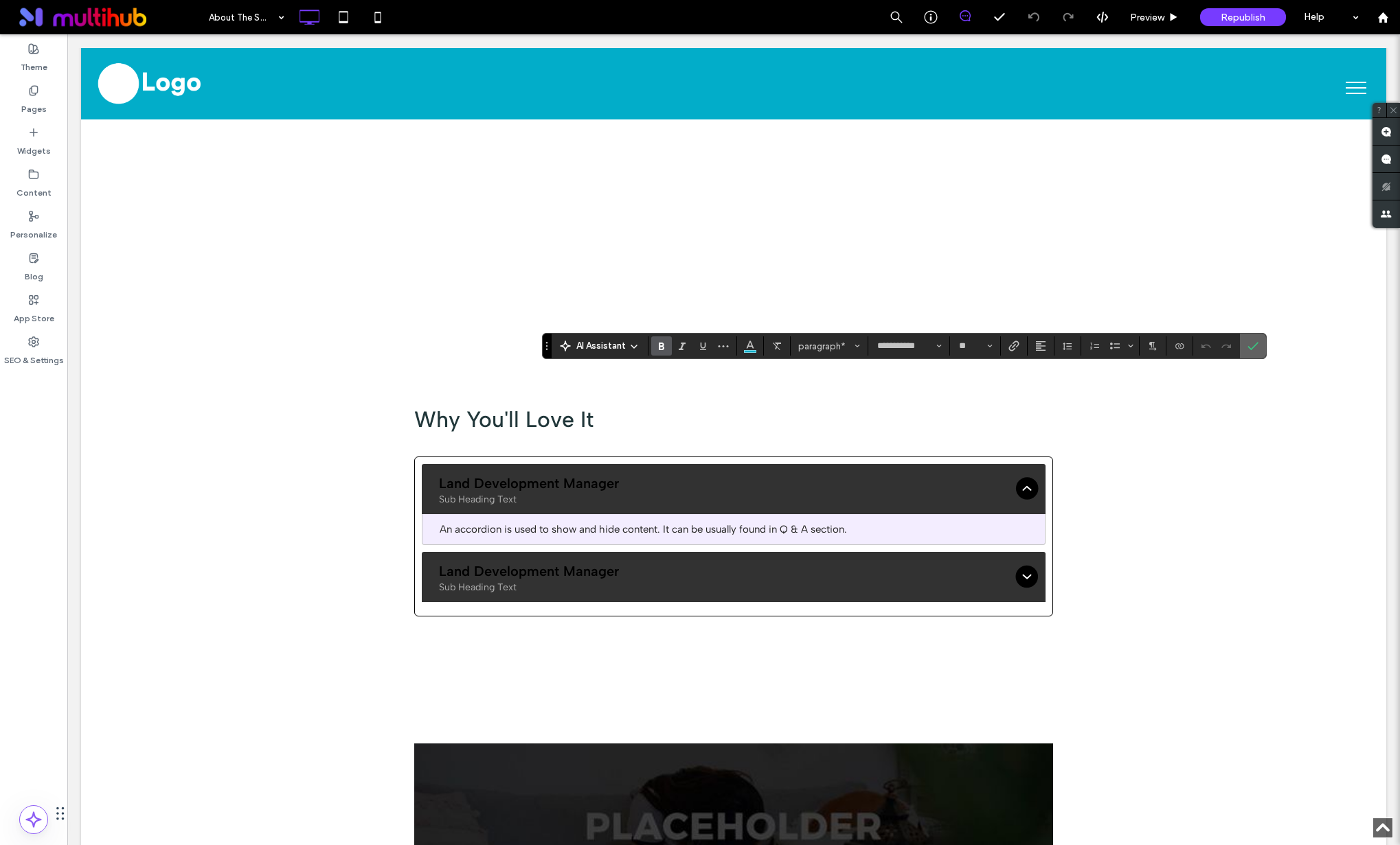
click at [1252, 345] on icon "Confirm" at bounding box center [1253, 346] width 11 height 11
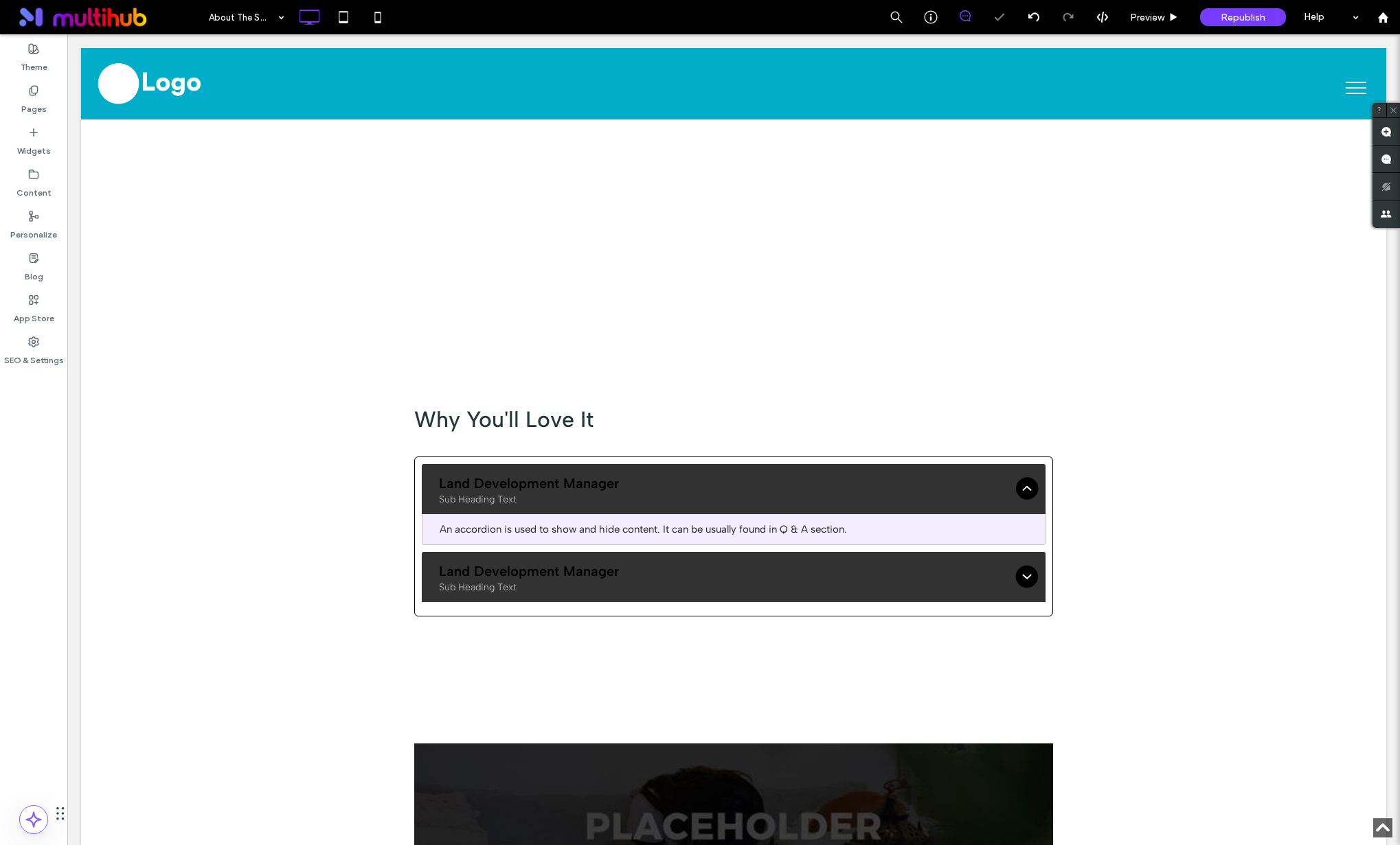
type input "**********"
type input "**"
type input "**********"
type input "**"
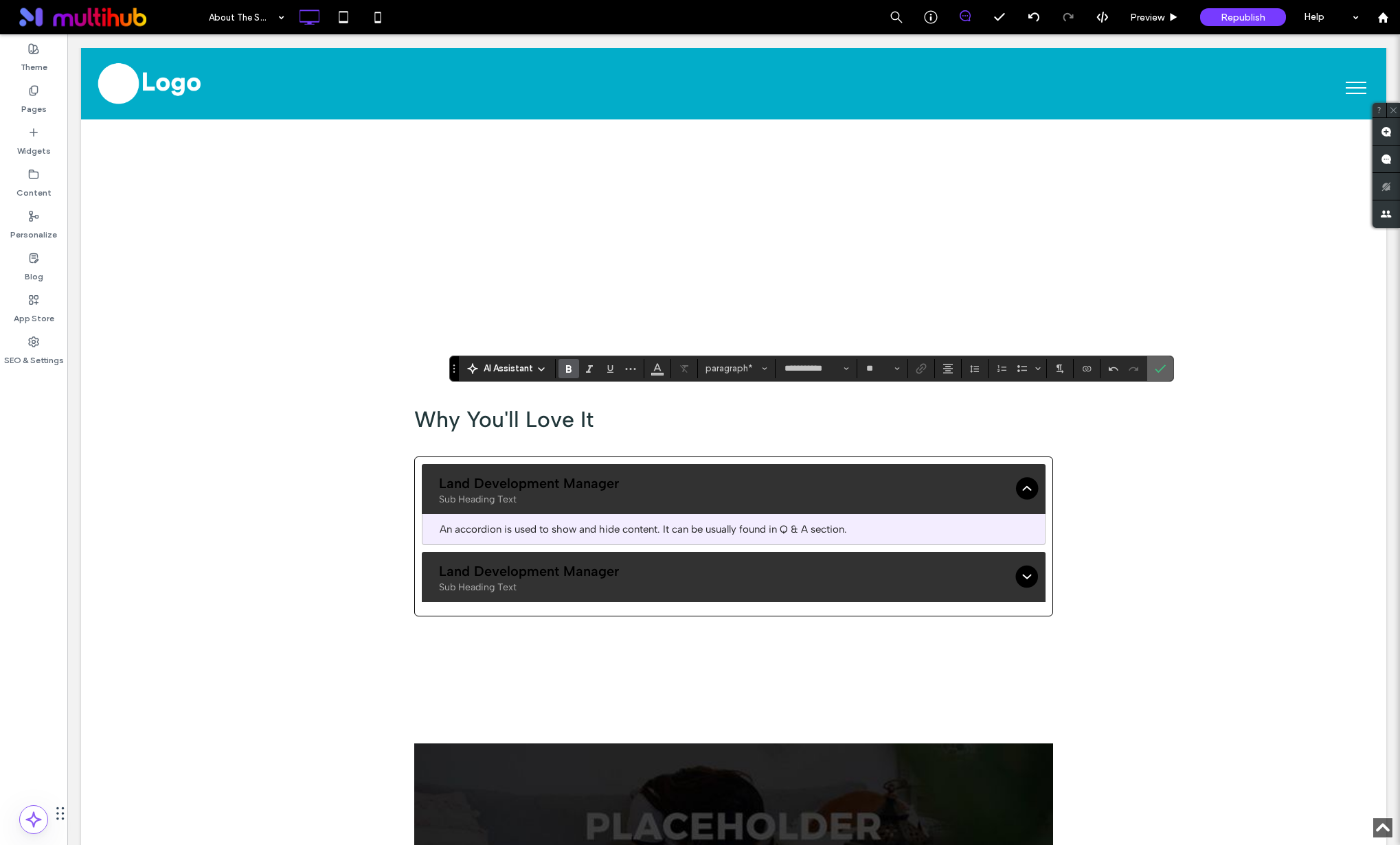
click at [1169, 375] on label "Confirm" at bounding box center [1160, 368] width 20 height 24
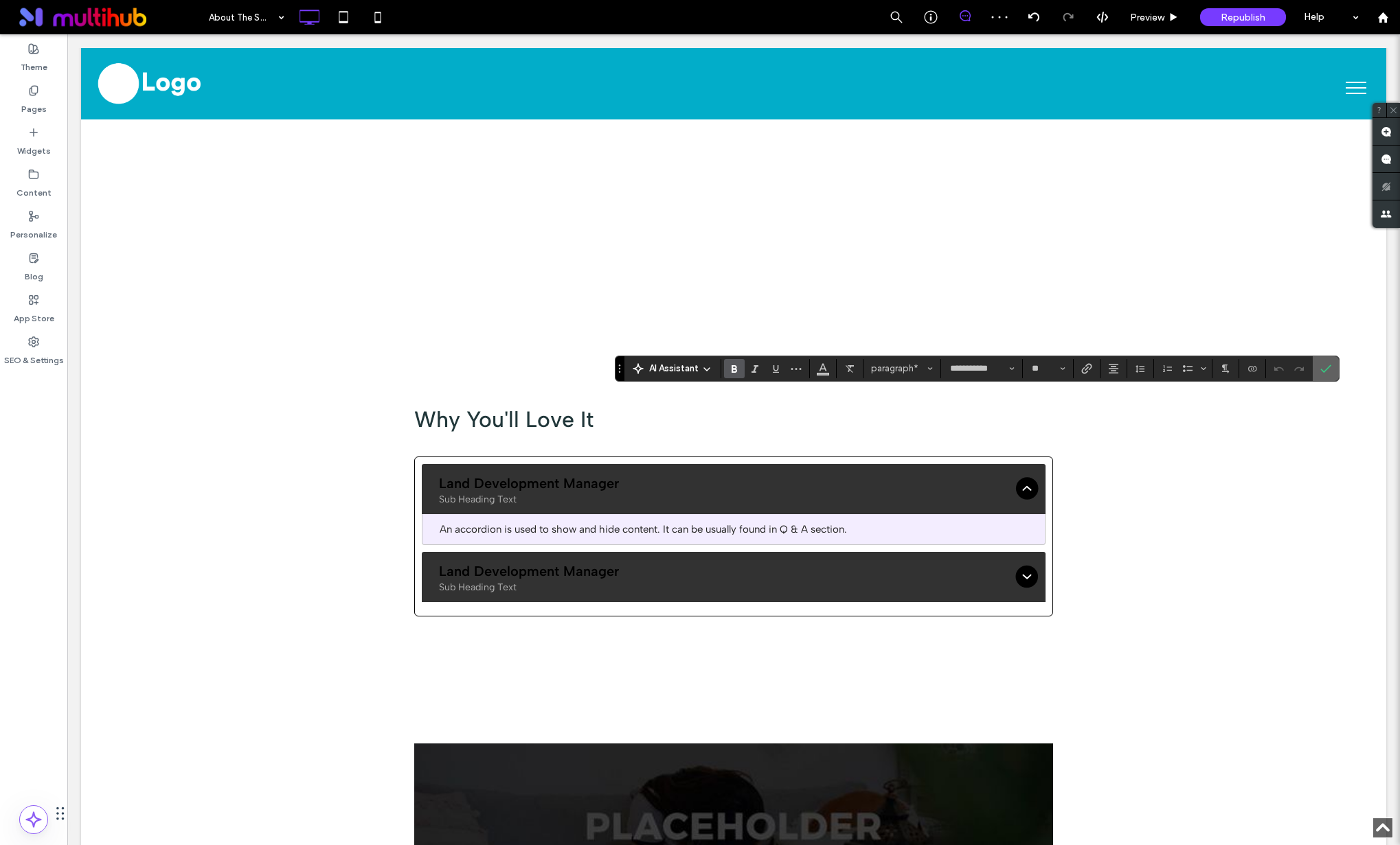
click at [1329, 372] on icon "Confirm" at bounding box center [1326, 369] width 11 height 11
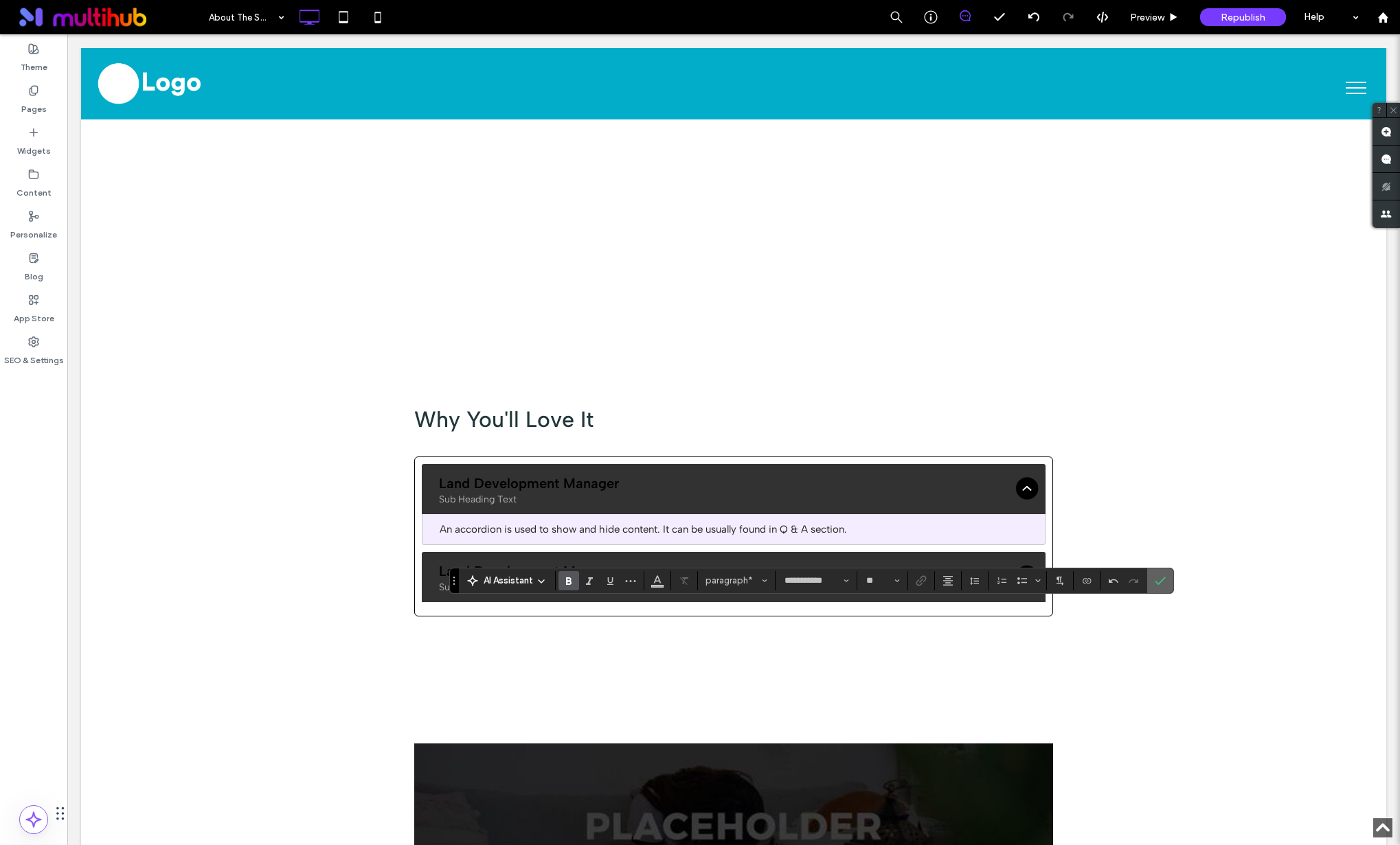
click at [1168, 584] on label "Confirm" at bounding box center [1160, 580] width 20 height 24
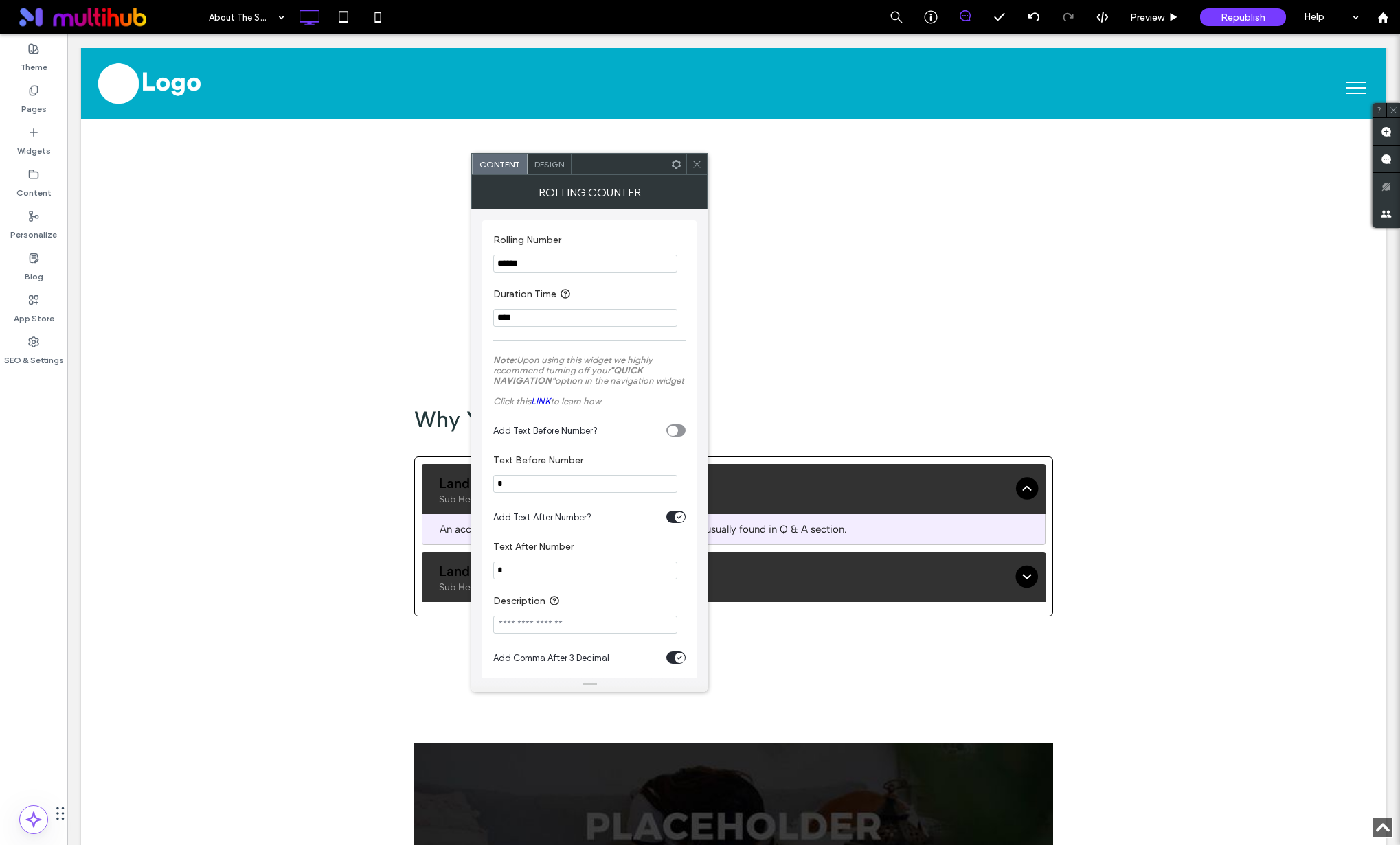
click at [556, 266] on input "******" at bounding box center [585, 264] width 184 height 18
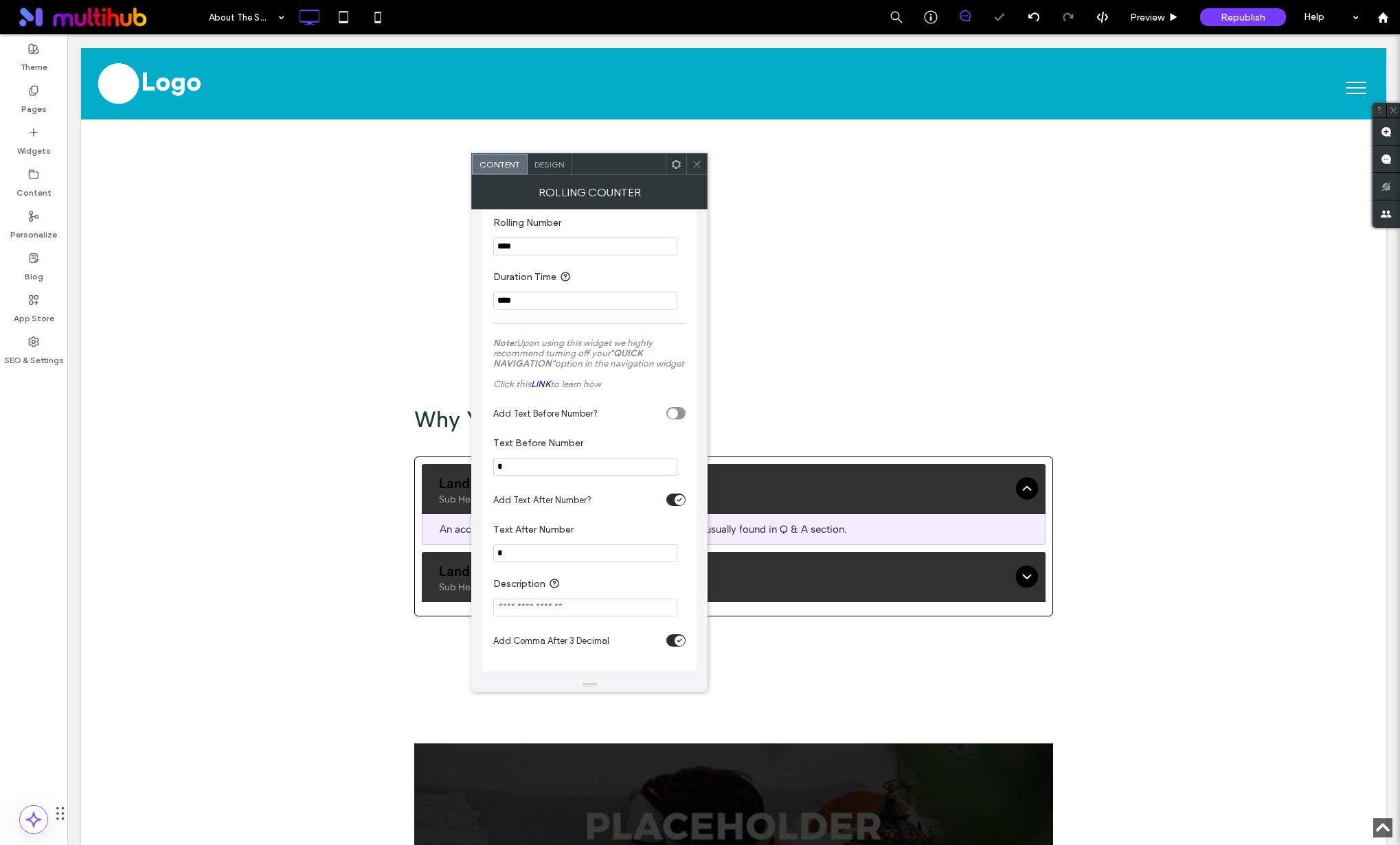
scroll to position [22, 0]
type input "****"
drag, startPoint x: 700, startPoint y: 161, endPoint x: 703, endPoint y: 193, distance: 32.1
click at [700, 161] on icon at bounding box center [697, 164] width 10 height 10
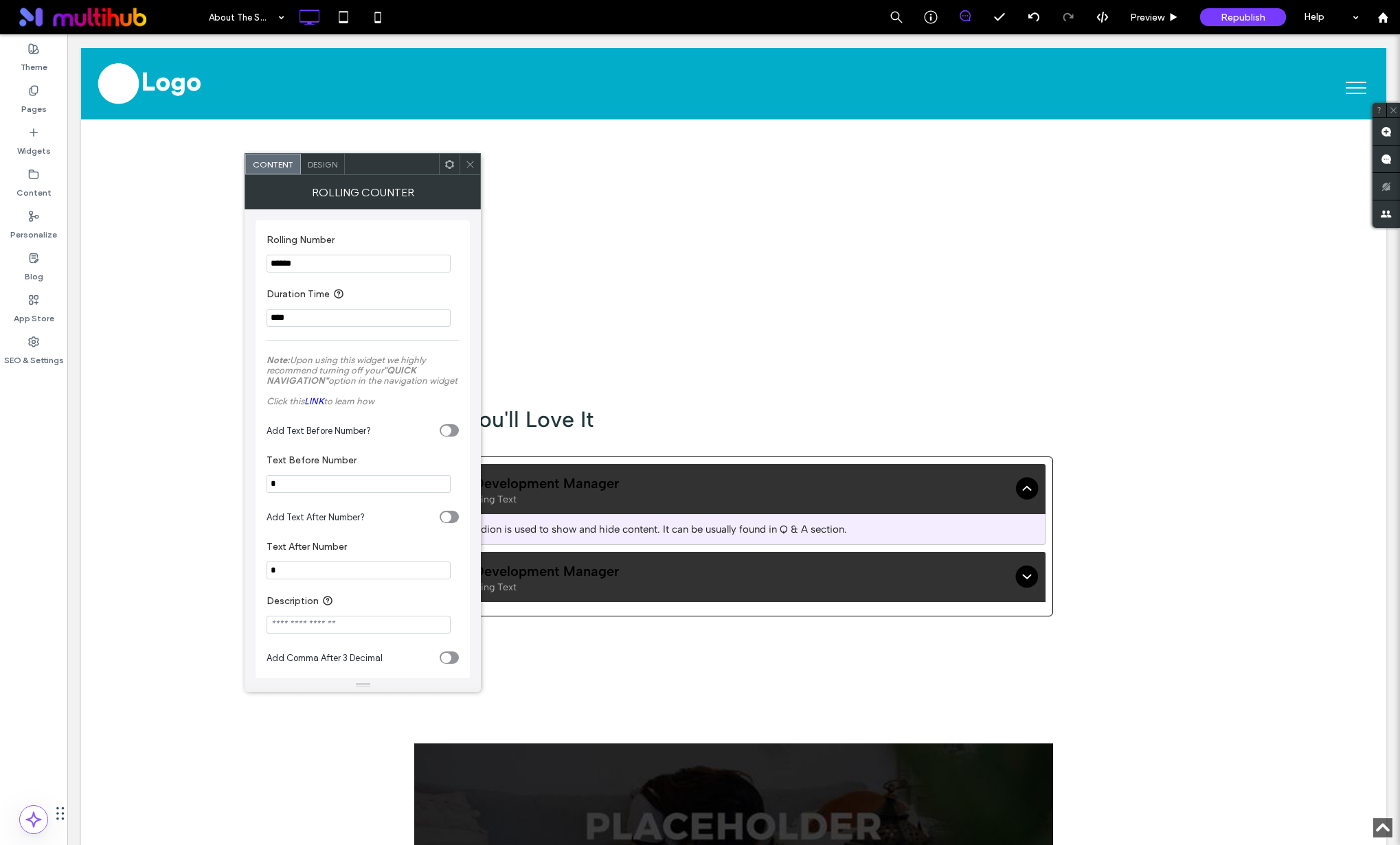
click at [335, 264] on input "******" at bounding box center [358, 264] width 184 height 18
click at [334, 264] on input "******" at bounding box center [358, 264] width 184 height 18
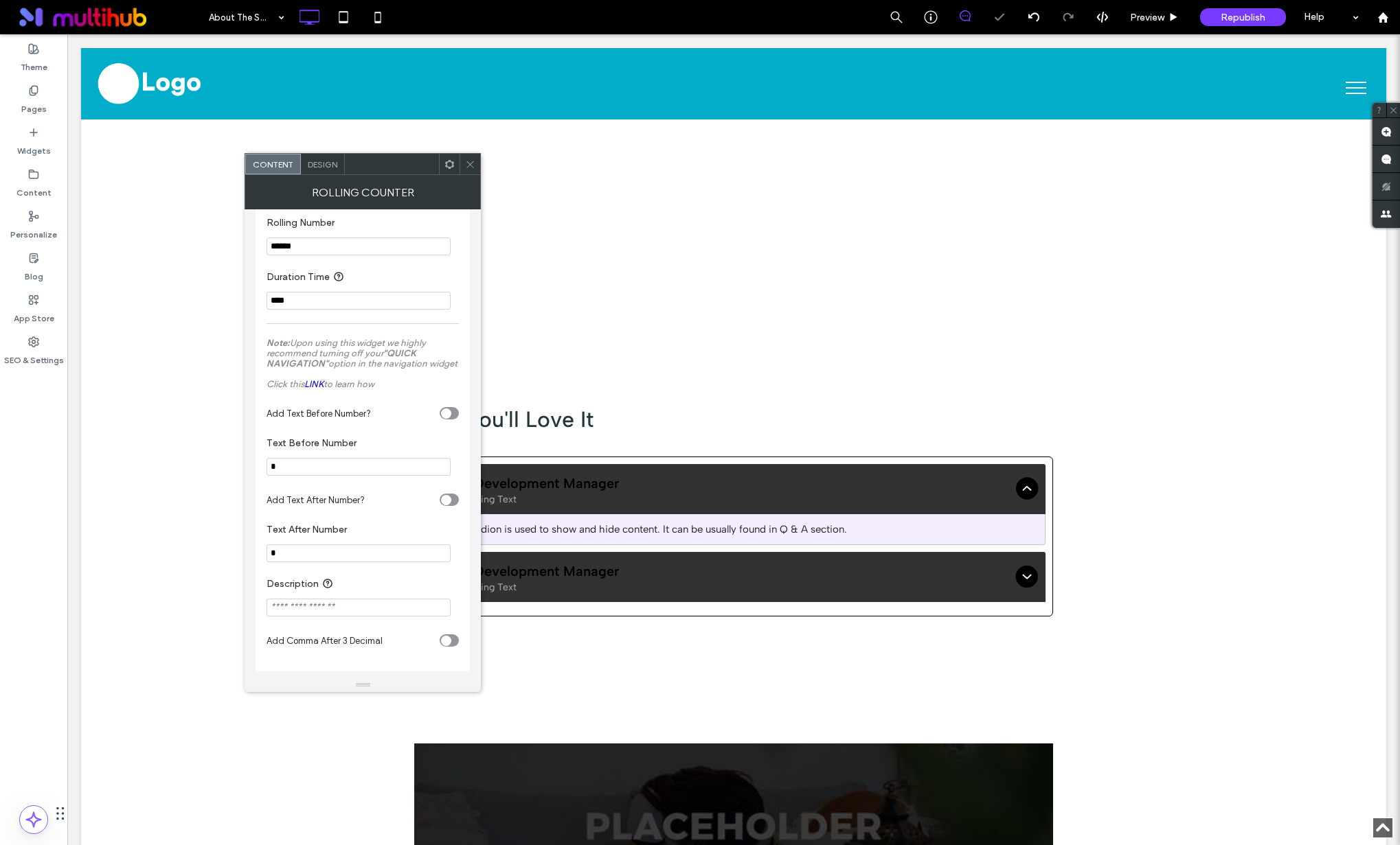
scroll to position [27, 0]
type input "******"
click at [465, 170] on div at bounding box center [469, 163] width 20 height 20
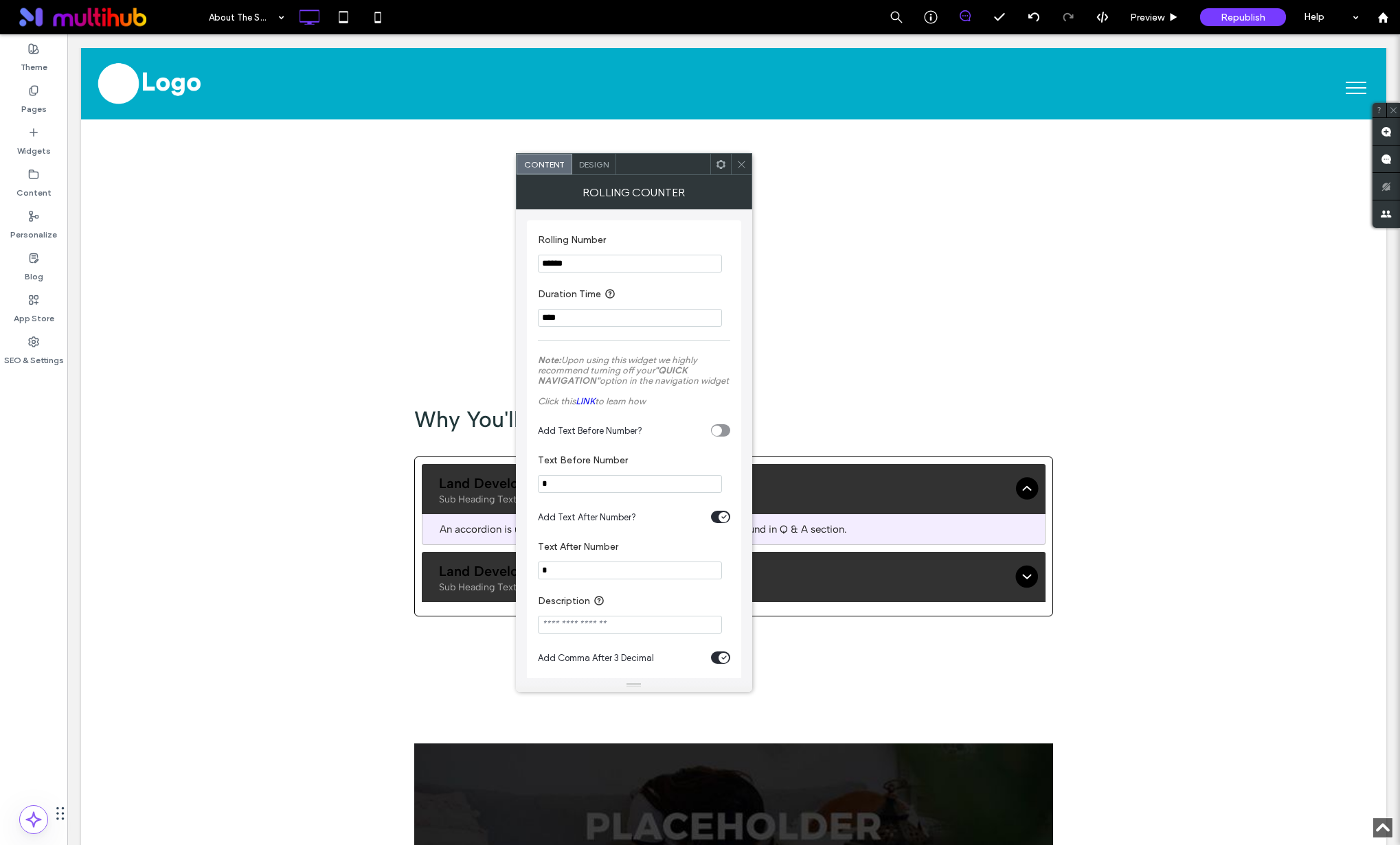
click at [573, 260] on input "******" at bounding box center [629, 264] width 184 height 18
click at [574, 260] on input "******" at bounding box center [629, 264] width 184 height 18
click at [585, 267] on input "********" at bounding box center [629, 264] width 184 height 18
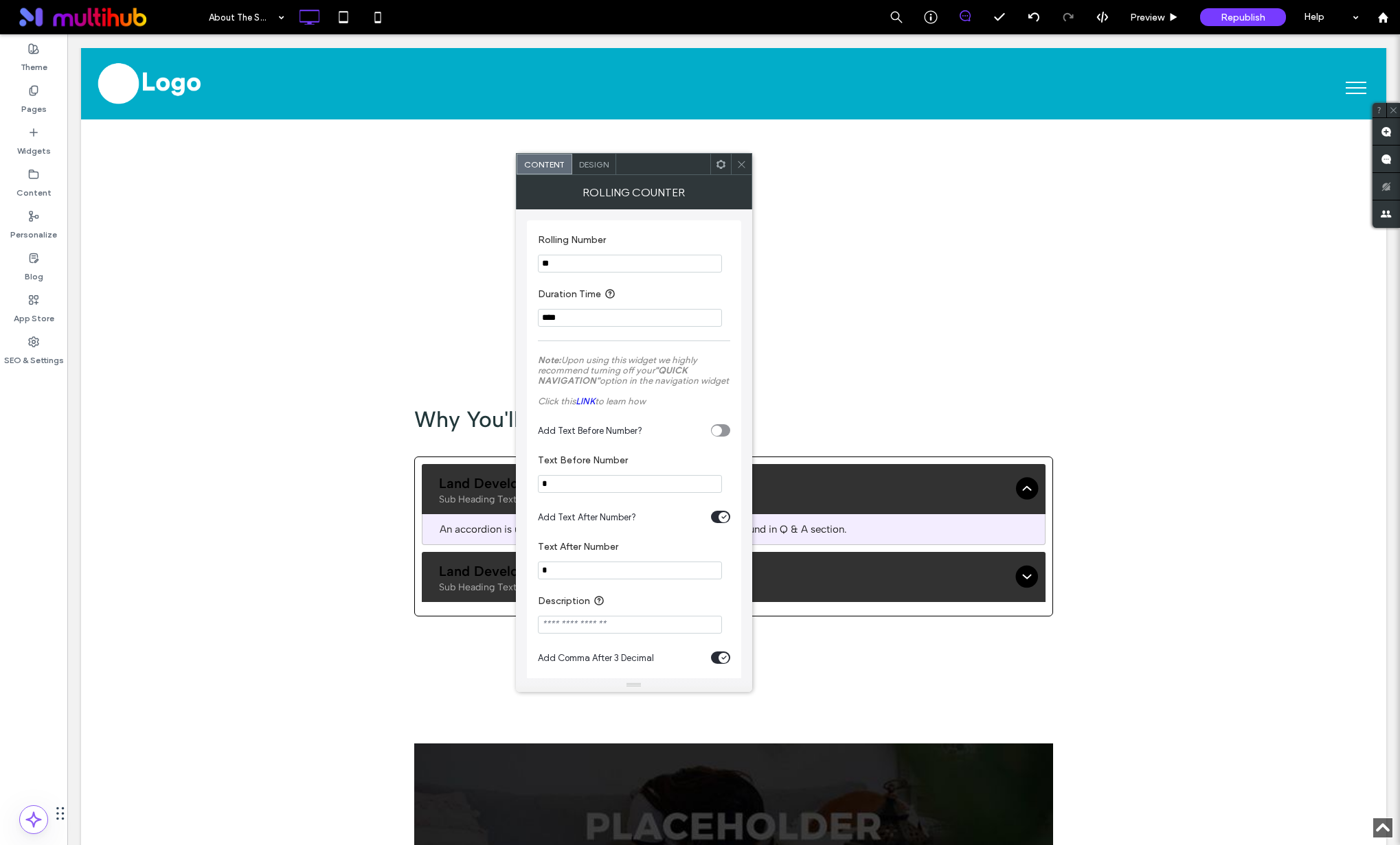
type input "**"
click at [741, 161] on icon at bounding box center [741, 164] width 10 height 10
click at [603, 265] on input "******" at bounding box center [629, 264] width 184 height 18
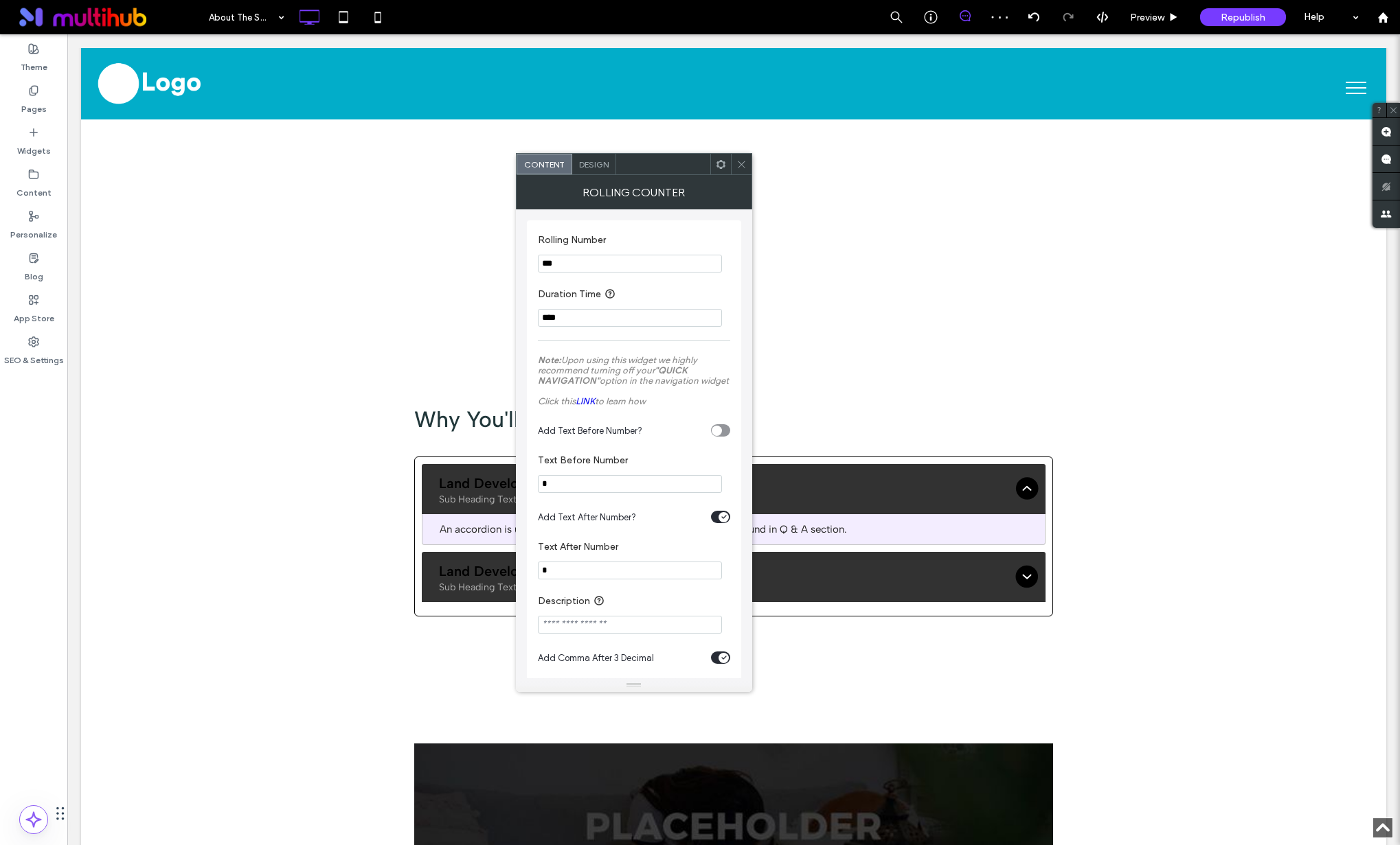
type input "***"
click at [738, 161] on icon at bounding box center [741, 164] width 10 height 10
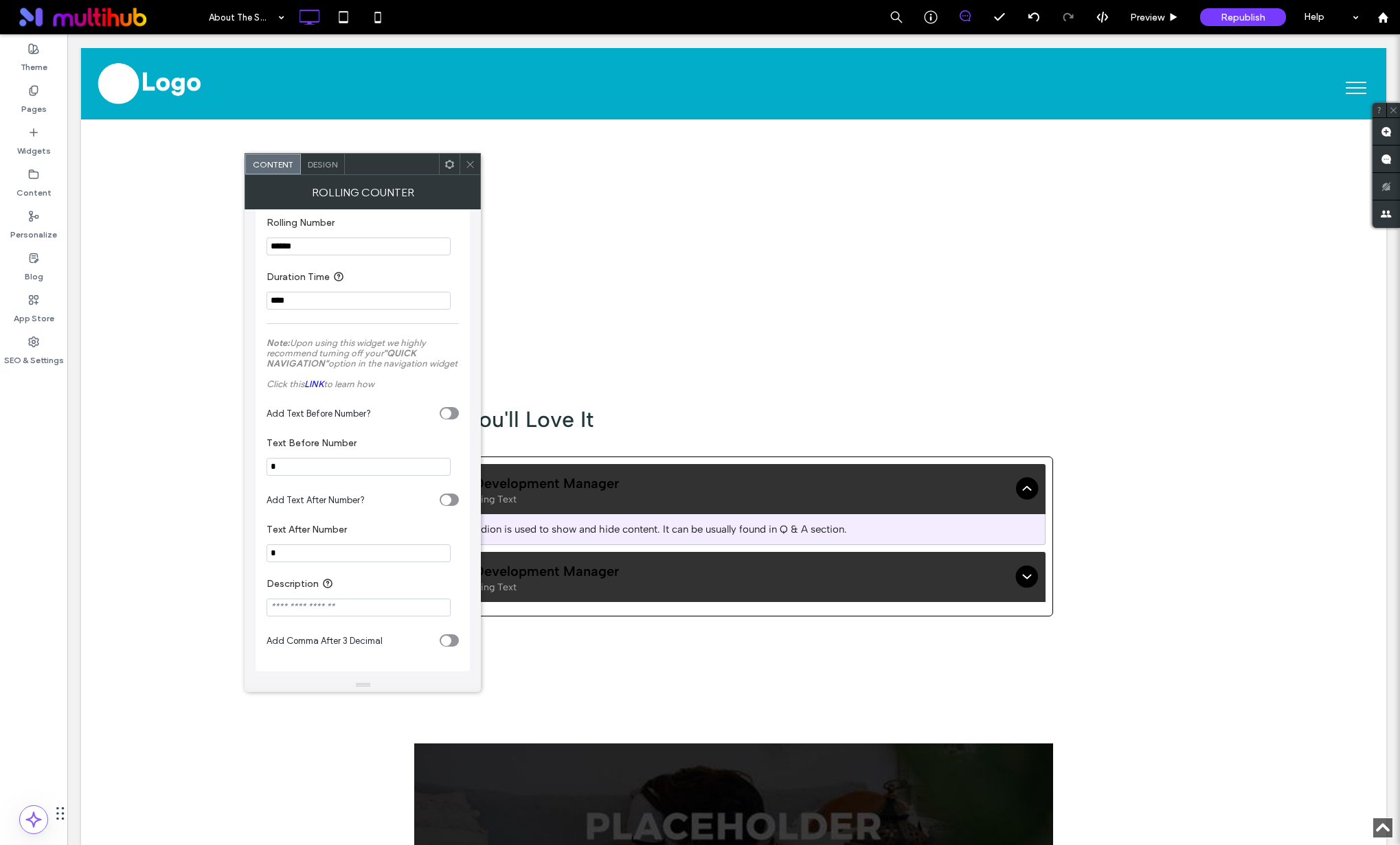
scroll to position [0, 0]
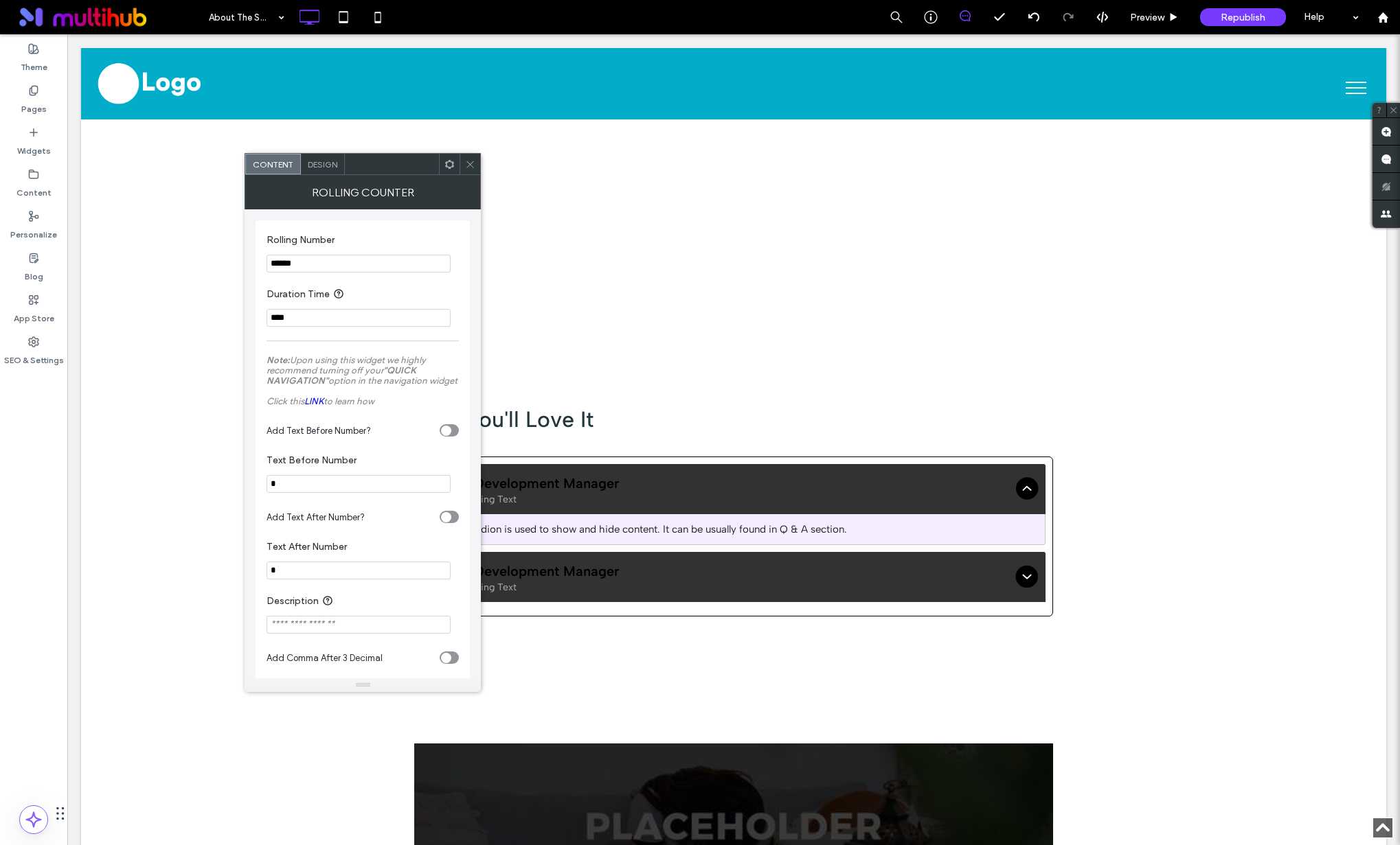
click at [469, 159] on icon at bounding box center [470, 164] width 10 height 10
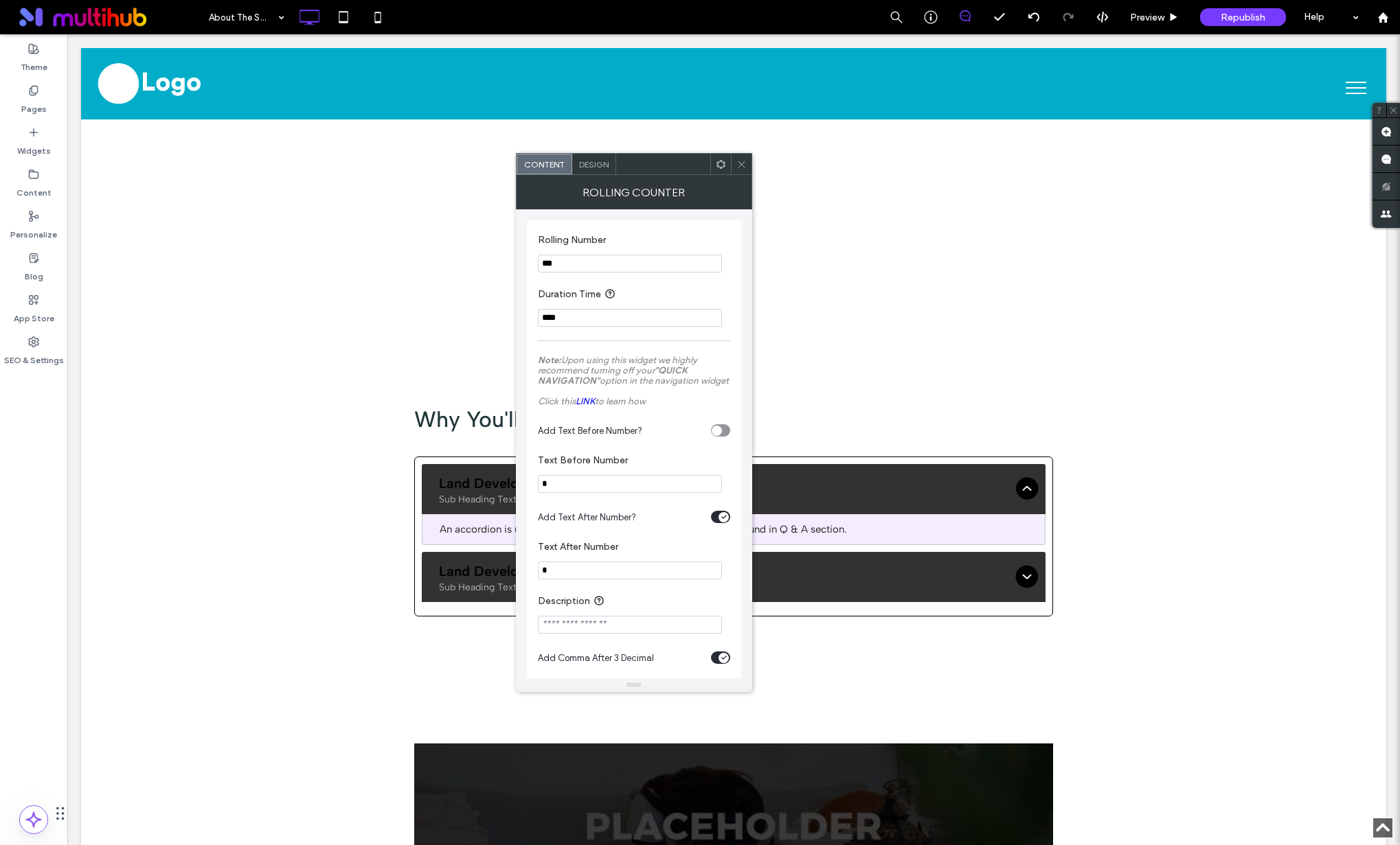
click at [573, 587] on section "Text After Number *" at bounding box center [634, 560] width 192 height 52
click at [574, 580] on input "*" at bounding box center [629, 571] width 184 height 18
type input "*"
click at [738, 164] on icon at bounding box center [741, 164] width 10 height 10
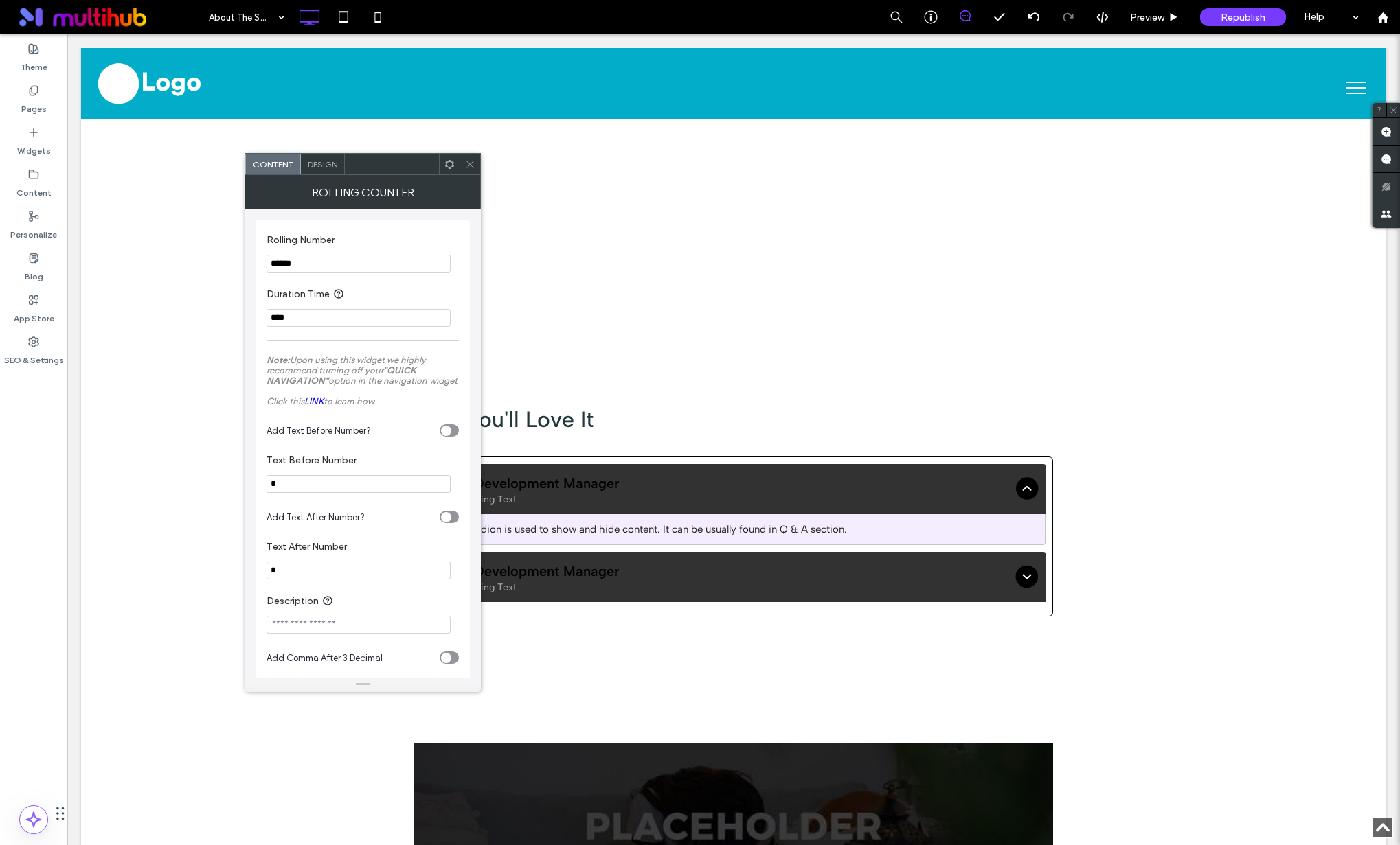
click at [388, 256] on input "******" at bounding box center [358, 264] width 184 height 18
click at [389, 256] on input "******" at bounding box center [358, 264] width 184 height 18
type input "***"
drag, startPoint x: 469, startPoint y: 156, endPoint x: 478, endPoint y: 163, distance: 11.4
click at [469, 156] on span at bounding box center [470, 163] width 10 height 20
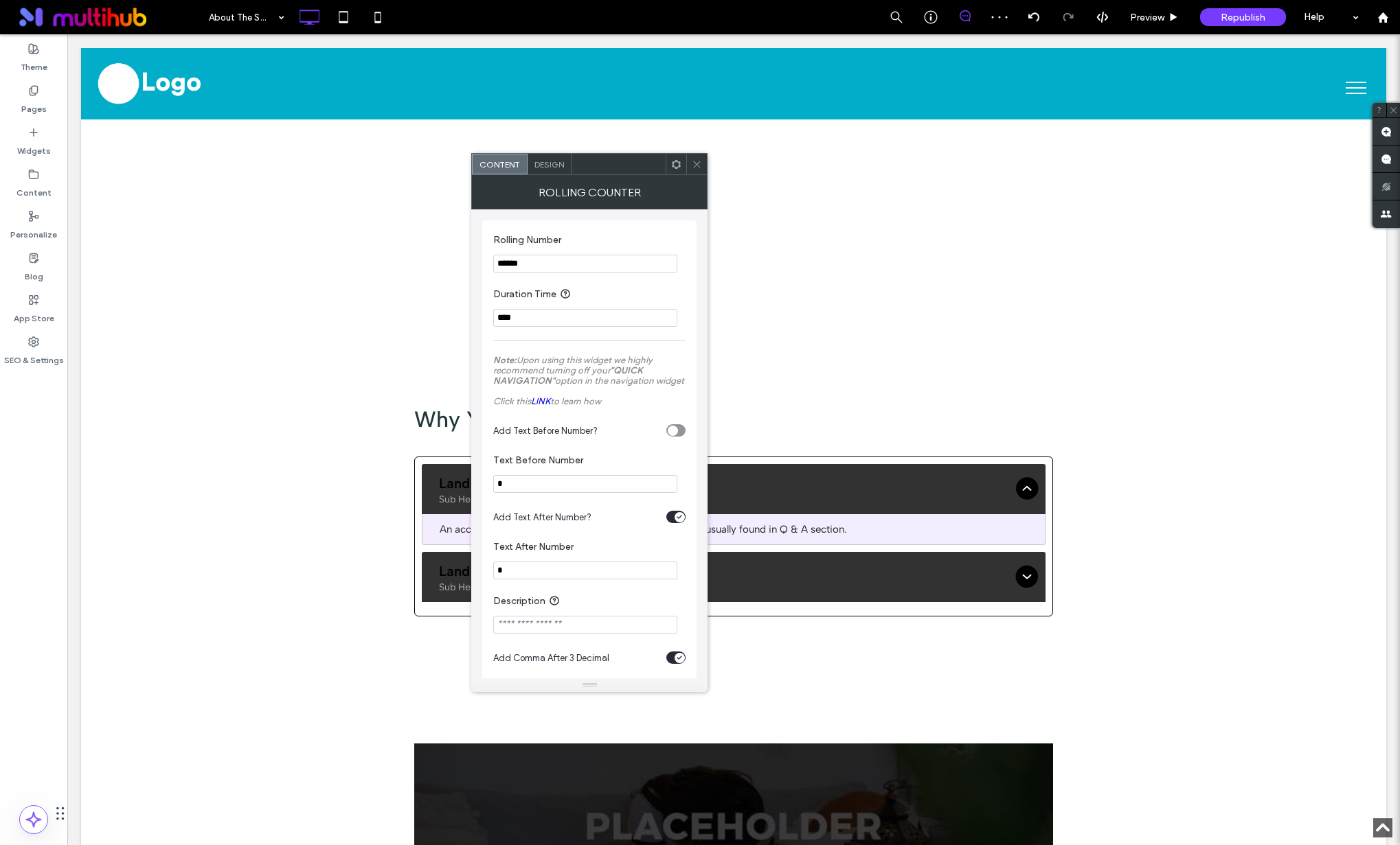
click at [567, 267] on input "******" at bounding box center [585, 264] width 184 height 18
click at [567, 268] on input "******" at bounding box center [585, 264] width 184 height 18
type input "****"
click at [530, 493] on input "*" at bounding box center [585, 484] width 184 height 18
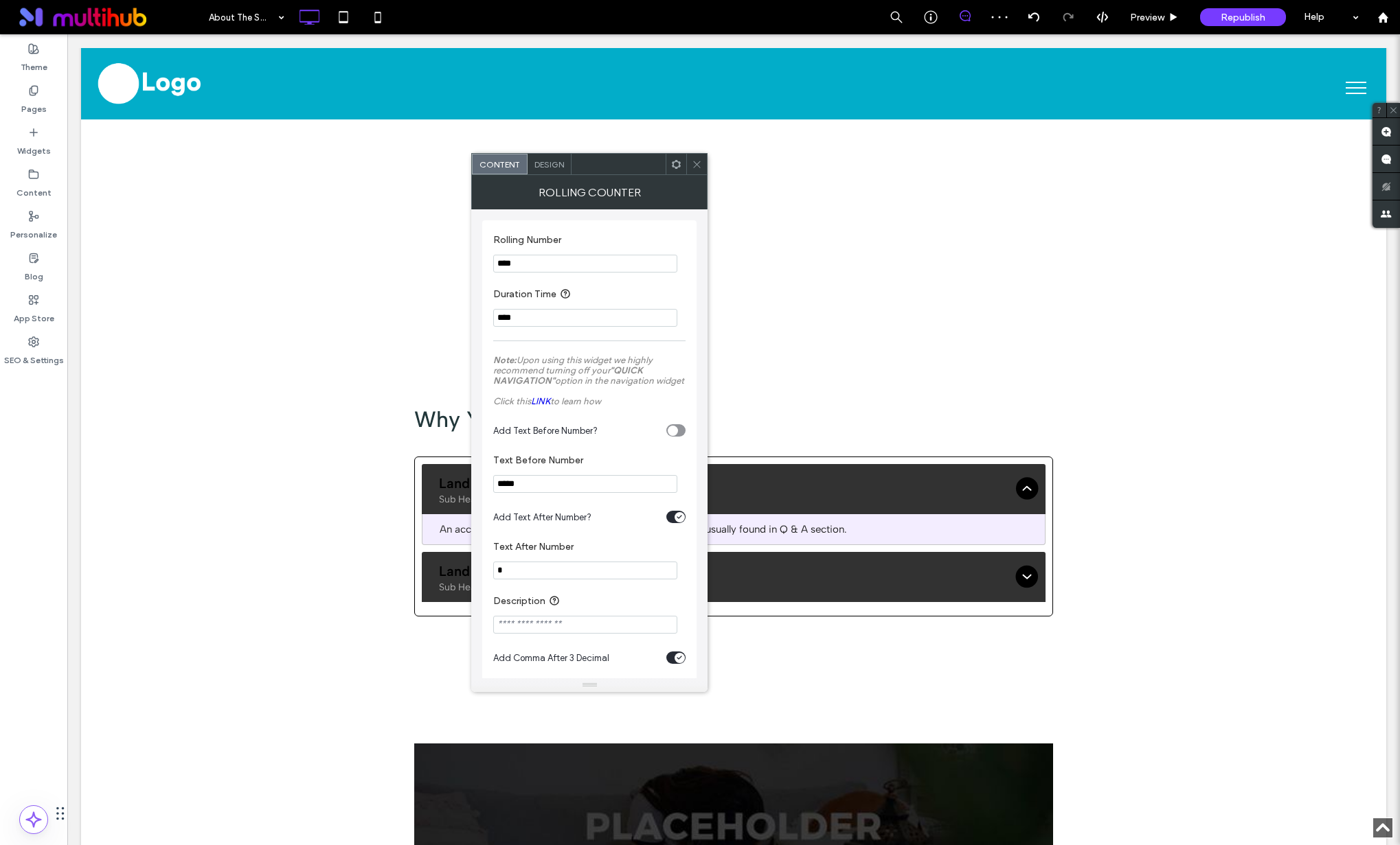
type input "*****"
click at [544, 265] on input "****" at bounding box center [585, 264] width 184 height 18
click at [509, 580] on input "*" at bounding box center [585, 571] width 184 height 18
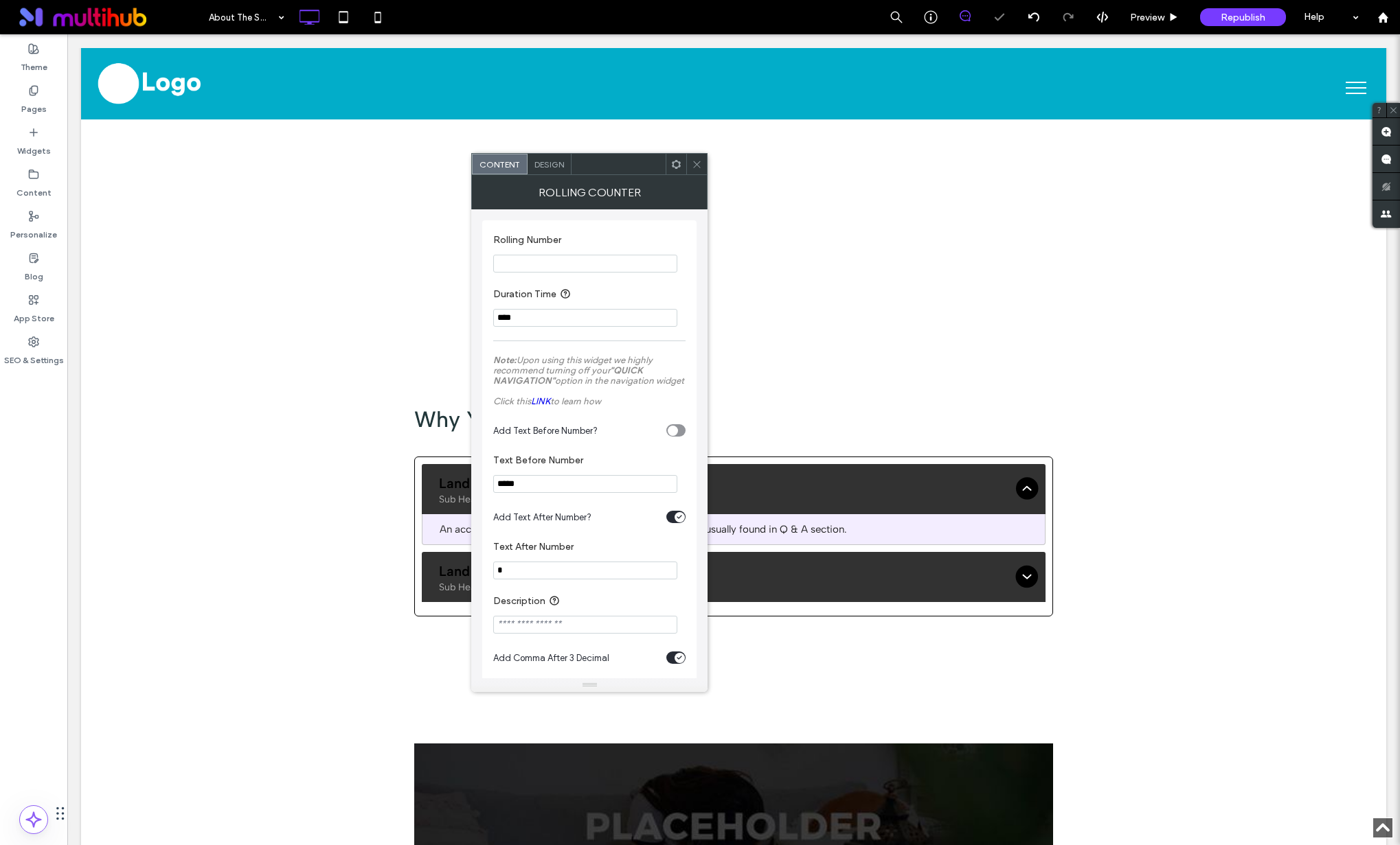
type input "*"
drag, startPoint x: 529, startPoint y: 493, endPoint x: 502, endPoint y: 494, distance: 27.0
click at [502, 493] on input "*****" at bounding box center [585, 484] width 184 height 18
click at [583, 267] on input "Rolling Number" at bounding box center [585, 264] width 184 height 18
paste input "****"
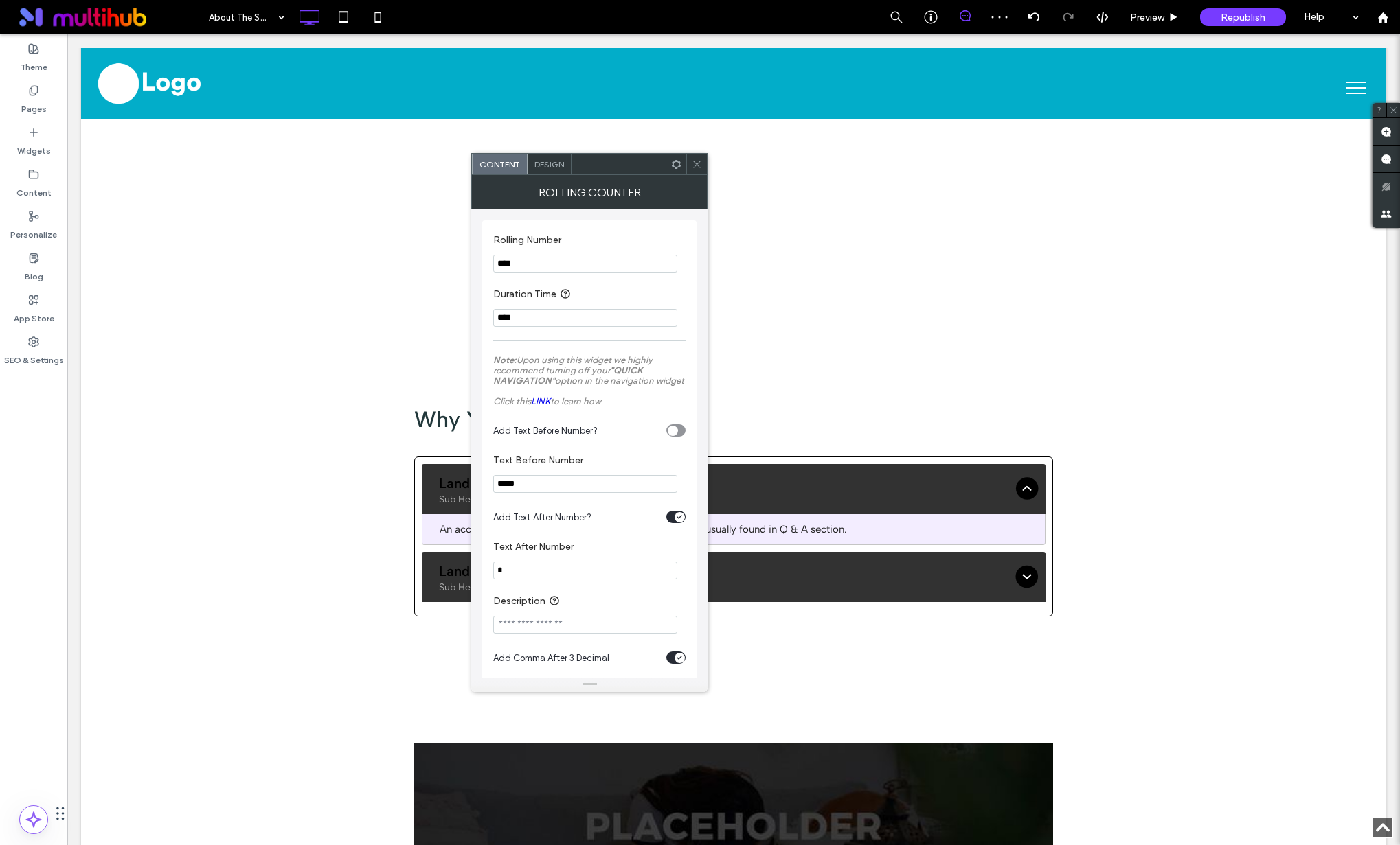
type input "****"
click at [525, 493] on input "*****" at bounding box center [585, 484] width 184 height 18
click at [524, 575] on input "*" at bounding box center [585, 571] width 184 height 18
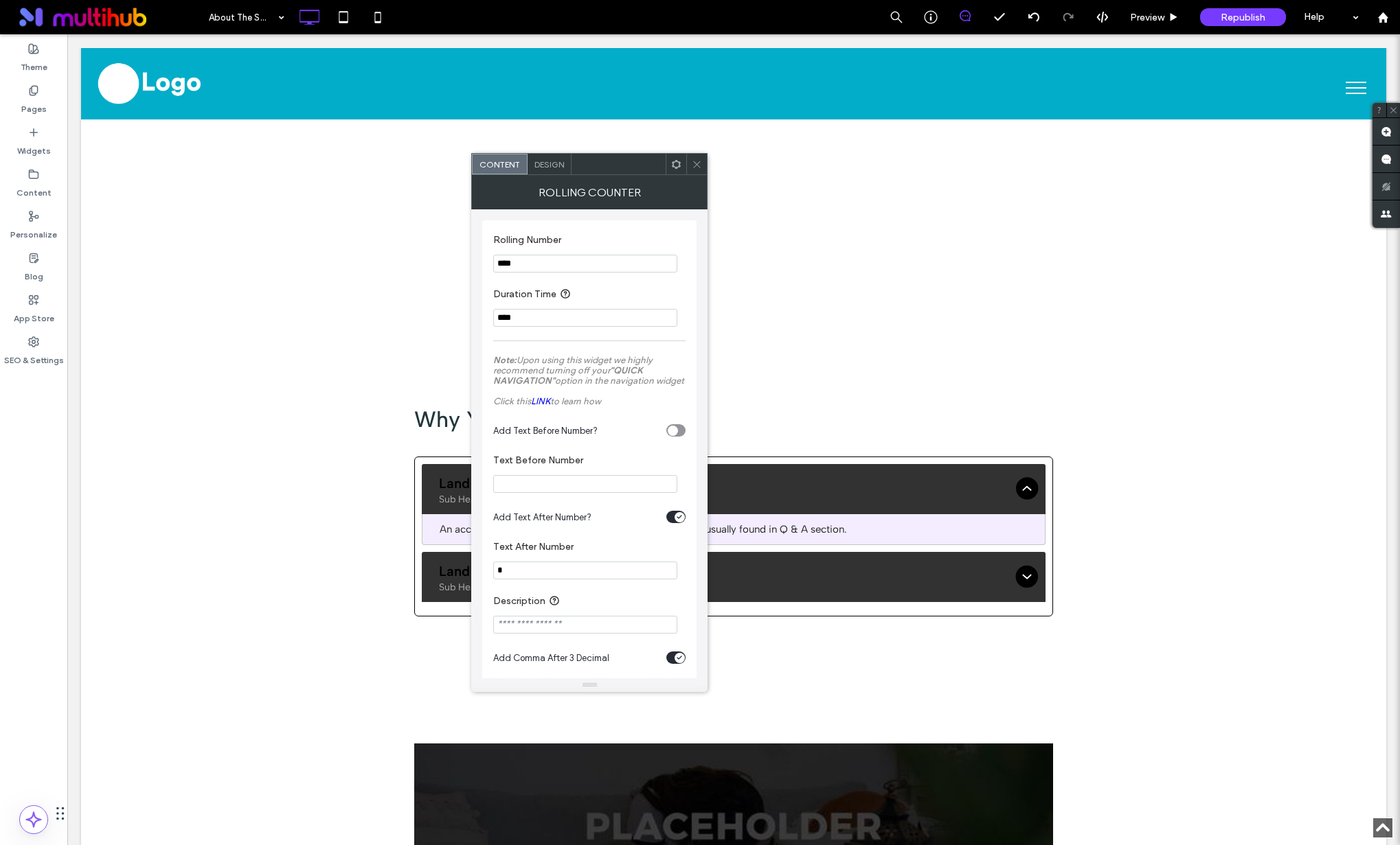
click at [524, 575] on input "*" at bounding box center [585, 571] width 184 height 18
click at [524, 493] on input "Text Before Number" at bounding box center [585, 484] width 184 height 18
type input "*"
click at [564, 263] on input "****" at bounding box center [585, 264] width 184 height 18
click at [553, 331] on section "Duration Time ****" at bounding box center [589, 307] width 192 height 54
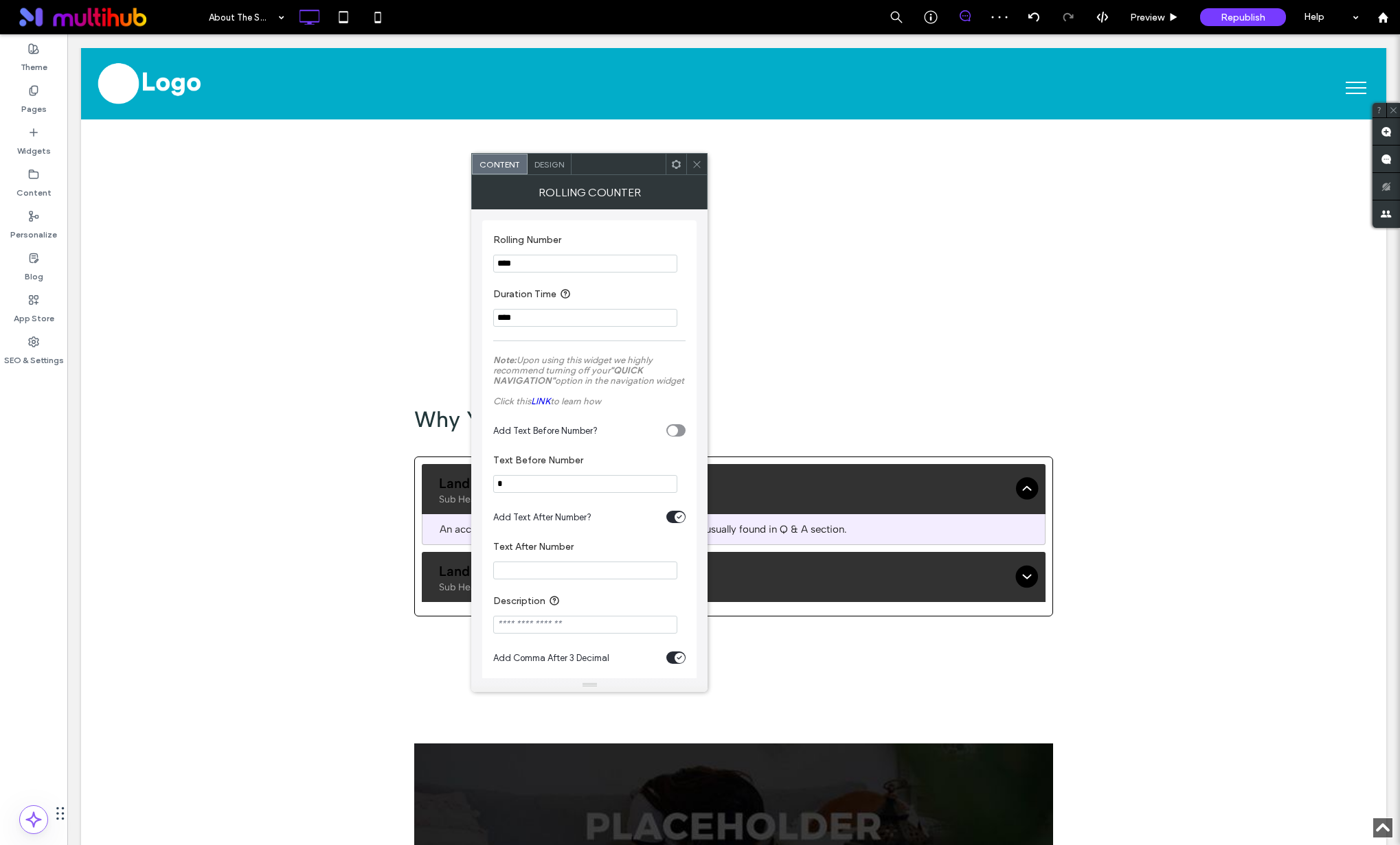
click at [553, 326] on input "****" at bounding box center [585, 318] width 184 height 18
drag, startPoint x: 497, startPoint y: 267, endPoint x: 500, endPoint y: 294, distance: 27.2
click at [497, 267] on input "****" at bounding box center [585, 264] width 184 height 18
click at [577, 267] on input "*****" at bounding box center [585, 264] width 184 height 18
click at [519, 265] on input "******" at bounding box center [585, 264] width 184 height 18
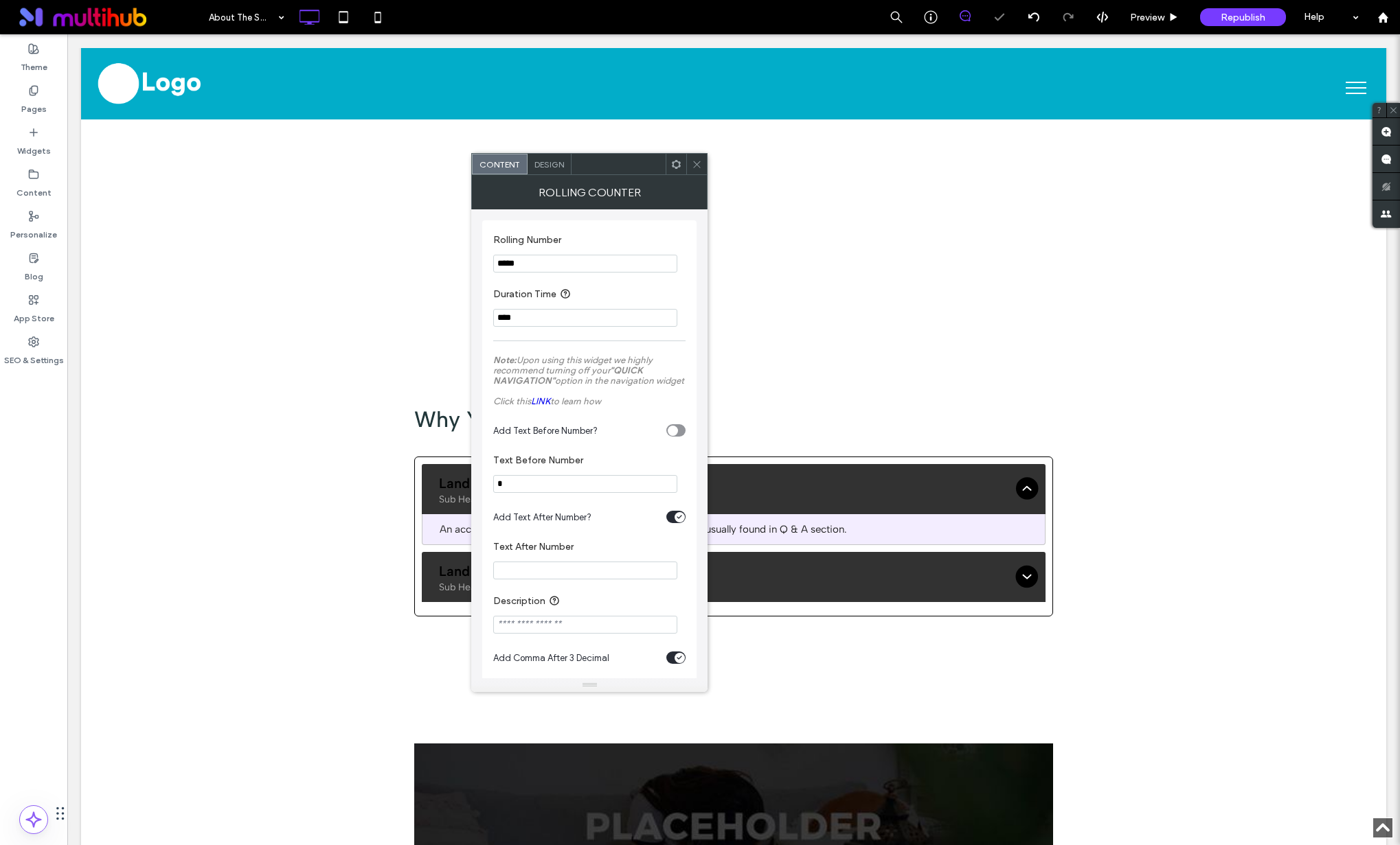
type input "*****"
click at [695, 169] on span at bounding box center [697, 163] width 10 height 20
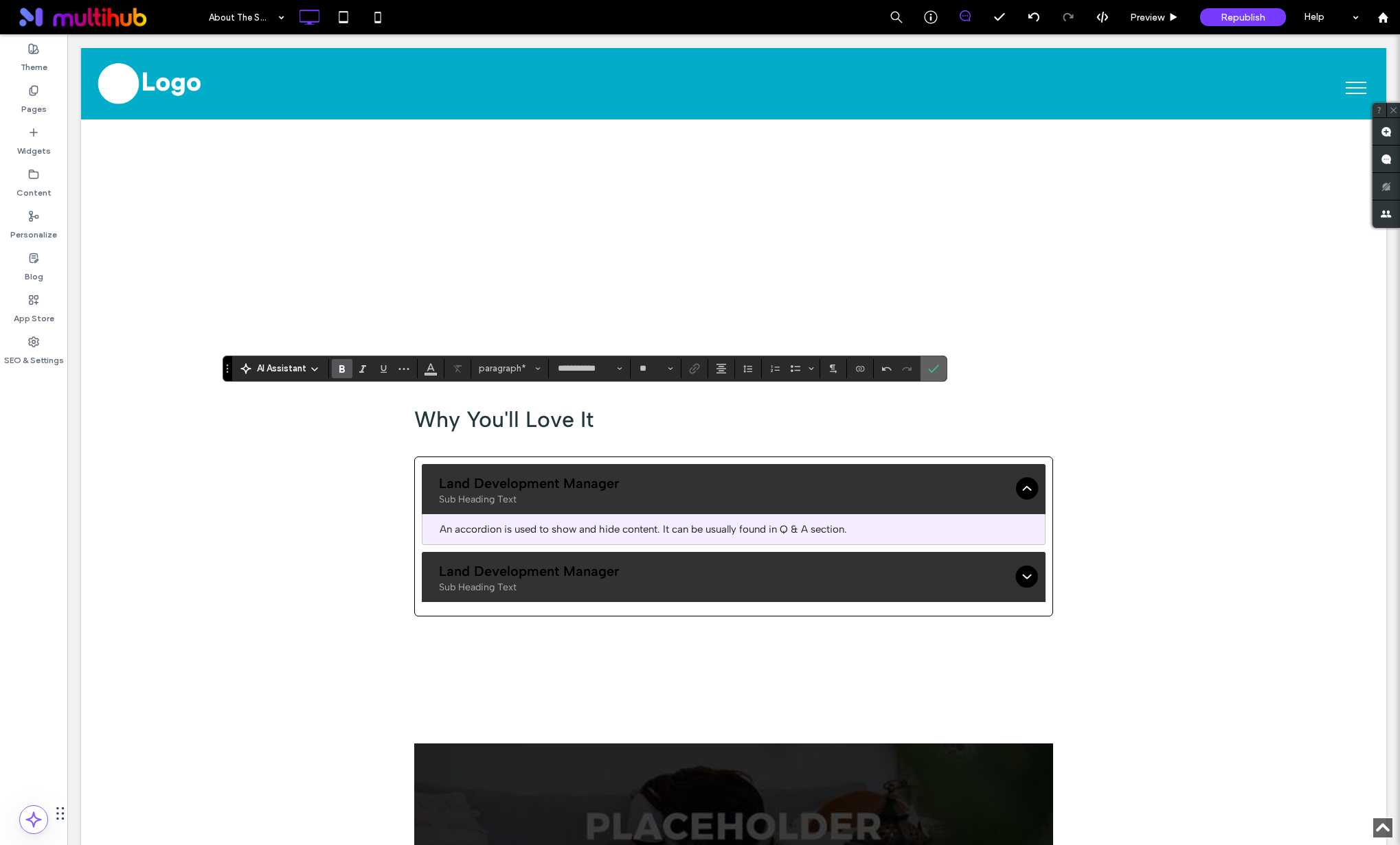
click at [935, 365] on icon "Confirm" at bounding box center [933, 369] width 11 height 11
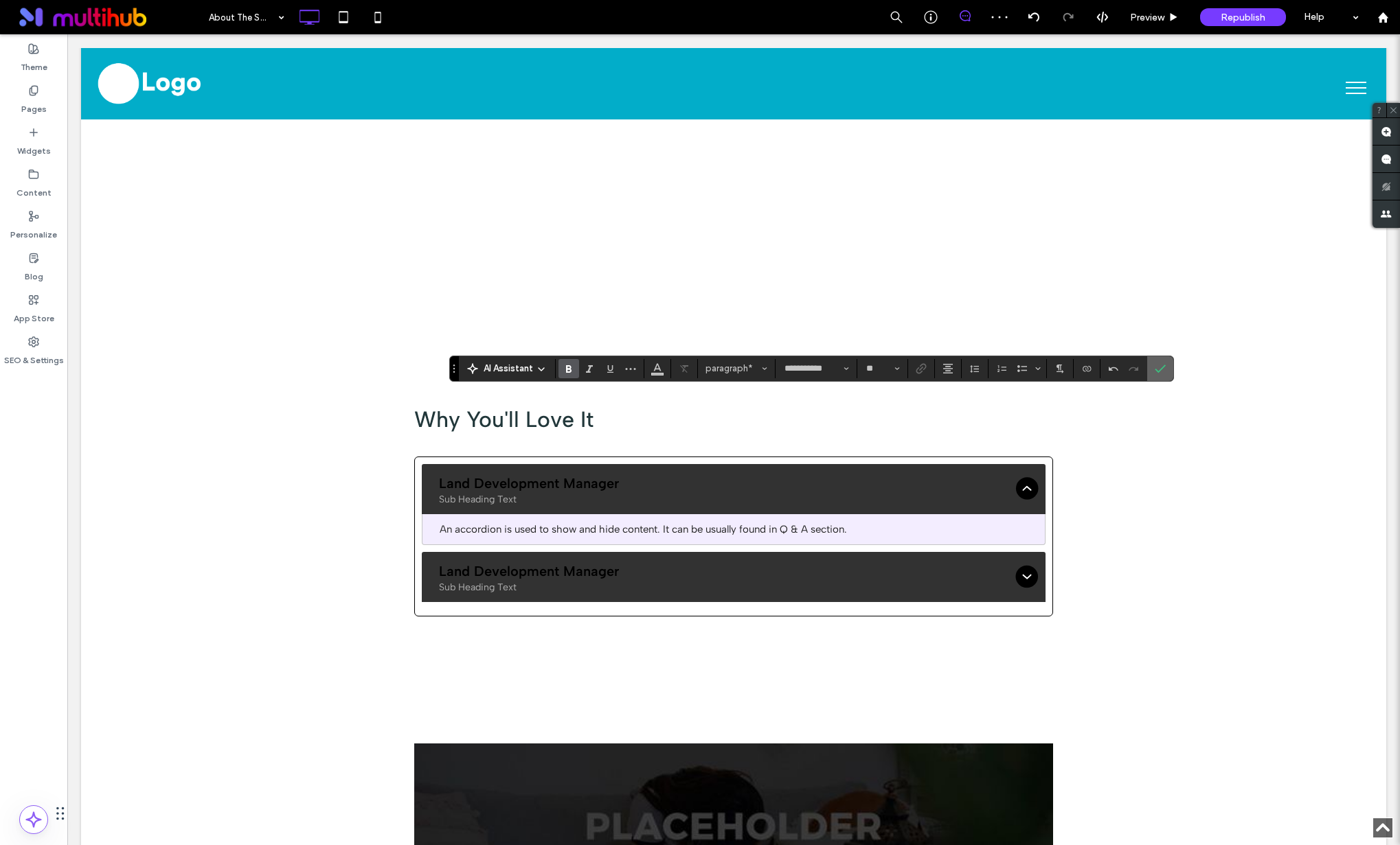
click at [1163, 362] on span "Confirm" at bounding box center [1160, 368] width 11 height 23
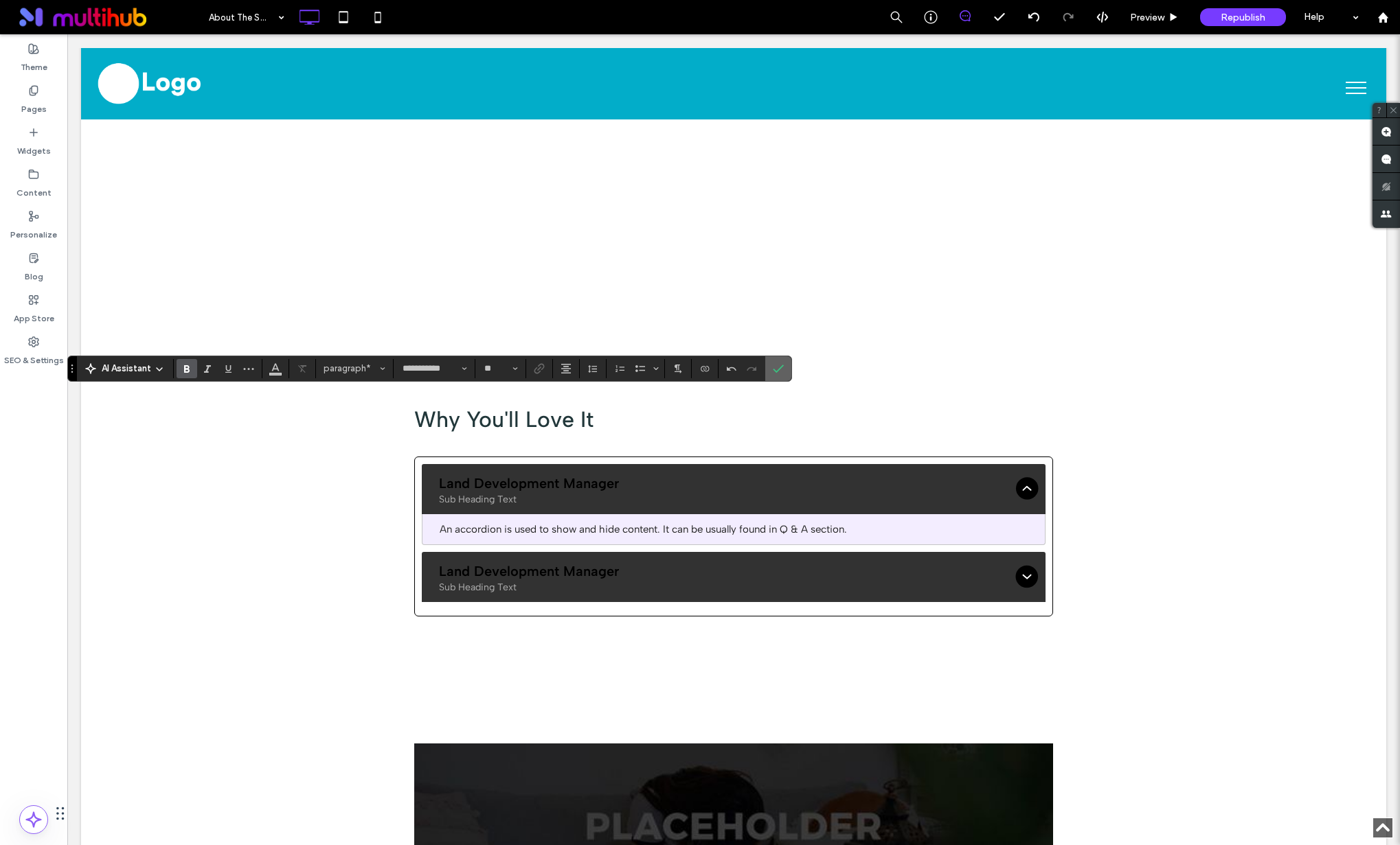
click at [777, 364] on icon "Confirm" at bounding box center [778, 369] width 11 height 11
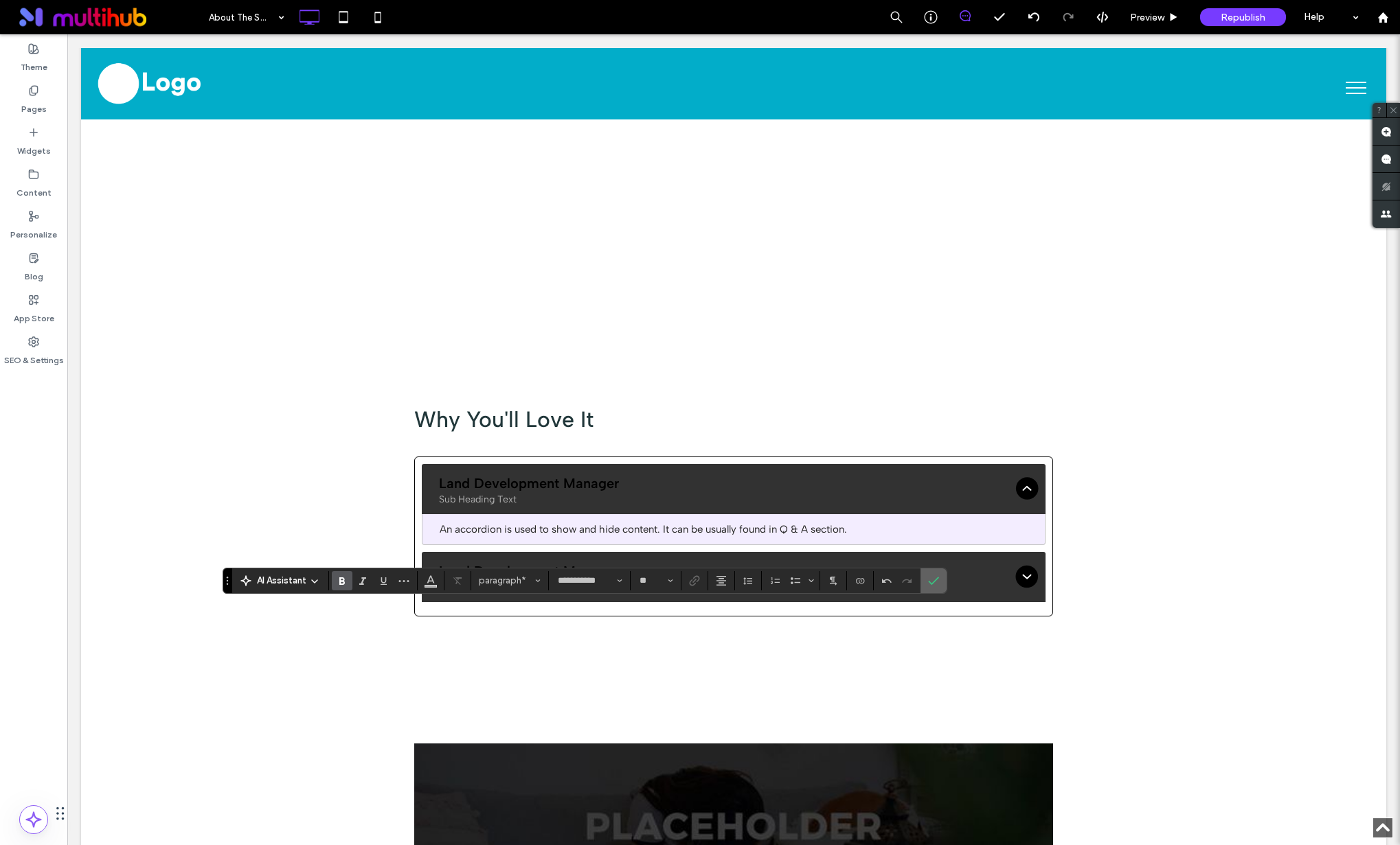
click at [935, 580] on icon "Confirm" at bounding box center [933, 581] width 11 height 11
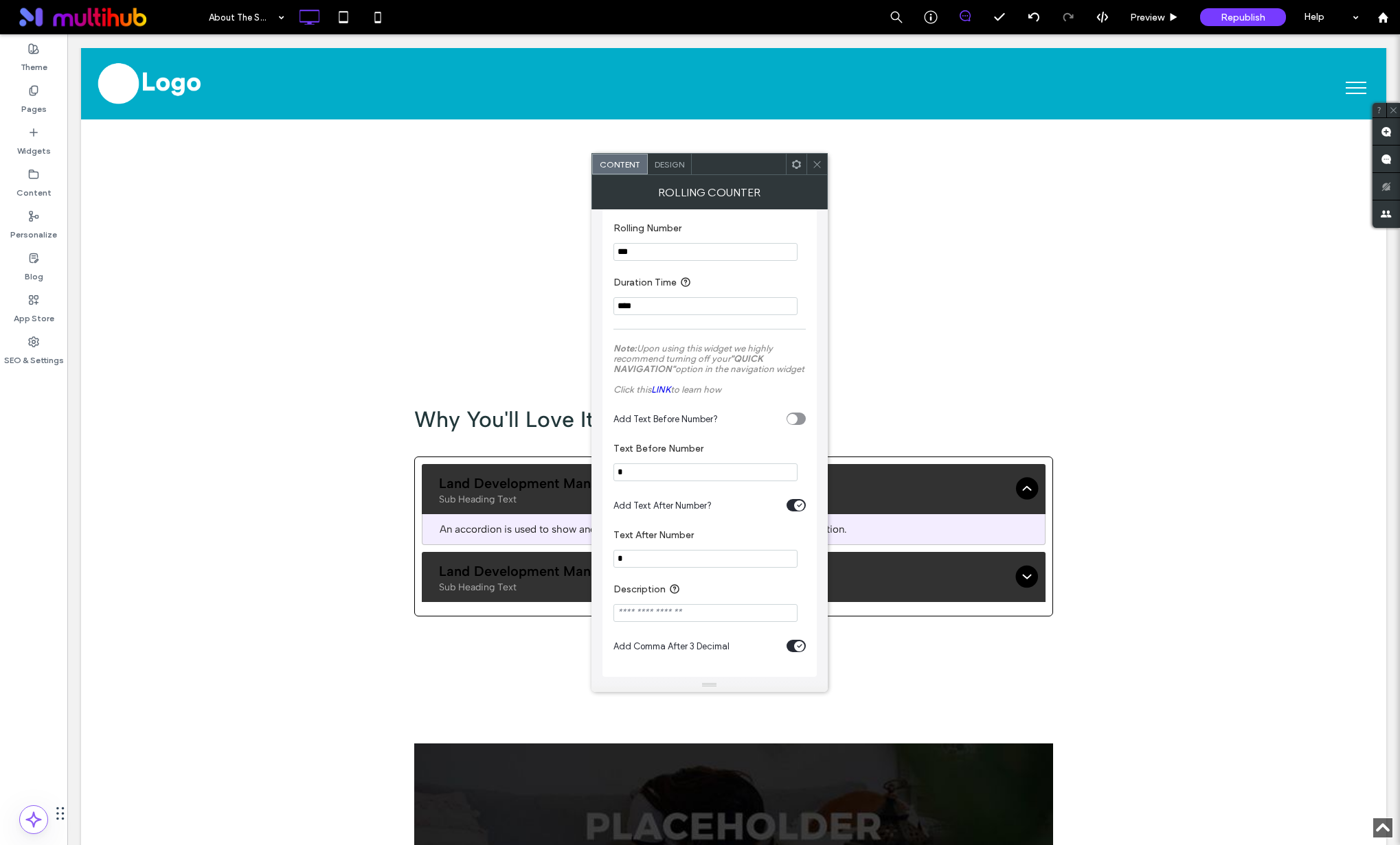
scroll to position [27, 0]
click at [671, 159] on span "Design" at bounding box center [669, 164] width 29 height 10
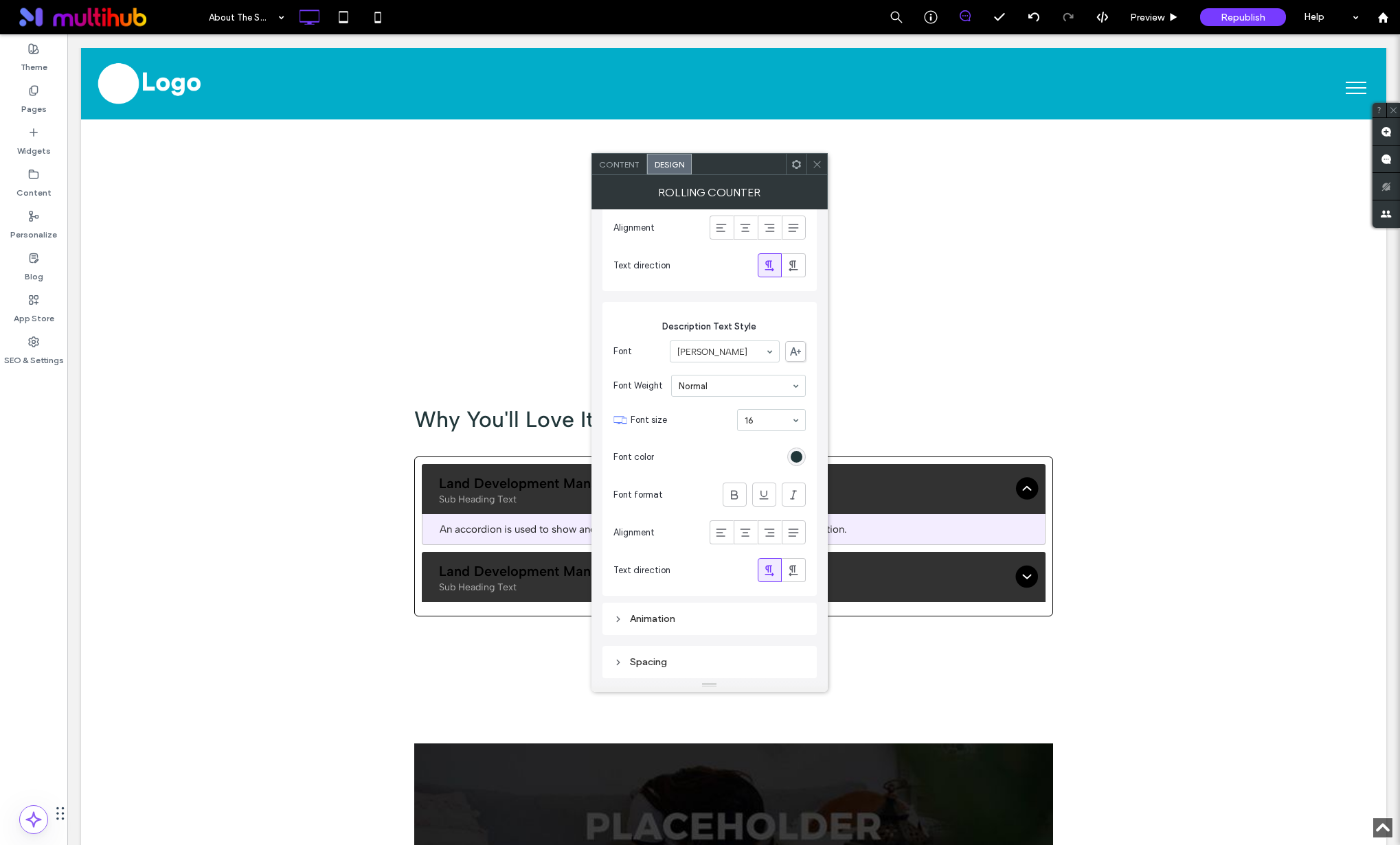
scroll to position [391, 0]
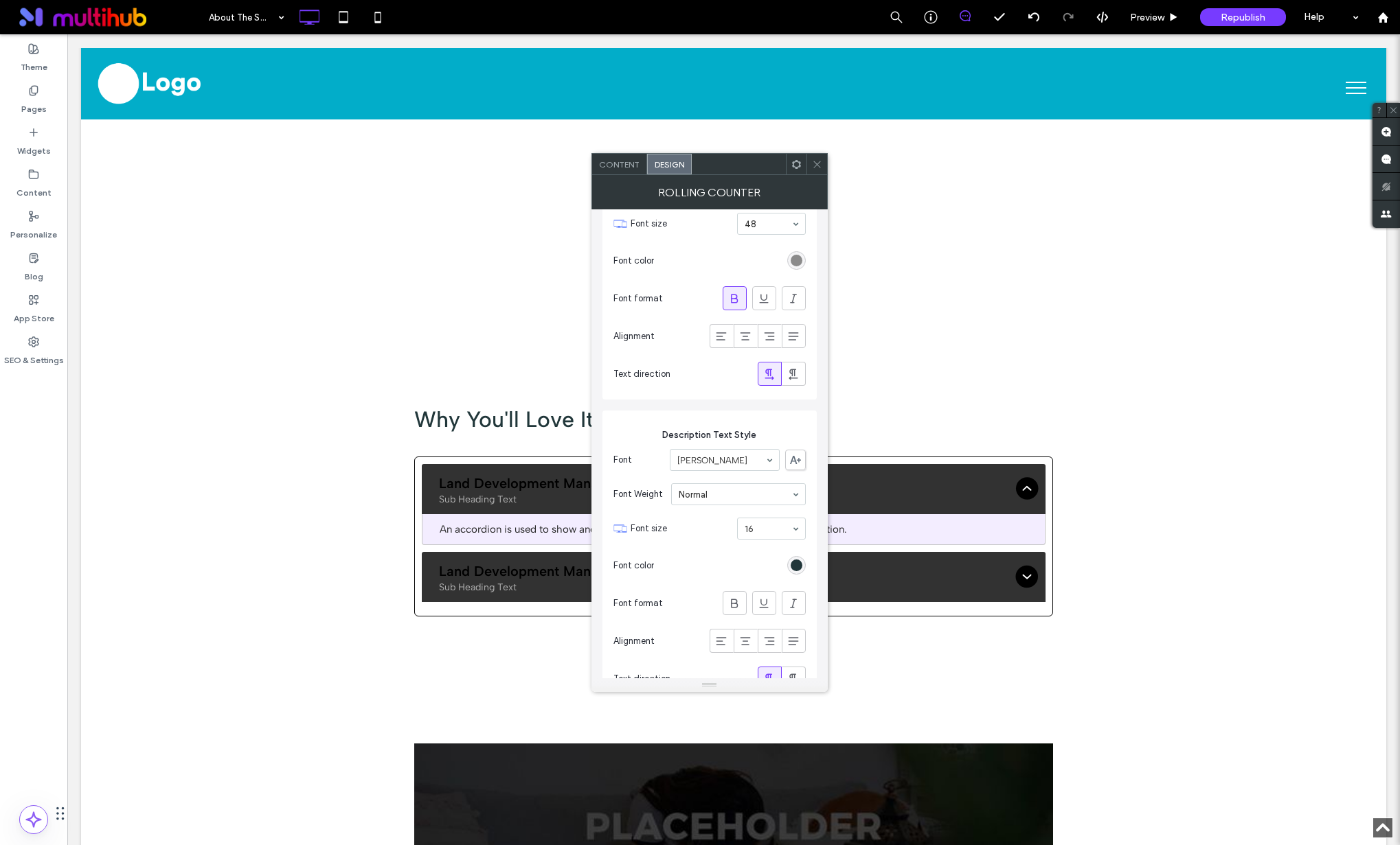
click at [798, 262] on div "rgb(139, 139, 139)" at bounding box center [796, 260] width 12 height 12
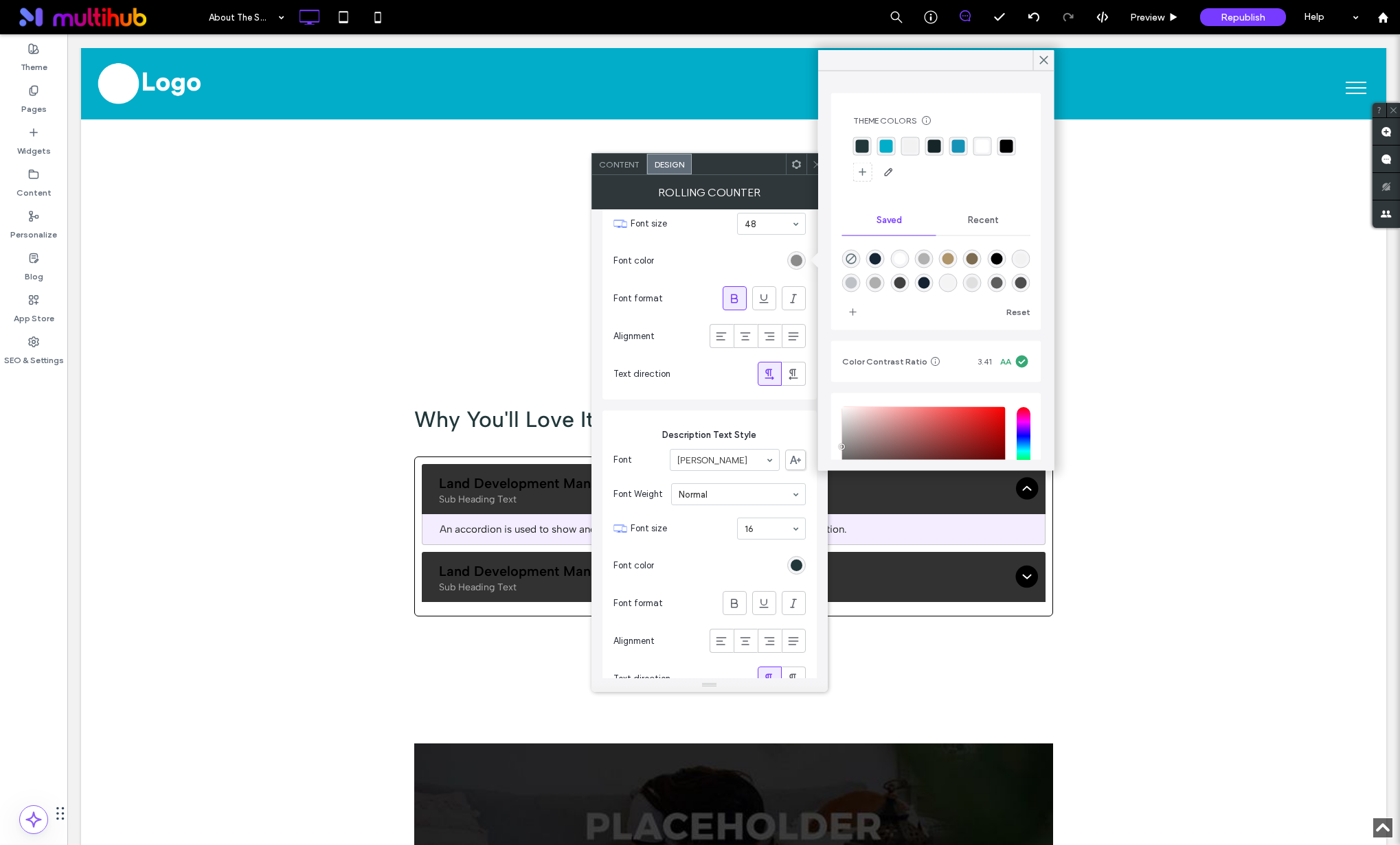
click at [886, 149] on div "rgba(2, 173, 201, 1)" at bounding box center [886, 147] width 13 height 13
click at [1042, 59] on use at bounding box center [1044, 60] width 7 height 8
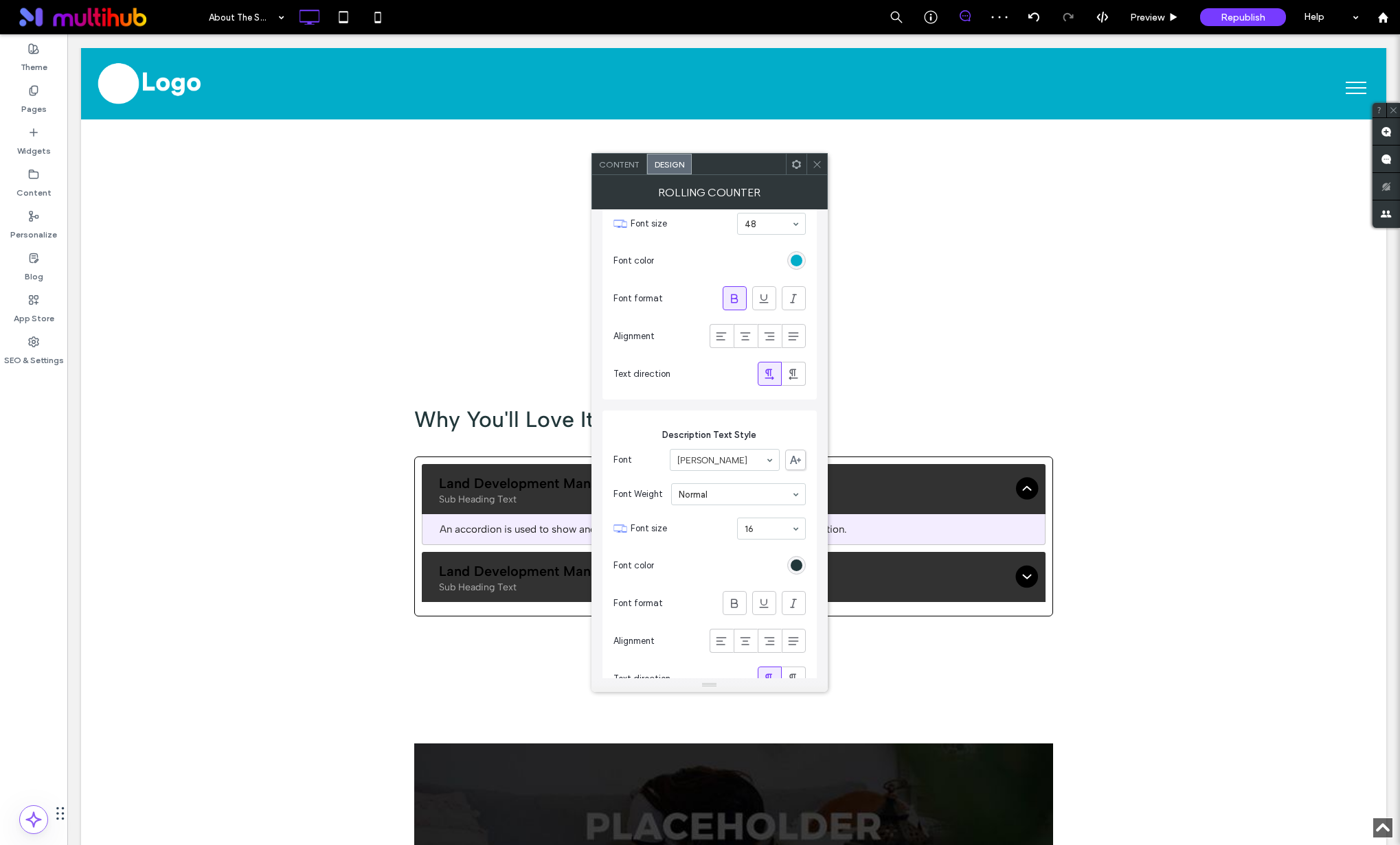
click at [816, 164] on icon at bounding box center [817, 164] width 10 height 10
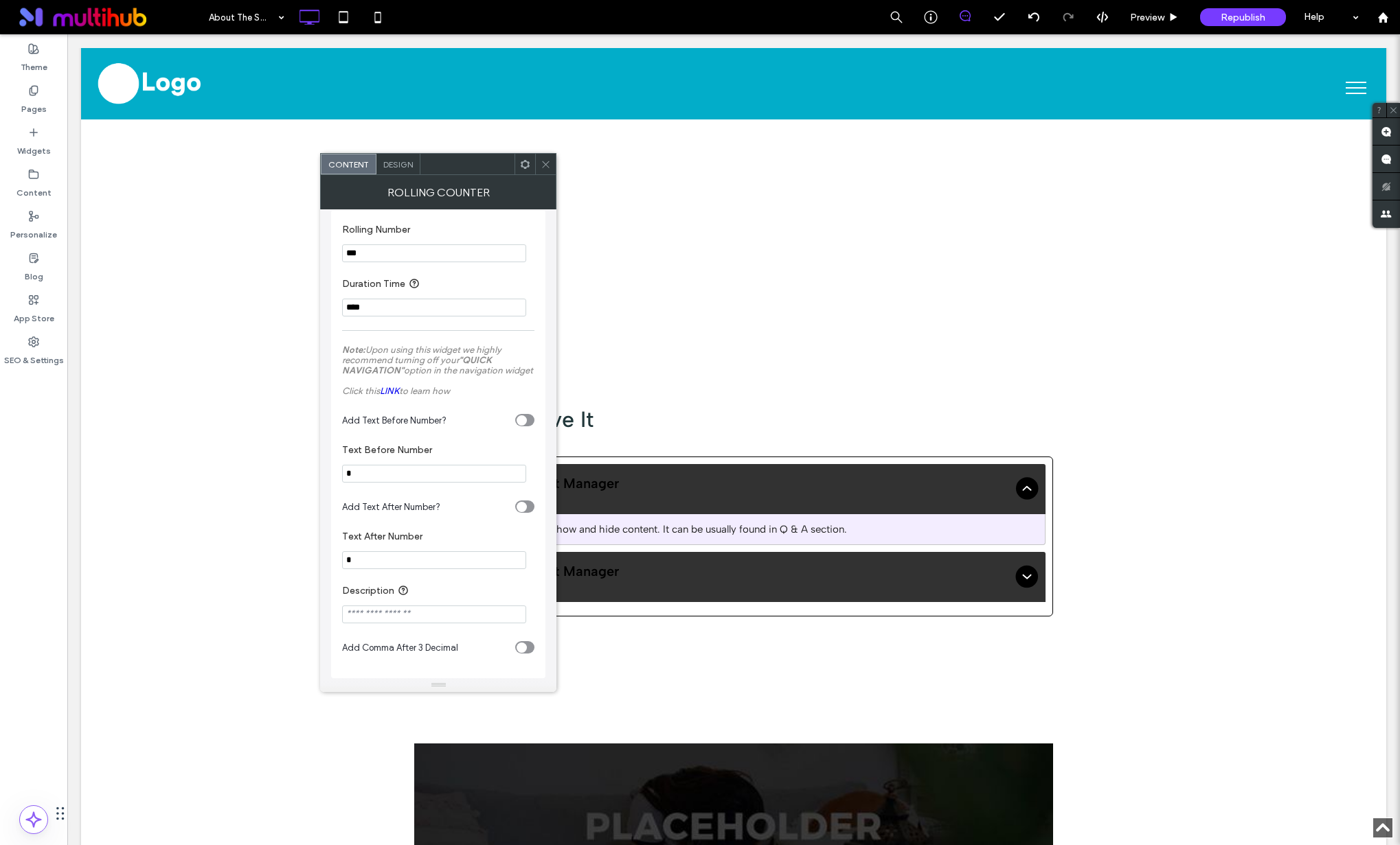
scroll to position [27, 0]
click at [399, 171] on div "Design" at bounding box center [398, 163] width 44 height 20
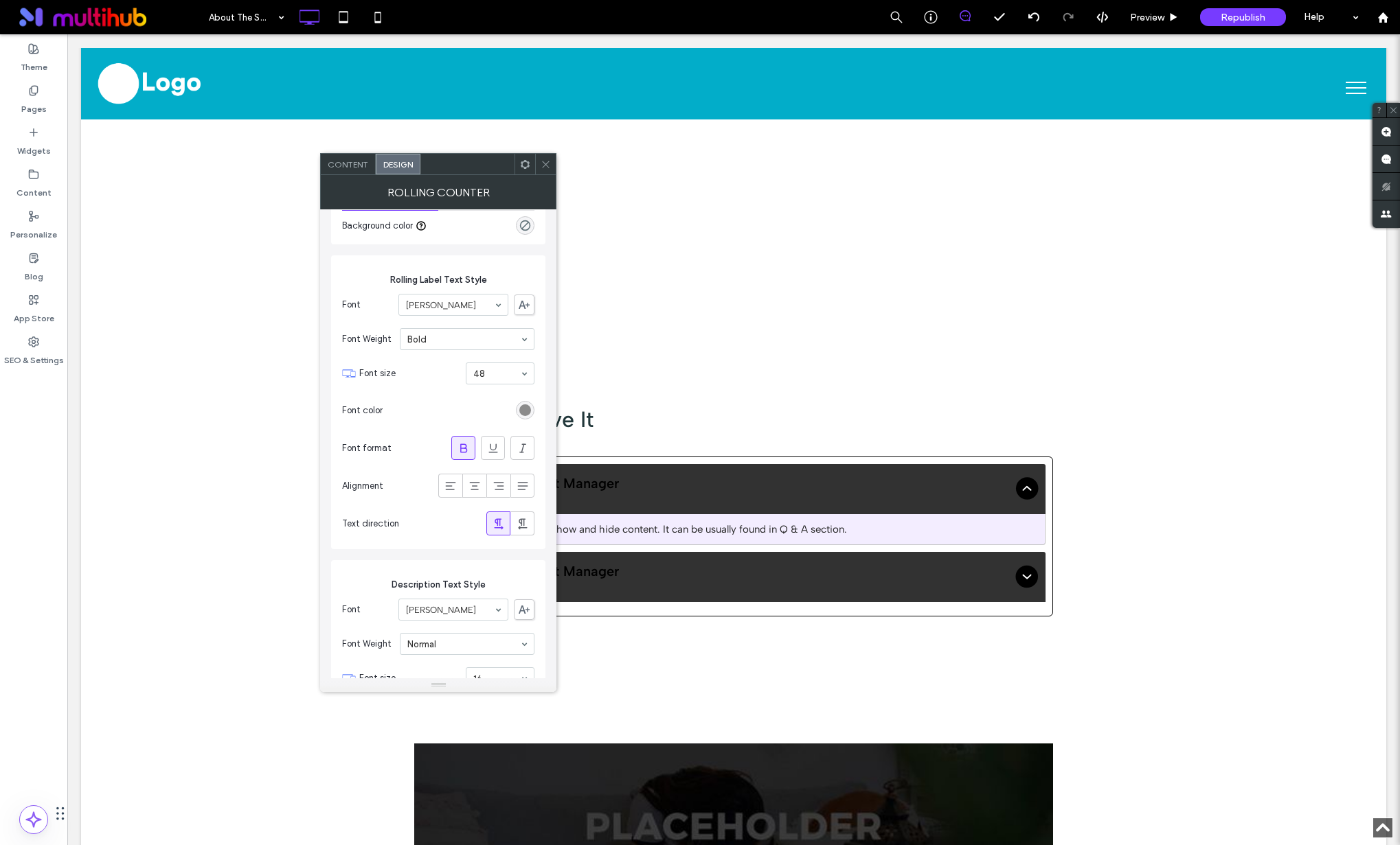
scroll to position [231, 0]
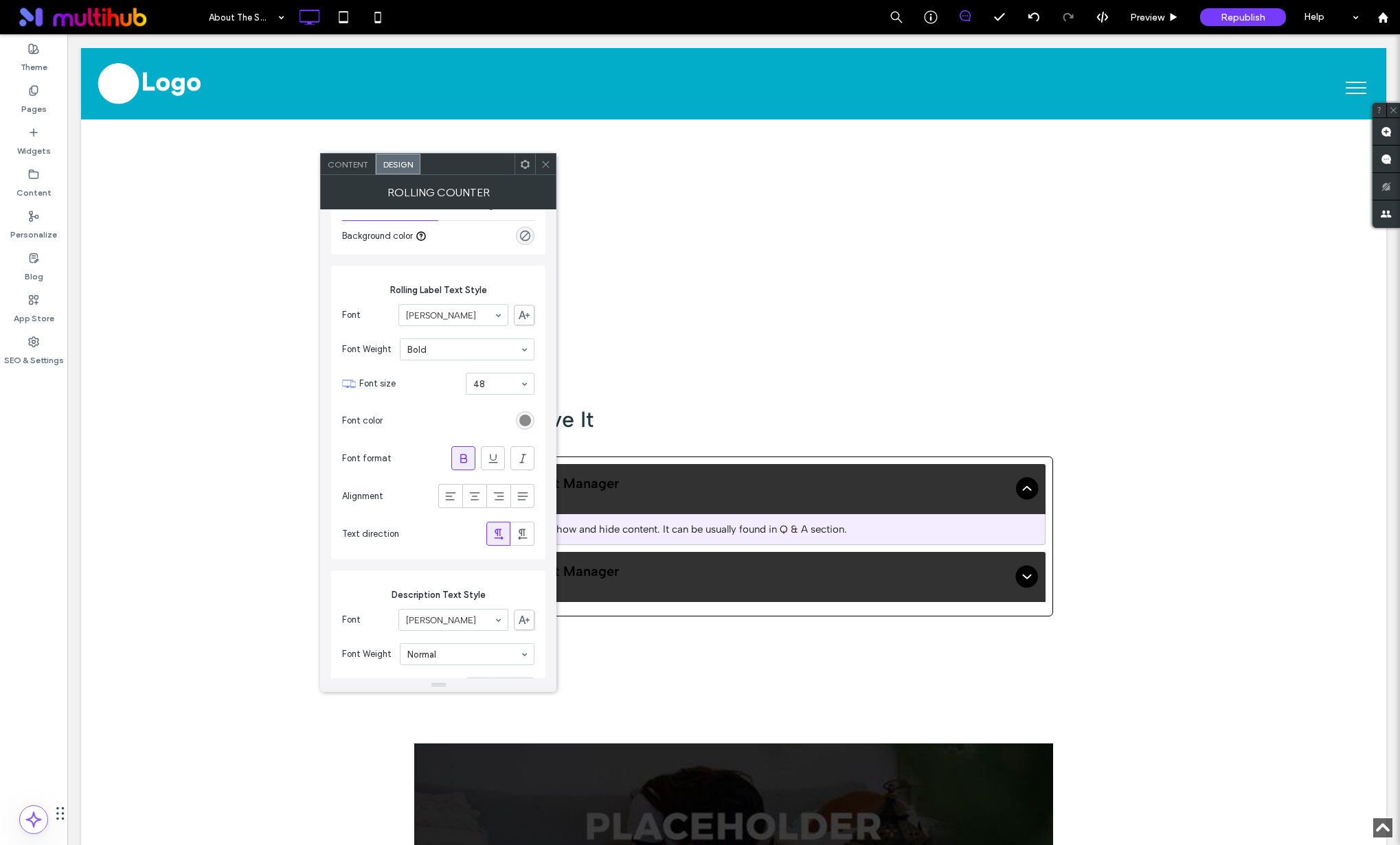
click at [519, 428] on div at bounding box center [525, 420] width 19 height 19
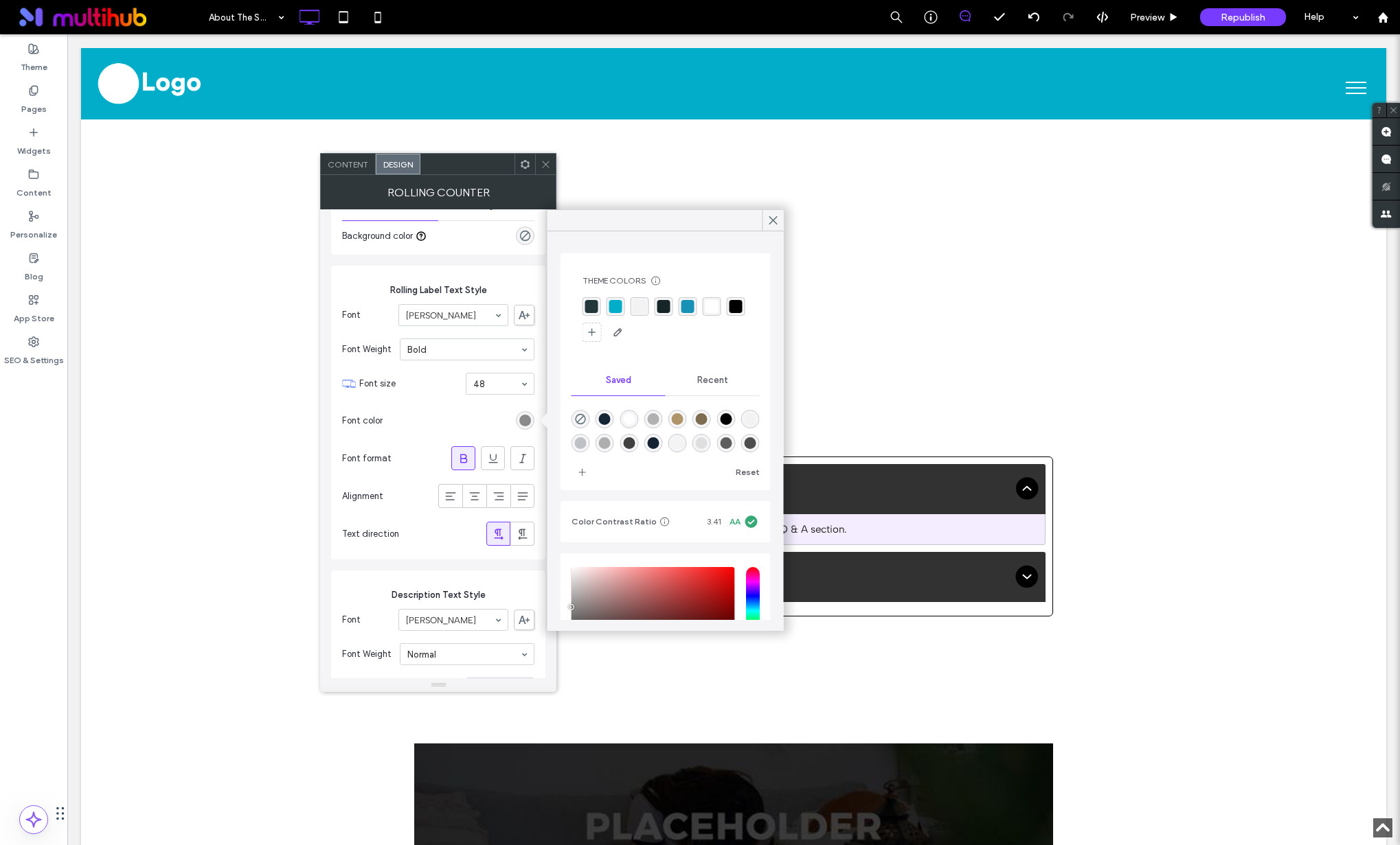
click at [607, 311] on div "rgba(2, 173, 201, 1)" at bounding box center [615, 307] width 19 height 19
click at [778, 217] on icon at bounding box center [773, 221] width 13 height 13
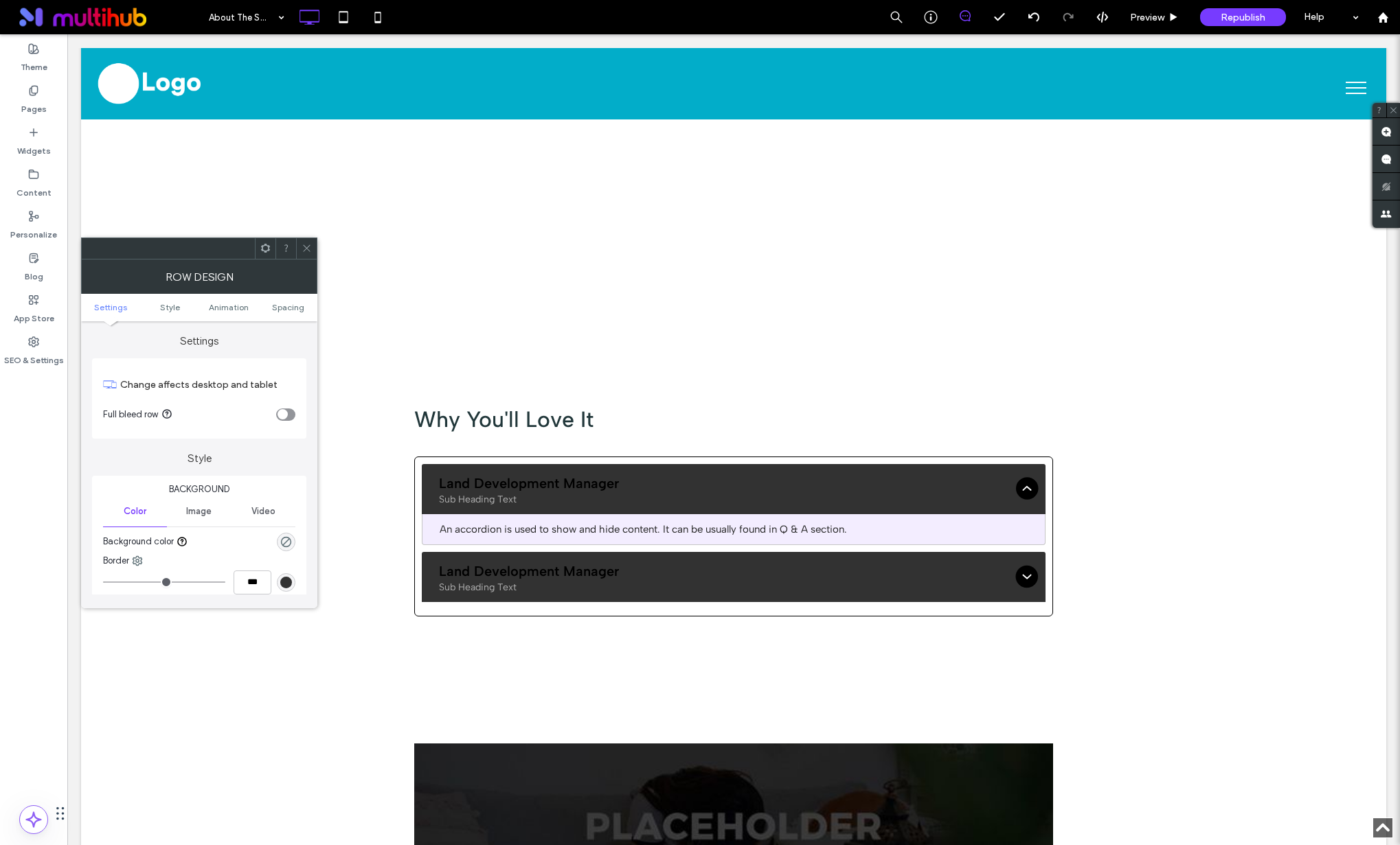
click at [306, 251] on icon at bounding box center [307, 248] width 10 height 10
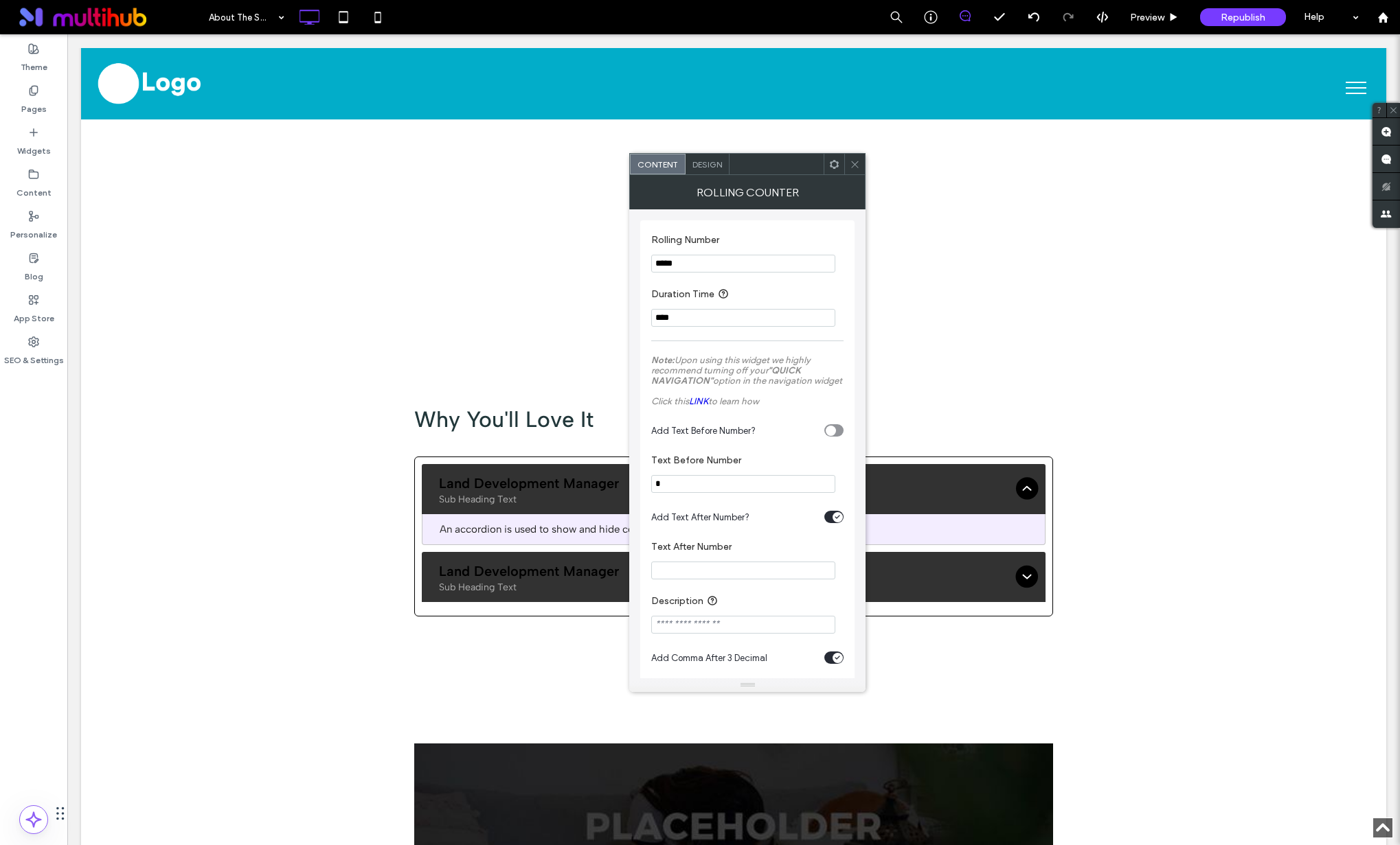
click at [705, 153] on div "Content Design" at bounding box center [748, 163] width 236 height 22
click at [706, 160] on span "Design" at bounding box center [707, 164] width 29 height 10
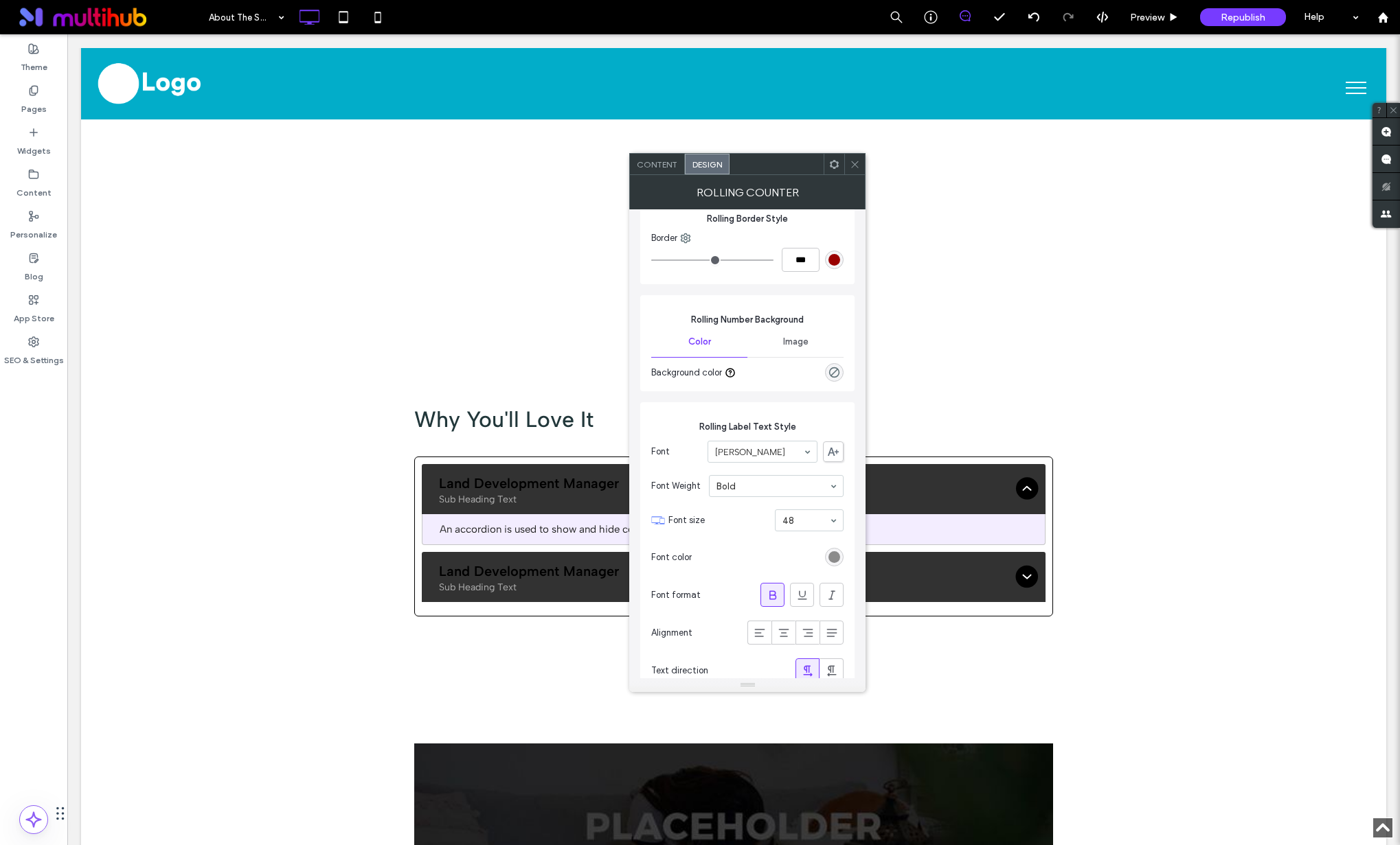
scroll to position [142, 0]
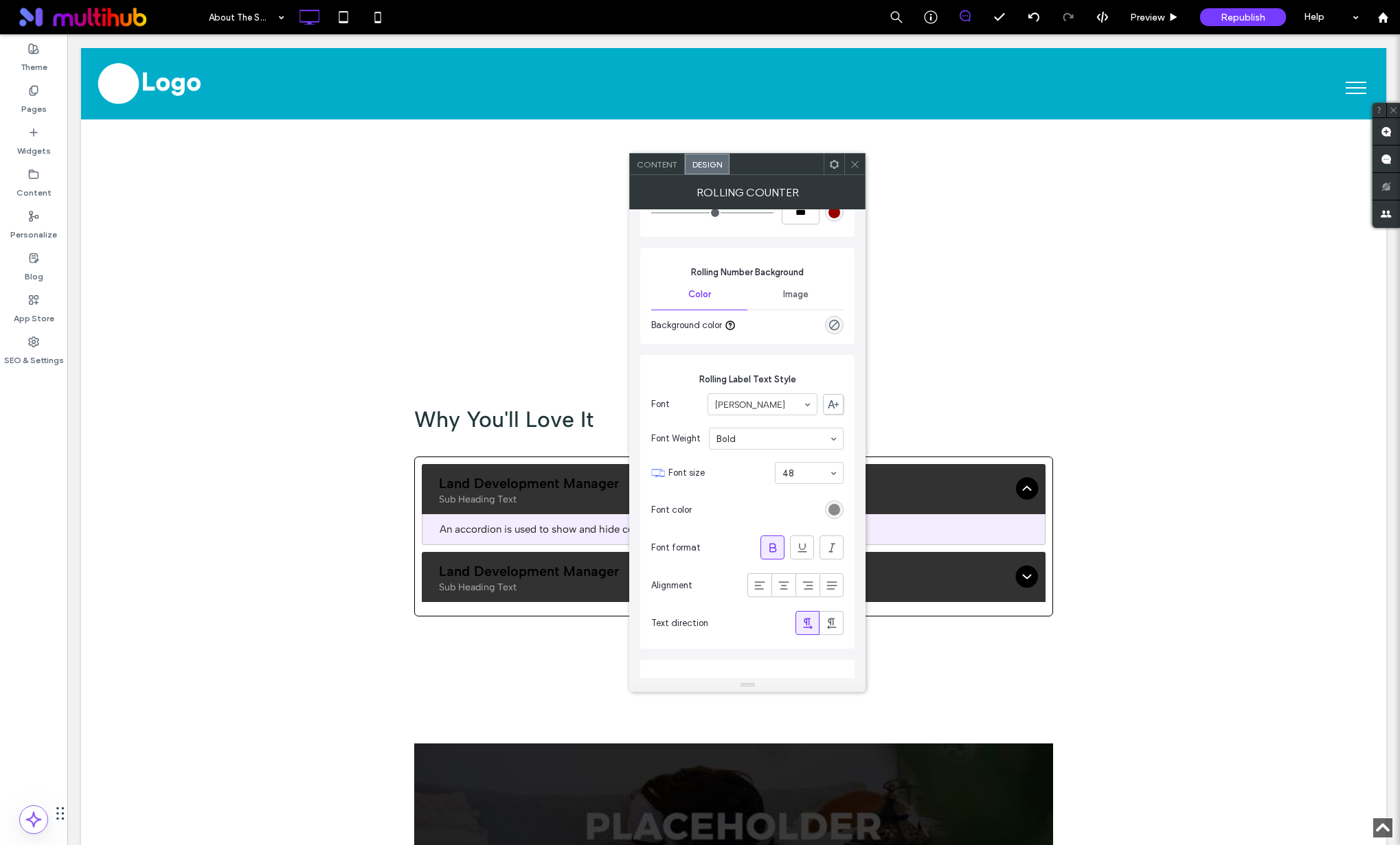
click at [839, 504] on div "rgb(139, 139, 139)" at bounding box center [834, 510] width 19 height 19
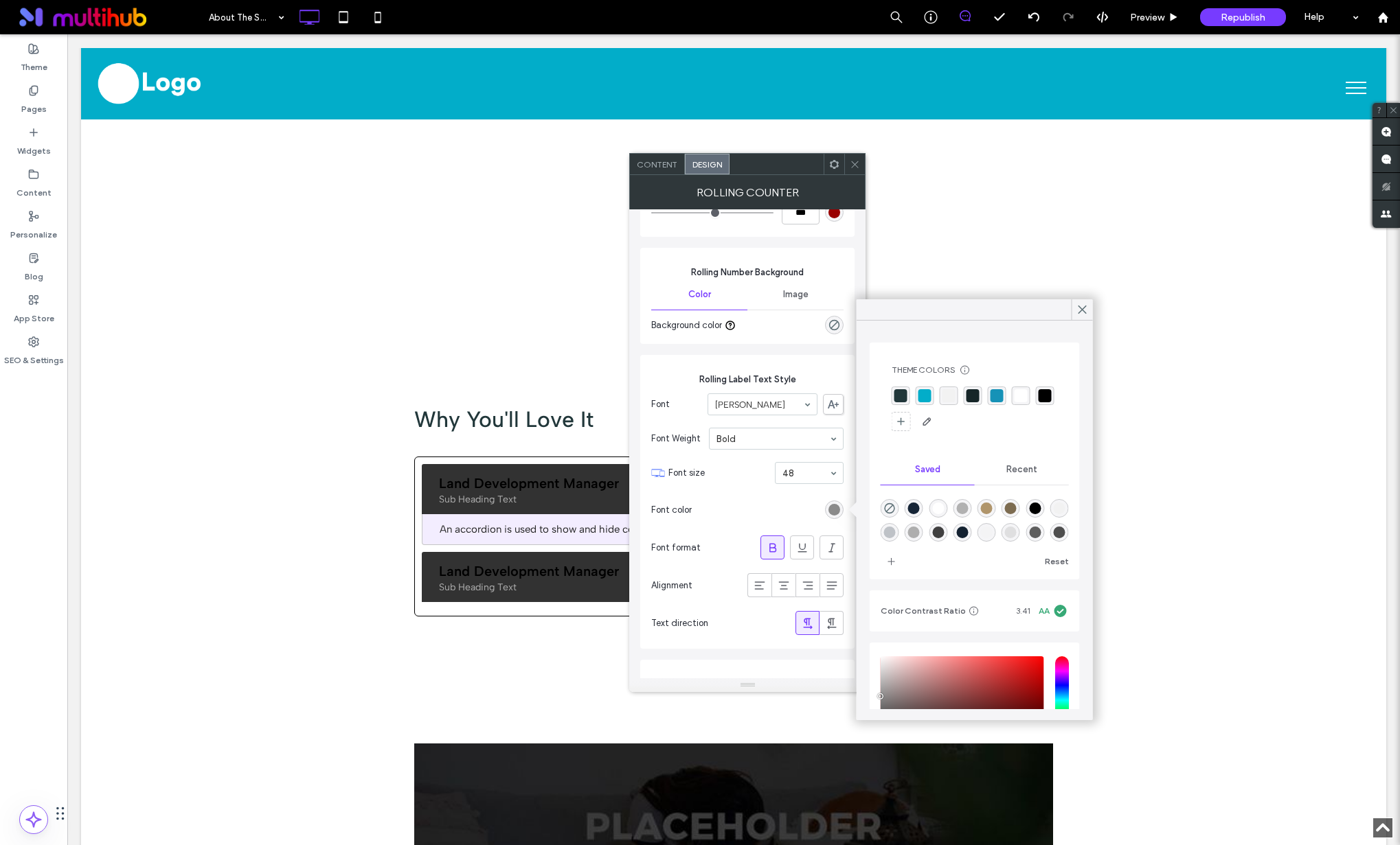
click at [919, 396] on div "rgba(2, 173, 201, 1)" at bounding box center [924, 395] width 13 height 13
click at [1081, 304] on icon at bounding box center [1083, 310] width 13 height 13
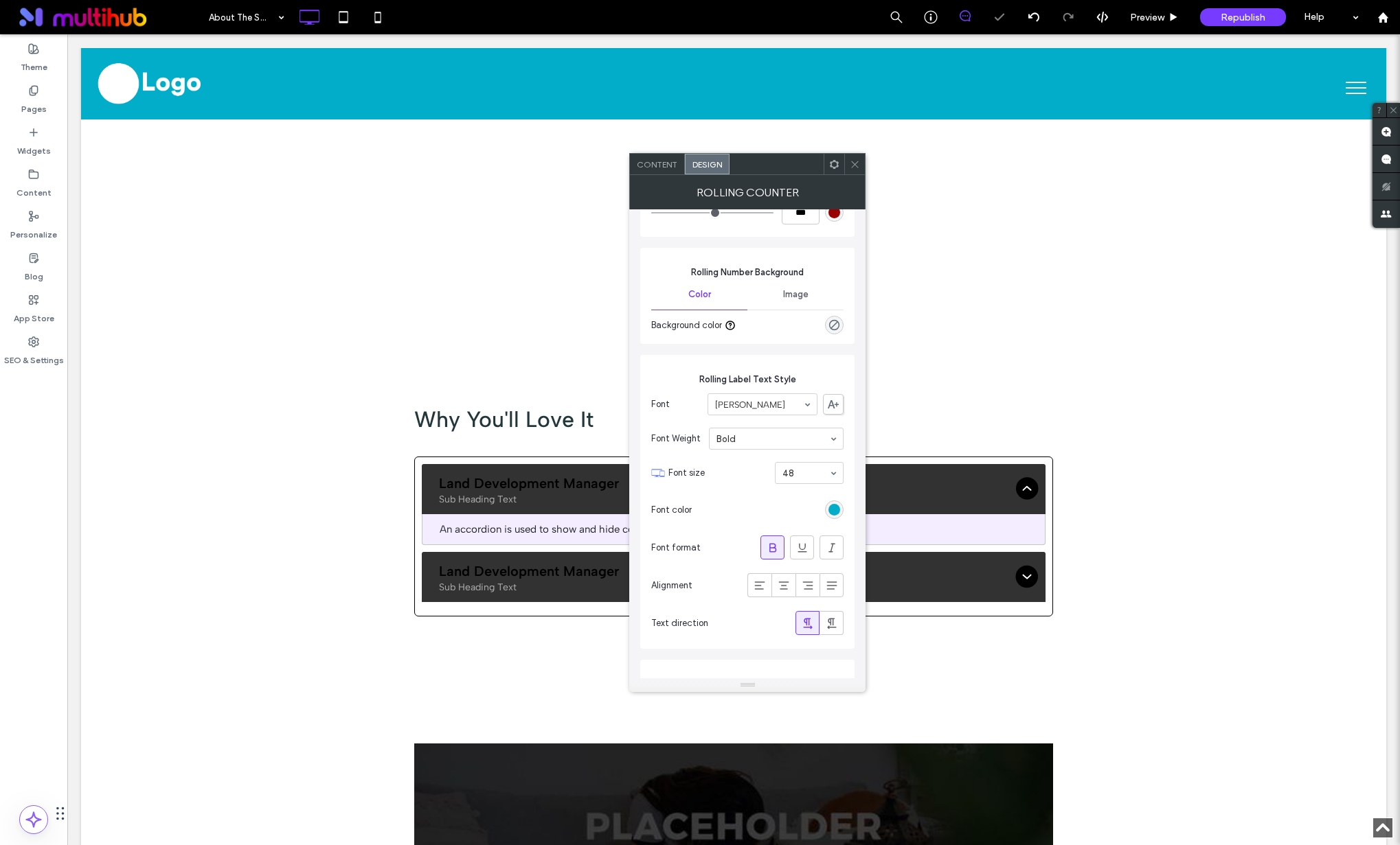
click at [861, 167] on div at bounding box center [854, 163] width 20 height 20
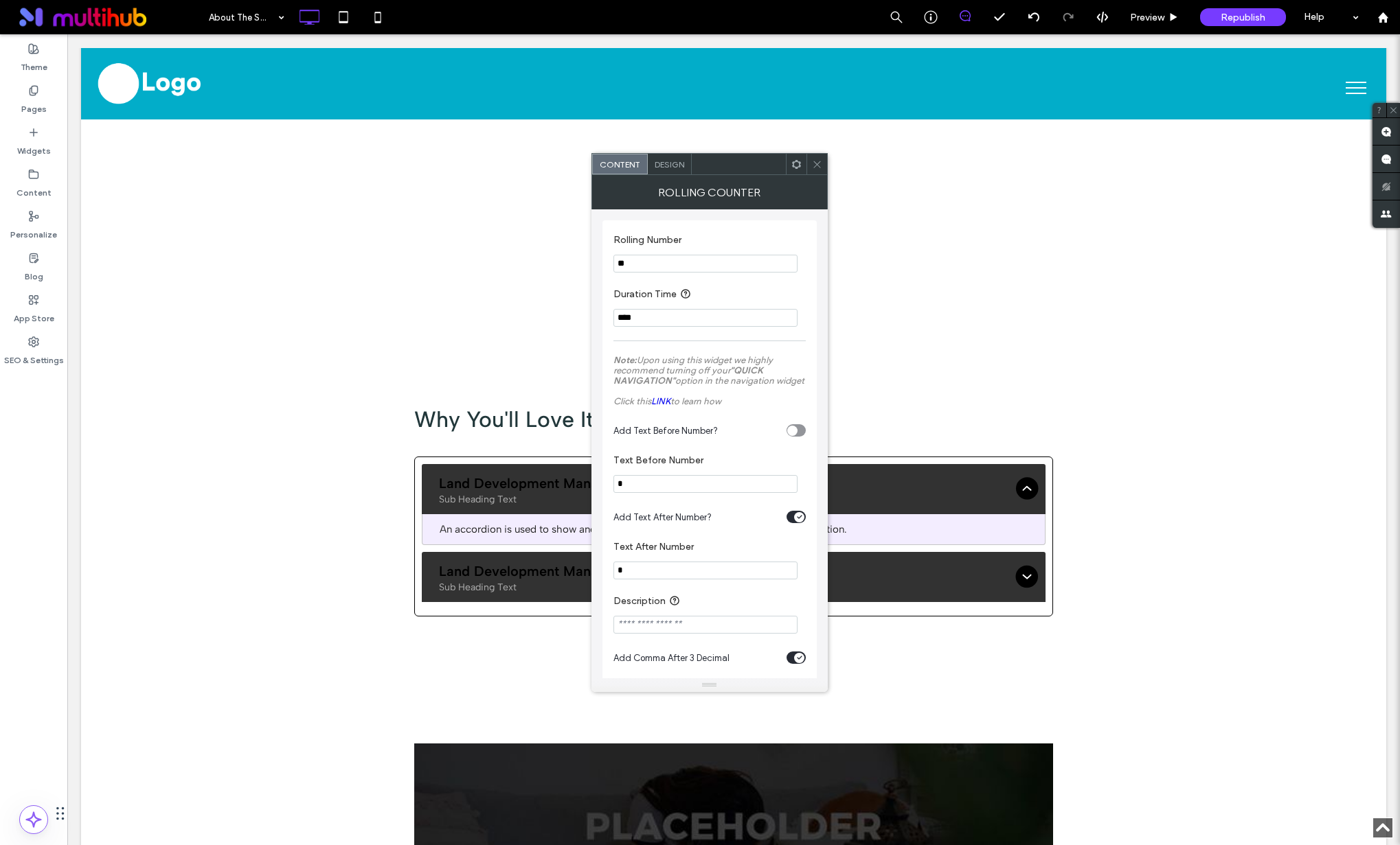
click at [676, 161] on span "Design" at bounding box center [669, 164] width 29 height 10
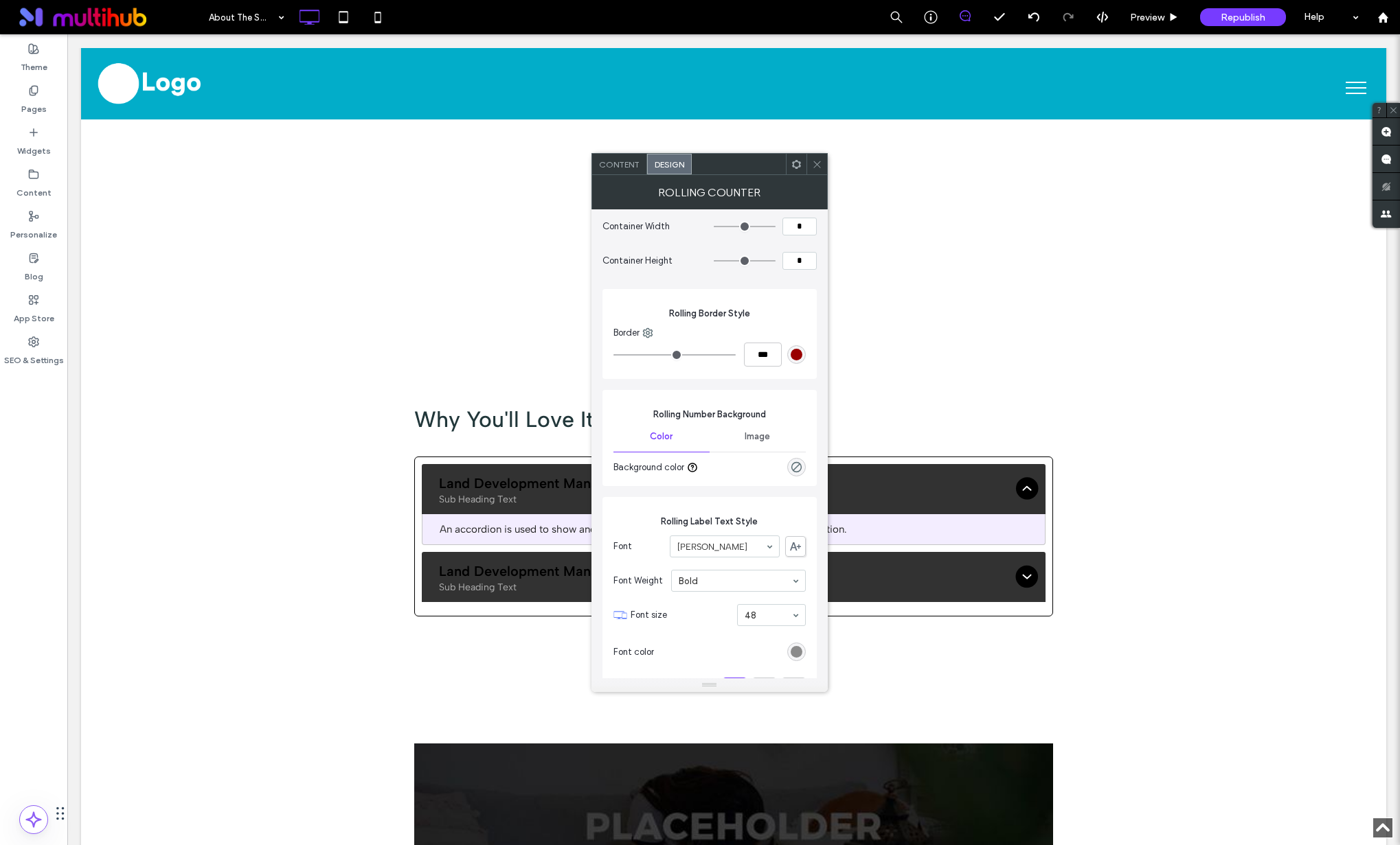
click at [792, 647] on div "rgb(139, 139, 139)" at bounding box center [796, 652] width 12 height 12
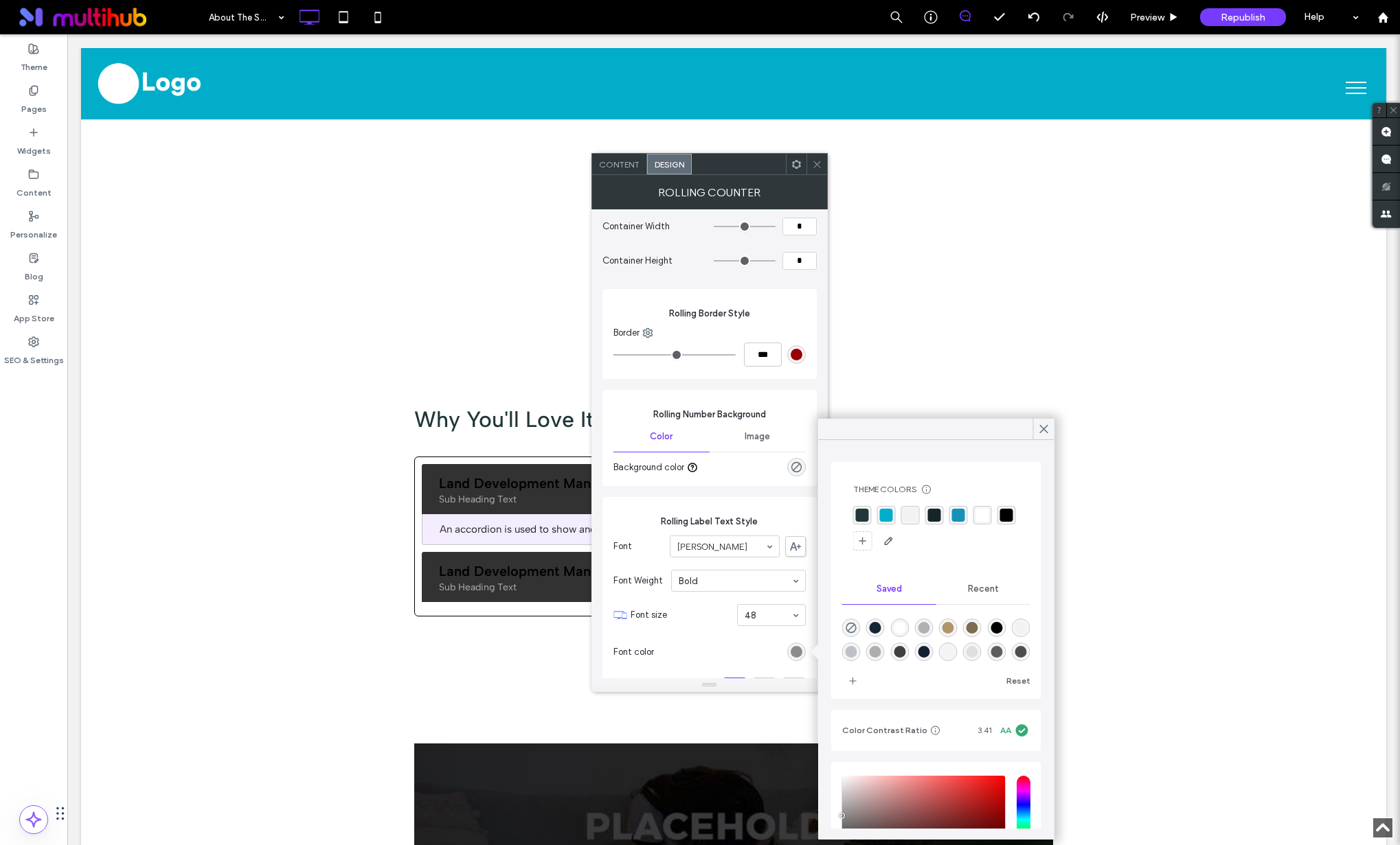
click at [887, 519] on div "rgba(2, 173, 201, 1)" at bounding box center [886, 515] width 13 height 13
click at [1040, 426] on use at bounding box center [1044, 429] width 7 height 8
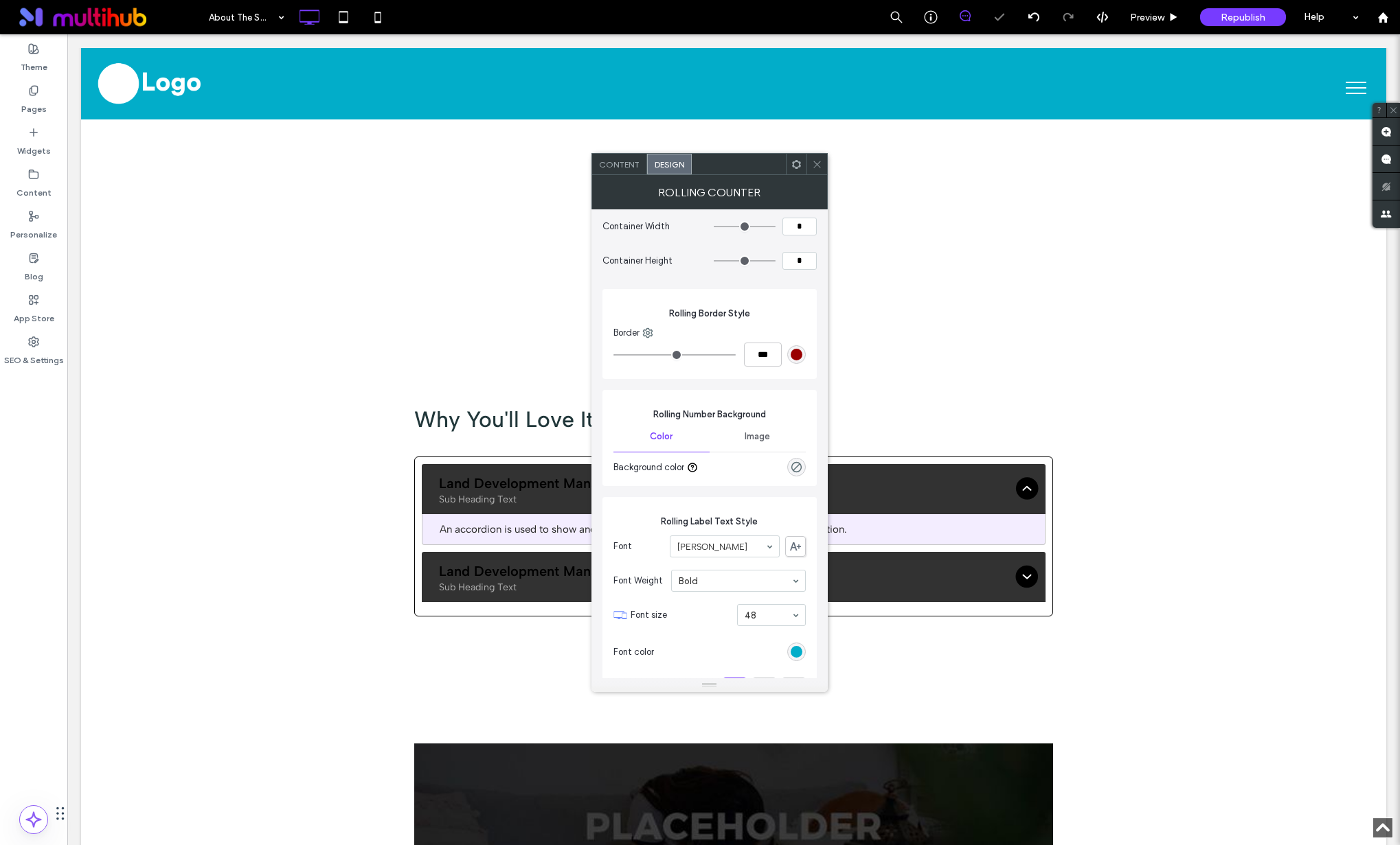
click at [821, 170] on span at bounding box center [817, 163] width 10 height 20
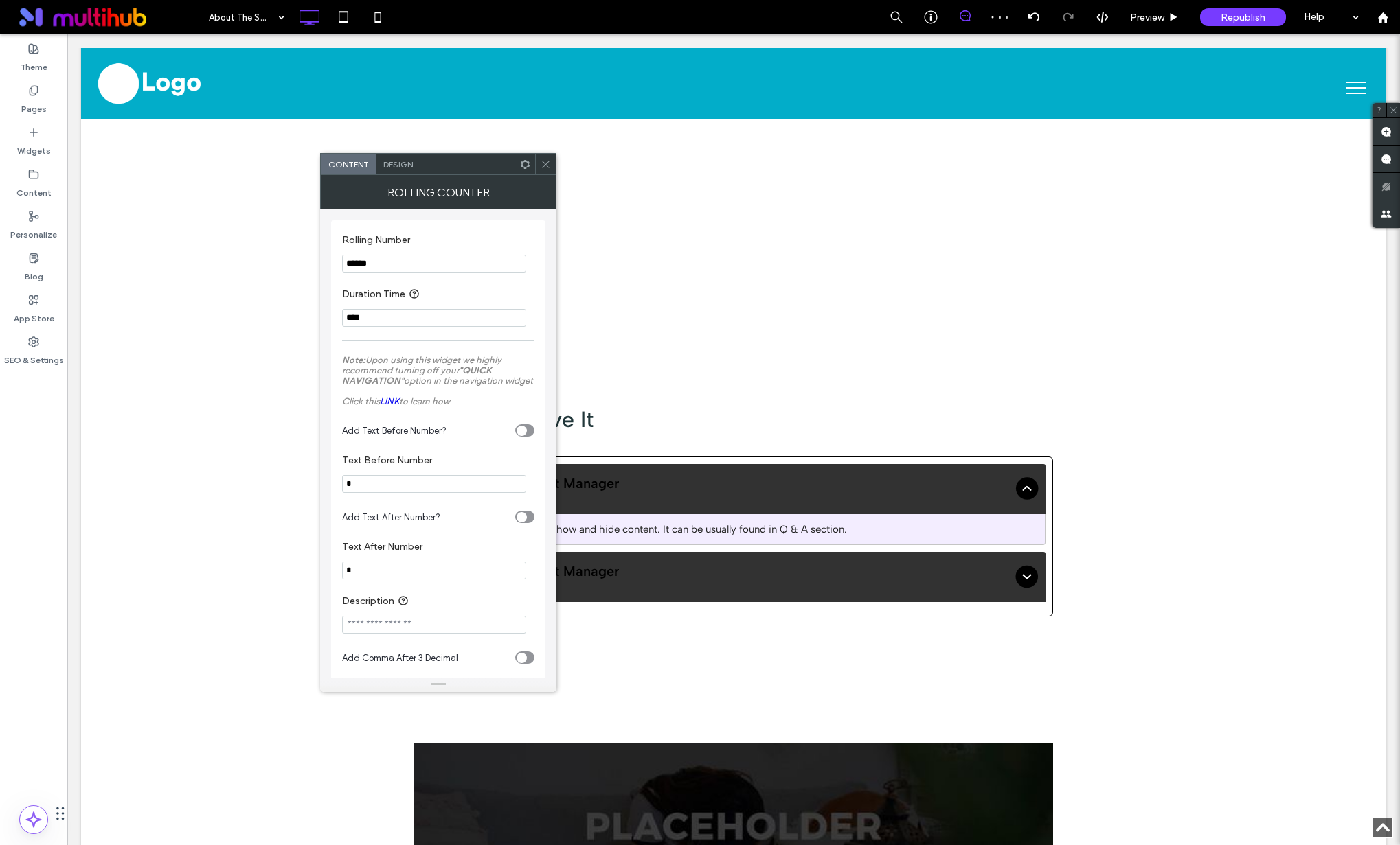
click at [398, 168] on span "Design" at bounding box center [398, 164] width 29 height 10
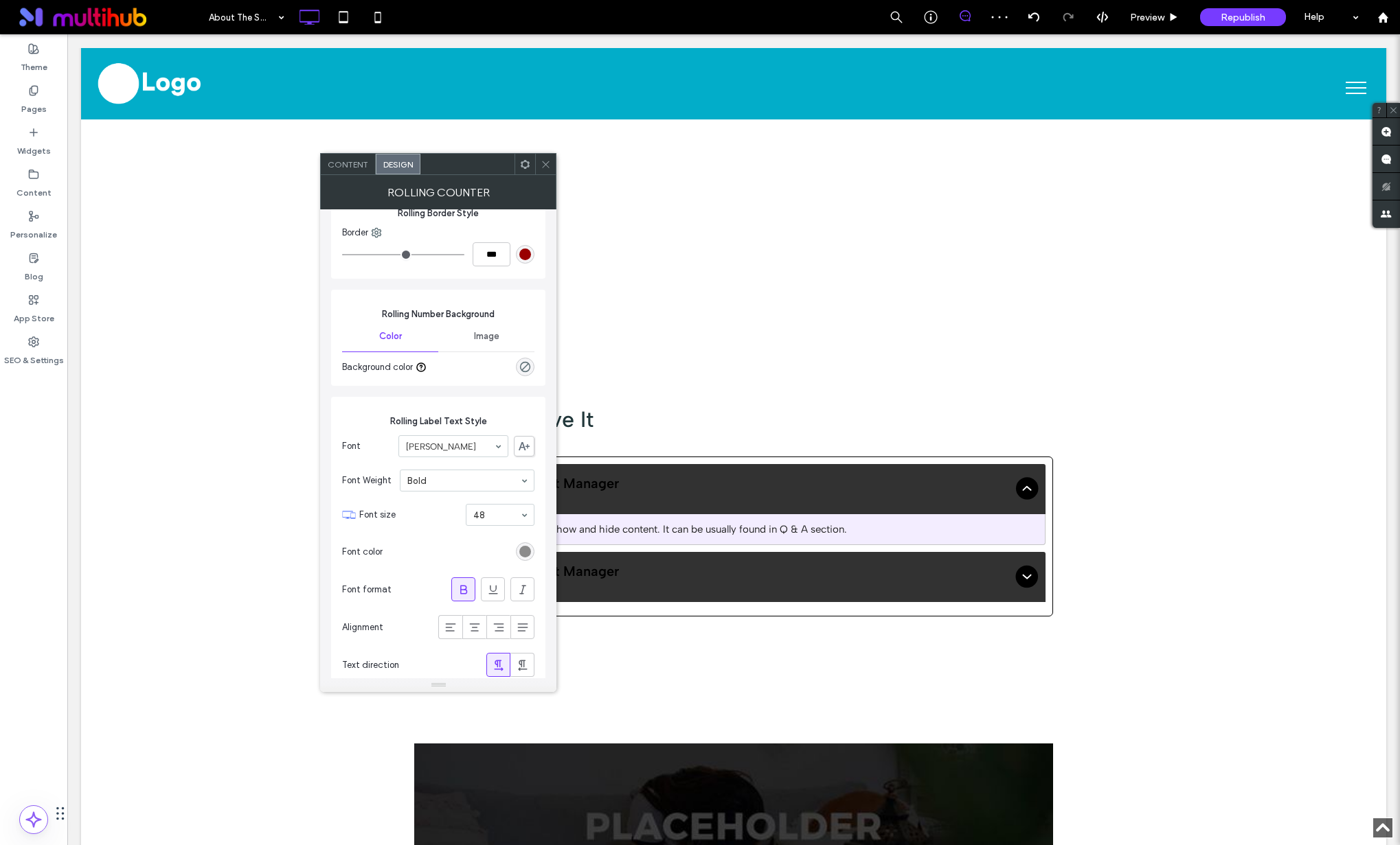
scroll to position [103, 0]
click at [529, 546] on div "rgb(139, 139, 139)" at bounding box center [525, 549] width 12 height 12
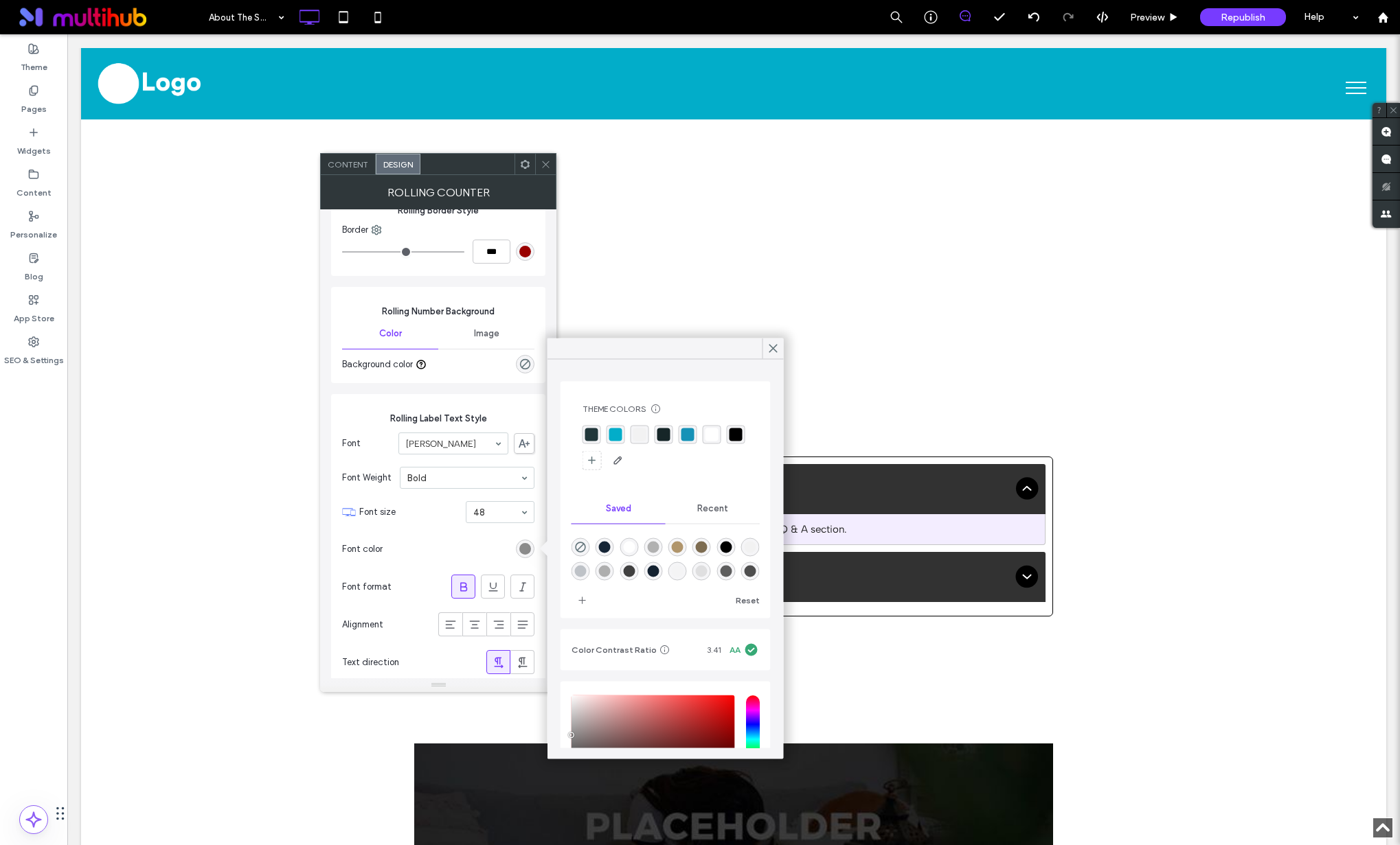
click at [621, 434] on div "rgba(2, 173, 201, 1)" at bounding box center [615, 434] width 13 height 13
click at [771, 348] on icon at bounding box center [773, 349] width 13 height 13
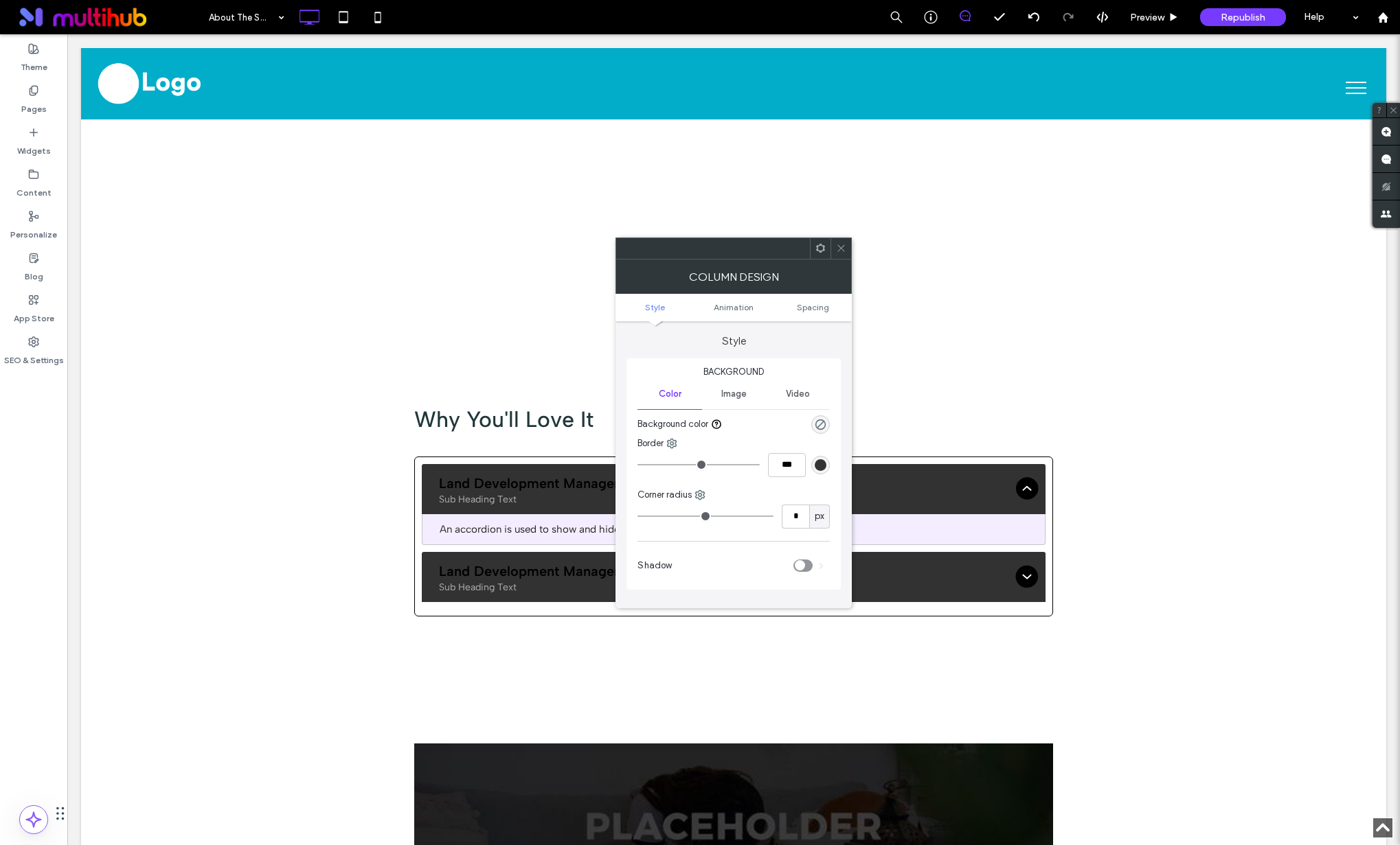
click at [838, 249] on icon at bounding box center [841, 248] width 10 height 10
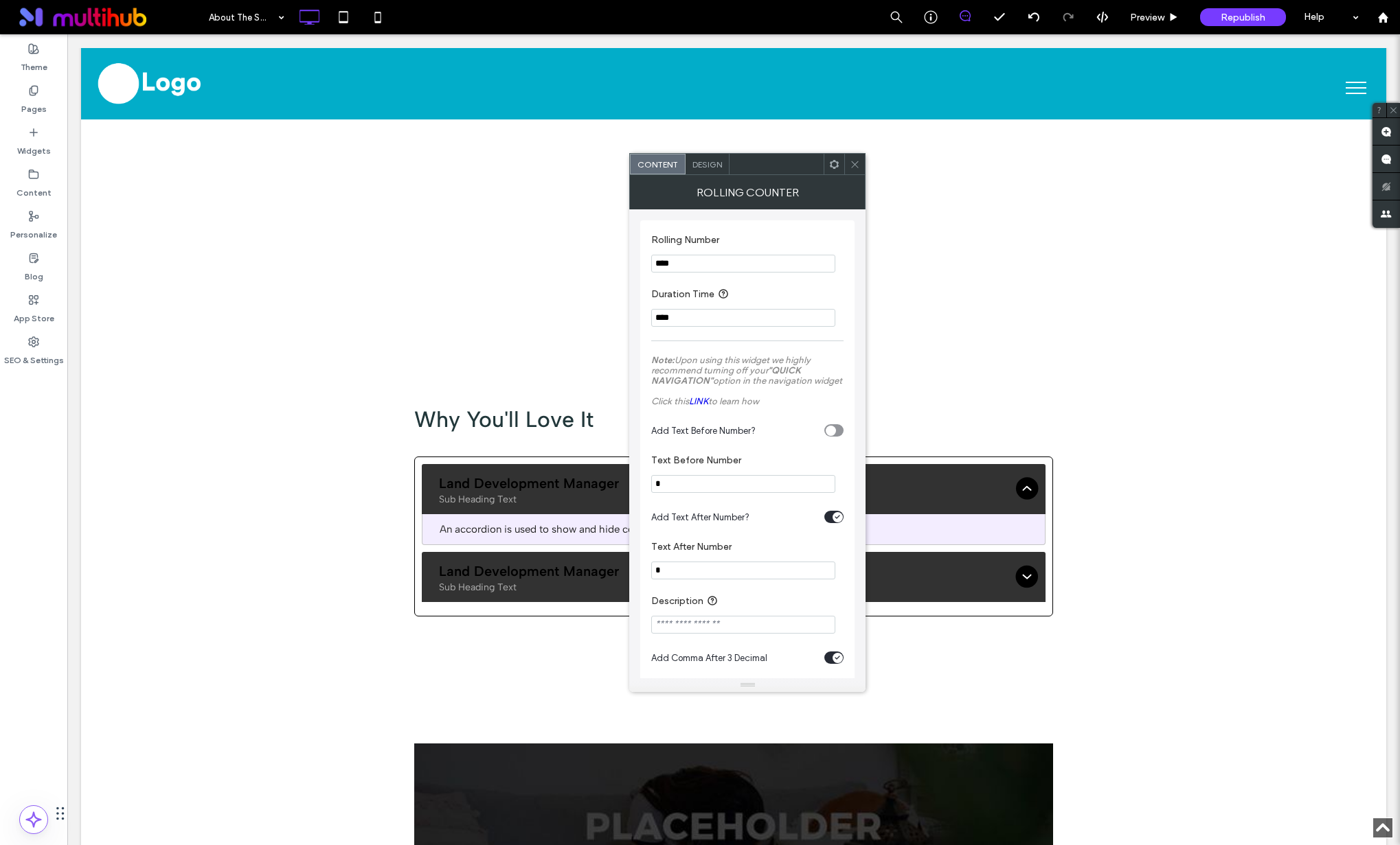
click at [720, 166] on span "Design" at bounding box center [707, 164] width 29 height 10
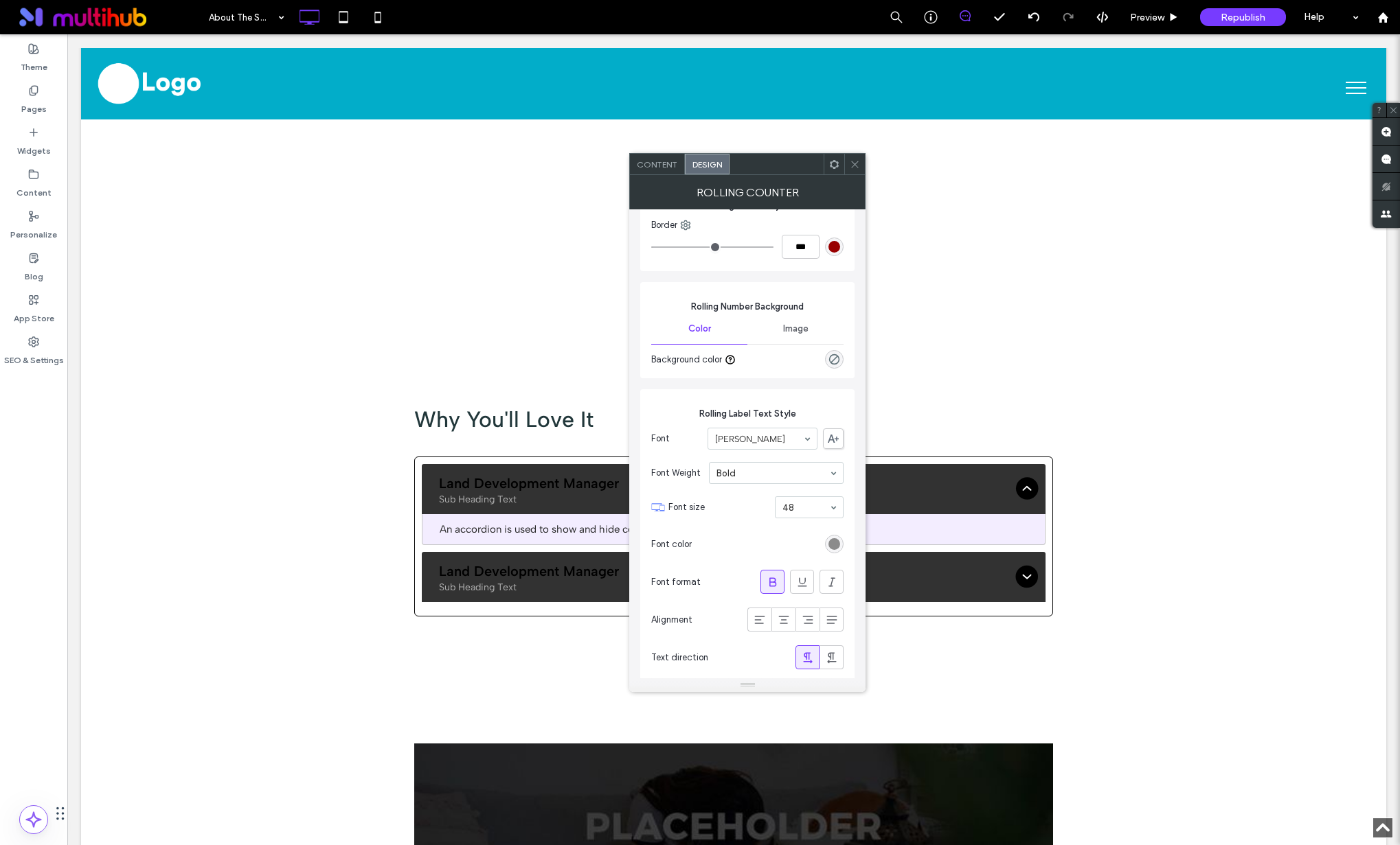
scroll to position [274, 0]
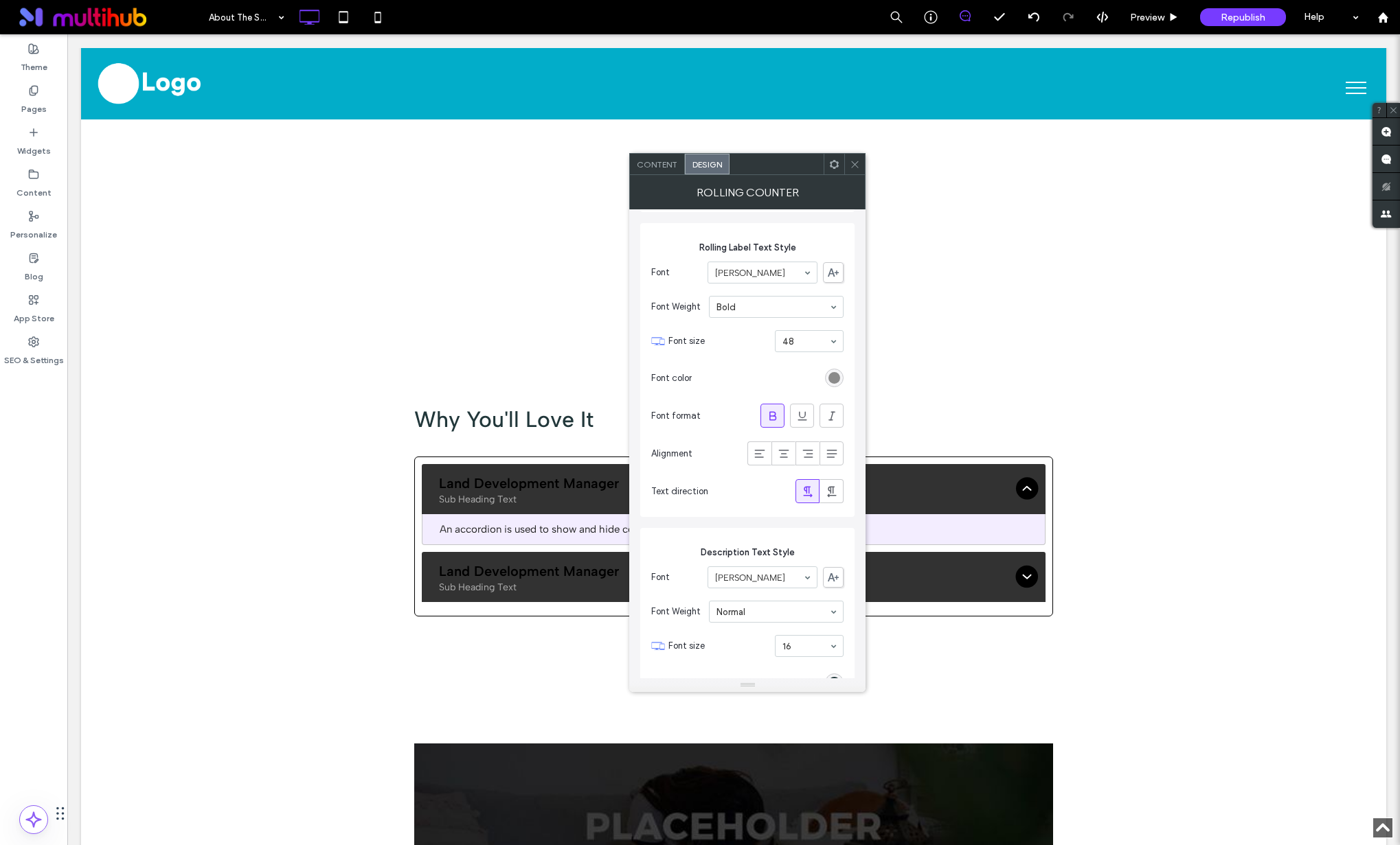
click at [836, 369] on div "rgb(139, 139, 139)" at bounding box center [834, 378] width 19 height 19
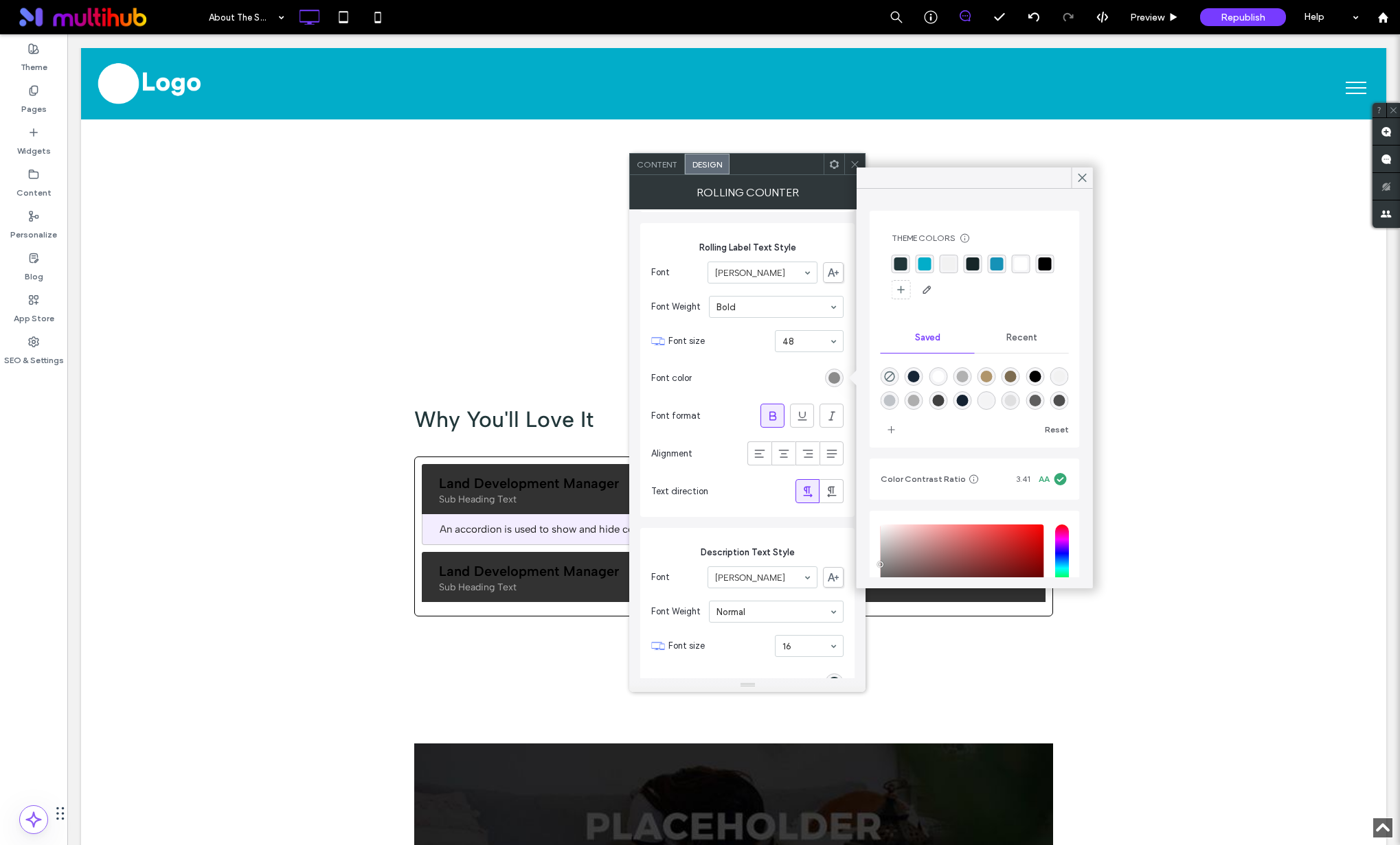
click at [918, 258] on div "rgba(2, 173, 201, 1)" at bounding box center [924, 264] width 13 height 13
click at [1079, 174] on icon at bounding box center [1083, 178] width 13 height 13
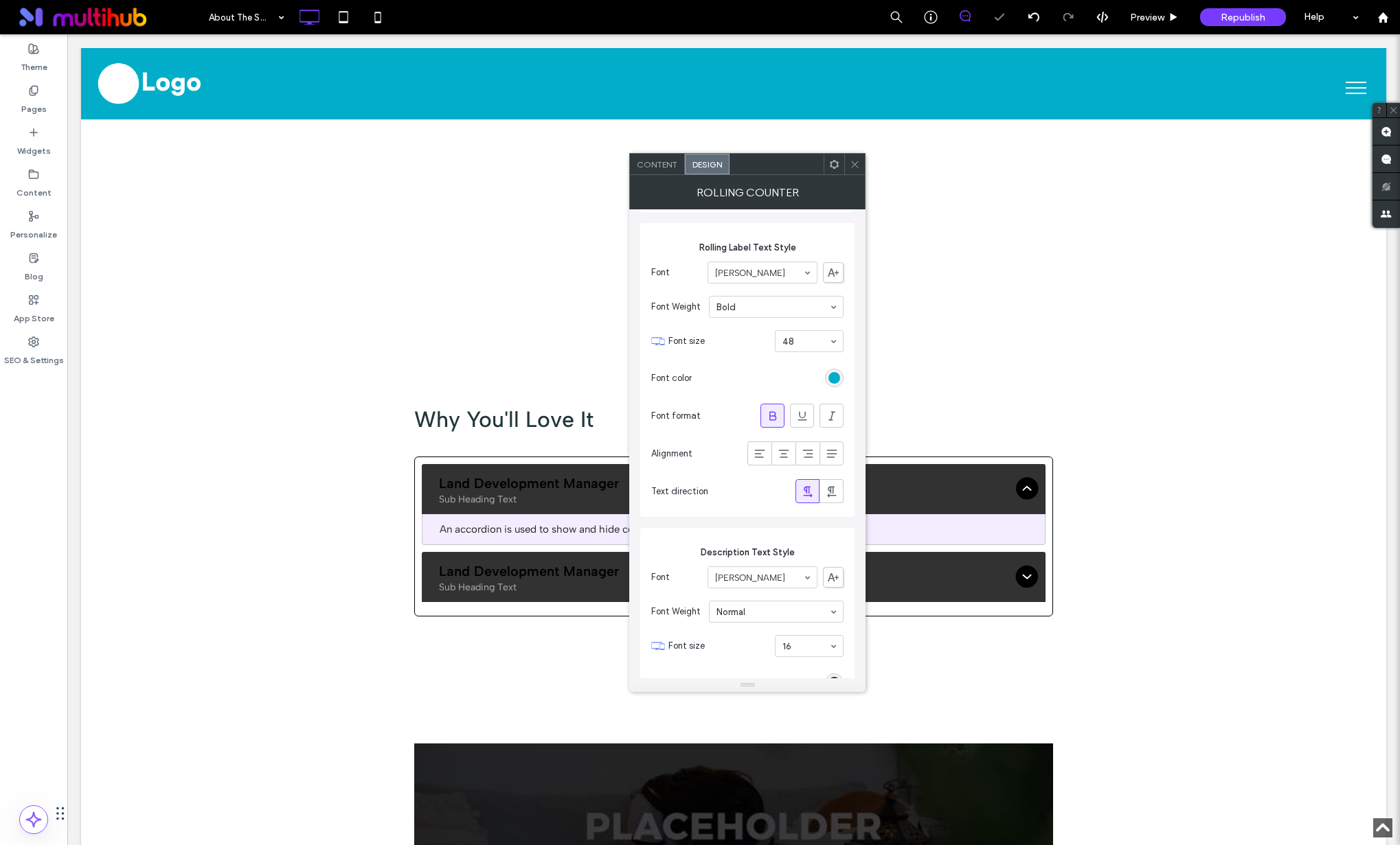
click at [854, 166] on icon at bounding box center [854, 164] width 10 height 10
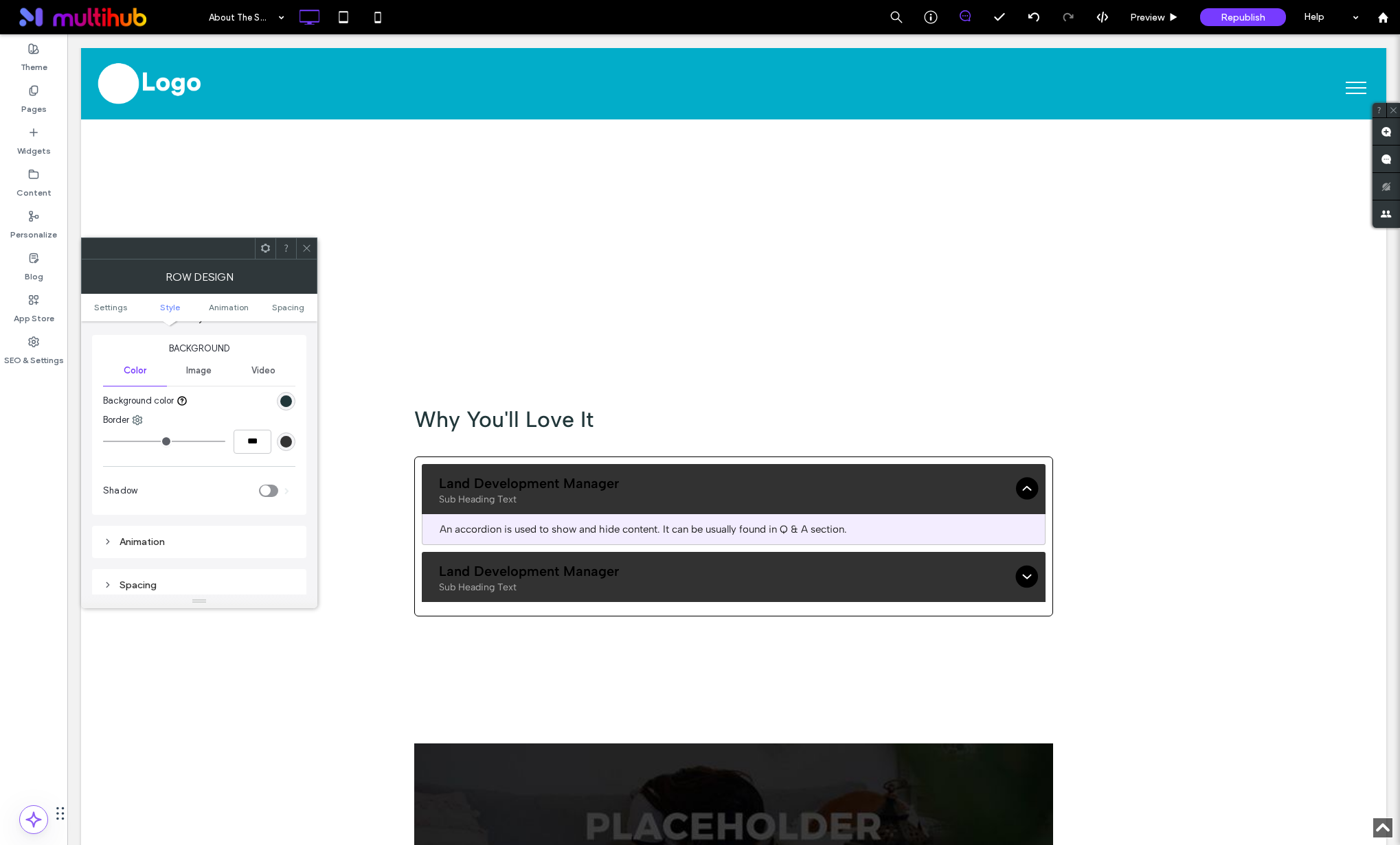
scroll to position [140, 0]
click at [306, 248] on use at bounding box center [307, 249] width 7 height 7
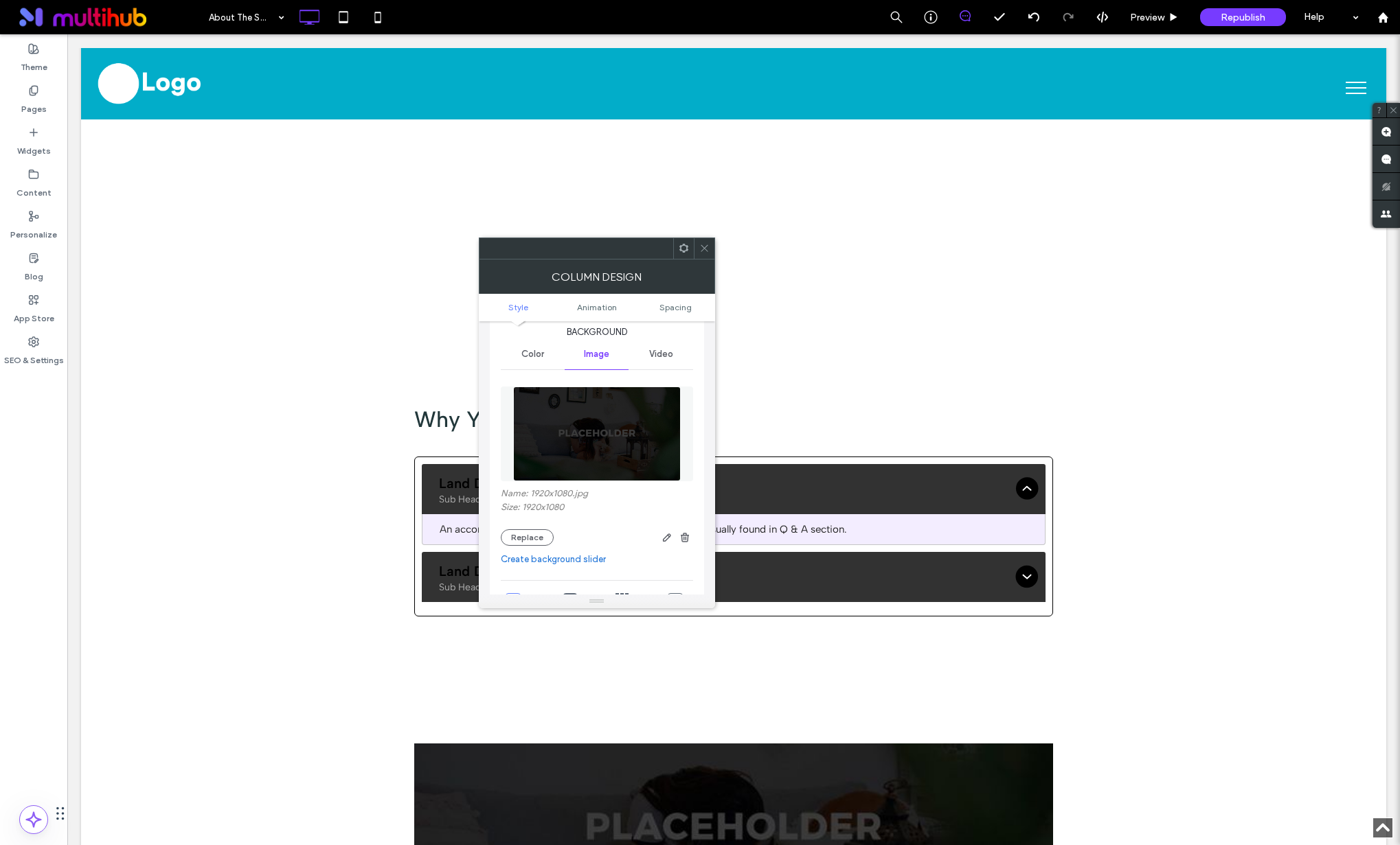
scroll to position [0, 0]
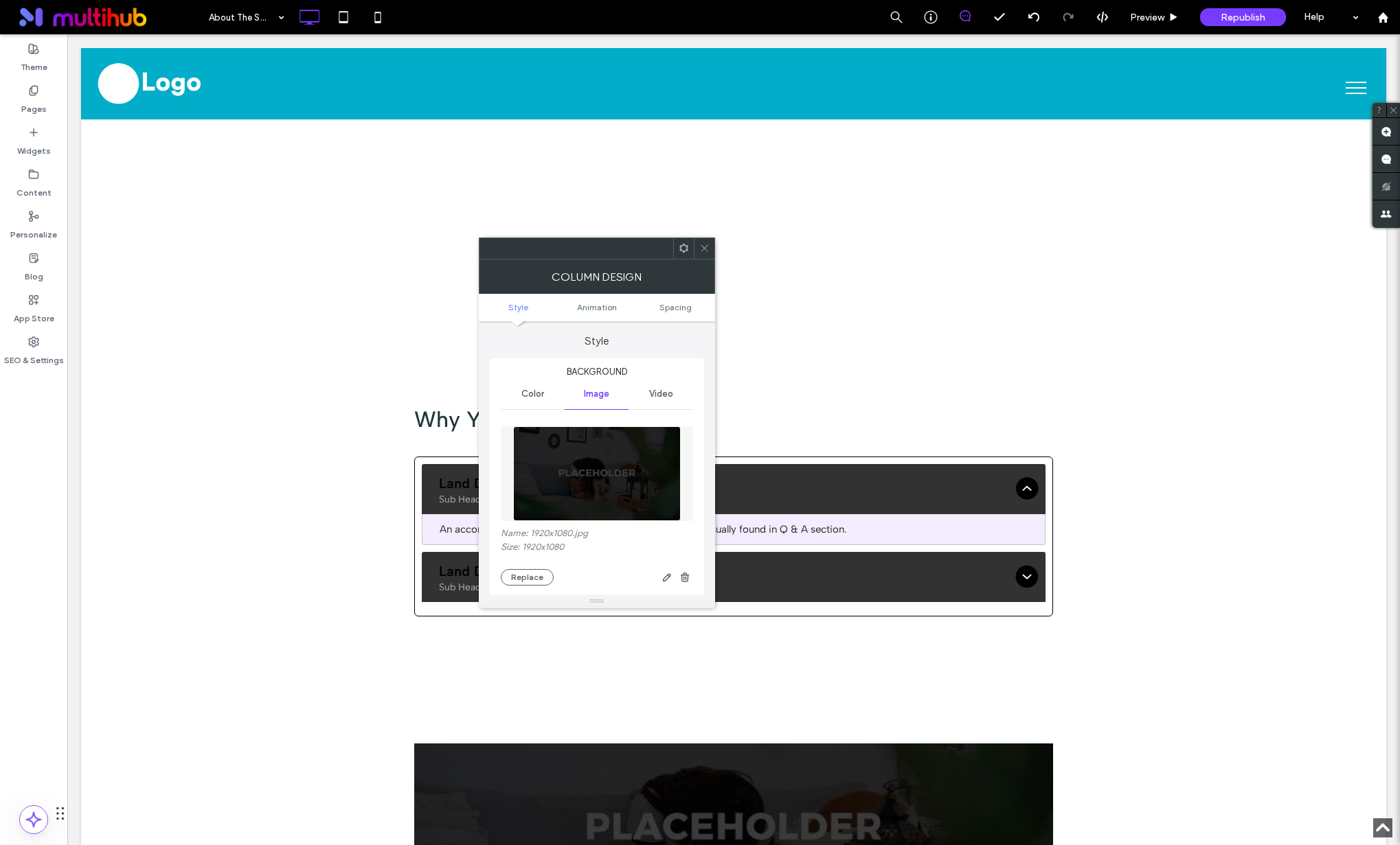
click at [703, 247] on icon at bounding box center [704, 248] width 10 height 10
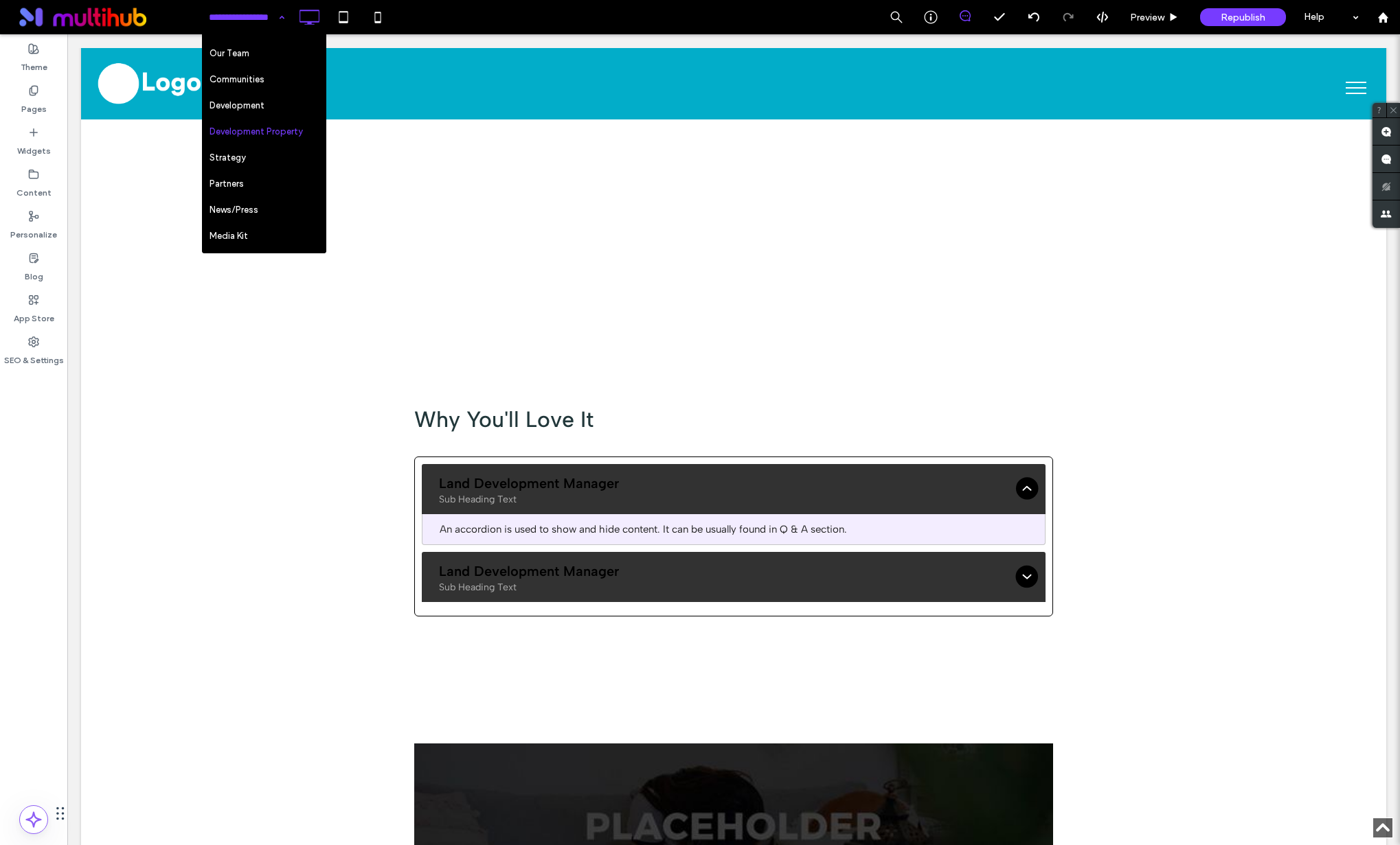
scroll to position [142, 0]
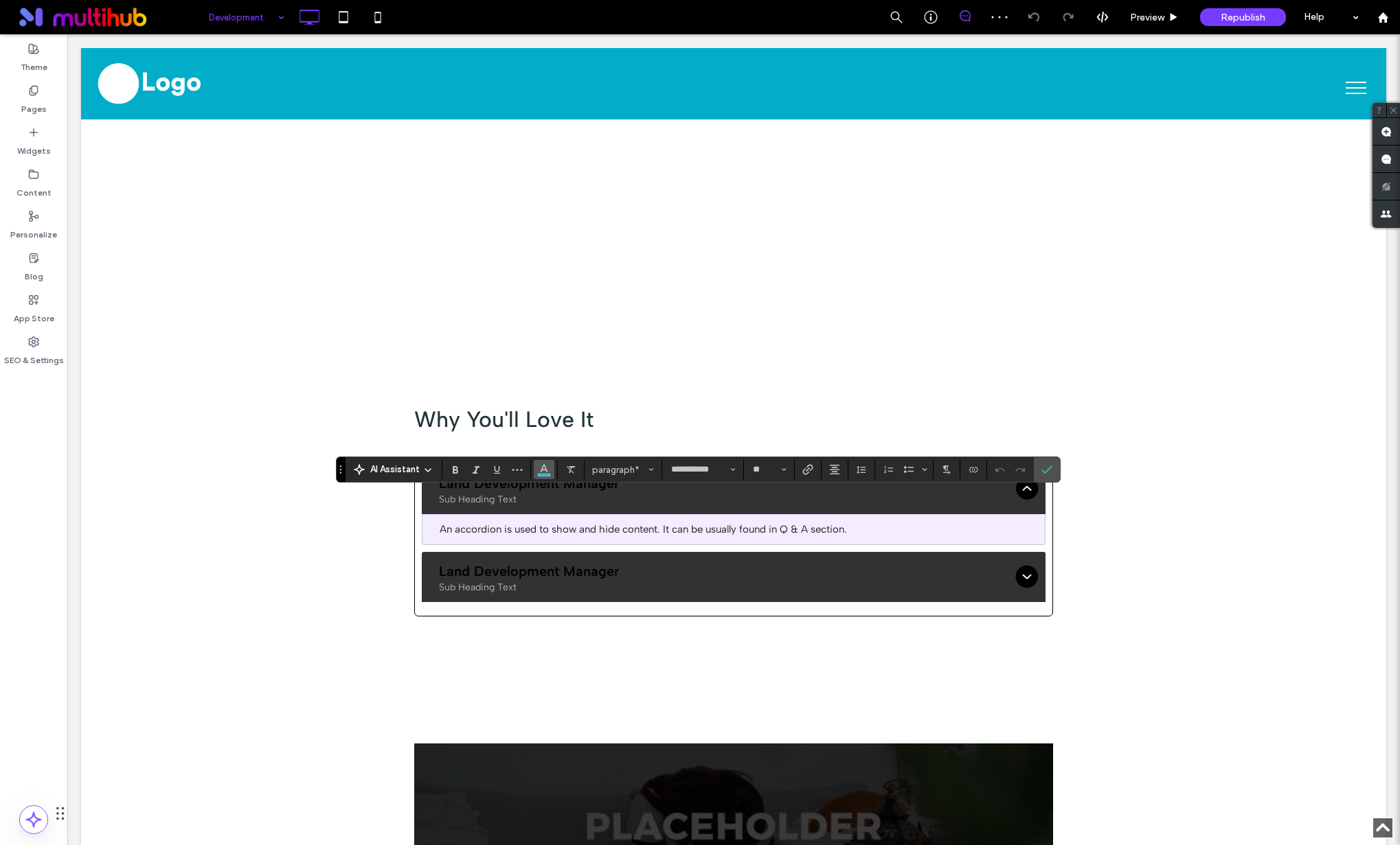
click at [541, 466] on icon "Color" at bounding box center [544, 469] width 11 height 11
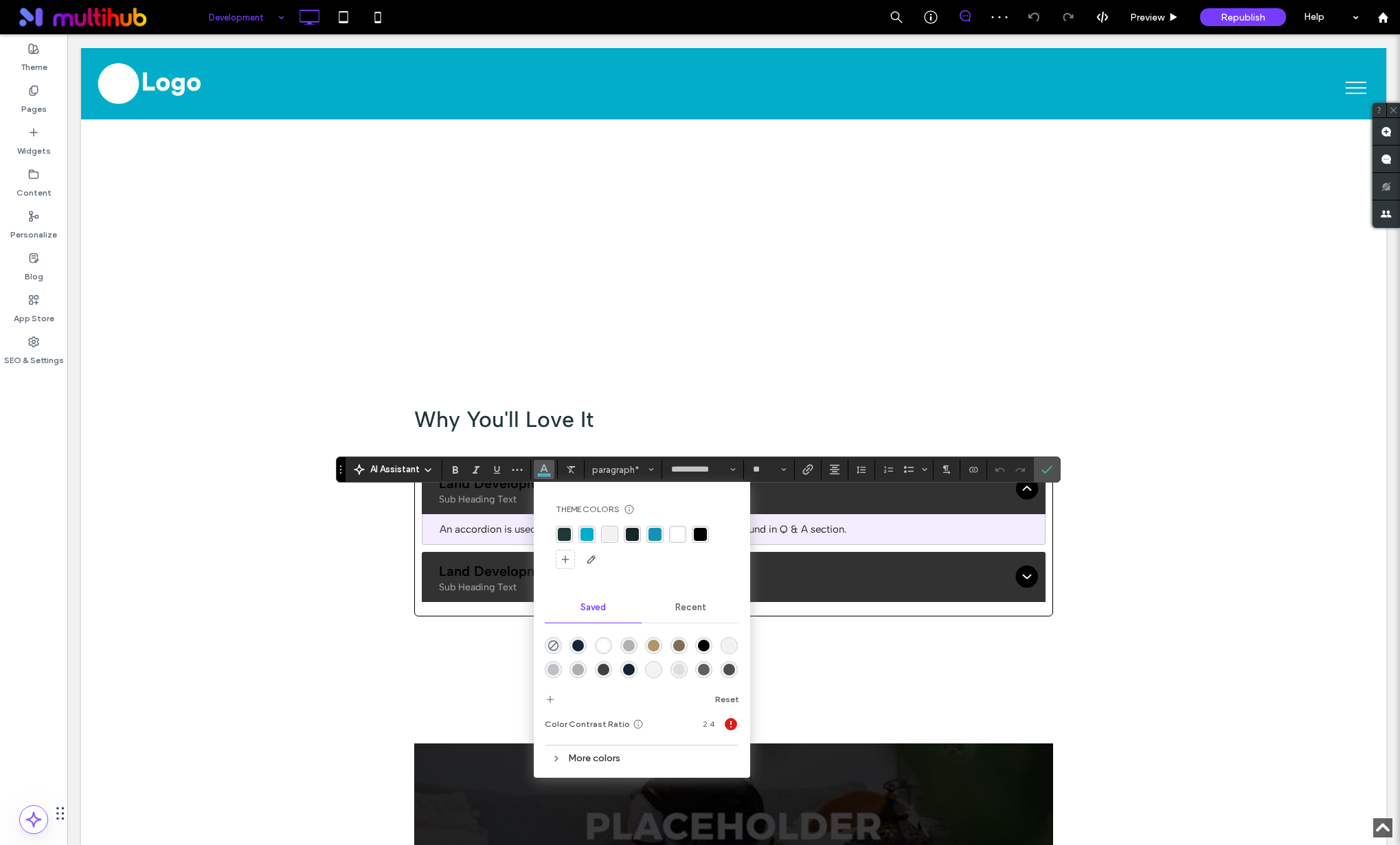
click at [569, 529] on div "rgba(33, 55, 58, 1)" at bounding box center [564, 534] width 13 height 13
click at [1051, 475] on span "Confirm" at bounding box center [1047, 469] width 11 height 23
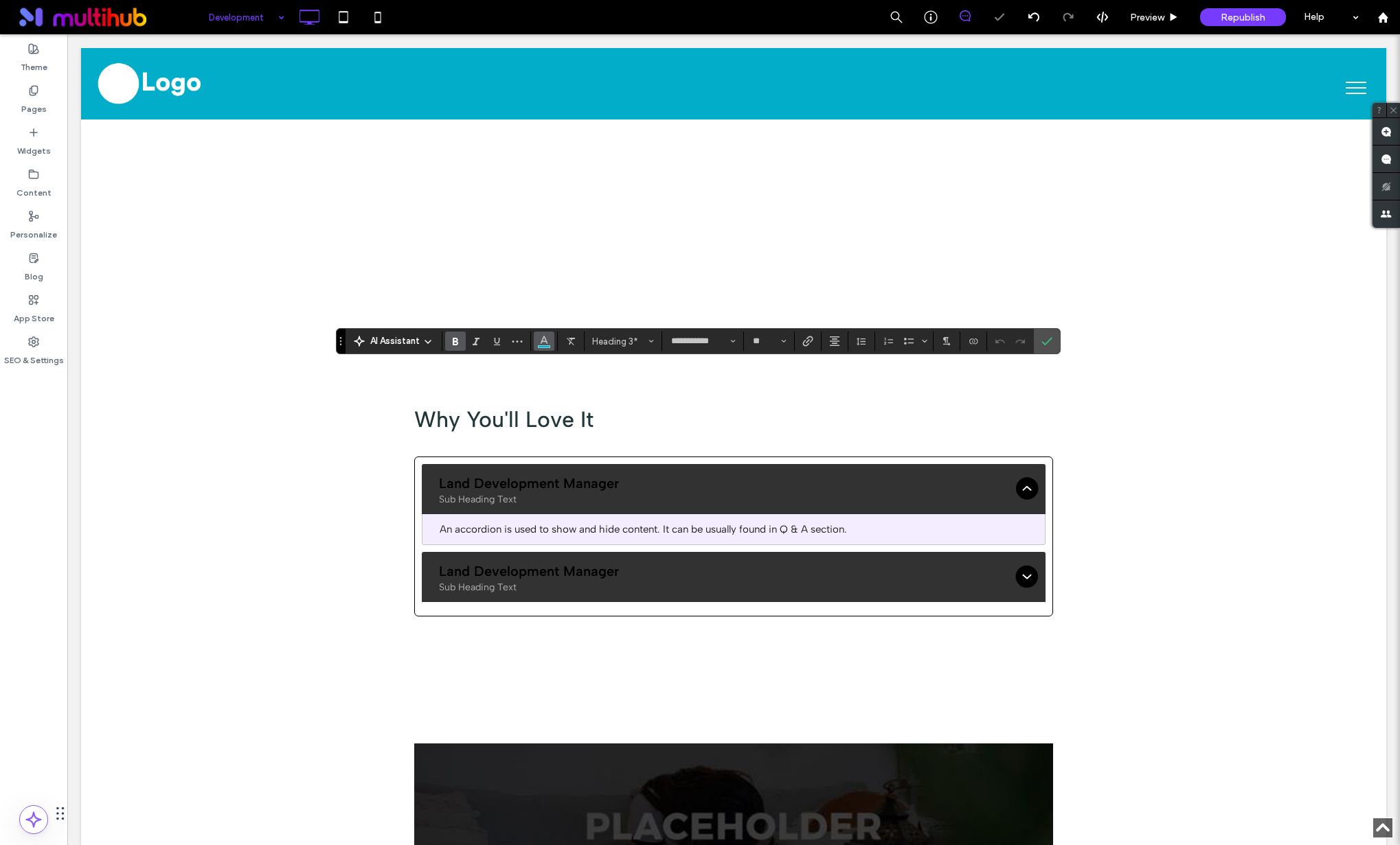
click at [539, 338] on icon "Color" at bounding box center [544, 340] width 11 height 11
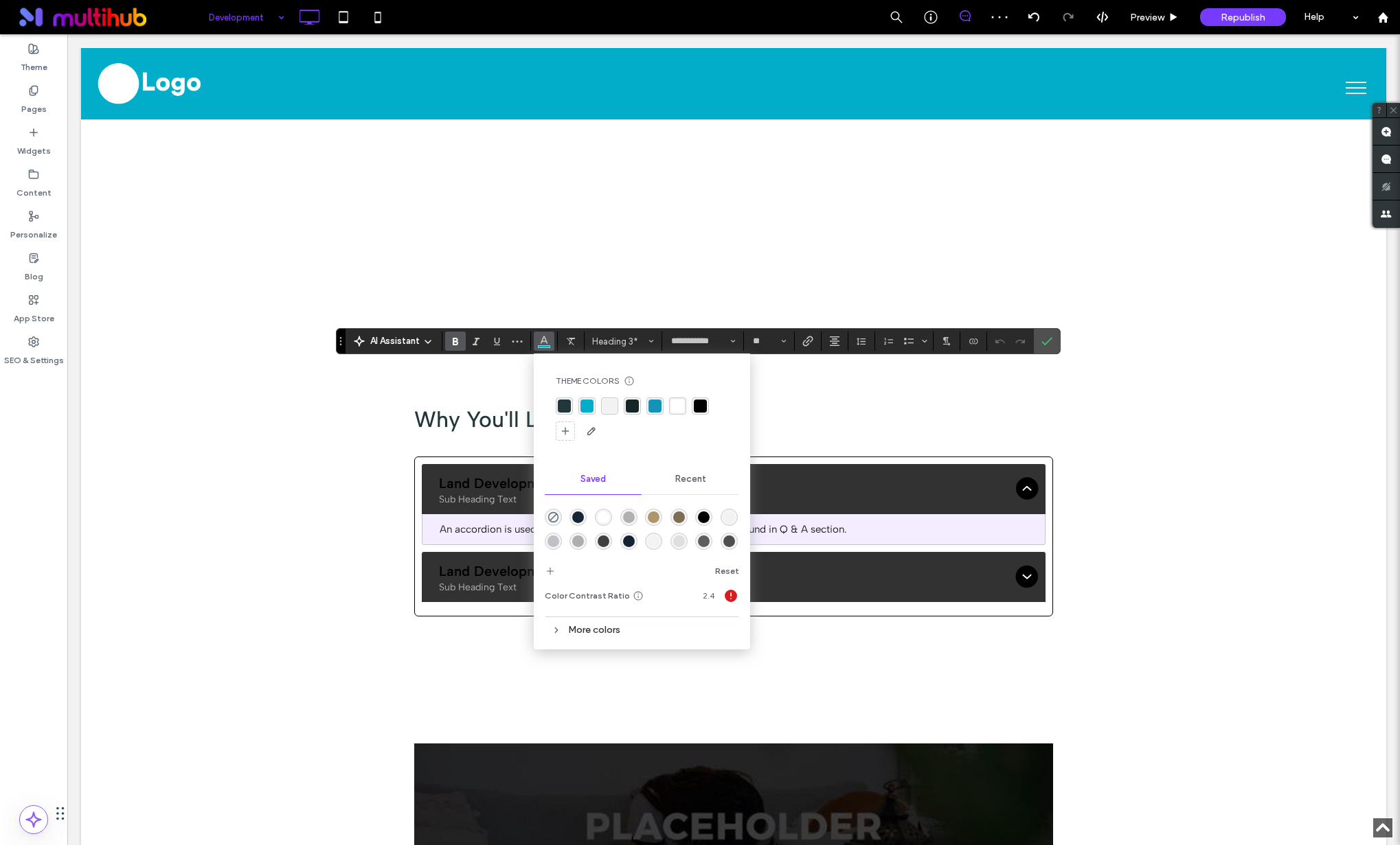
drag, startPoint x: 559, startPoint y: 407, endPoint x: 634, endPoint y: 405, distance: 75.0
click at [559, 407] on div "rgba(33, 55, 58, 1)" at bounding box center [564, 406] width 13 height 13
click at [1047, 344] on icon "Confirm" at bounding box center [1047, 341] width 11 height 11
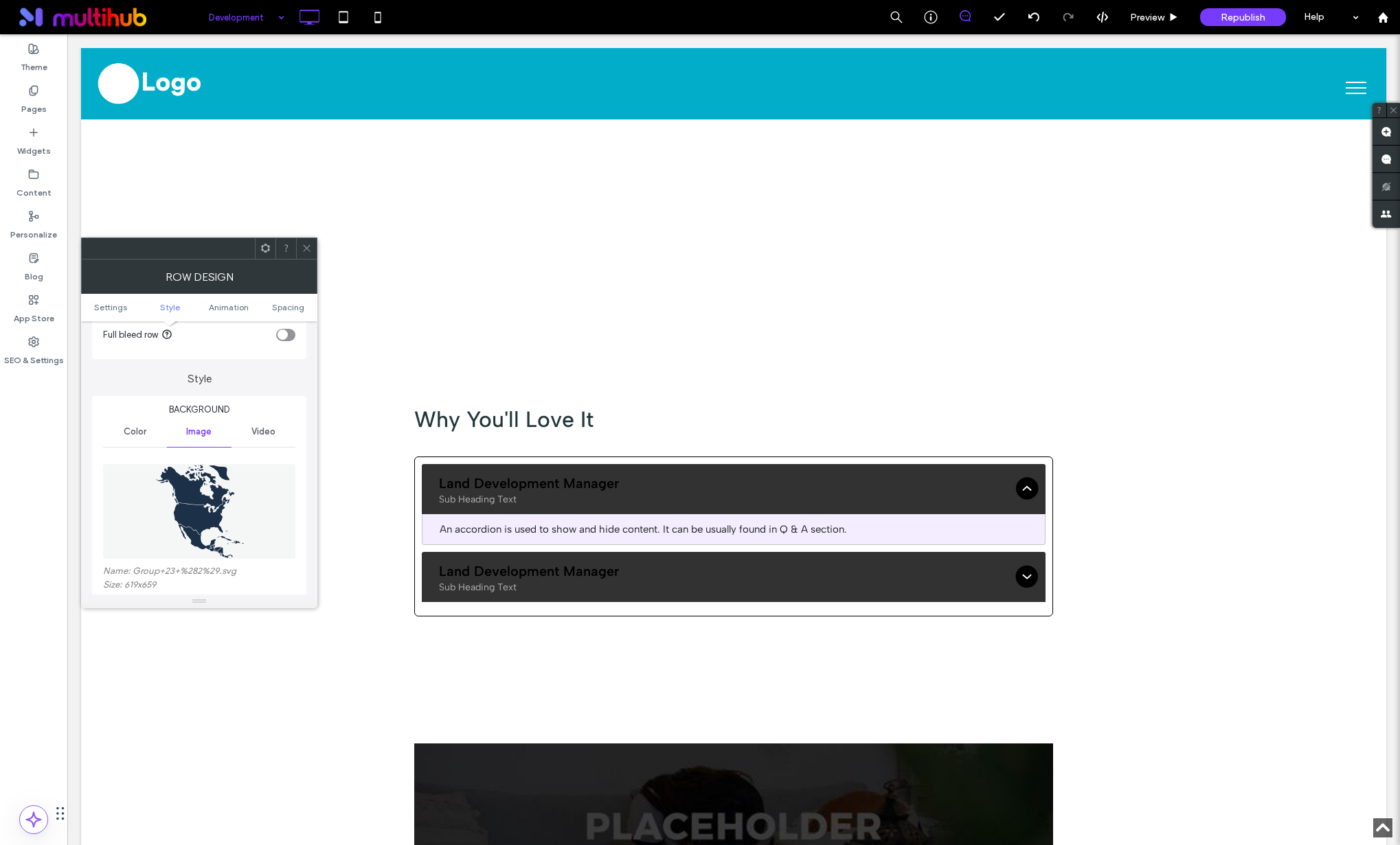
scroll to position [134, 0]
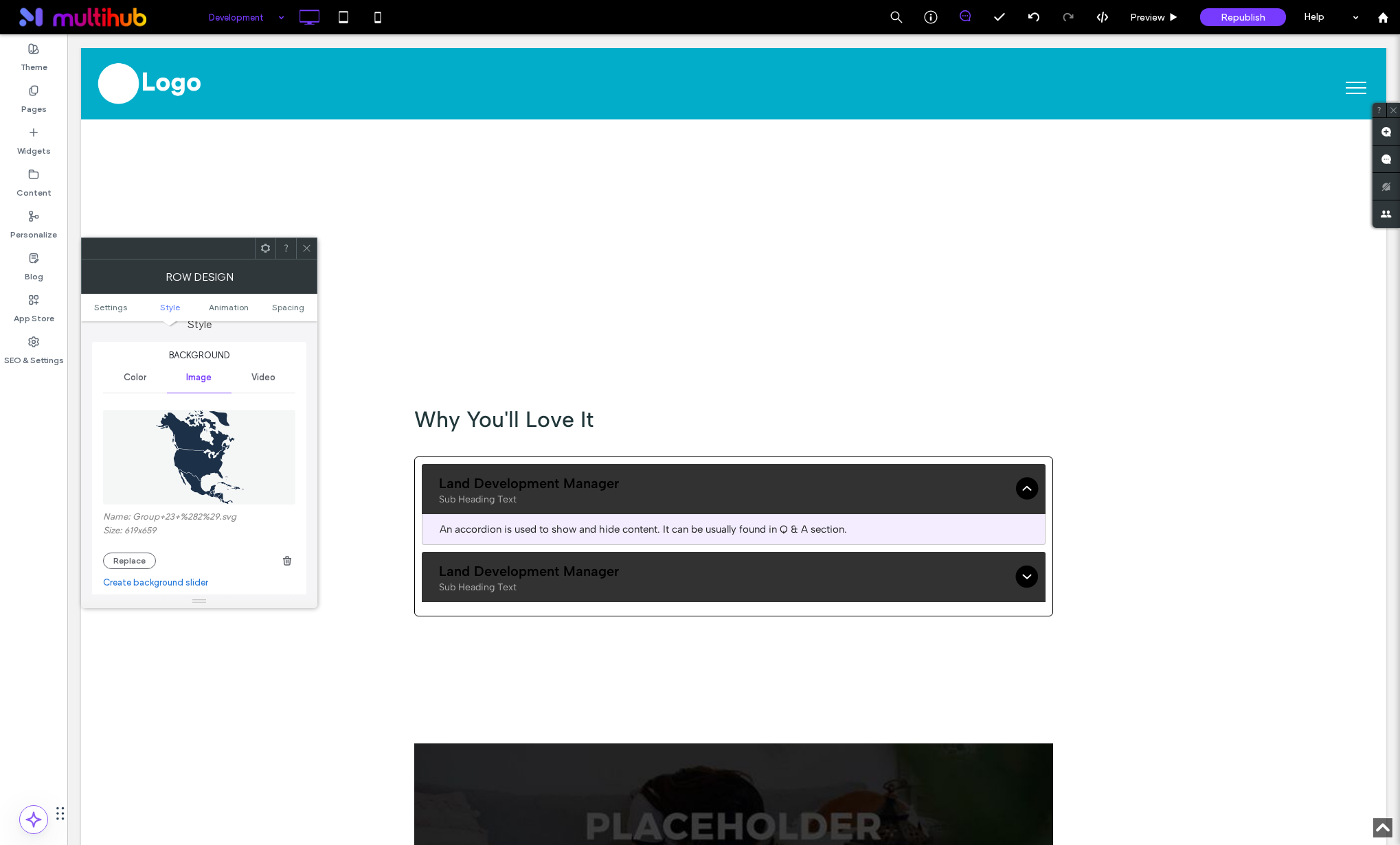
click at [307, 247] on icon at bounding box center [307, 248] width 10 height 10
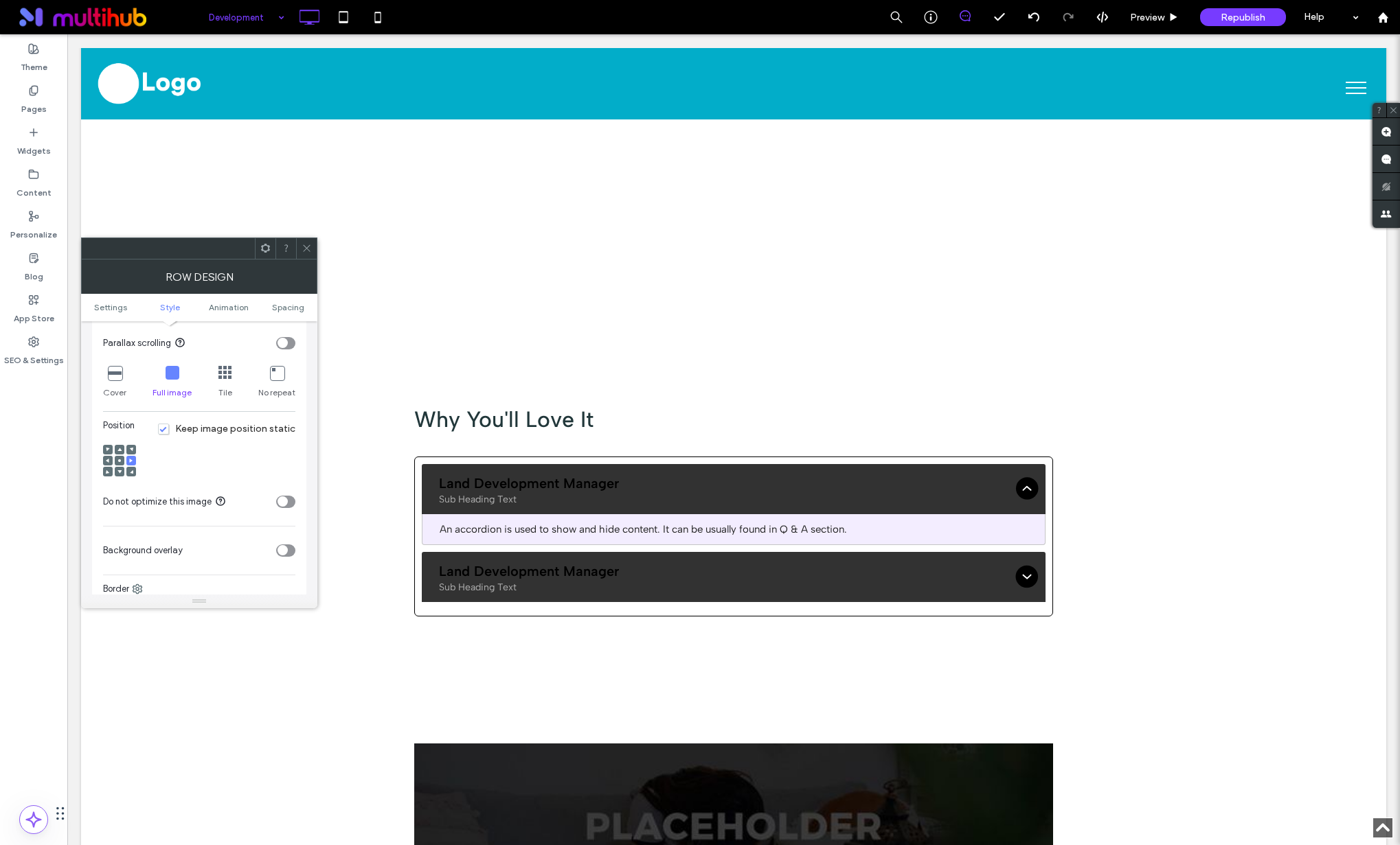
scroll to position [156, 0]
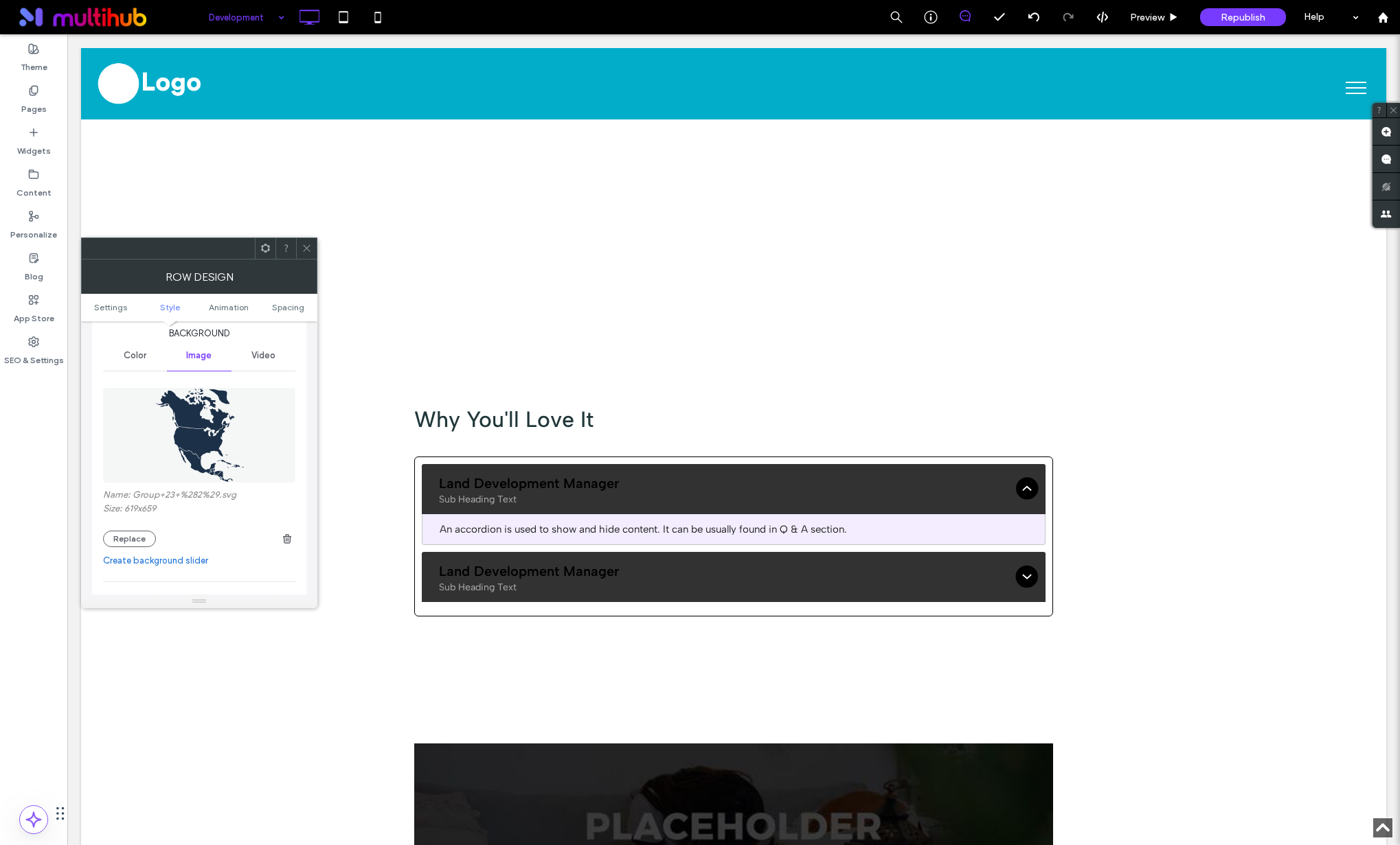
click at [141, 360] on span "Color" at bounding box center [135, 355] width 22 height 11
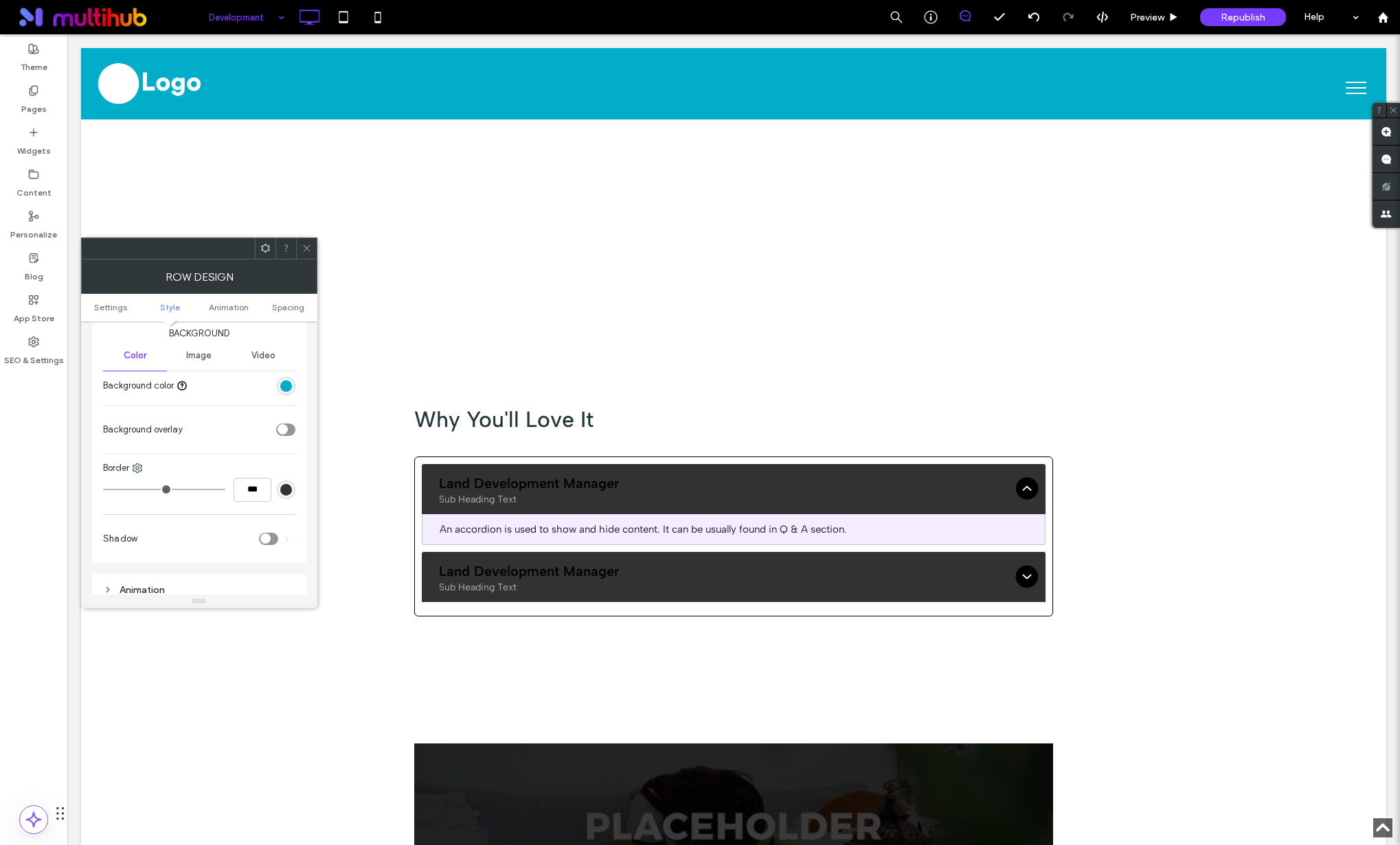
click at [289, 388] on div "rgb(2, 173, 201)" at bounding box center [286, 386] width 12 height 12
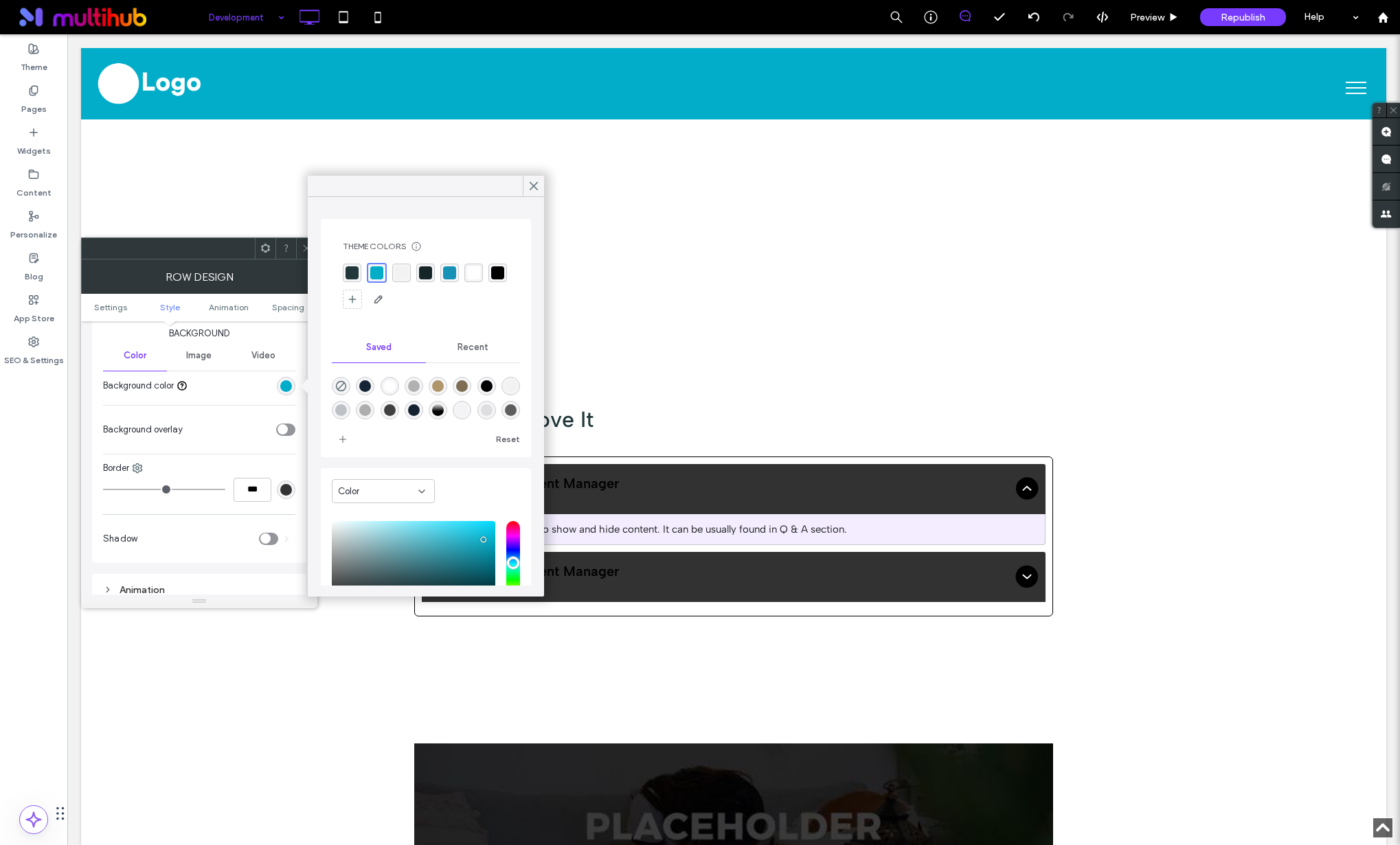
click at [352, 275] on div "rgba(33, 55, 58, 1)" at bounding box center [352, 272] width 13 height 13
click at [426, 275] on div "rgba(22, 38, 40, 1)" at bounding box center [425, 272] width 13 height 13
click at [491, 279] on div "rgba(0, 0, 0, 1)" at bounding box center [497, 272] width 13 height 13
click at [349, 267] on div "rgba(33, 55, 58, 1)" at bounding box center [352, 272] width 13 height 13
click at [529, 184] on icon at bounding box center [534, 186] width 13 height 13
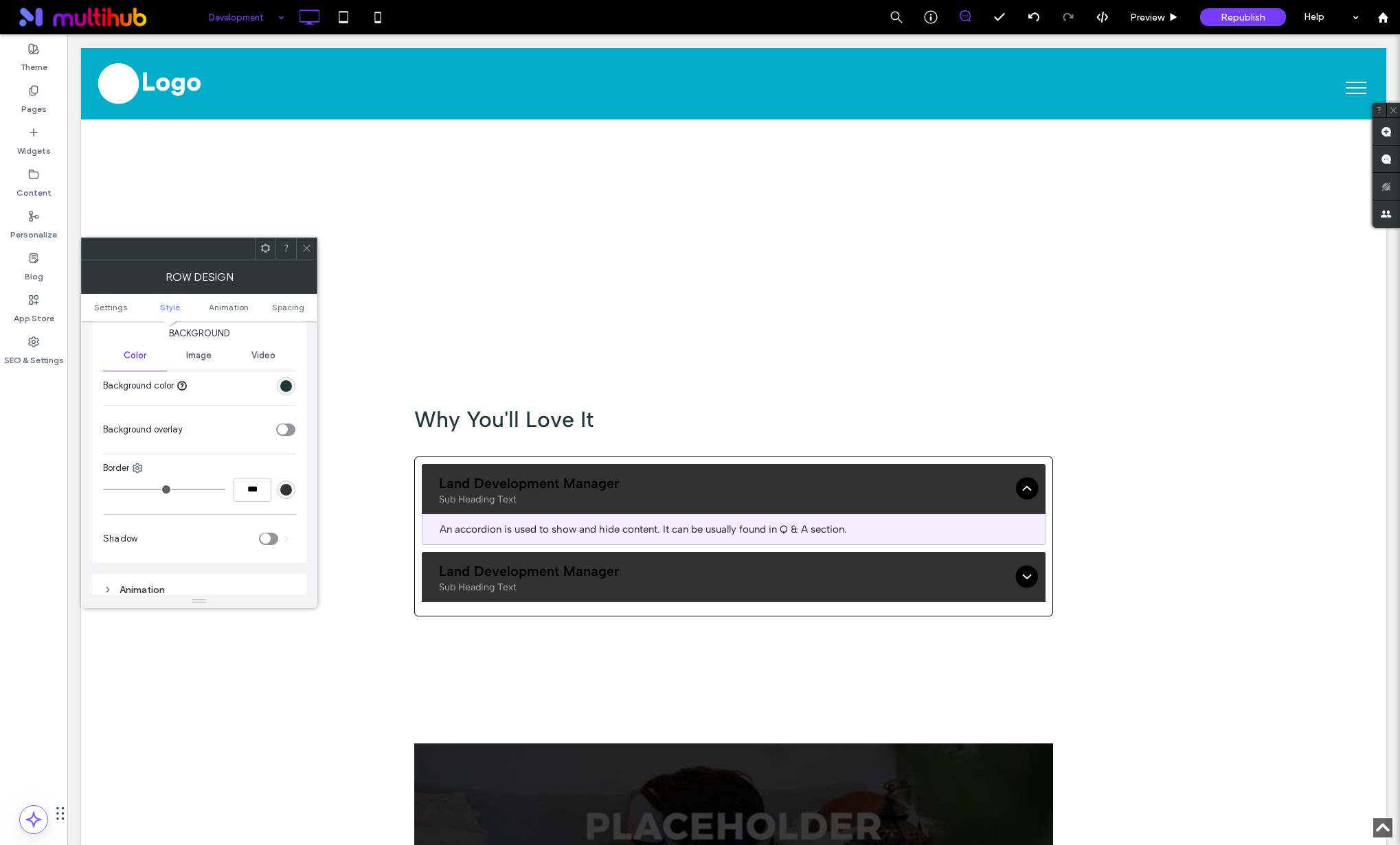
click at [194, 350] on span "Image" at bounding box center [198, 355] width 25 height 11
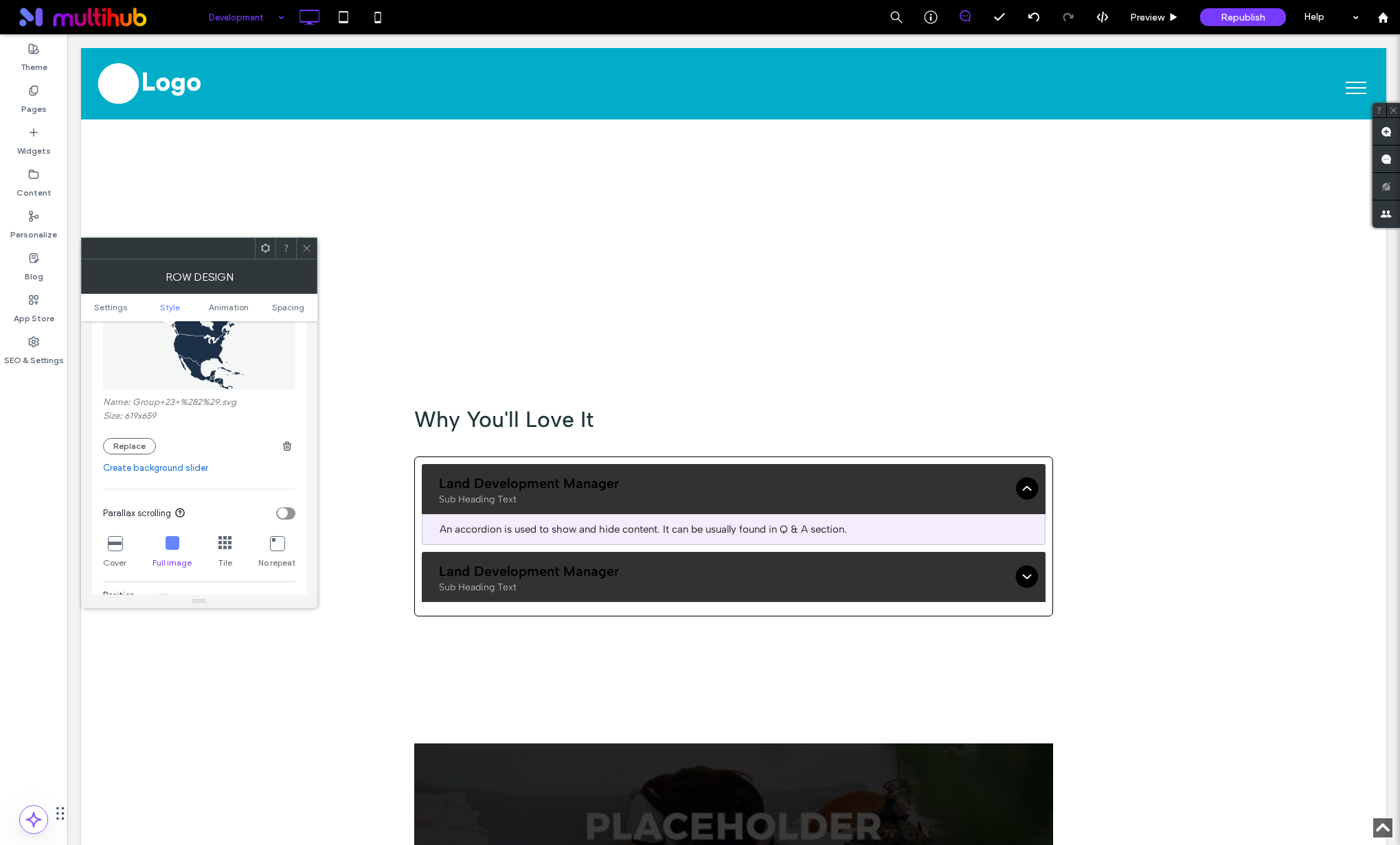
scroll to position [251, 0]
click at [213, 366] on img at bounding box center [199, 340] width 194 height 95
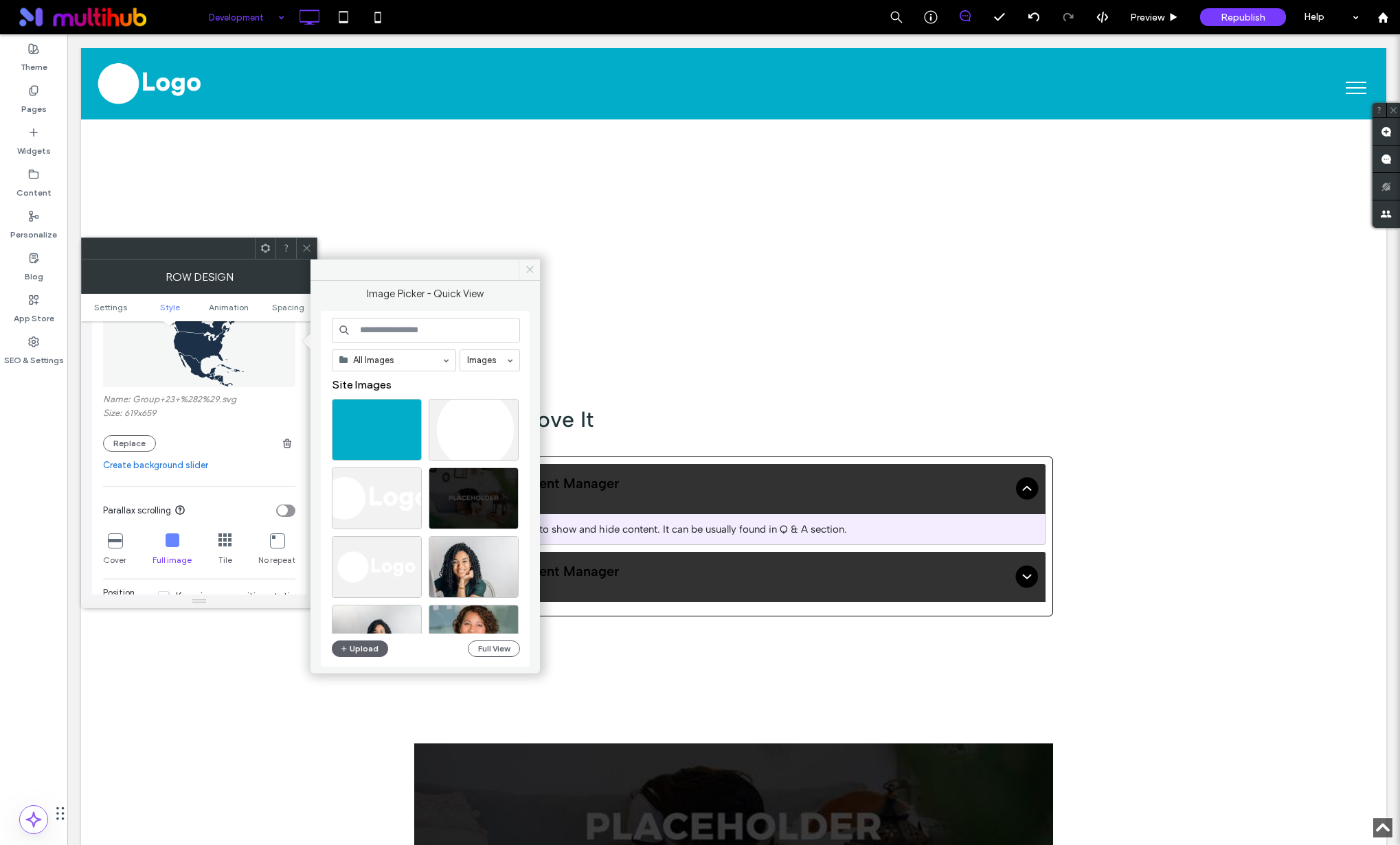
click at [528, 272] on icon at bounding box center [530, 270] width 10 height 10
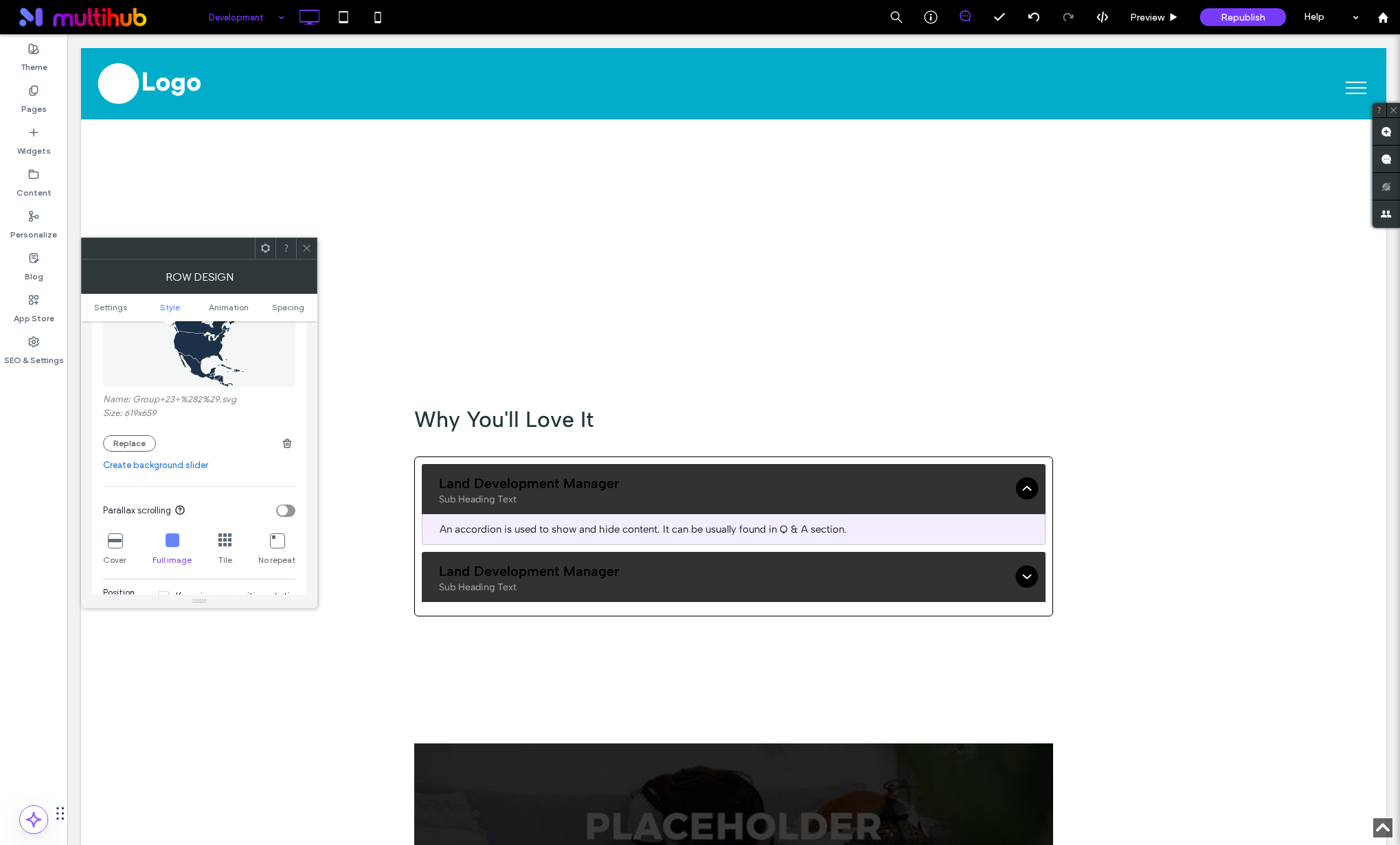
click at [304, 247] on icon at bounding box center [307, 248] width 10 height 10
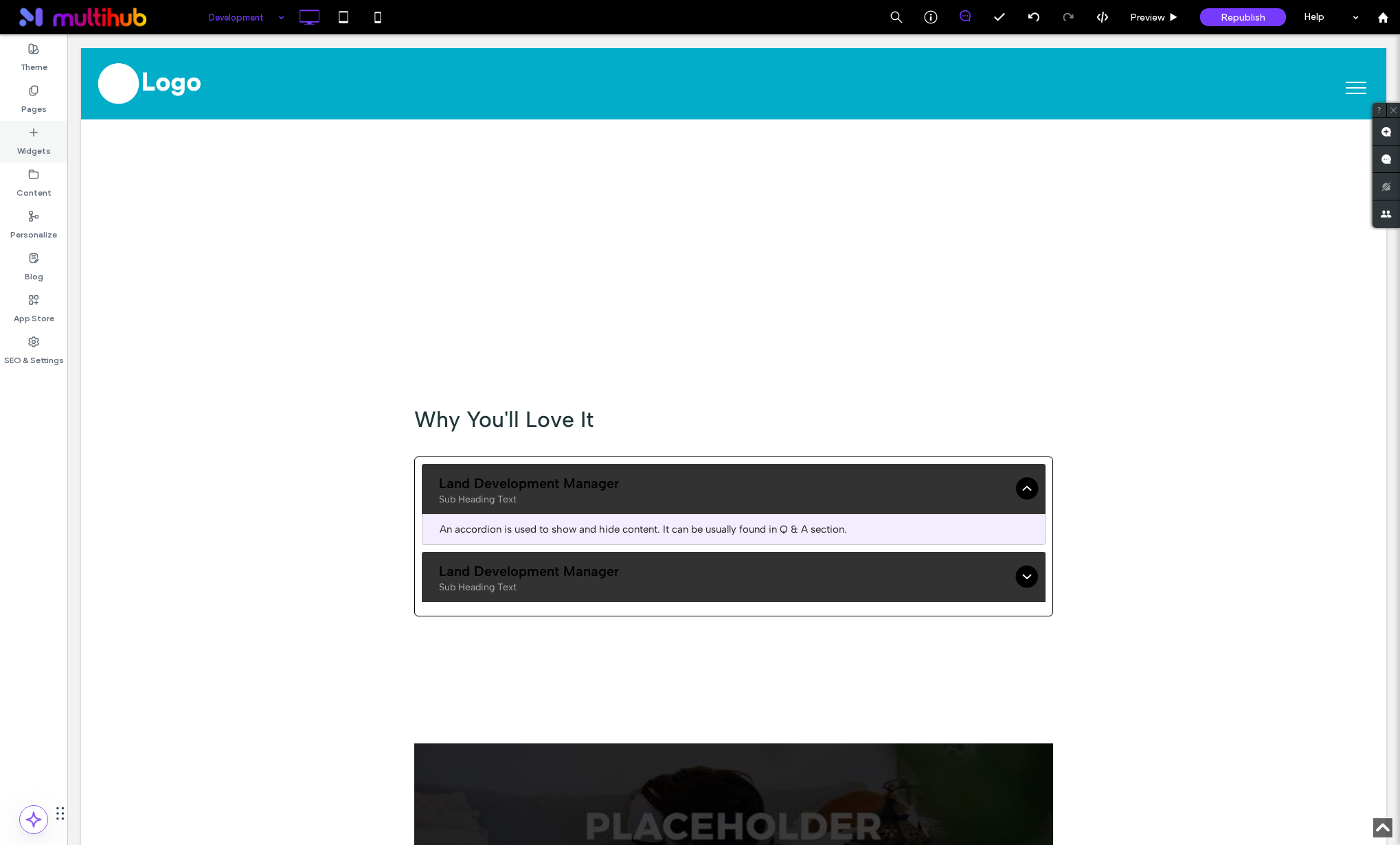
click at [43, 151] on label "Widgets" at bounding box center [34, 148] width 34 height 20
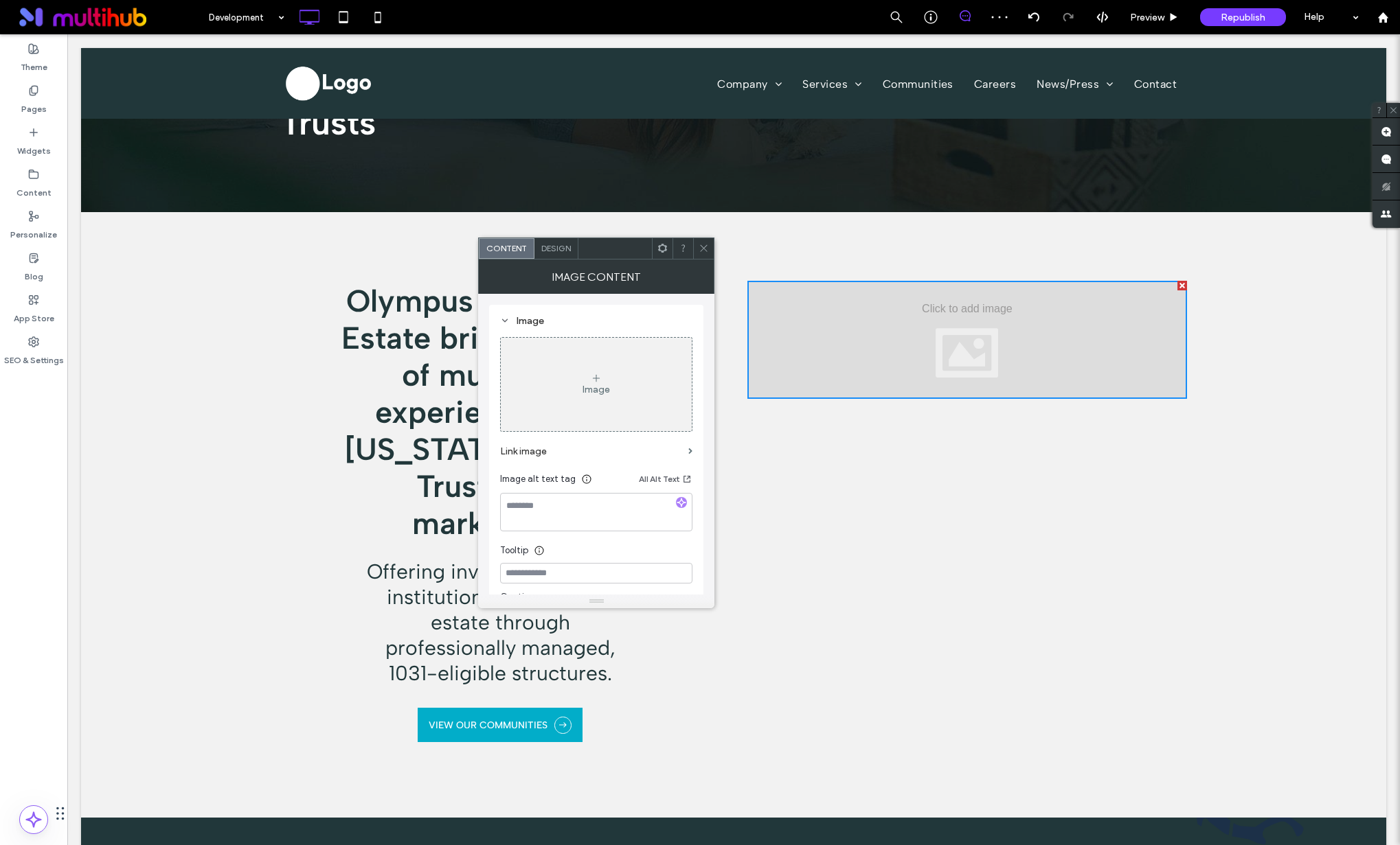
scroll to position [363, 0]
click at [1067, 359] on div "Click To Paste Click To Paste" at bounding box center [960, 515] width 453 height 469
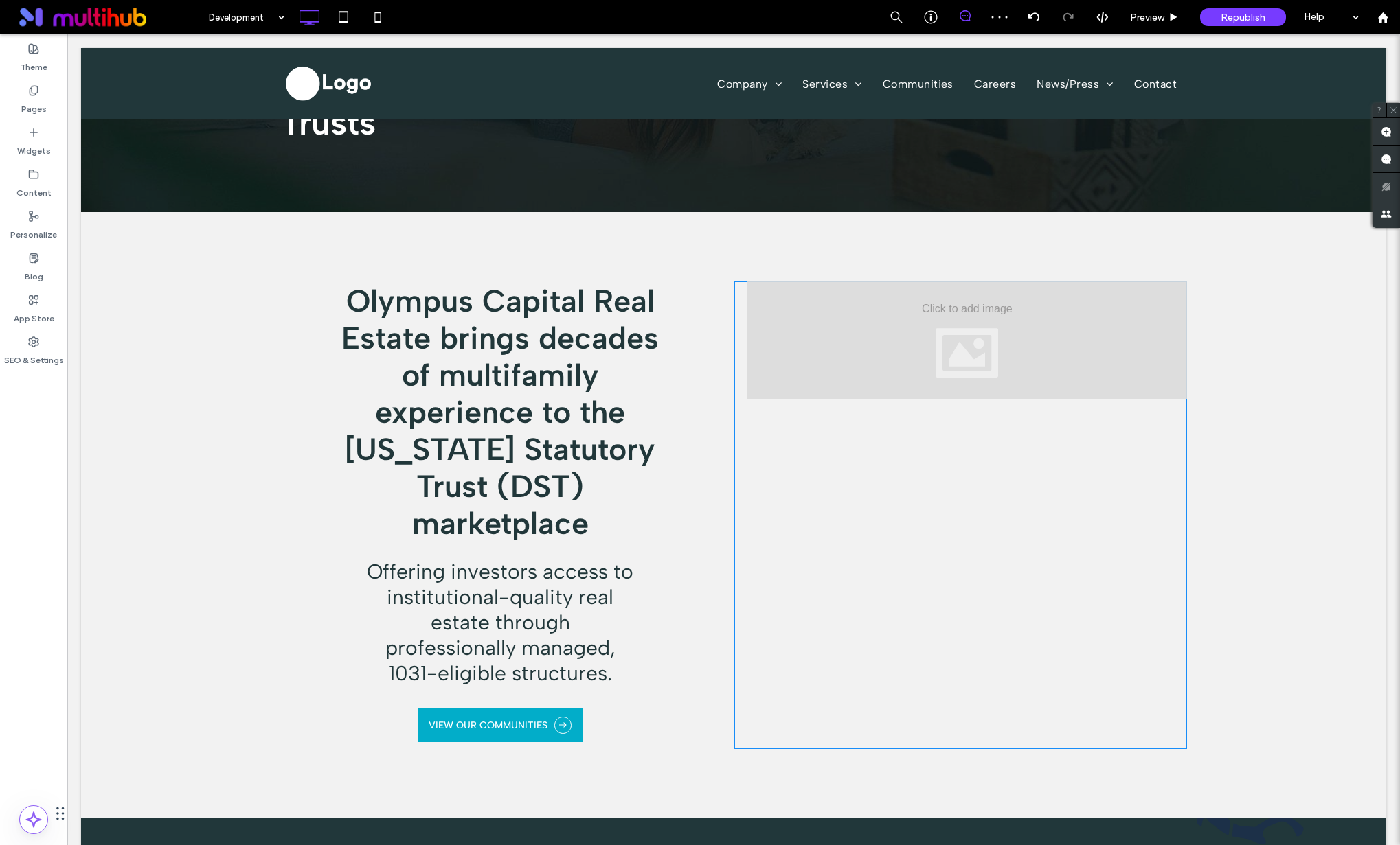
click at [1047, 346] on div at bounding box center [967, 339] width 439 height 118
click at [608, 284] on strong "Olympus Capital Real Estate brings decades of multifamily experience to the [US…" at bounding box center [500, 412] width 317 height 260
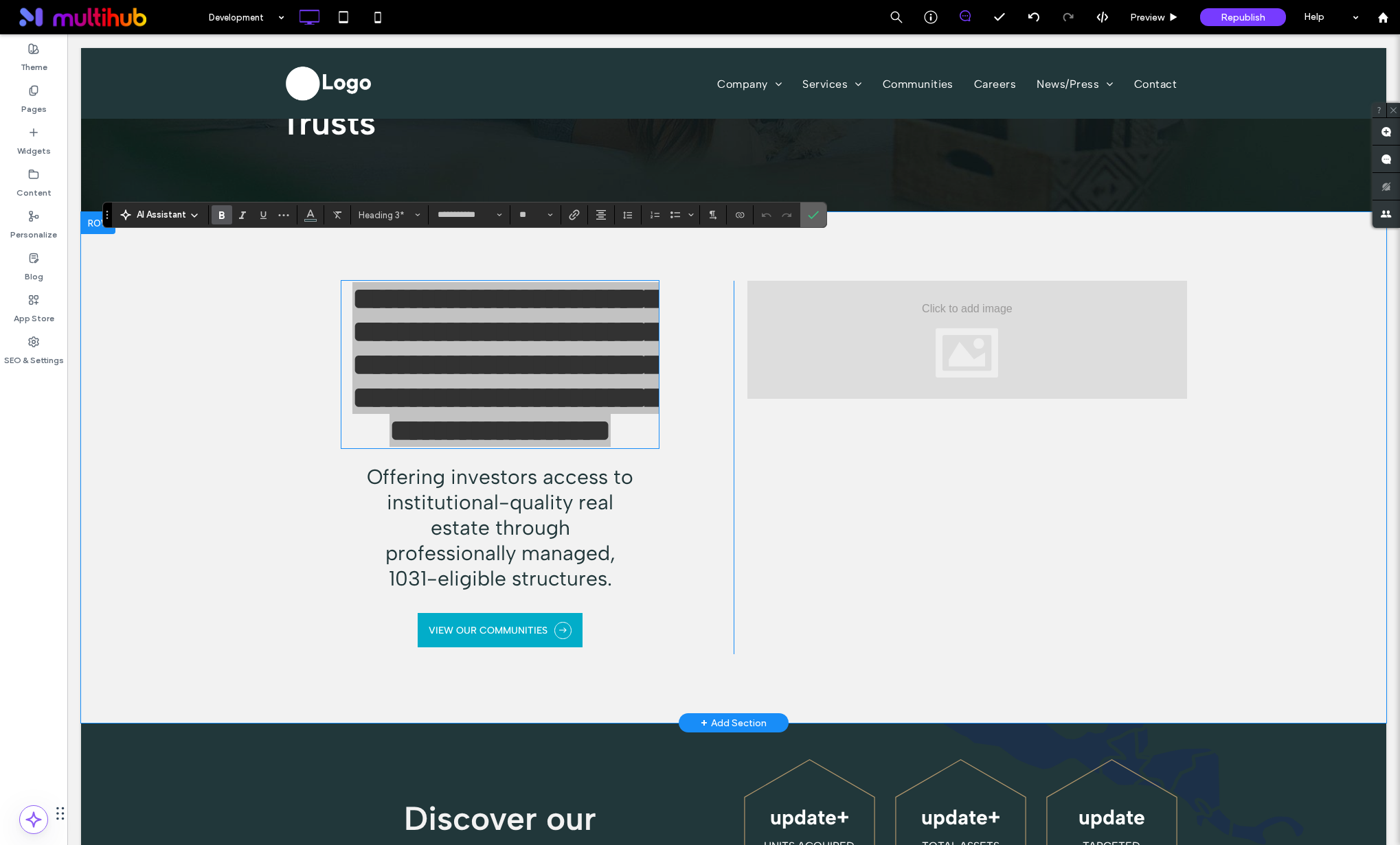
click at [811, 214] on icon "Confirm" at bounding box center [813, 215] width 11 height 11
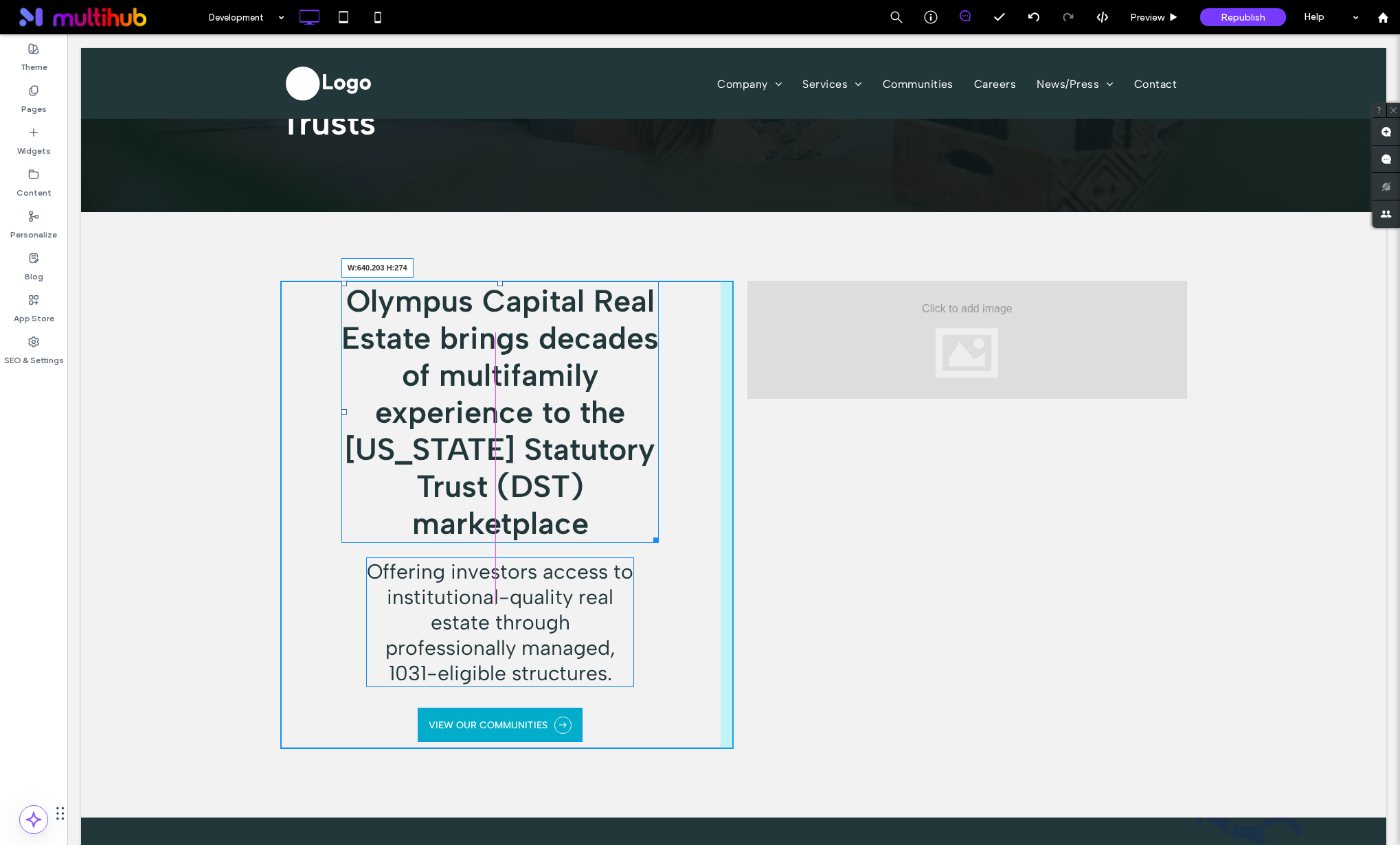
drag, startPoint x: 655, startPoint y: 497, endPoint x: 741, endPoint y: 497, distance: 86.0
click at [741, 497] on div "Olympus Capital Real Estate brings decades of multifamily experience to the [US…" at bounding box center [734, 515] width 907 height 469
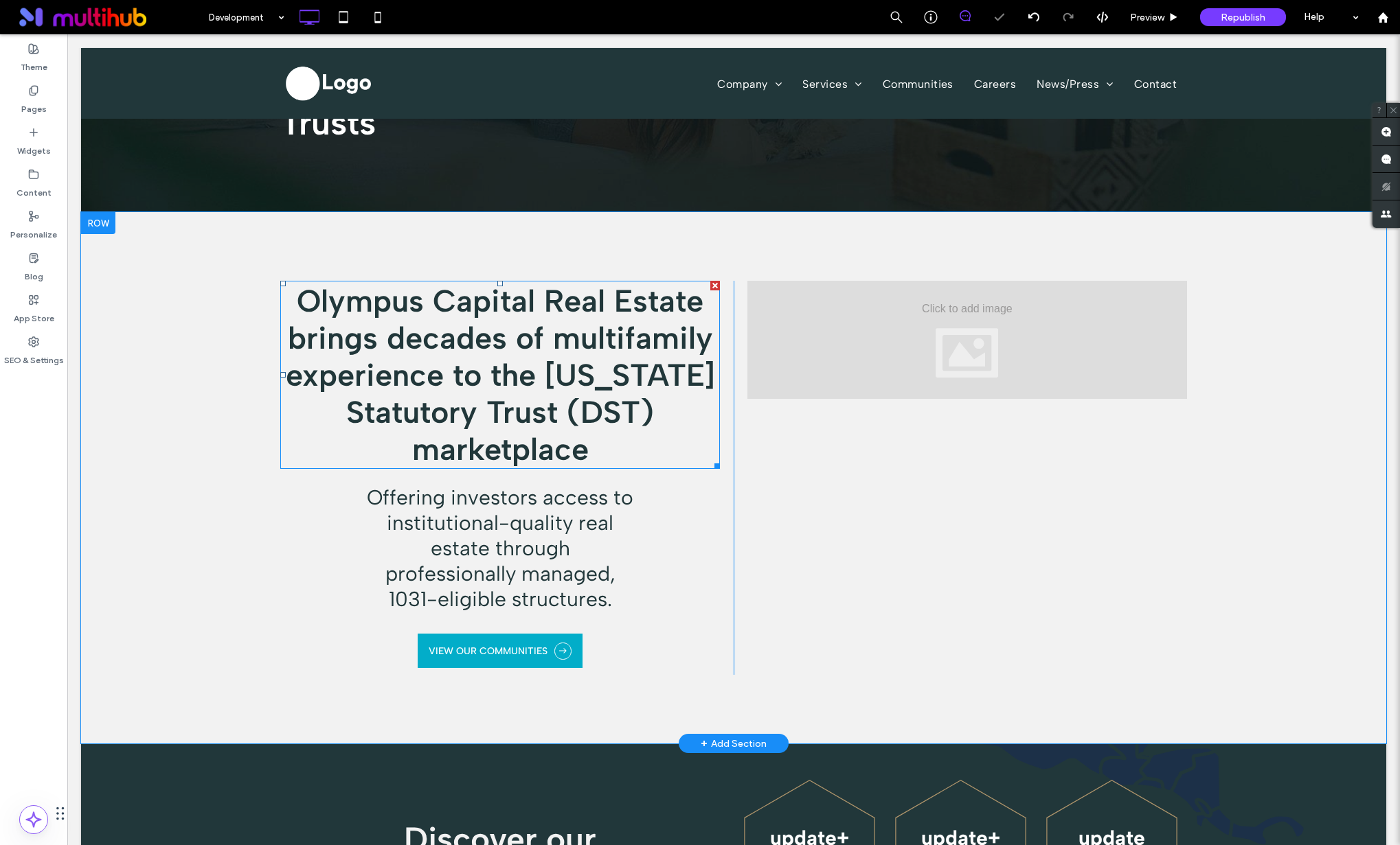
click at [638, 355] on strong "Olympus Capital Real Estate brings decades of multifamily experience to the [US…" at bounding box center [500, 374] width 429 height 185
type input "**********"
type input "**"
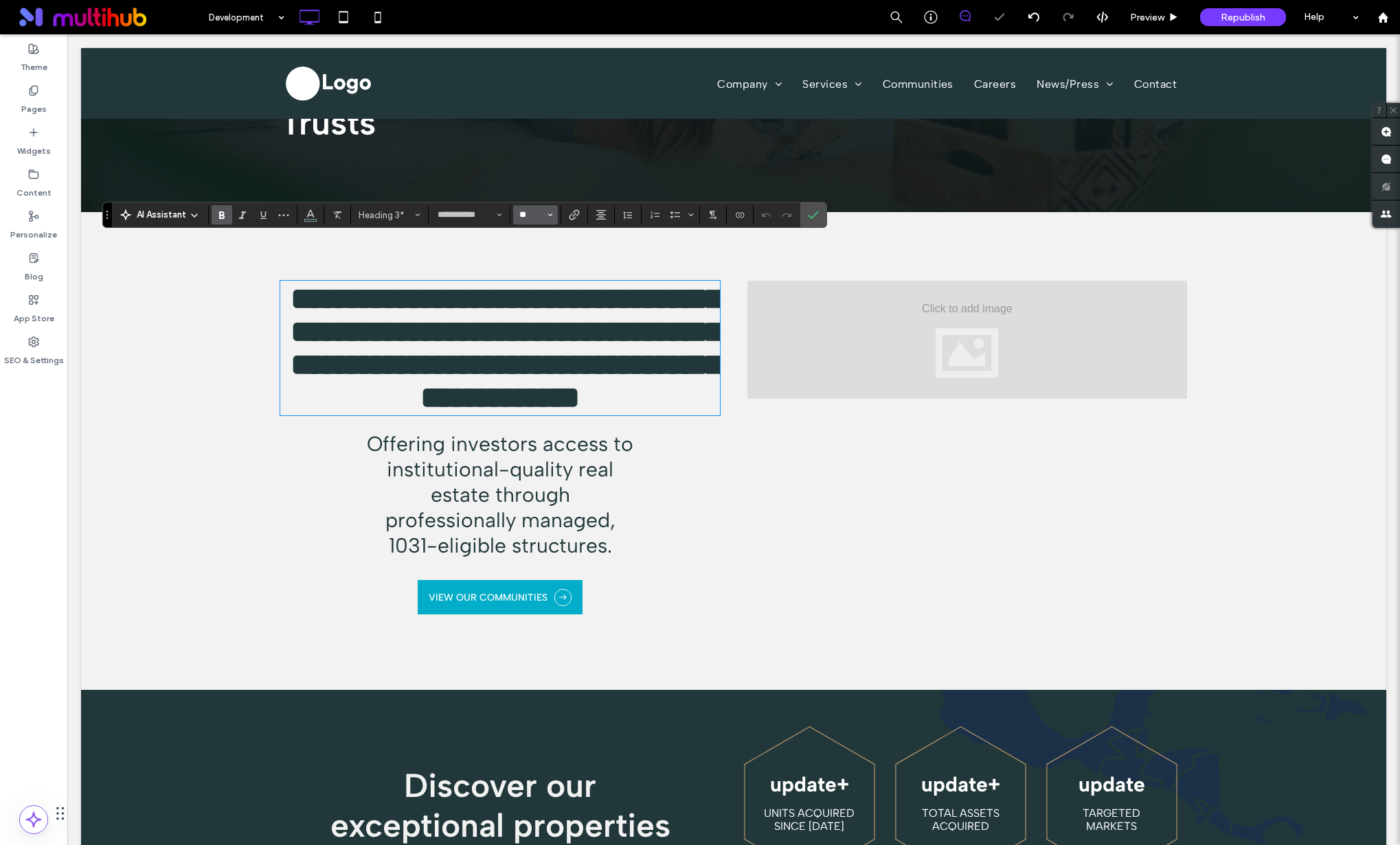
click at [544, 216] on input "**" at bounding box center [531, 215] width 27 height 11
click at [809, 212] on icon "Confirm" at bounding box center [813, 215] width 11 height 11
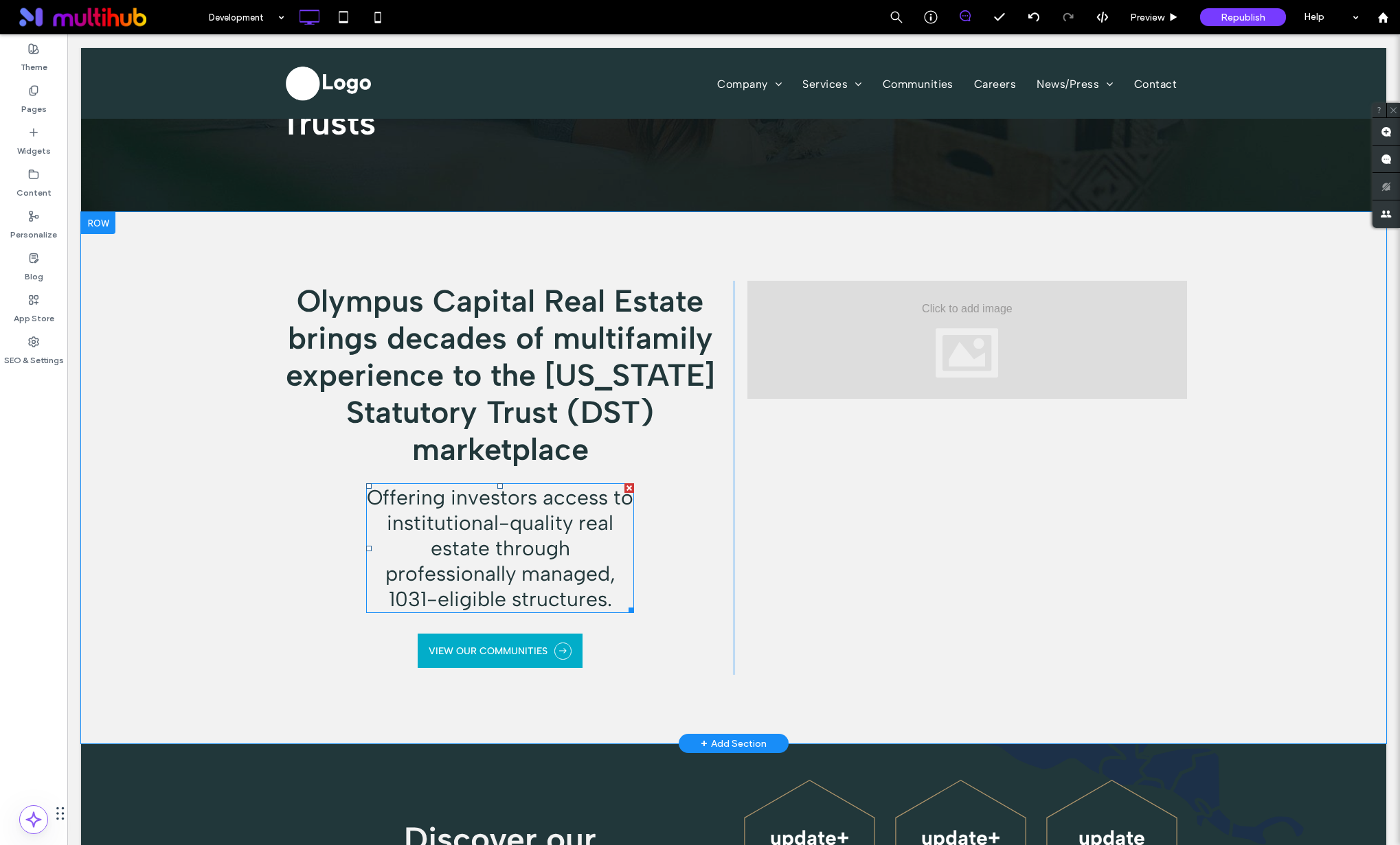
click at [534, 513] on span "Offering investors access to institutional-quality real estate through professi…" at bounding box center [500, 548] width 266 height 127
type input "**********"
type input "**"
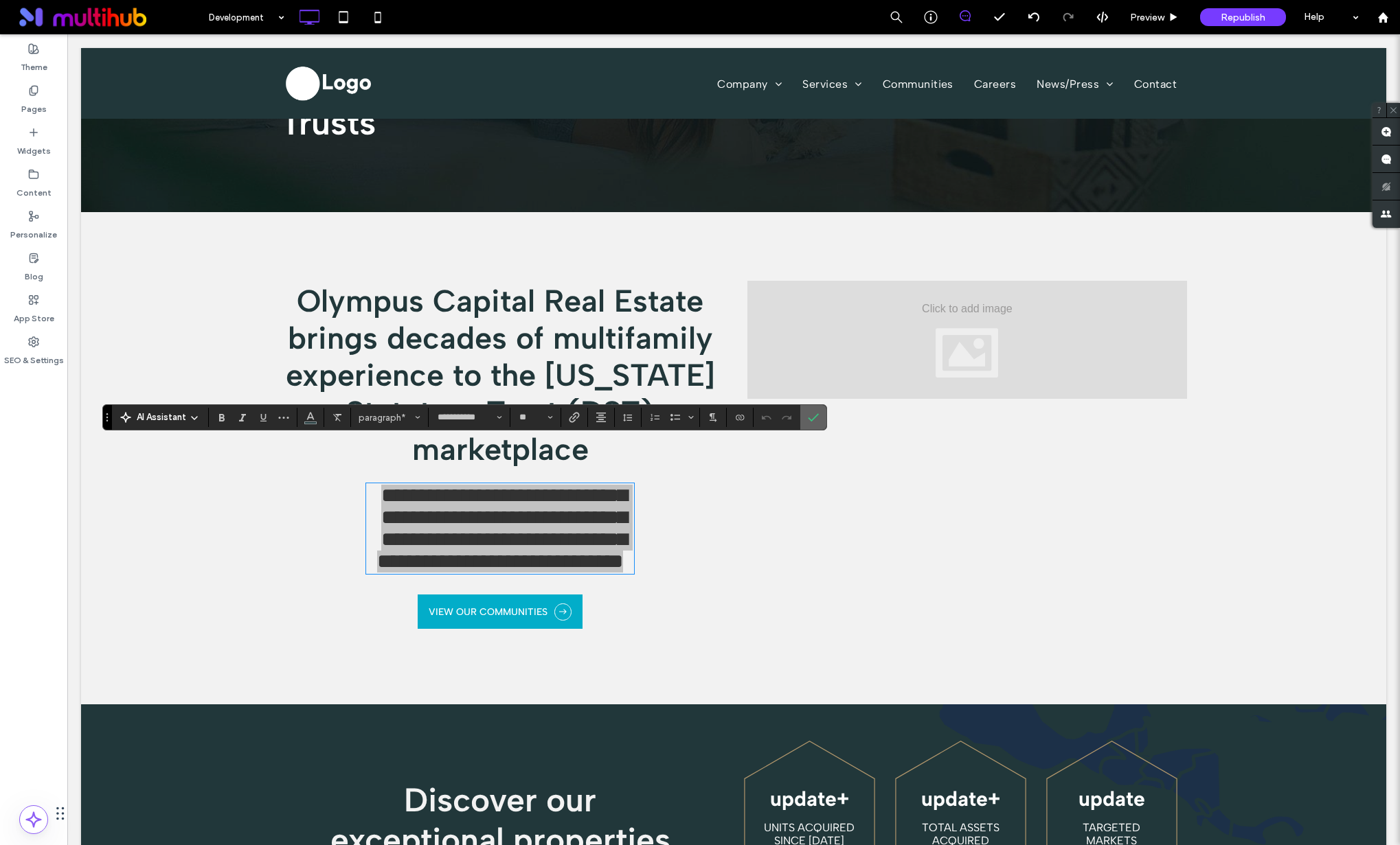
click at [820, 420] on label "Confirm" at bounding box center [812, 417] width 20 height 24
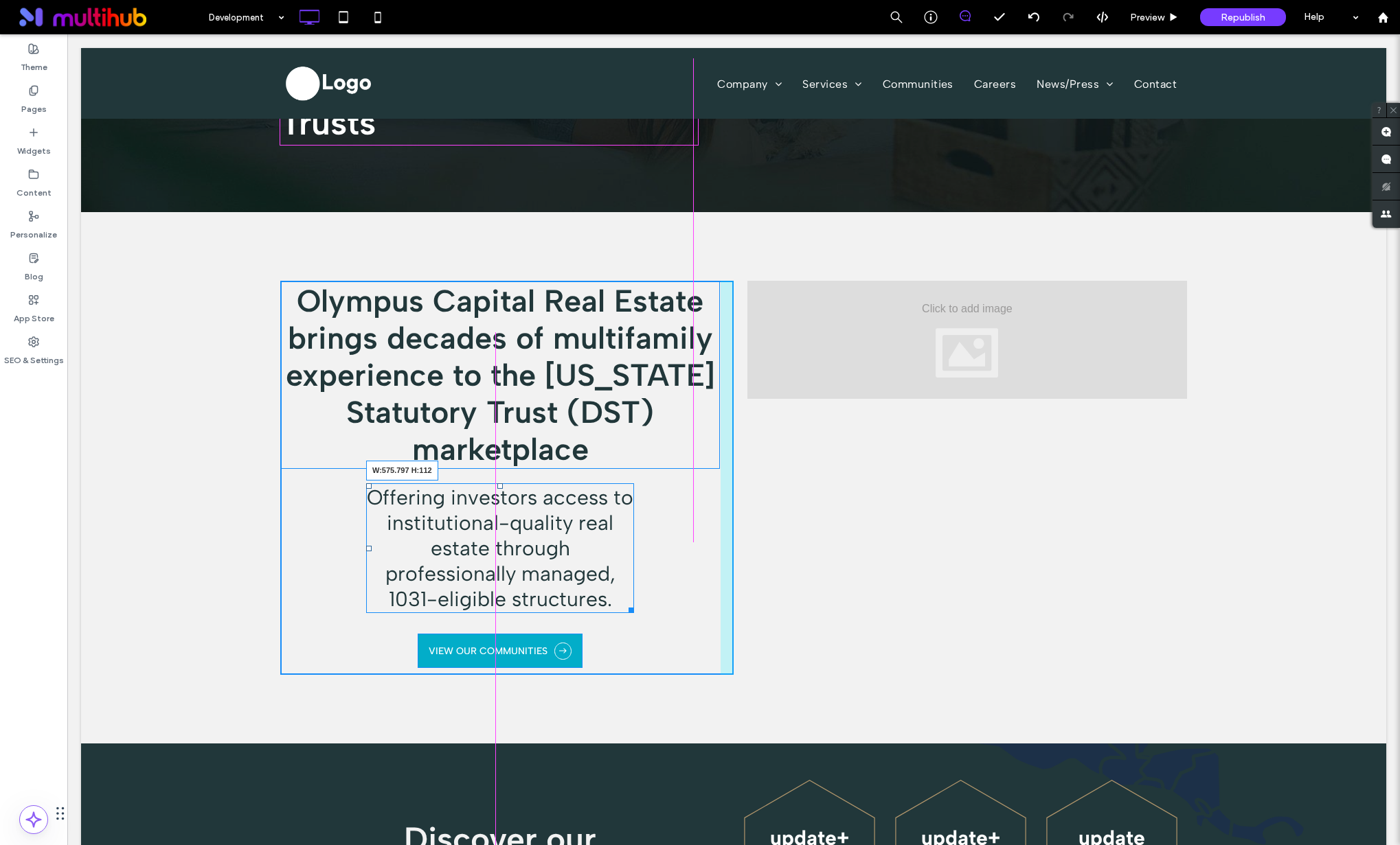
drag, startPoint x: 632, startPoint y: 562, endPoint x: 759, endPoint y: 598, distance: 132.0
click at [692, 564] on div "Olympus Capital Real Estate brings decades of multifamily experience to the [US…" at bounding box center [506, 478] width 453 height 394
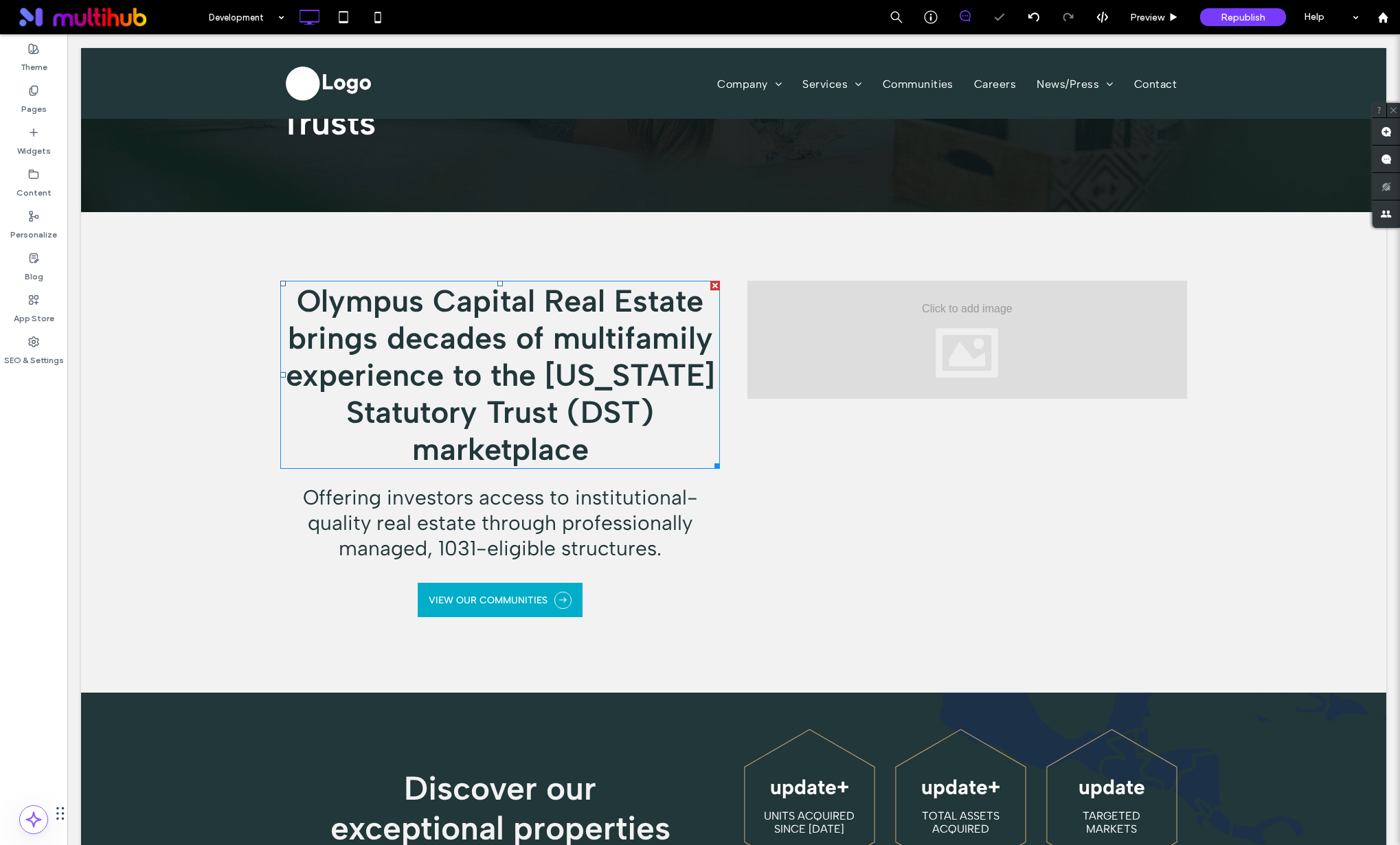
click at [574, 355] on strong "Olympus Capital Real Estate brings decades of multifamily experience to the [US…" at bounding box center [500, 374] width 429 height 185
type input "**********"
type input "**"
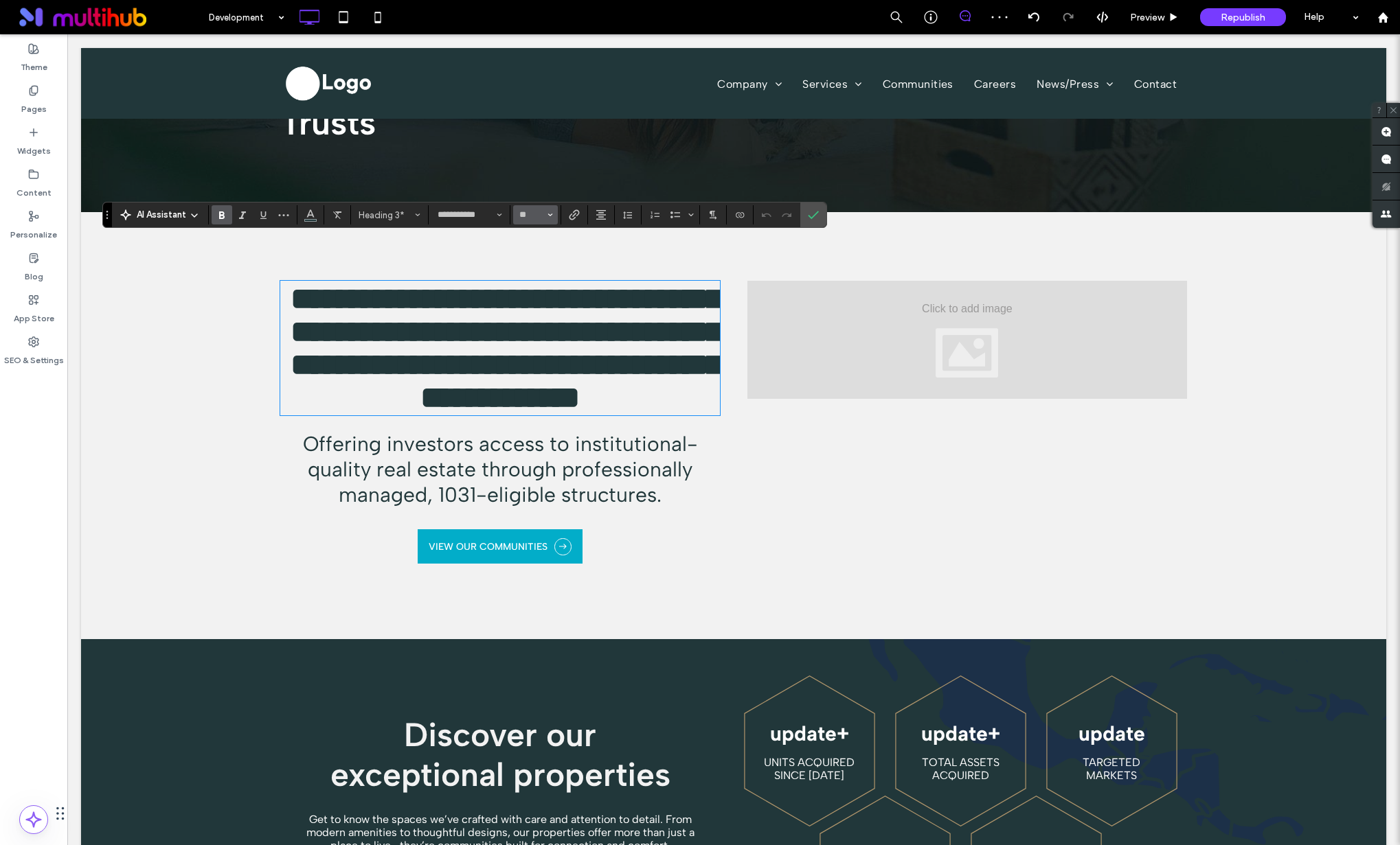
click at [550, 214] on use "Size" at bounding box center [550, 215] width 5 height 3
click at [808, 214] on icon "Confirm" at bounding box center [813, 215] width 11 height 11
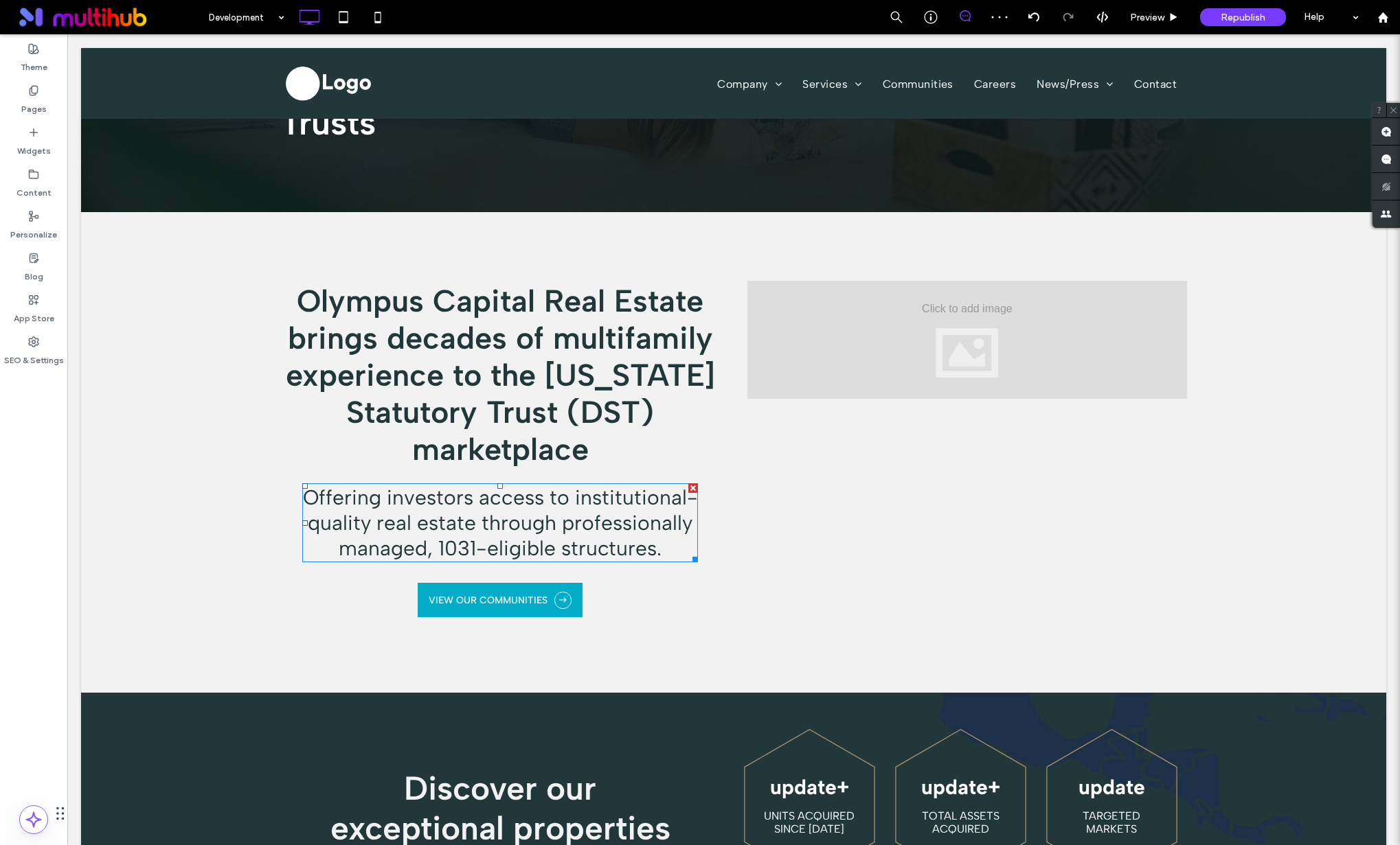
click at [562, 485] on span "Offering investors access to institutional-quality real estate through professi…" at bounding box center [500, 522] width 395 height 76
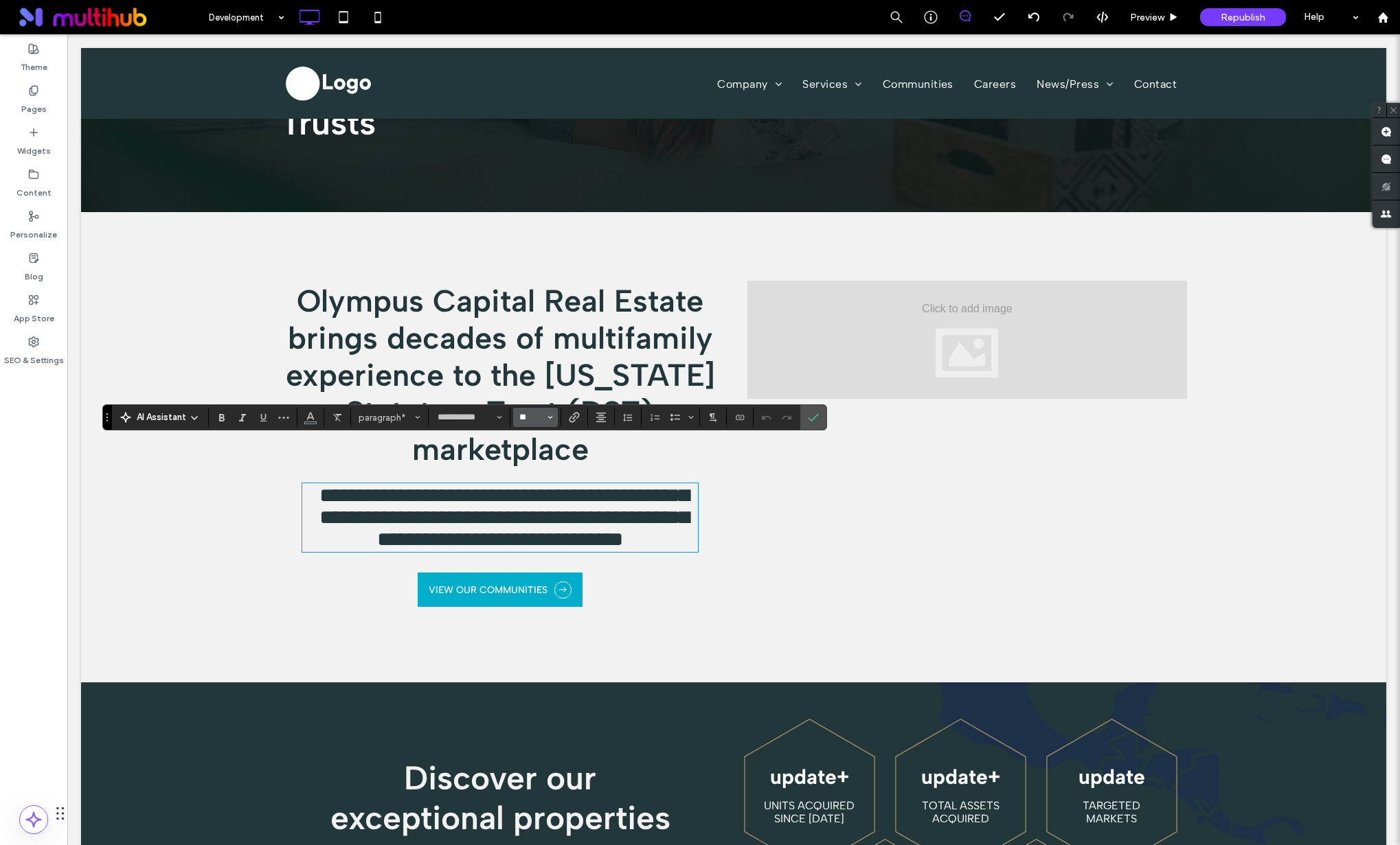
click at [539, 416] on input "**" at bounding box center [531, 418] width 27 height 11
drag, startPoint x: 817, startPoint y: 418, endPoint x: 750, endPoint y: 383, distance: 75.6
click at [817, 418] on icon "Confirm" at bounding box center [813, 418] width 11 height 11
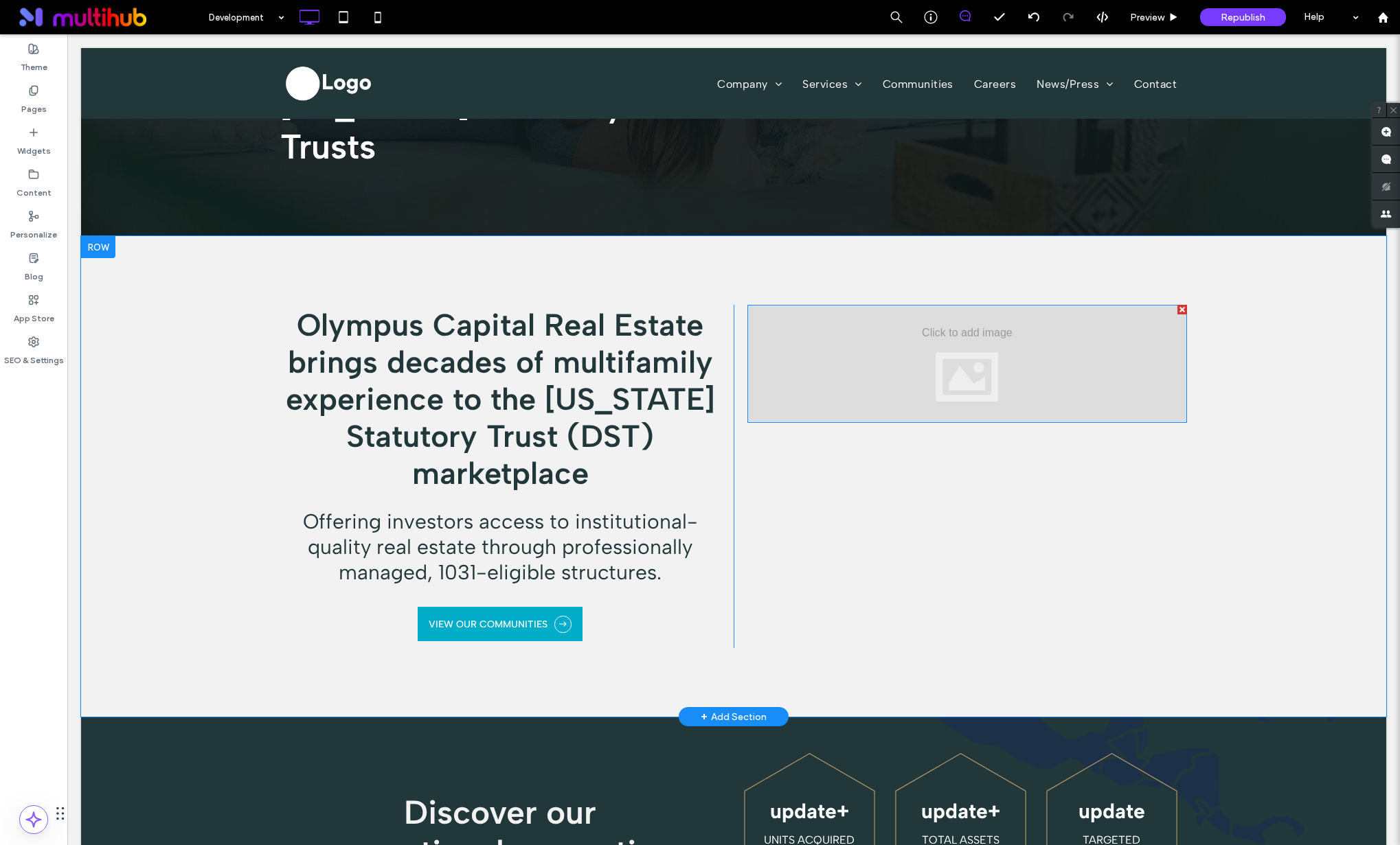
scroll to position [339, 0]
click at [1007, 372] on div at bounding box center [967, 364] width 439 height 118
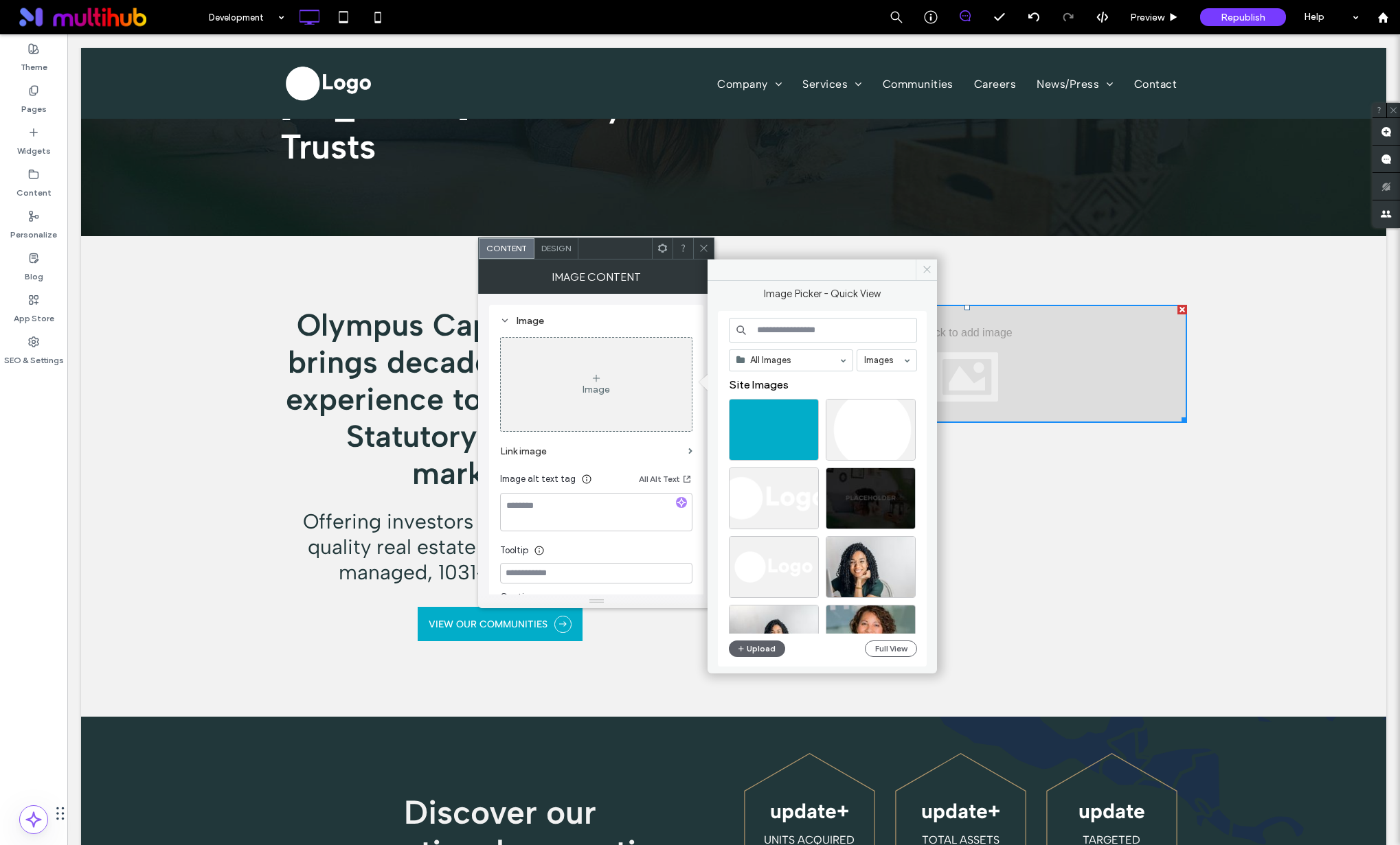
drag, startPoint x: 928, startPoint y: 273, endPoint x: 898, endPoint y: 270, distance: 30.1
click at [928, 273] on icon at bounding box center [926, 270] width 10 height 10
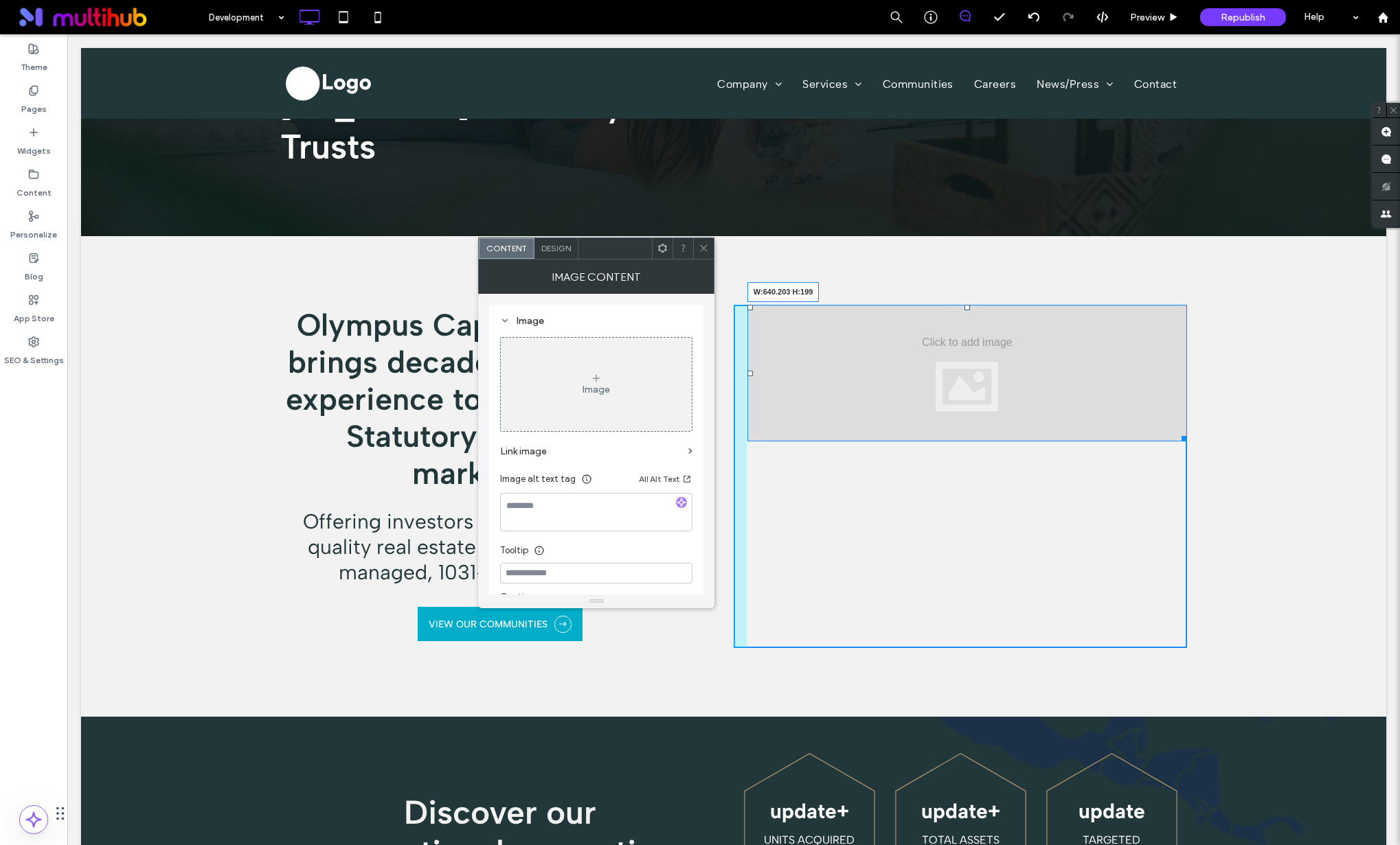
drag, startPoint x: 1176, startPoint y: 377, endPoint x: 1184, endPoint y: 512, distance: 135.2
click at [1184, 512] on div "Olympus Capital Real Estate brings decades of multifamily experience to the [US…" at bounding box center [734, 476] width 1305 height 480
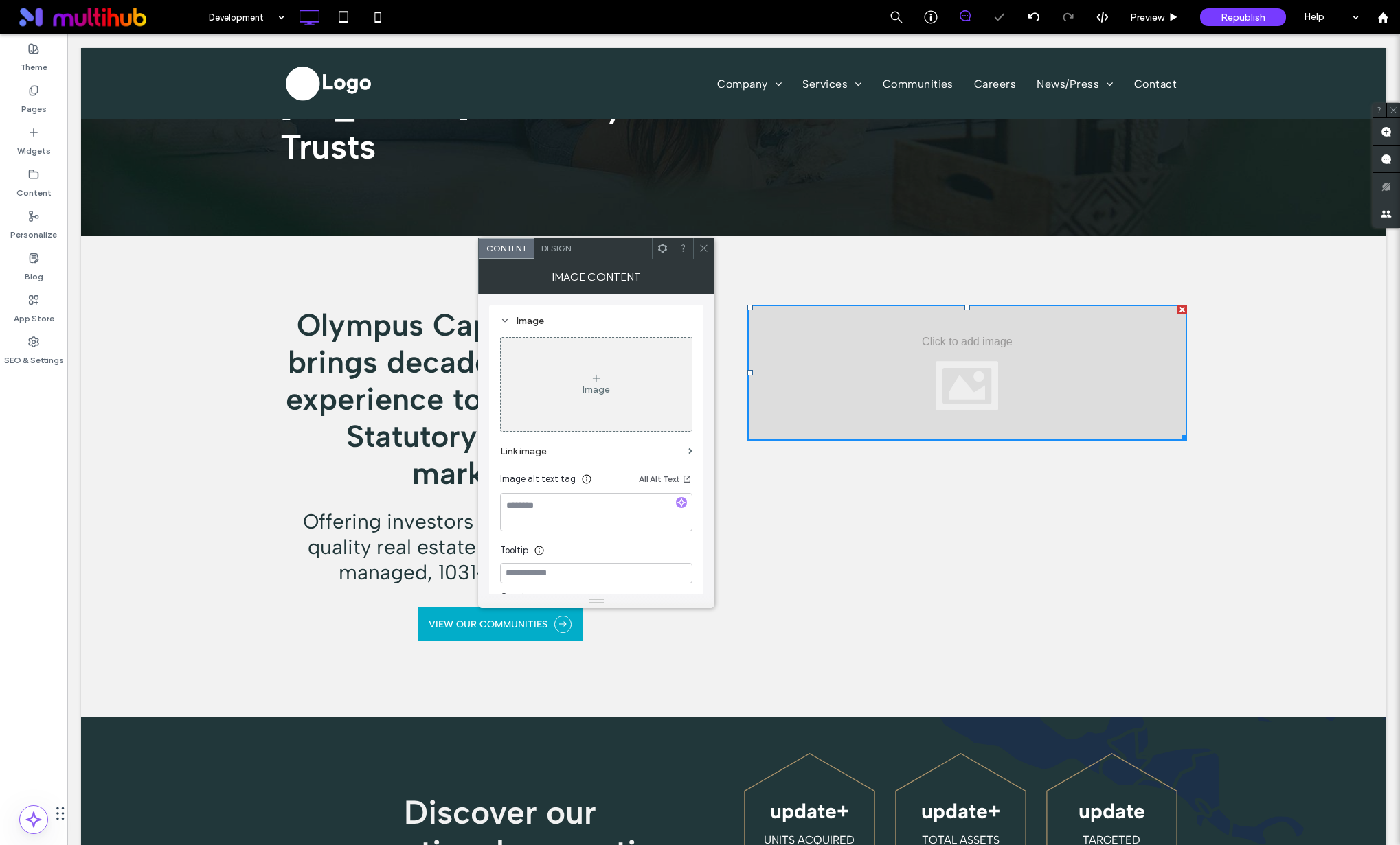
click at [702, 247] on use at bounding box center [704, 249] width 7 height 7
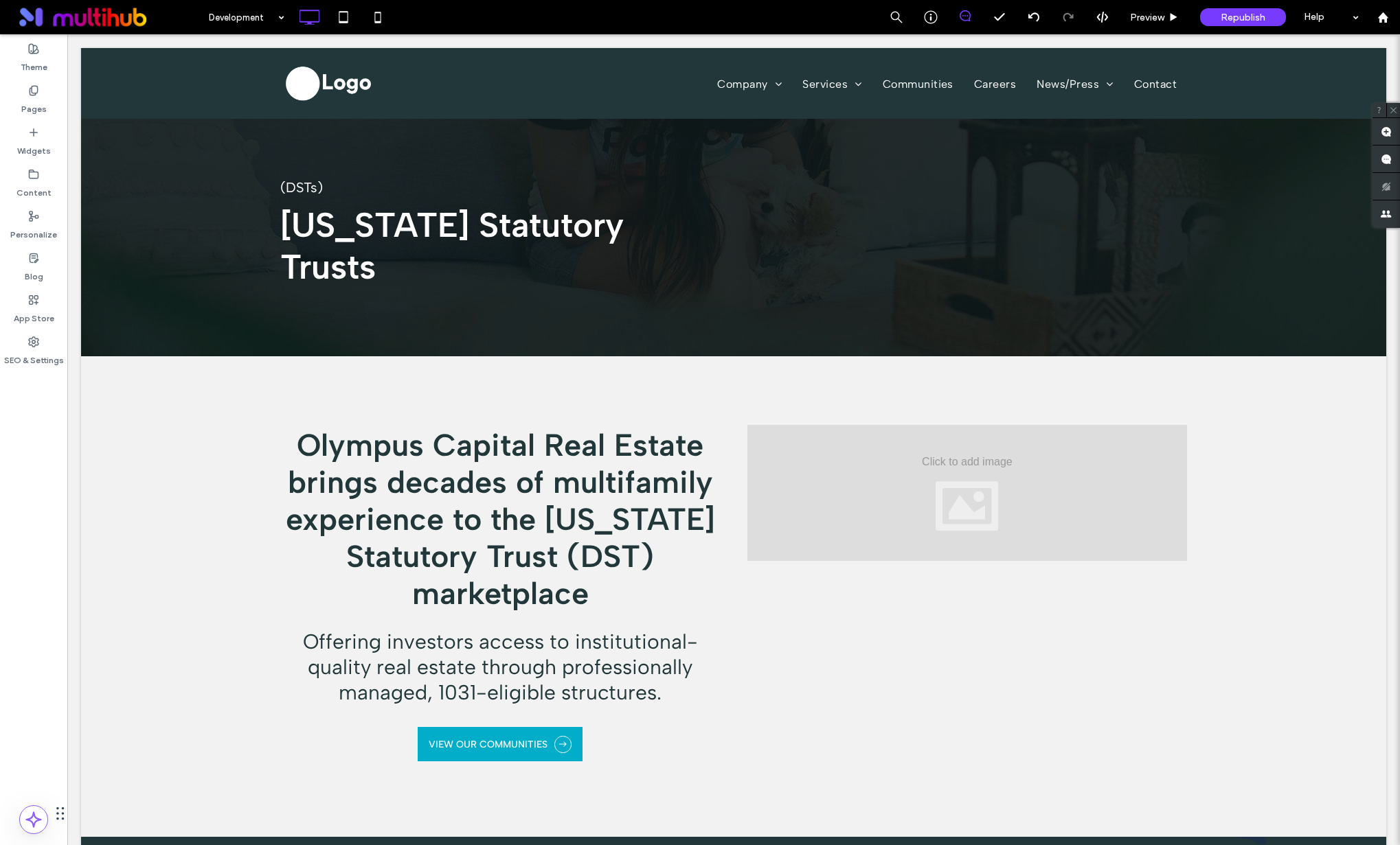
scroll to position [0, 0]
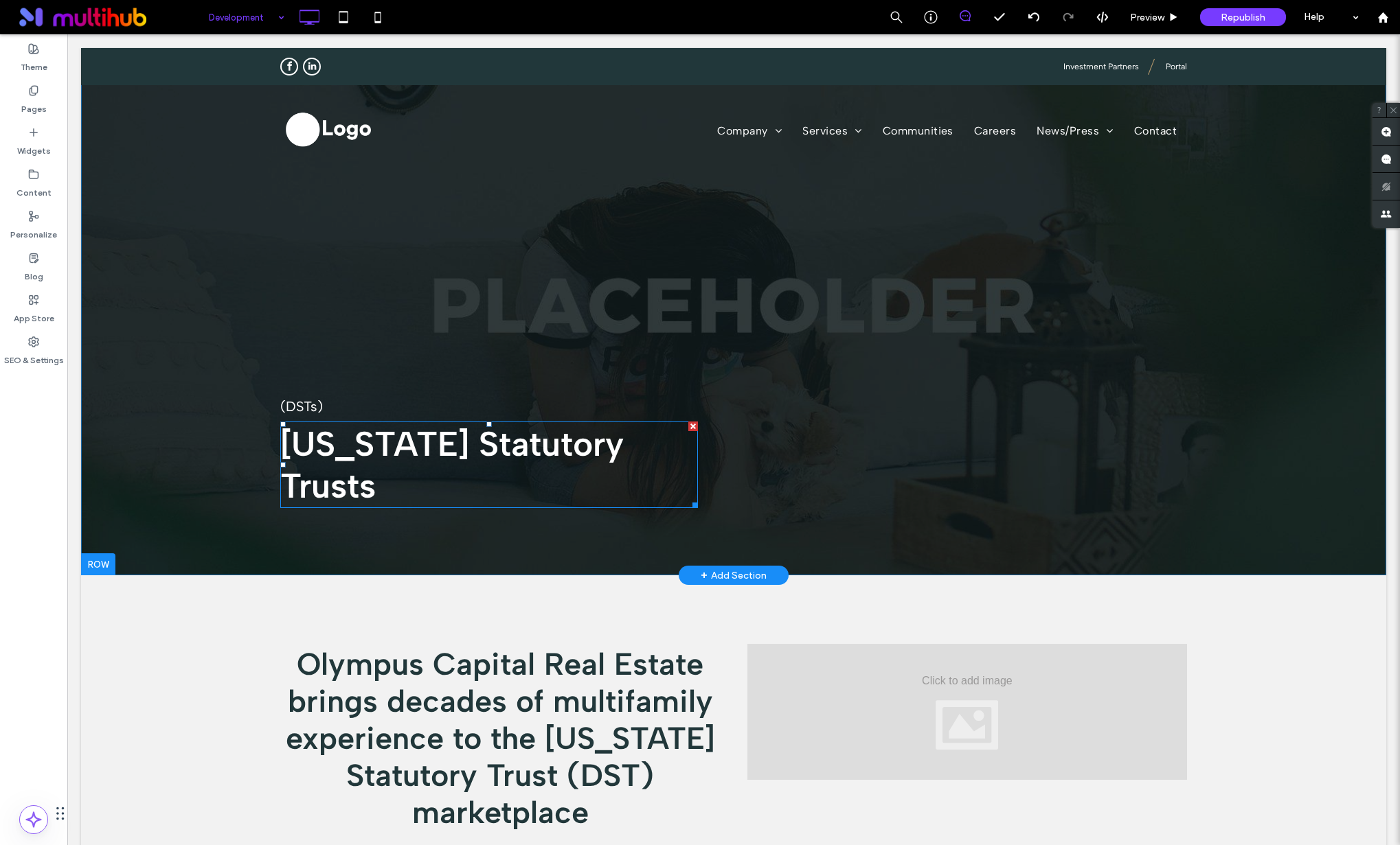
click at [486, 434] on strong "[US_STATE] Statutory Trusts" at bounding box center [452, 465] width 344 height 84
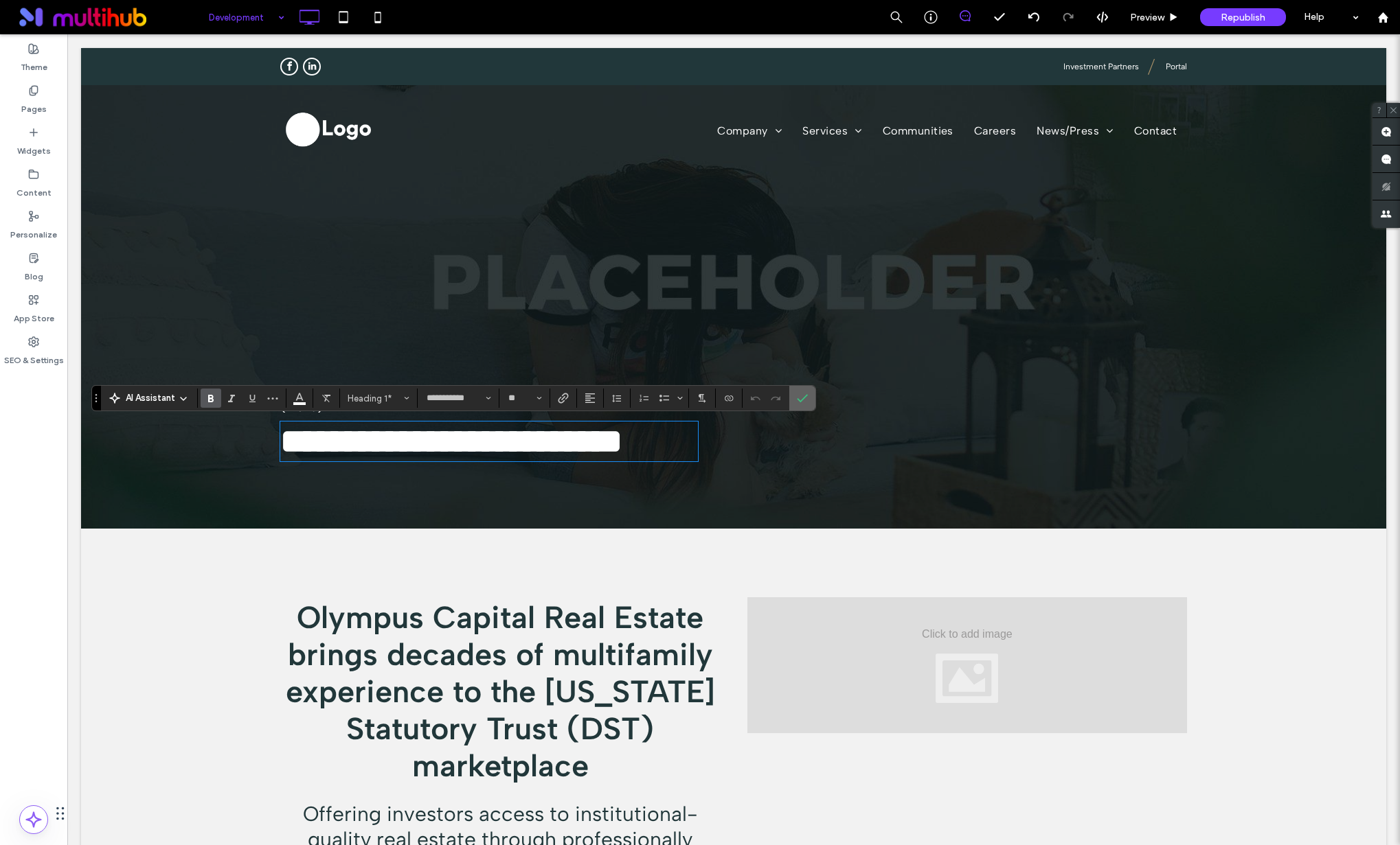
click at [803, 402] on icon "Confirm" at bounding box center [802, 398] width 11 height 11
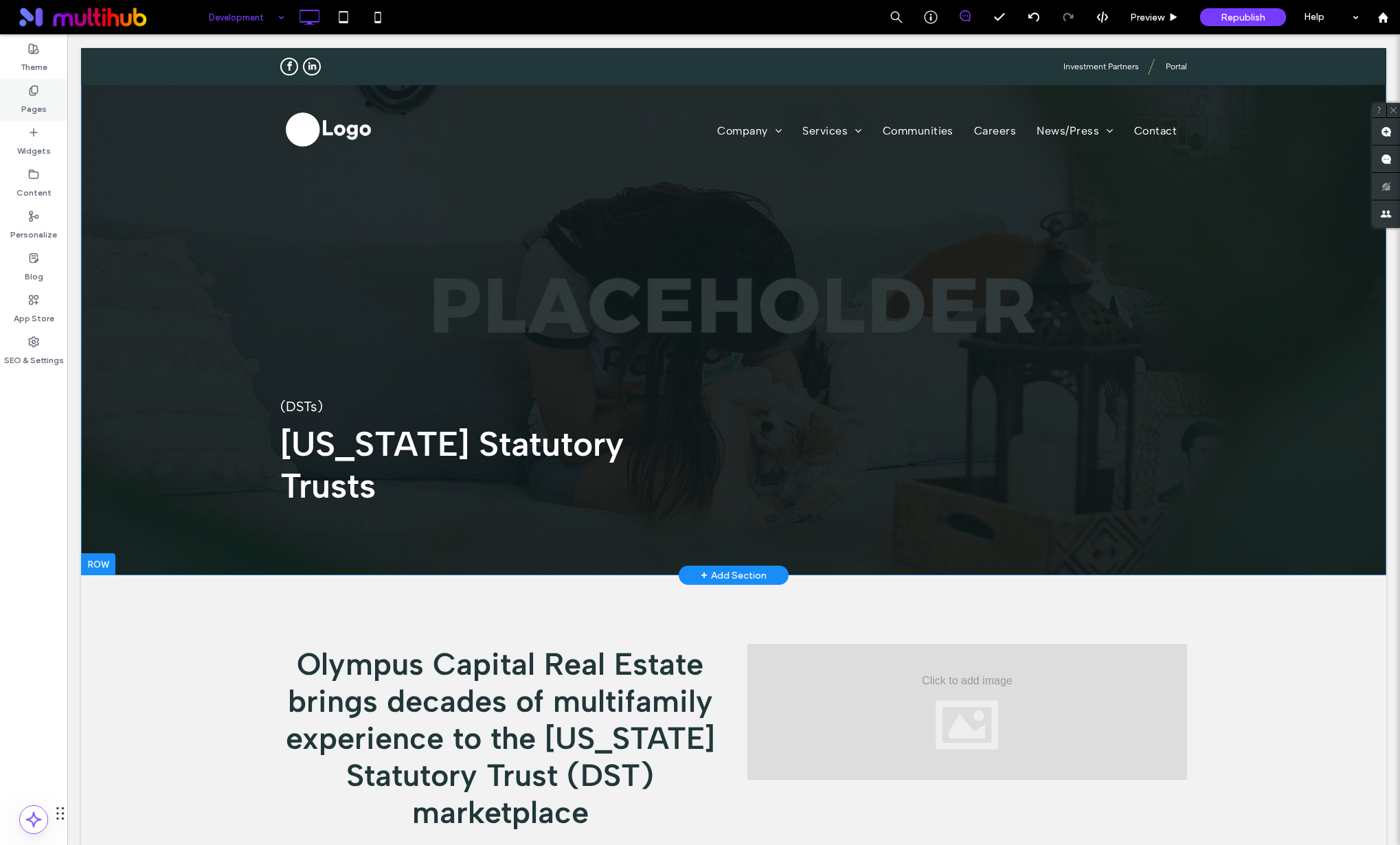
click at [36, 101] on label "Pages" at bounding box center [34, 106] width 25 height 20
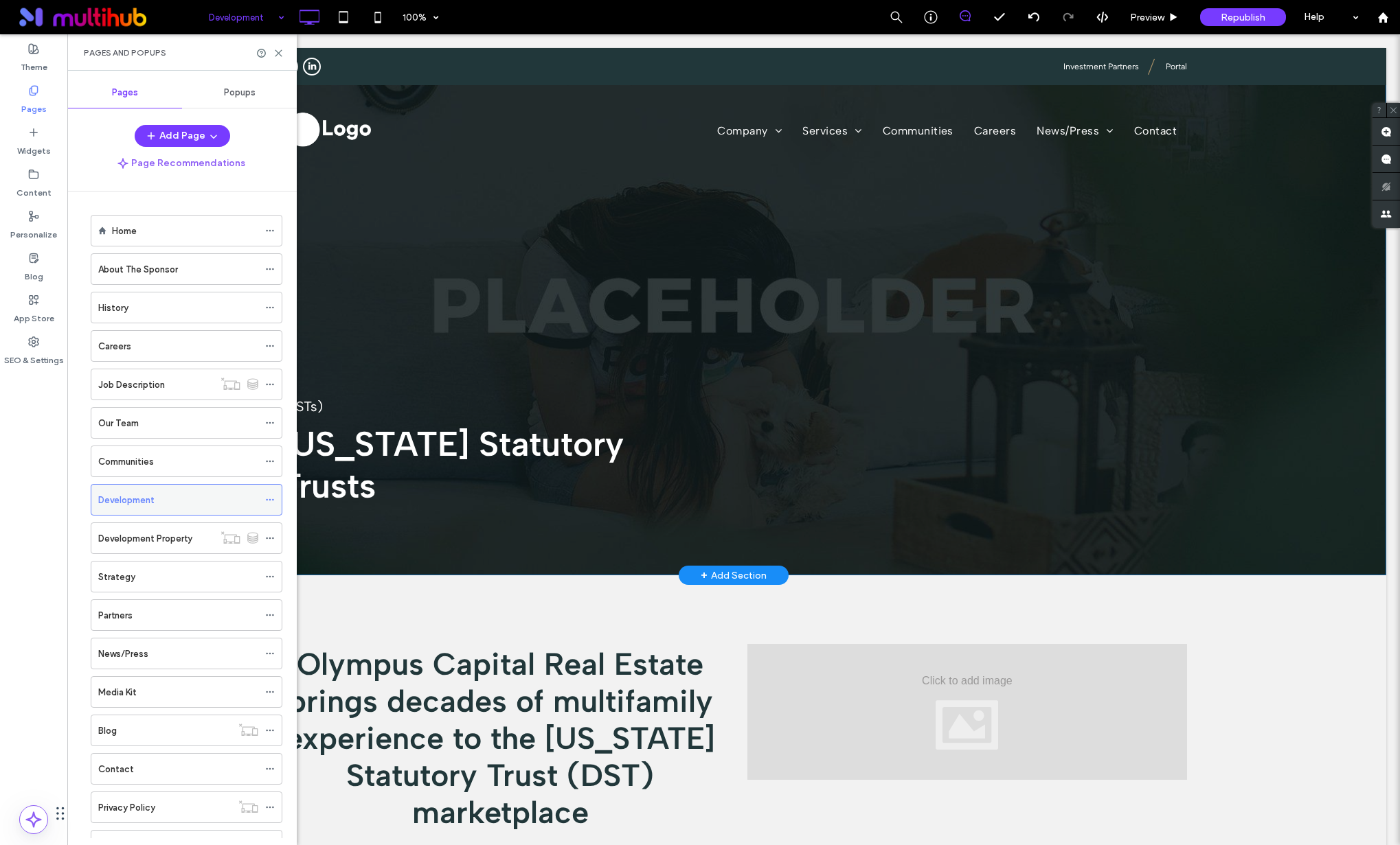
click at [268, 501] on icon at bounding box center [270, 500] width 10 height 10
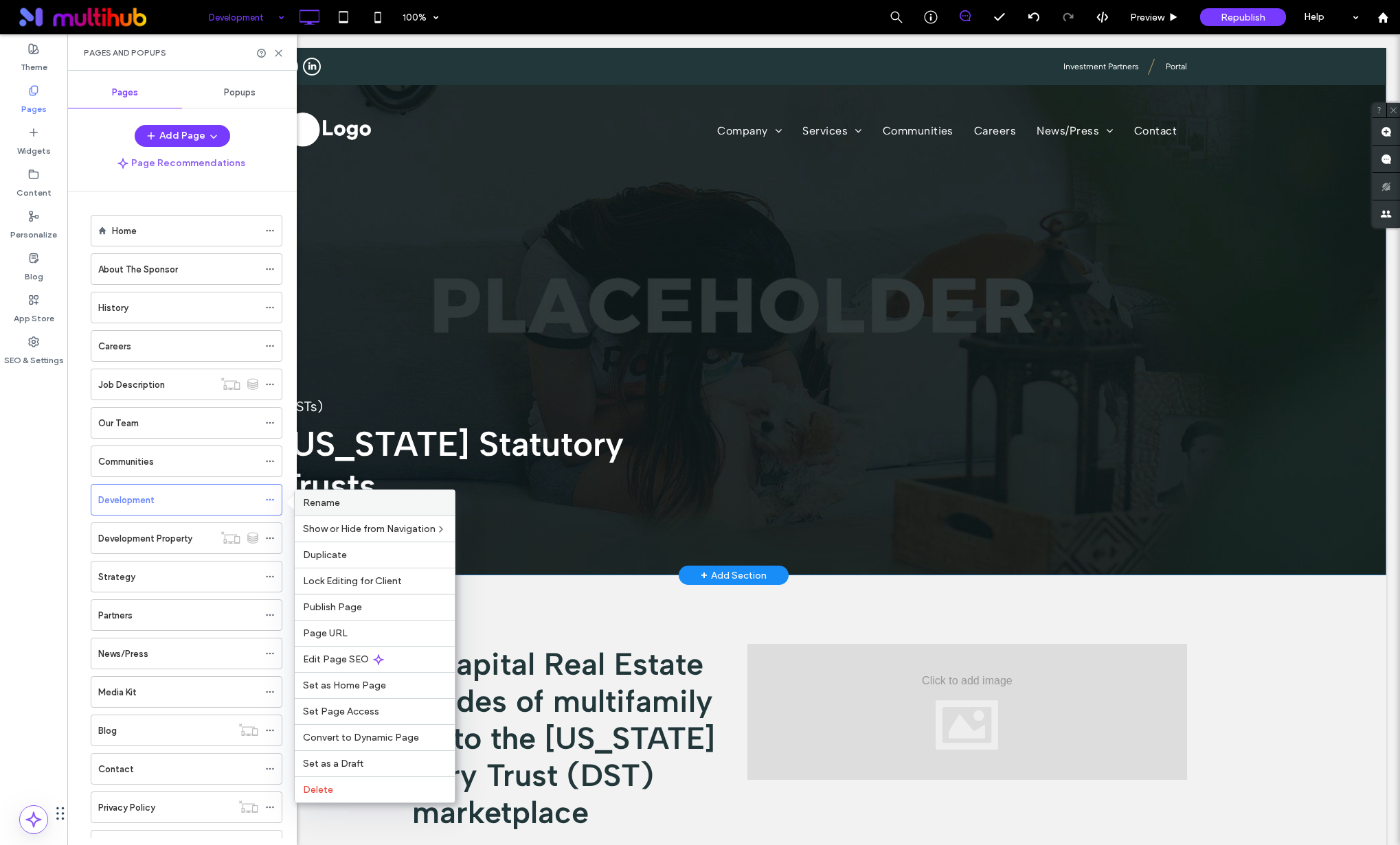
click at [352, 513] on div "Rename" at bounding box center [374, 503] width 160 height 25
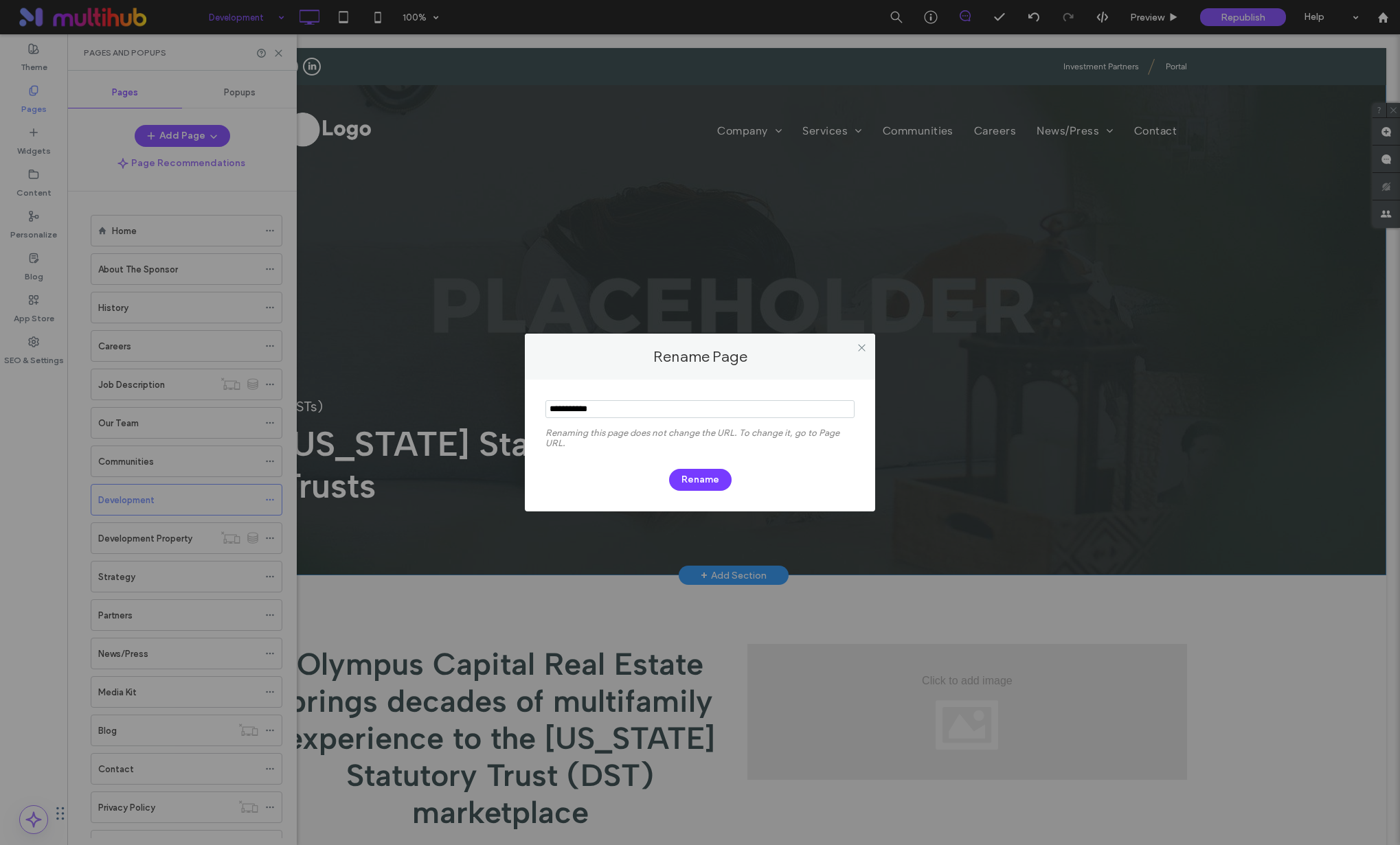
click at [593, 413] on input "notEmpty" at bounding box center [700, 409] width 309 height 18
click at [594, 413] on input "notEmpty" at bounding box center [700, 409] width 309 height 18
drag, startPoint x: 684, startPoint y: 414, endPoint x: 659, endPoint y: 412, distance: 25.1
click at [659, 412] on input "notEmpty" at bounding box center [700, 409] width 309 height 18
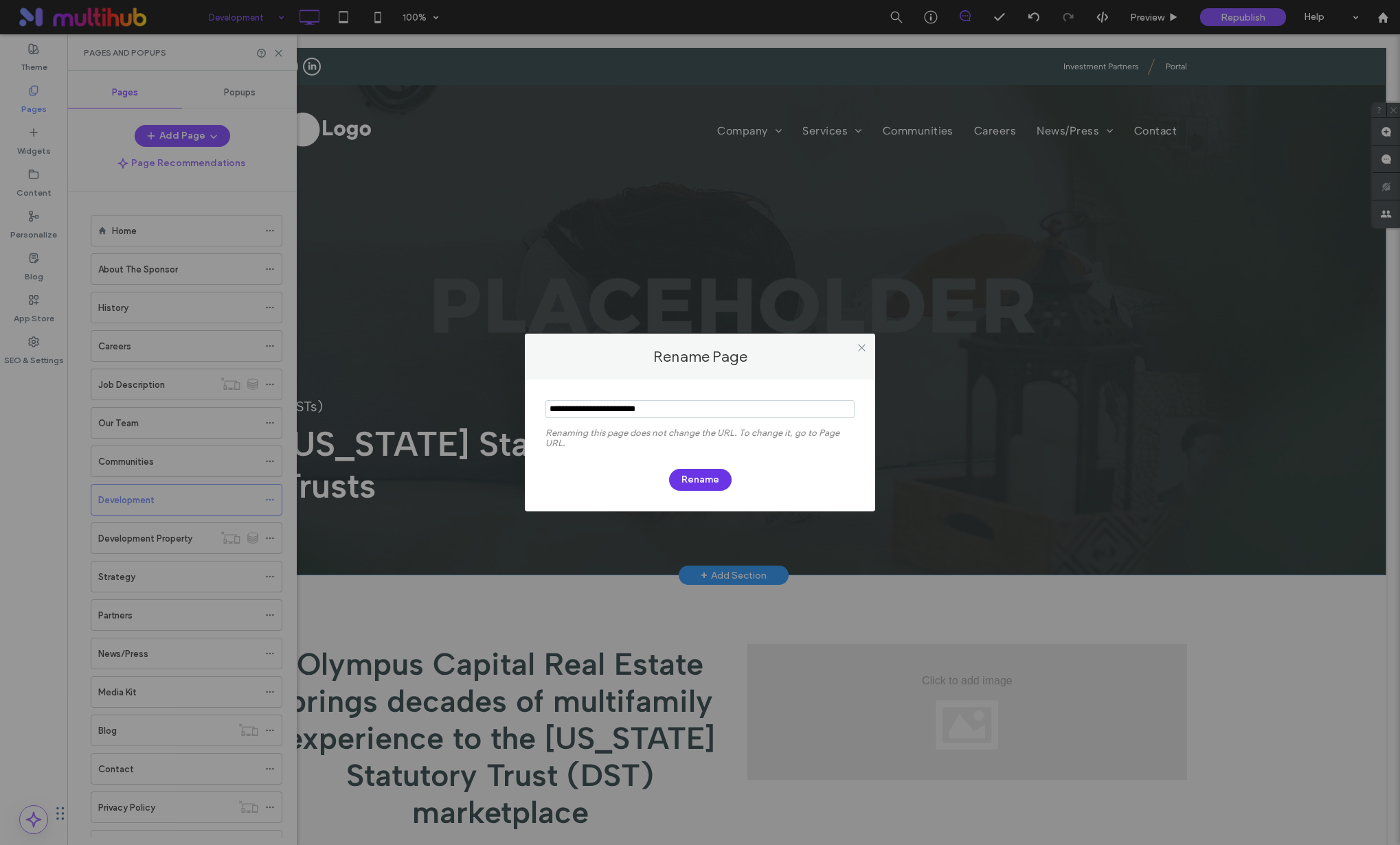
type input "**********"
click at [697, 482] on button "Rename" at bounding box center [700, 480] width 62 height 22
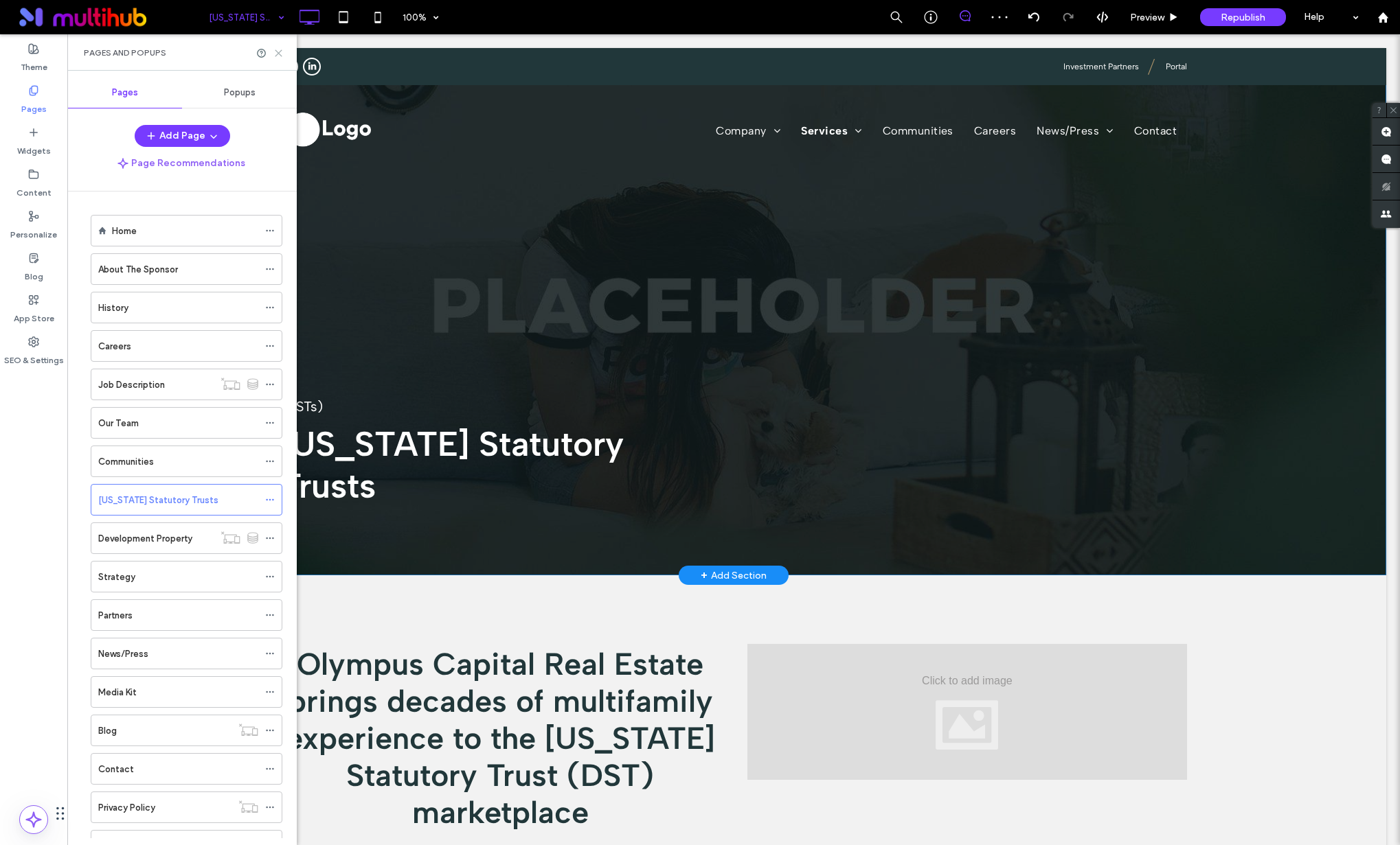
click at [280, 52] on icon at bounding box center [278, 53] width 10 height 10
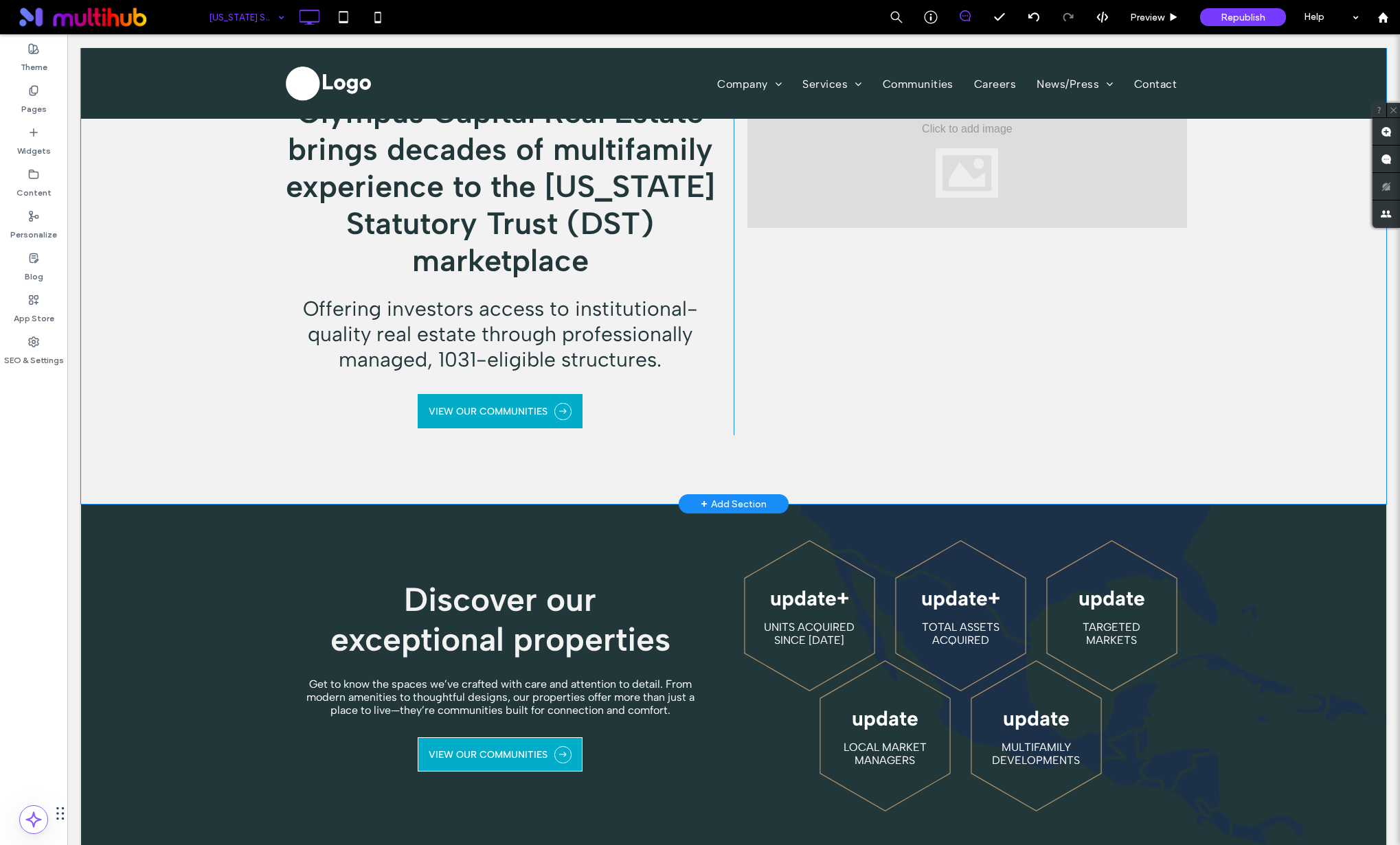
scroll to position [399, 0]
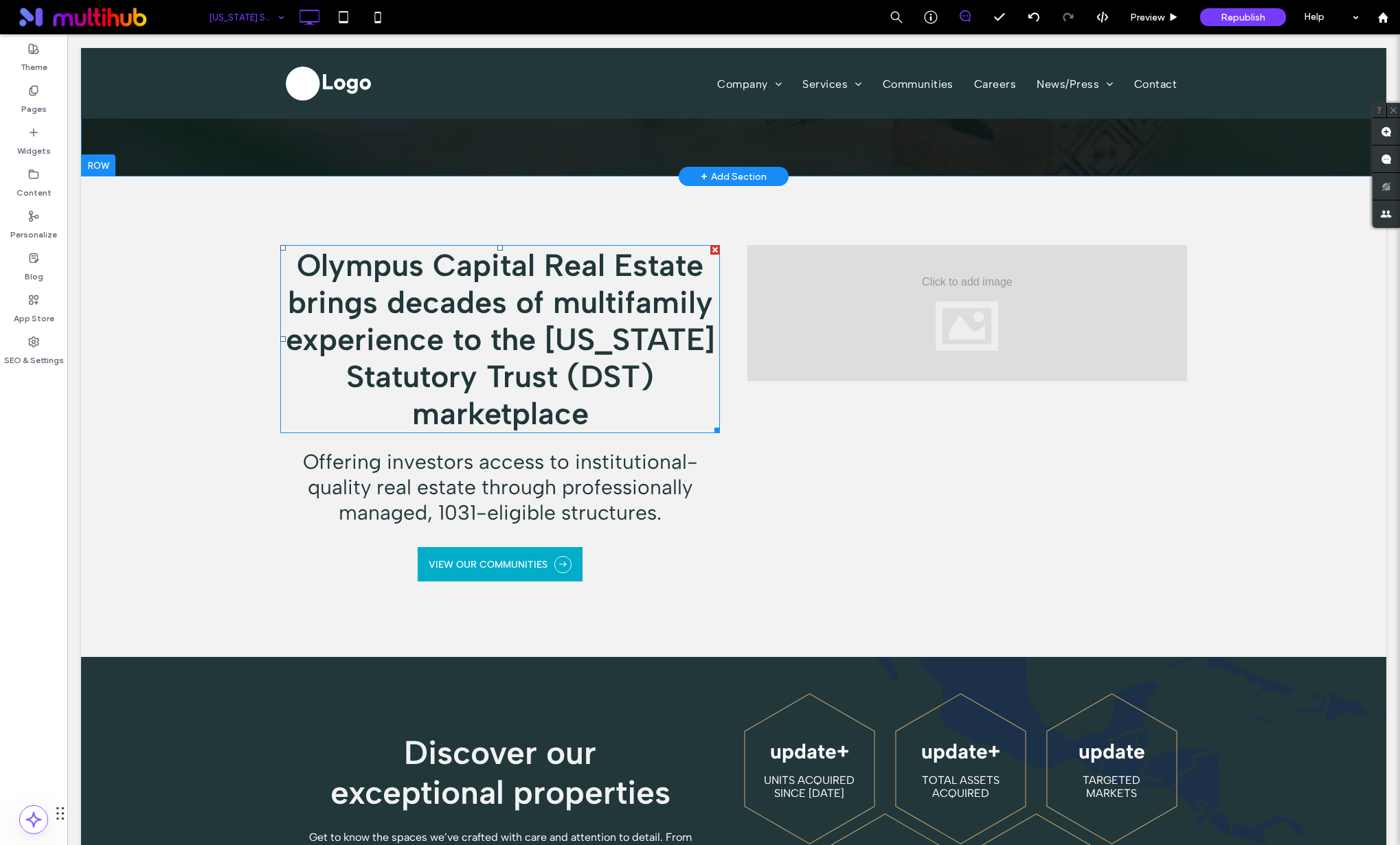
click at [591, 247] on strong "Olympus Capital Real Estate brings decades of multifamily experience to the [US…" at bounding box center [500, 339] width 429 height 185
